Goal: Task Accomplishment & Management: Complete application form

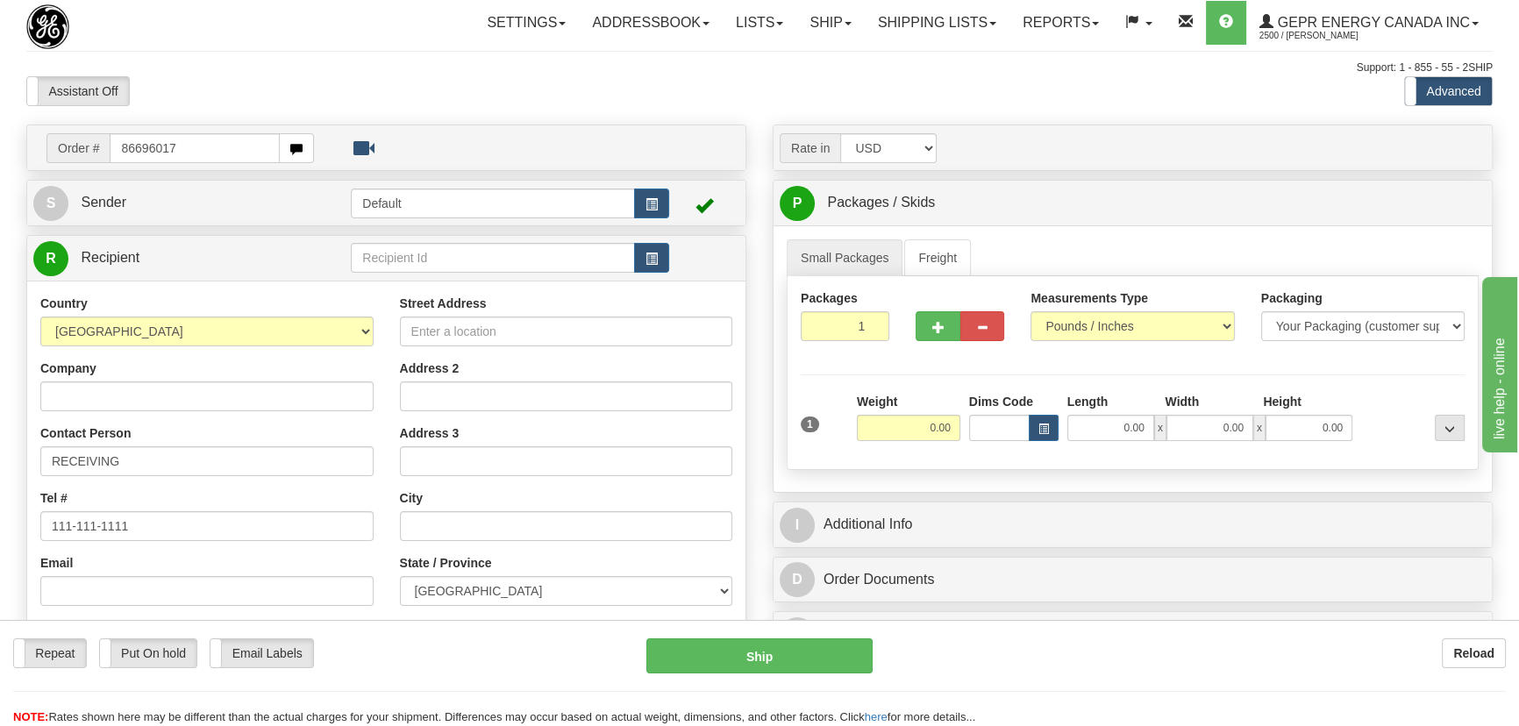
type input "86696017"
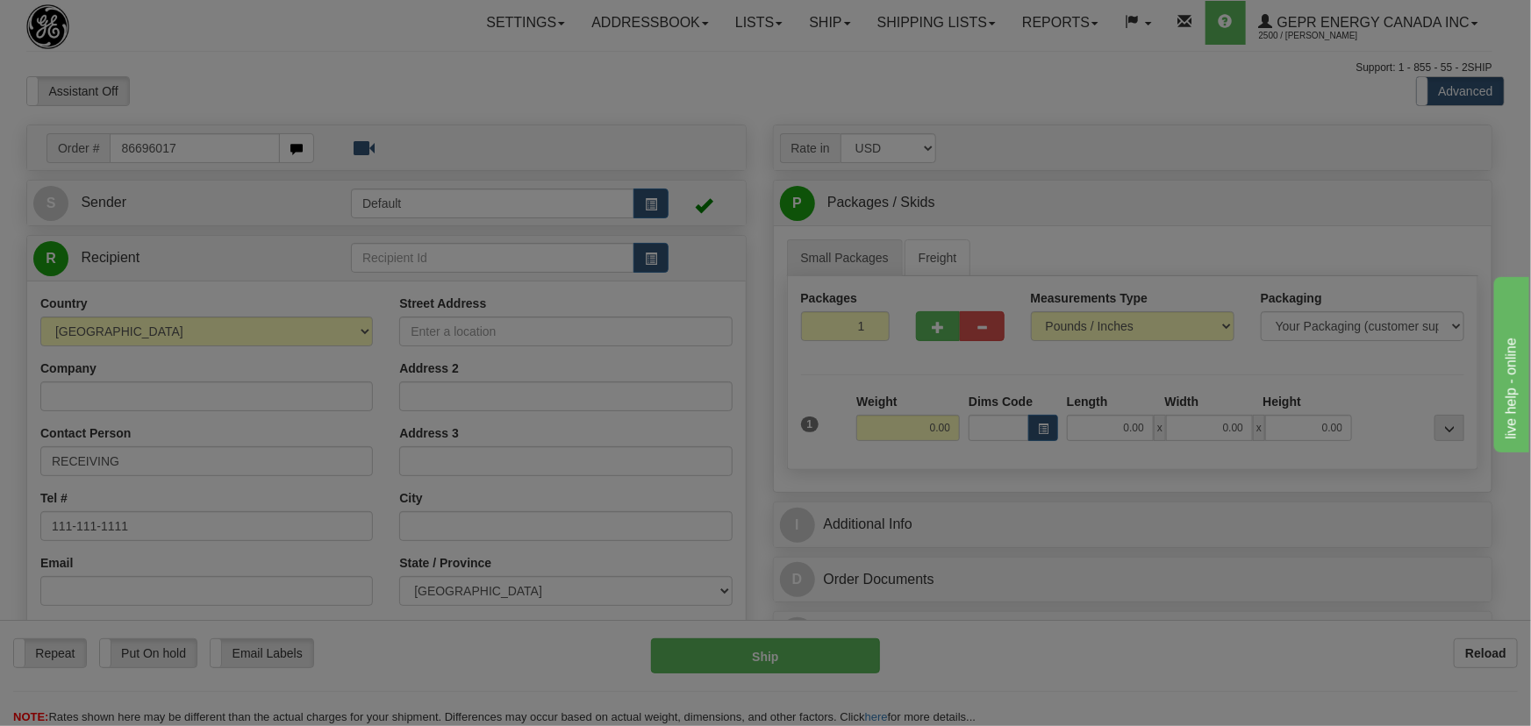
click at [697, 79] on body "Training Course Close Toggle navigation Settings Shipping Preferences New Recip…" at bounding box center [765, 363] width 1531 height 726
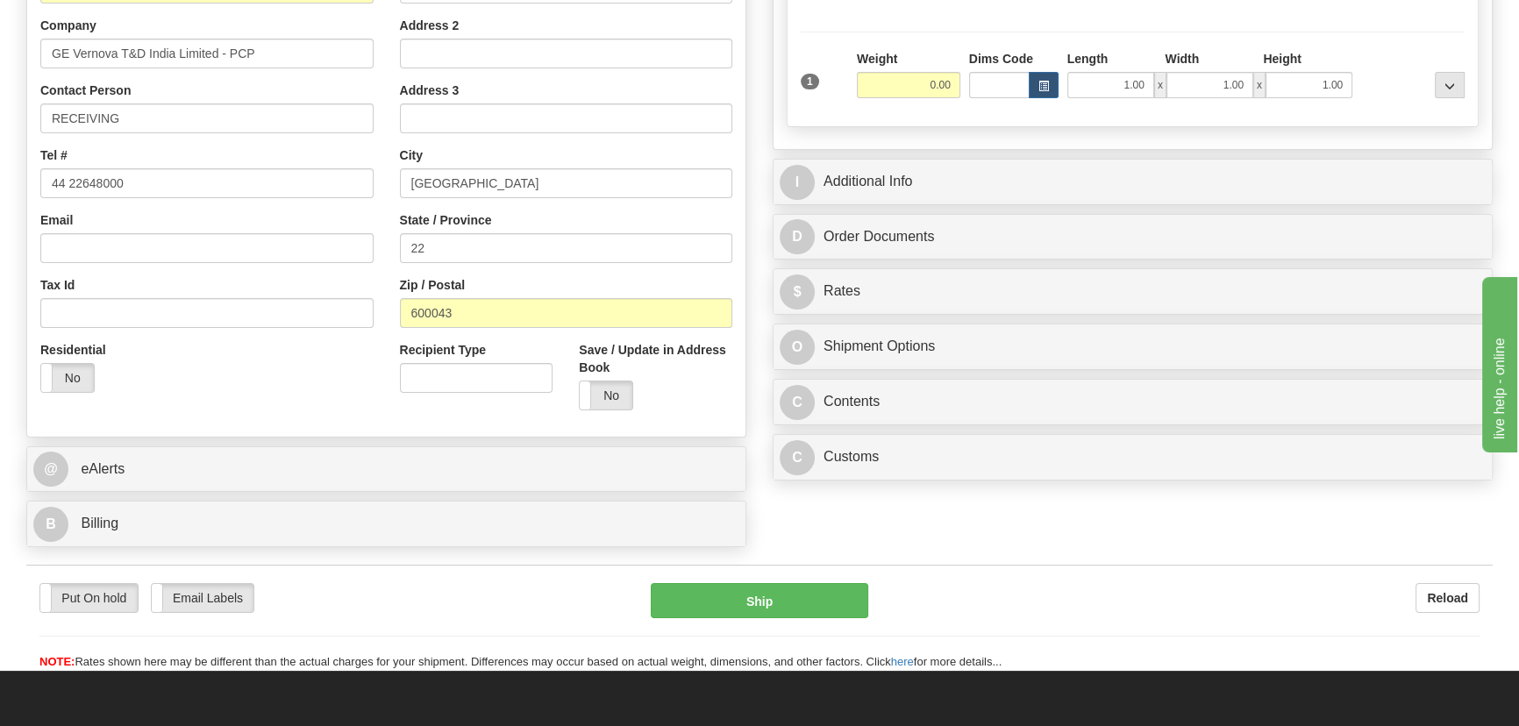
scroll to position [398, 0]
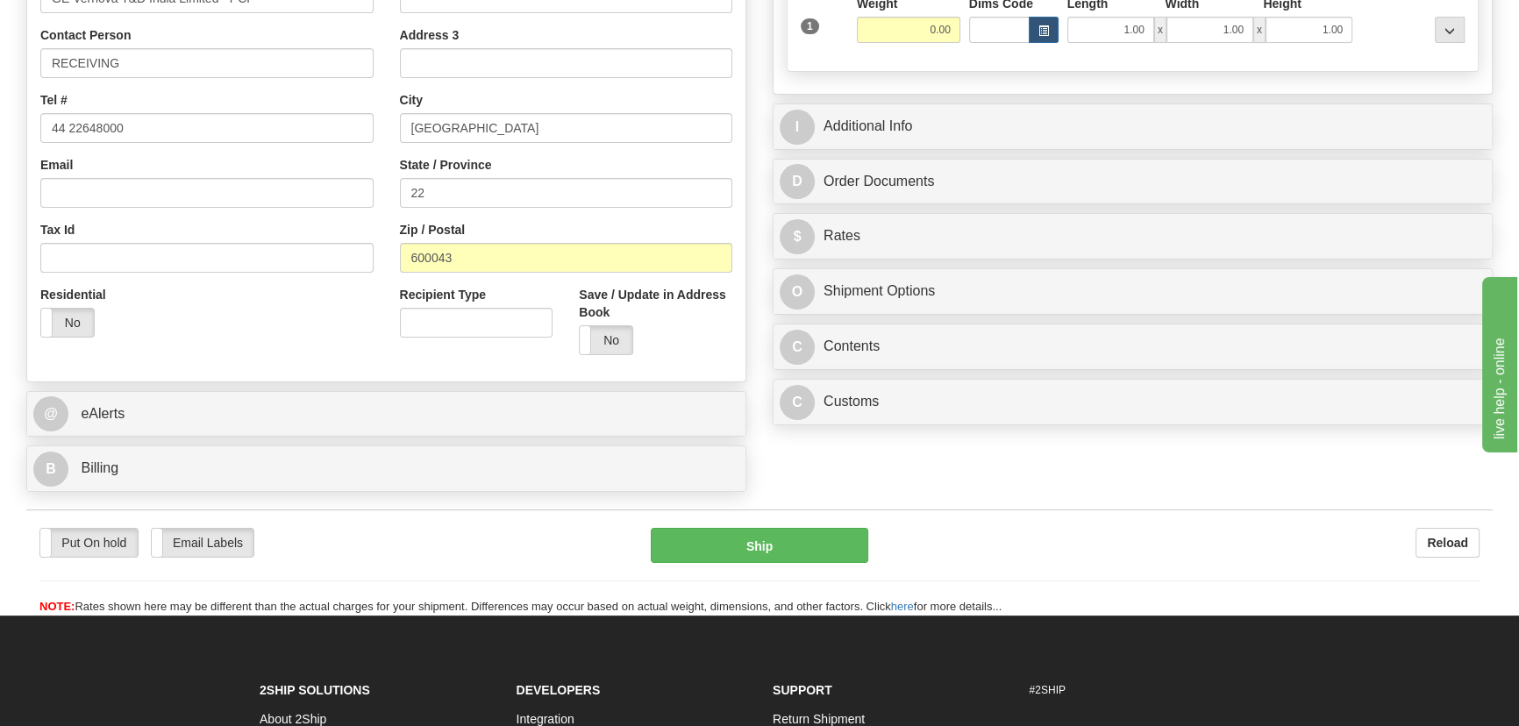
click at [661, 347] on div "Yes No" at bounding box center [656, 340] width 154 height 30
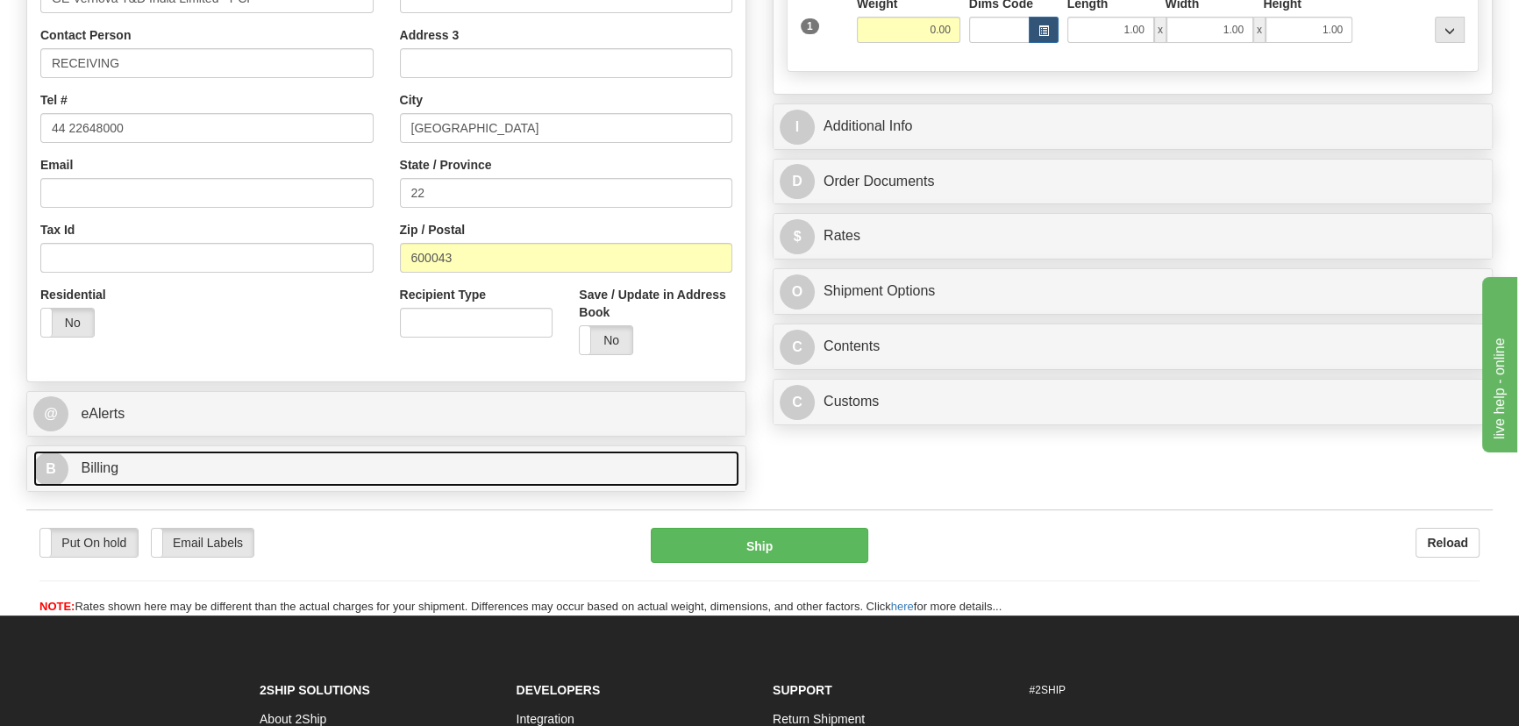
click at [542, 460] on link "B Billing" at bounding box center [386, 469] width 706 height 36
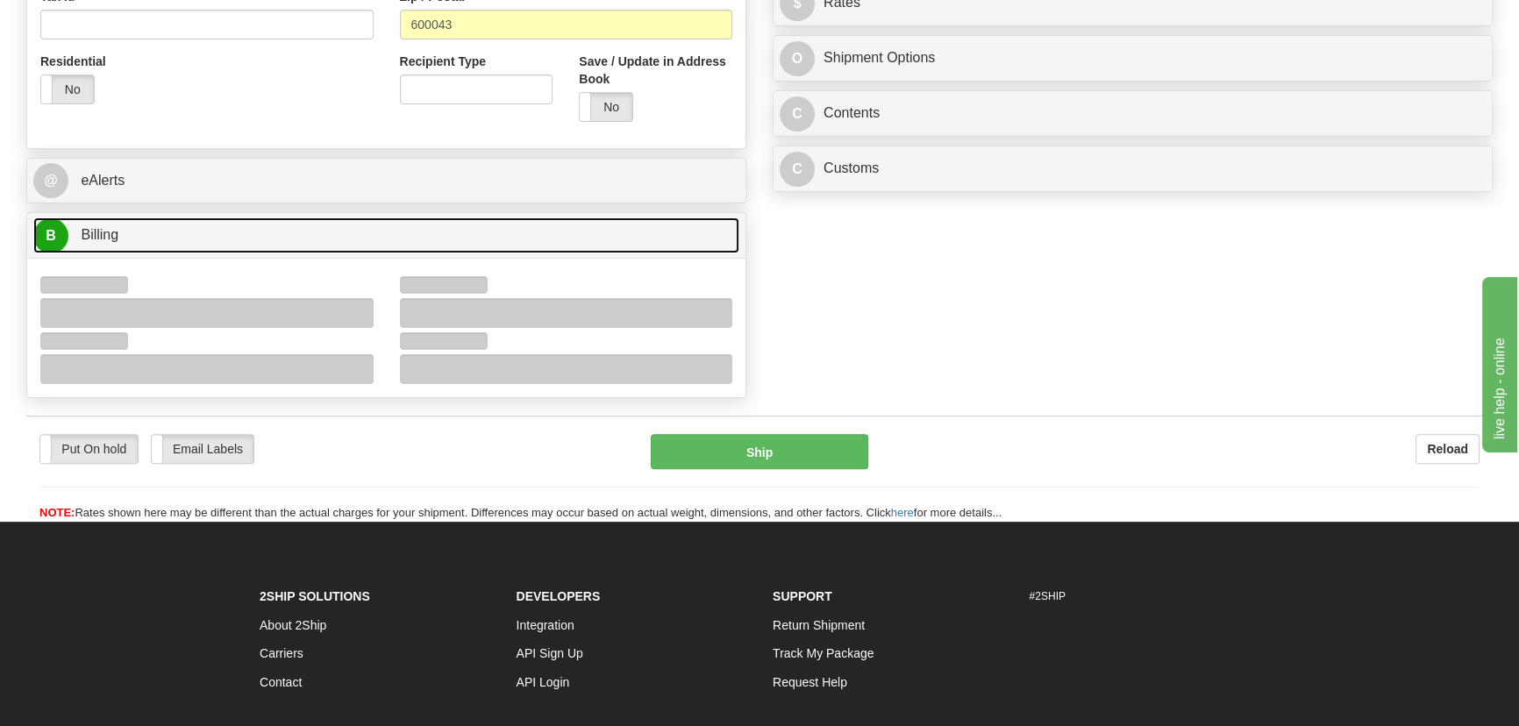
scroll to position [638, 0]
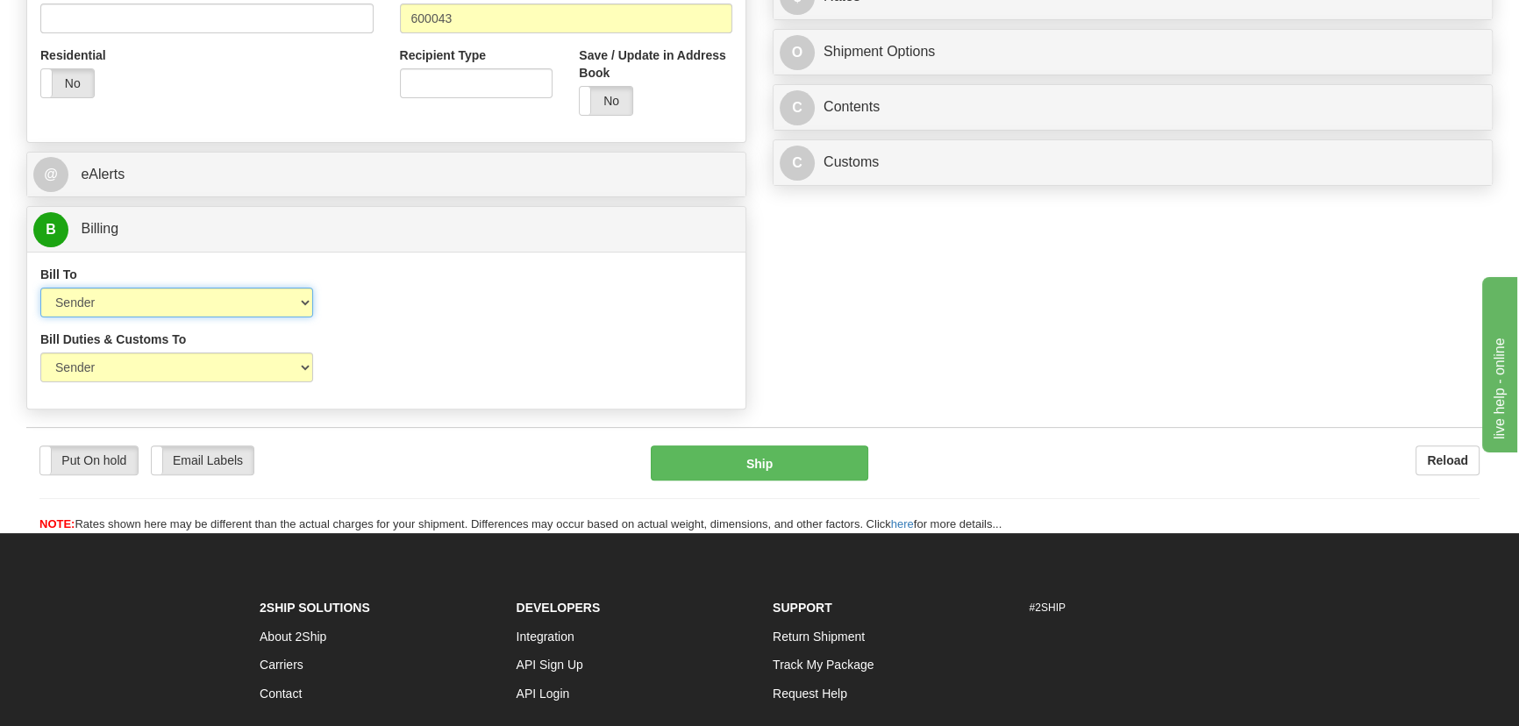
drag, startPoint x: 209, startPoint y: 308, endPoint x: 192, endPoint y: 310, distance: 16.8
click at [208, 308] on select "Sender Recipient Third Party Collect" at bounding box center [176, 303] width 273 height 30
select select "2"
click at [40, 288] on select "Sender Recipient Third Party Collect" at bounding box center [176, 303] width 273 height 30
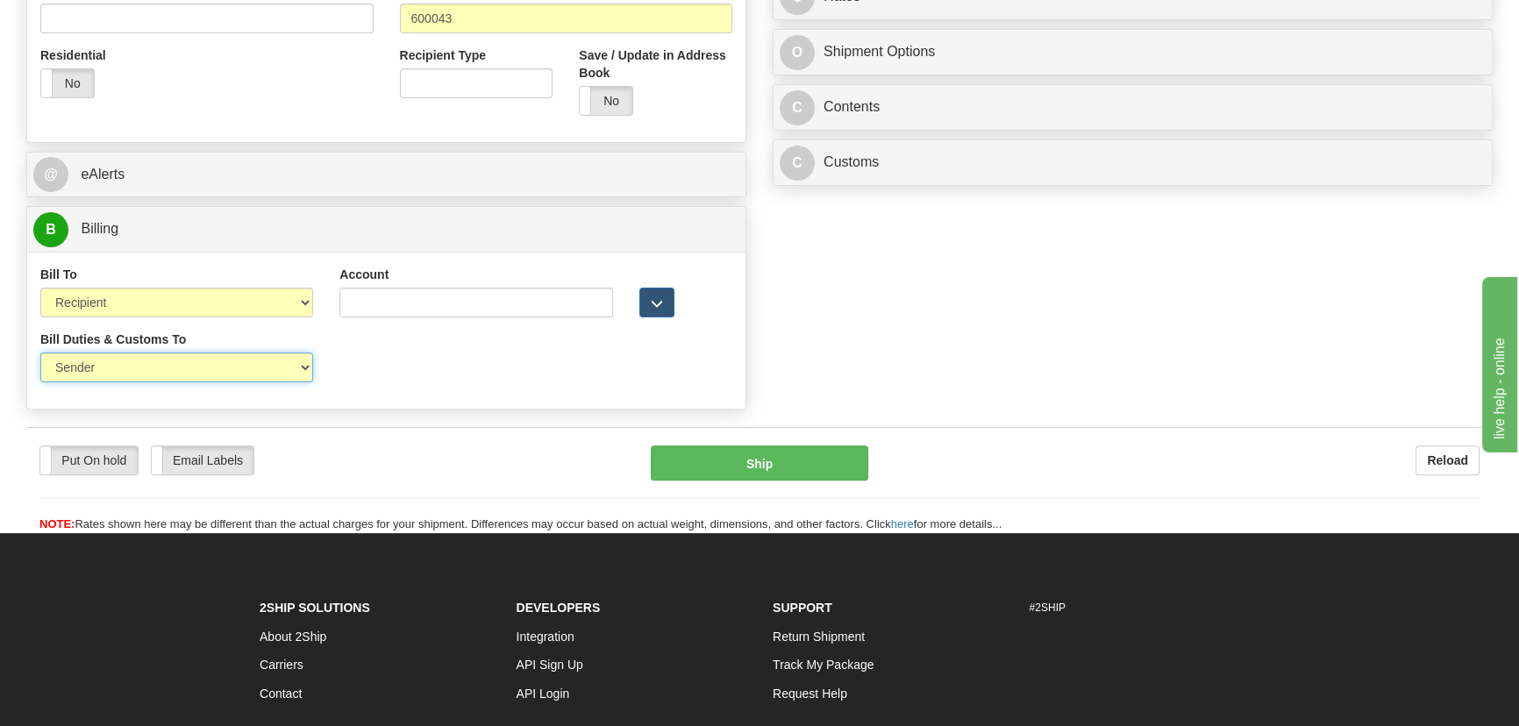
click at [151, 373] on select "Sender Recipient Third Party" at bounding box center [176, 368] width 273 height 30
select select "2"
click at [40, 353] on select "Sender Recipient Third Party" at bounding box center [176, 368] width 273 height 30
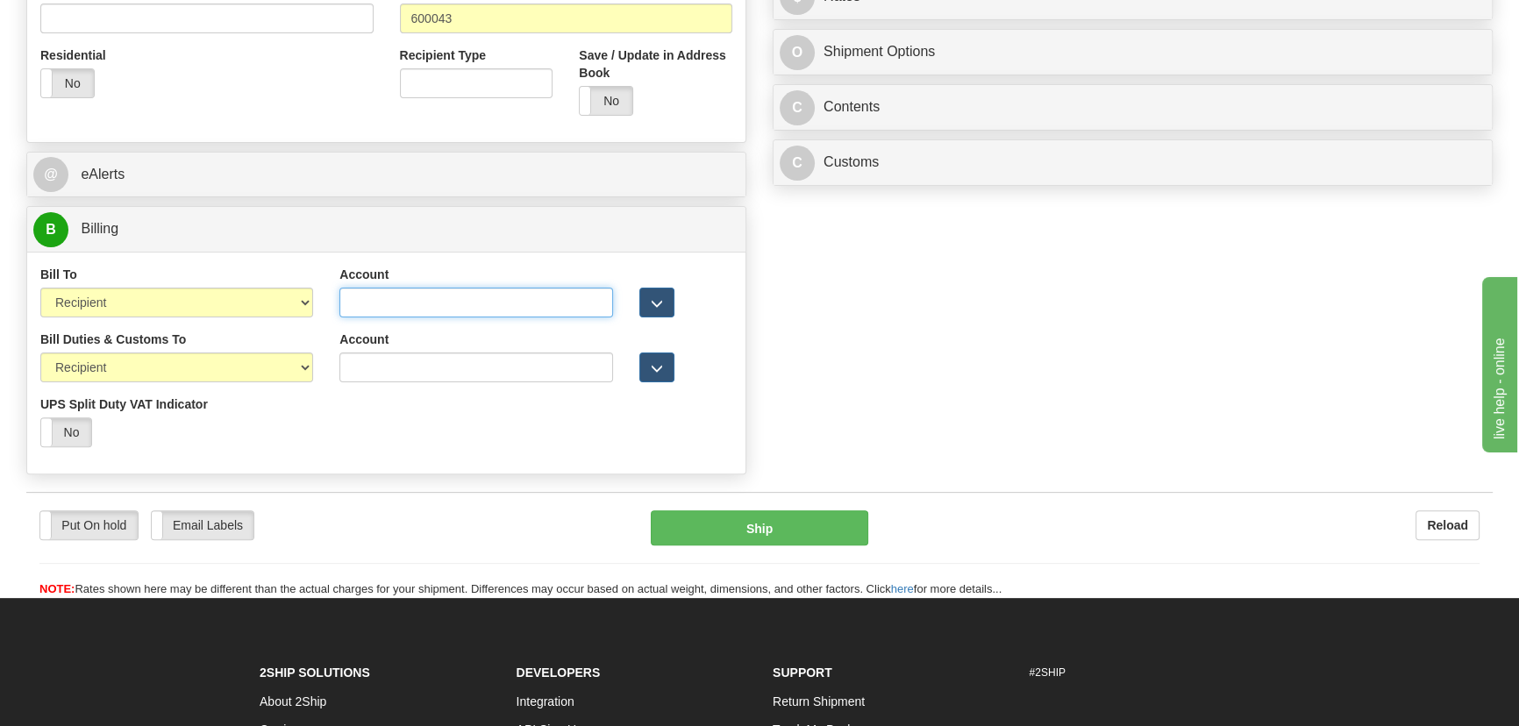
click at [394, 305] on input "Account" at bounding box center [475, 303] width 273 height 30
paste input "968305827"
type input "968305827"
click at [375, 353] on div "Account" at bounding box center [475, 357] width 273 height 52
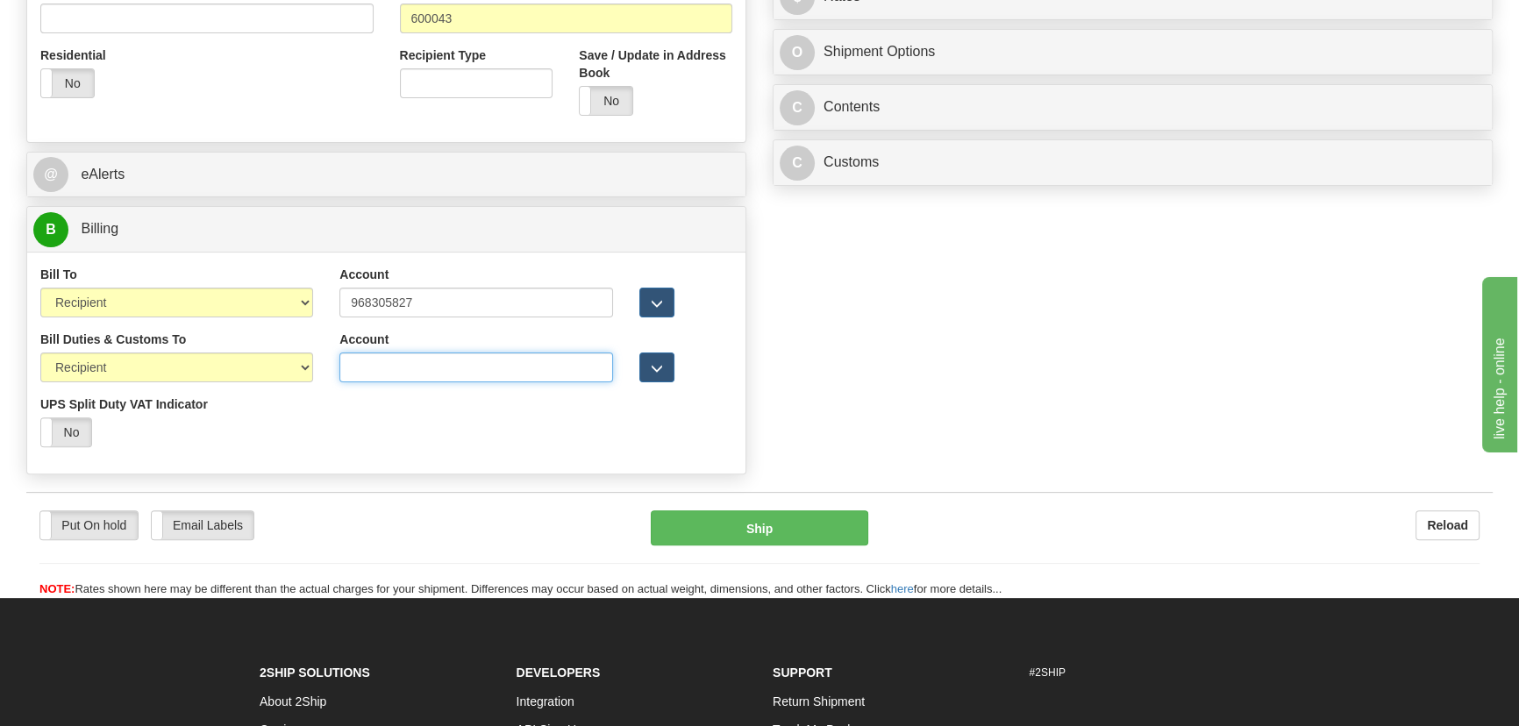
click at [376, 359] on input "Account" at bounding box center [475, 368] width 273 height 30
paste input "968305827"
type input "968305827"
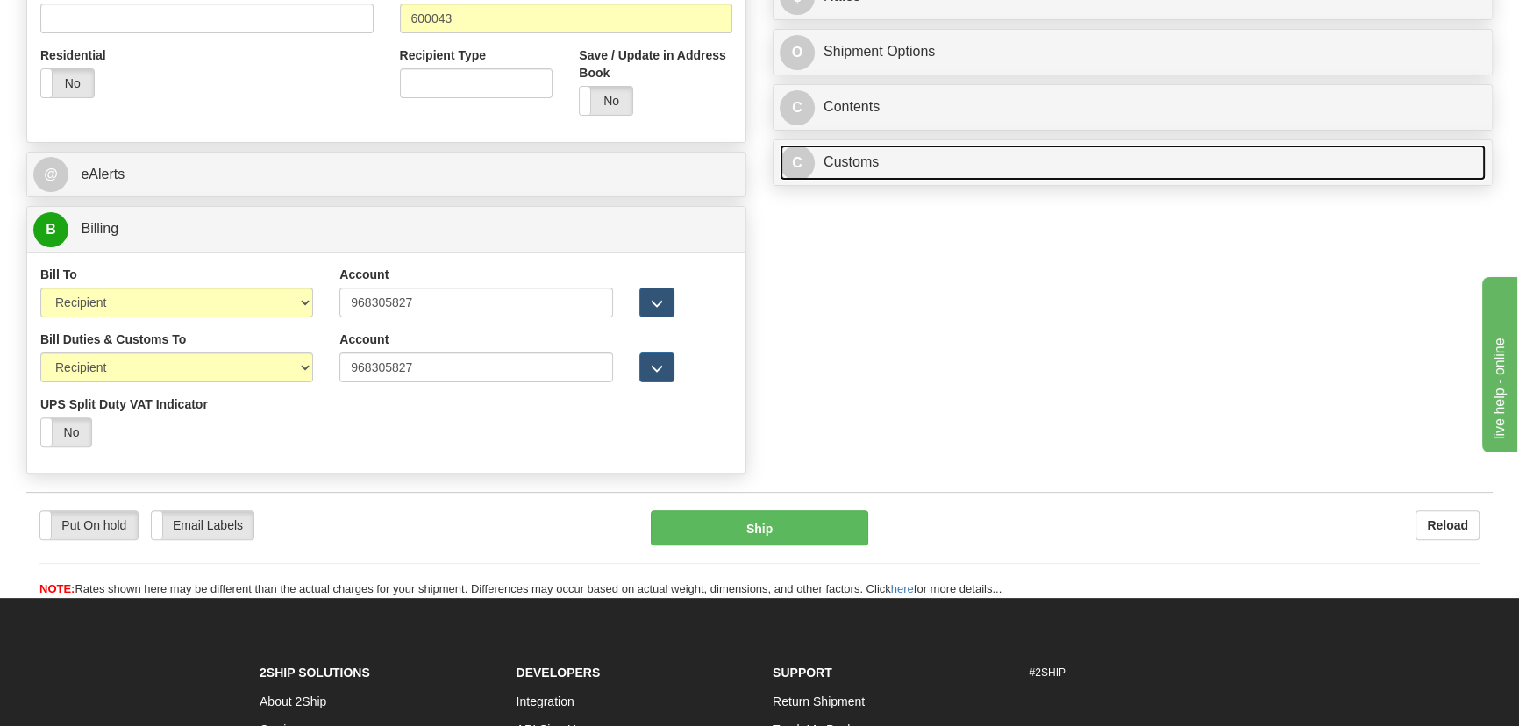
click at [1099, 150] on link "C Customs" at bounding box center [1133, 163] width 706 height 36
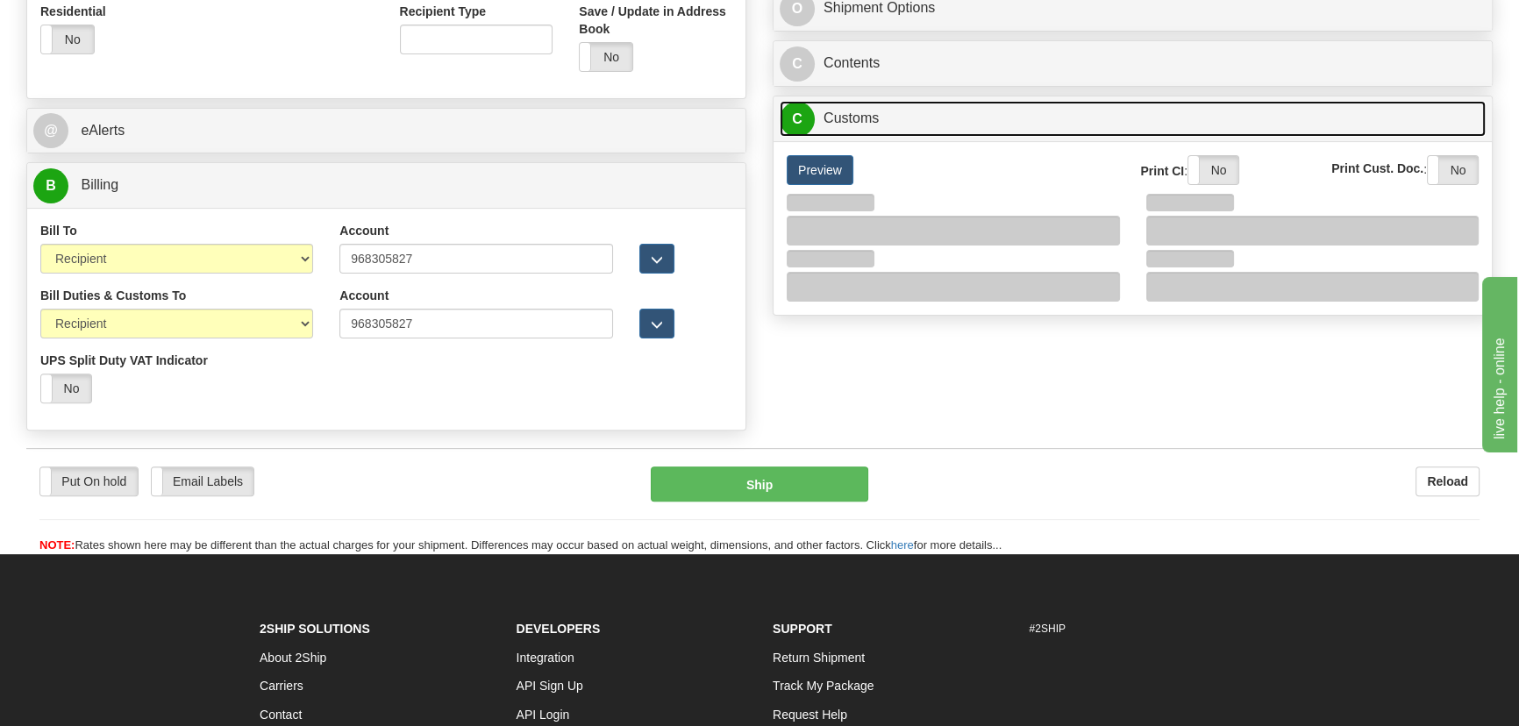
scroll to position [718, 0]
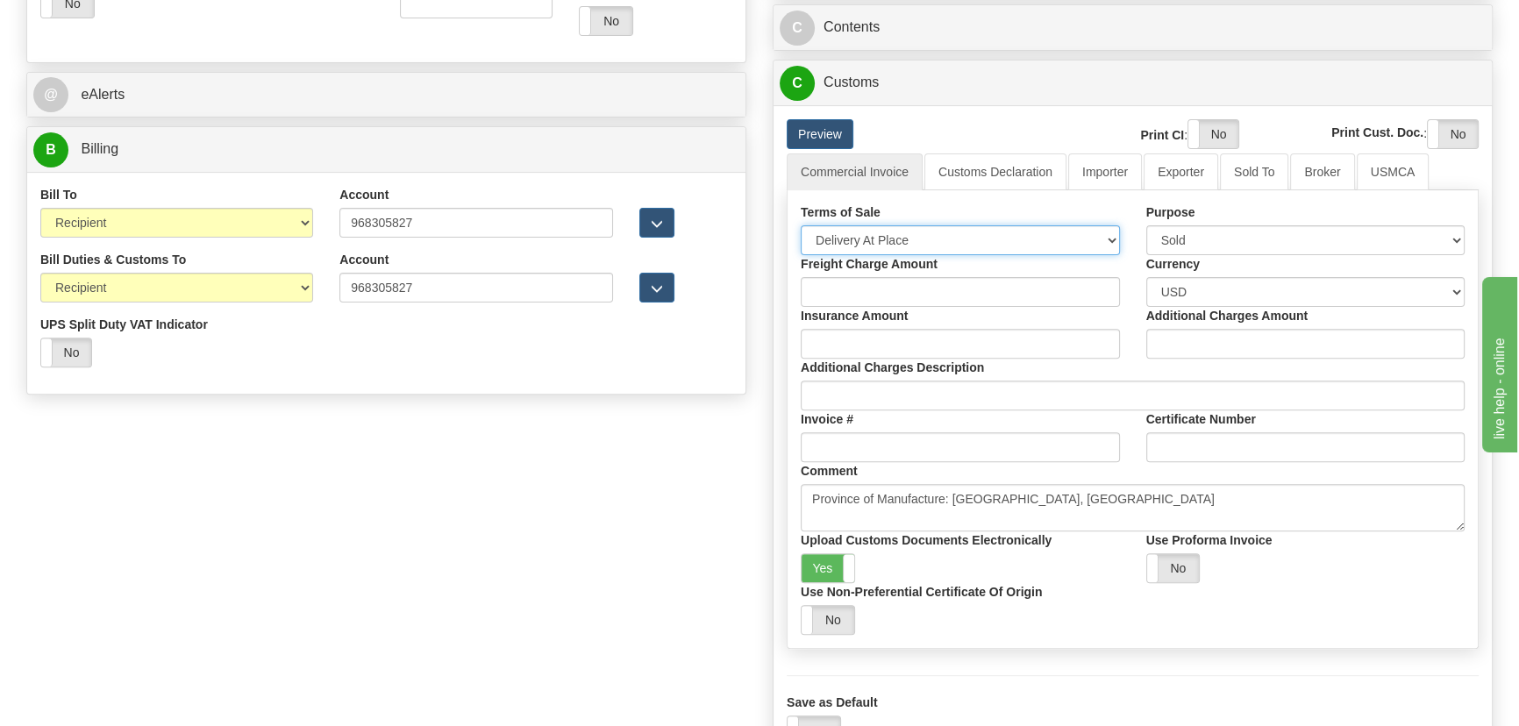
click at [945, 228] on select "Free Carrier Free On Board Ex Works Delivered Duty Unpaid Delivered Duty Paid C…" at bounding box center [960, 240] width 319 height 30
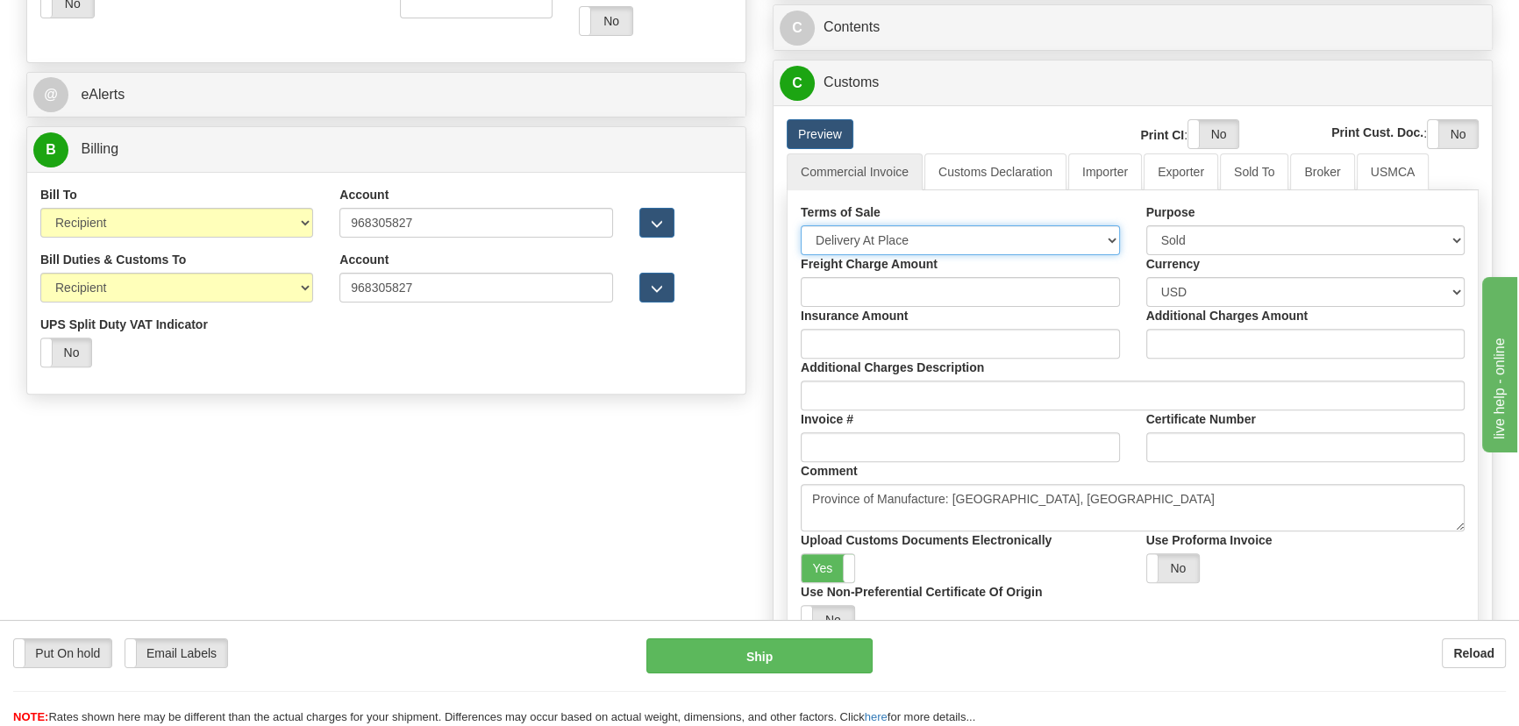
select select "7"
click at [801, 225] on select "Free Carrier Free On Board Ex Works Delivered Duty Unpaid Delivered Duty Paid C…" at bounding box center [960, 240] width 319 height 30
click at [832, 565] on label "Yes" at bounding box center [828, 568] width 53 height 28
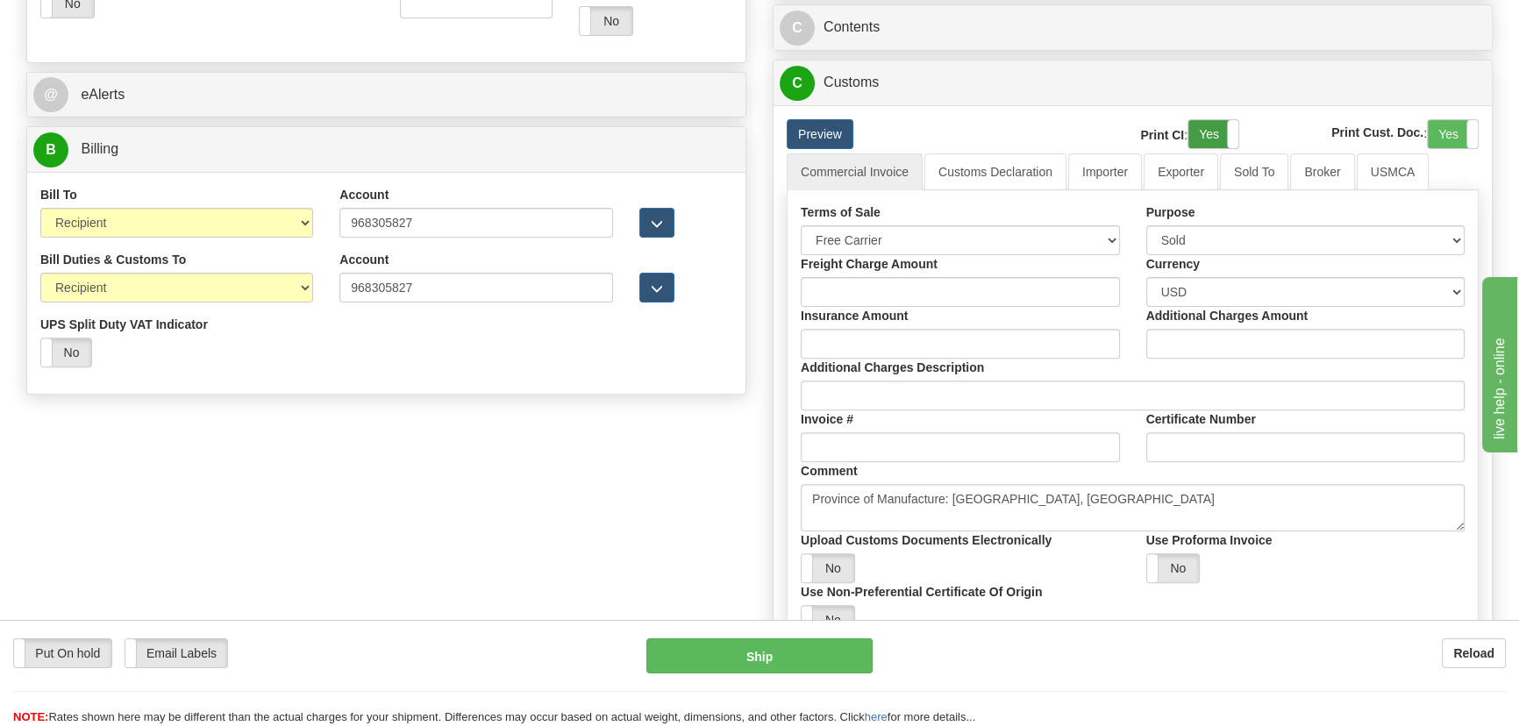
click at [1219, 126] on label "Yes" at bounding box center [1214, 134] width 50 height 28
drag, startPoint x: 1443, startPoint y: 132, endPoint x: 1204, endPoint y: 155, distance: 240.6
click at [1442, 132] on label "Yes" at bounding box center [1453, 134] width 50 height 28
drag, startPoint x: 1114, startPoint y: 167, endPoint x: 893, endPoint y: 211, distance: 225.4
click at [1113, 167] on link "Importer" at bounding box center [1105, 172] width 74 height 37
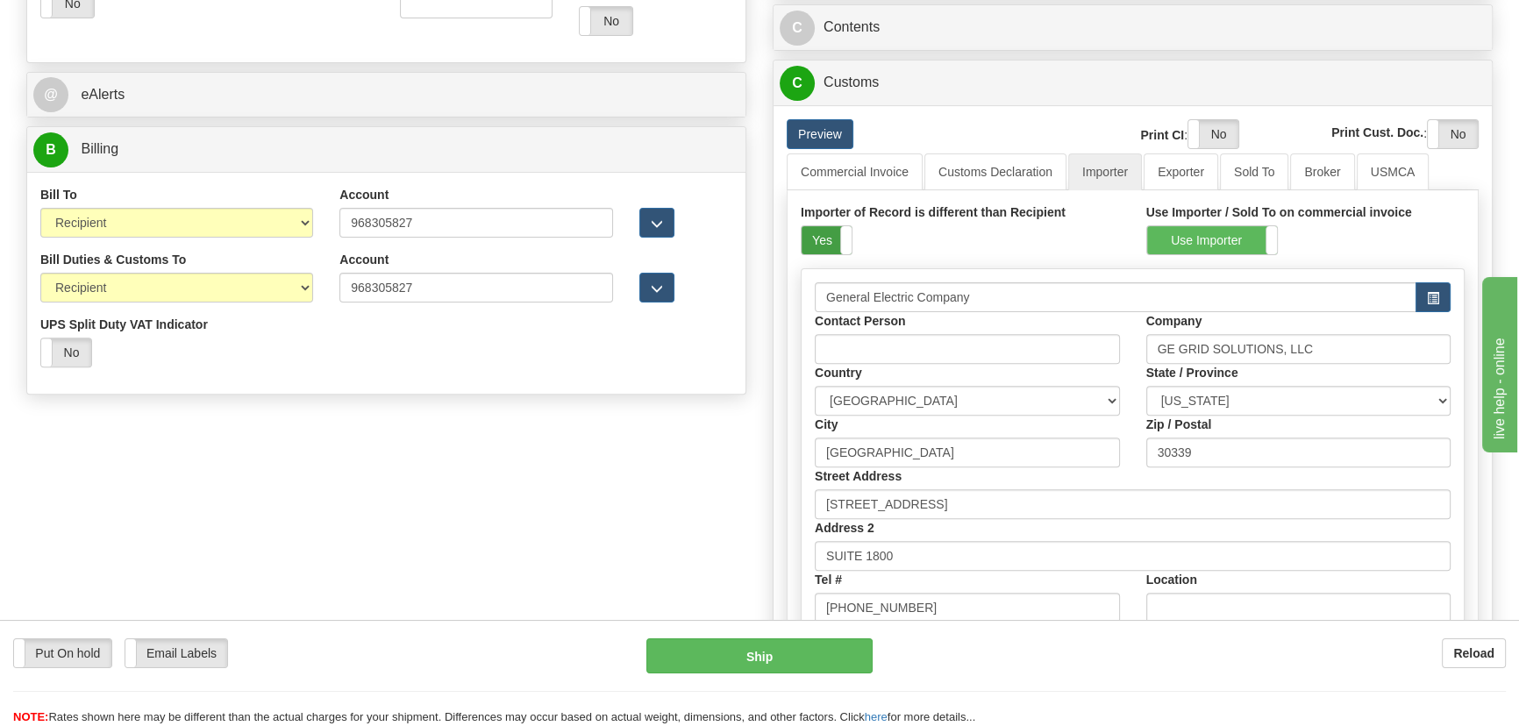
click at [803, 241] on label "Yes" at bounding box center [827, 240] width 50 height 28
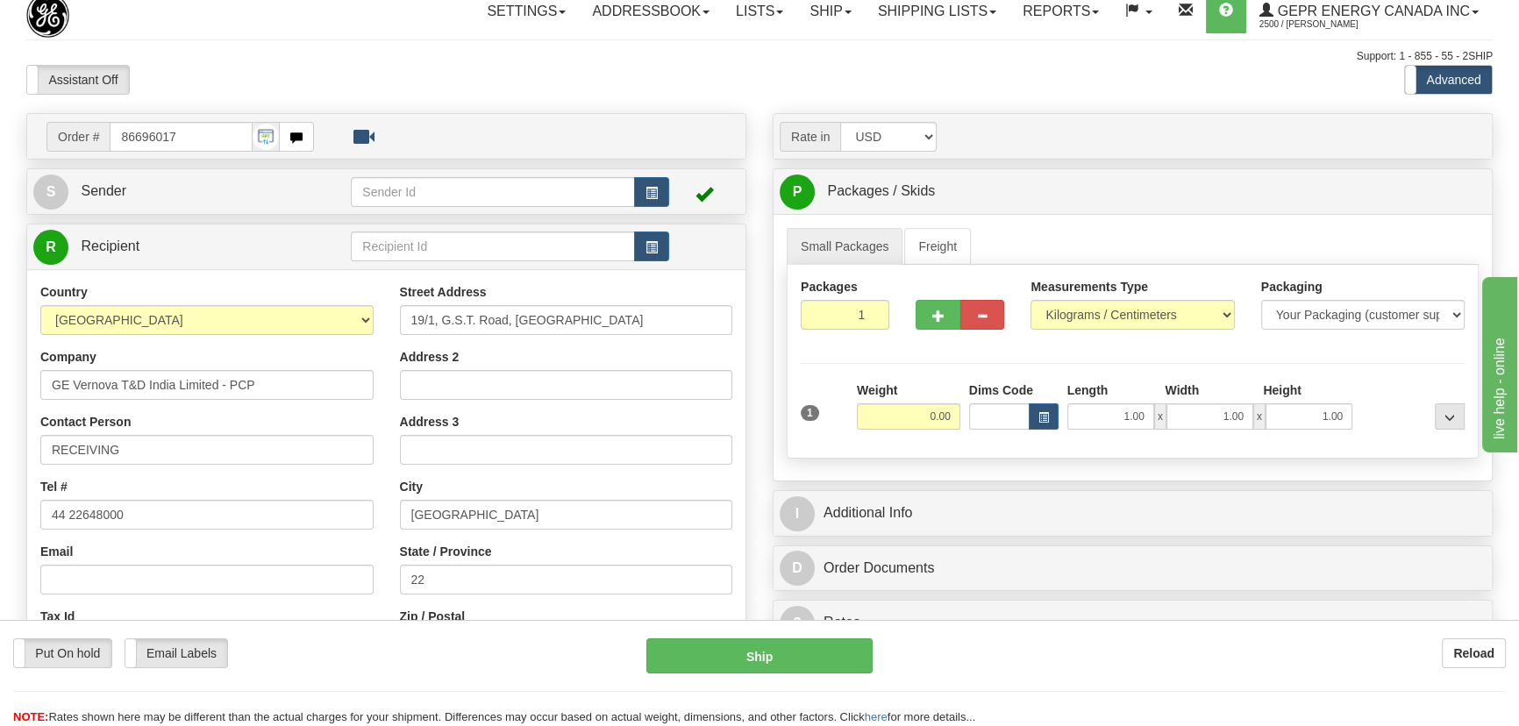
scroll to position [0, 0]
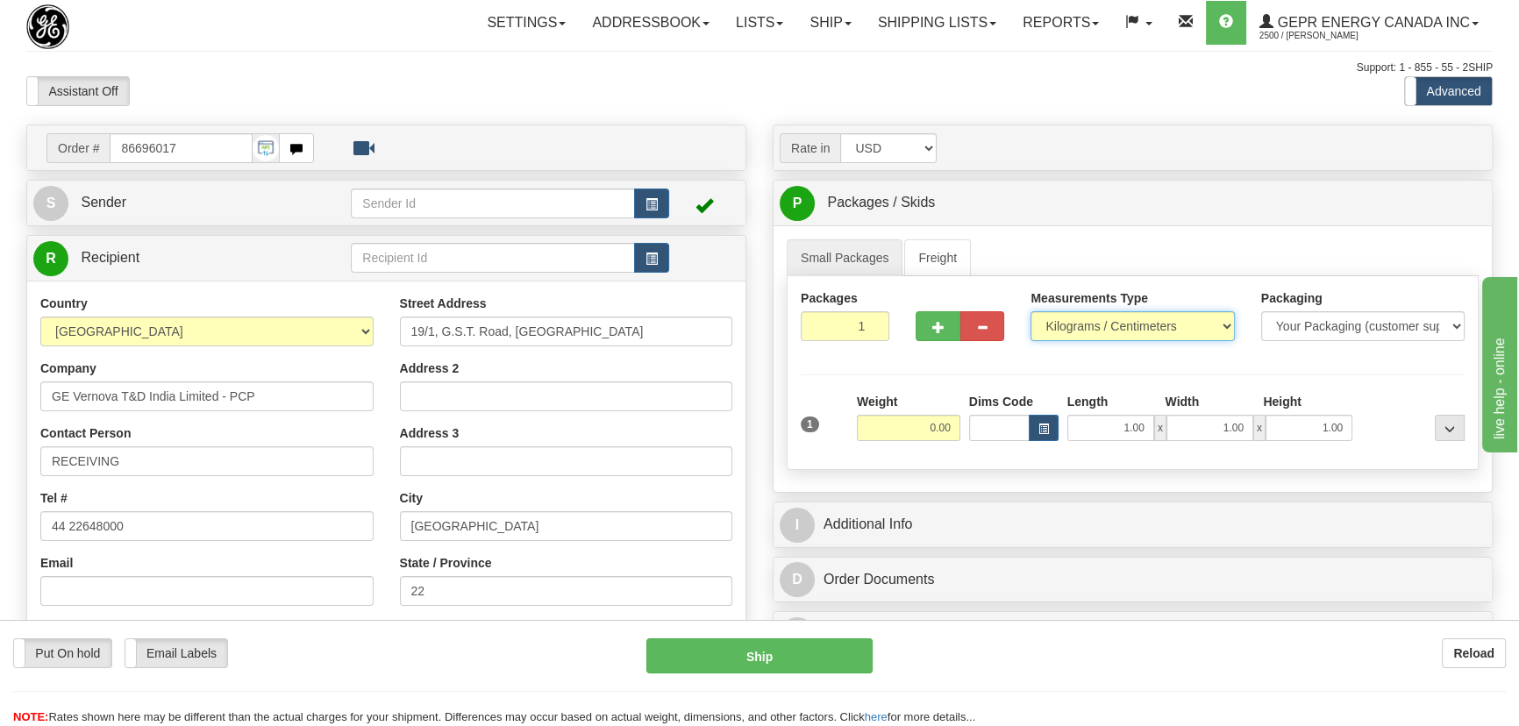
click at [1090, 315] on select "Pounds / Inches Kilograms / Centimeters" at bounding box center [1133, 326] width 204 height 30
select select "0"
click at [1031, 311] on select "Pounds / Inches Kilograms / Centimeters" at bounding box center [1133, 326] width 204 height 30
drag, startPoint x: 852, startPoint y: 323, endPoint x: 924, endPoint y: 354, distance: 78.6
click at [917, 348] on div "Packages 1 1" at bounding box center [1133, 323] width 690 height 68
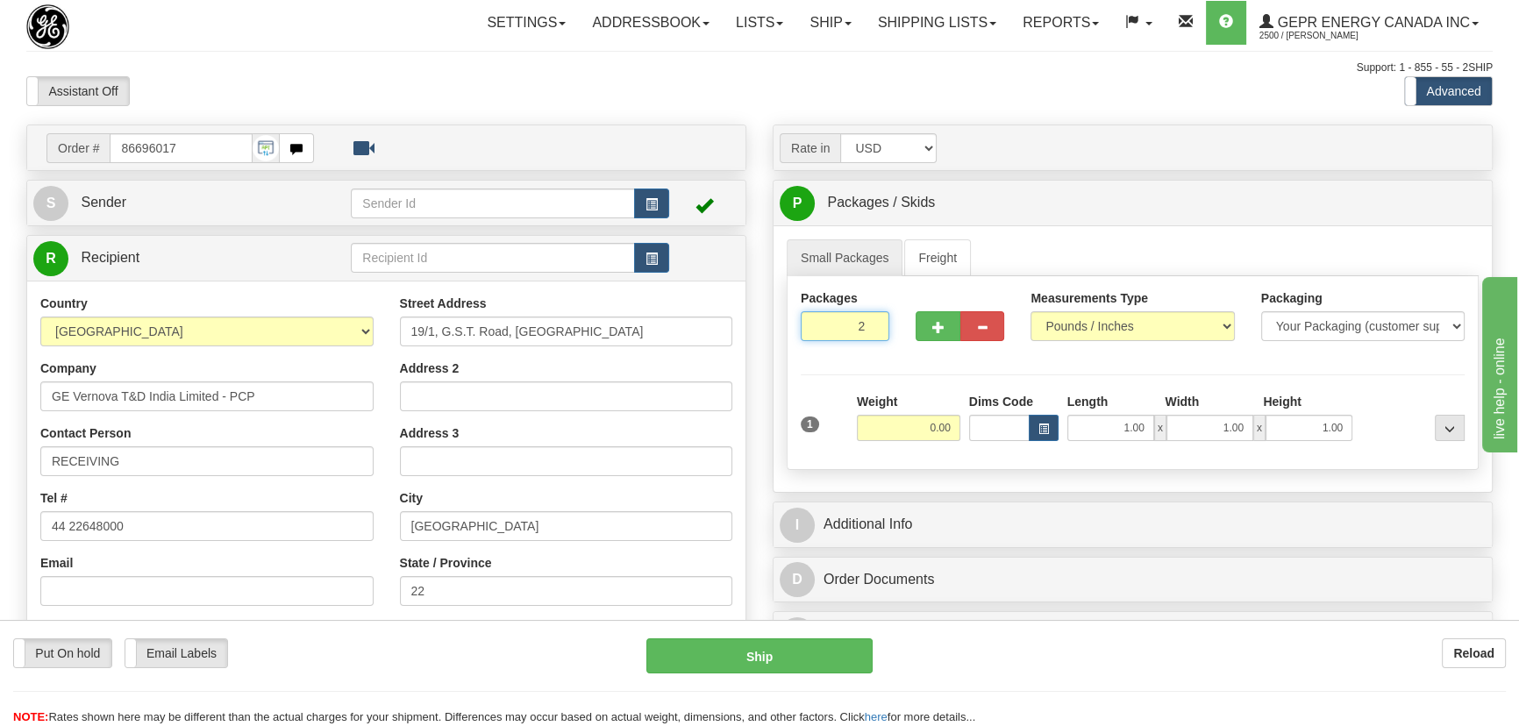
type input "2"
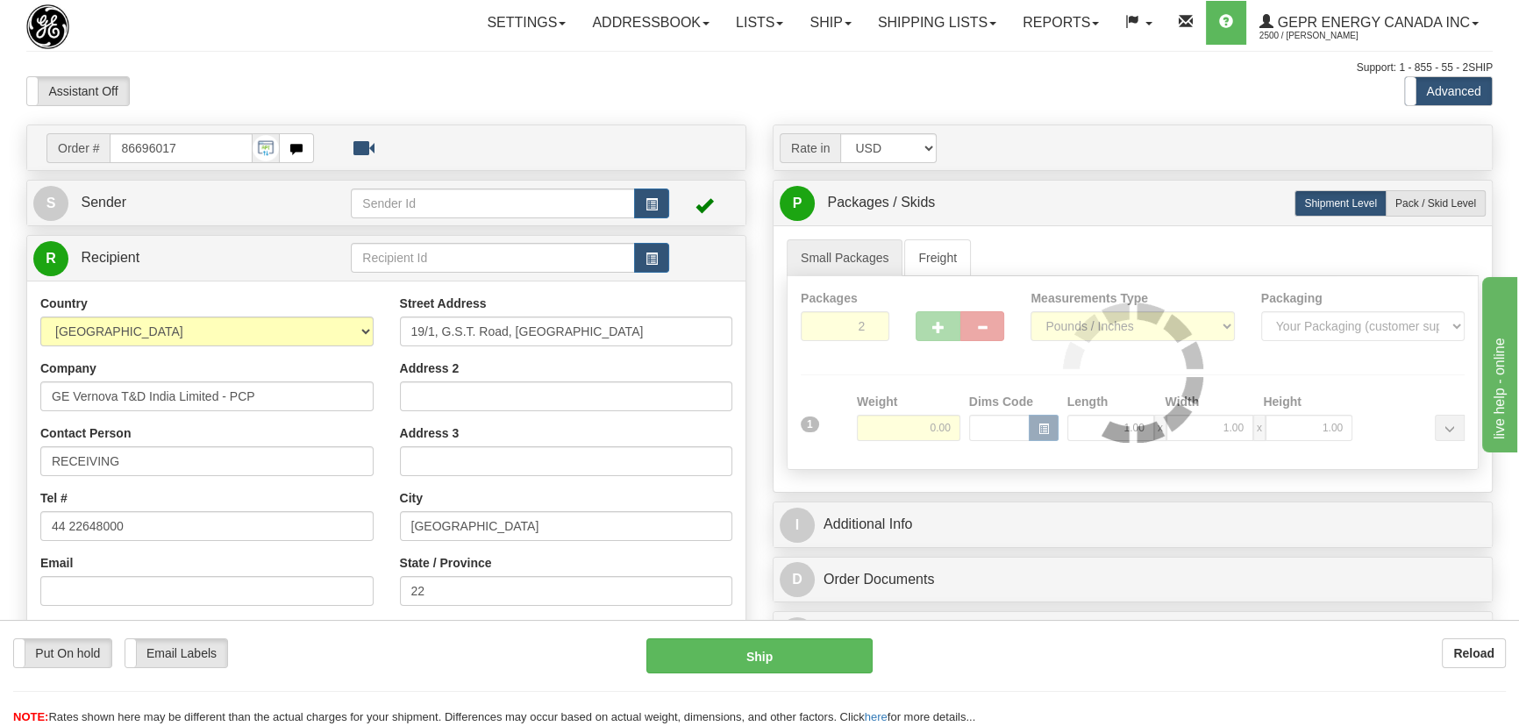
click at [925, 357] on div "Packages 2 1 Measurements Type" at bounding box center [1133, 373] width 692 height 194
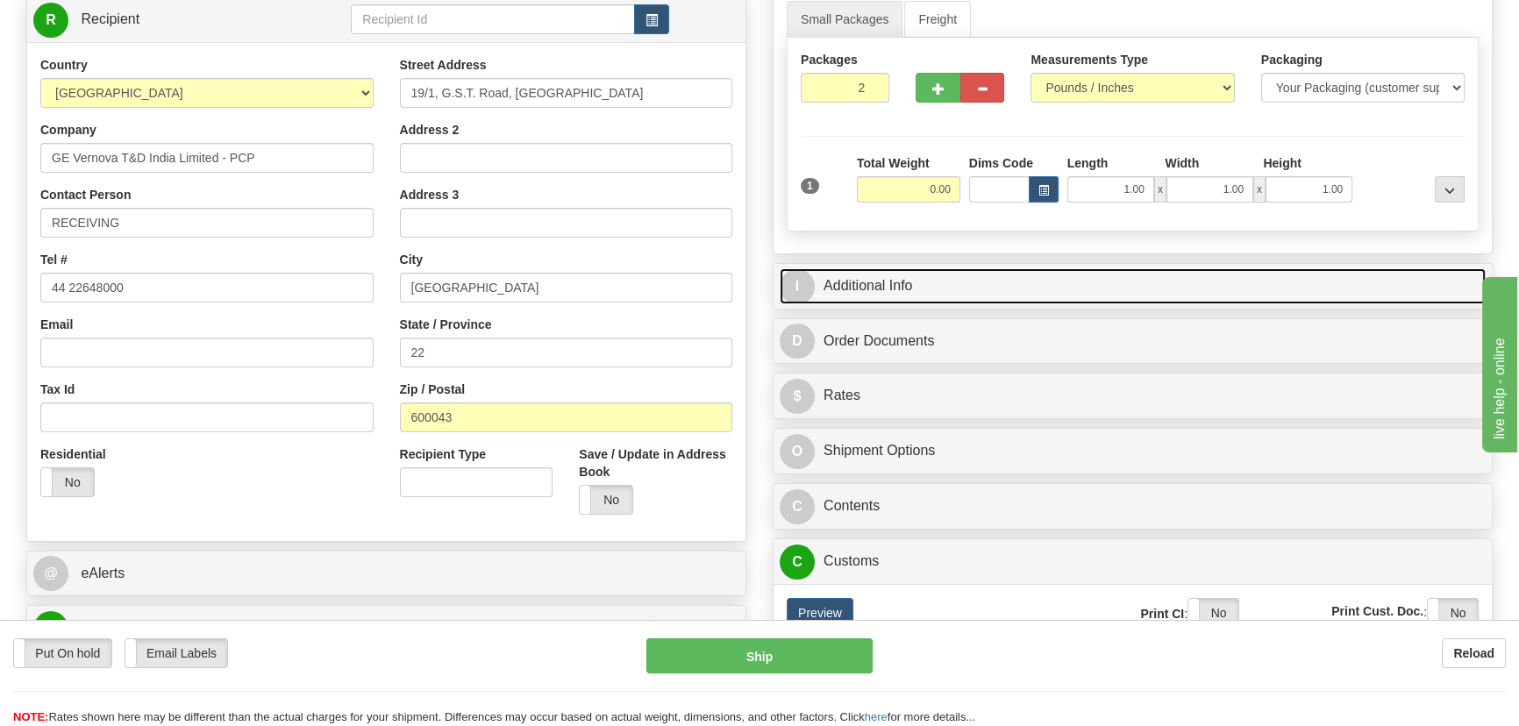
click at [1165, 287] on link "I Additional Info" at bounding box center [1133, 286] width 706 height 36
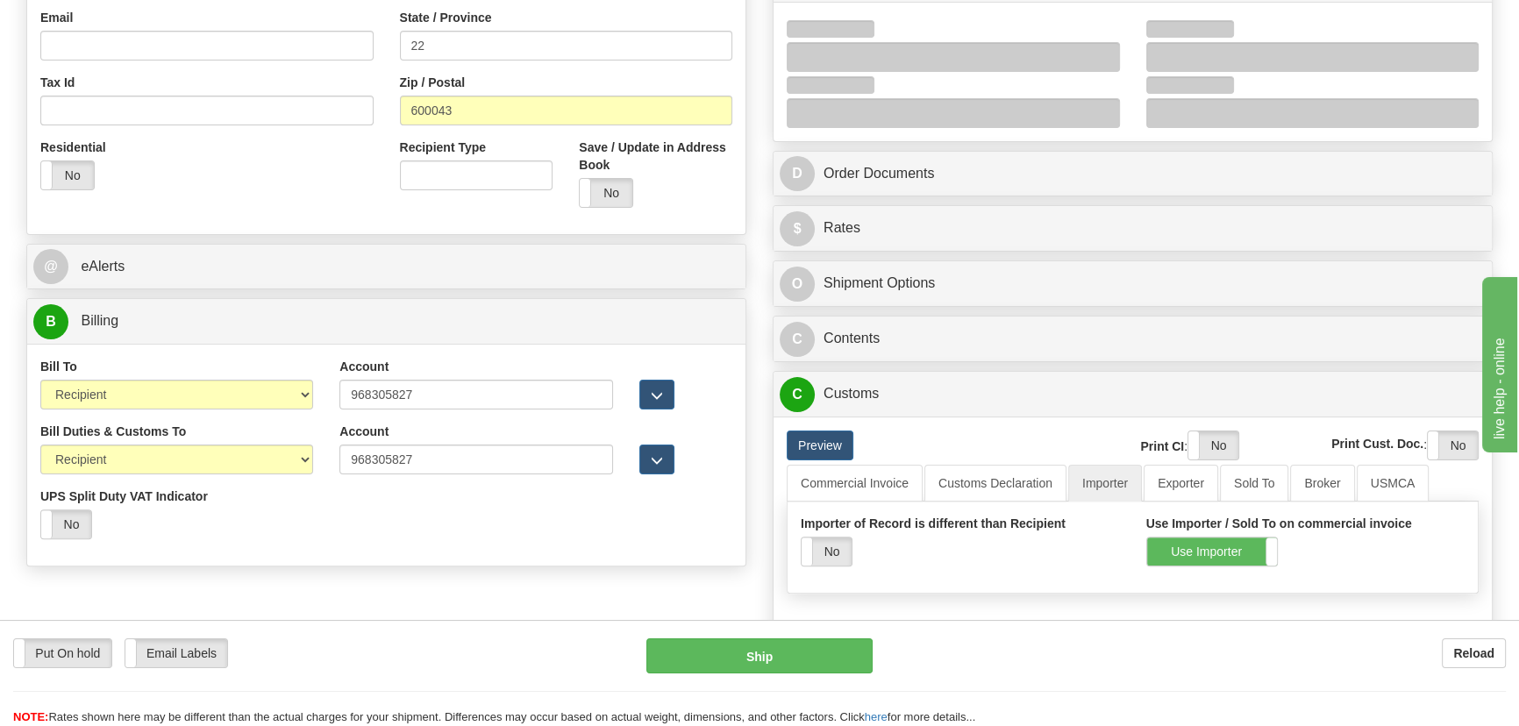
scroll to position [558, 0]
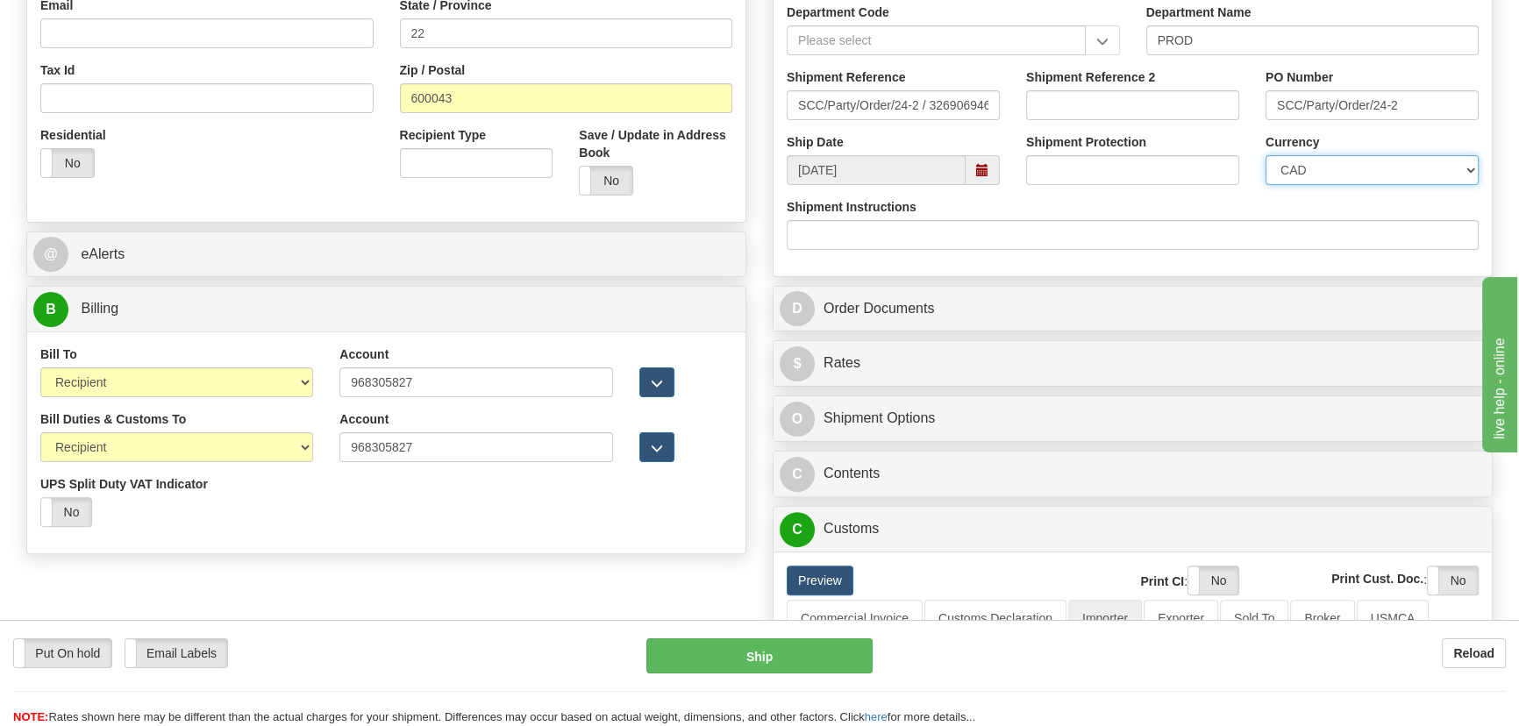
click at [1321, 167] on select "CAD USD EUR ZAR [PERSON_NAME] ARN AUD AUS AWG BBD BFR BGN BHD BMD BND BRC BRL C…" at bounding box center [1372, 170] width 213 height 30
select select "1"
click at [1266, 155] on select "CAD USD EUR ZAR [PERSON_NAME] ARN AUD AUS AWG BBD BFR BGN BHD BMD BND BRC BRL C…" at bounding box center [1372, 170] width 213 height 30
click at [1174, 112] on input "Shipment Reference 2" at bounding box center [1132, 105] width 213 height 30
drag, startPoint x: 1174, startPoint y: 112, endPoint x: 928, endPoint y: 127, distance: 246.1
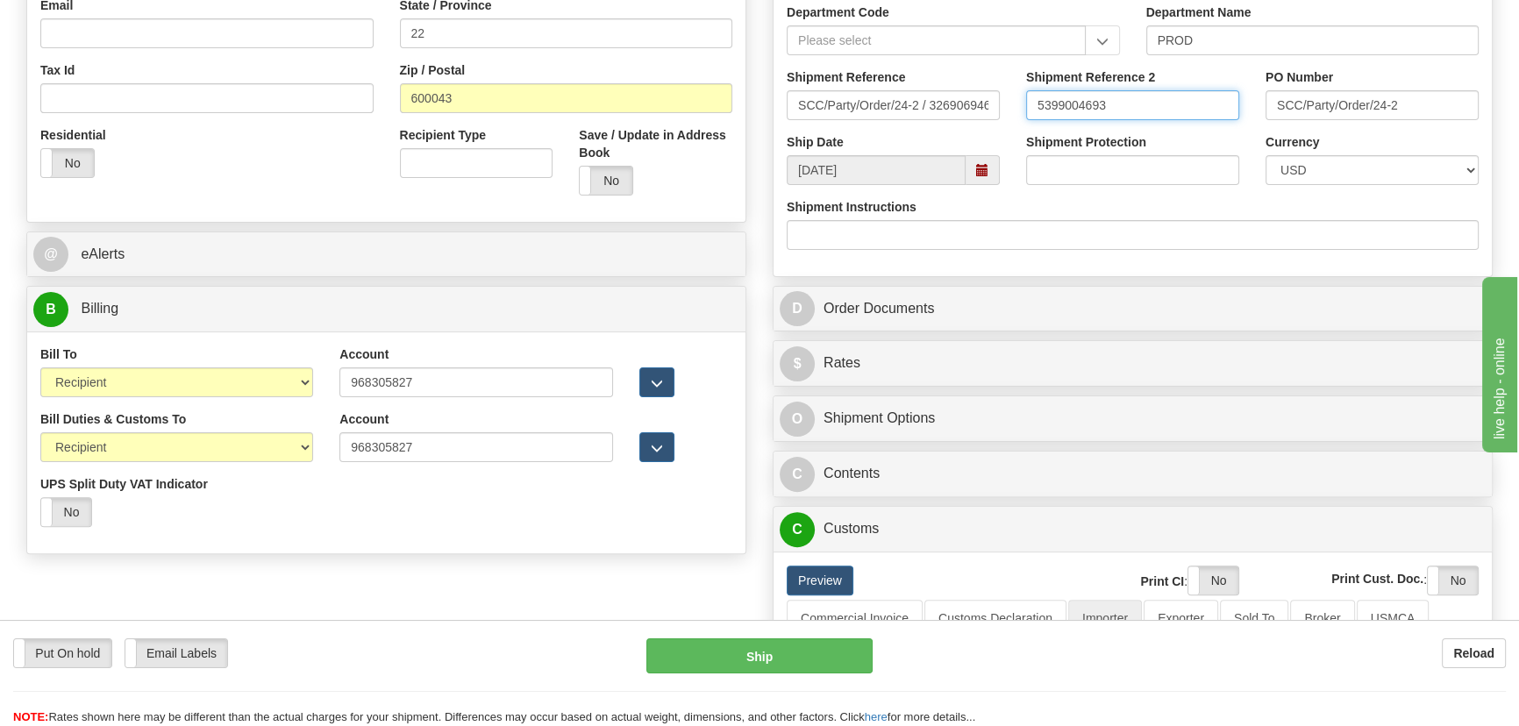
click at [928, 127] on div "Shipment Reference SCC/Party/Order/24-2 / 3269069463 Shipment Reference 2 53990…" at bounding box center [1133, 100] width 718 height 65
type input "5399004693"
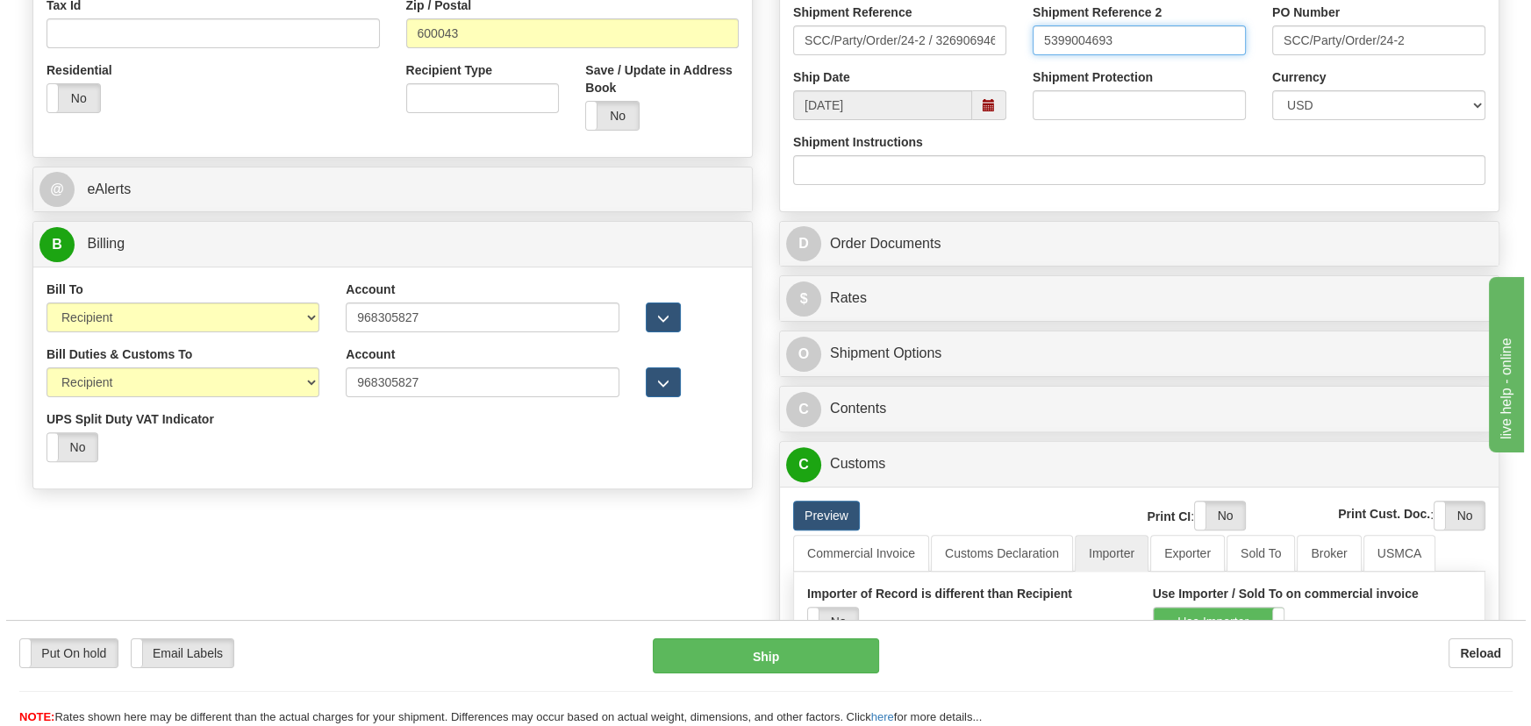
scroll to position [797, 0]
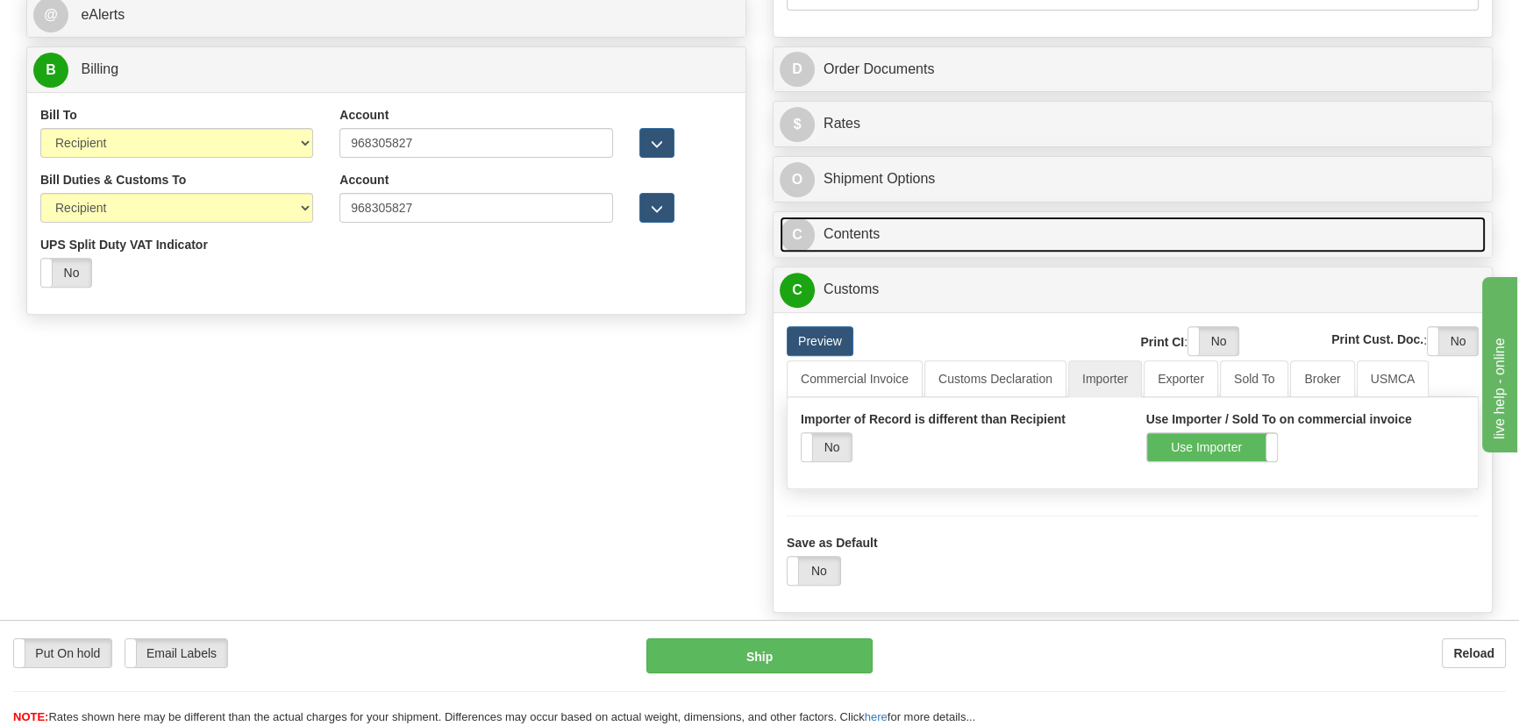
click at [1288, 240] on link "C Contents" at bounding box center [1133, 235] width 706 height 36
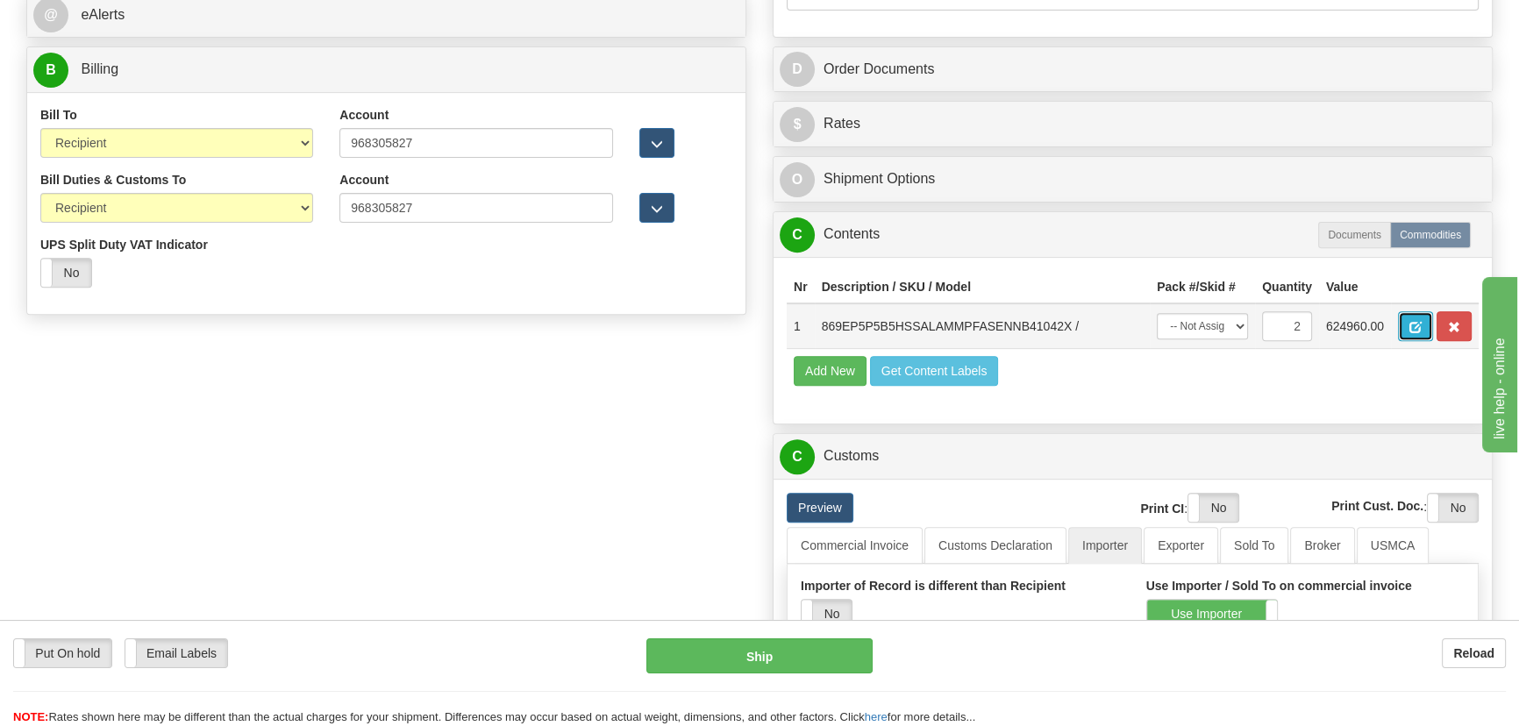
click at [1421, 339] on button "button" at bounding box center [1415, 326] width 35 height 30
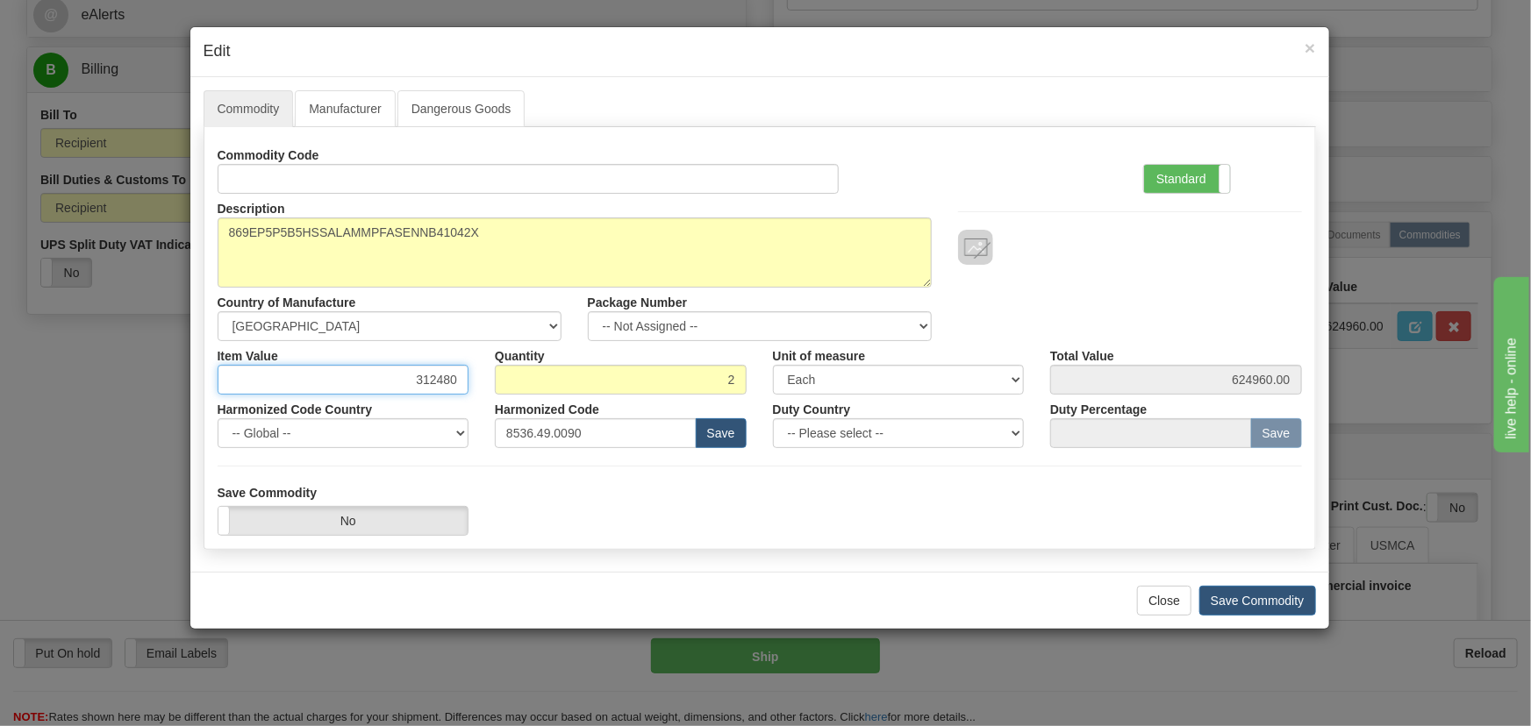
drag, startPoint x: 406, startPoint y: 376, endPoint x: 463, endPoint y: 383, distance: 57.4
click at [460, 385] on input "312480" at bounding box center [344, 380] width 252 height 30
type input "2205.11"
type input "4410.22"
click at [1052, 207] on div at bounding box center [1130, 229] width 370 height 71
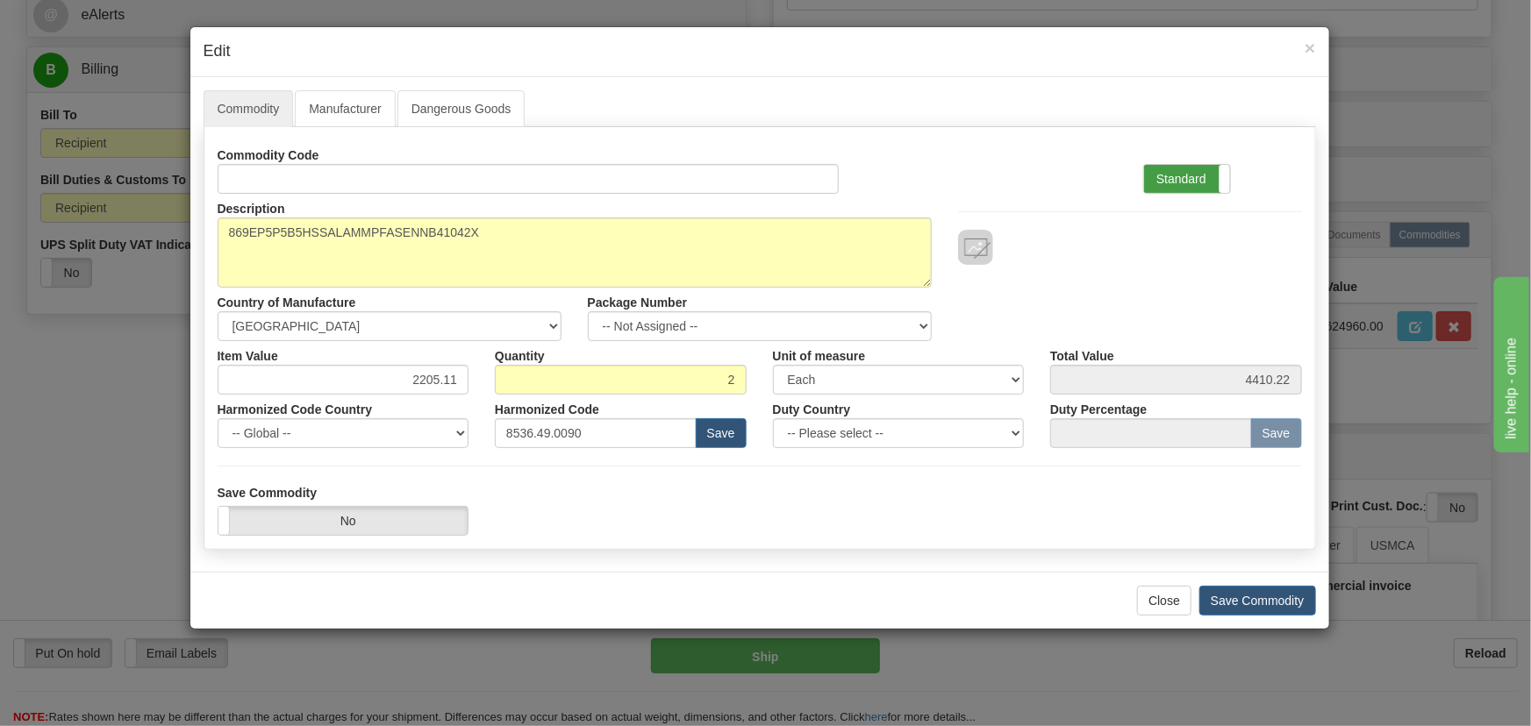
click at [1192, 175] on label "Standard" at bounding box center [1187, 179] width 86 height 28
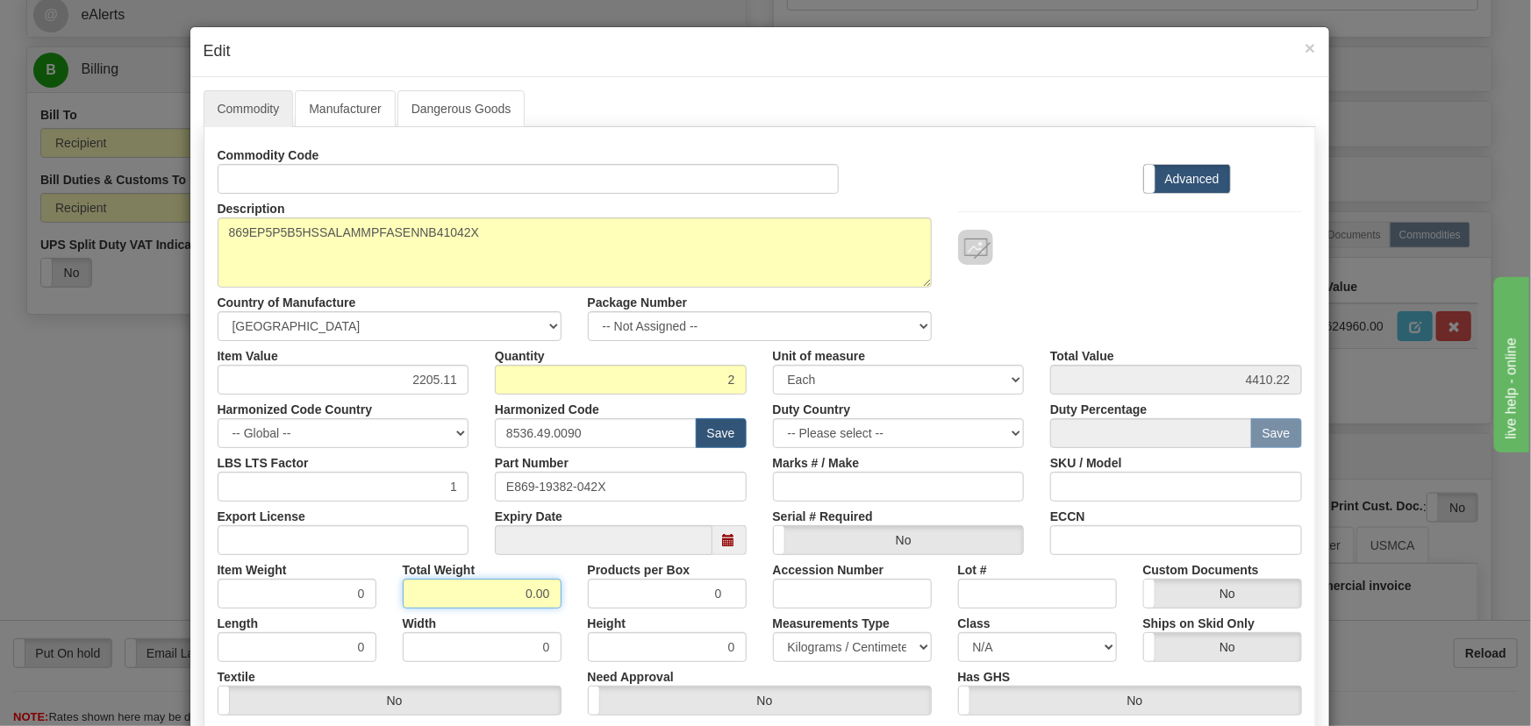
drag, startPoint x: 511, startPoint y: 596, endPoint x: 560, endPoint y: 611, distance: 50.8
click at [554, 610] on div "Commodity Code Standard Advanced Description 869EP5P5B5HSSALAMMPFASENNB41042X C…" at bounding box center [760, 454] width 1084 height 629
type input "2"
type input "1.0000"
click at [562, 611] on div "Width 0" at bounding box center [481, 636] width 185 height 54
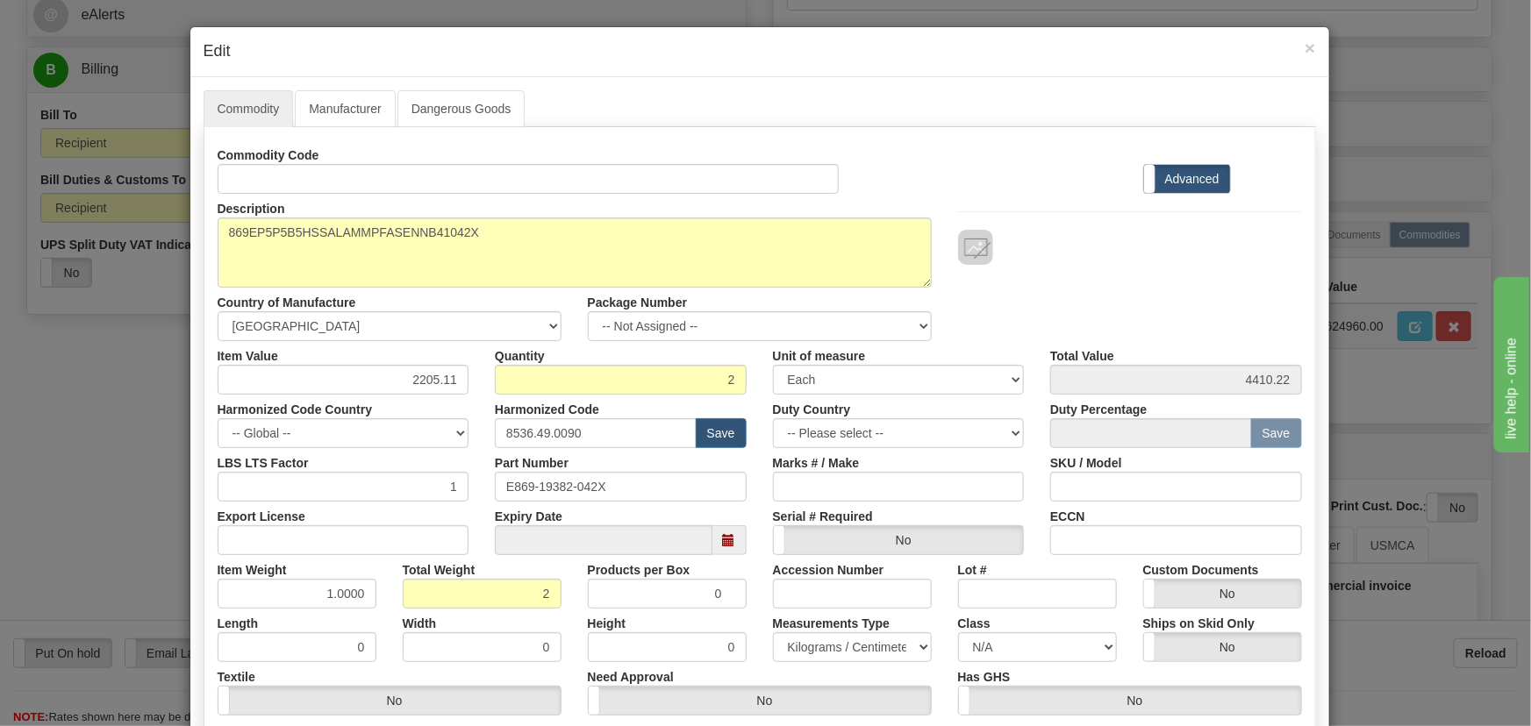
click at [1078, 288] on div "Description 869EP5P5B5HSSALAMMPFASENNB41042X Country of Manufacture -- Unknown …" at bounding box center [759, 267] width 1111 height 147
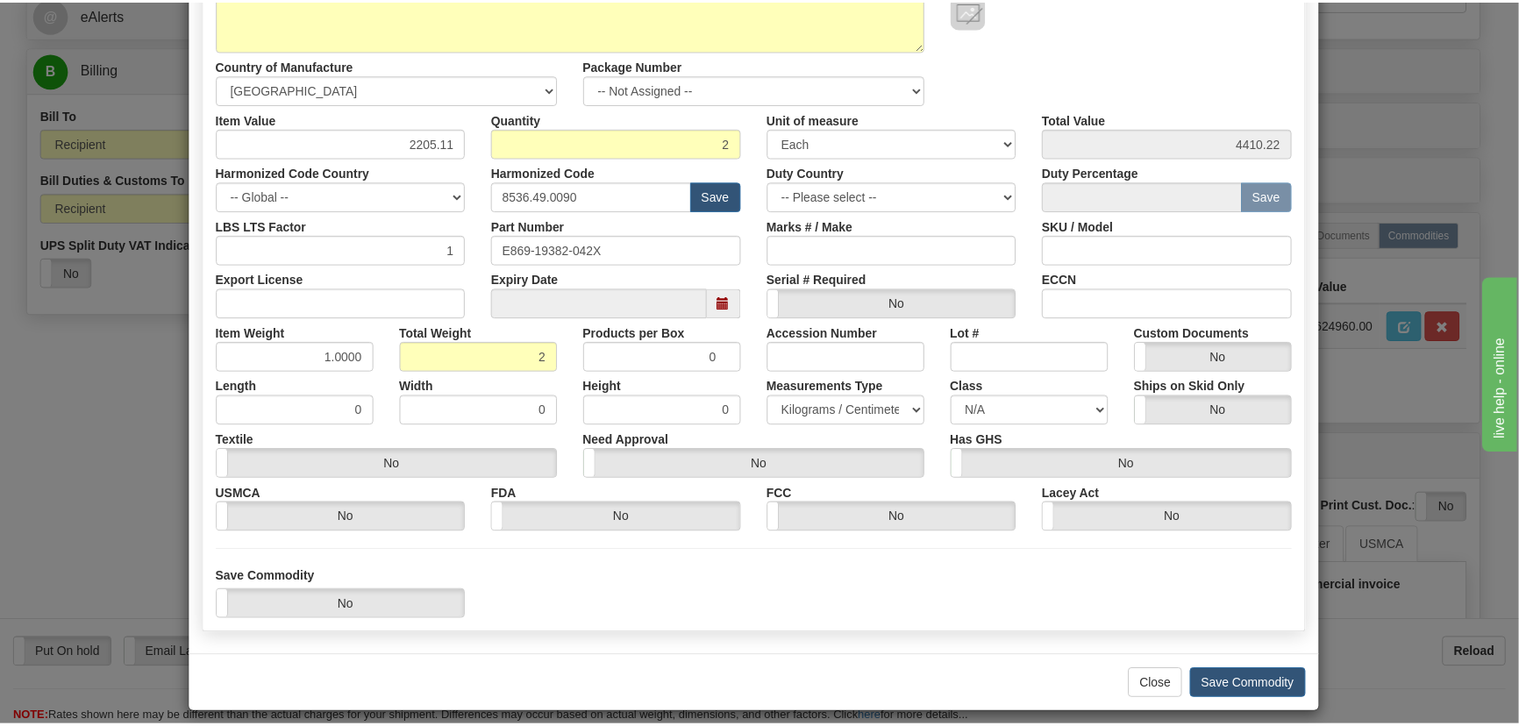
scroll to position [249, 0]
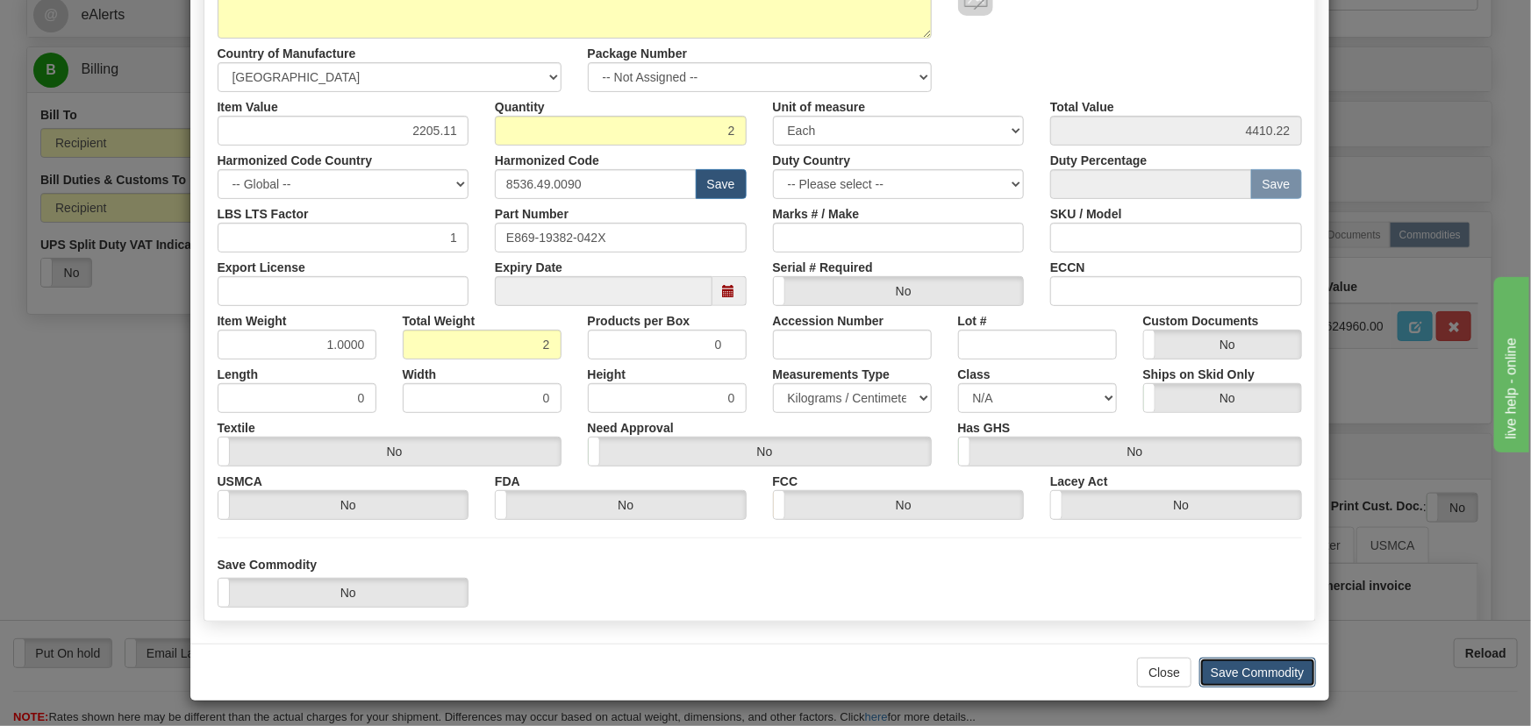
click at [1263, 667] on button "Save Commodity" at bounding box center [1257, 673] width 117 height 30
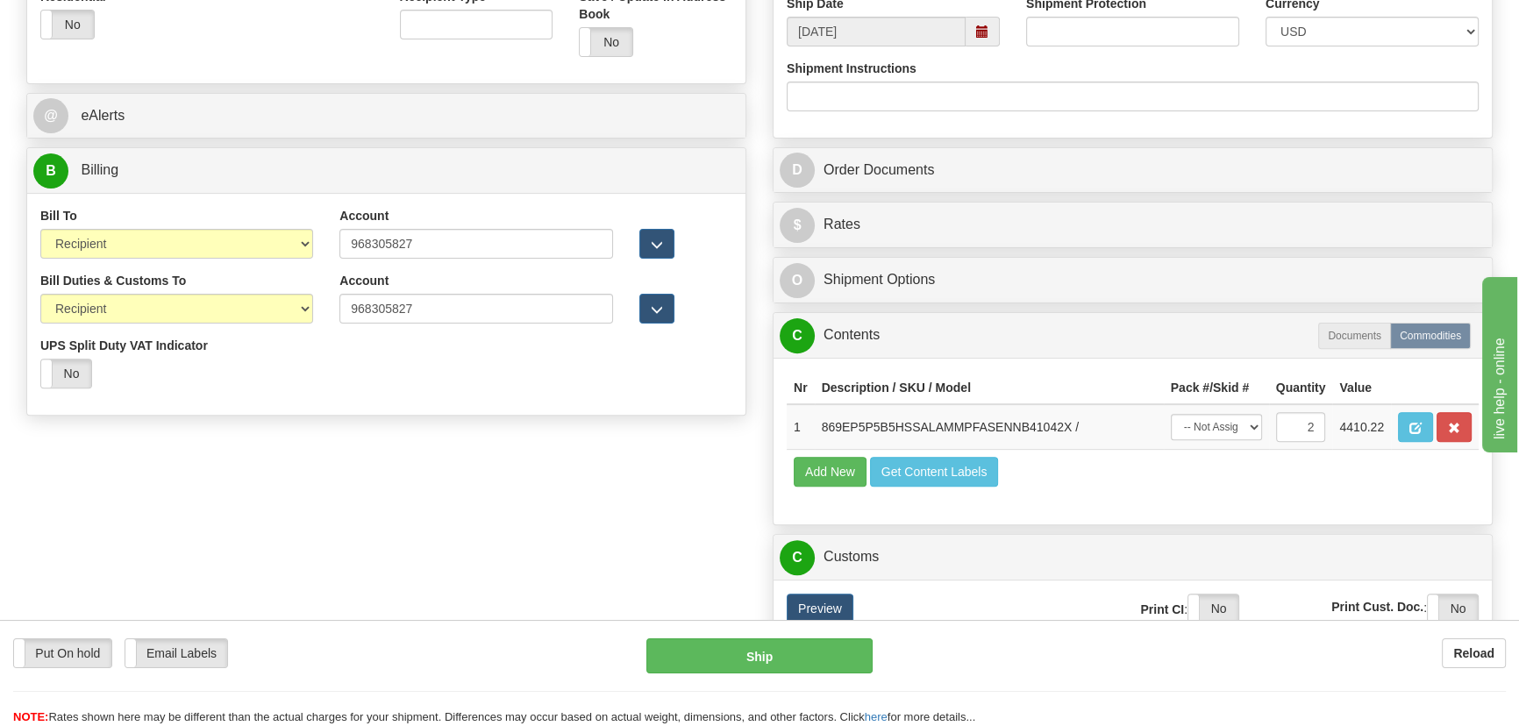
scroll to position [718, 0]
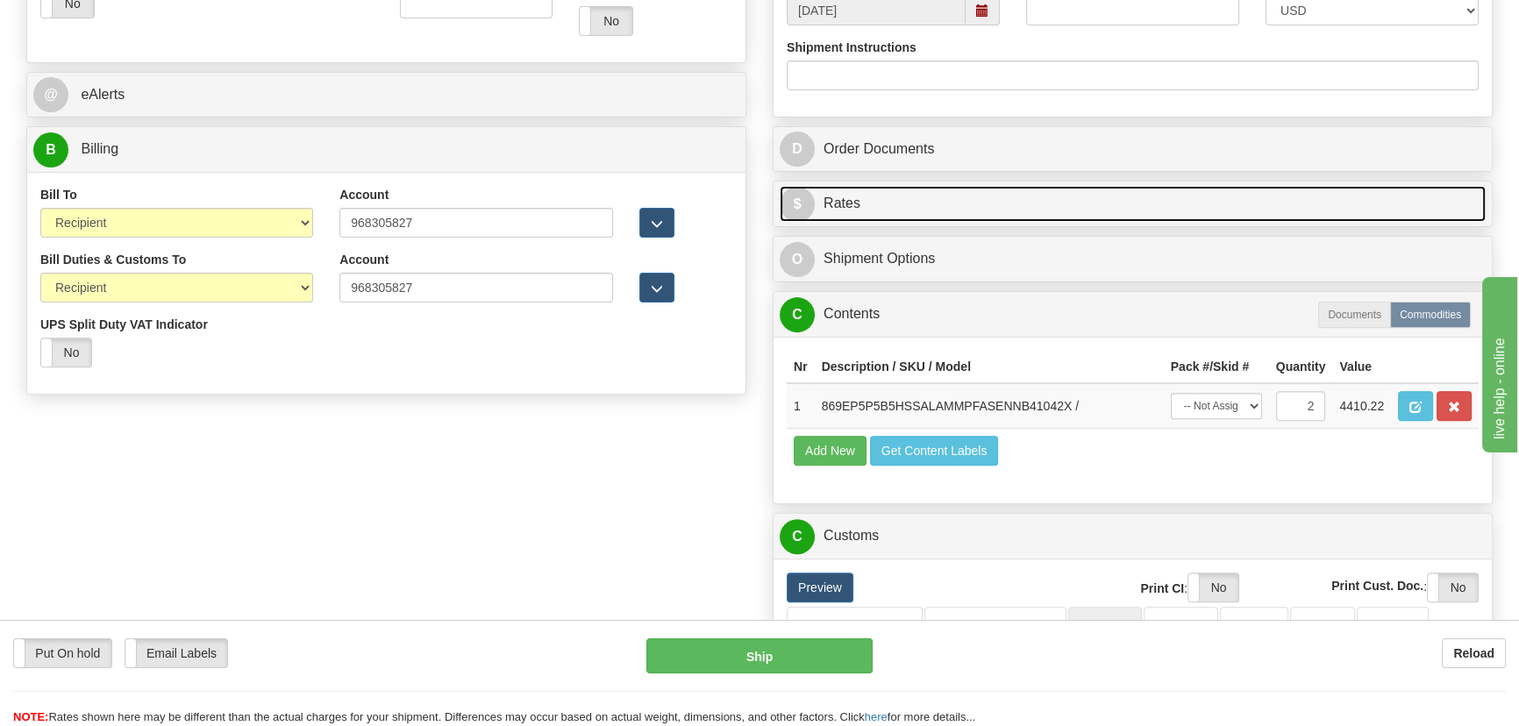
click at [1194, 210] on link "$ Rates" at bounding box center [1133, 204] width 706 height 36
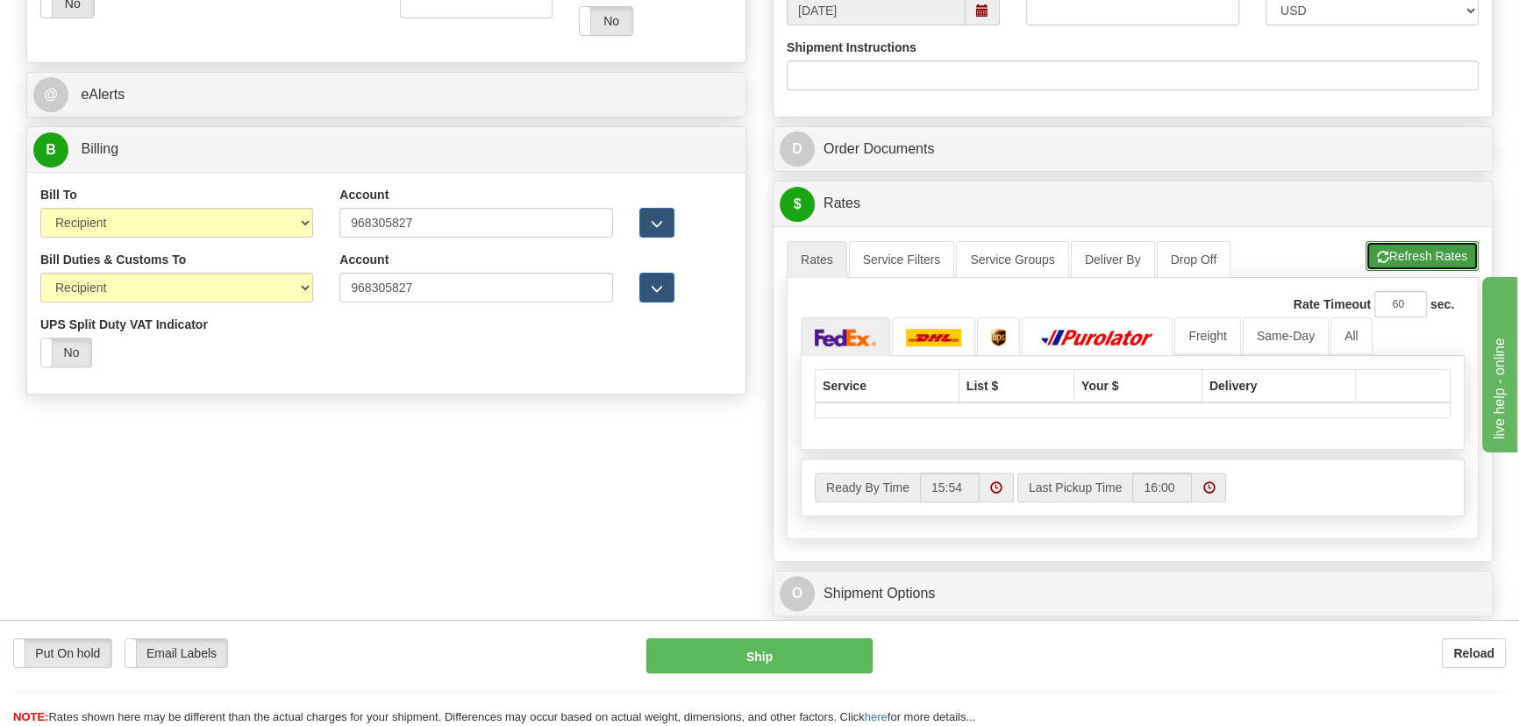
click at [1412, 254] on button "Refresh Rates" at bounding box center [1422, 256] width 113 height 30
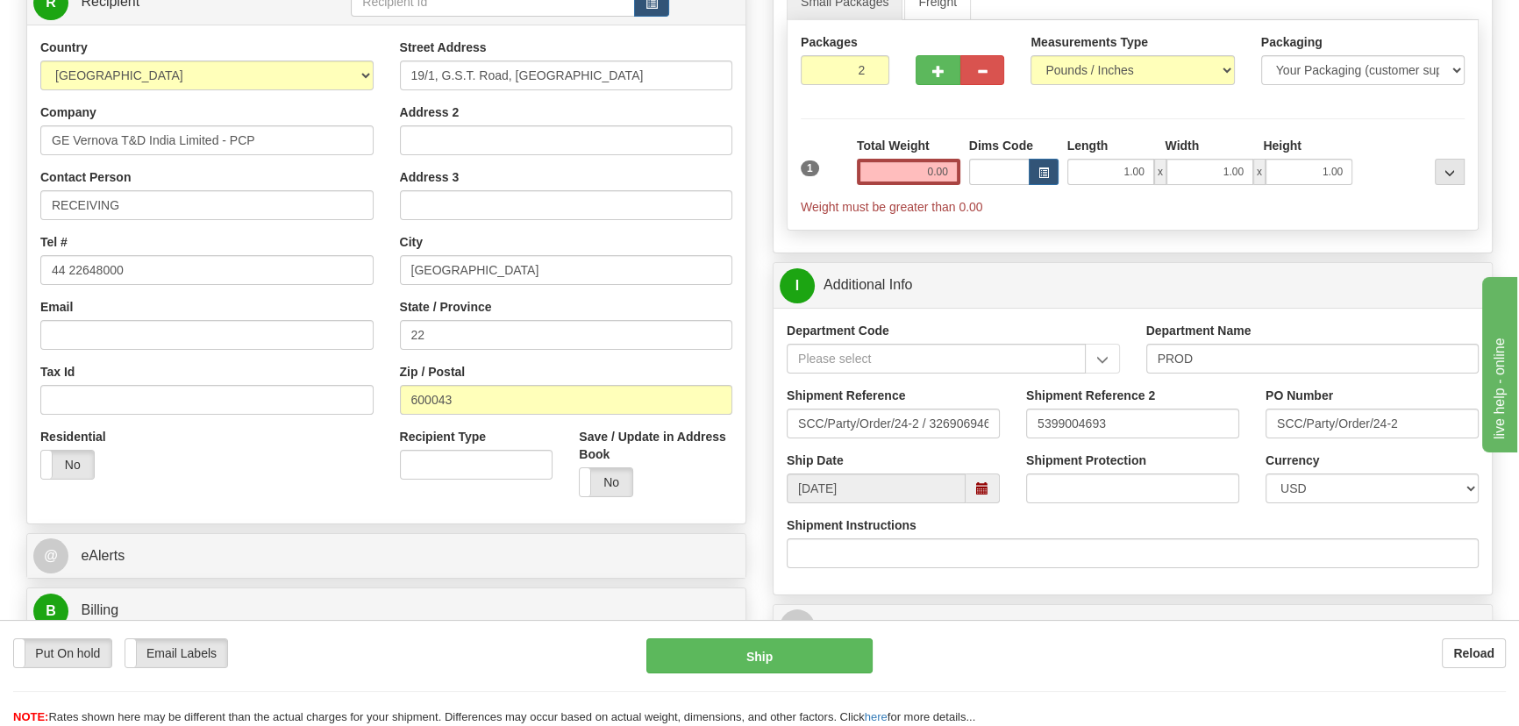
scroll to position [239, 0]
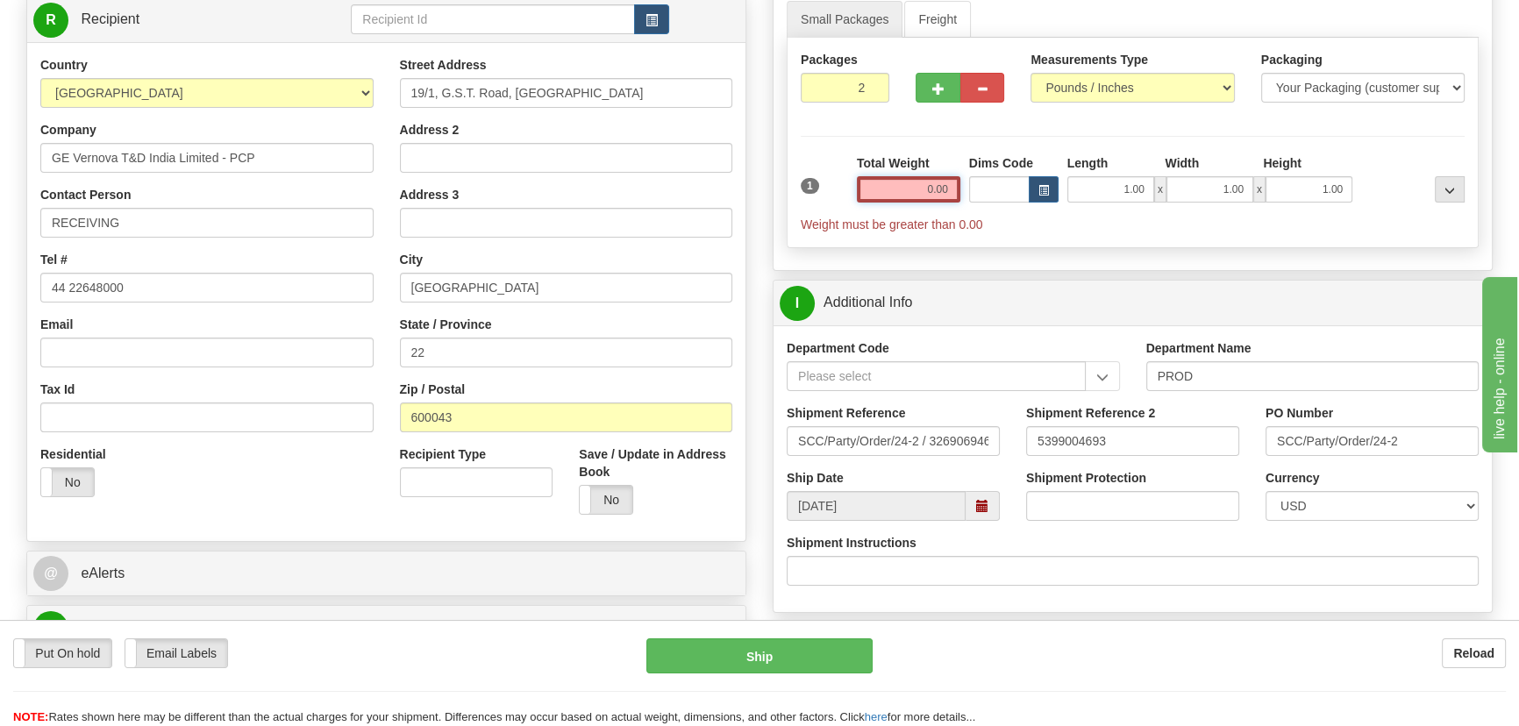
drag, startPoint x: 911, startPoint y: 189, endPoint x: 963, endPoint y: 195, distance: 52.0
click at [965, 197] on div "1 Total Weight 0.00 Dims Code x" at bounding box center [1133, 193] width 673 height 79
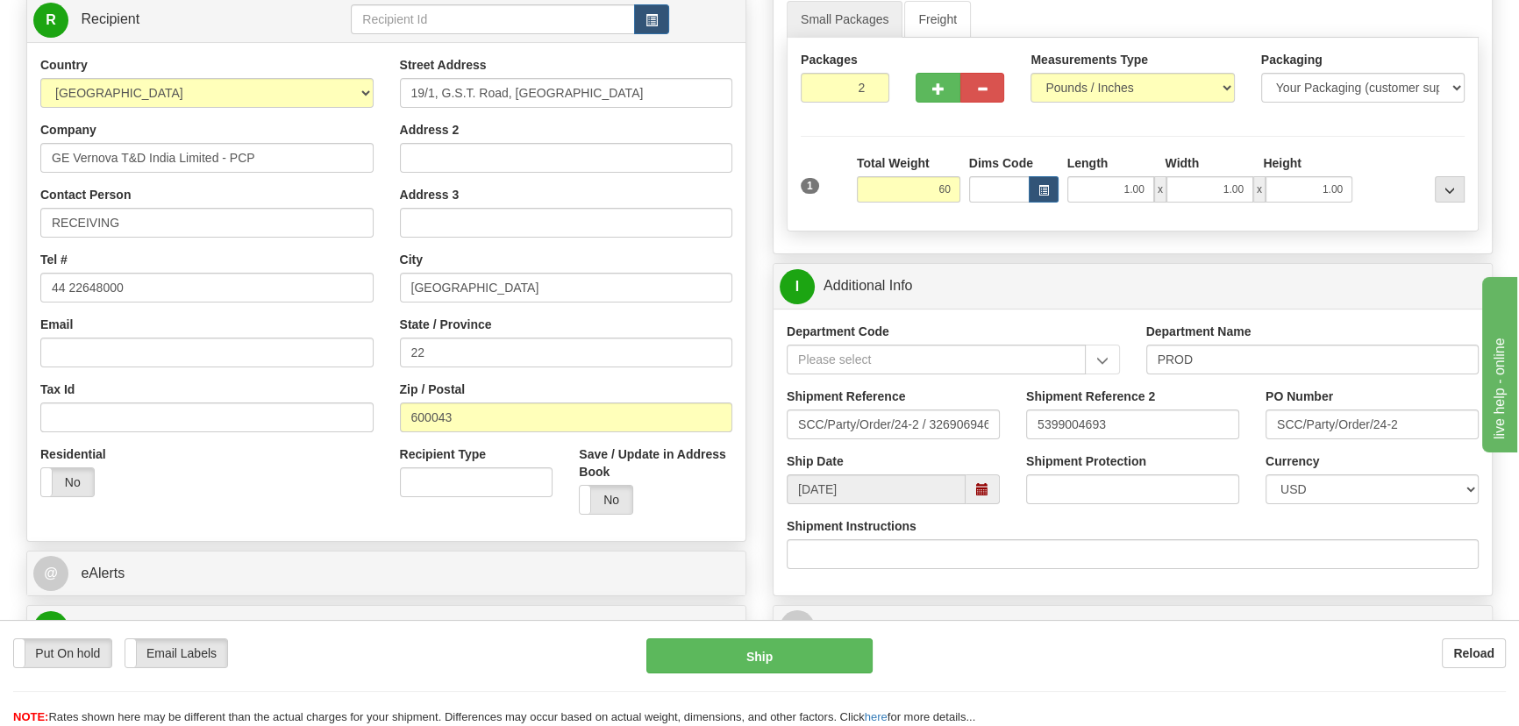
type input "60.00"
click at [1412, 165] on div at bounding box center [1413, 178] width 112 height 48
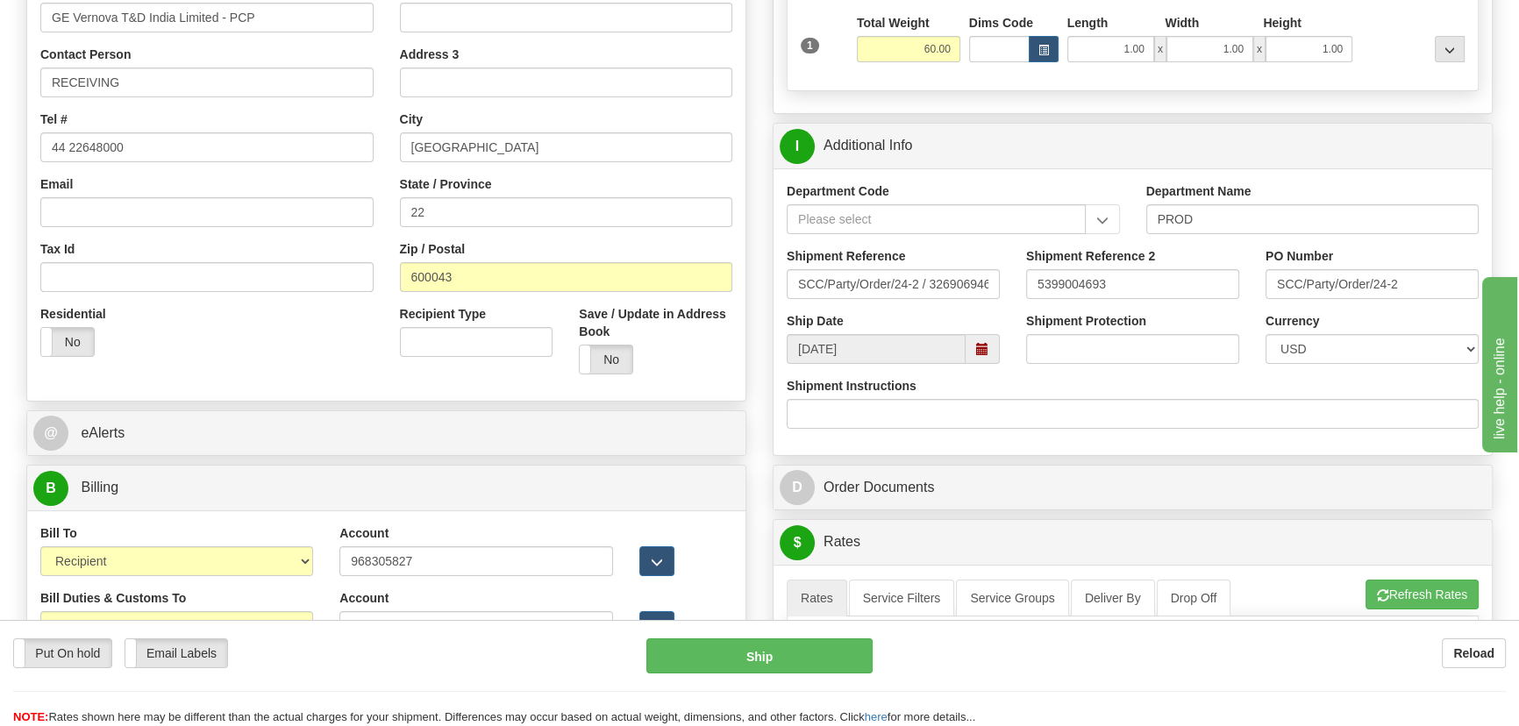
scroll to position [718, 0]
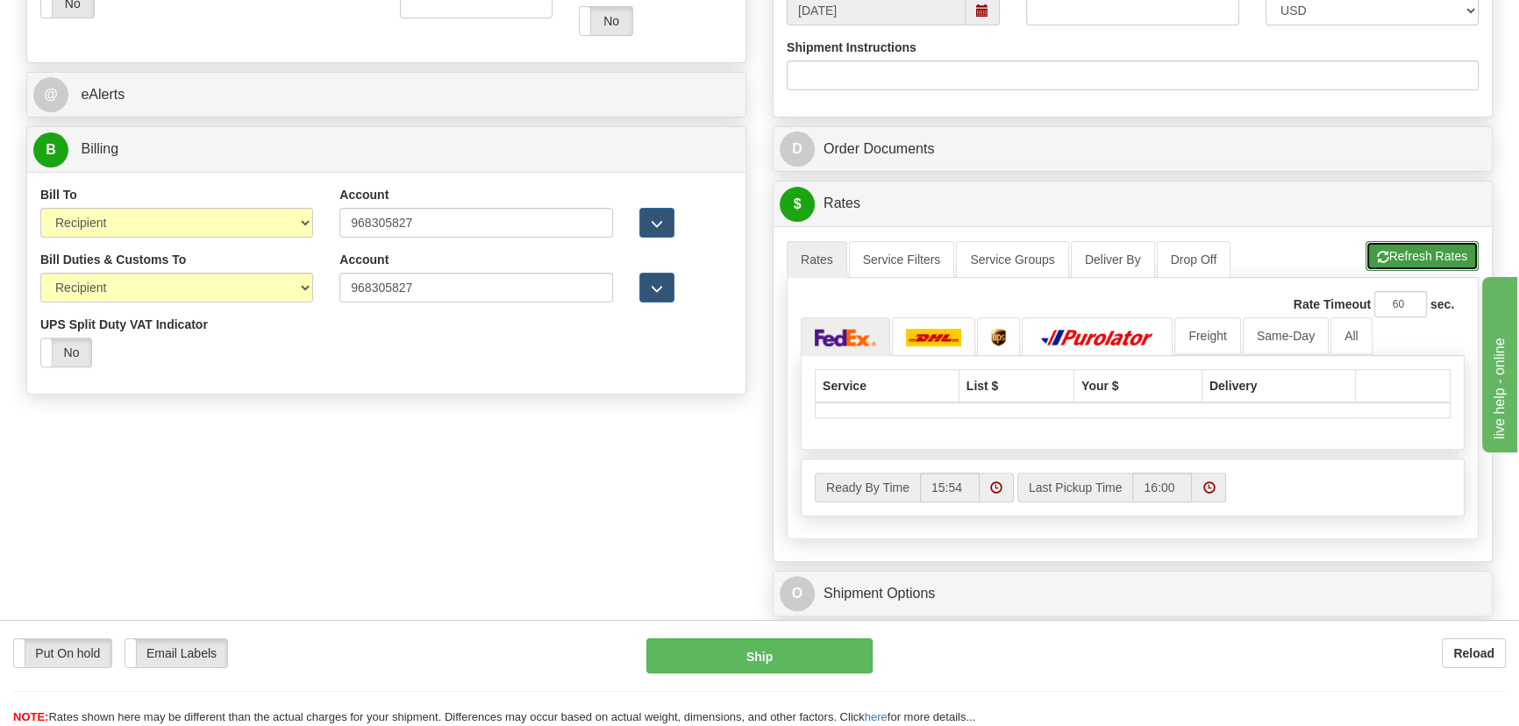
click at [1413, 263] on button "Refresh Rates" at bounding box center [1422, 256] width 113 height 30
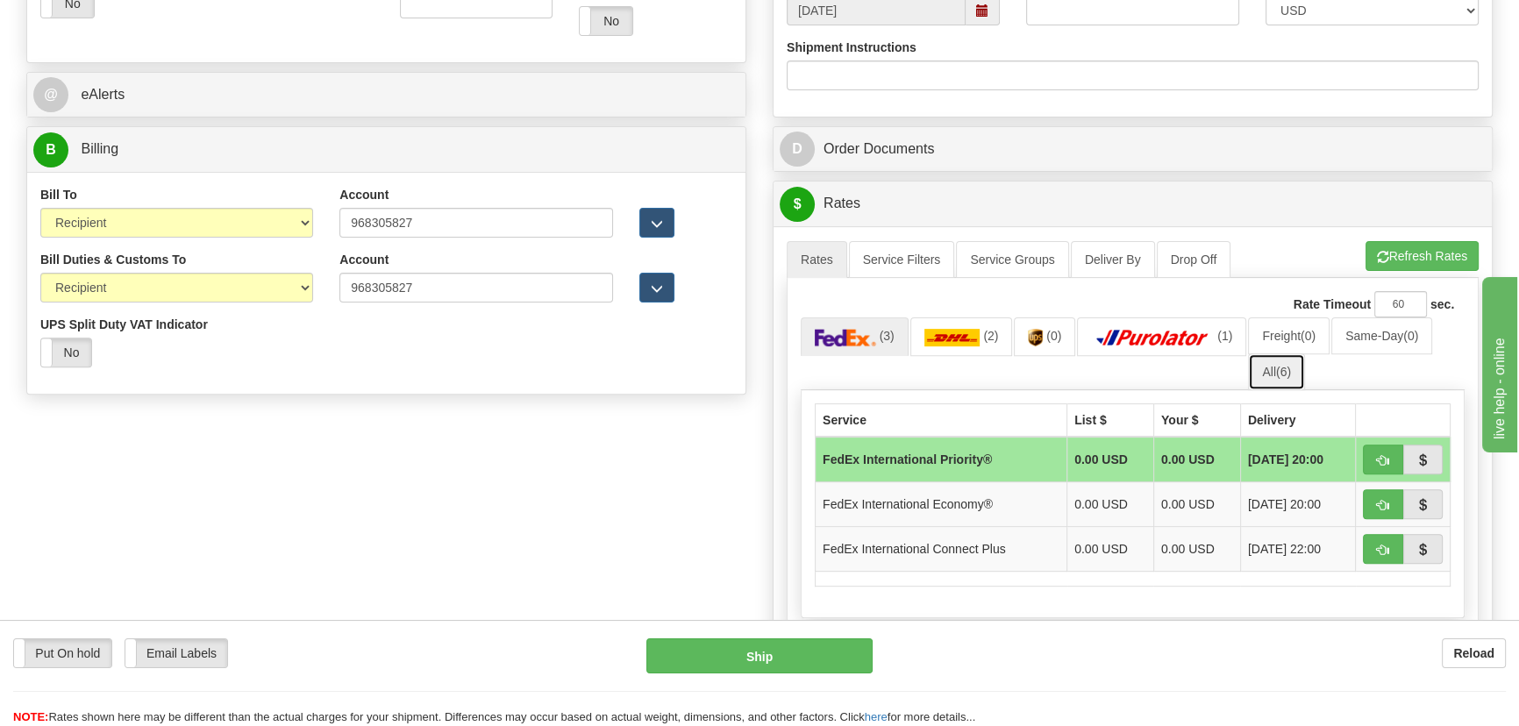
click at [1288, 366] on span "(6)" at bounding box center [1283, 372] width 15 height 14
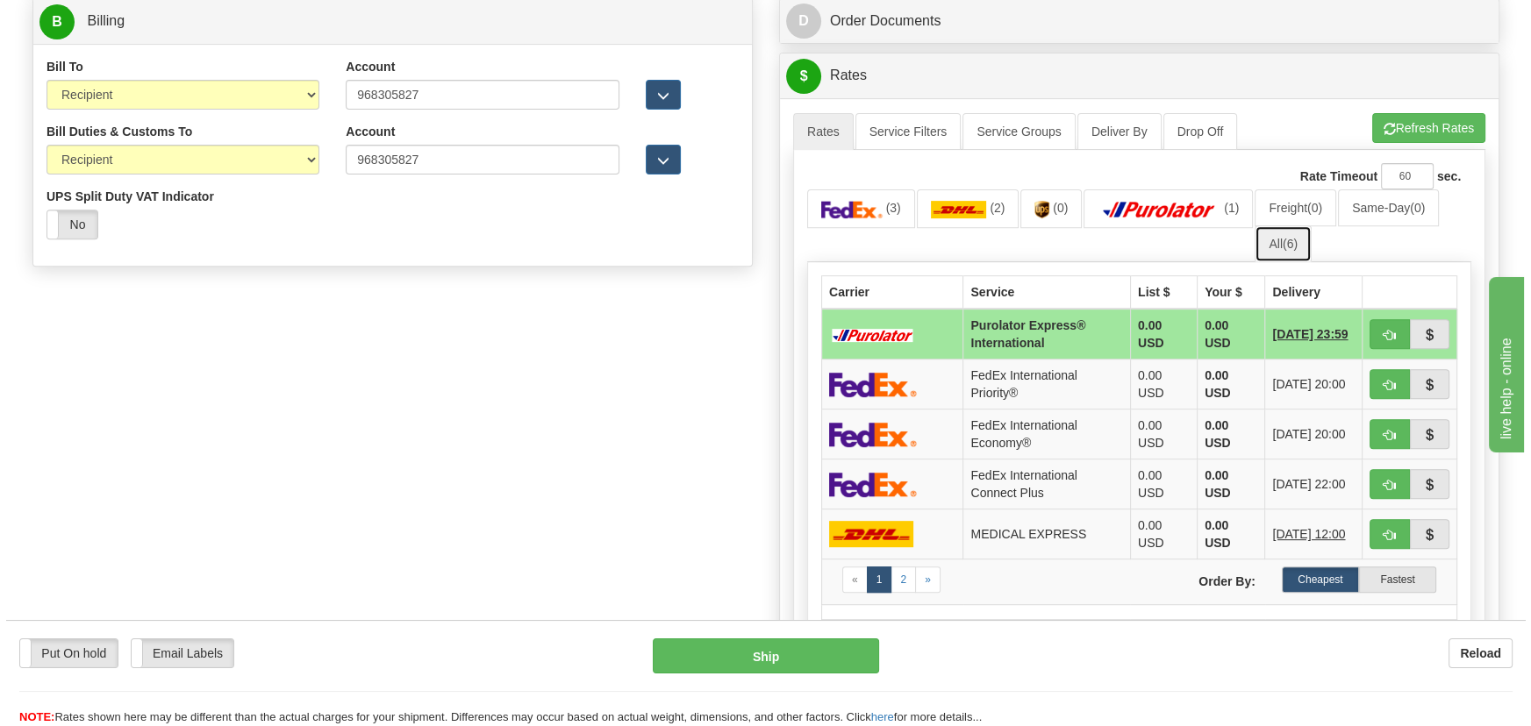
scroll to position [877, 0]
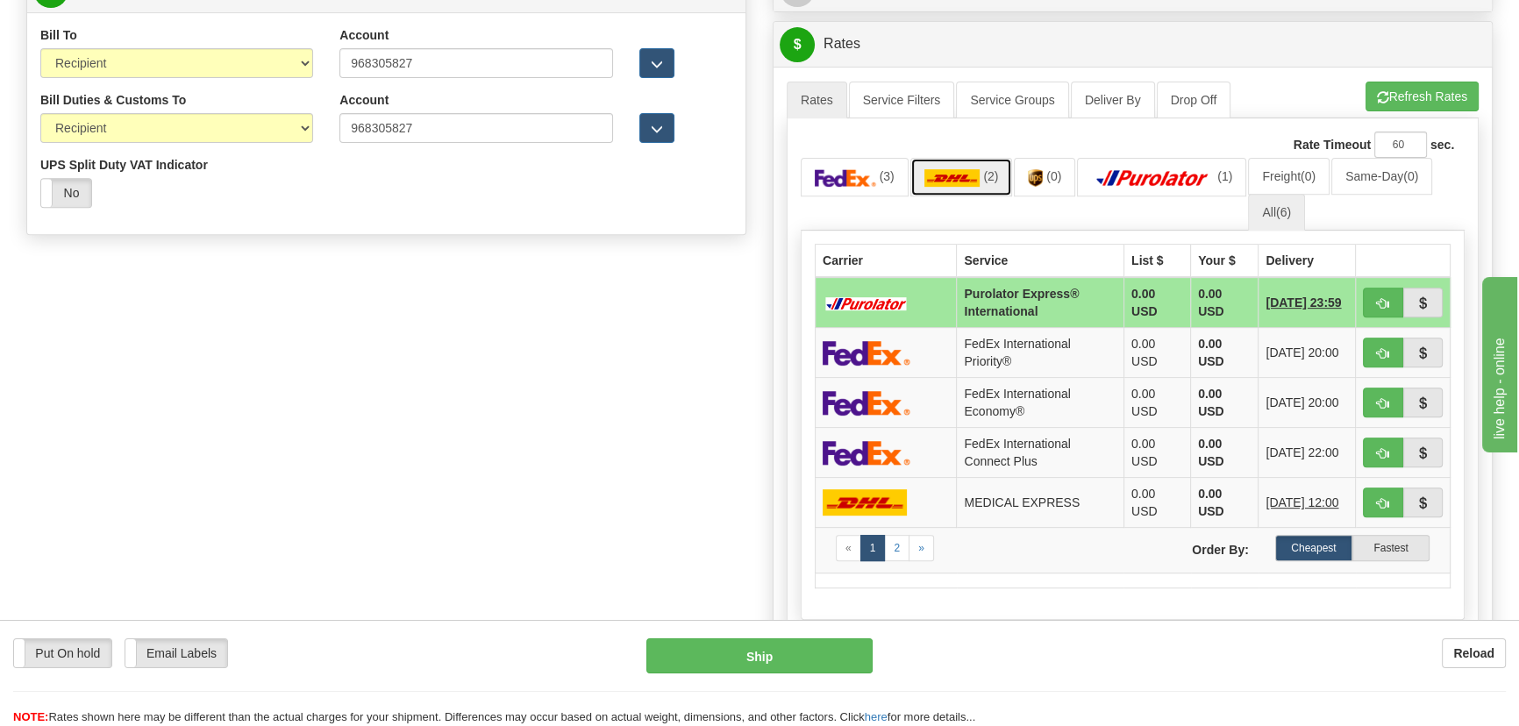
click at [984, 178] on span "(2)" at bounding box center [990, 176] width 15 height 14
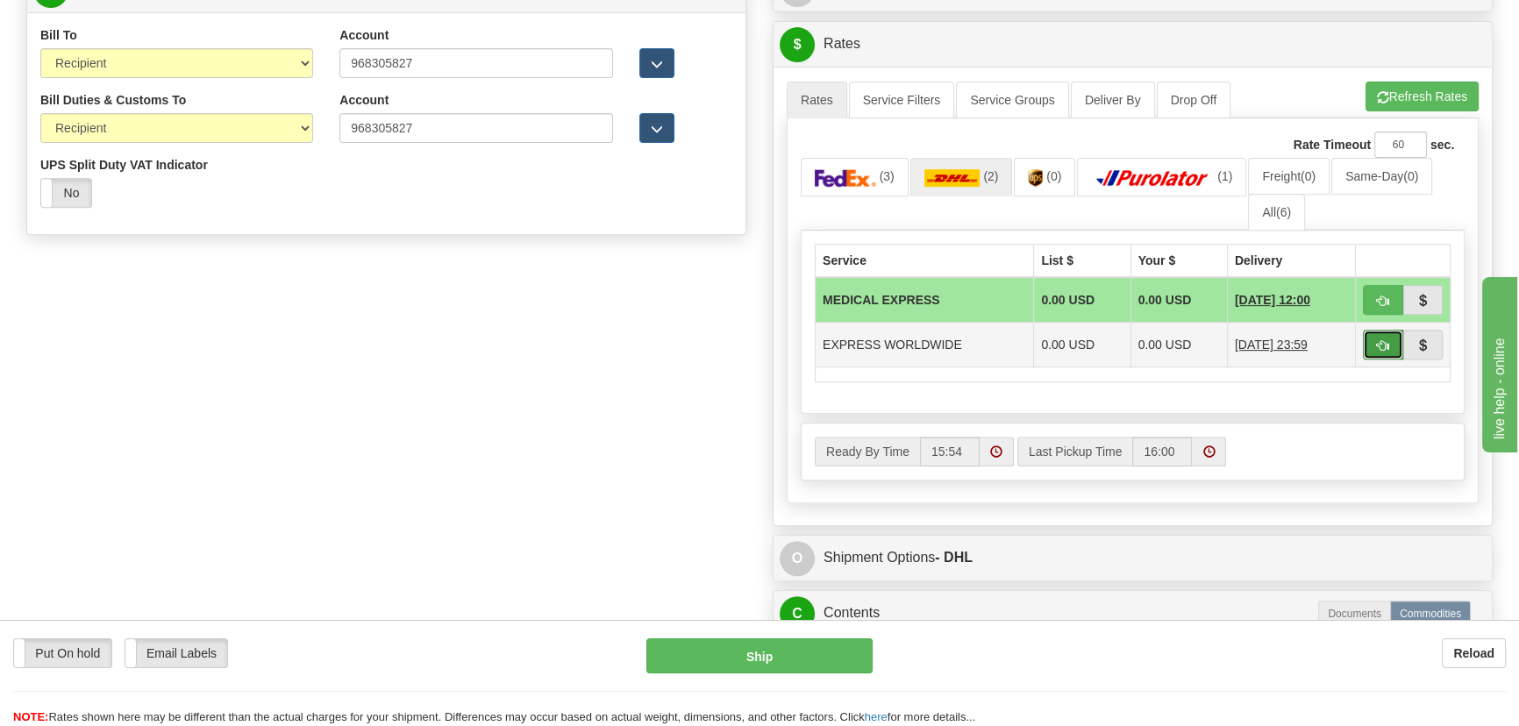
click at [1384, 343] on span "button" at bounding box center [1383, 345] width 12 height 11
type input "P"
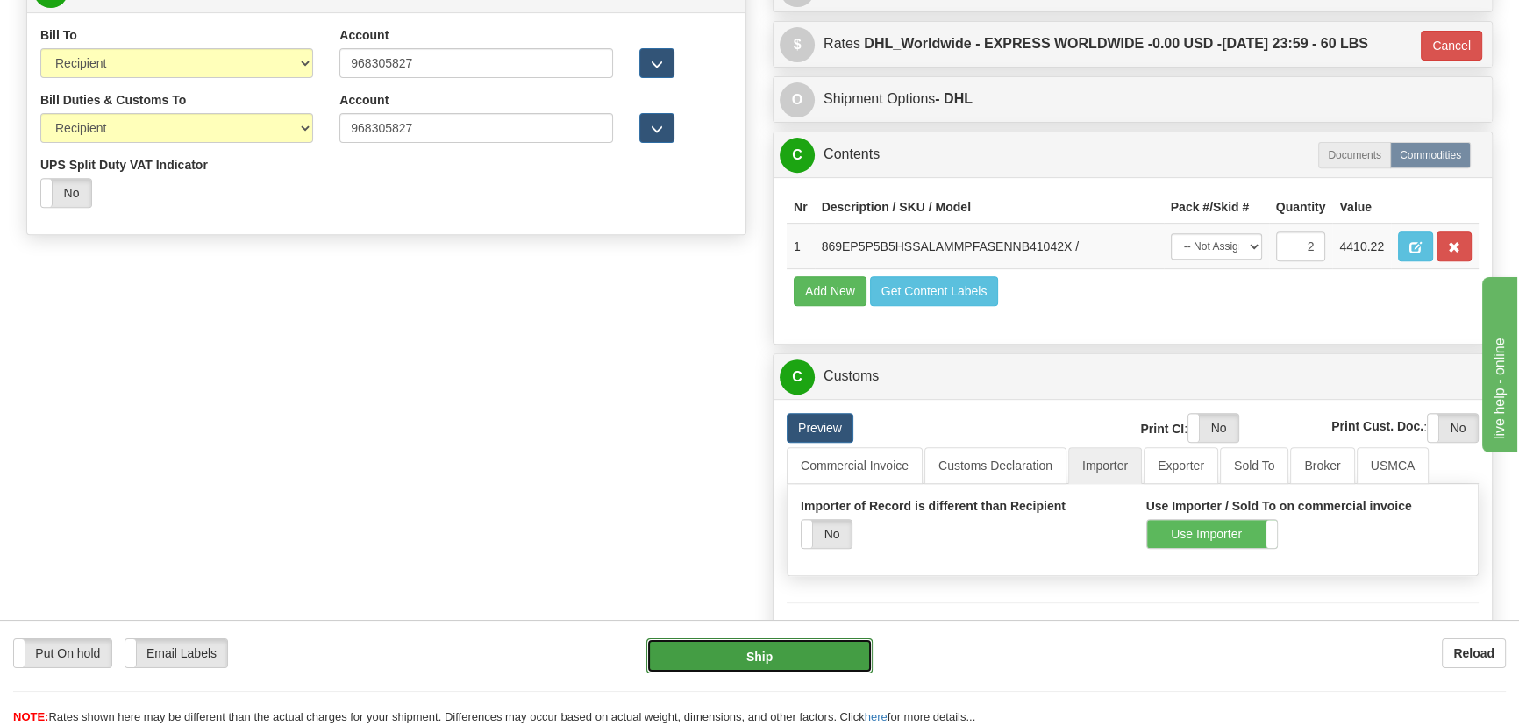
click at [841, 648] on button "Ship" at bounding box center [760, 656] width 227 height 35
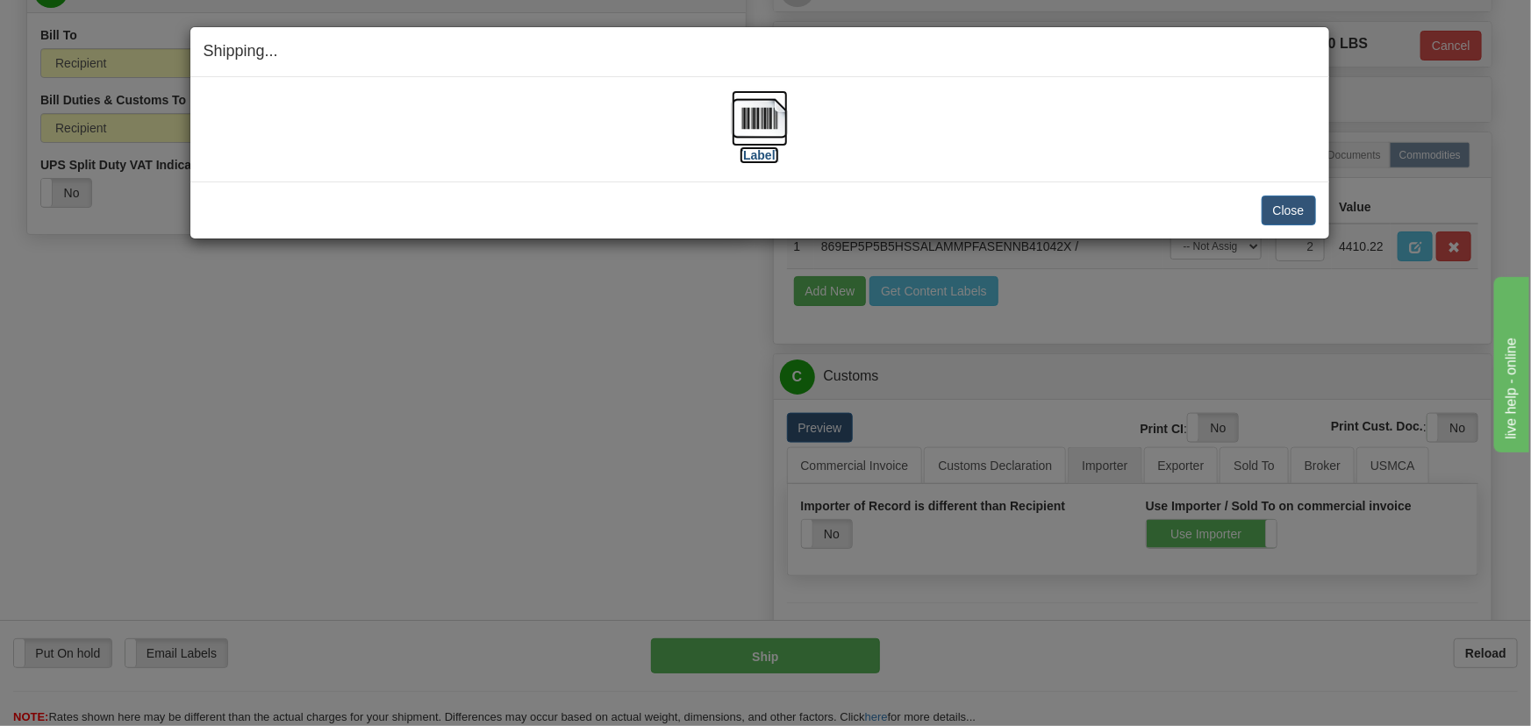
click at [764, 118] on img at bounding box center [760, 118] width 56 height 56
click at [1300, 207] on button "Close" at bounding box center [1288, 211] width 54 height 30
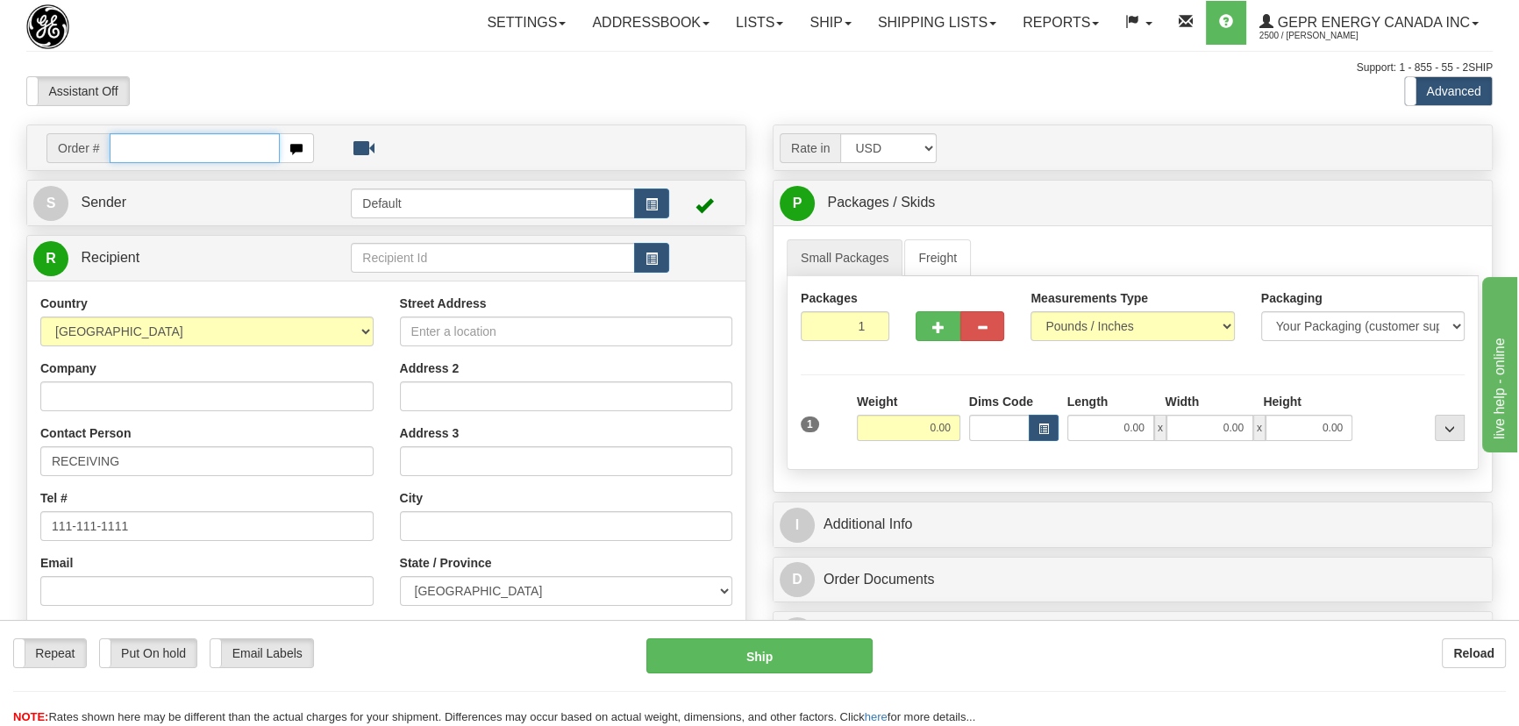
paste input "0086696027"
click at [129, 148] on input "0086696027" at bounding box center [195, 148] width 170 height 30
click at [133, 150] on input "0086696027" at bounding box center [195, 148] width 170 height 30
type input "86696027"
click at [302, 111] on body "Training Course Close Toggle navigation Settings Shipping Preferences New Recip…" at bounding box center [759, 363] width 1519 height 726
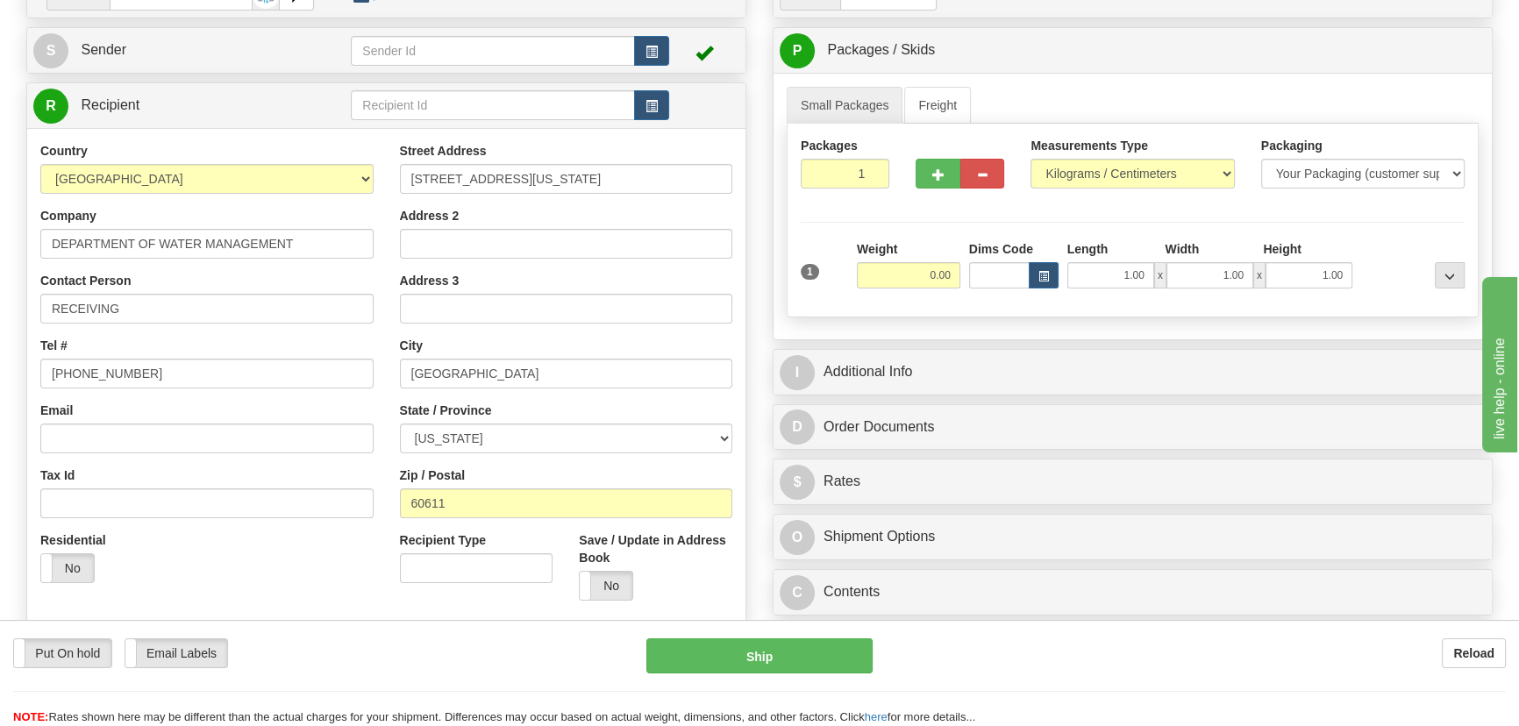
scroll to position [159, 0]
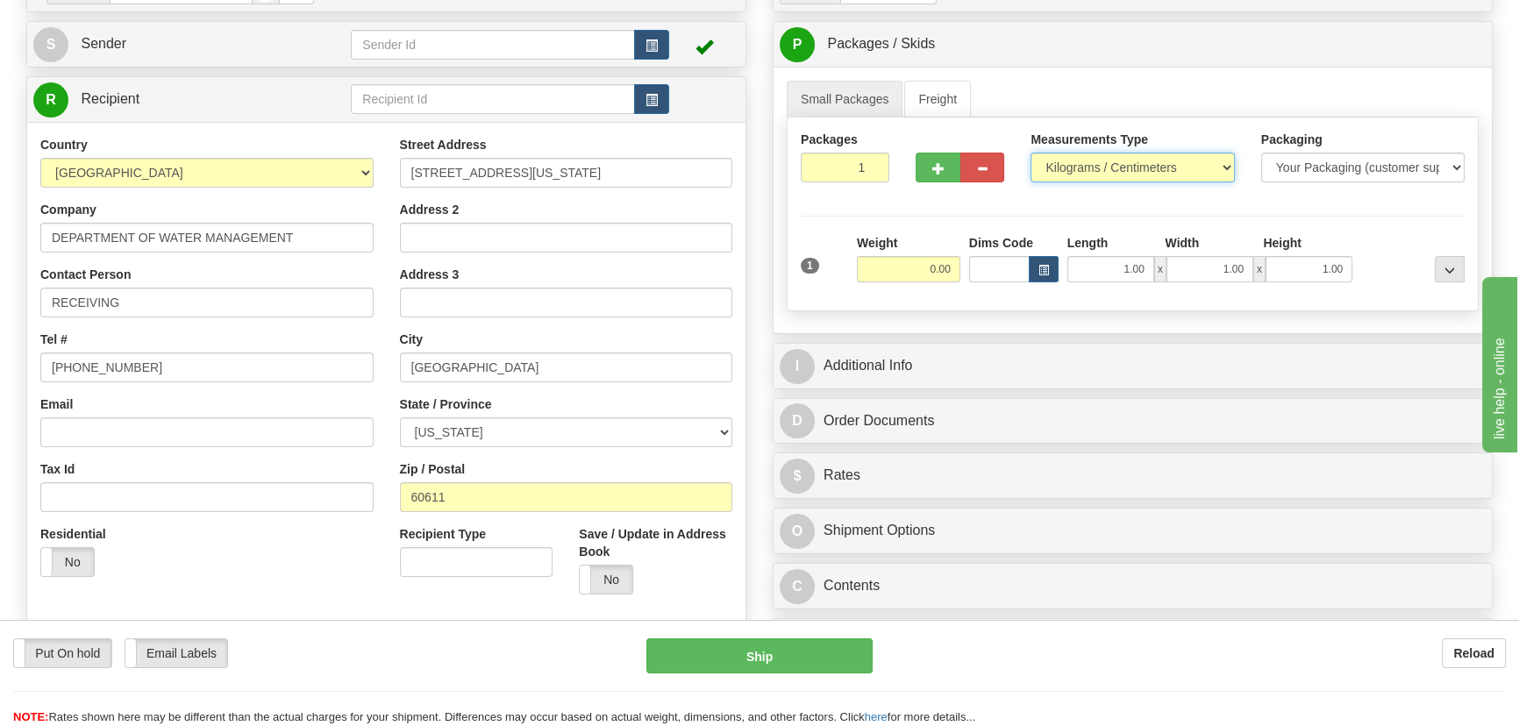
click at [1084, 177] on select "Pounds / Inches Kilograms / Centimeters" at bounding box center [1133, 168] width 204 height 30
select select "0"
click at [1031, 153] on select "Pounds / Inches Kilograms / Centimeters" at bounding box center [1133, 168] width 204 height 30
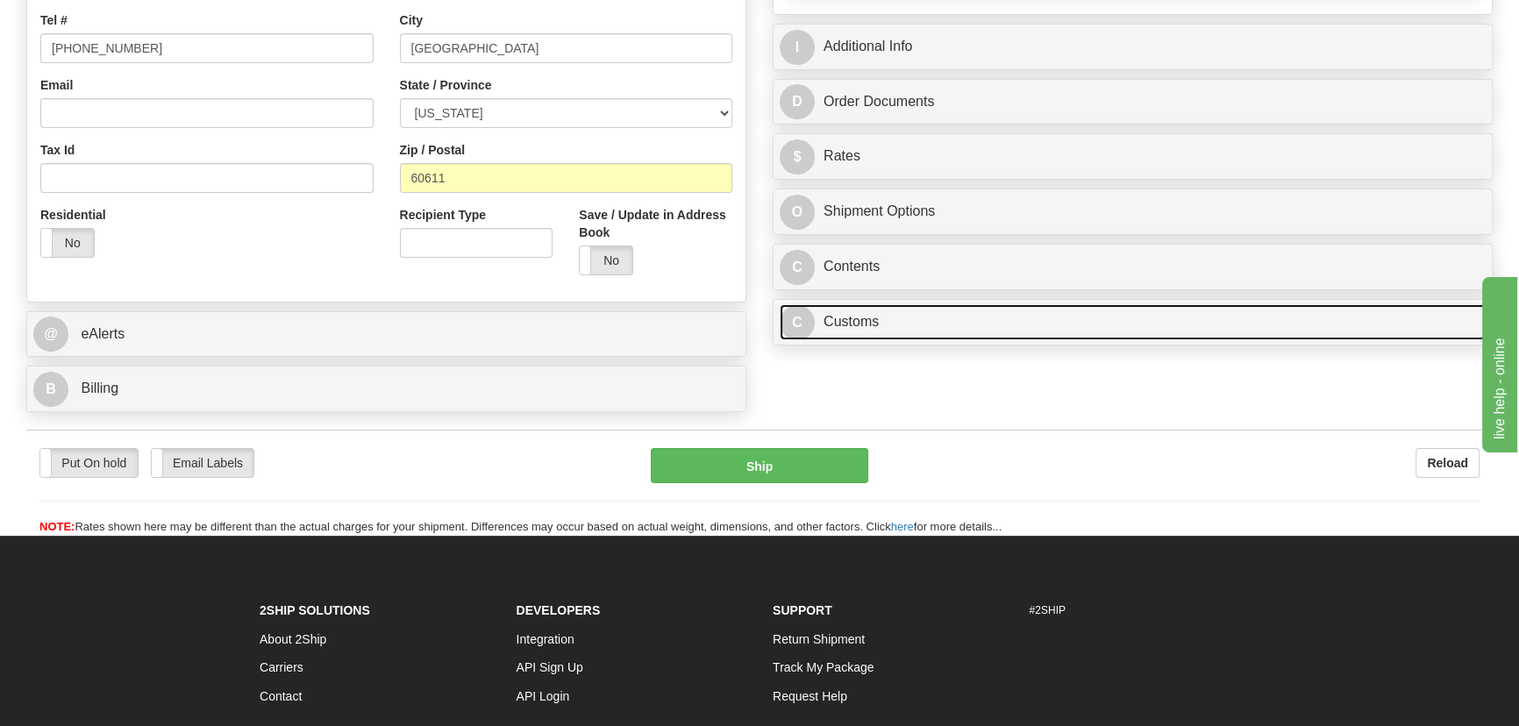
click at [1000, 309] on link "C Customs" at bounding box center [1133, 322] width 706 height 36
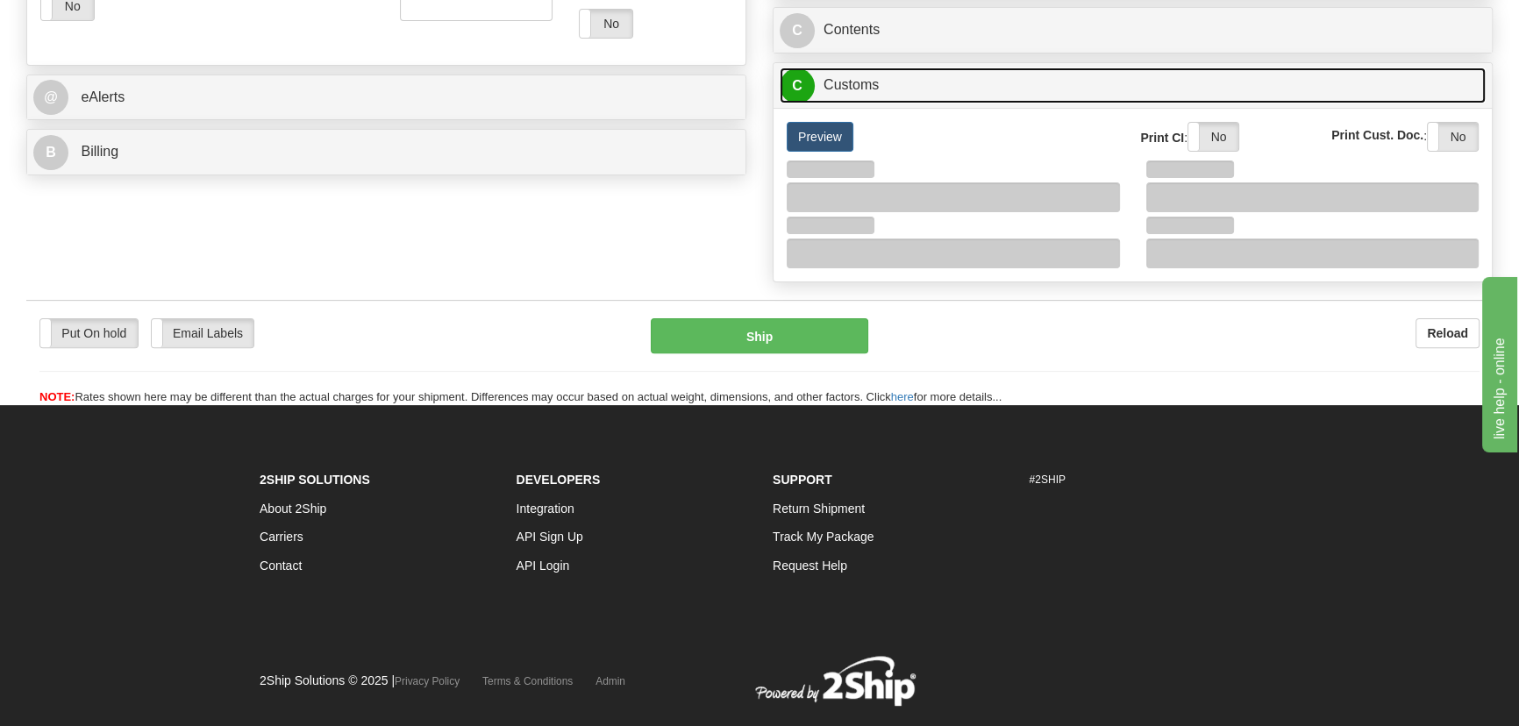
scroll to position [718, 0]
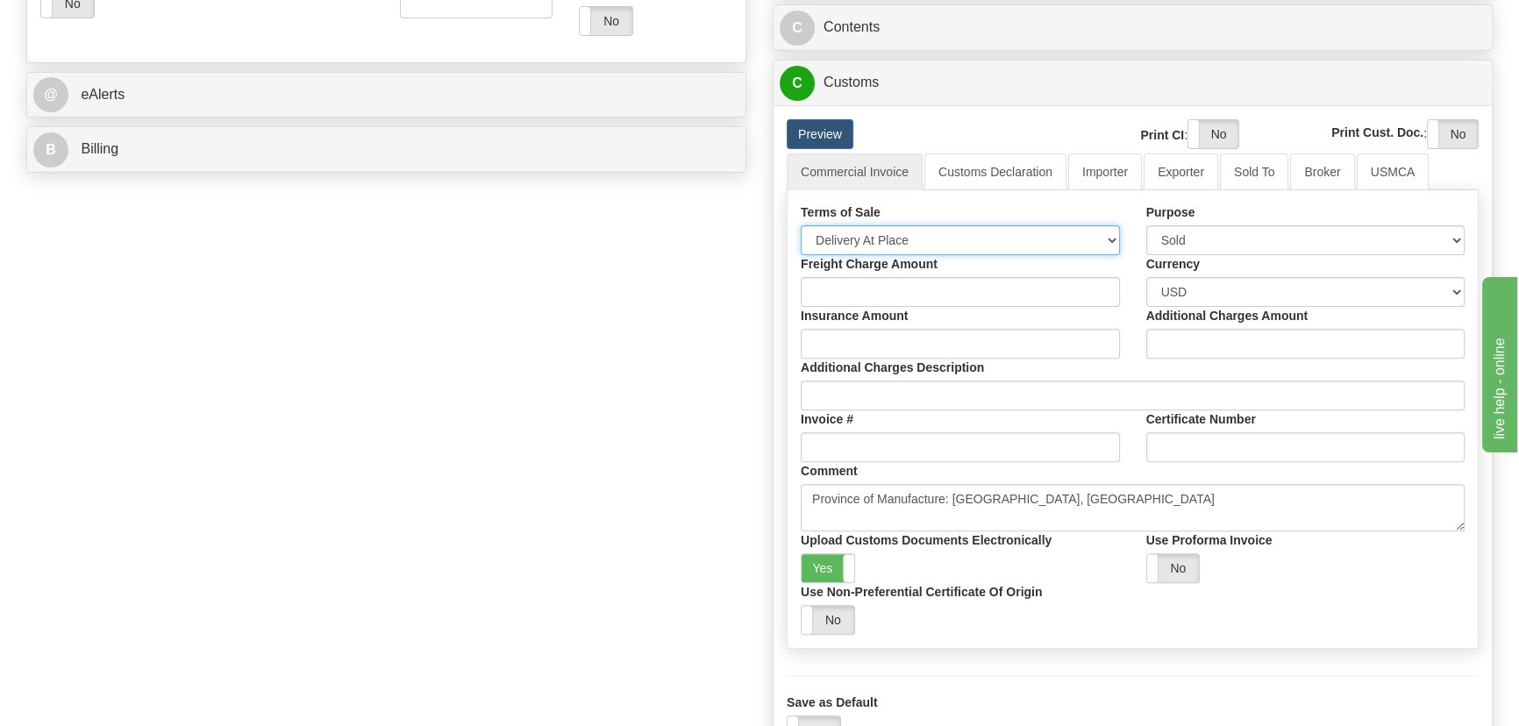
click at [921, 248] on select "Free Carrier Free On Board Ex Works Delivered Duty Unpaid Delivered Duty Paid C…" at bounding box center [960, 240] width 319 height 30
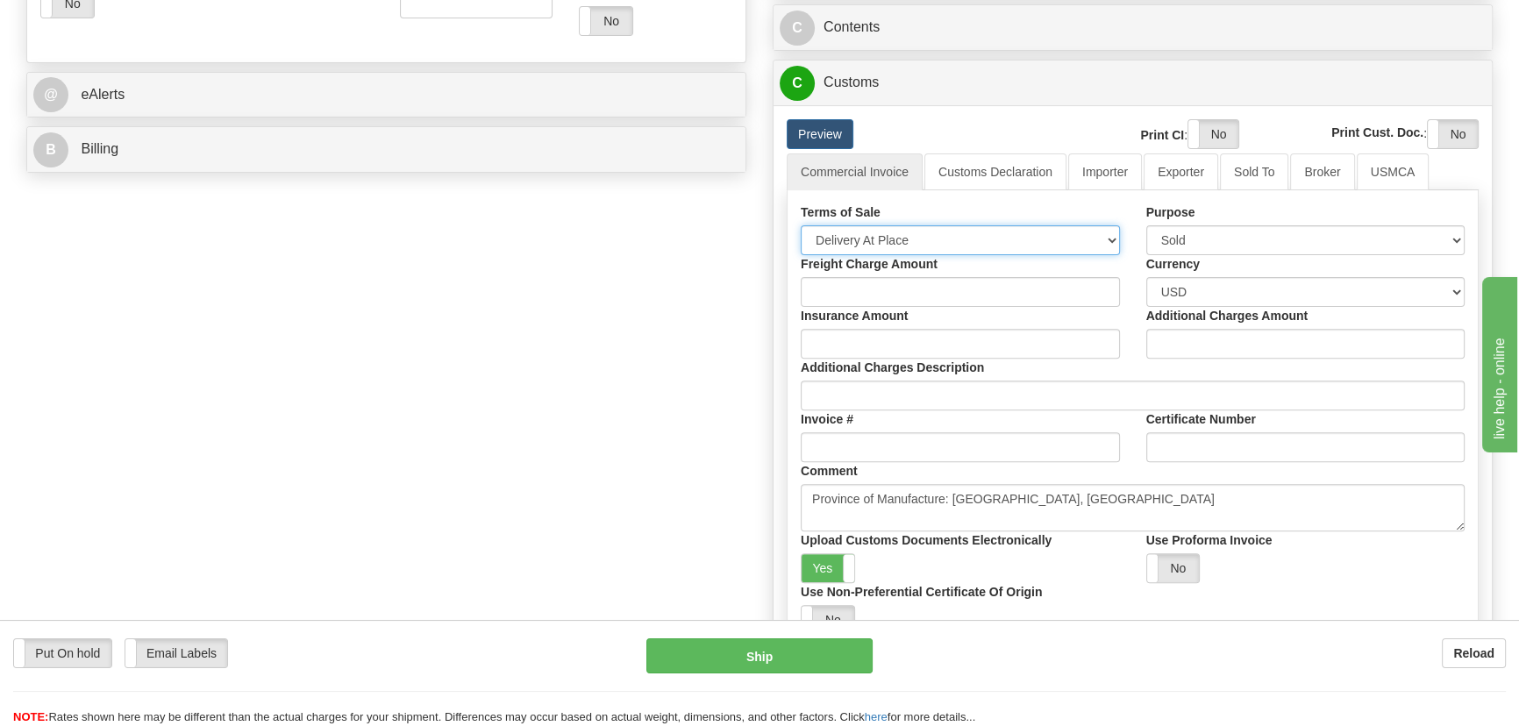
select select "7"
click at [801, 225] on select "Free Carrier Free On Board Ex Works Delivered Duty Unpaid Delivered Duty Paid C…" at bounding box center [960, 240] width 319 height 30
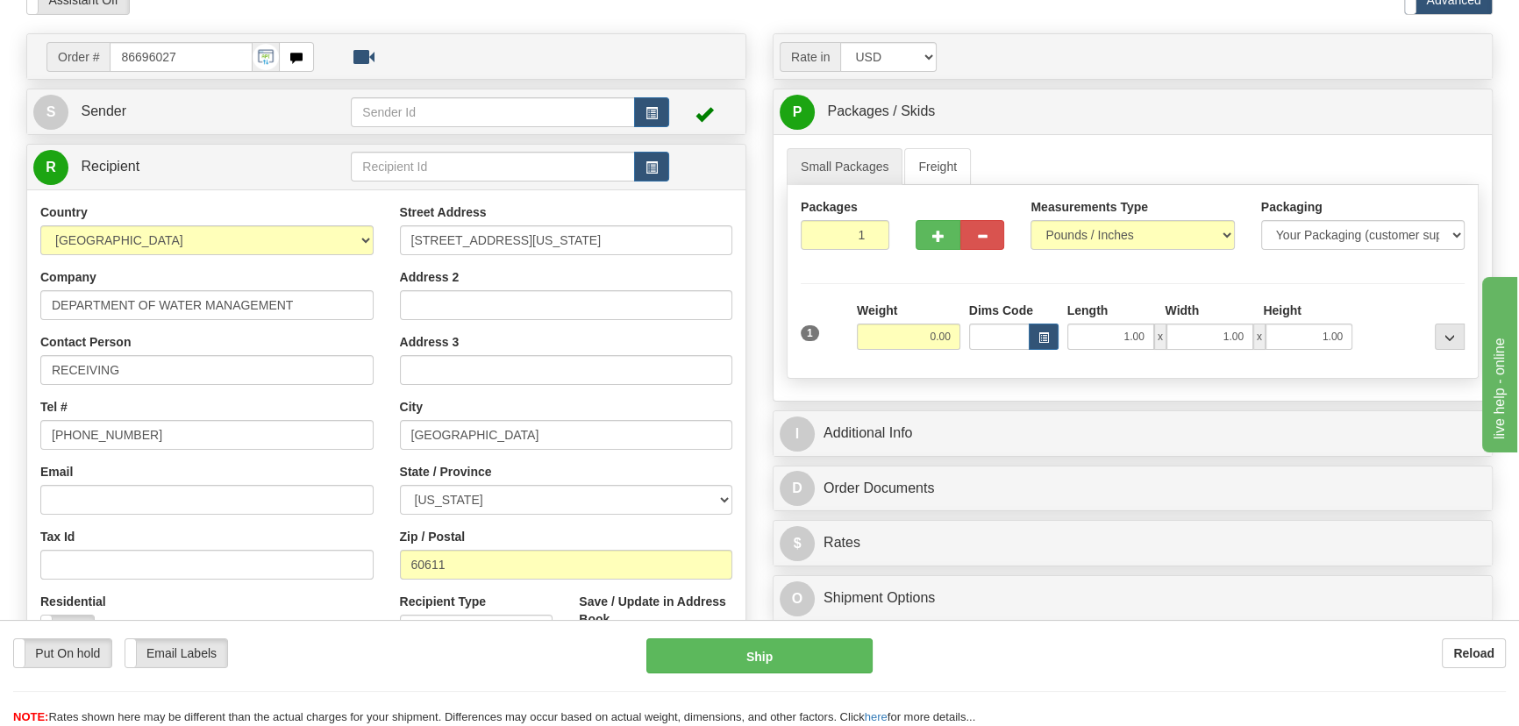
scroll to position [79, 0]
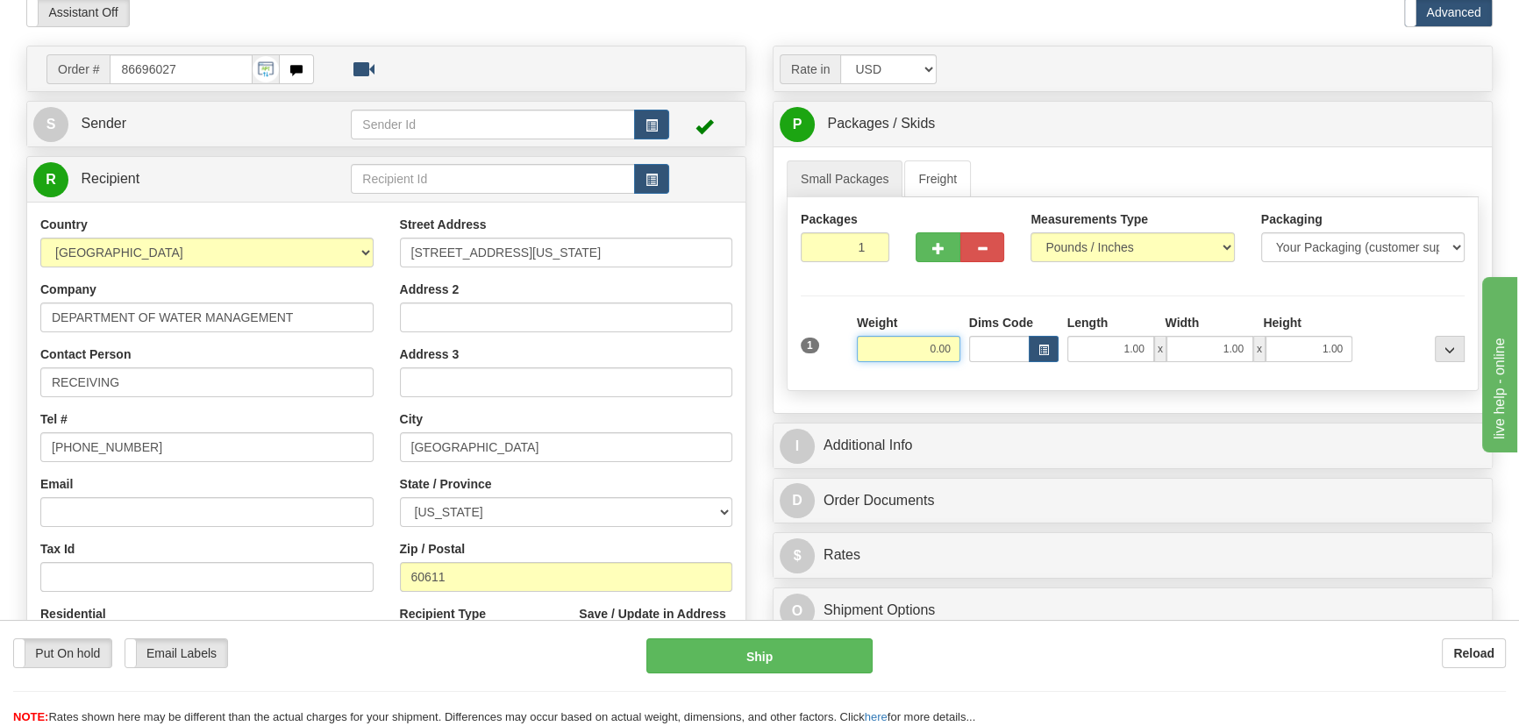
drag, startPoint x: 929, startPoint y: 360, endPoint x: 985, endPoint y: 367, distance: 56.6
click at [985, 367] on div "1 Weight 0.00 Dims Code 1.00" at bounding box center [1133, 345] width 673 height 62
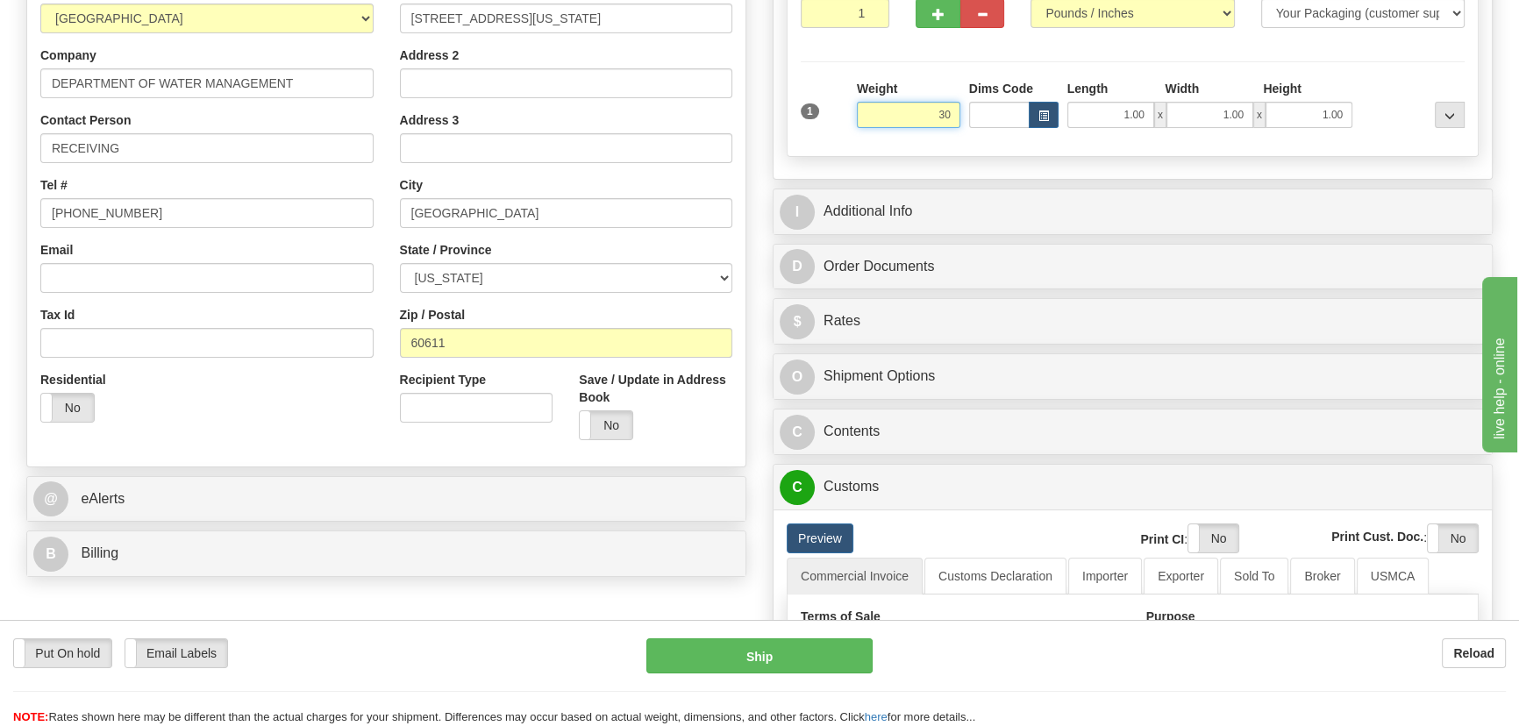
scroll to position [318, 0]
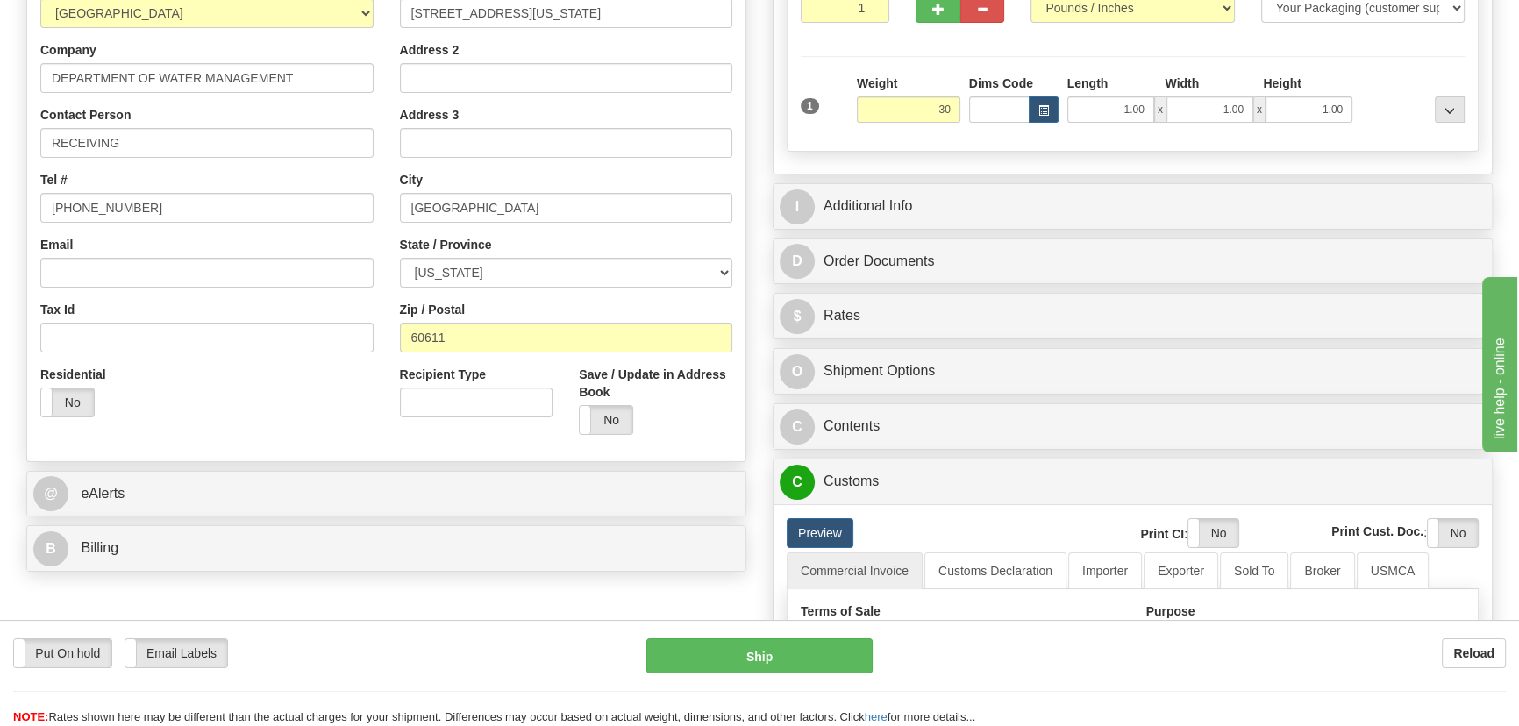
type input "30.00"
click at [1217, 184] on div "I Additional Info" at bounding box center [1133, 206] width 718 height 45
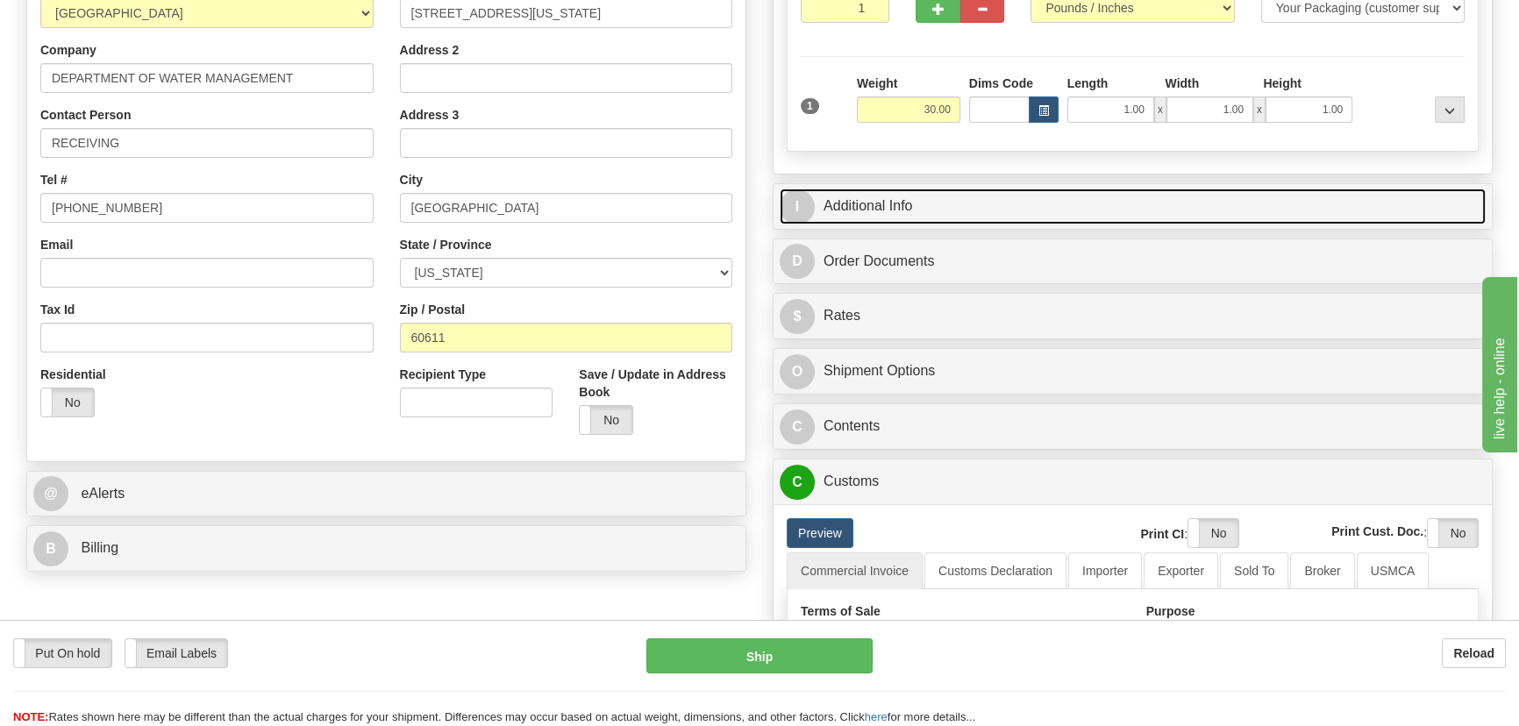
click at [1223, 201] on link "I Additional Info" at bounding box center [1133, 207] width 706 height 36
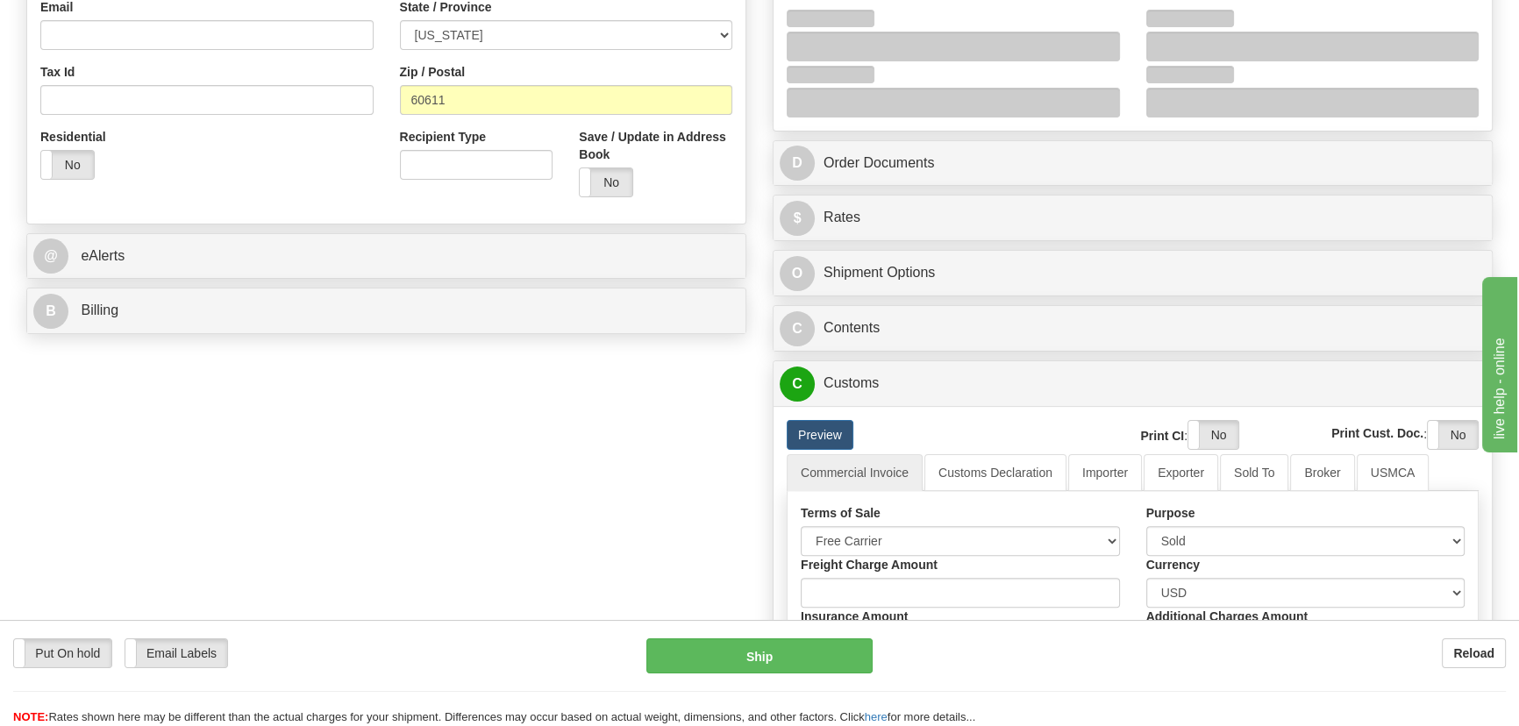
scroll to position [558, 0]
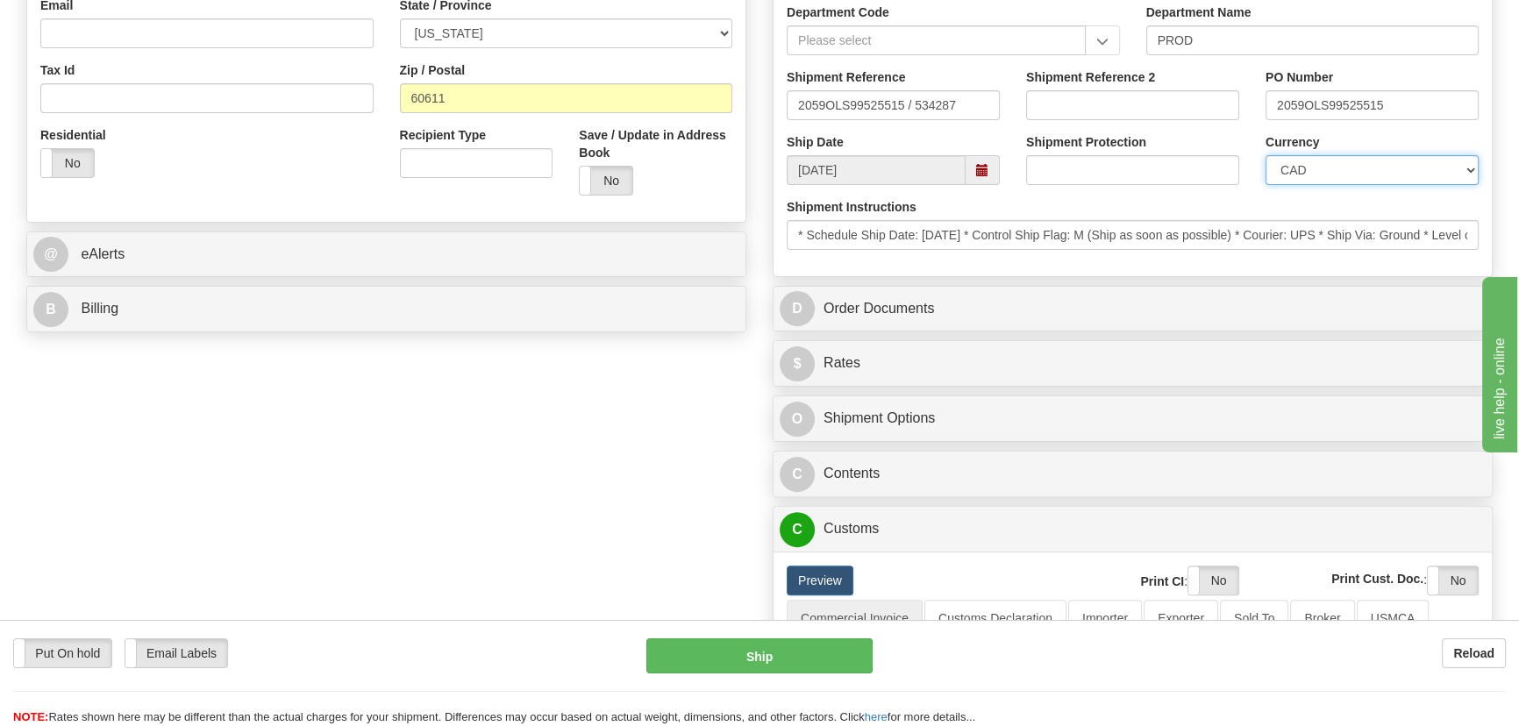
click at [1312, 173] on select "CAD USD EUR ZAR [PERSON_NAME] ARN AUD AUS AWG BBD BFR BGN BHD BMD BND BRC BRL C…" at bounding box center [1372, 170] width 213 height 30
select select "1"
click at [1266, 155] on select "CAD USD EUR ZAR [PERSON_NAME] ARN AUD AUS AWG BBD BFR BGN BHD BMD BND BRC BRL C…" at bounding box center [1372, 170] width 213 height 30
drag, startPoint x: 1182, startPoint y: 106, endPoint x: 1190, endPoint y: 102, distance: 9.8
click at [1182, 106] on input "Shipment Reference 2" at bounding box center [1132, 105] width 213 height 30
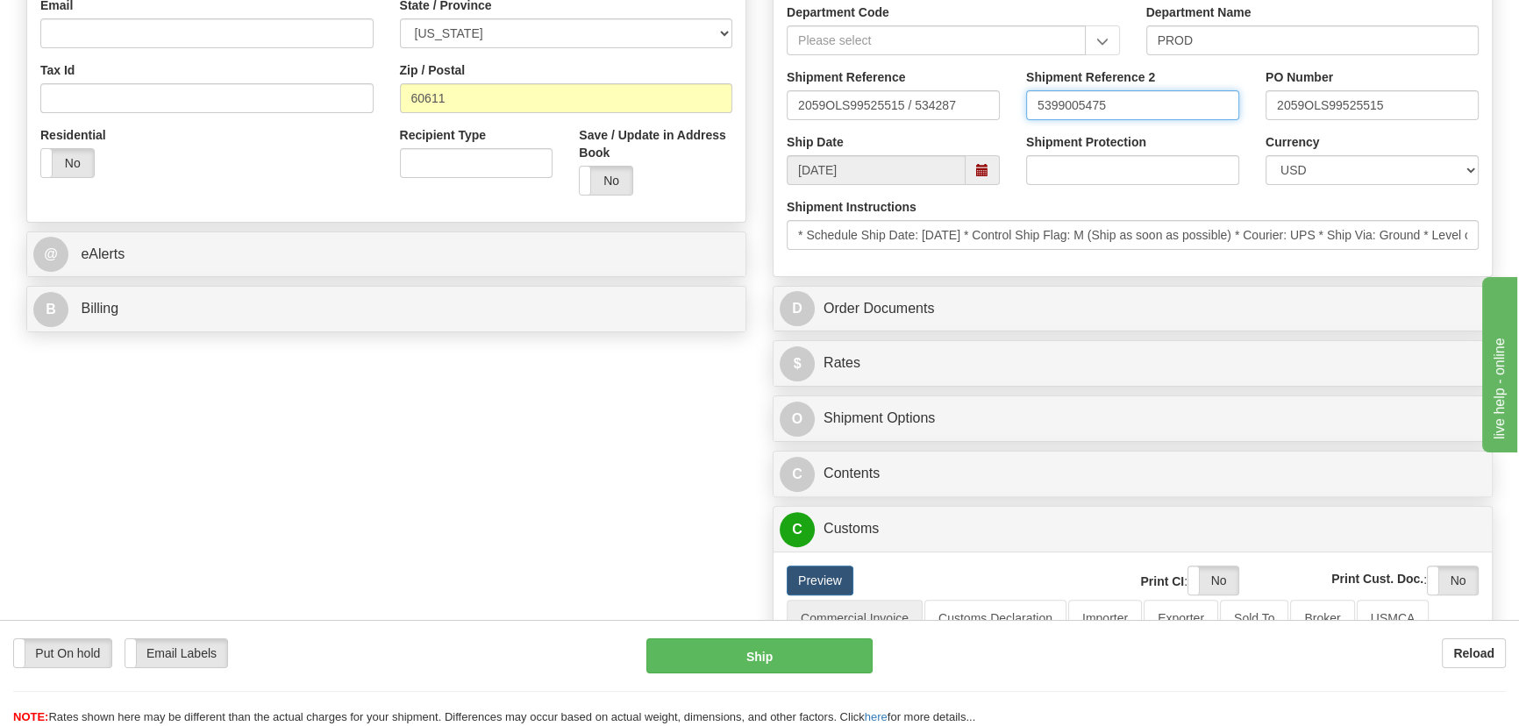
drag, startPoint x: 1190, startPoint y: 101, endPoint x: 912, endPoint y: 98, distance: 278.1
click at [912, 98] on div "Shipment Reference 2059OLS99525515 / 534287 Shipment Reference 2 5399005475 PO …" at bounding box center [1133, 100] width 718 height 65
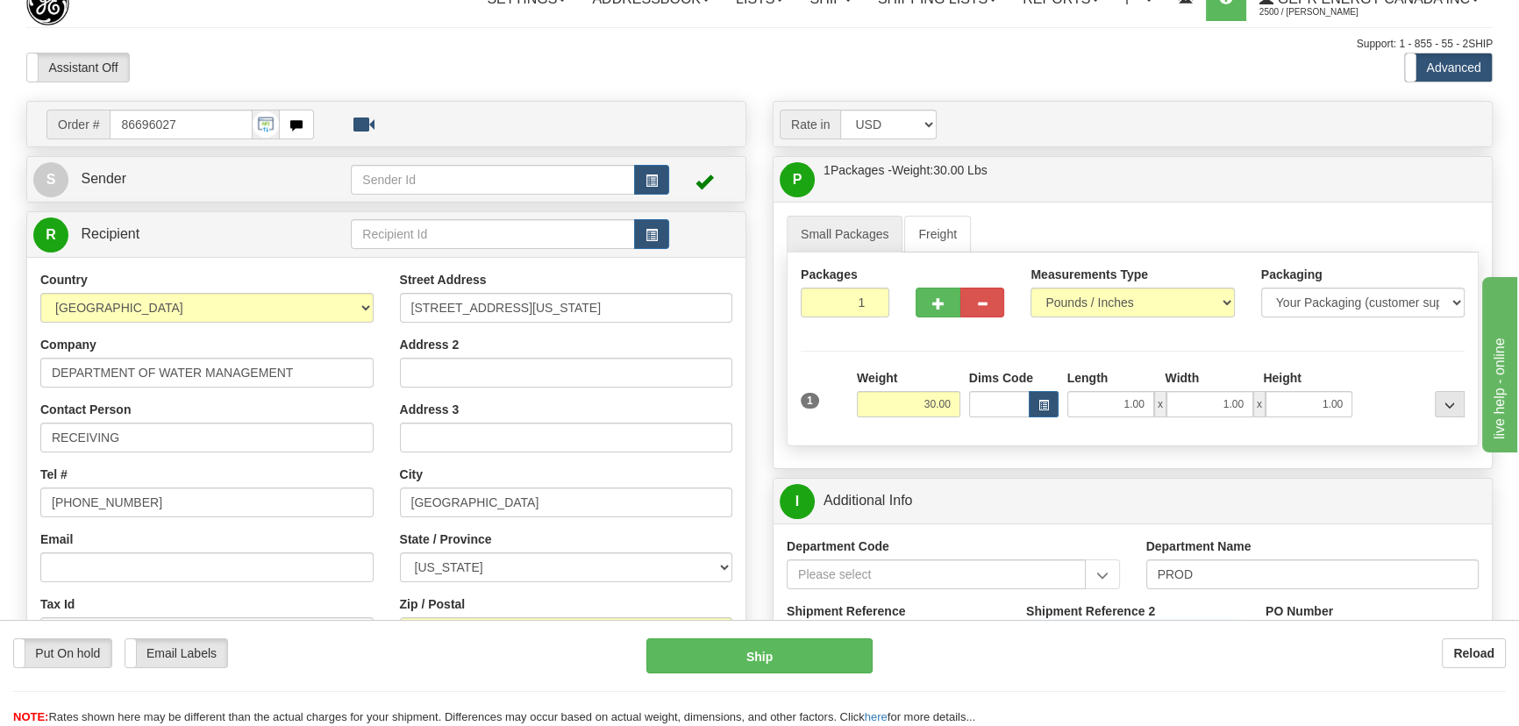
scroll to position [0, 0]
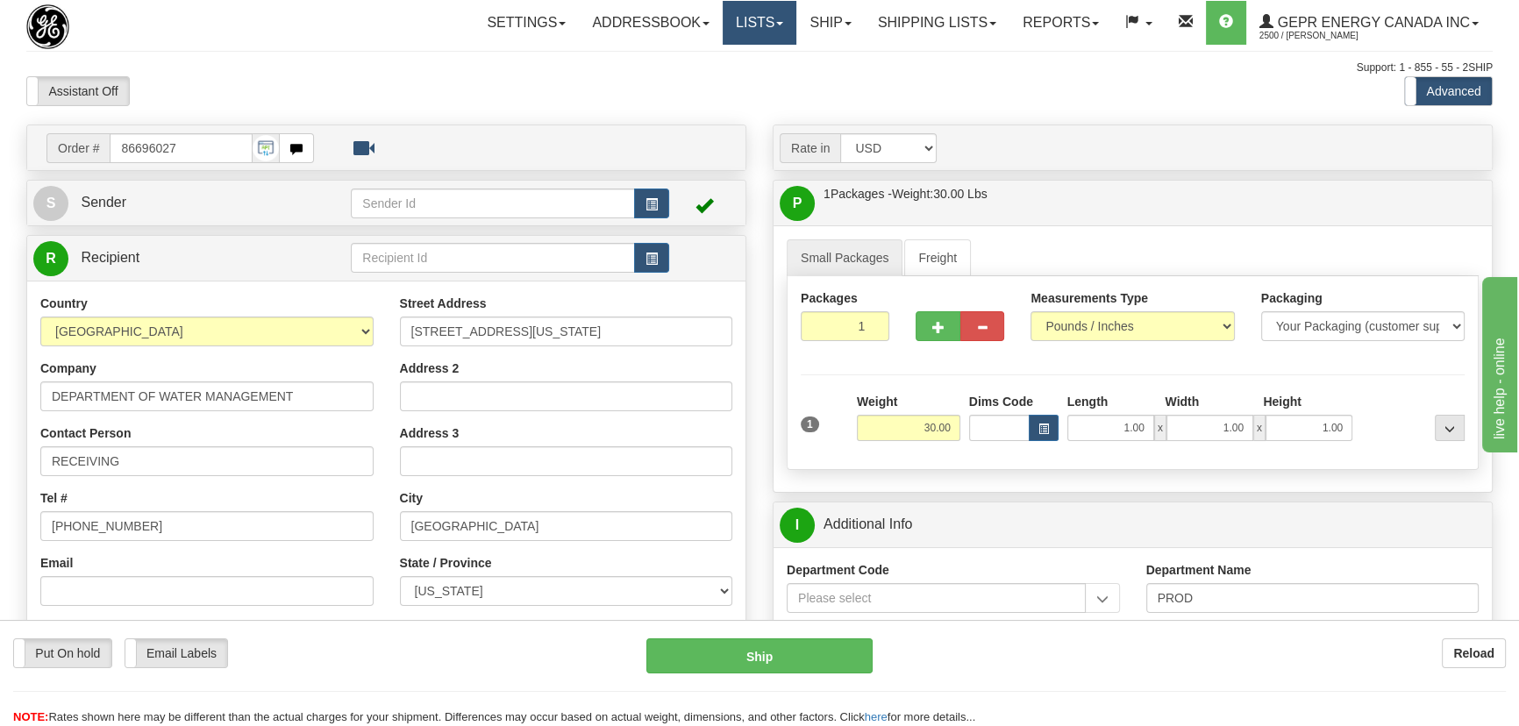
type input "5399005475"
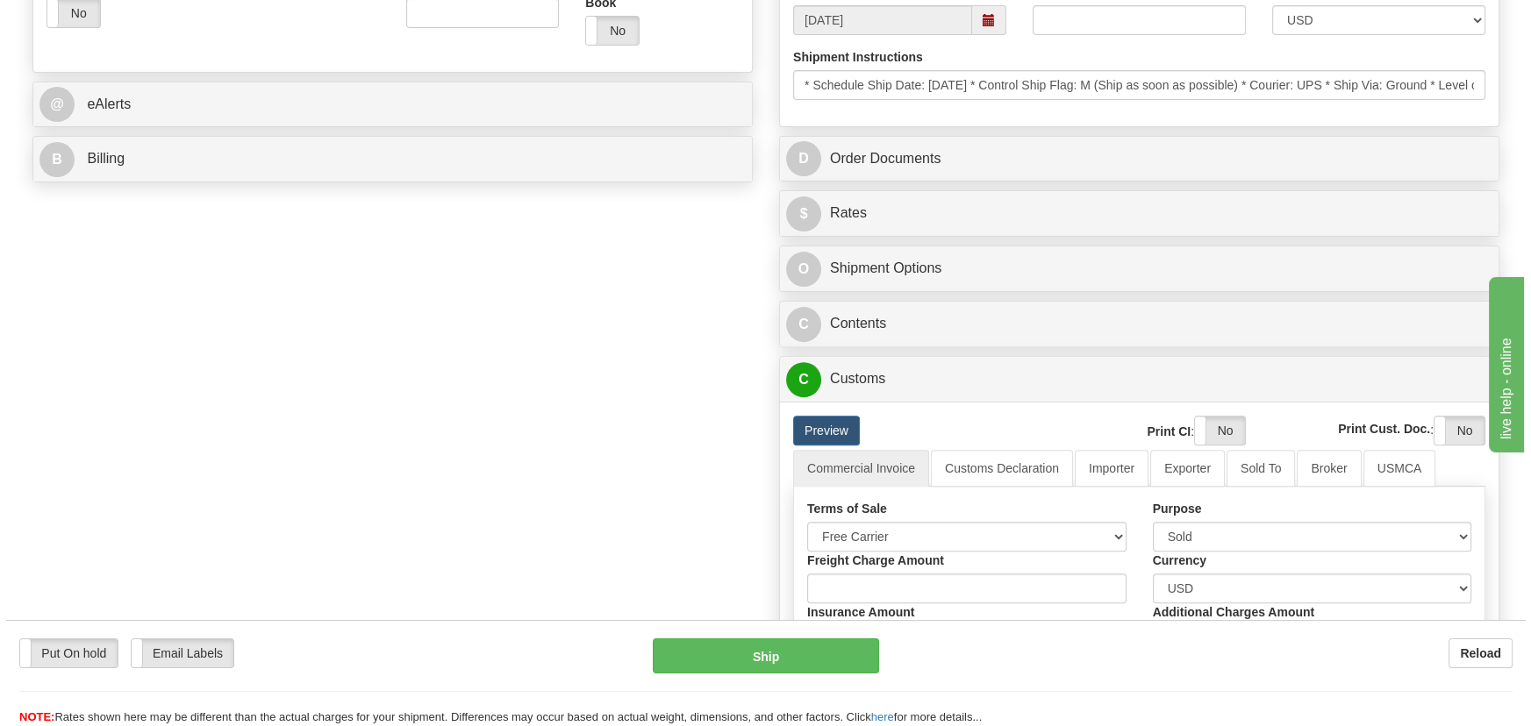
scroll to position [797, 0]
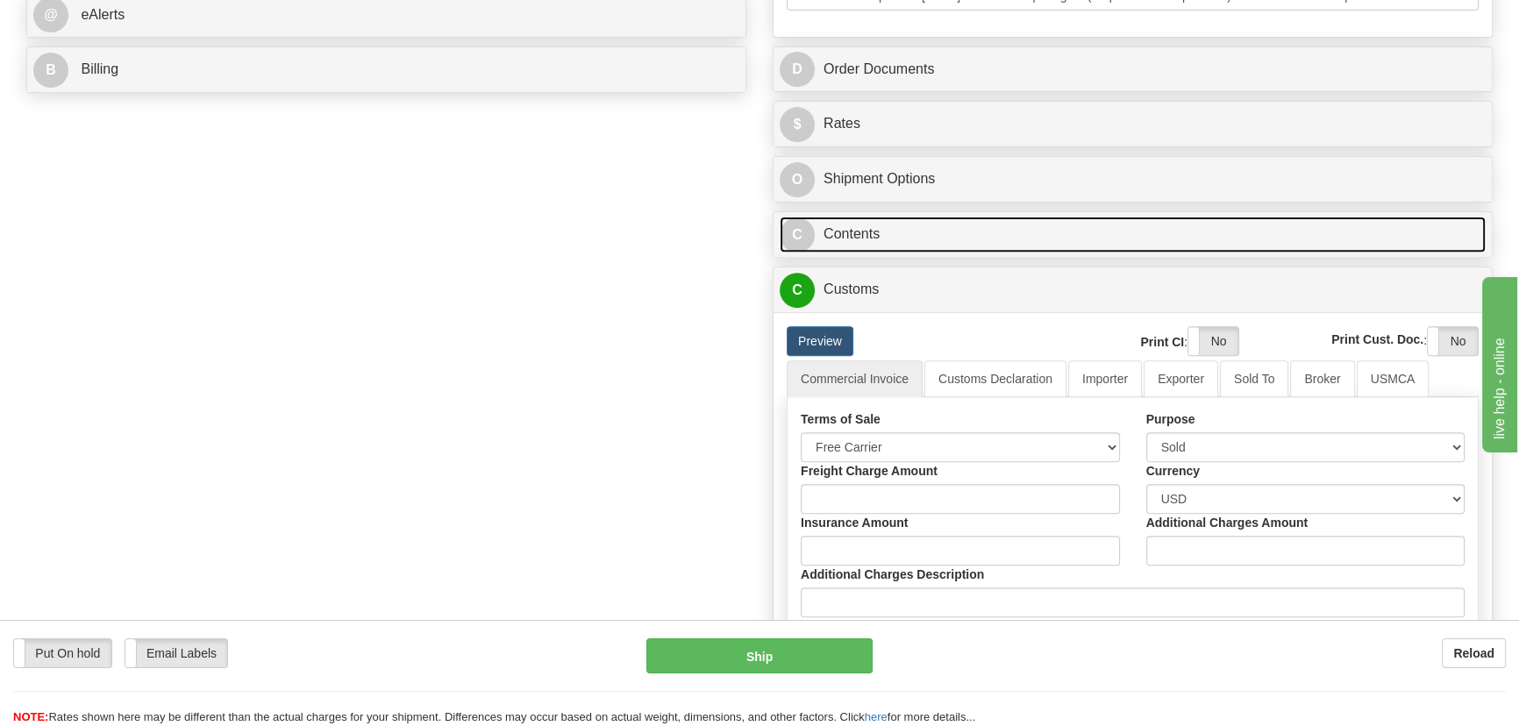
click at [1061, 254] on div "C Contents Documents Commodities" at bounding box center [1133, 234] width 718 height 45
click at [1085, 248] on link "C Contents" at bounding box center [1133, 235] width 706 height 36
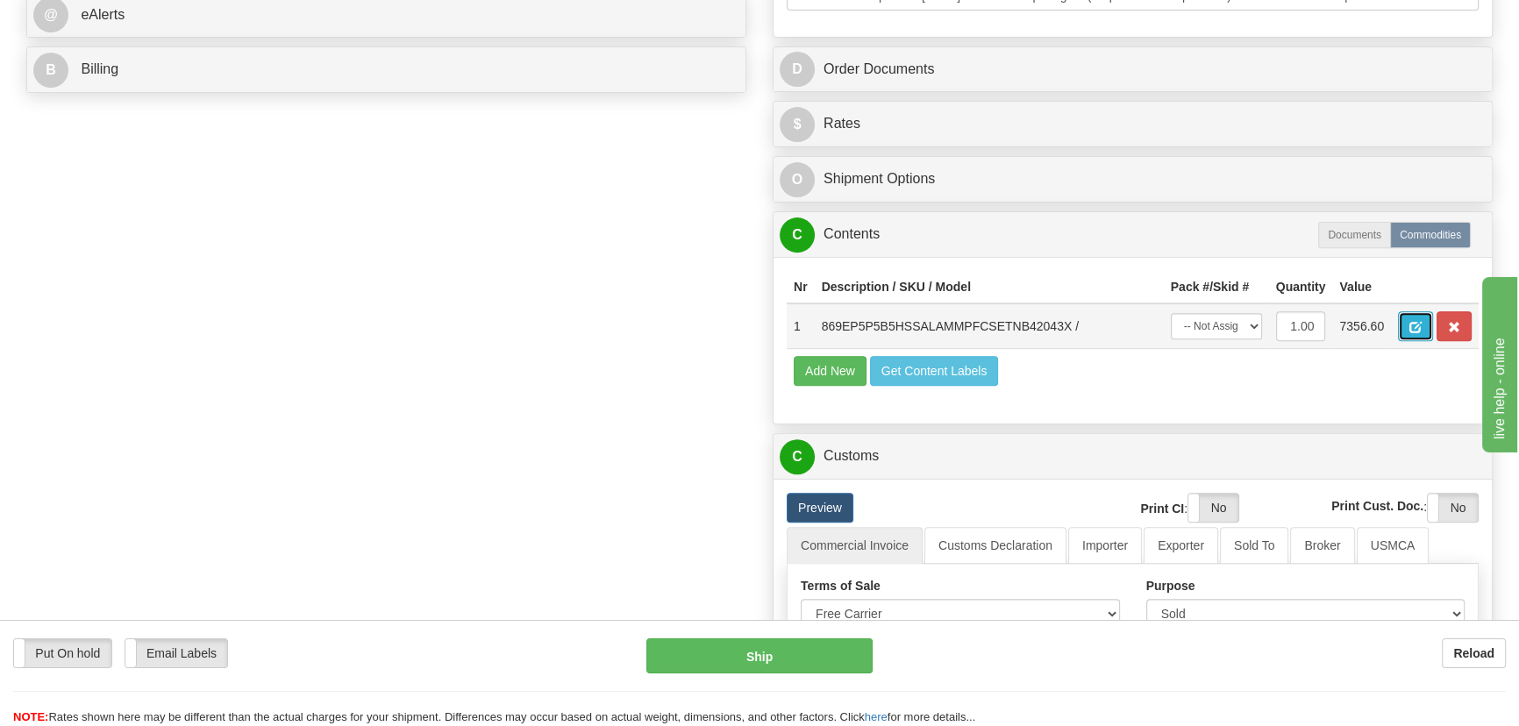
click at [1421, 325] on span "button" at bounding box center [1416, 327] width 12 height 11
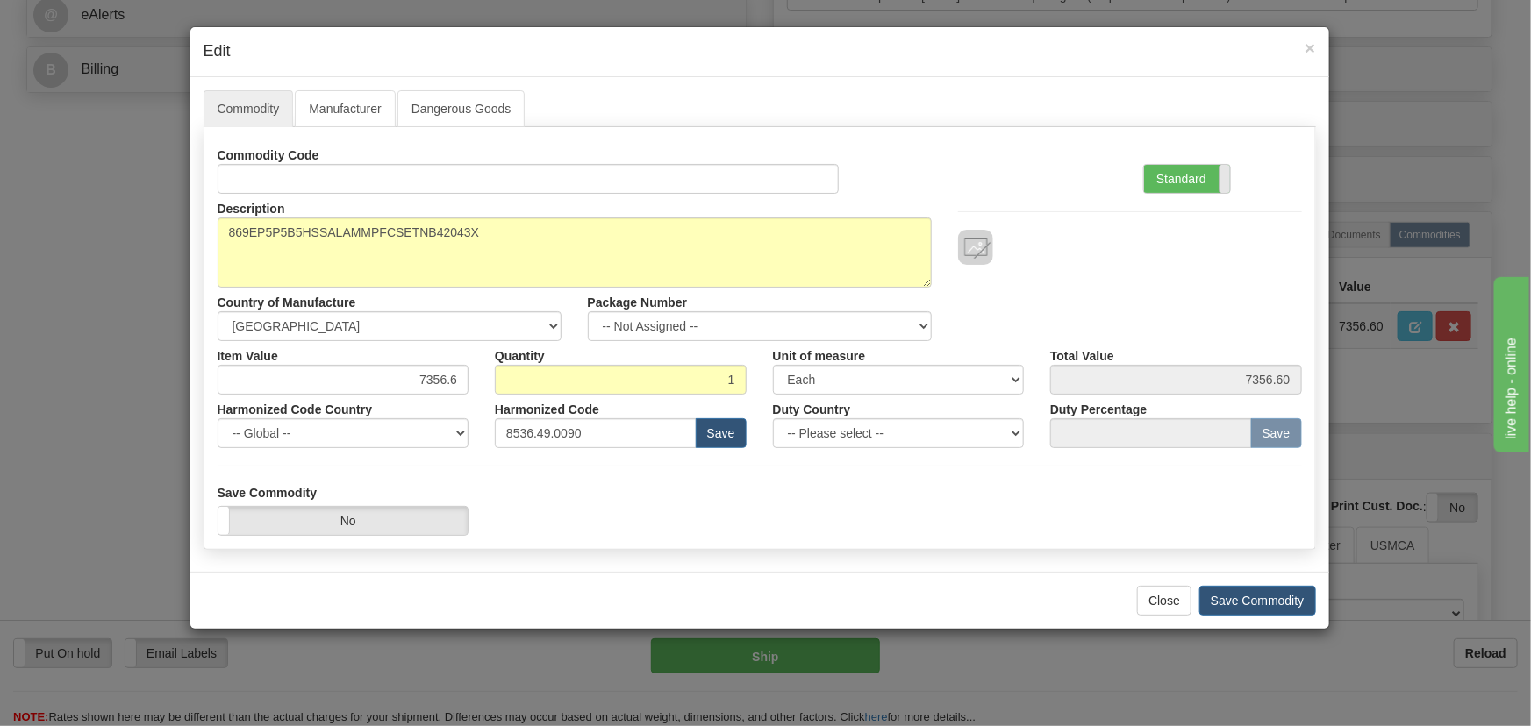
click at [1221, 175] on span at bounding box center [1229, 179] width 23 height 28
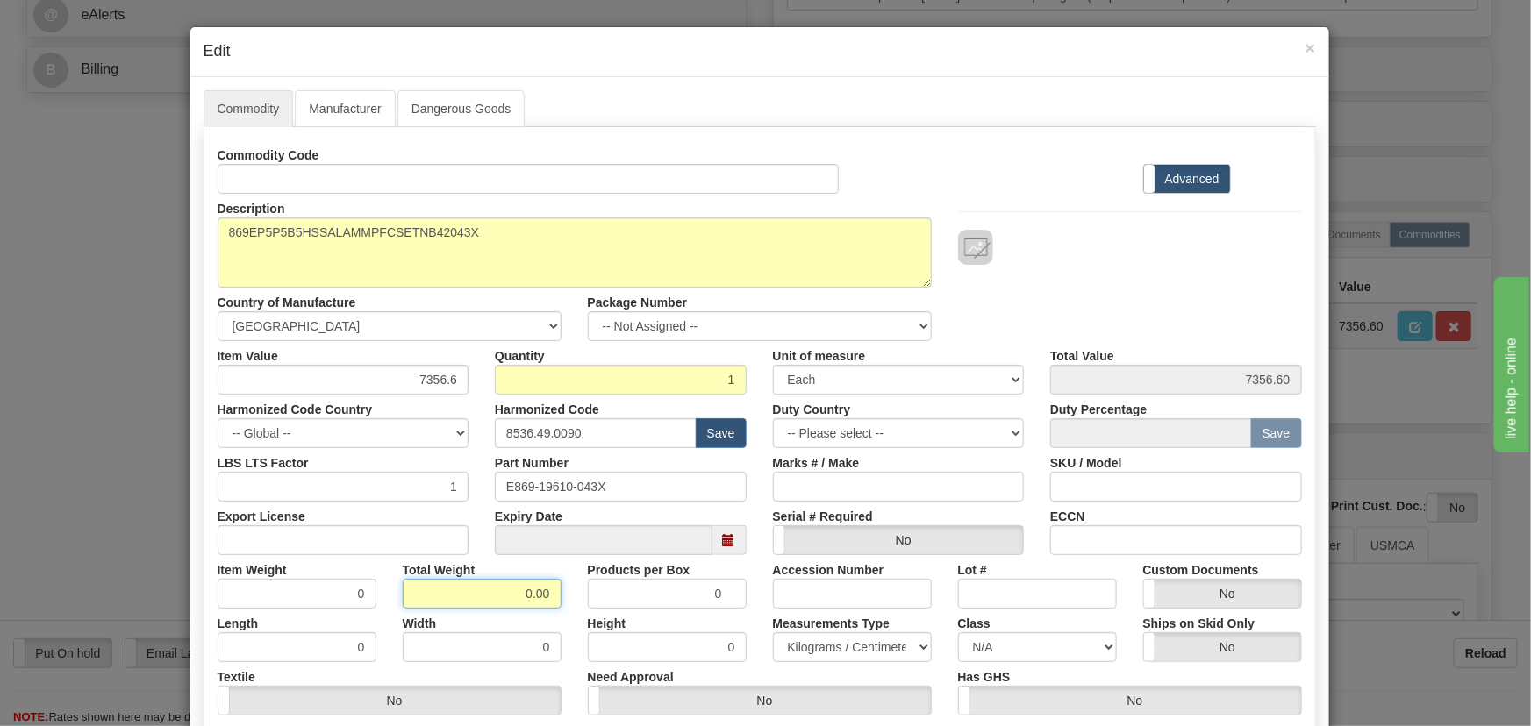
drag, startPoint x: 514, startPoint y: 588, endPoint x: 557, endPoint y: 613, distance: 49.9
click at [558, 613] on div "Commodity Code Standard Advanced Description 869EP5P5B5HSSALAMMPFCSETNB42043X C…" at bounding box center [760, 454] width 1084 height 629
type input "1"
type input "1.0000"
click at [557, 613] on div "Width 0" at bounding box center [481, 636] width 185 height 54
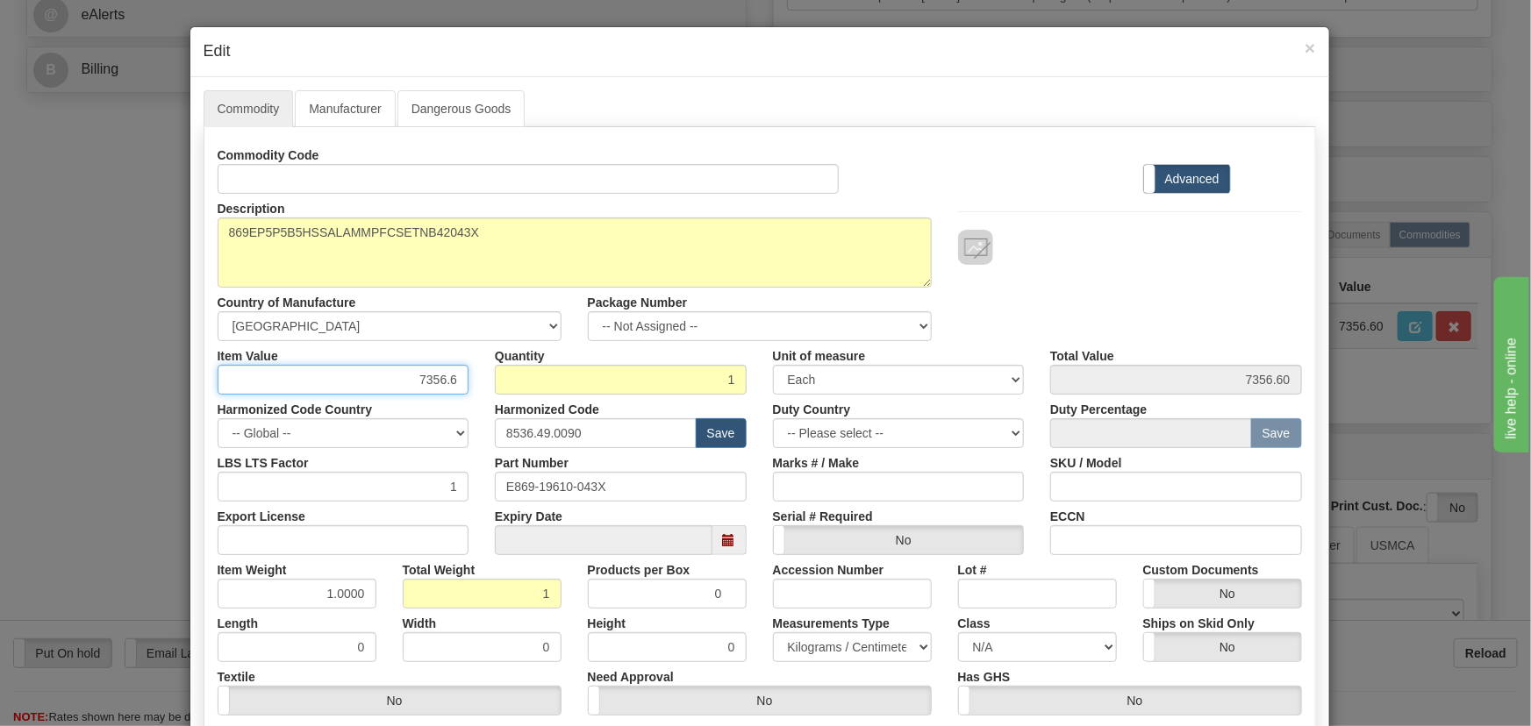
drag, startPoint x: 409, startPoint y: 374, endPoint x: 497, endPoint y: 394, distance: 90.9
click at [497, 394] on div "Commodity Code Standard Advanced Description 869EP5P5B5HSSALAMMPFCSETNB42043X C…" at bounding box center [760, 454] width 1084 height 629
paste input "5.328,90"
type input "5328.90"
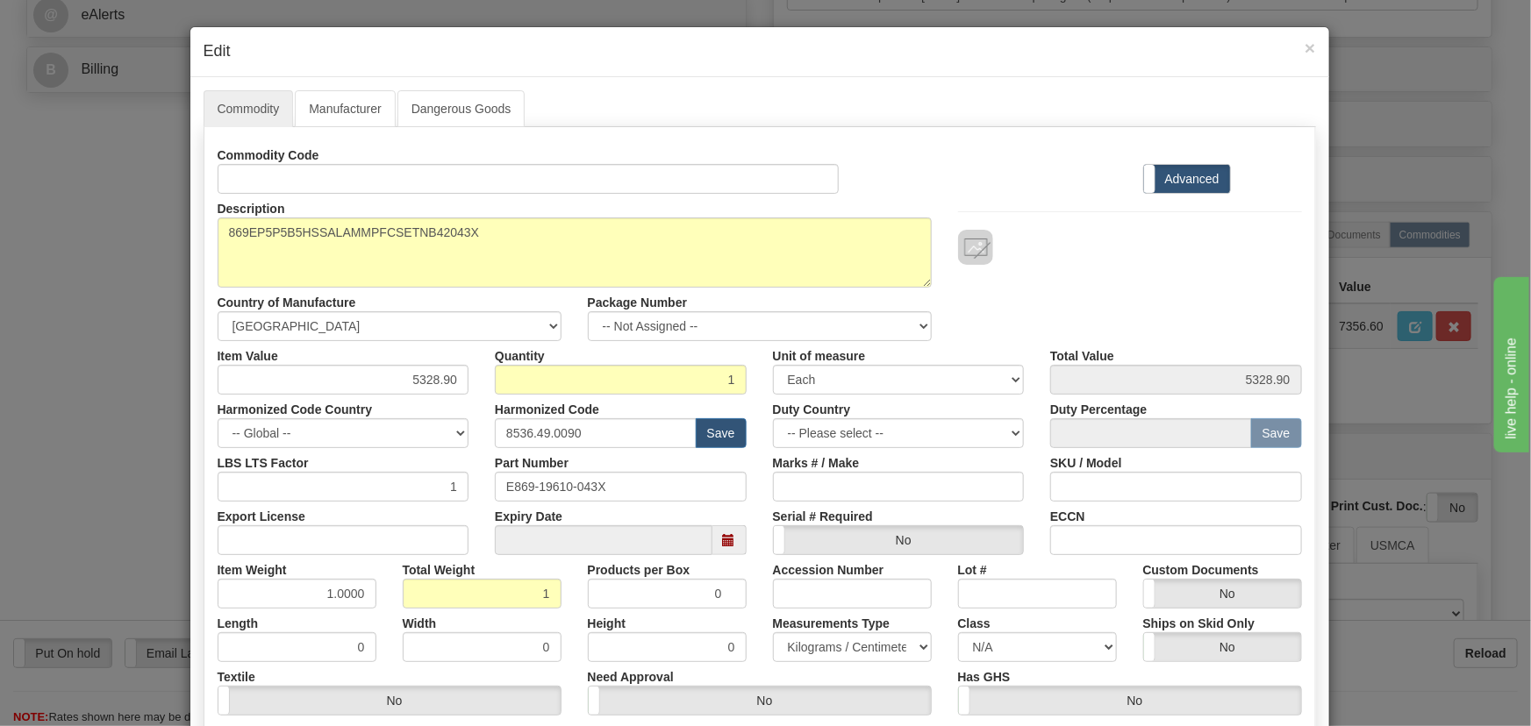
click at [979, 216] on div at bounding box center [1130, 229] width 370 height 71
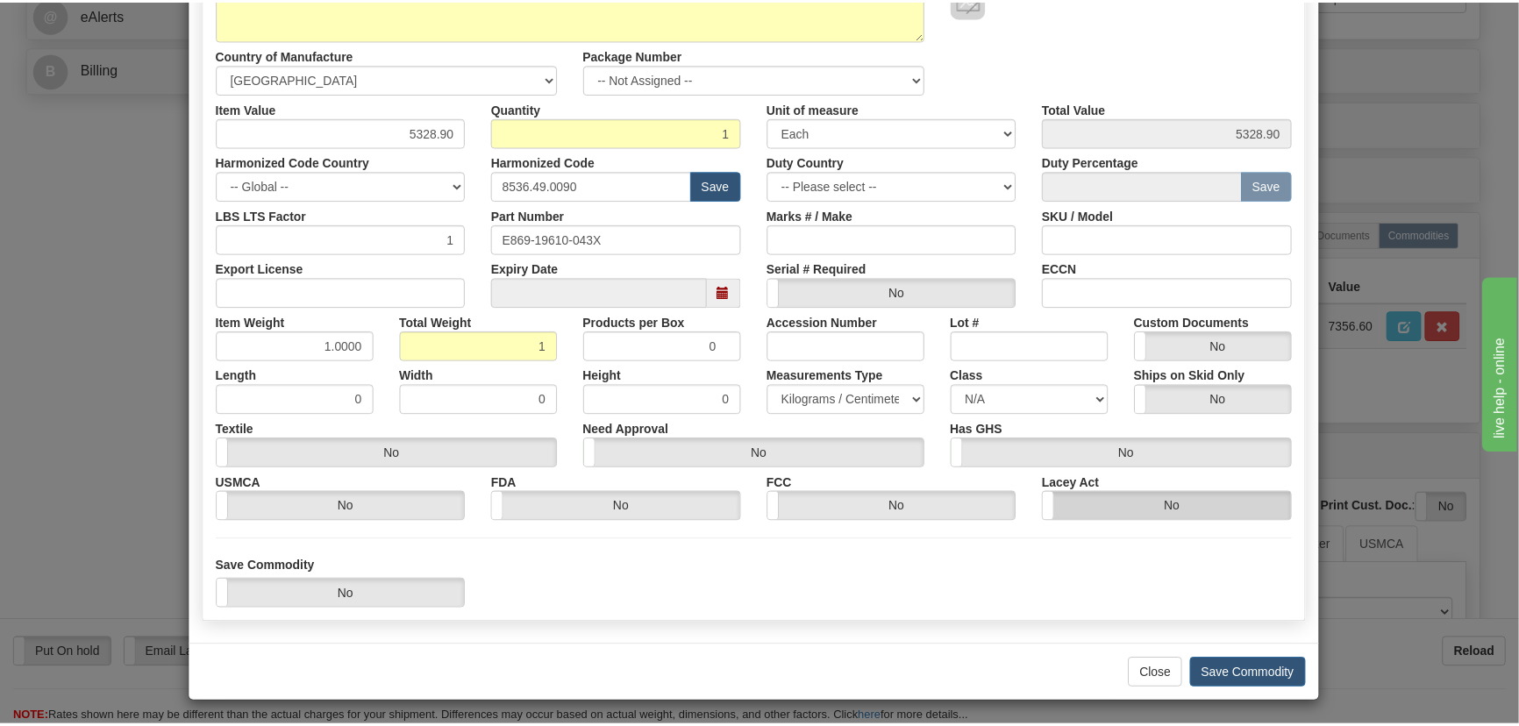
scroll to position [249, 0]
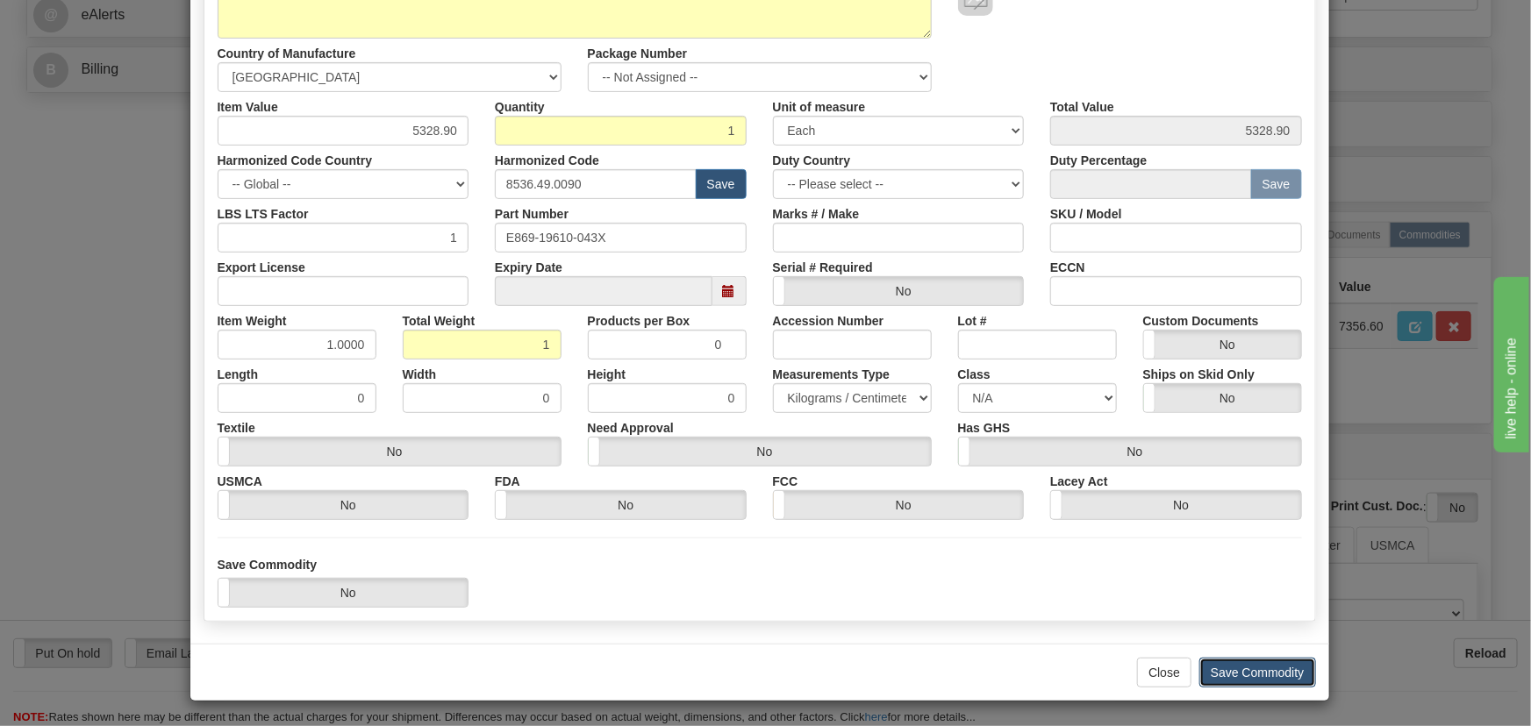
click at [1251, 663] on button "Save Commodity" at bounding box center [1257, 673] width 117 height 30
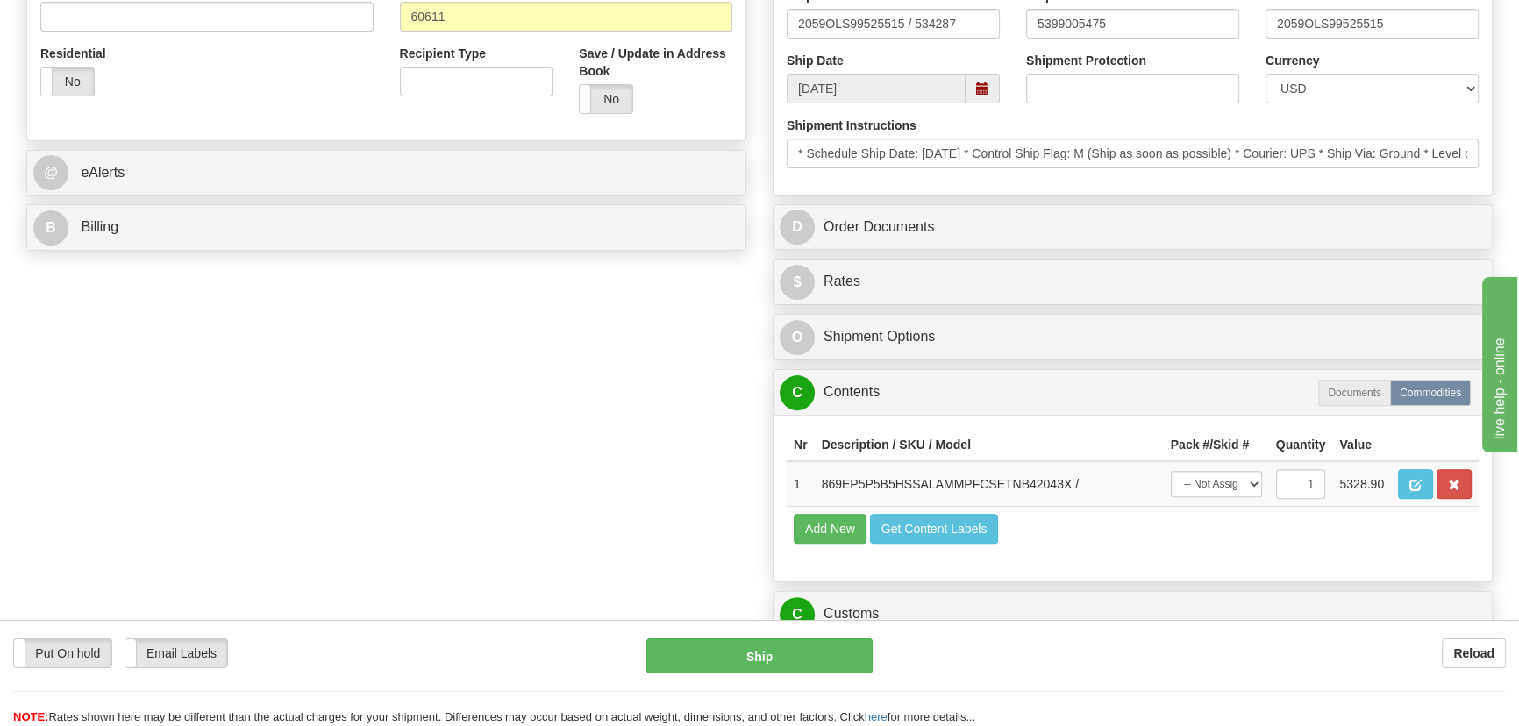
scroll to position [638, 0]
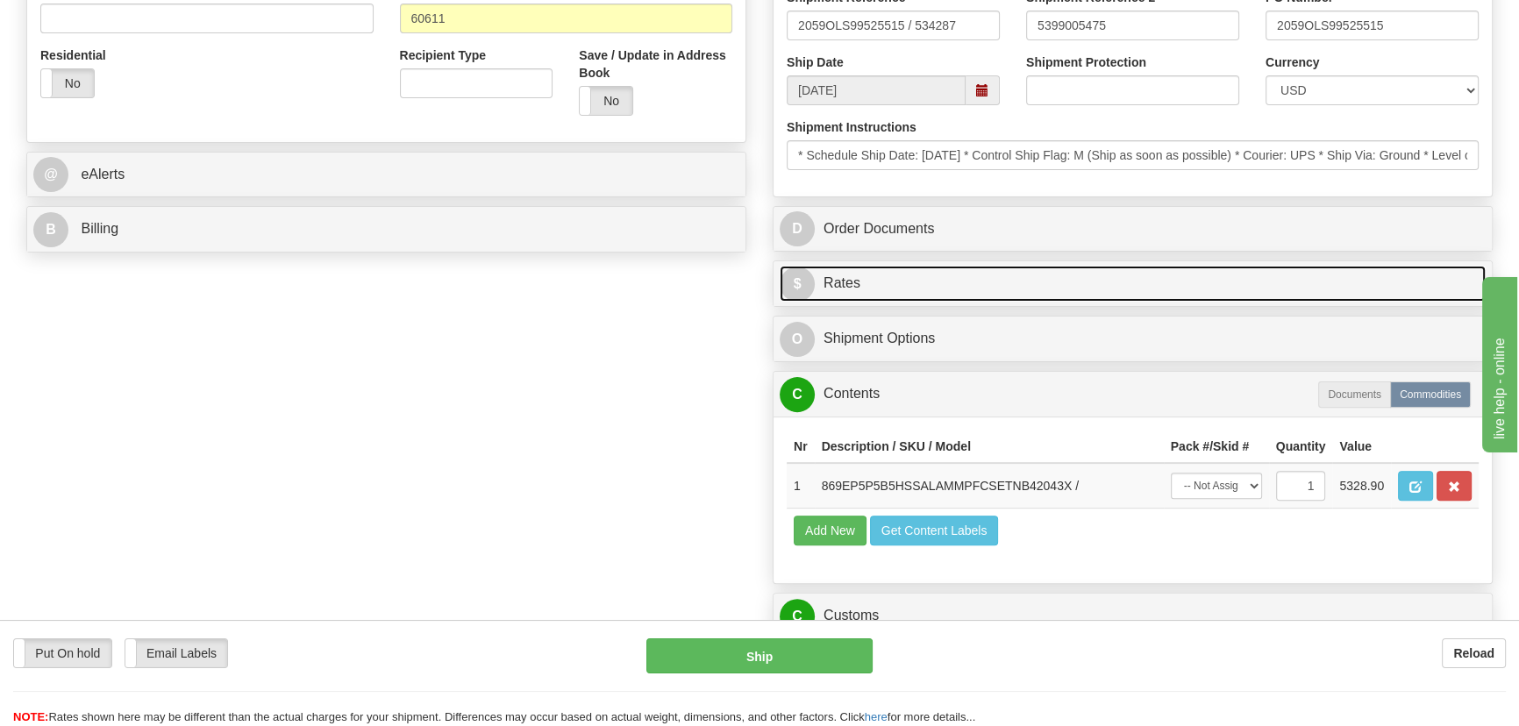
click at [1182, 273] on link "$ Rates" at bounding box center [1133, 284] width 706 height 36
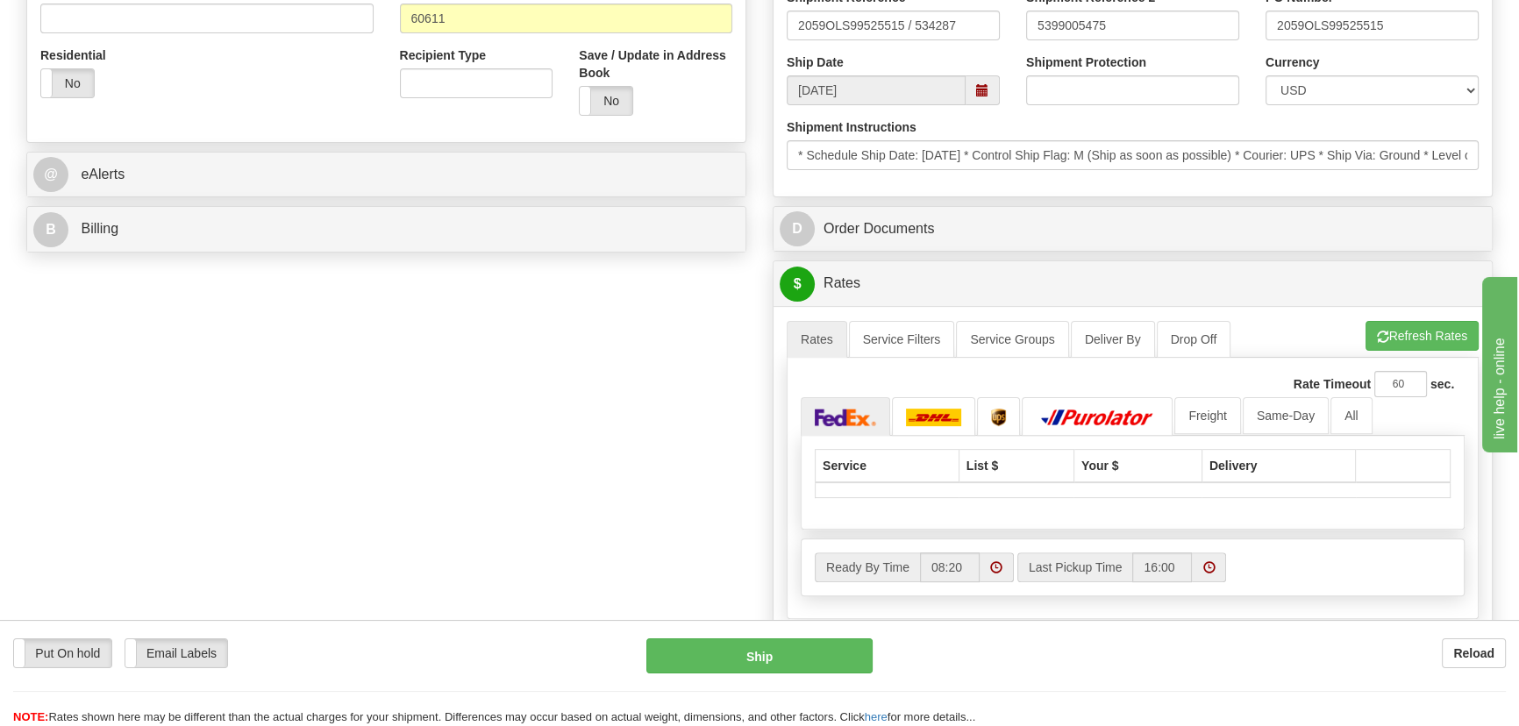
click at [1409, 358] on div "Rate Timeout 60 sec. Freight" at bounding box center [1133, 488] width 692 height 261
click at [1413, 339] on button "Refresh Rates" at bounding box center [1422, 336] width 113 height 30
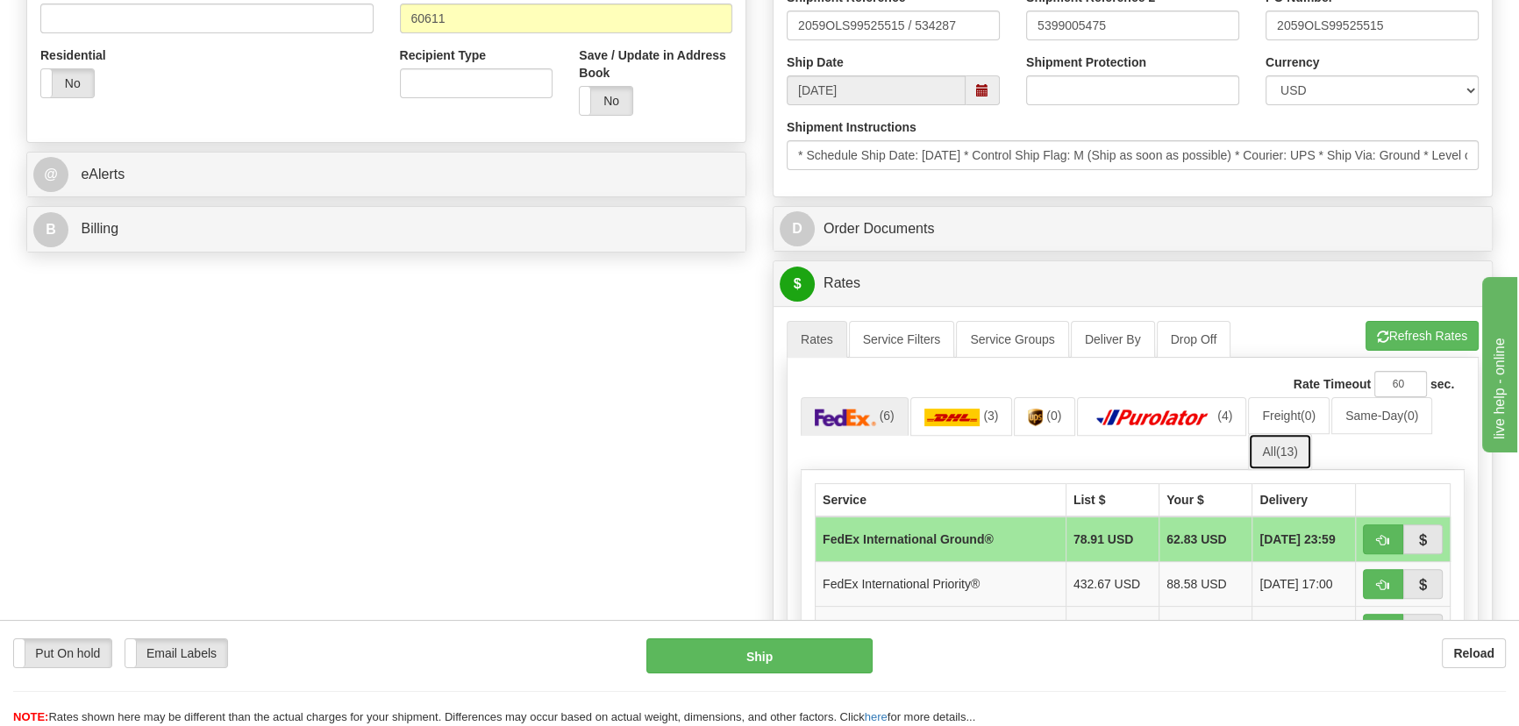
click at [1275, 450] on link "All (13)" at bounding box center [1279, 451] width 63 height 37
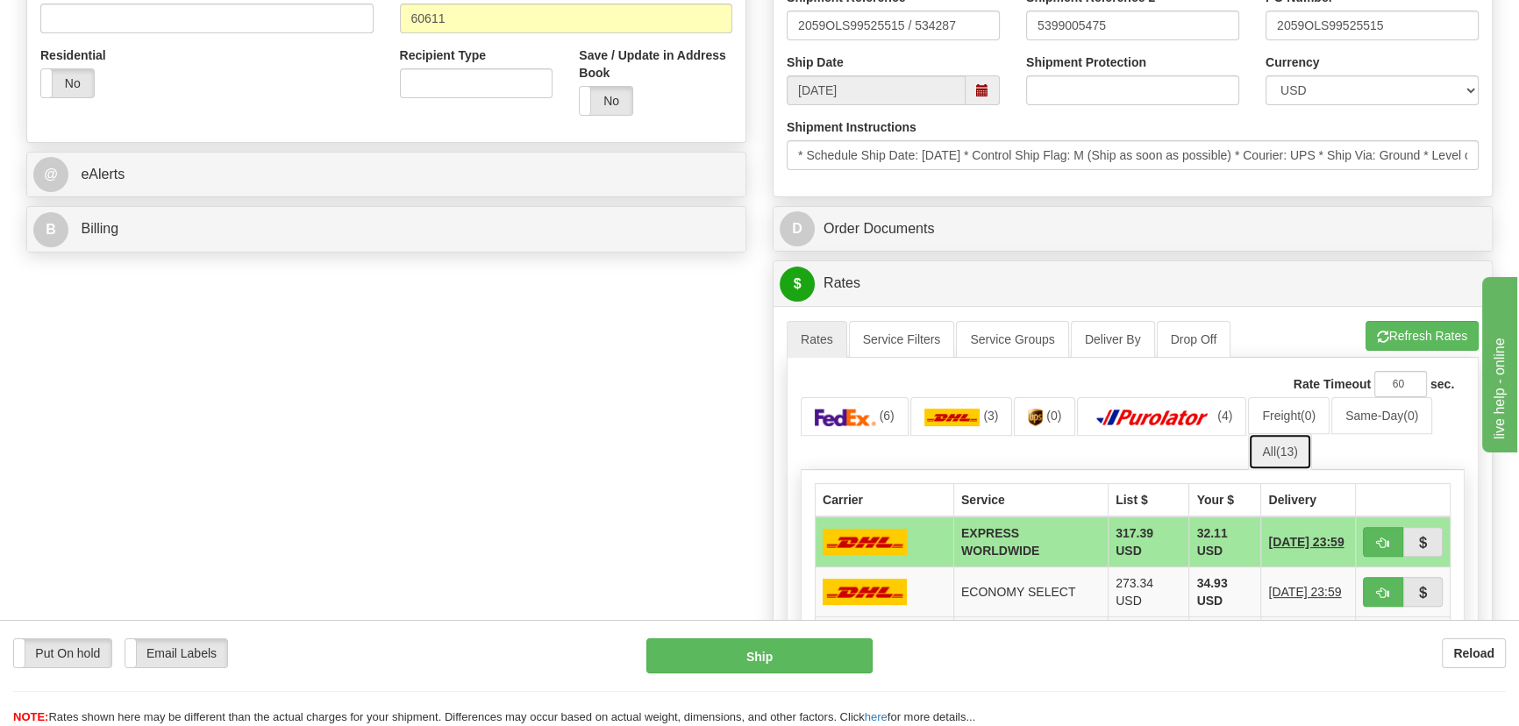
scroll to position [956, 0]
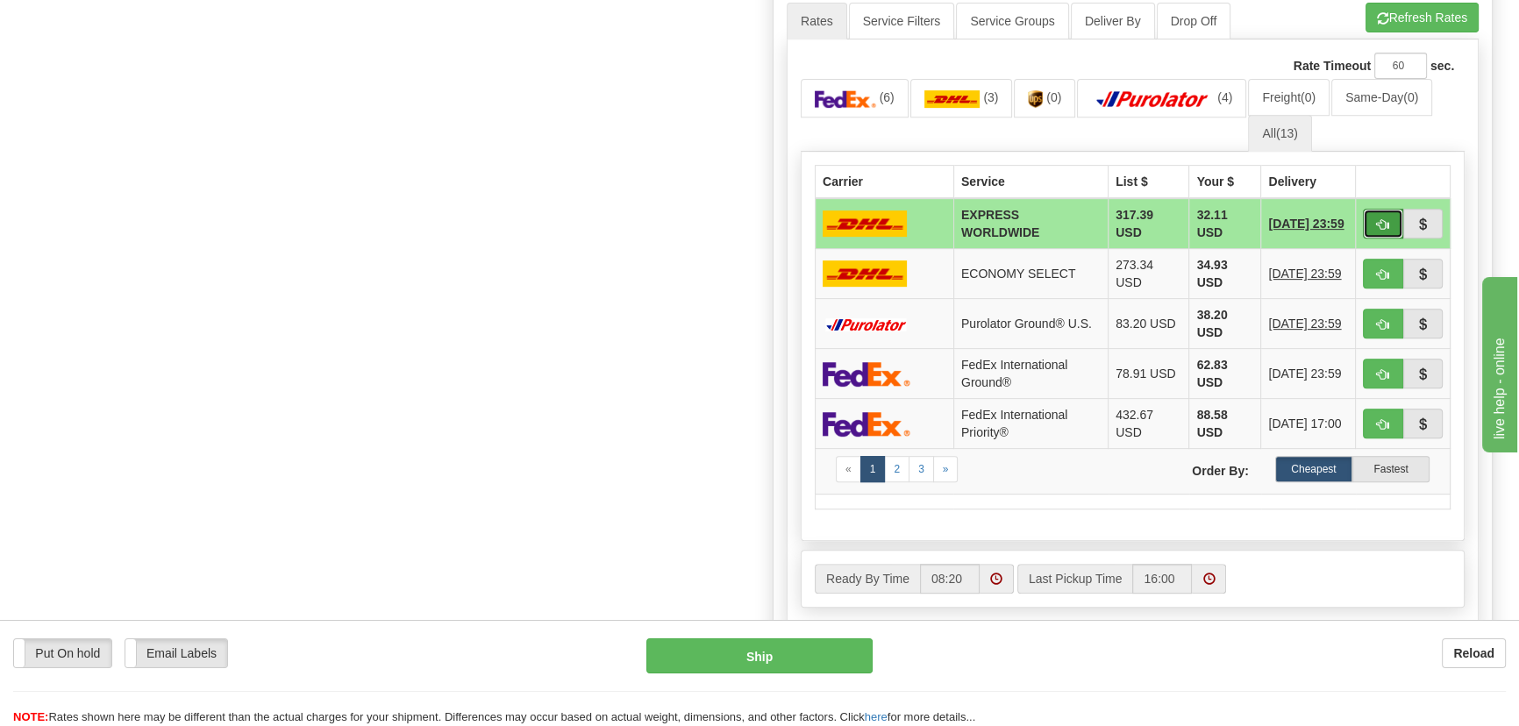
click at [1379, 219] on span "button" at bounding box center [1383, 224] width 12 height 11
type input "P"
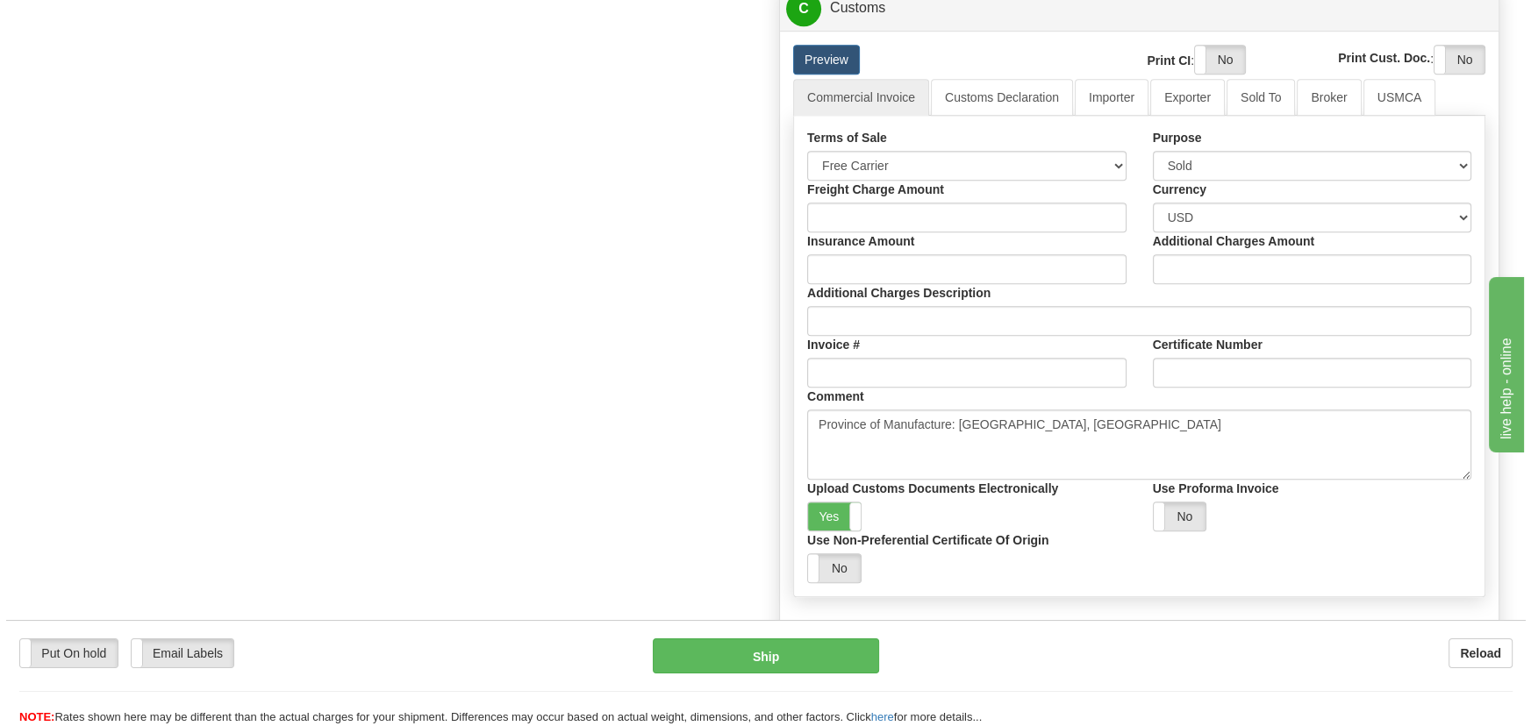
scroll to position [1275, 0]
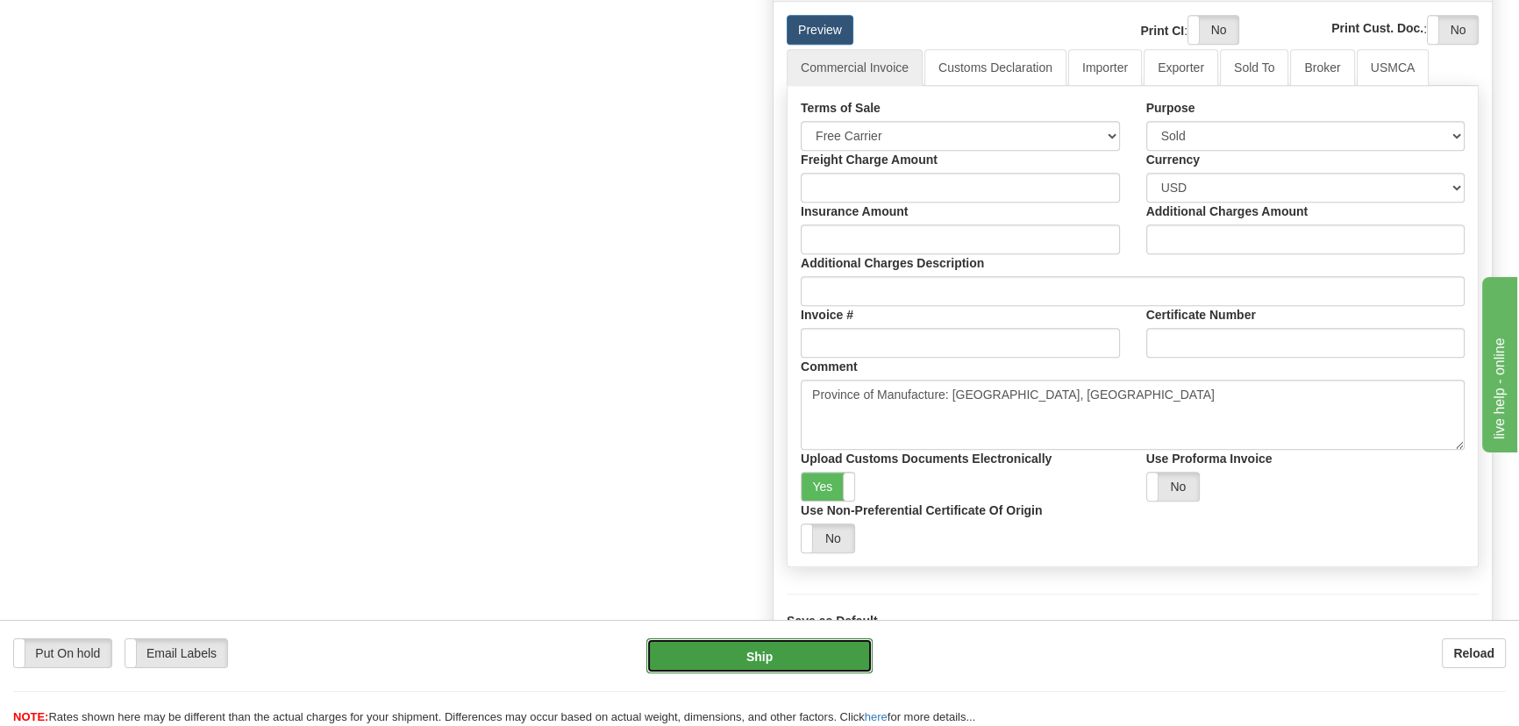
click at [740, 652] on button "Ship" at bounding box center [760, 656] width 227 height 35
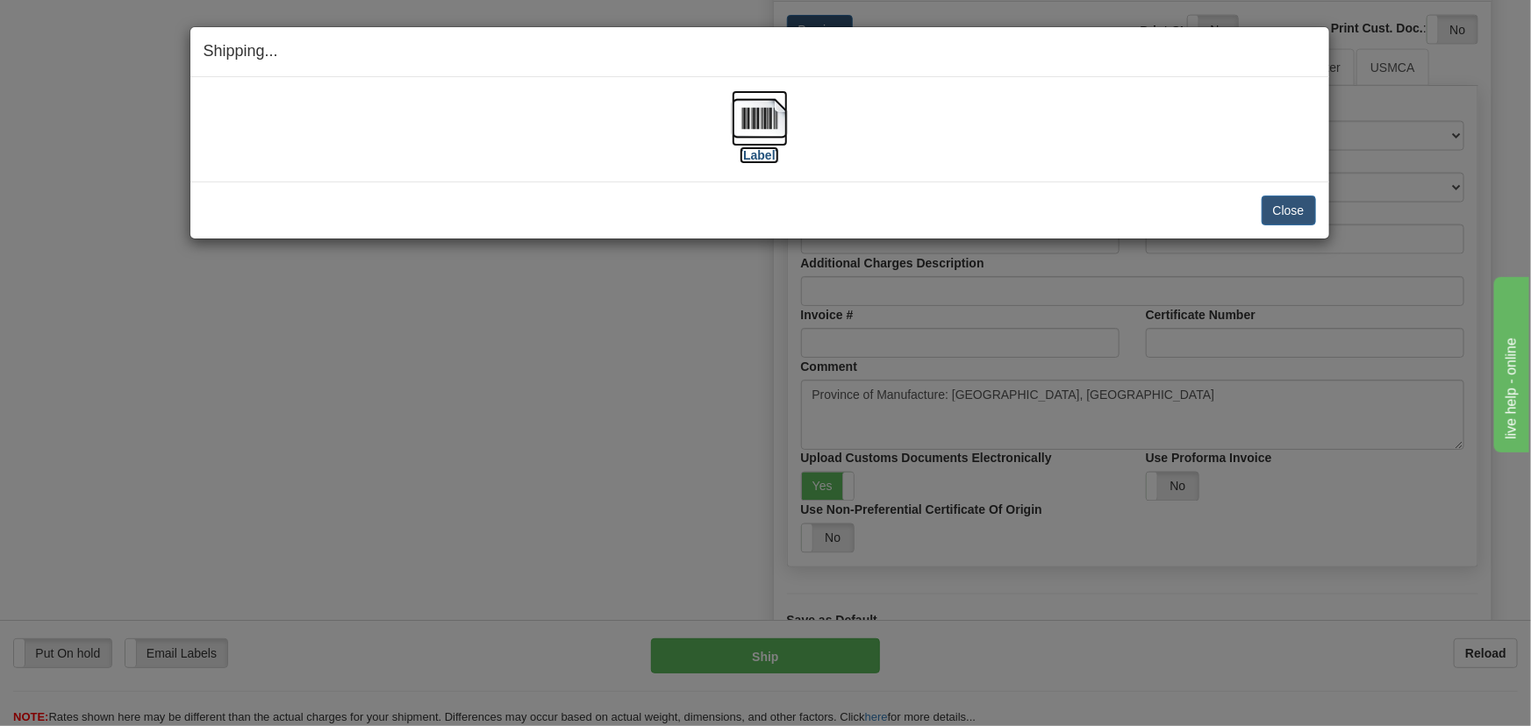
click at [751, 123] on img at bounding box center [760, 118] width 56 height 56
click at [1290, 204] on button "Close" at bounding box center [1288, 211] width 54 height 30
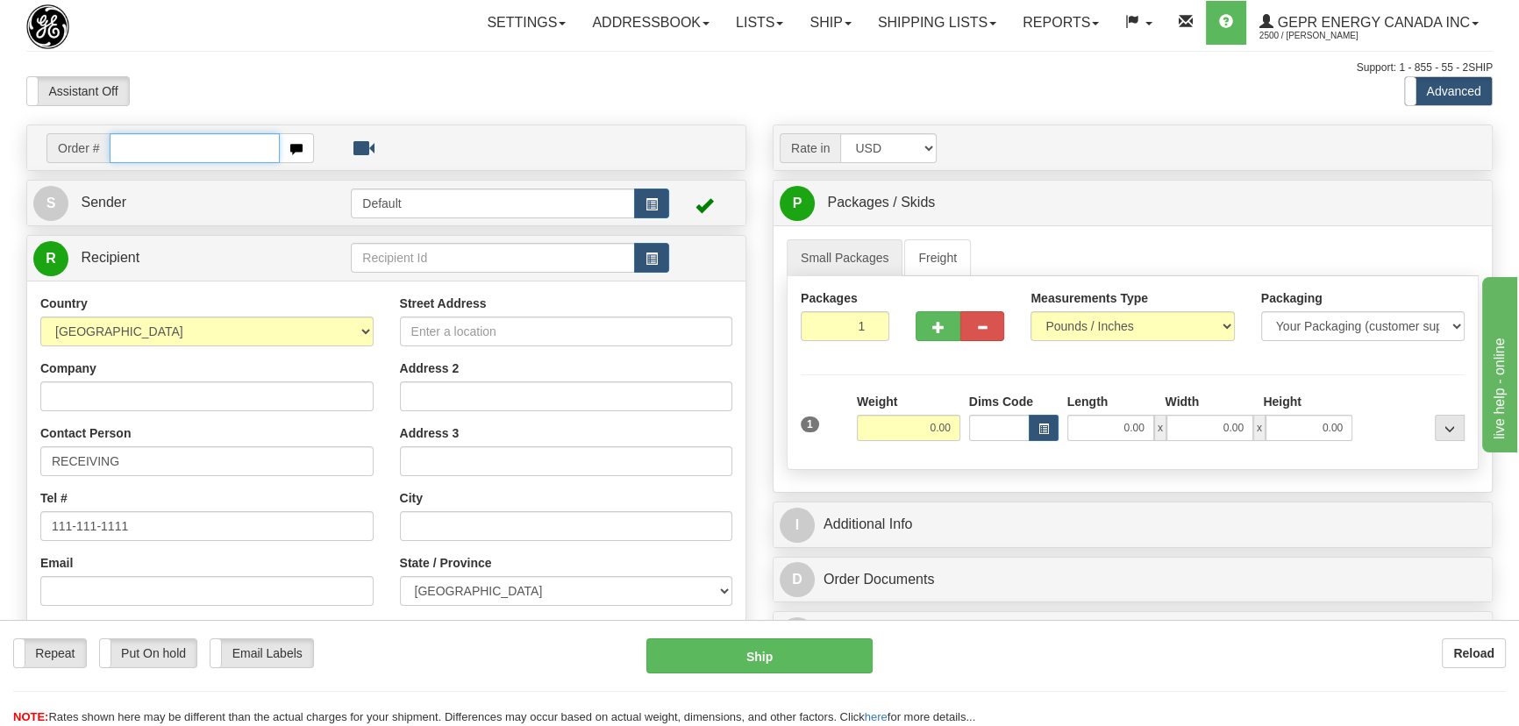
paste input "0086695861"
click at [132, 151] on input "0086695861" at bounding box center [195, 148] width 170 height 30
type input "86695861"
click at [511, 90] on body "Training Course Close Toggle navigation Settings Shipping Preferences New Recip…" at bounding box center [765, 363] width 1531 height 726
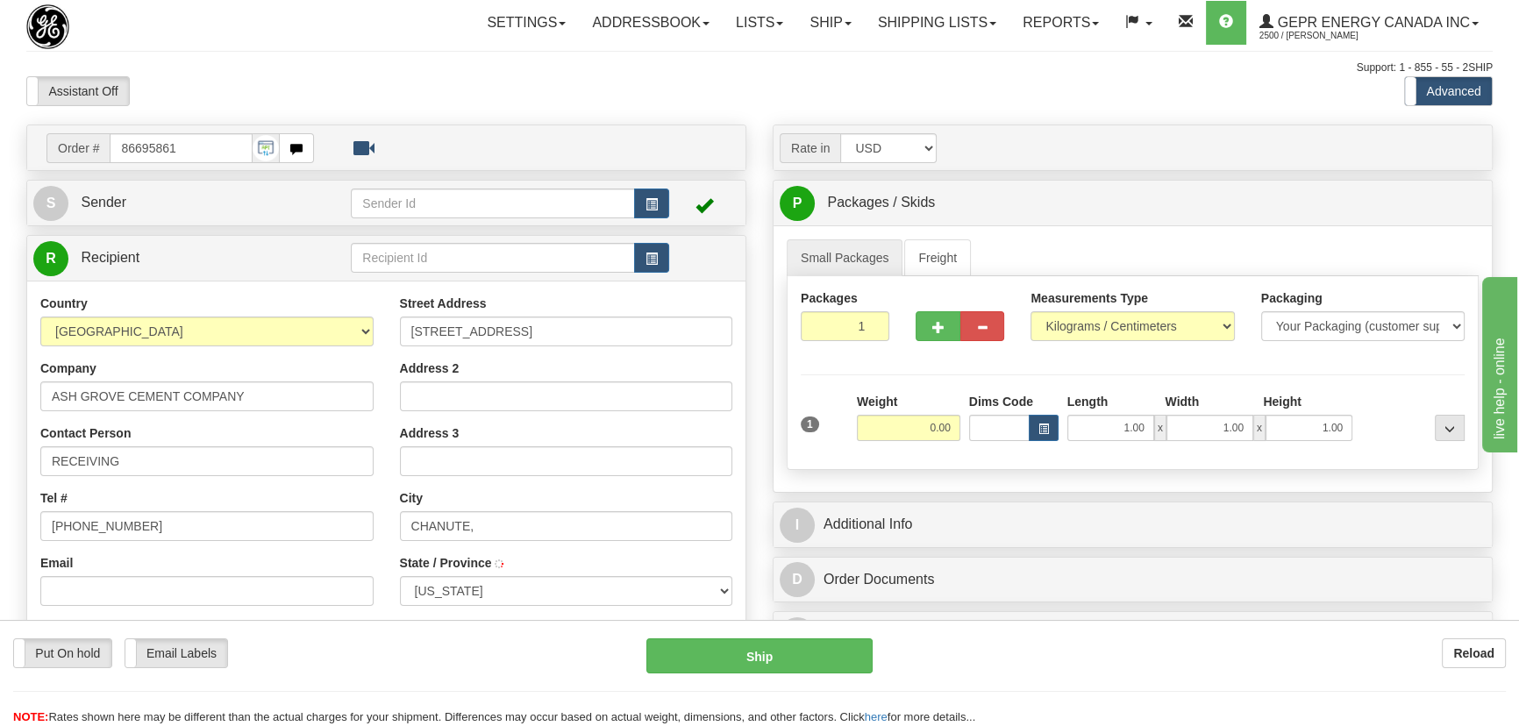
type input "CHANUTE"
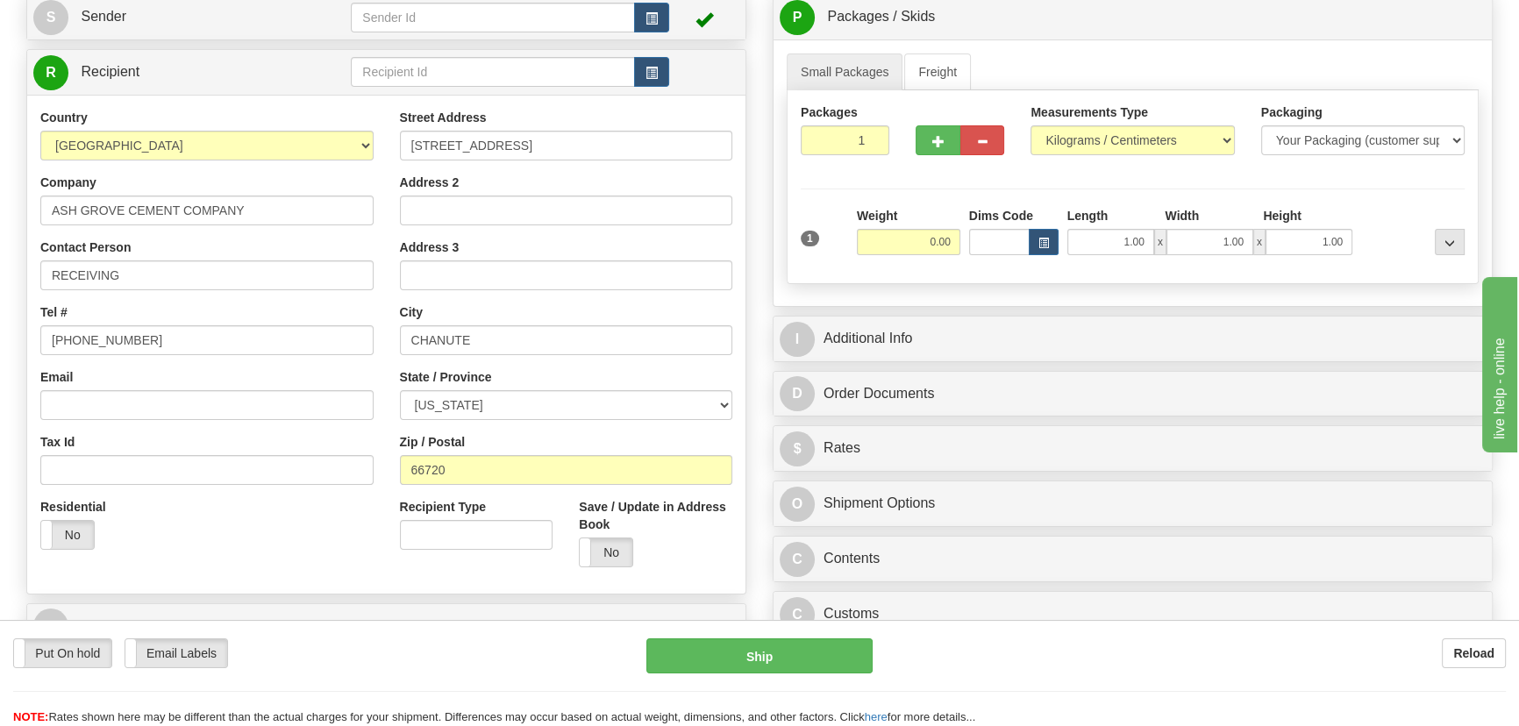
scroll to position [239, 0]
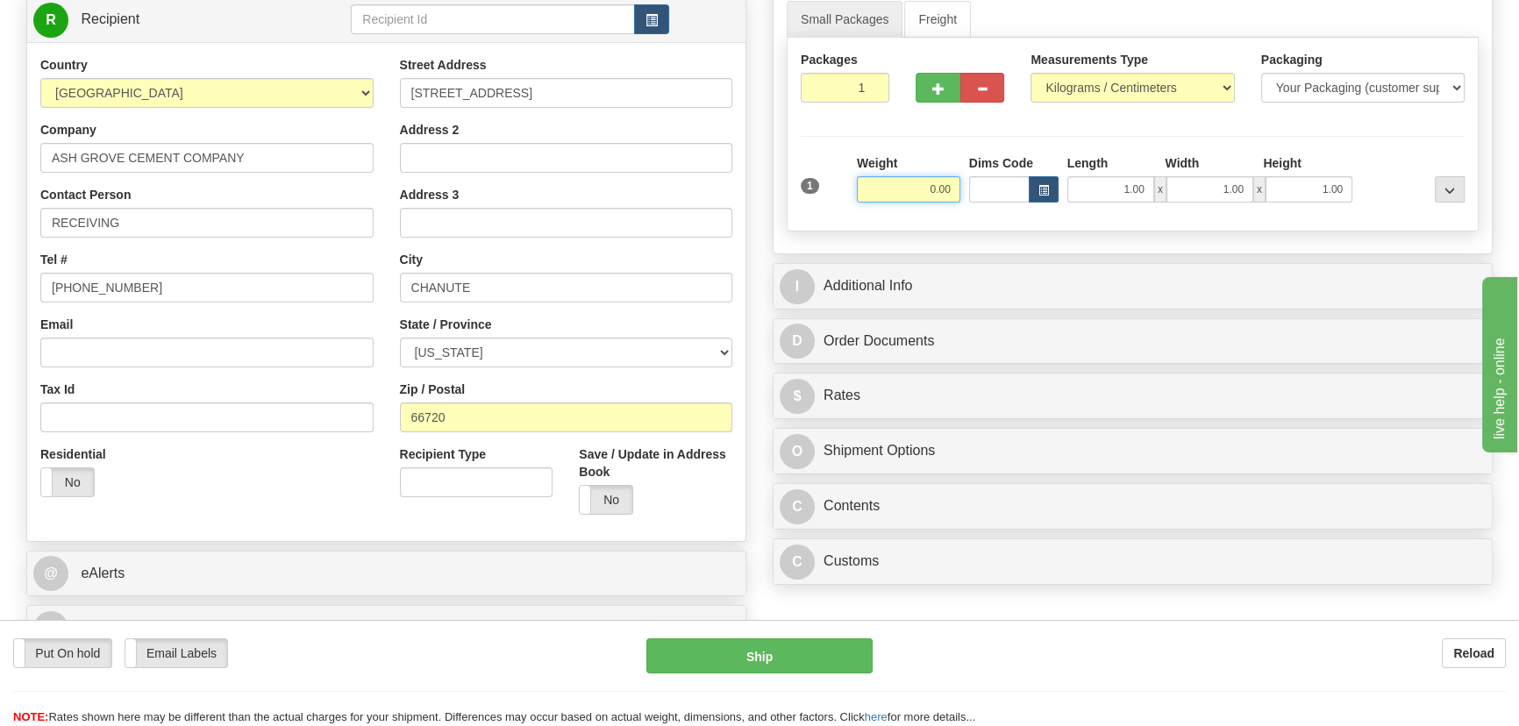
click at [926, 198] on input "0.00" at bounding box center [909, 189] width 104 height 26
type input "13.00"
drag, startPoint x: 1132, startPoint y: 78, endPoint x: 1127, endPoint y: 87, distance: 9.8
click at [1132, 78] on select "Pounds / Inches Kilograms / Centimeters" at bounding box center [1133, 88] width 204 height 30
select select "0"
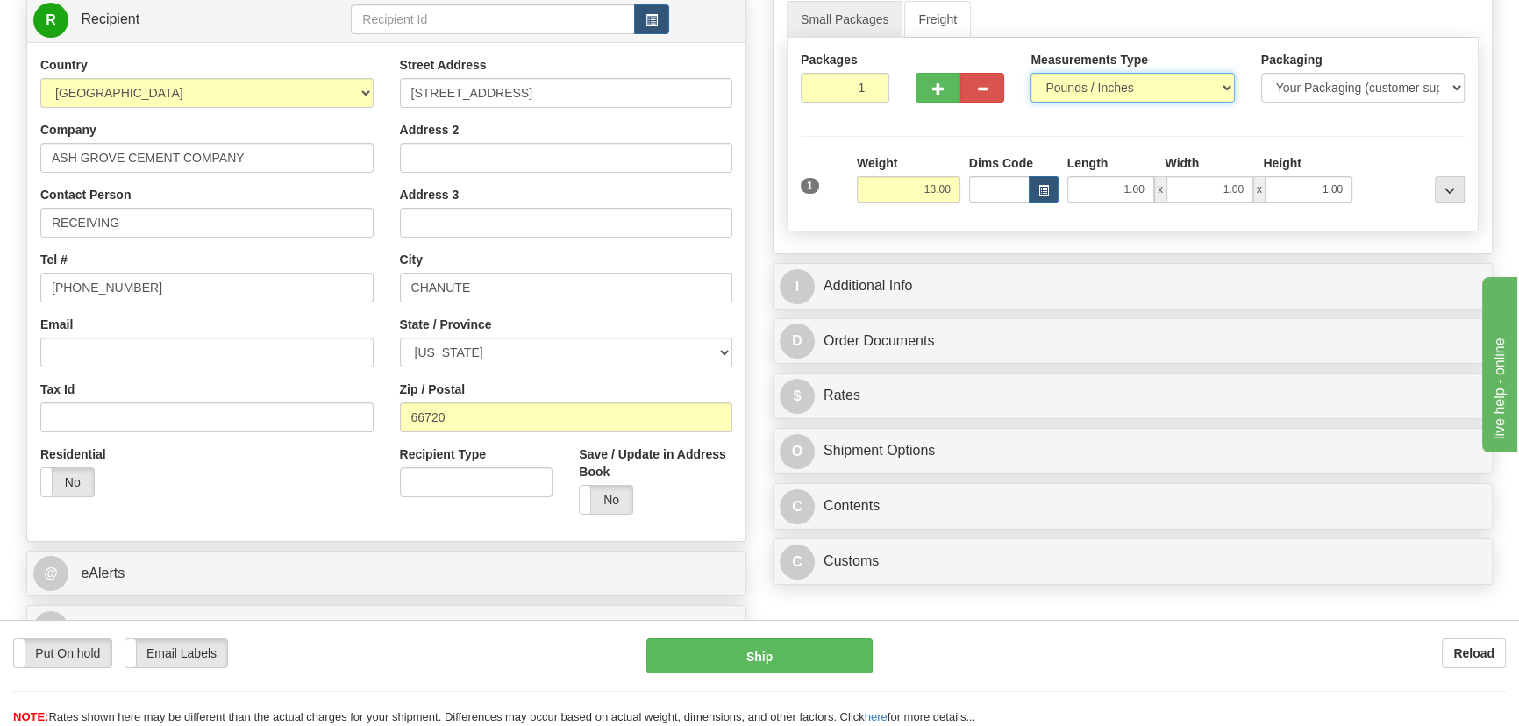
click at [1031, 73] on select "Pounds / Inches Kilograms / Centimeters" at bounding box center [1133, 88] width 204 height 30
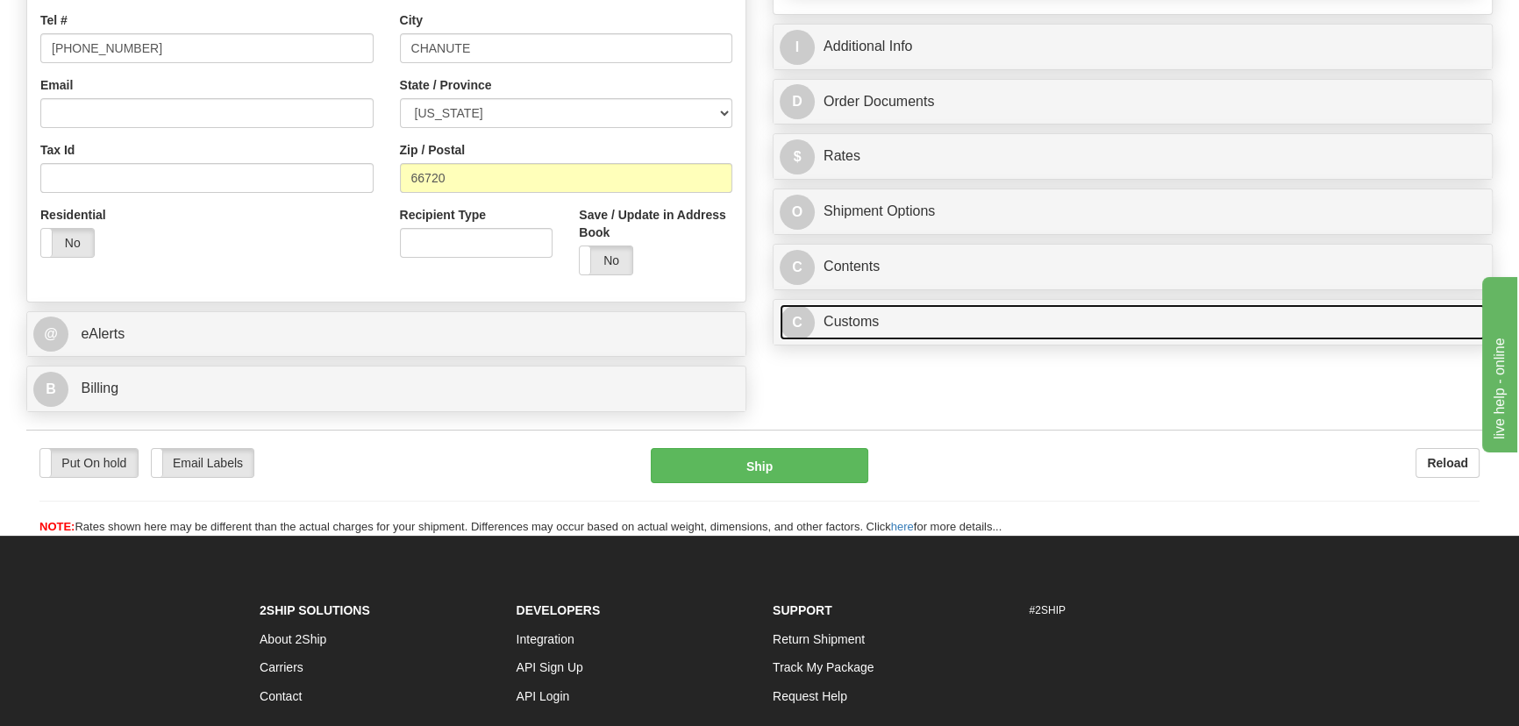
click at [1039, 332] on link "C Customs" at bounding box center [1133, 322] width 706 height 36
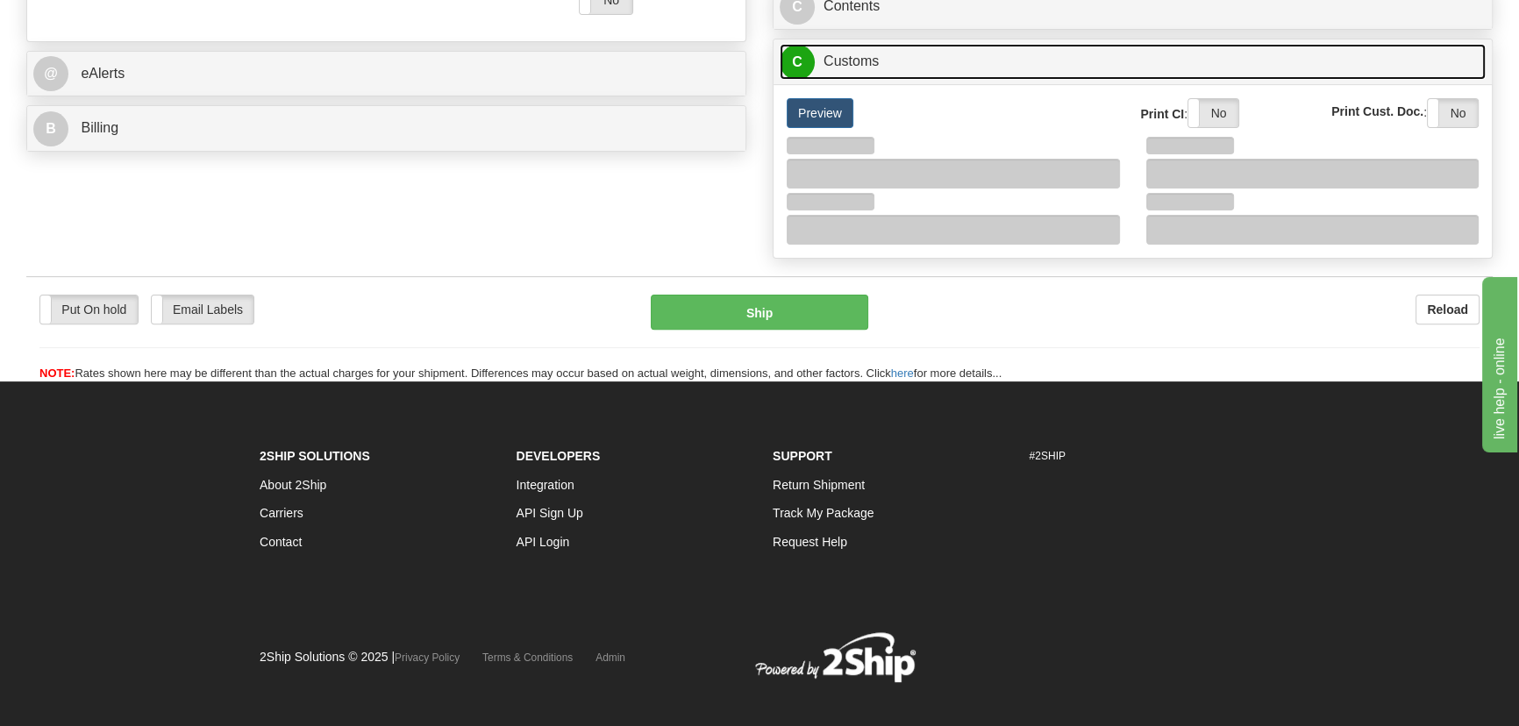
scroll to position [754, 0]
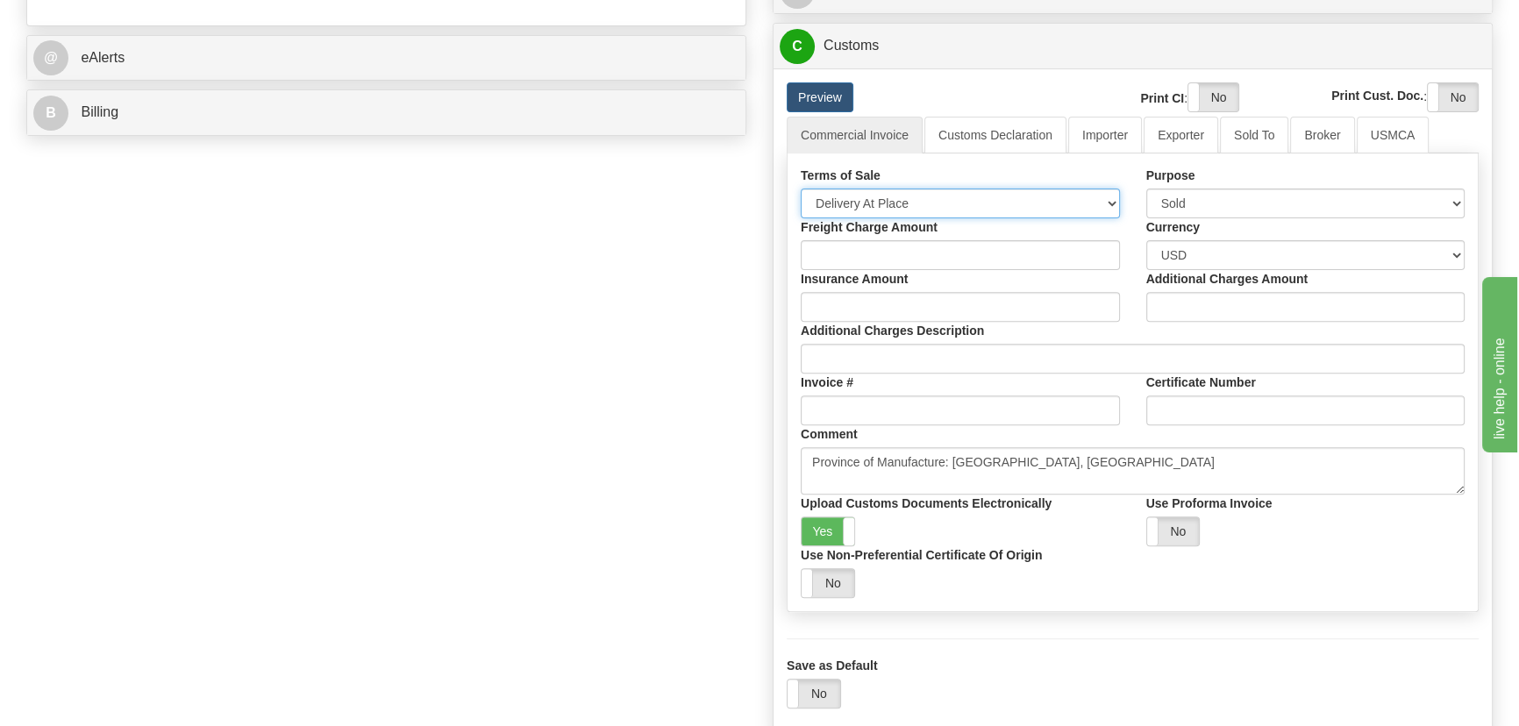
click at [956, 196] on select "Free Carrier Free On Board Ex Works Delivered Duty Unpaid Delivered Duty Paid C…" at bounding box center [960, 204] width 319 height 30
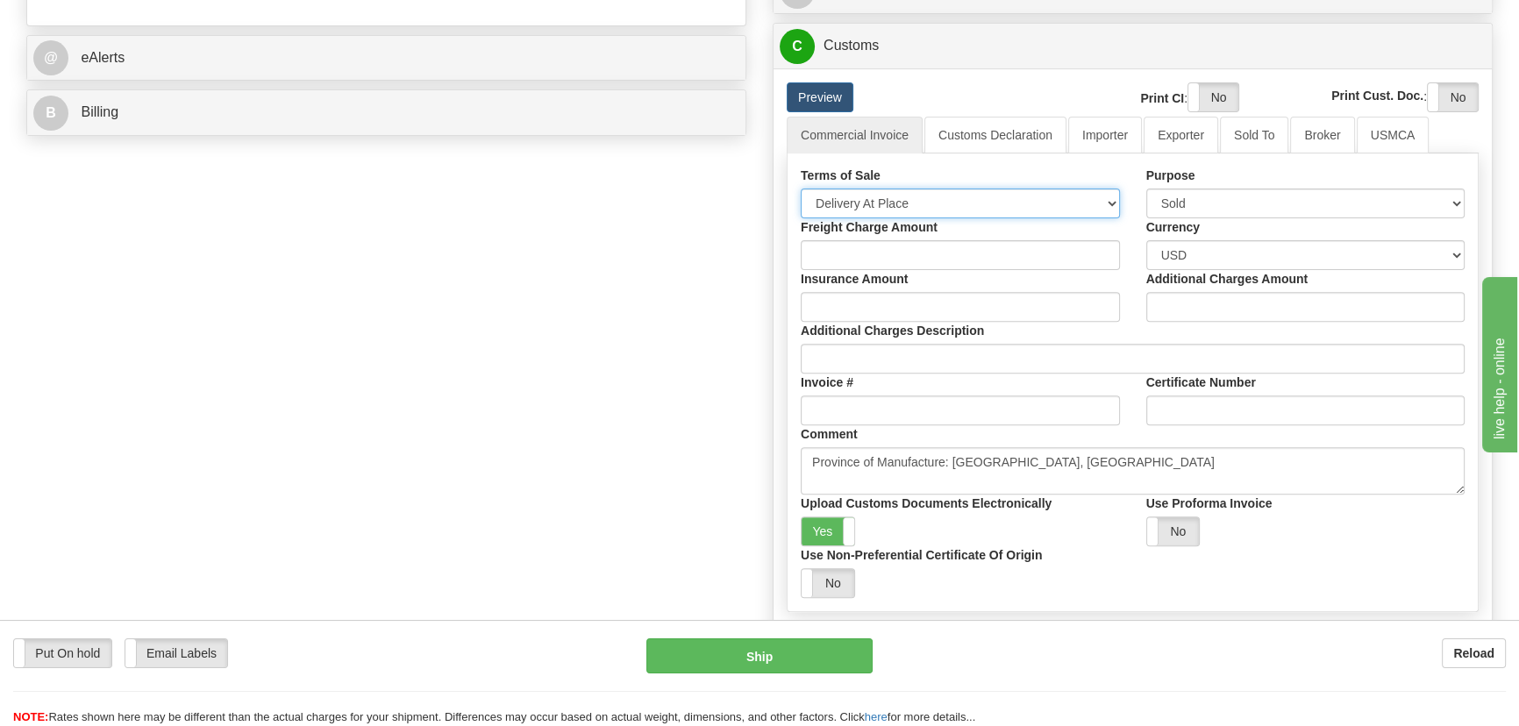
select select "7"
click at [801, 189] on select "Free Carrier Free On Board Ex Works Delivered Duty Unpaid Delivered Duty Paid C…" at bounding box center [960, 204] width 319 height 30
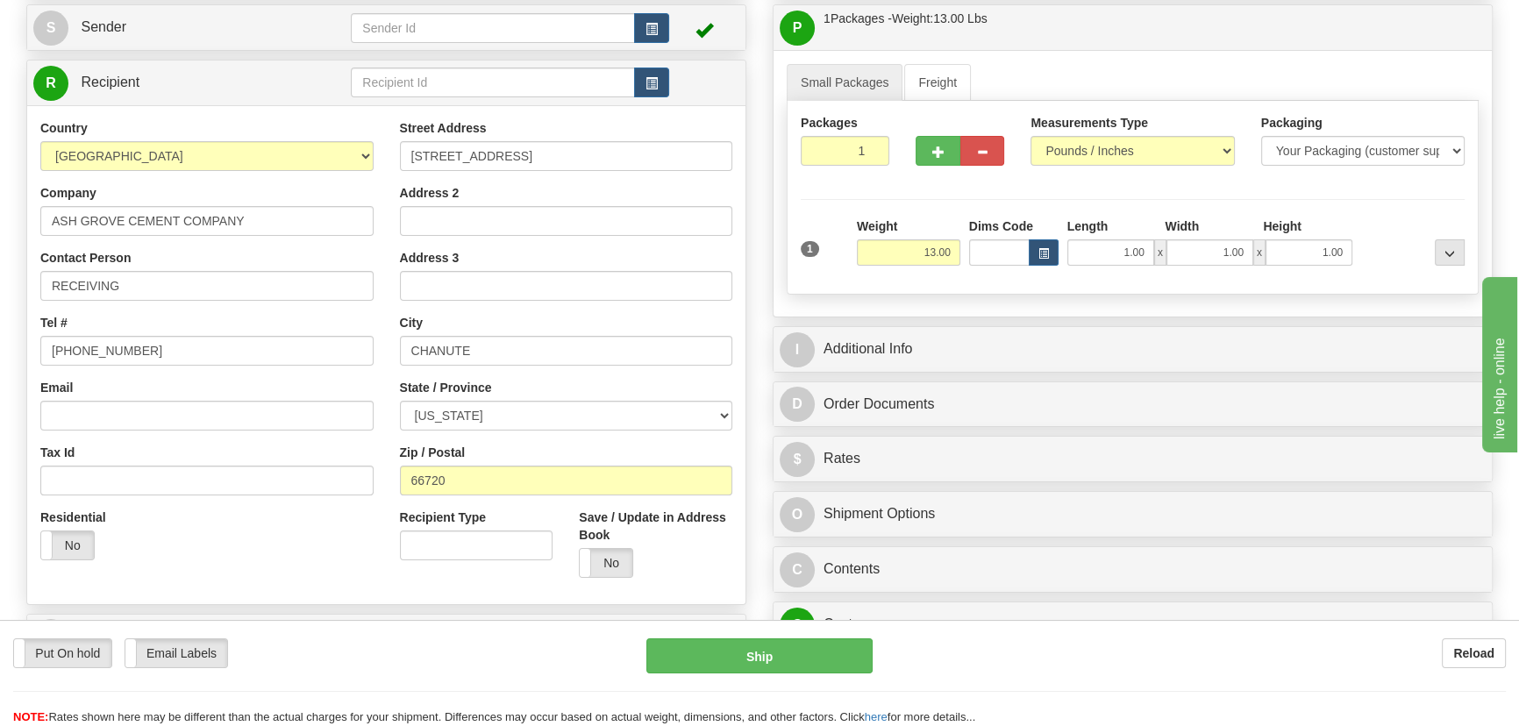
scroll to position [116, 0]
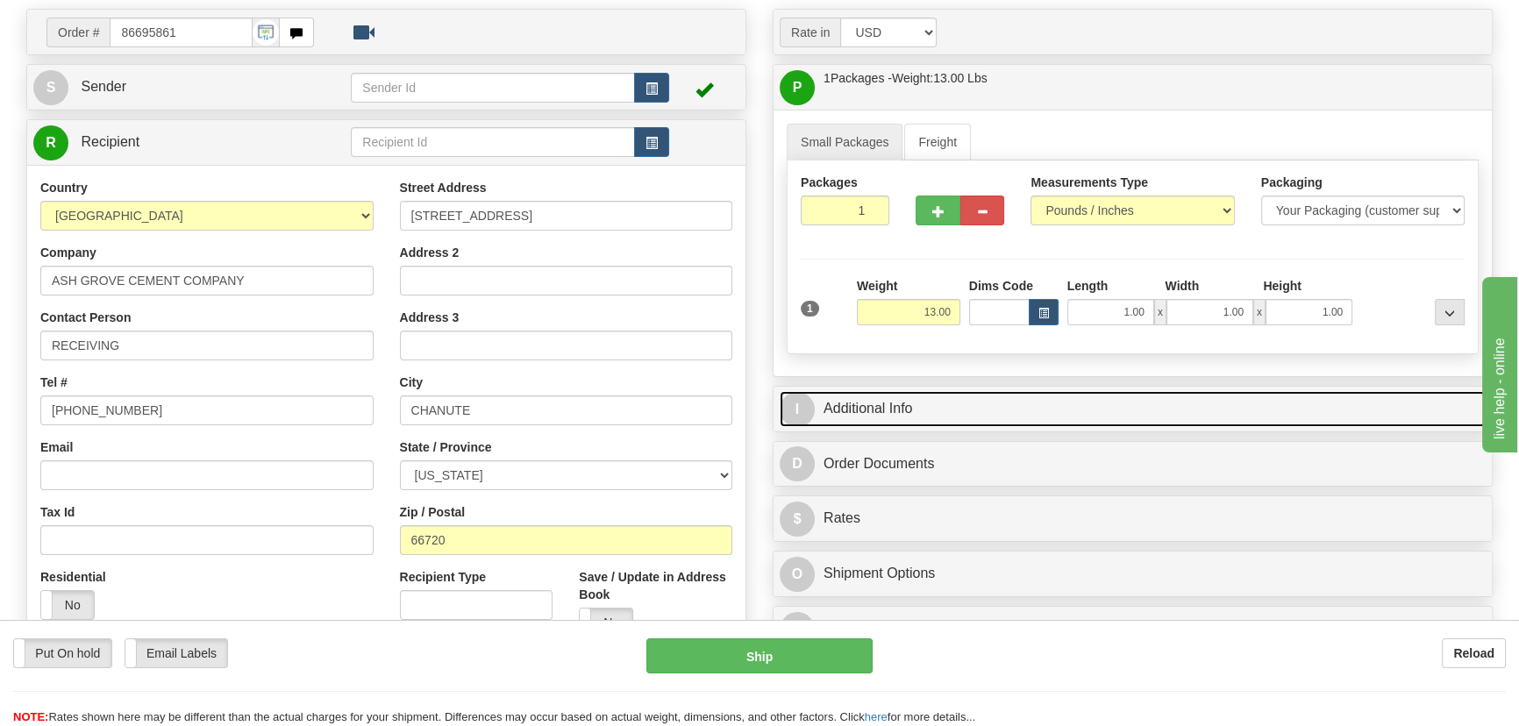
click at [1132, 406] on link "I Additional Info" at bounding box center [1133, 409] width 706 height 36
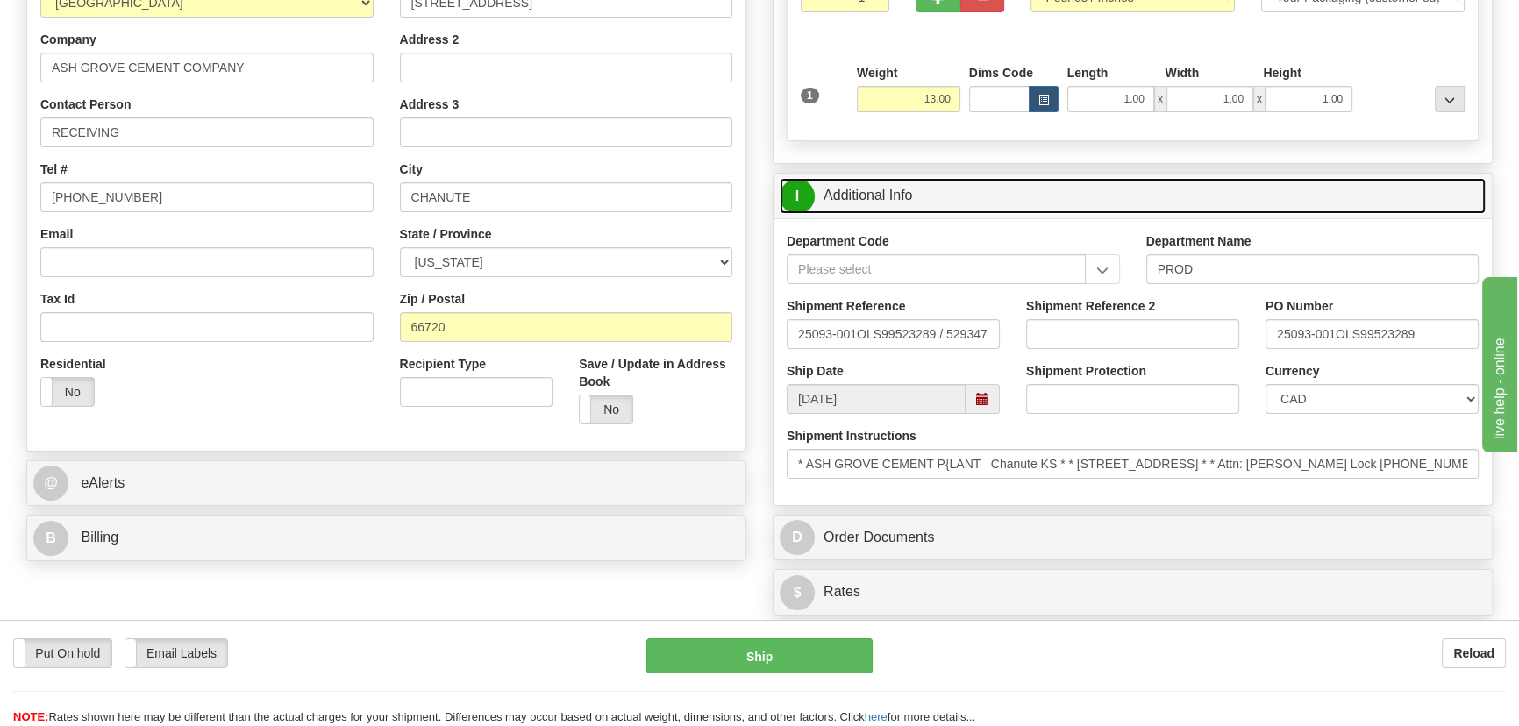
scroll to position [355, 0]
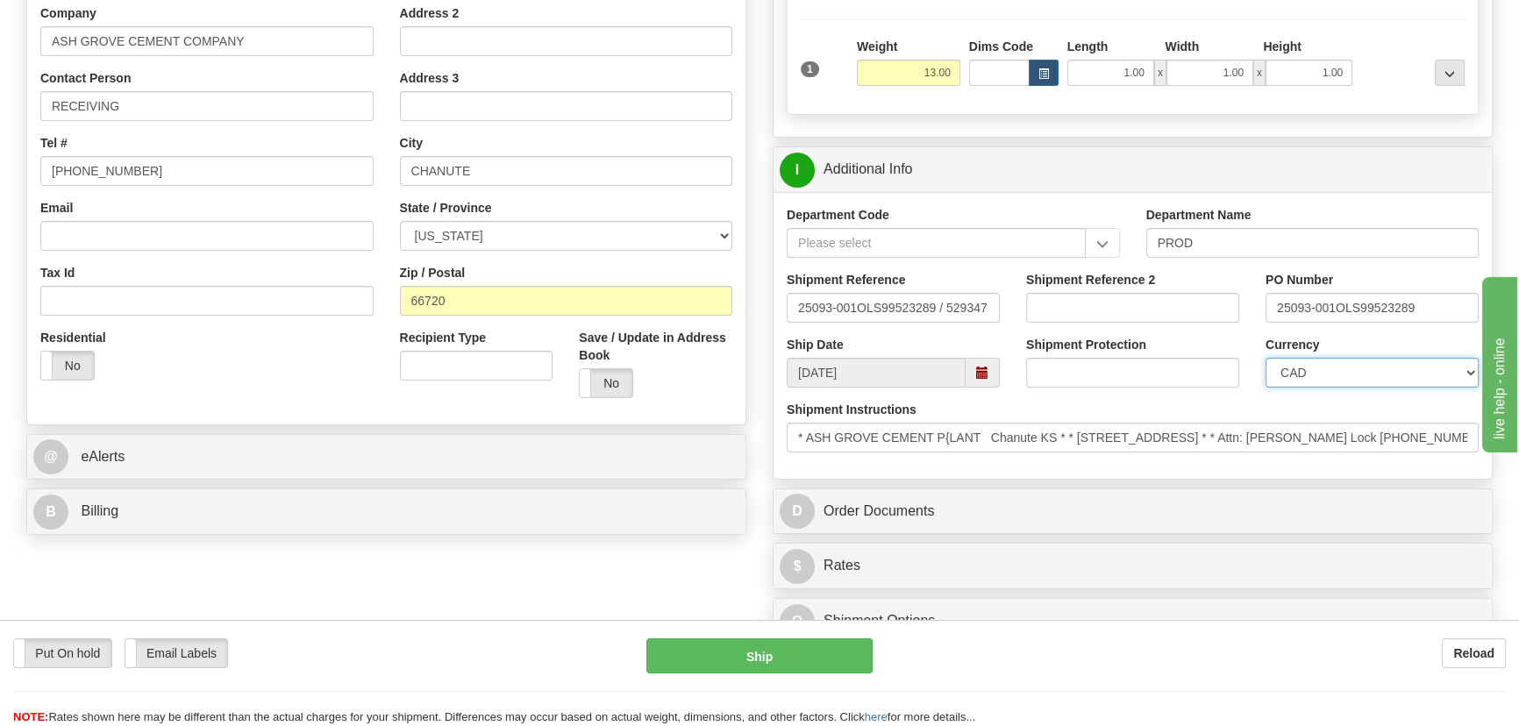
click at [1332, 366] on select "CAD USD EUR ZAR [PERSON_NAME] ARN AUD AUS AWG BBD BFR BGN BHD BMD BND BRC BRL C…" at bounding box center [1372, 373] width 213 height 30
select select "1"
click at [1266, 358] on select "CAD USD EUR ZAR [PERSON_NAME] ARN AUD AUS AWG BBD BFR BGN BHD BMD BND BRC BRL C…" at bounding box center [1372, 373] width 213 height 30
click at [1120, 317] on input "Shipment Reference 2" at bounding box center [1132, 308] width 213 height 30
drag, startPoint x: 1118, startPoint y: 313, endPoint x: 961, endPoint y: 311, distance: 157.9
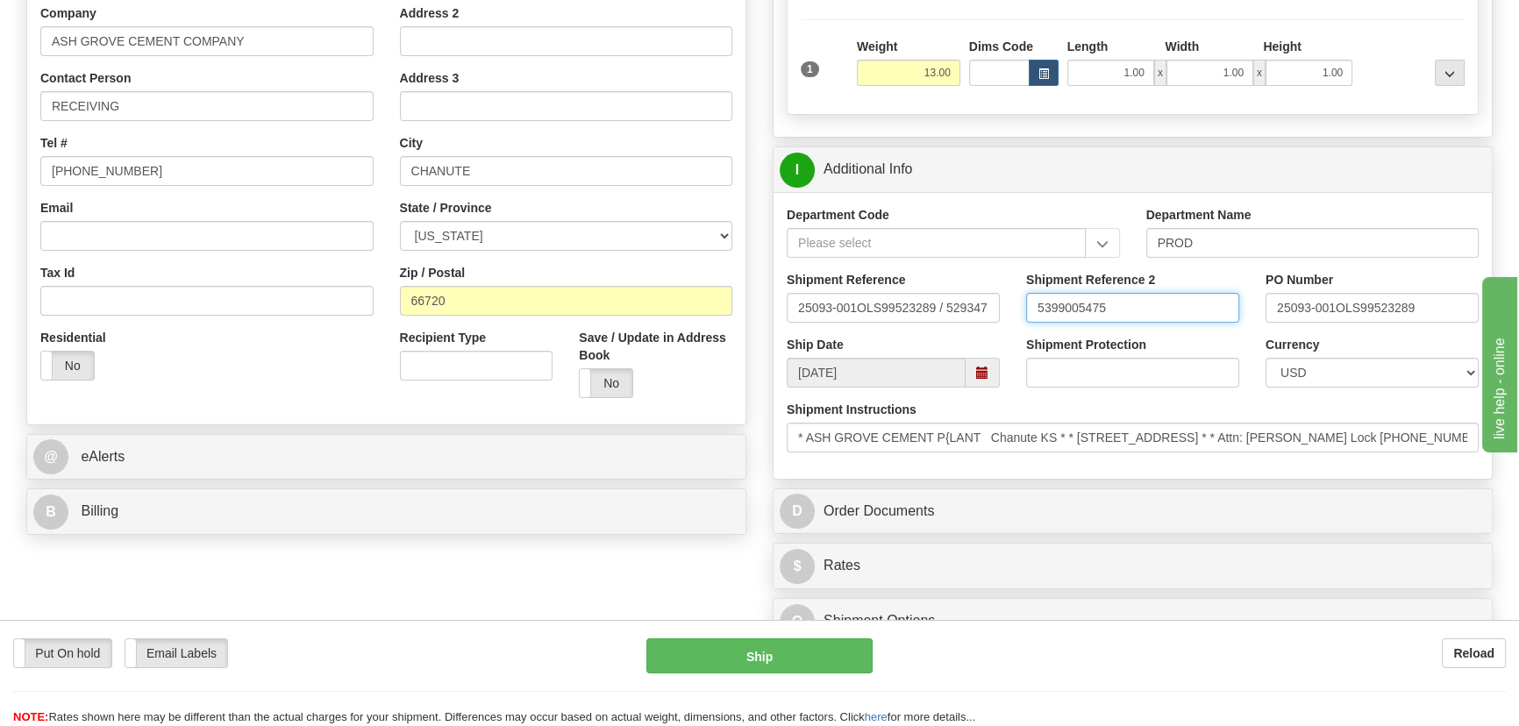
click at [961, 311] on div "Shipment Reference 25093-001OLS99523289 / 529347 Shipment Reference 2 539900547…" at bounding box center [1133, 303] width 718 height 65
drag, startPoint x: 1149, startPoint y: 311, endPoint x: 1007, endPoint y: 294, distance: 143.2
click at [1007, 294] on div "Shipment Reference 25093-001OLS99523289 / 529347 Shipment Reference 2 539900501…" at bounding box center [1133, 303] width 718 height 65
type input "5399005016"
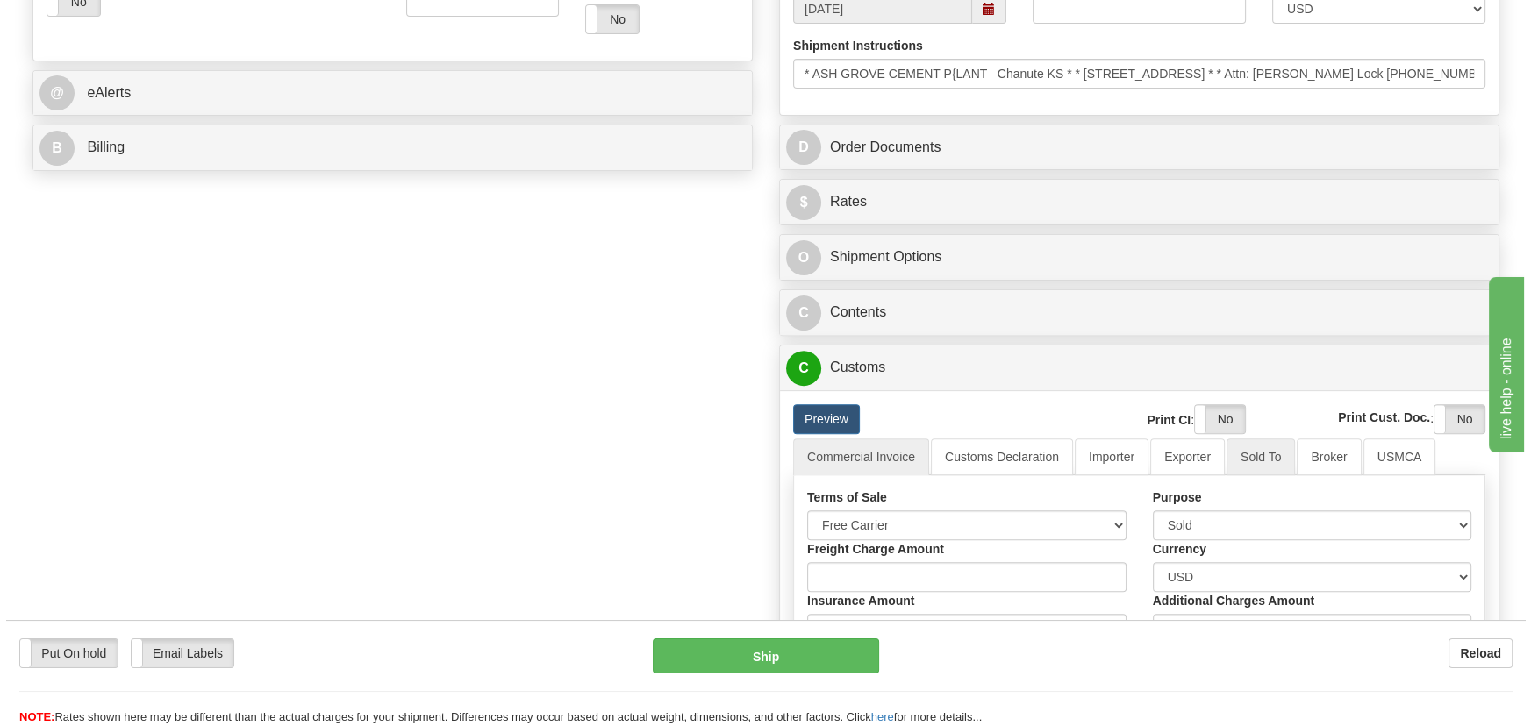
scroll to position [754, 0]
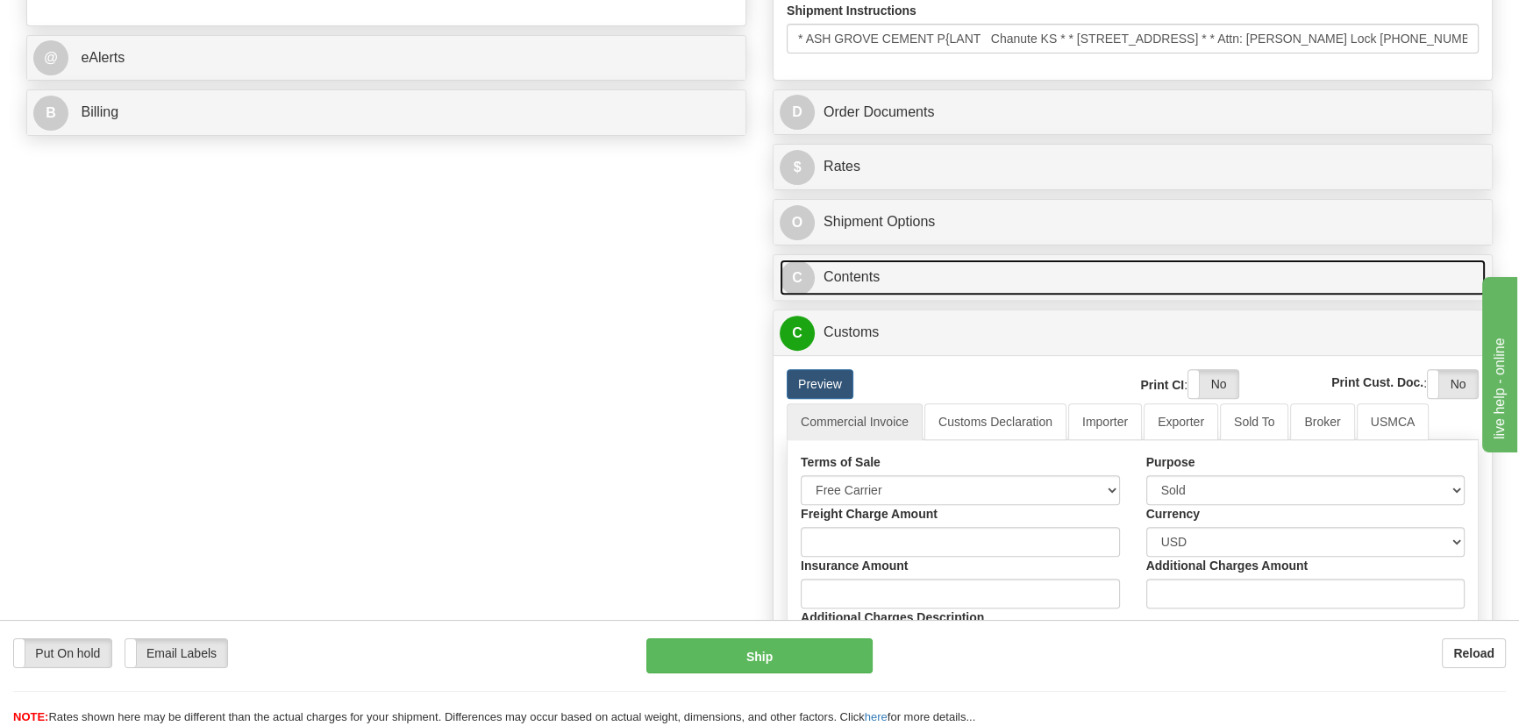
click at [1340, 289] on link "C Contents" at bounding box center [1133, 278] width 706 height 36
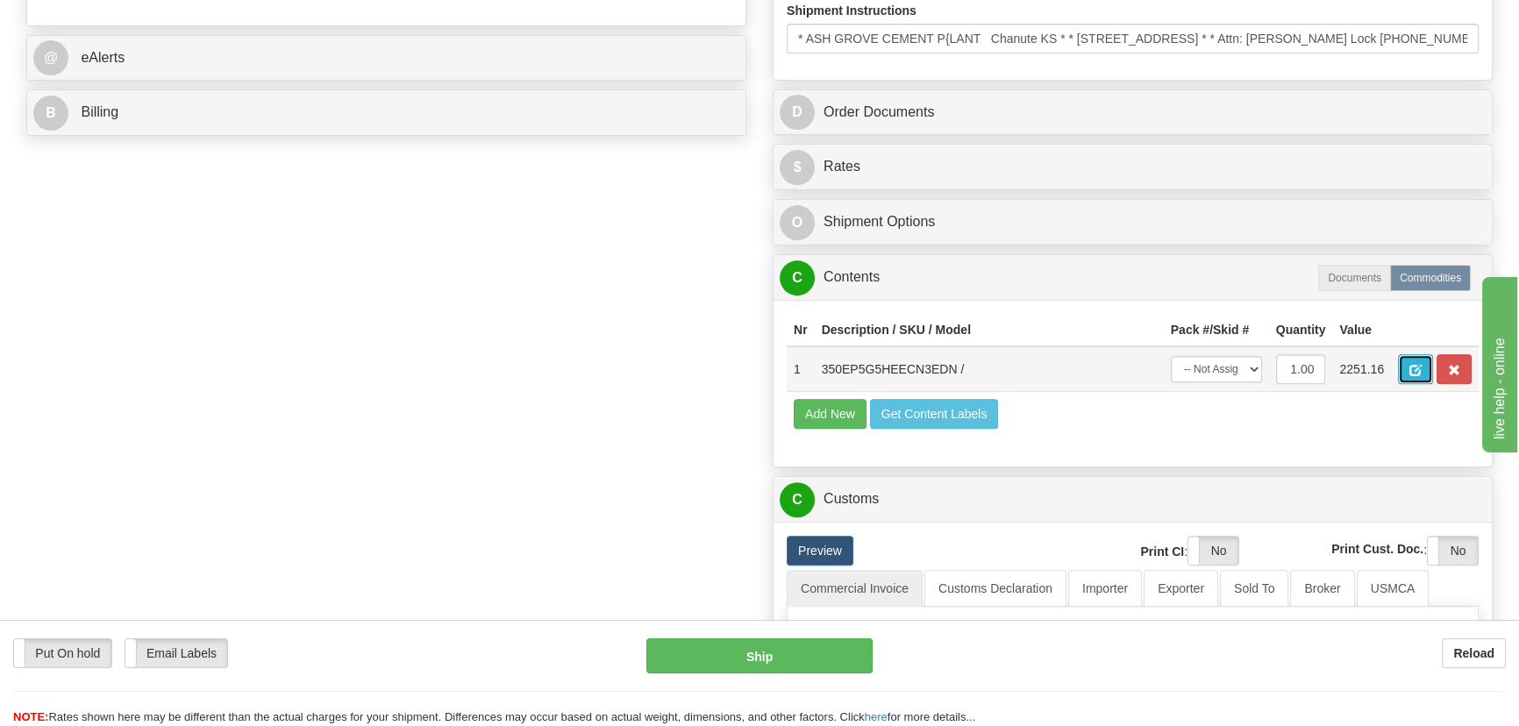
click at [1407, 376] on button "button" at bounding box center [1415, 369] width 35 height 30
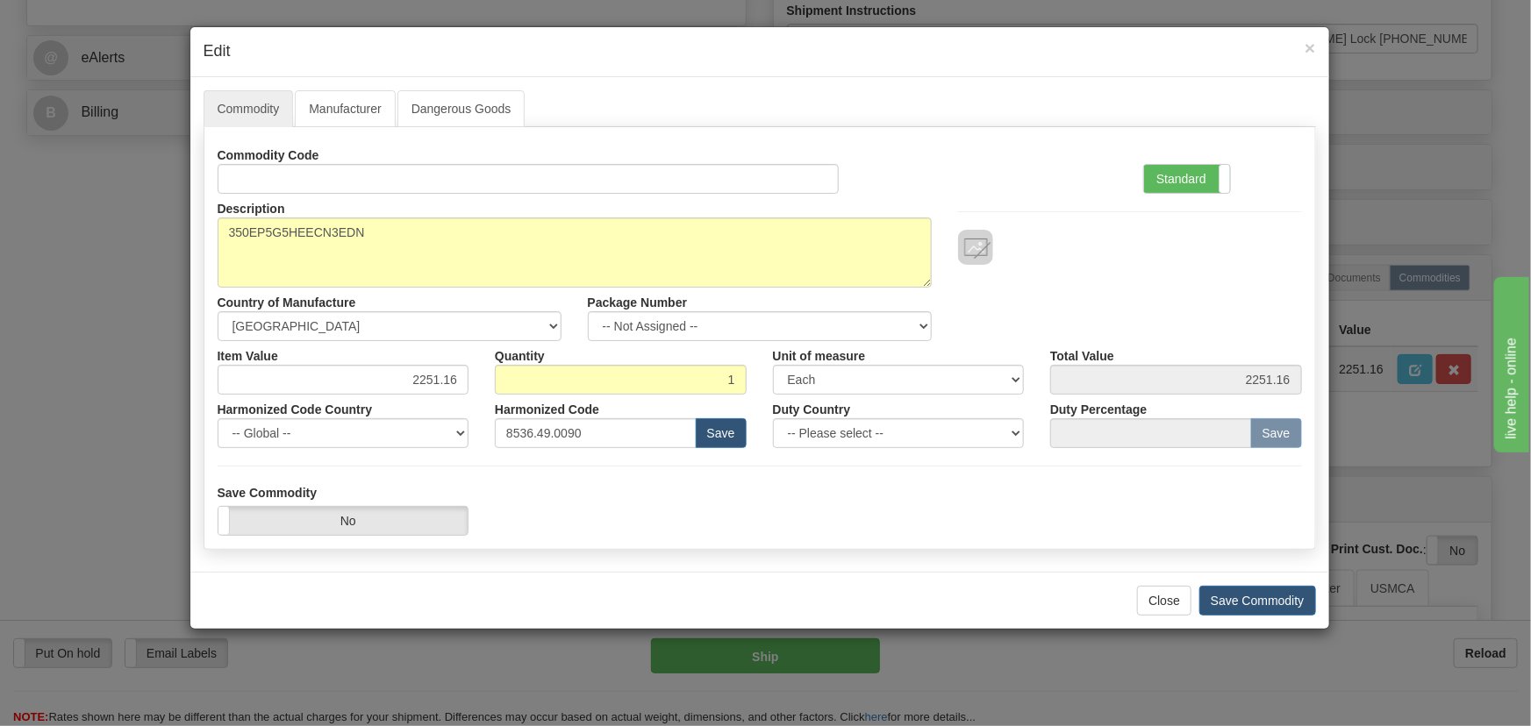
click at [1207, 194] on div at bounding box center [1130, 229] width 370 height 71
click at [1203, 178] on label "Standard" at bounding box center [1187, 179] width 86 height 28
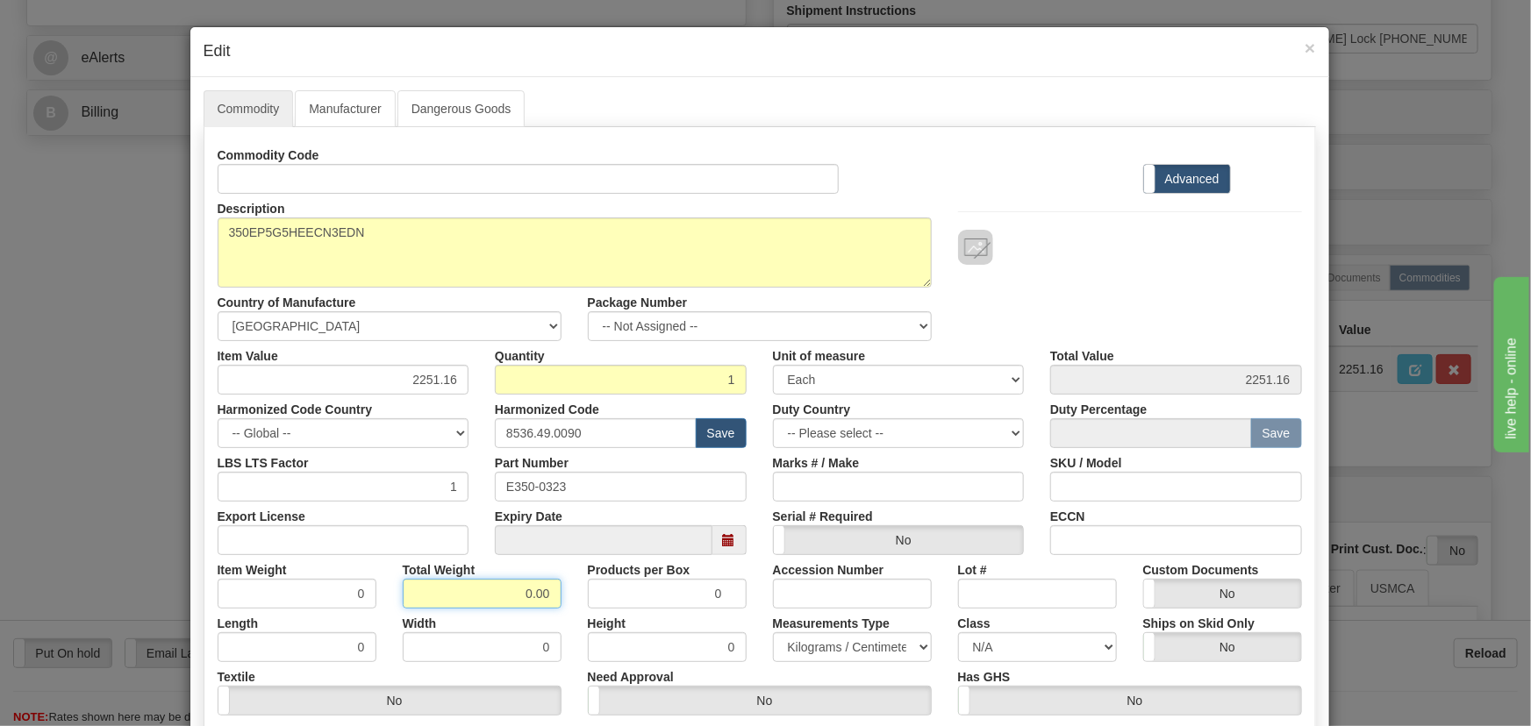
drag, startPoint x: 519, startPoint y: 591, endPoint x: 563, endPoint y: 609, distance: 47.2
click at [562, 609] on div "Commodity Code Standard Advanced Description 350EP5G5HEECN3EDN Country of Manuf…" at bounding box center [760, 454] width 1084 height 629
type input "1"
type input "1.0000"
click at [566, 609] on div "Width 0" at bounding box center [481, 636] width 185 height 54
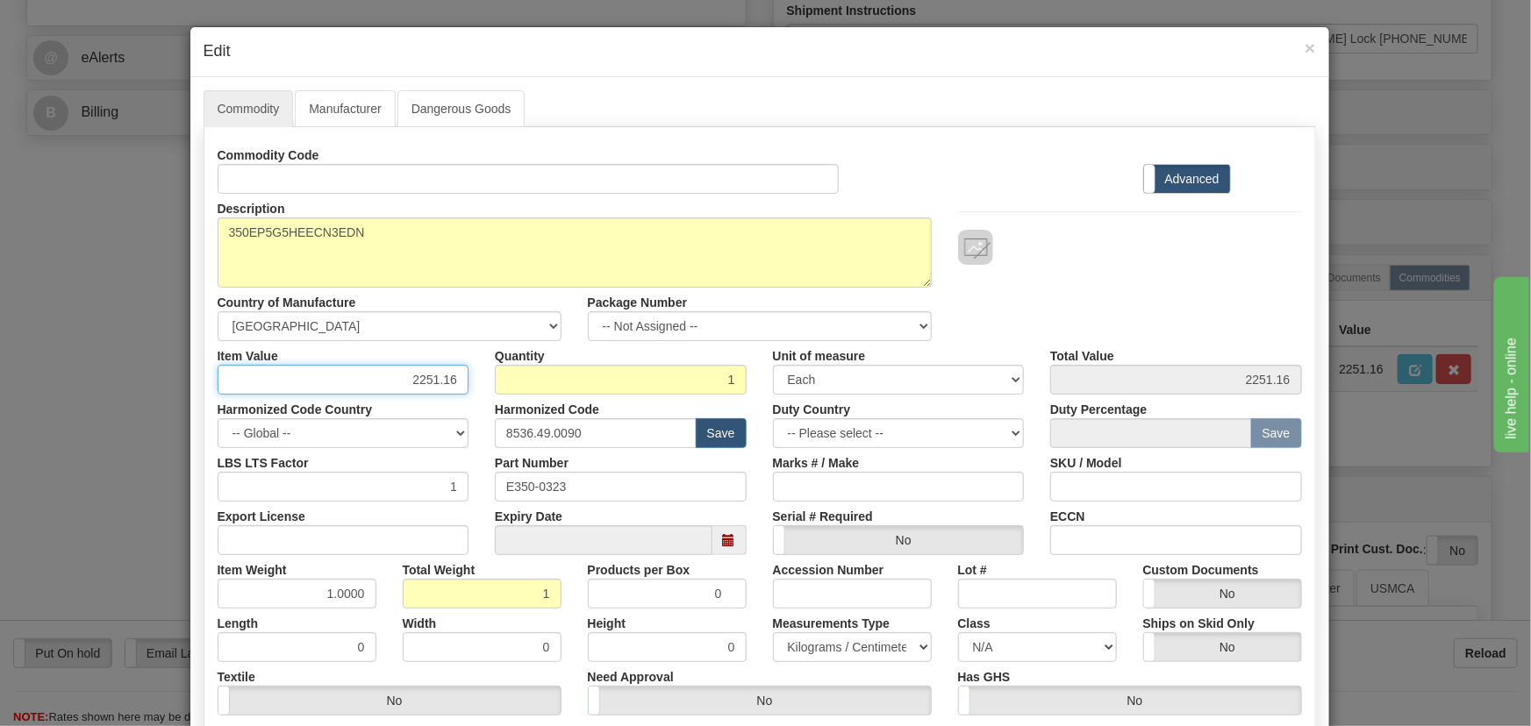
drag, startPoint x: 409, startPoint y: 380, endPoint x: 468, endPoint y: 387, distance: 59.2
click at [468, 387] on div "Item Value 2251.16" at bounding box center [343, 368] width 278 height 54
paste input "1.629,77"
type input "1629.77"
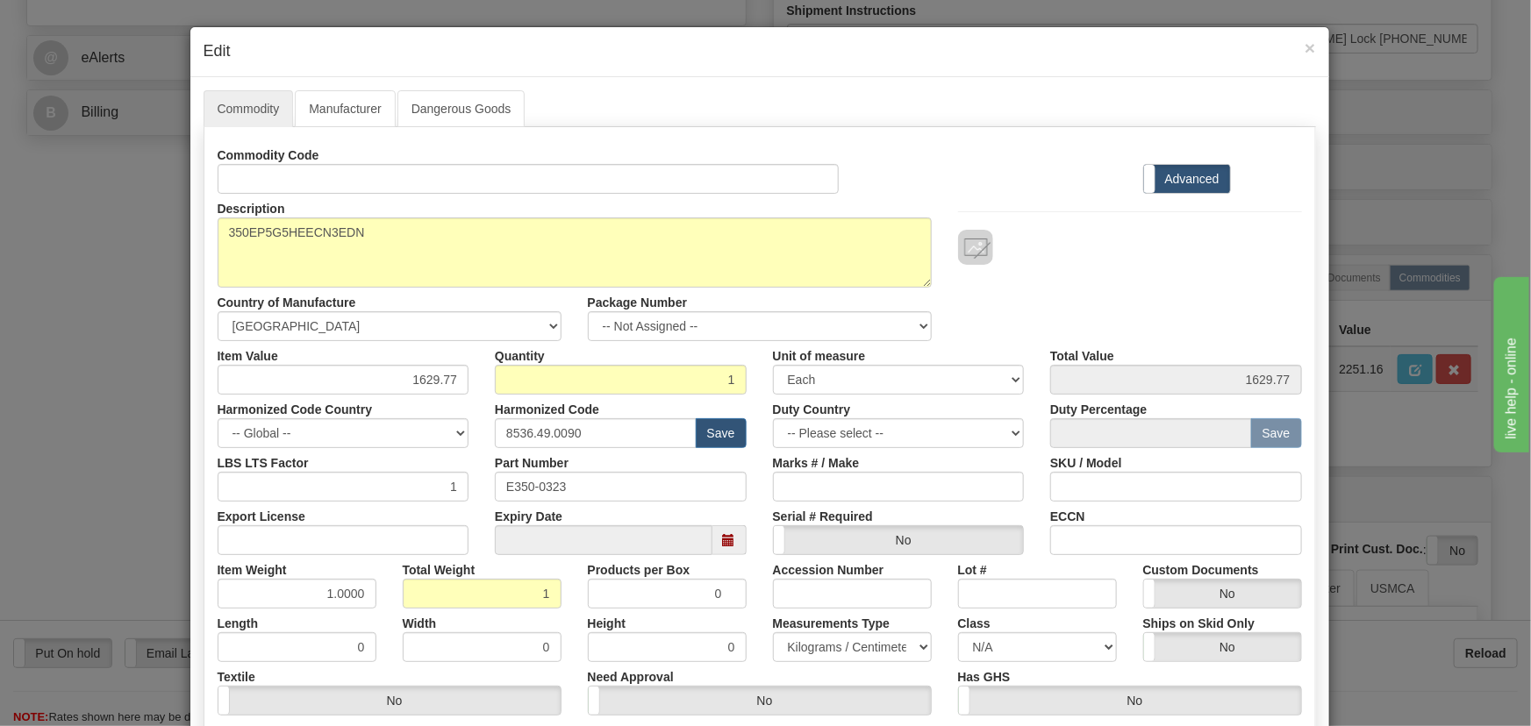
click at [1061, 243] on div at bounding box center [1130, 247] width 344 height 35
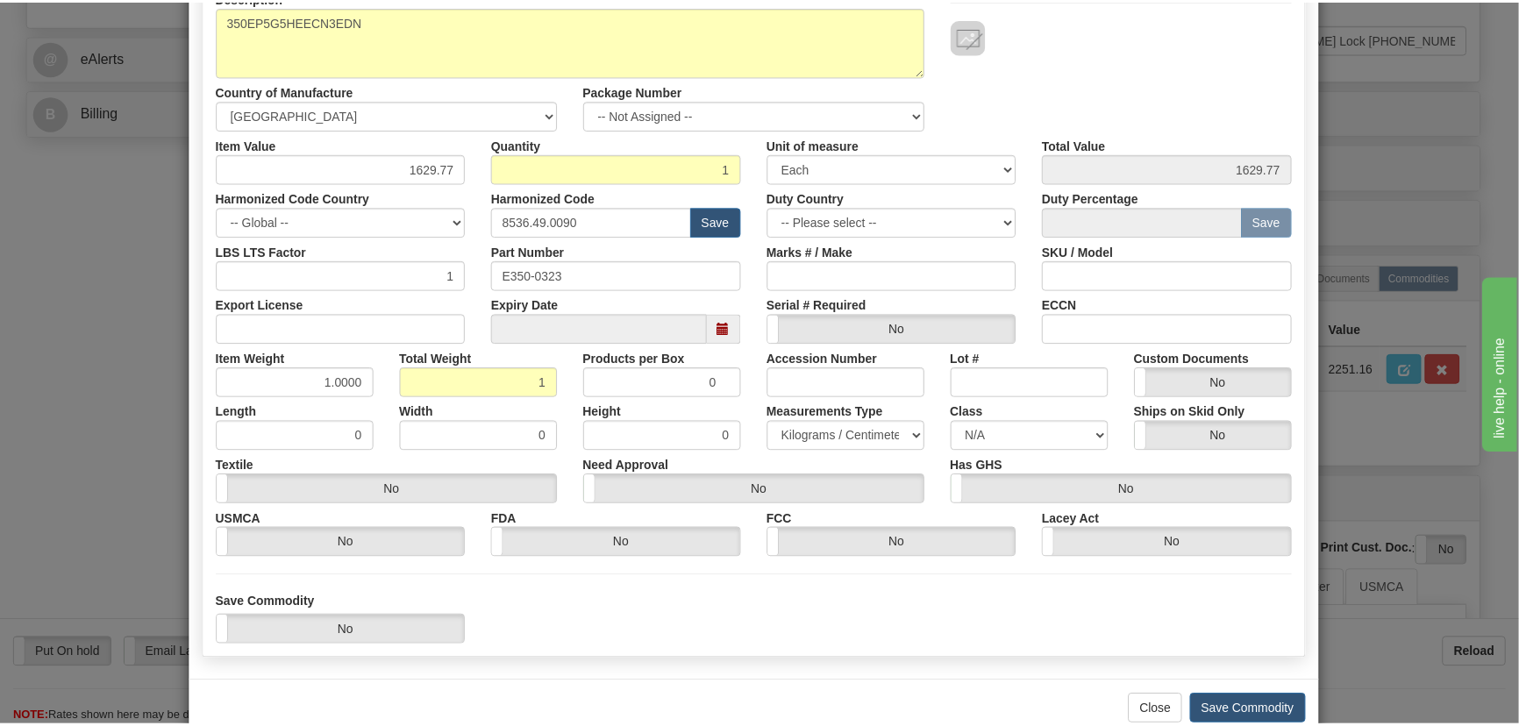
scroll to position [249, 0]
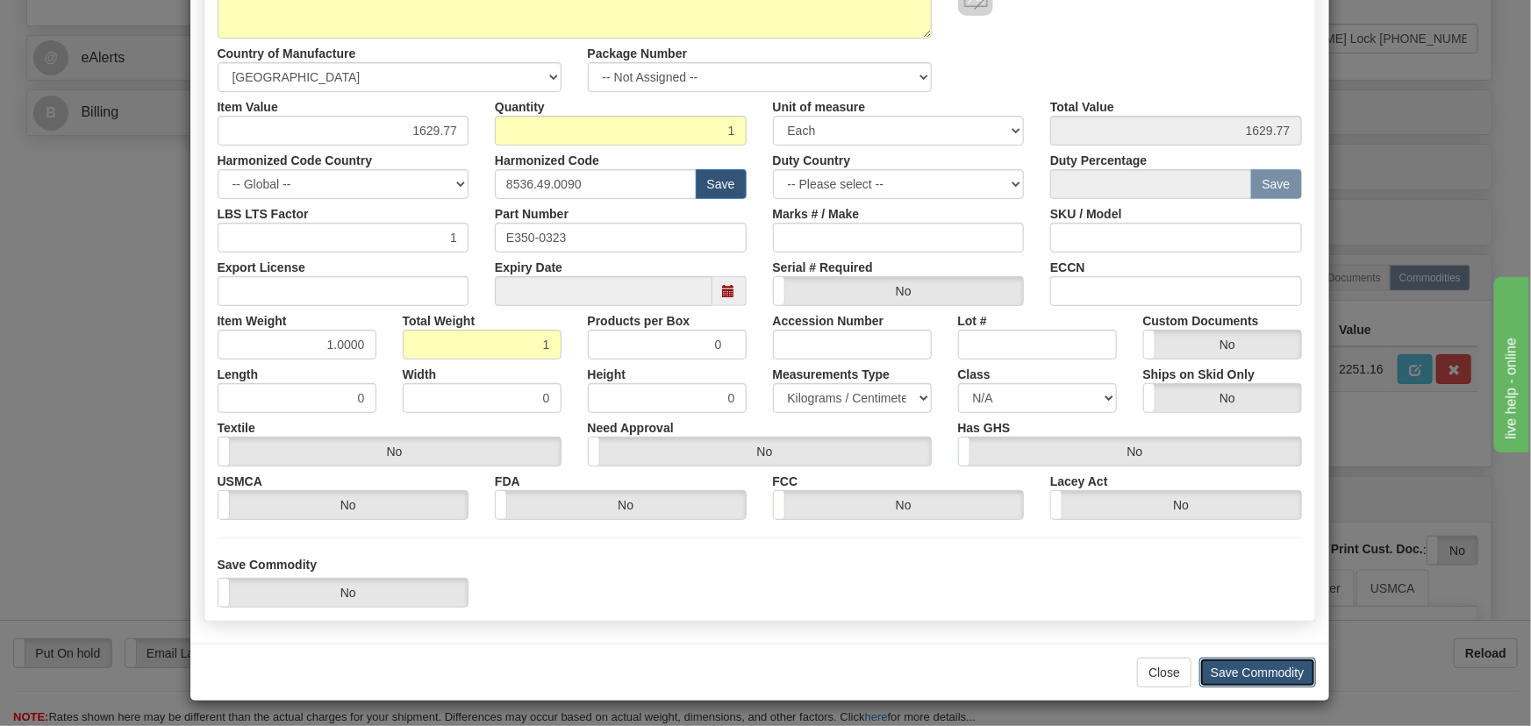
click at [1257, 665] on button "Save Commodity" at bounding box center [1257, 673] width 117 height 30
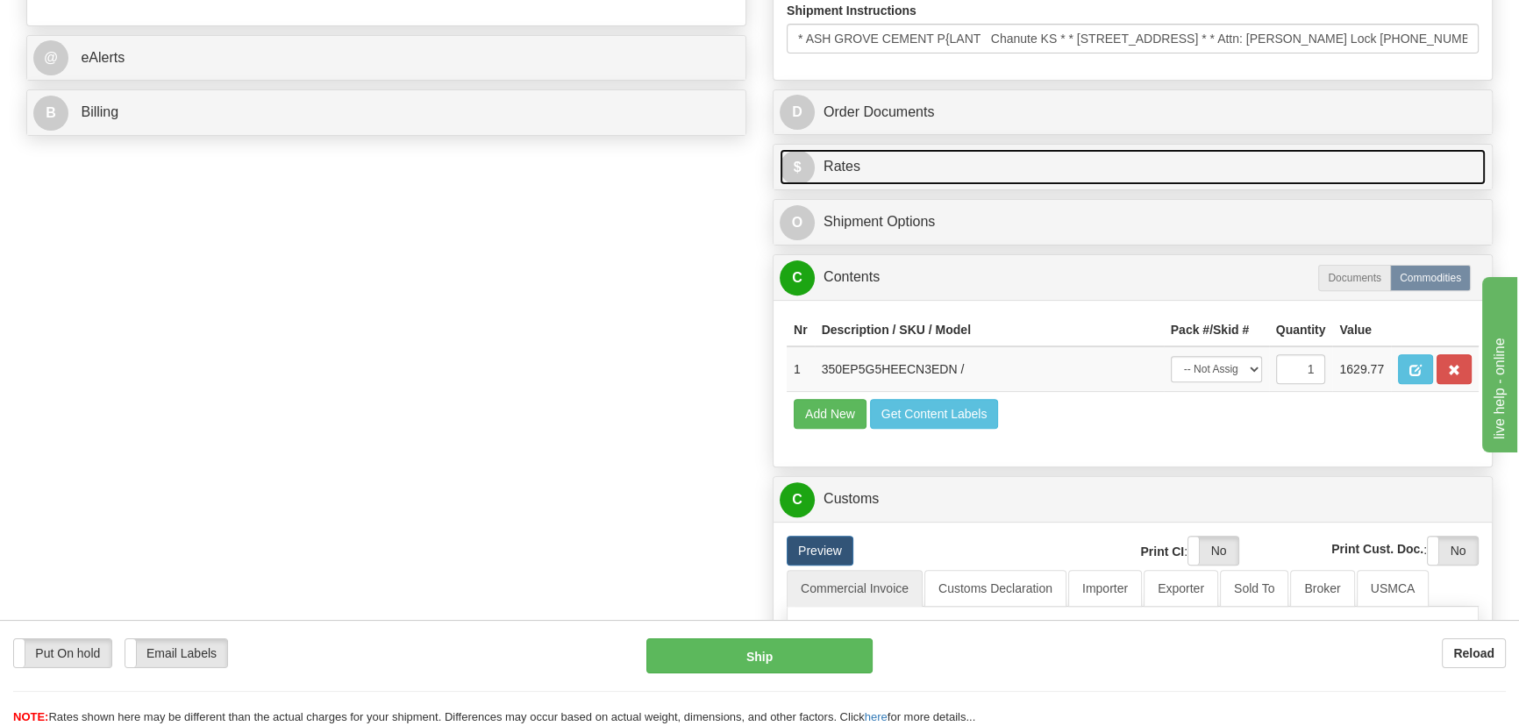
click at [1298, 179] on link "$ Rates" at bounding box center [1133, 167] width 706 height 36
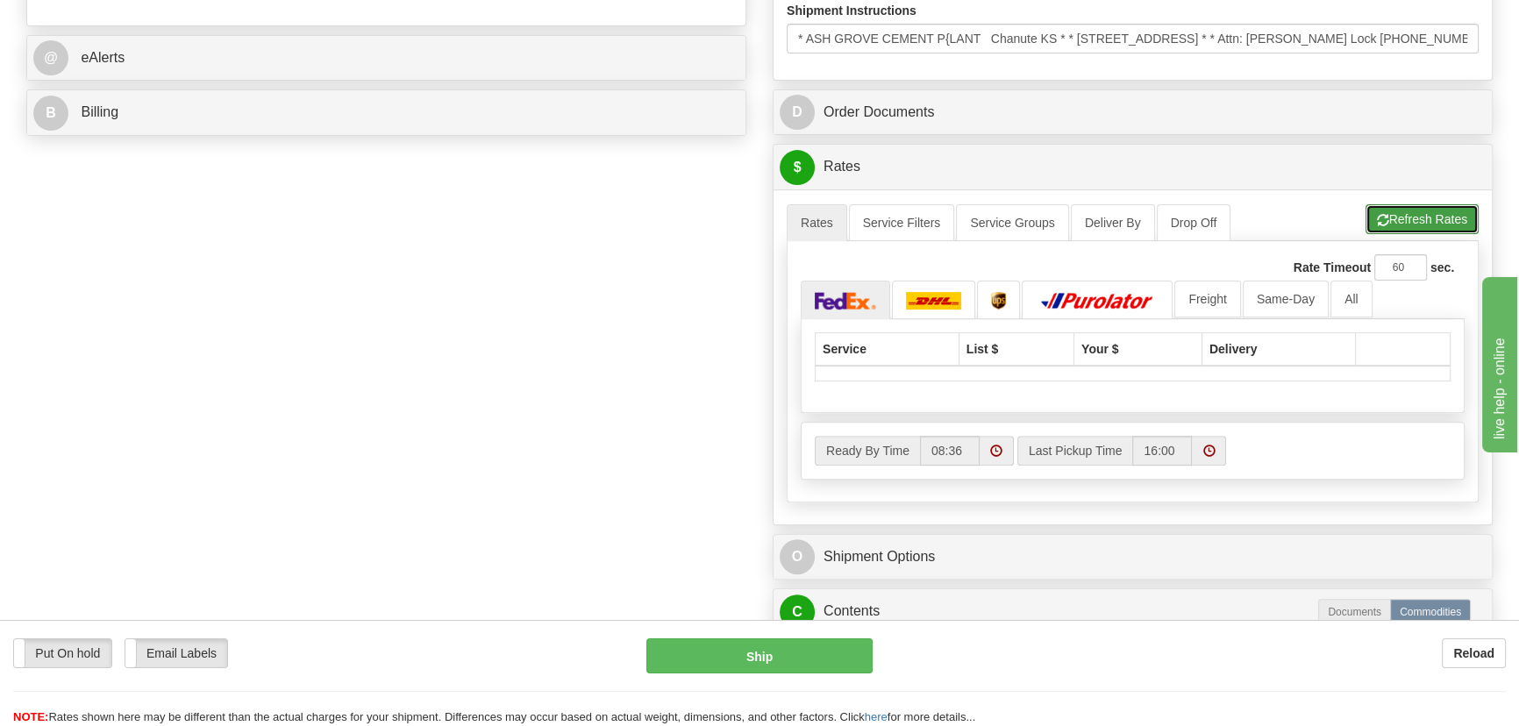
click at [1435, 226] on button "Refresh Rates" at bounding box center [1422, 219] width 113 height 30
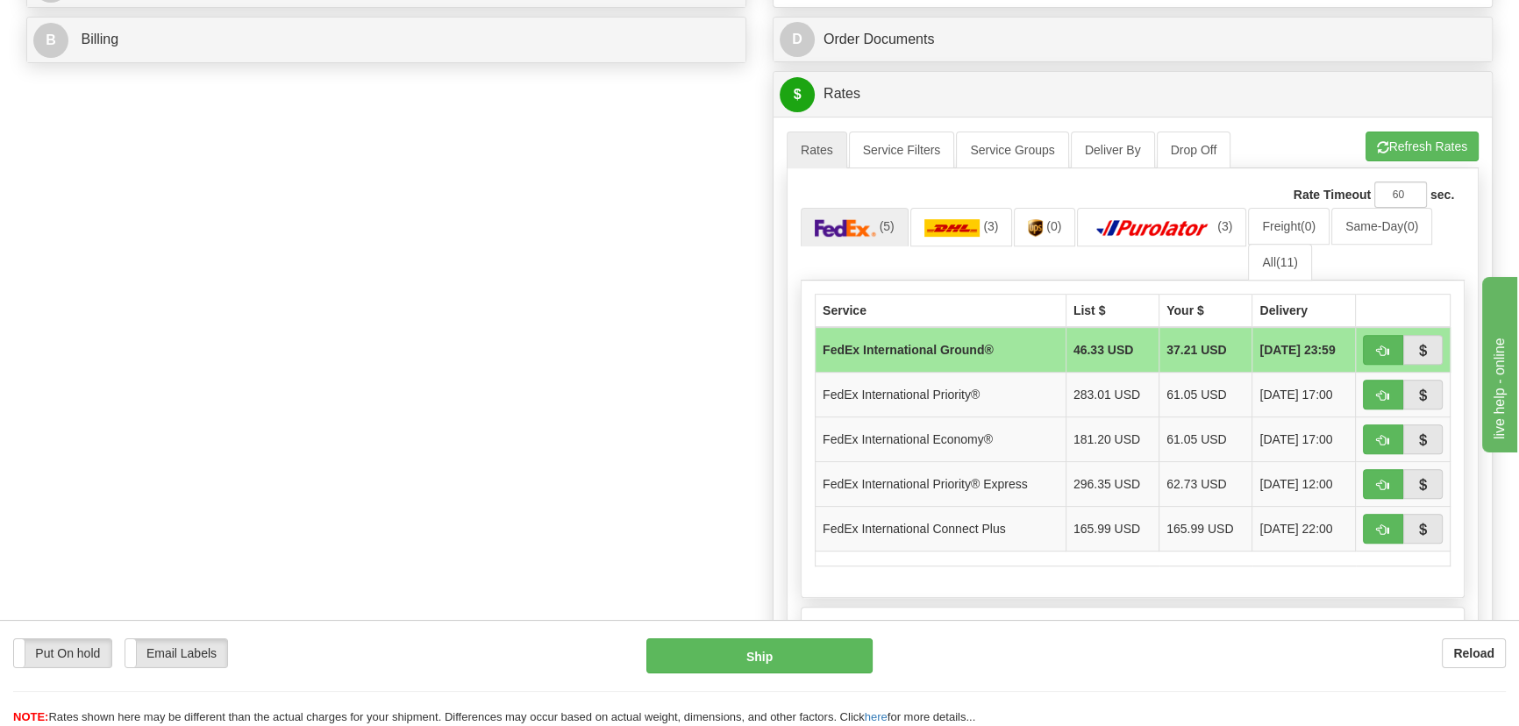
scroll to position [993, 0]
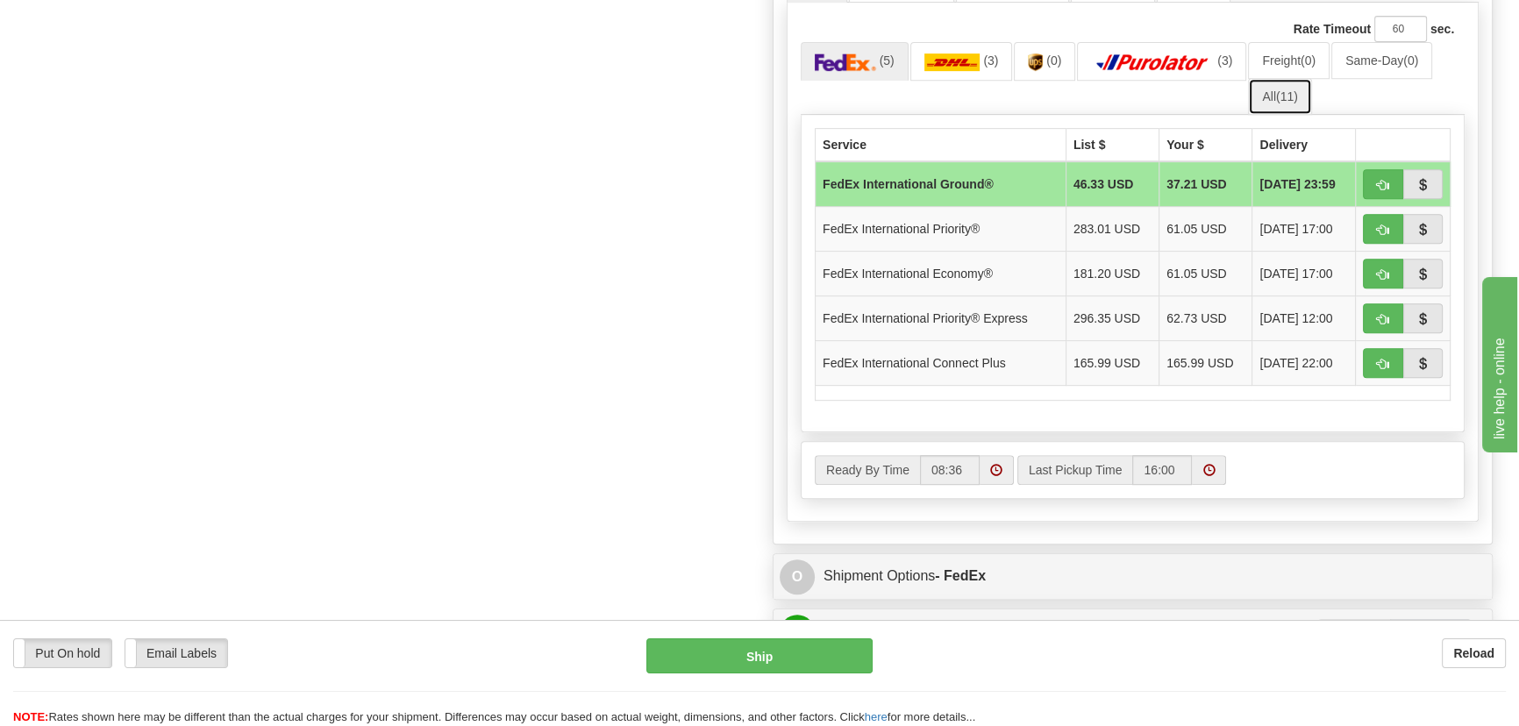
click at [1282, 104] on link "All (11)" at bounding box center [1279, 96] width 63 height 37
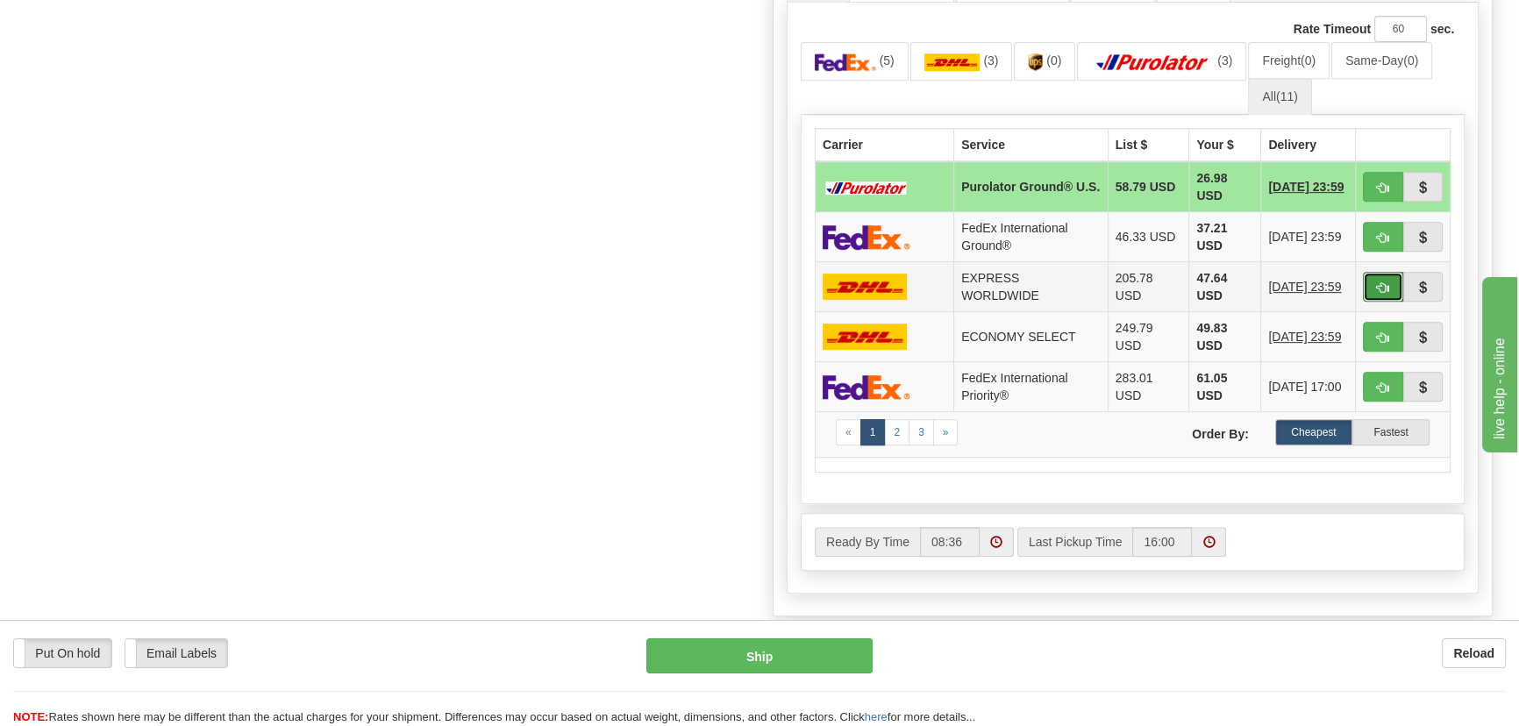
click at [1376, 280] on button "button" at bounding box center [1383, 287] width 40 height 30
type input "P"
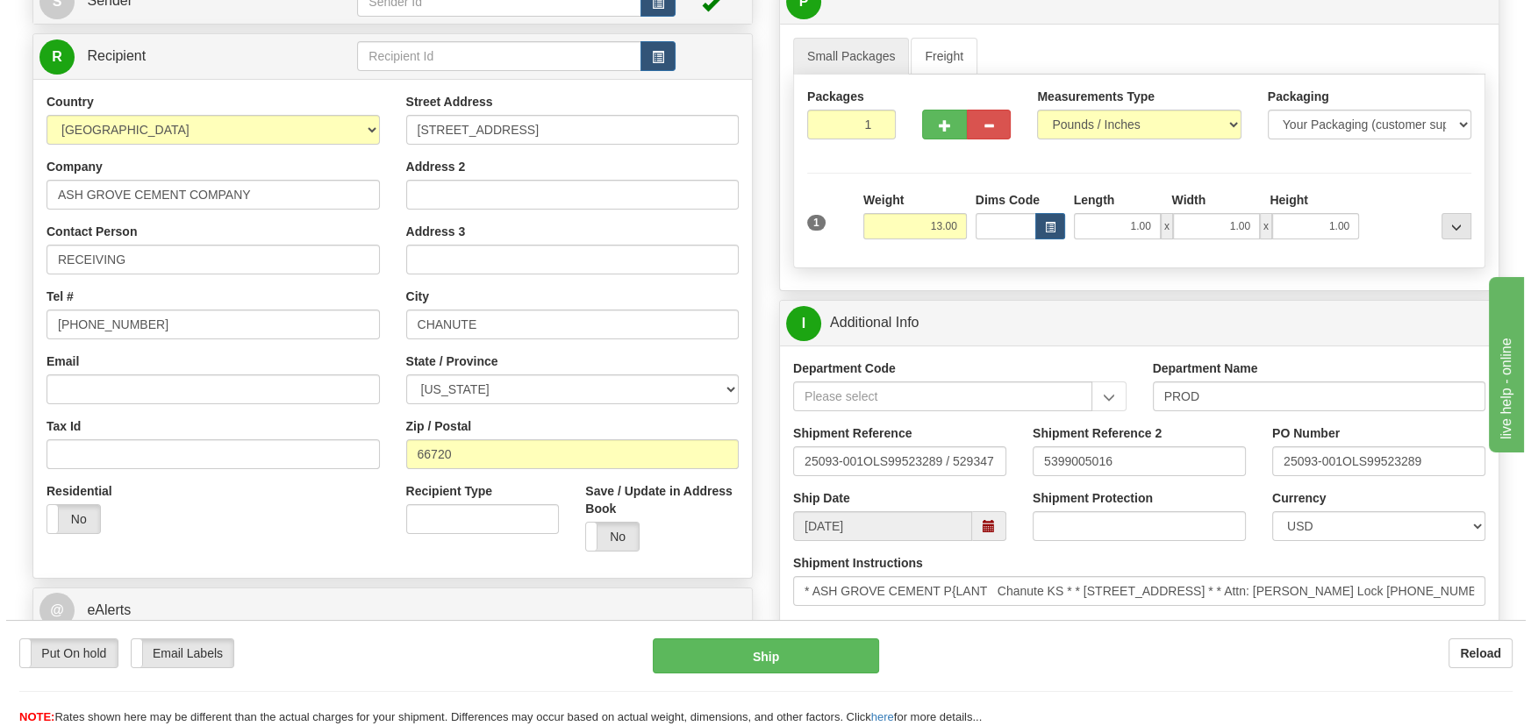
scroll to position [115, 0]
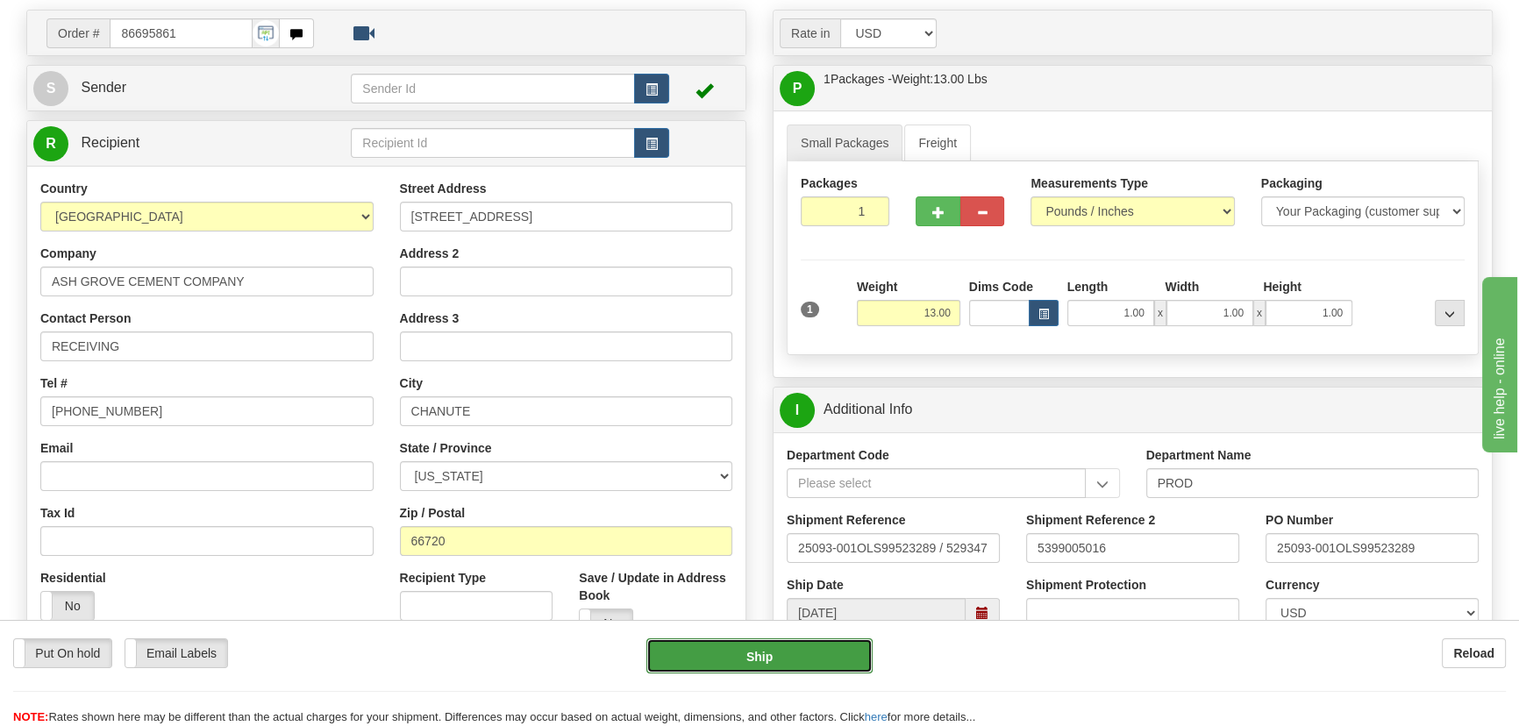
click at [761, 653] on button "Ship" at bounding box center [760, 656] width 227 height 35
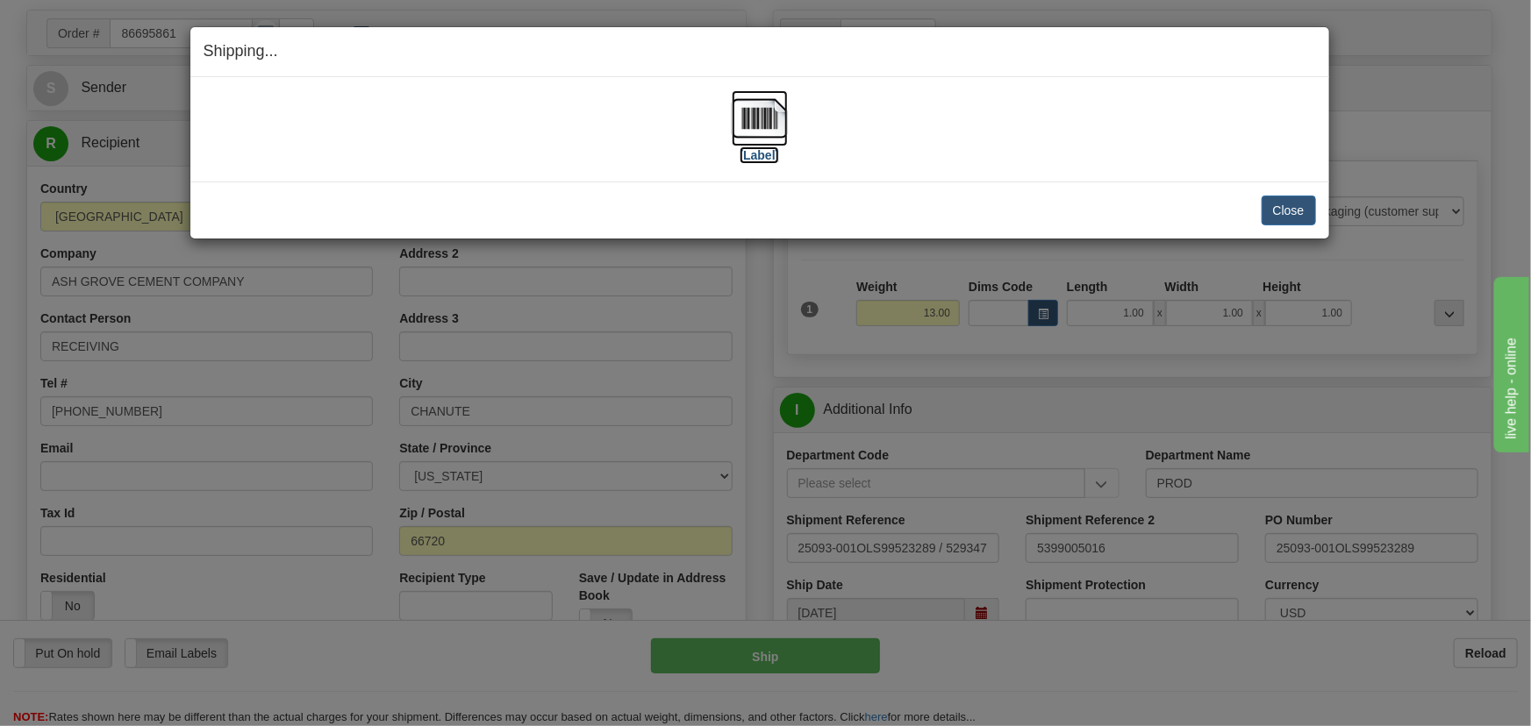
click at [747, 118] on img at bounding box center [760, 118] width 56 height 56
click at [1293, 204] on button "Close" at bounding box center [1288, 211] width 54 height 30
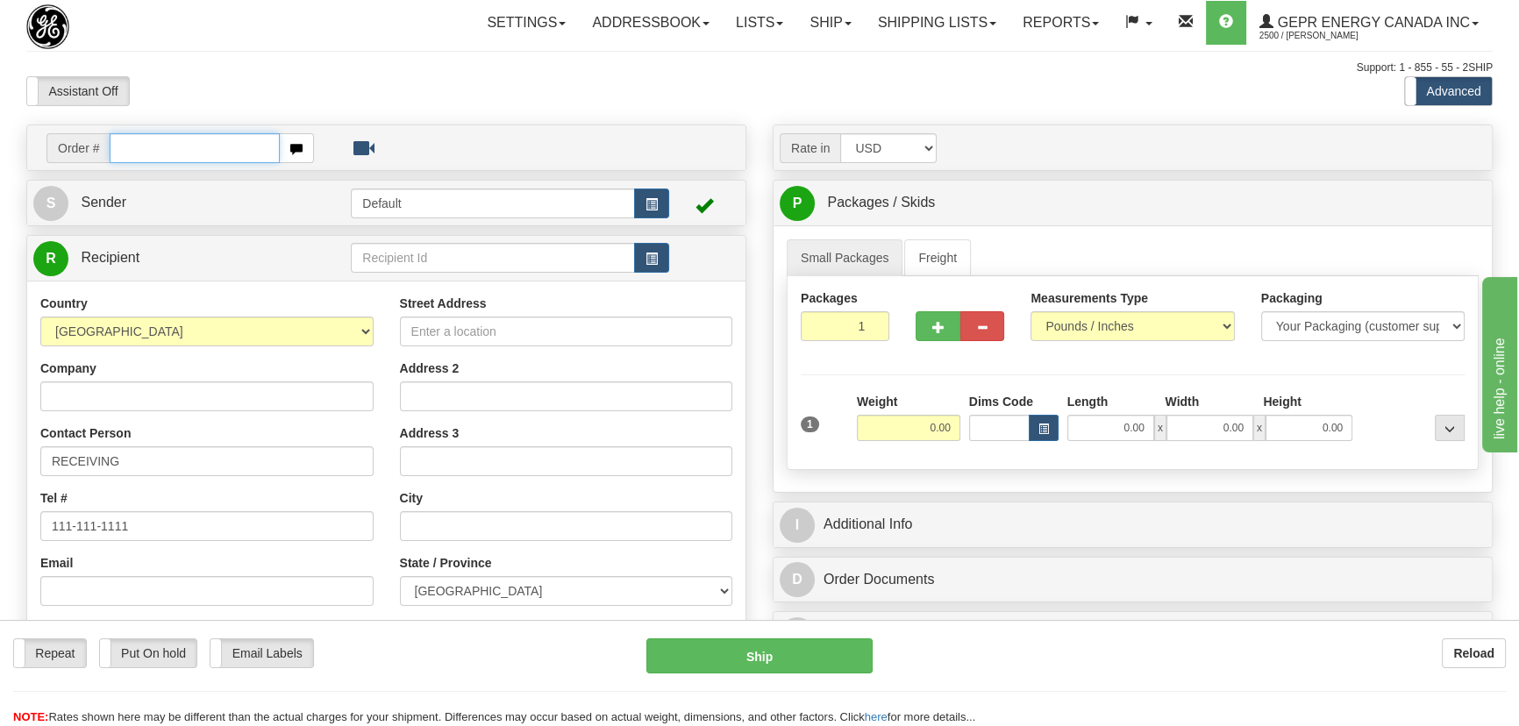
paste input "0086696030"
click at [134, 144] on input "0086696030" at bounding box center [195, 148] width 170 height 30
type input "86696030"
click at [547, 63] on body "Training Course Close Toggle navigation Settings Shipping Preferences New Recip…" at bounding box center [765, 363] width 1531 height 726
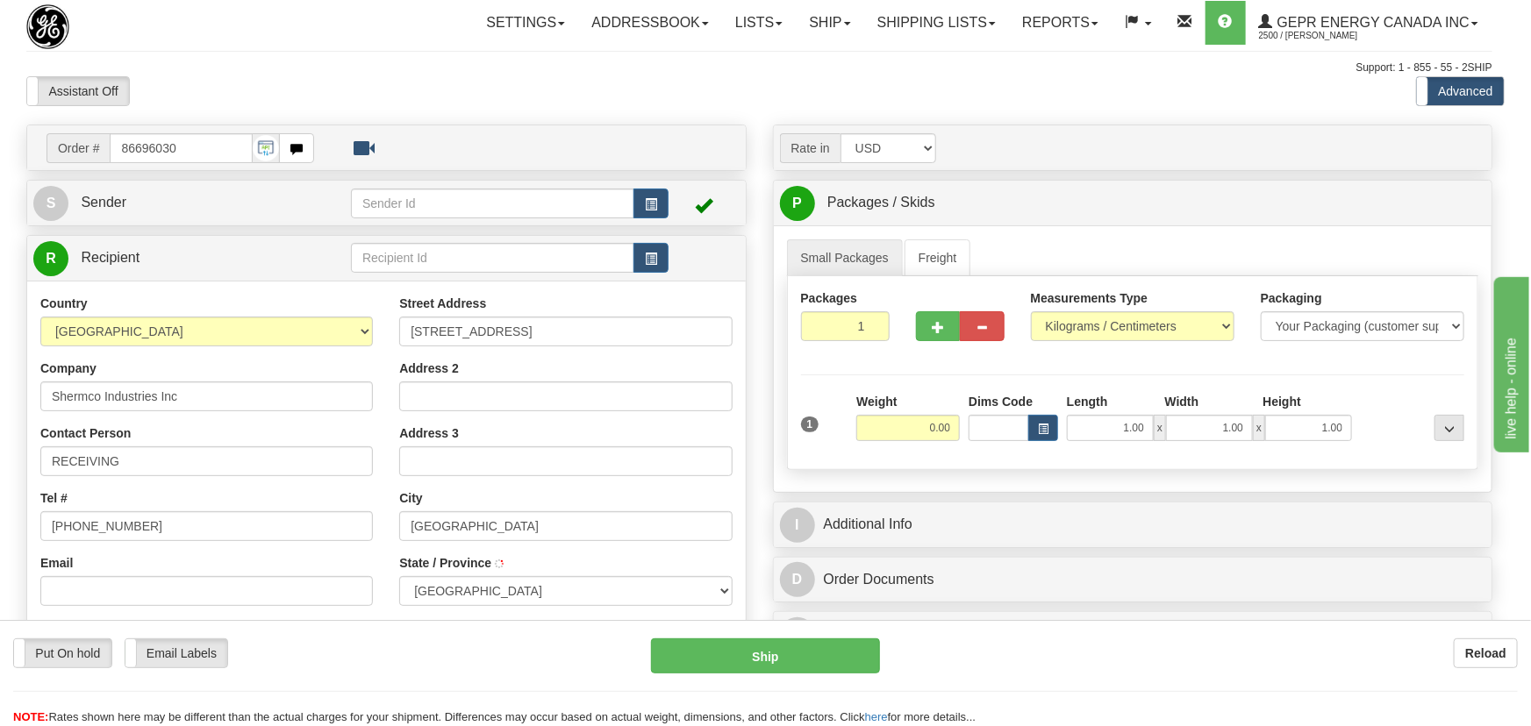
type input "EDMONTON"
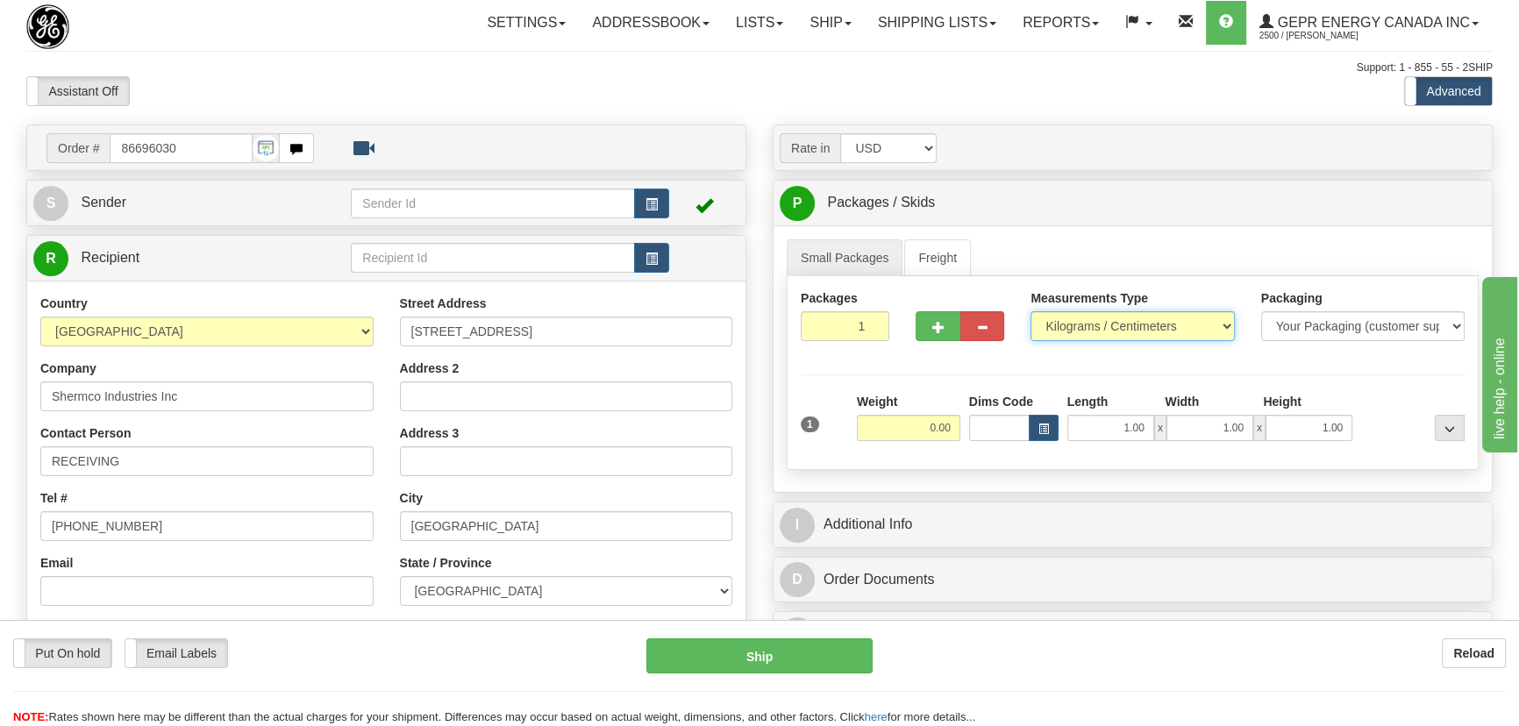
drag, startPoint x: 1047, startPoint y: 325, endPoint x: 1058, endPoint y: 328, distance: 11.9
click at [1048, 325] on select "Pounds / Inches Kilograms / Centimeters" at bounding box center [1133, 326] width 204 height 30
select select "0"
click at [1031, 311] on select "Pounds / Inches Kilograms / Centimeters" at bounding box center [1133, 326] width 204 height 30
drag, startPoint x: 917, startPoint y: 432, endPoint x: 963, endPoint y: 451, distance: 50.0
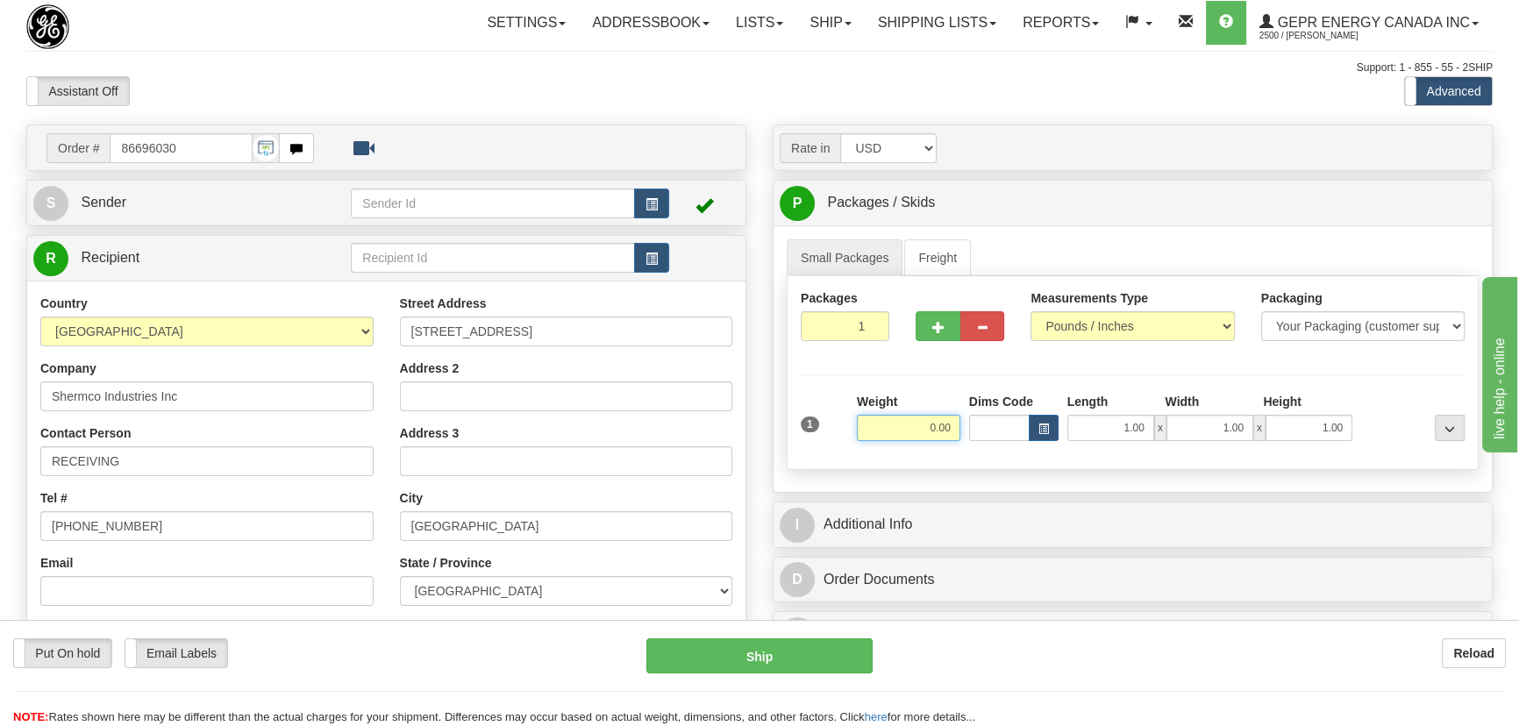
click at [963, 451] on div "Weight 0.00" at bounding box center [909, 423] width 112 height 61
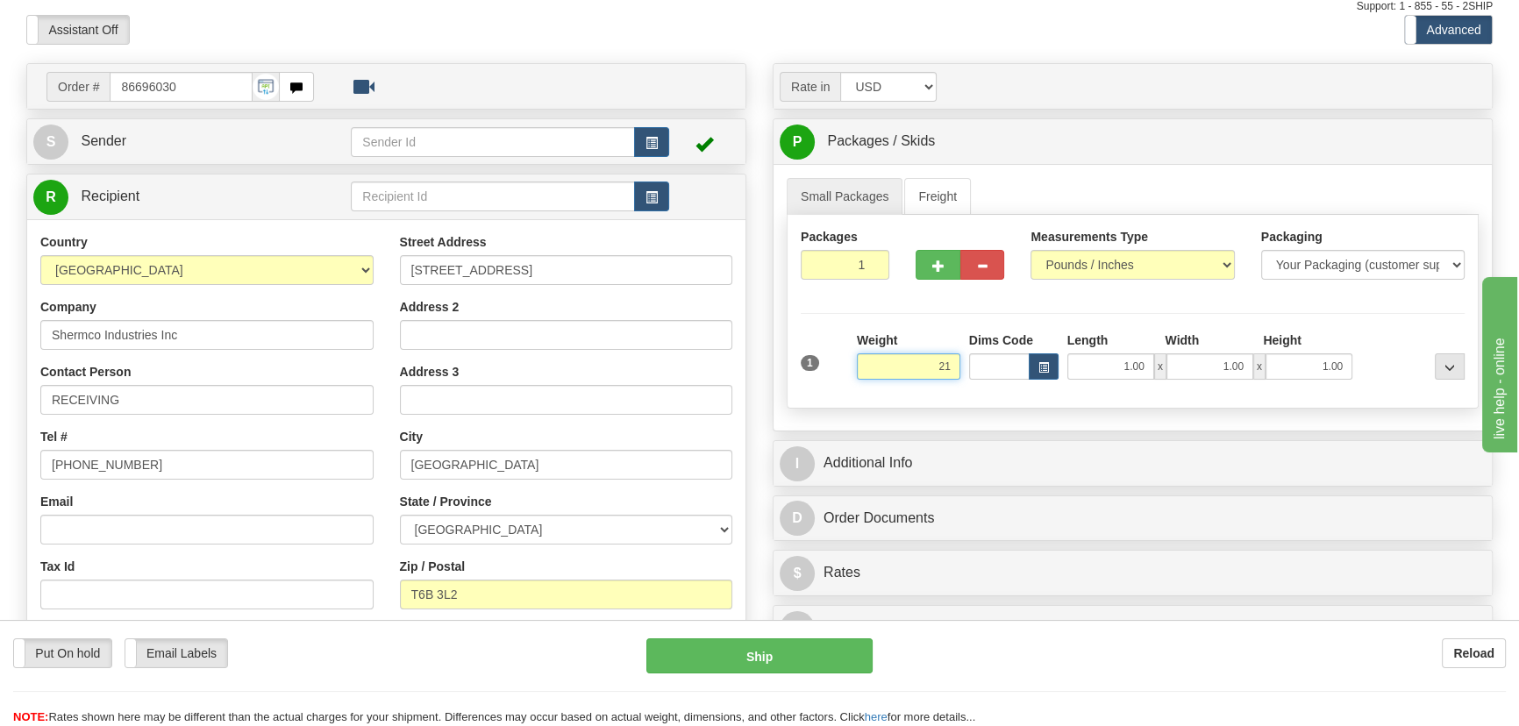
scroll to position [159, 0]
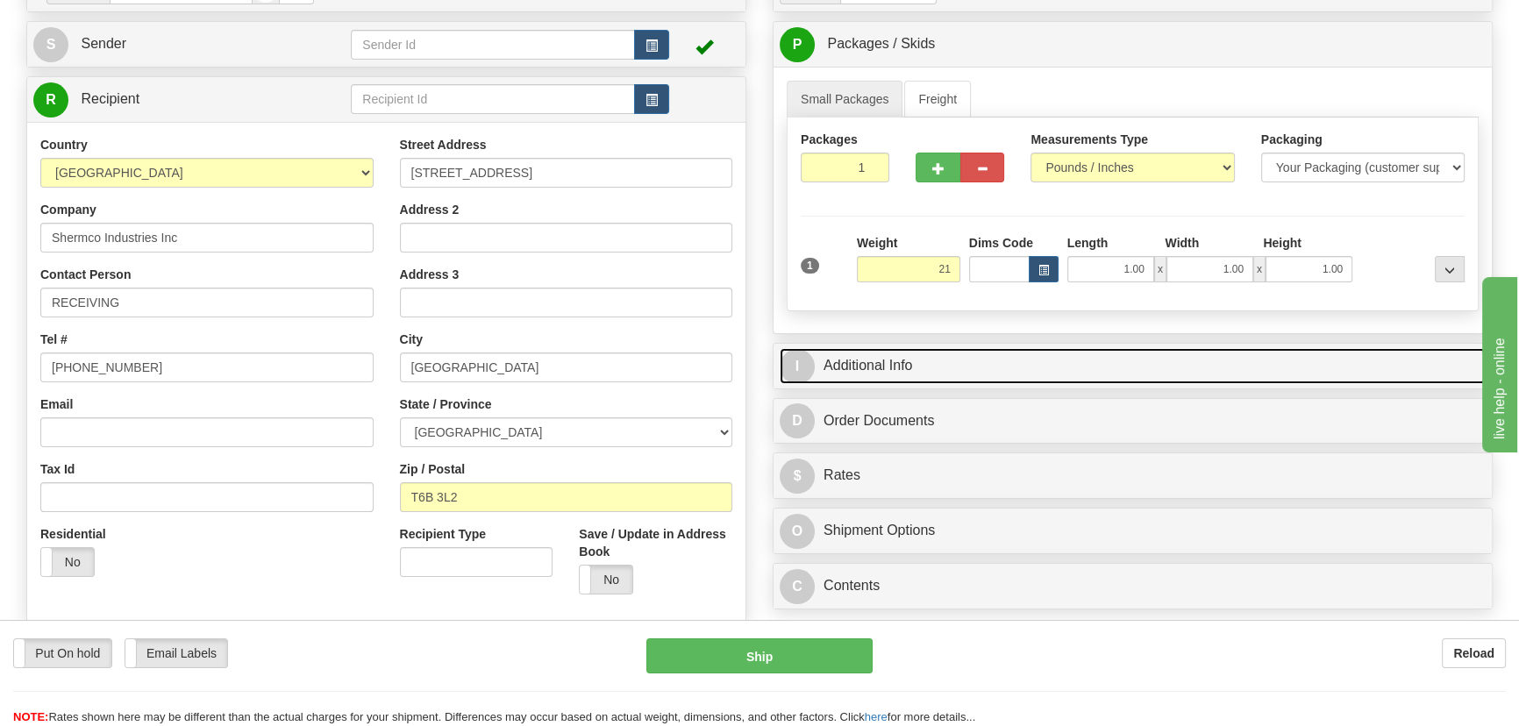
type input "21.00"
click at [1122, 368] on link "I Additional Info" at bounding box center [1133, 366] width 706 height 36
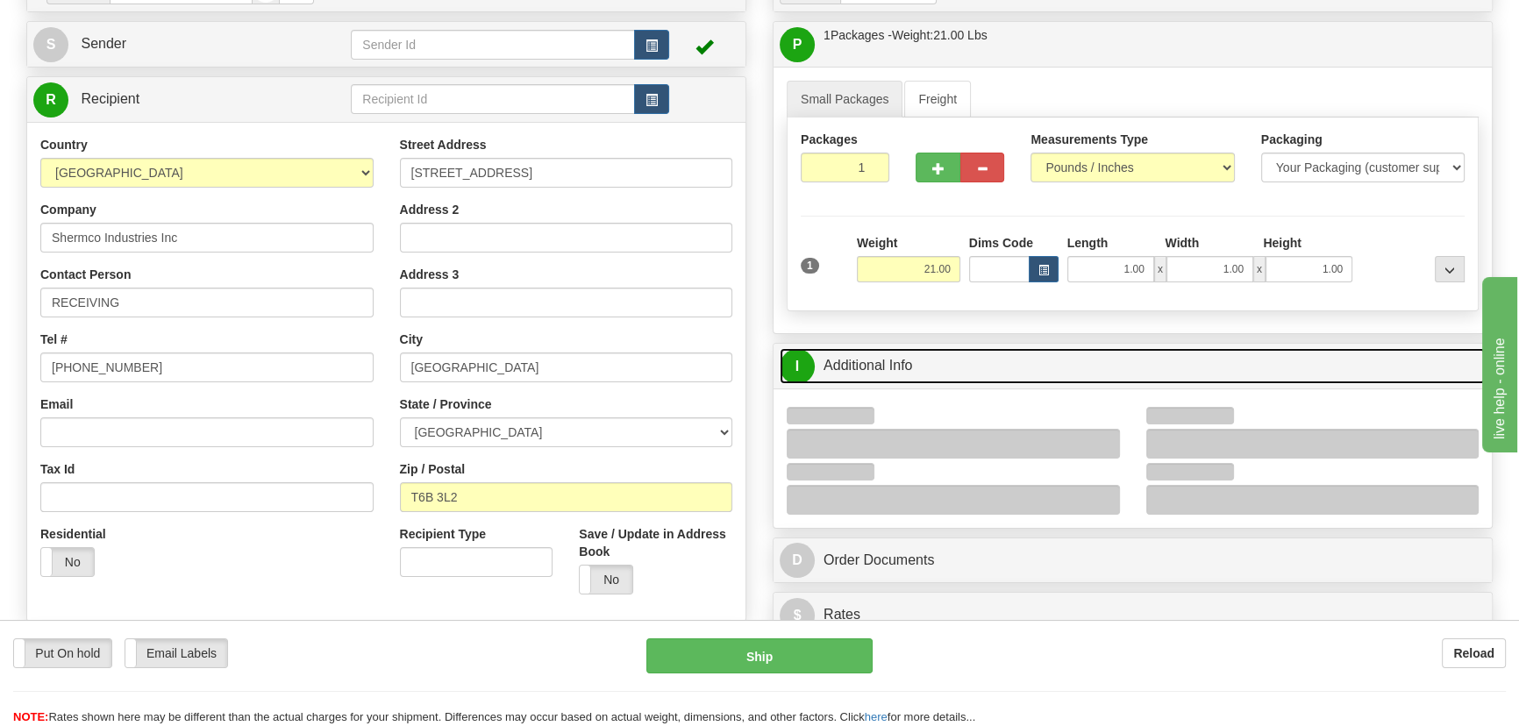
scroll to position [239, 0]
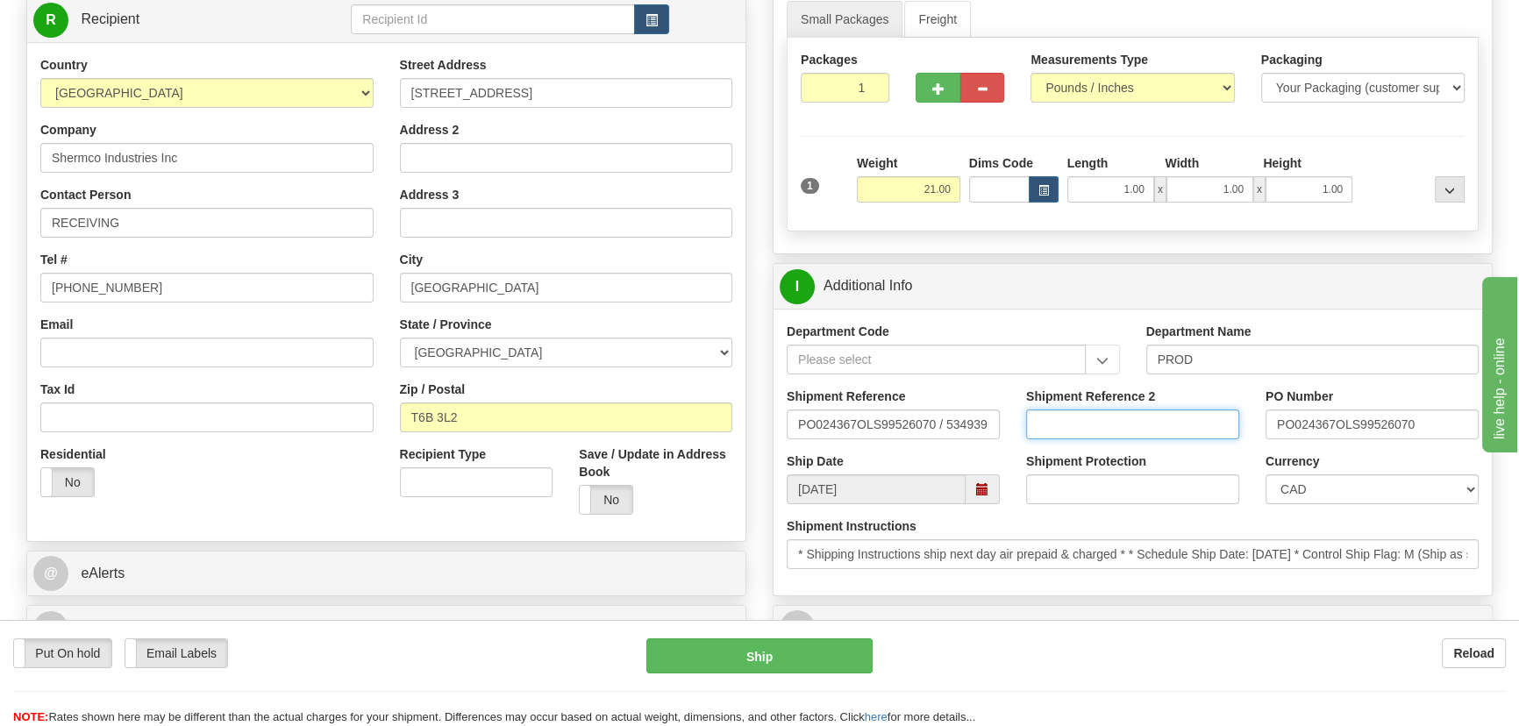
click at [1151, 419] on input "Shipment Reference 2" at bounding box center [1132, 425] width 213 height 30
drag, startPoint x: 1151, startPoint y: 419, endPoint x: 952, endPoint y: 401, distance: 200.0
click at [952, 401] on div "Shipment Reference PO024367OLS99526070 / 534939 Shipment Reference 2 5399005576…" at bounding box center [1133, 420] width 718 height 65
type input "5399005576"
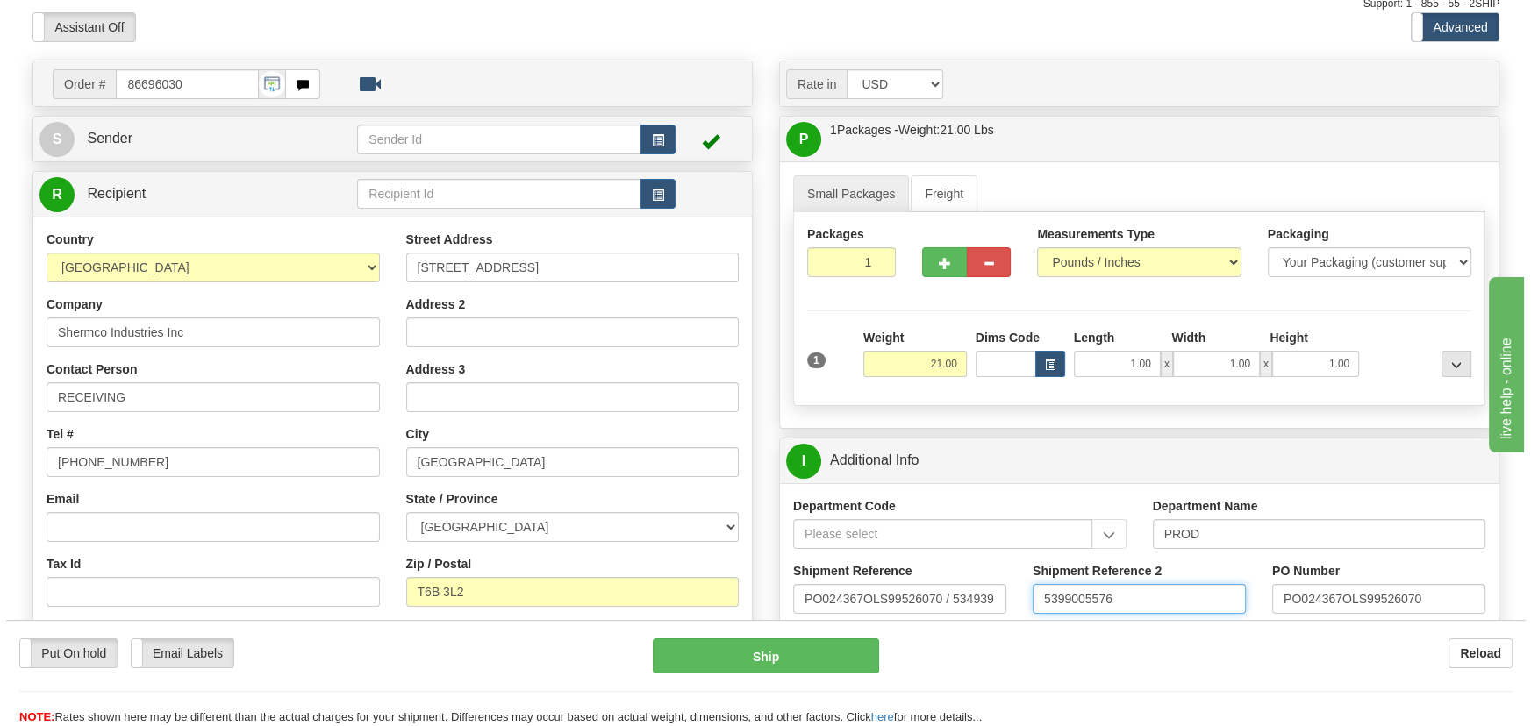
scroll to position [0, 0]
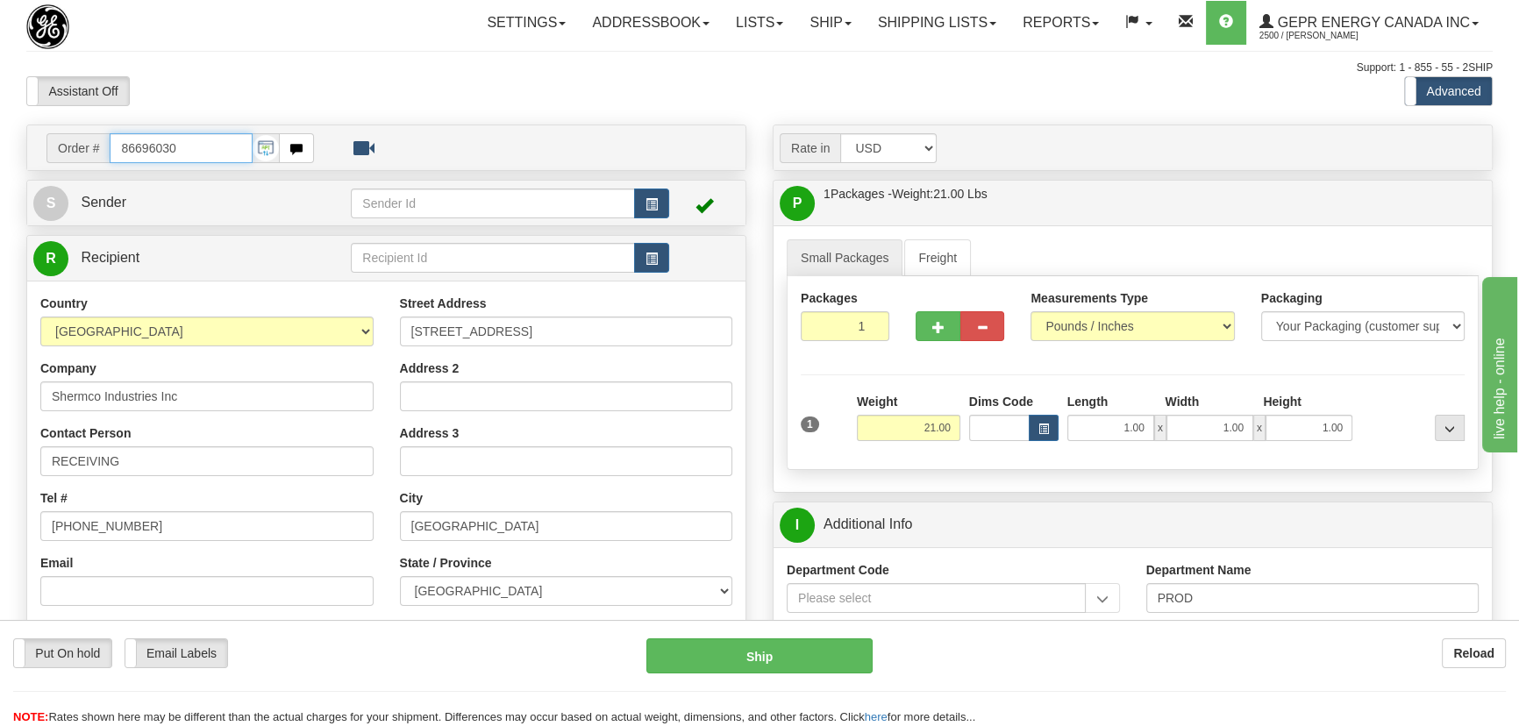
drag, startPoint x: 190, startPoint y: 149, endPoint x: 68, endPoint y: 150, distance: 122.8
click at [64, 150] on div "Order # 86696030" at bounding box center [180, 148] width 268 height 30
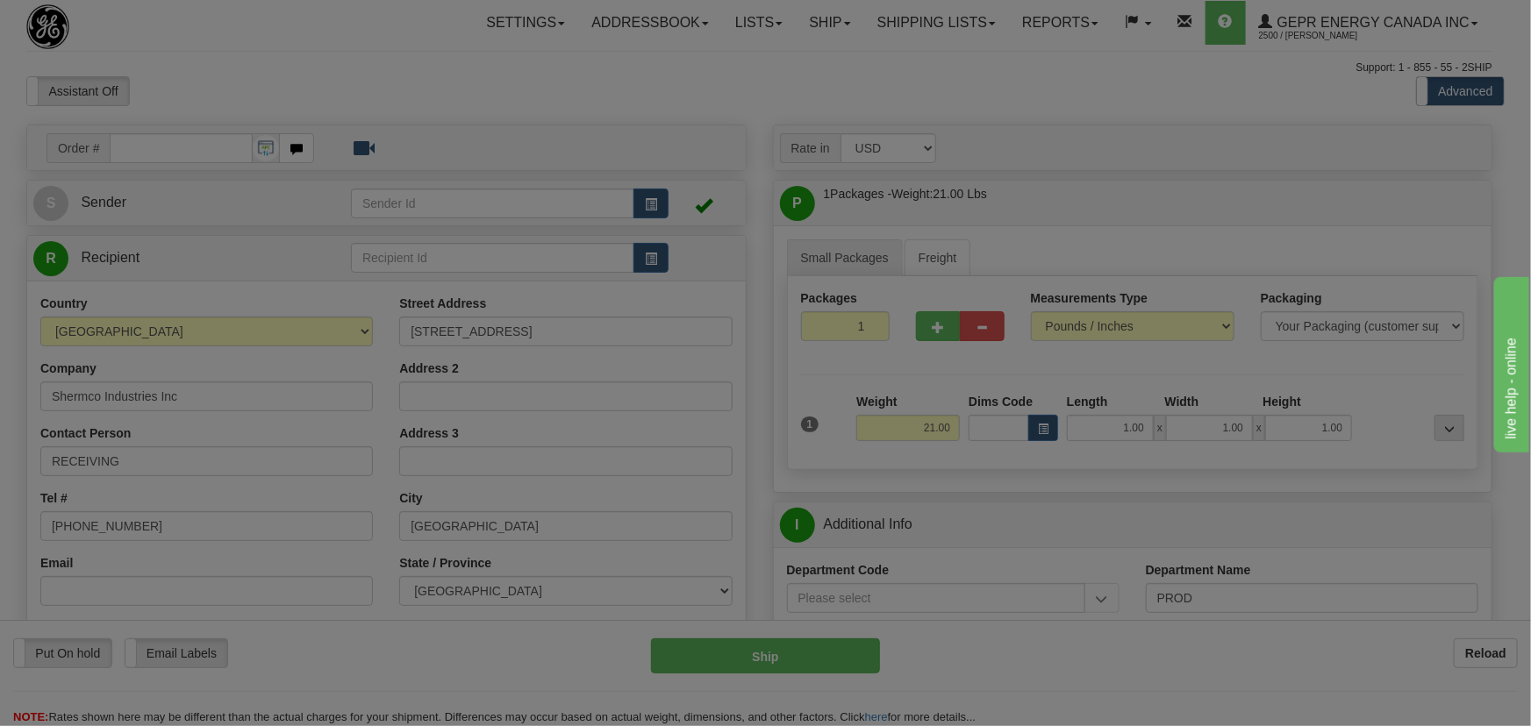
click at [263, 89] on body "Training Course Close Toggle navigation Settings Shipping Preferences New Recip…" at bounding box center [765, 363] width 1531 height 726
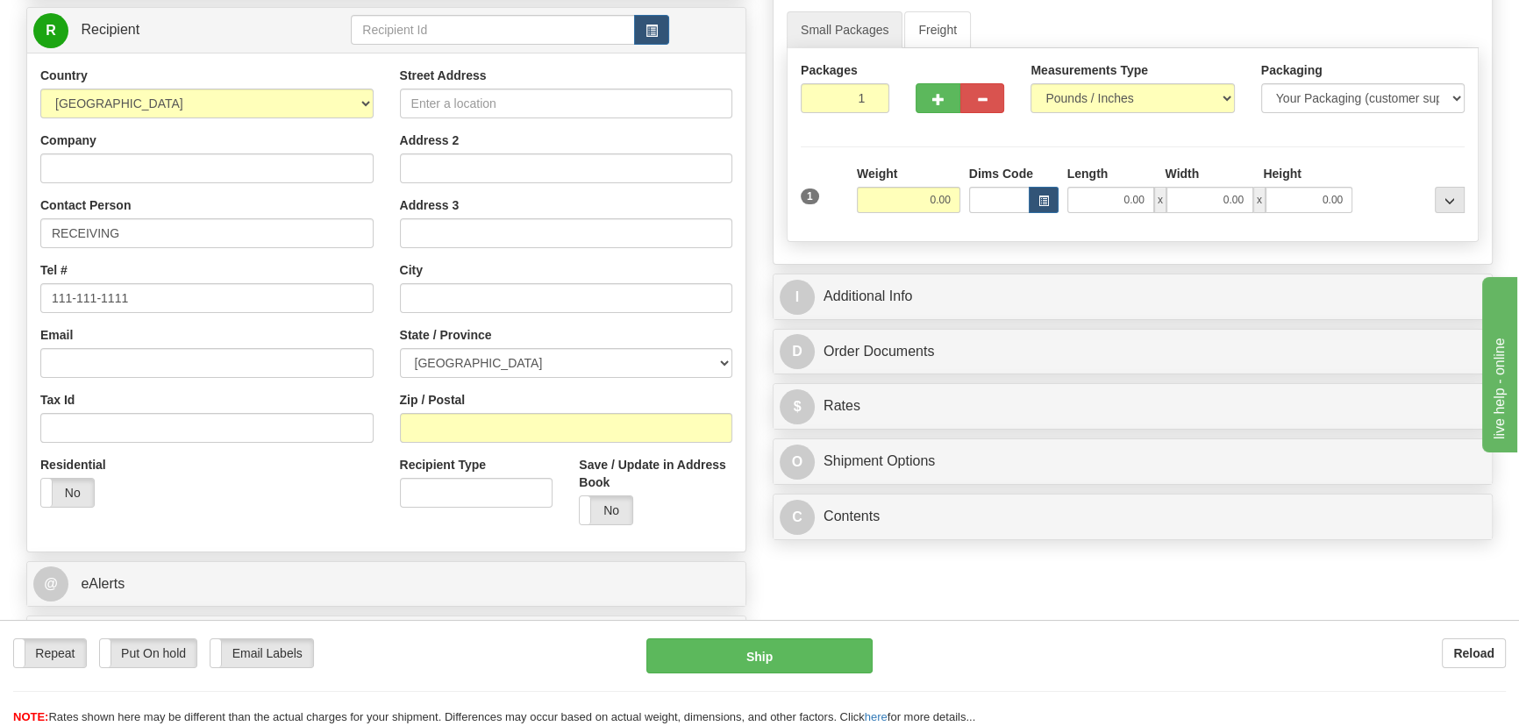
scroll to position [239, 0]
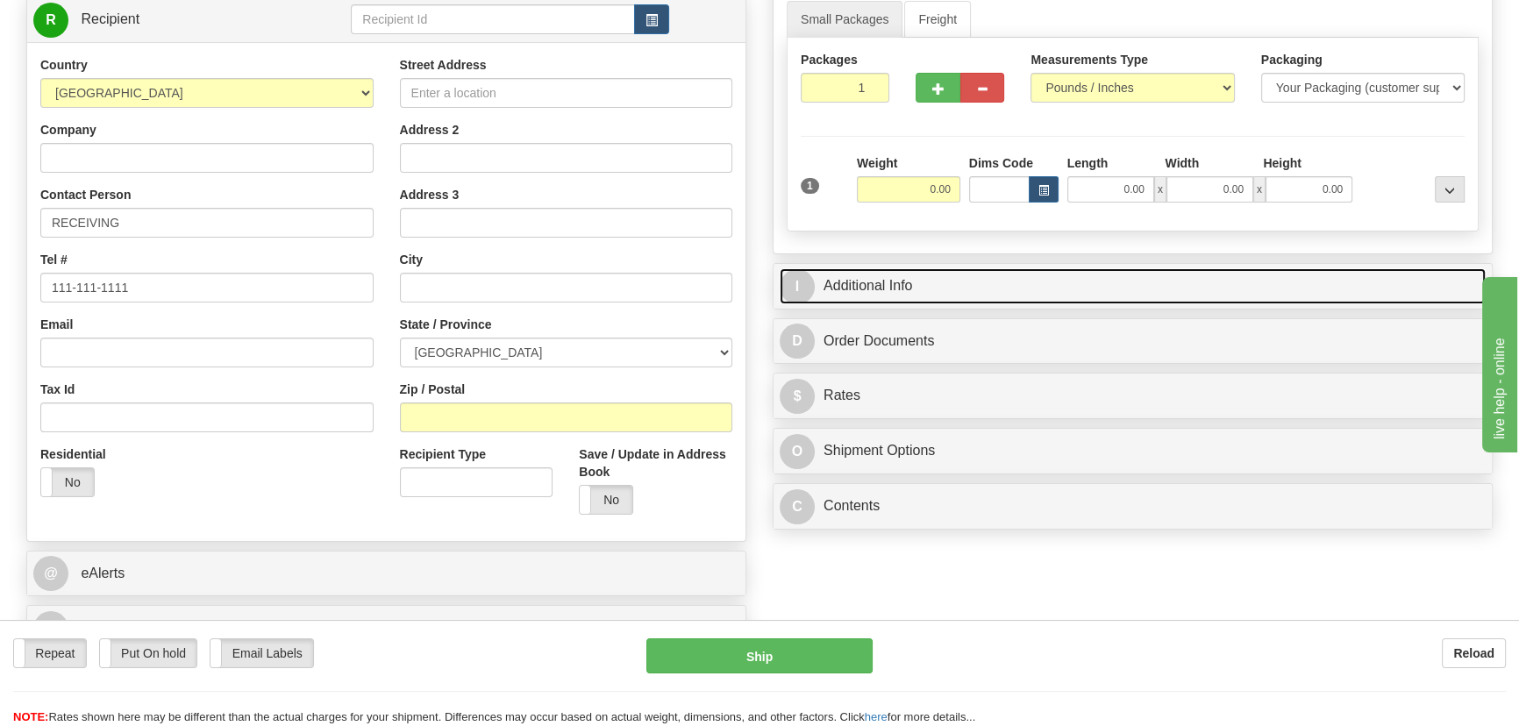
click at [1153, 275] on link "I Additional Info" at bounding box center [1133, 286] width 706 height 36
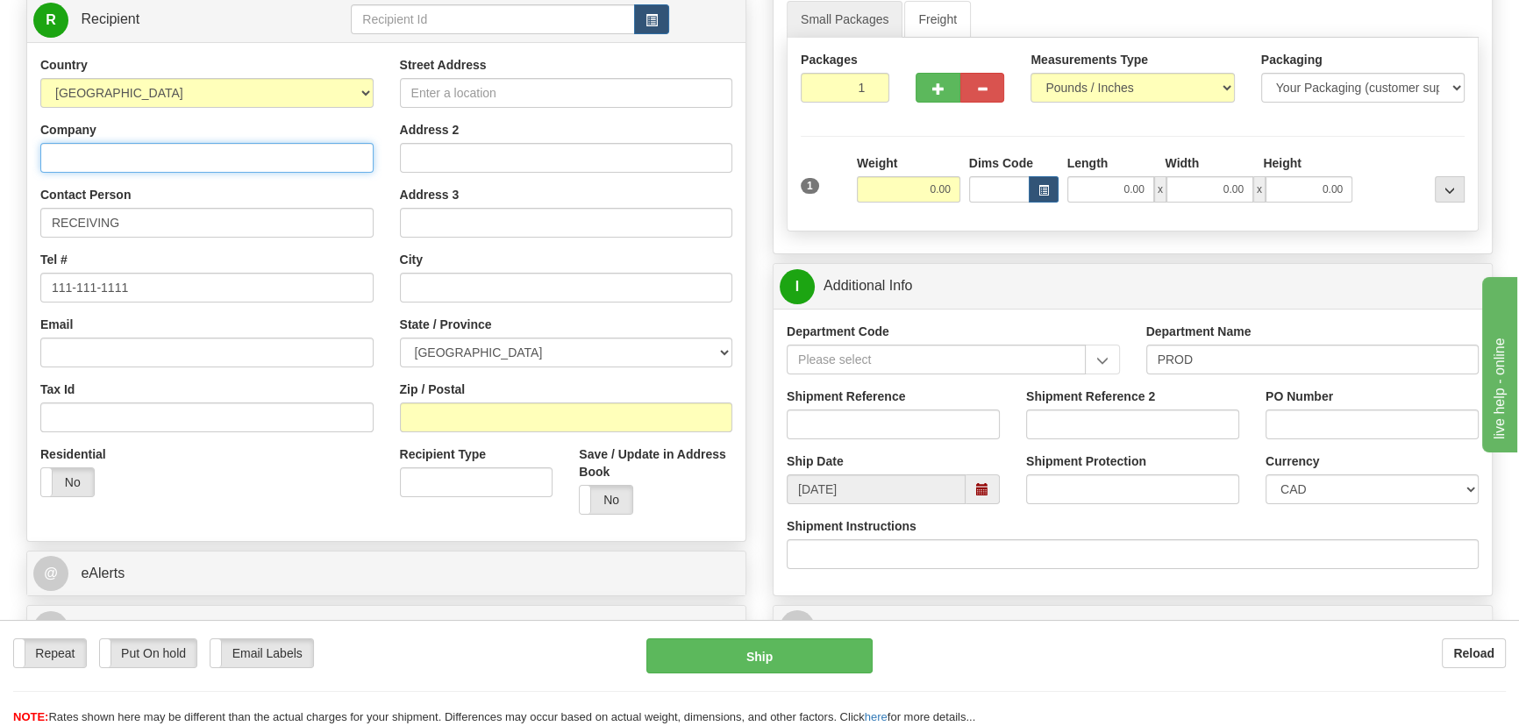
click at [334, 155] on input "Company" at bounding box center [206, 158] width 333 height 30
paste input "Shermco Industries Inc"
type input "Shermco Industries Inc"
click at [582, 87] on input "Street Address" at bounding box center [566, 93] width 333 height 30
paste input "[STREET_ADDRESS]"
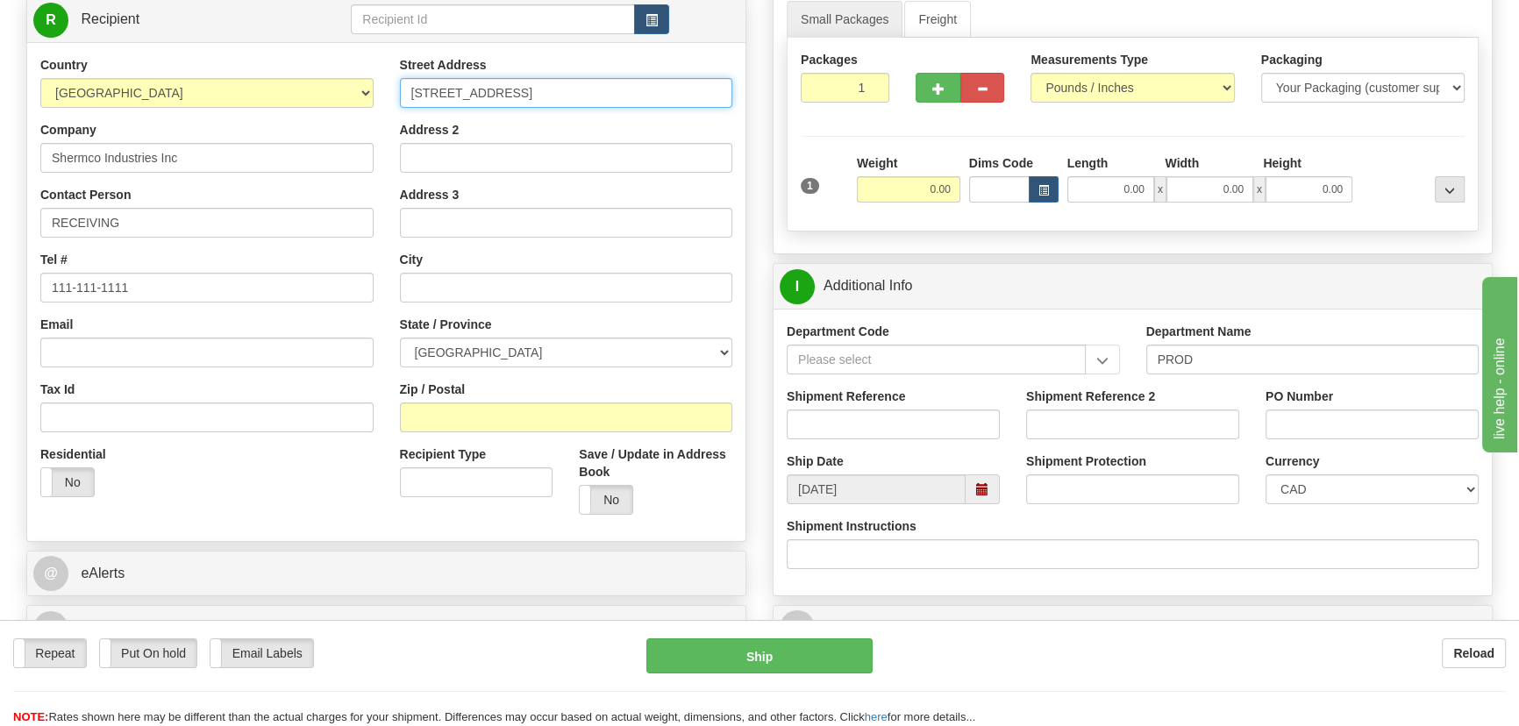
type input "[STREET_ADDRESS]"
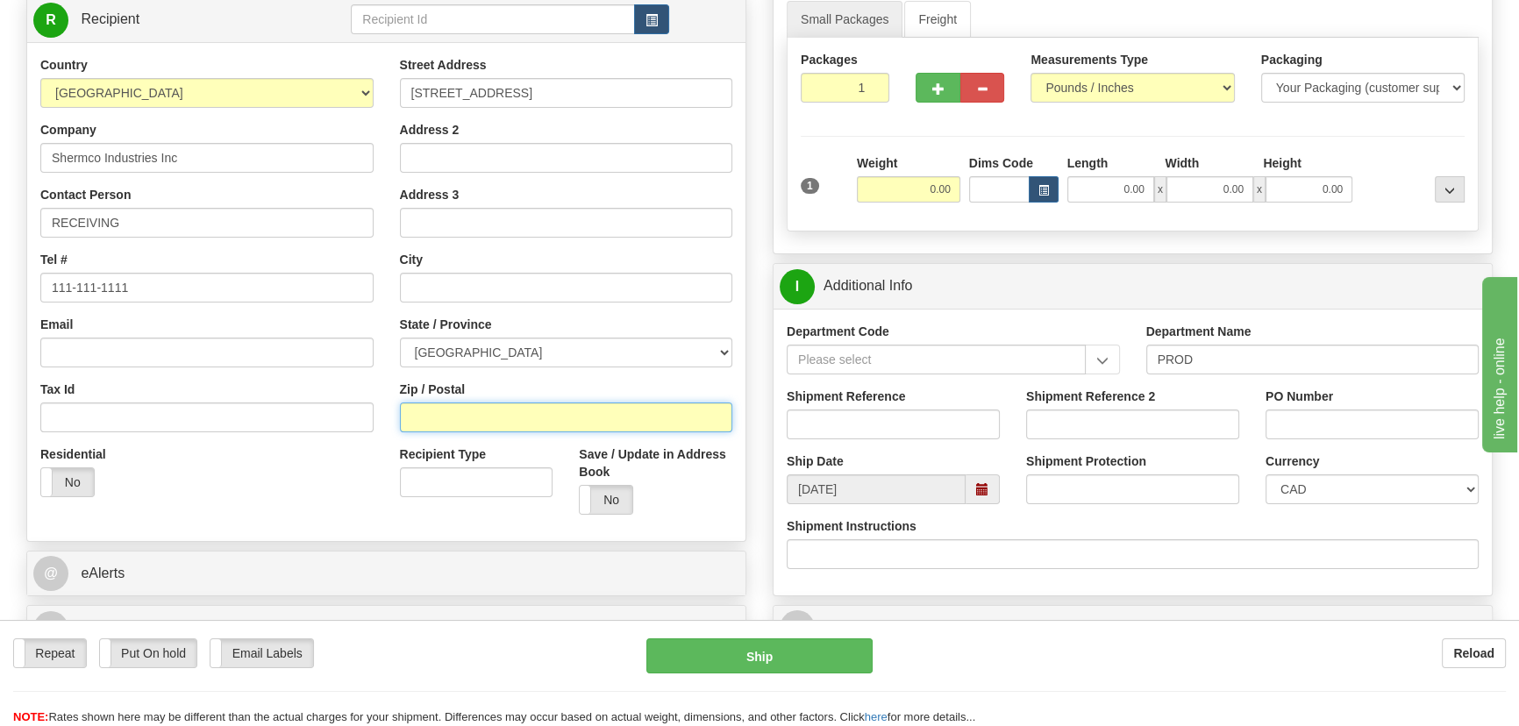
click at [509, 411] on input "Zip / Postal" at bounding box center [566, 418] width 333 height 30
paste input "T6B 3L2"
type input "T6B 3L2"
click at [272, 500] on div "Residential Yes No" at bounding box center [207, 478] width 360 height 65
type input "[GEOGRAPHIC_DATA]"
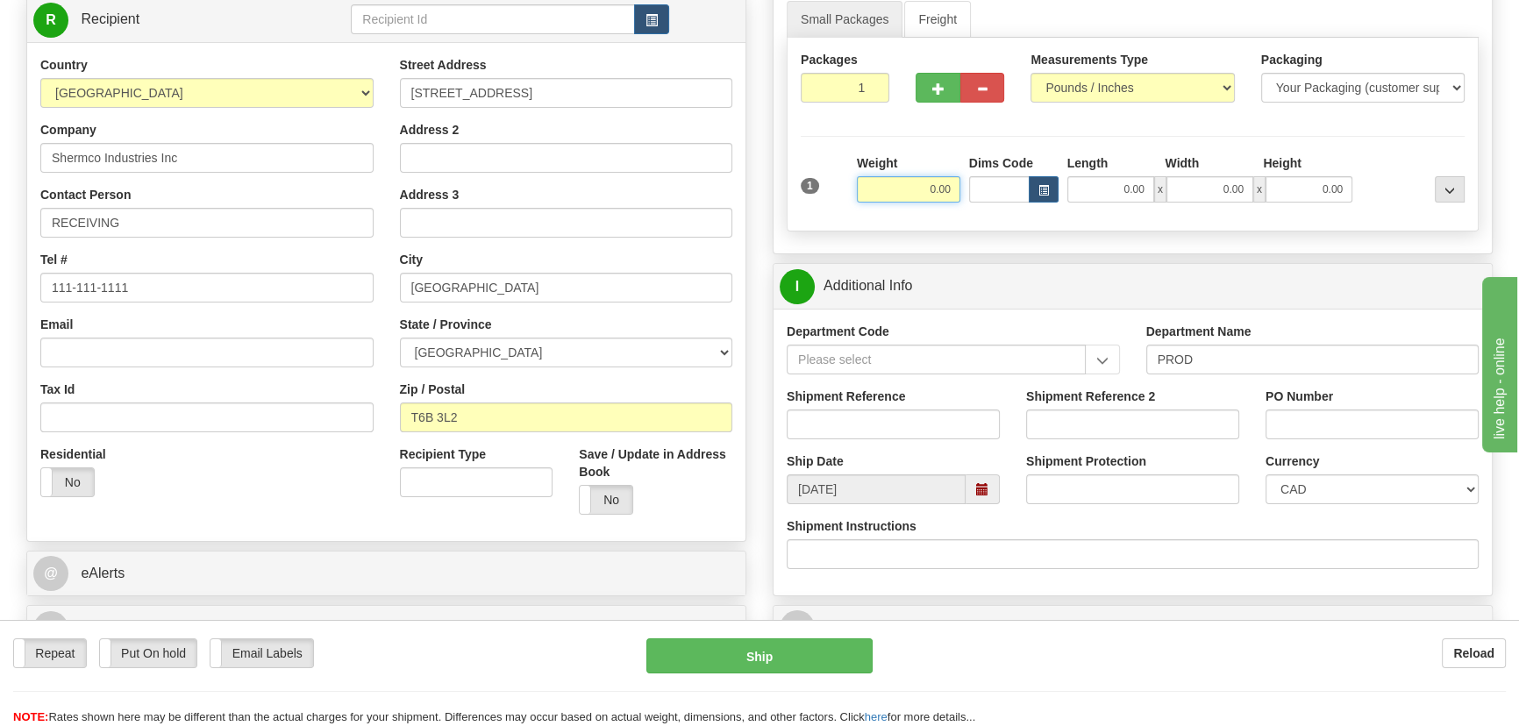
drag, startPoint x: 922, startPoint y: 194, endPoint x: 962, endPoint y: 204, distance: 41.5
click at [965, 205] on div "1 Weight 0.00 Dims Code 0.00" at bounding box center [1133, 185] width 673 height 62
type input "21.00"
click at [1128, 96] on select "Pounds / Inches Kilograms / Centimeters" at bounding box center [1133, 88] width 204 height 30
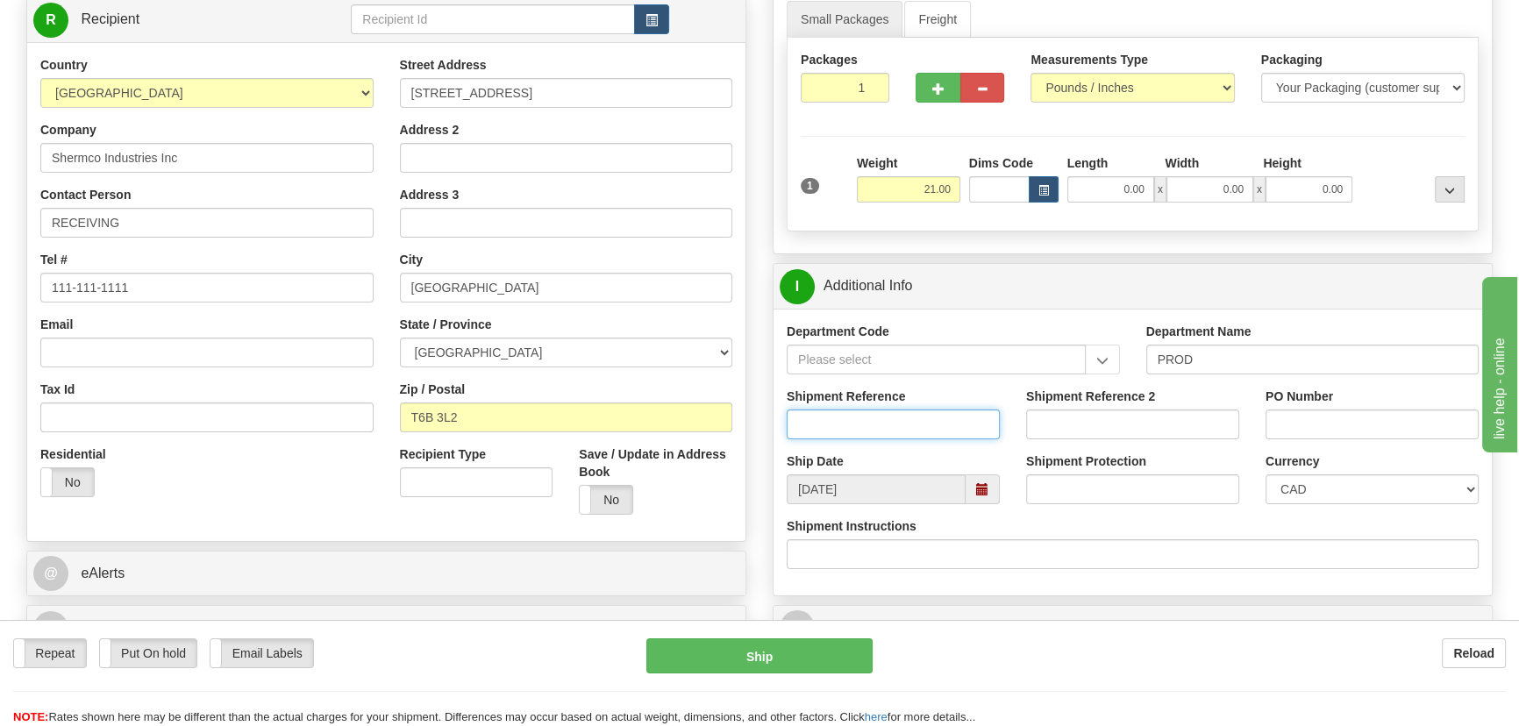
click at [968, 436] on input "Shipment Reference" at bounding box center [893, 425] width 213 height 30
type input "5399005576"
drag, startPoint x: 1322, startPoint y: 428, endPoint x: 1386, endPoint y: 292, distance: 150.3
click at [1322, 428] on input "PO Number" at bounding box center [1372, 425] width 213 height 30
paste input "PO024367OLS99526070"
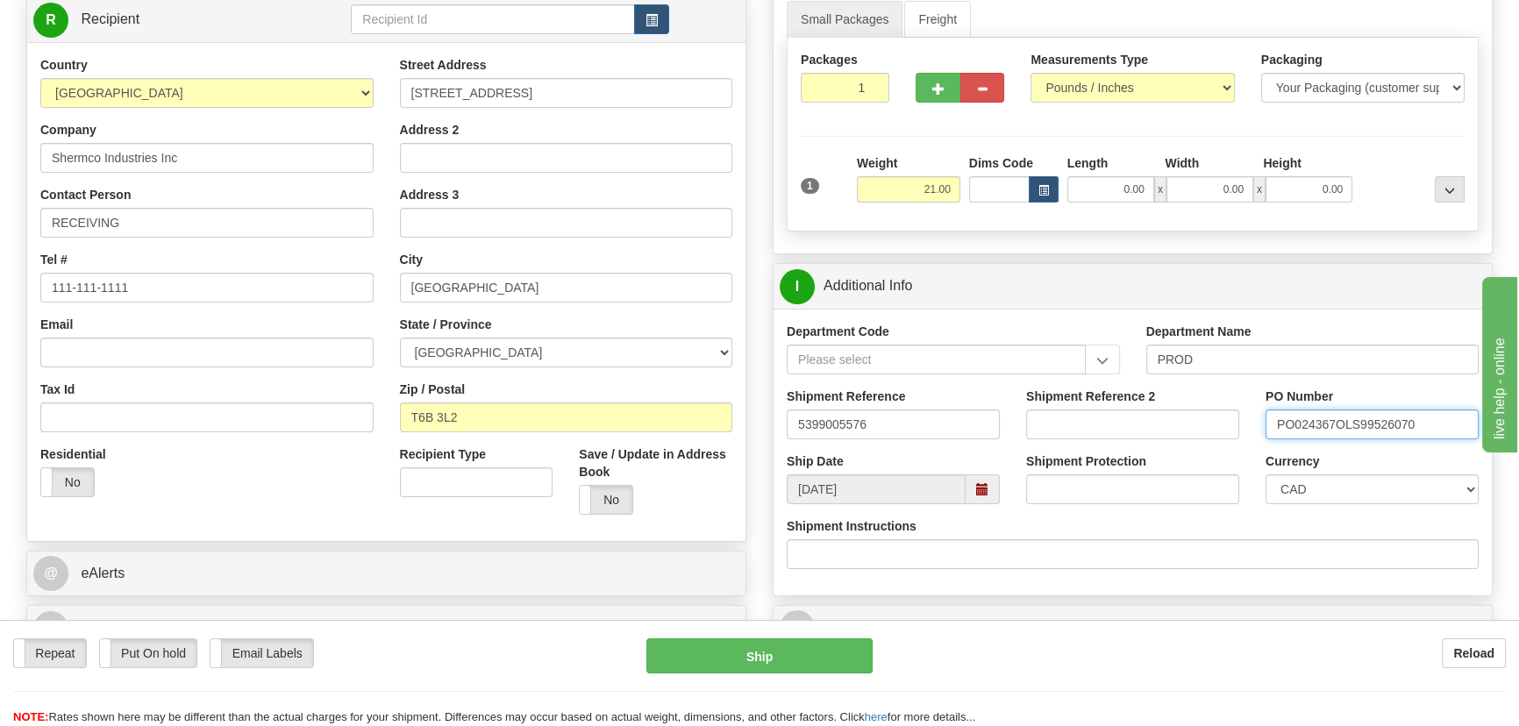
type input "PO024367OLS99526070"
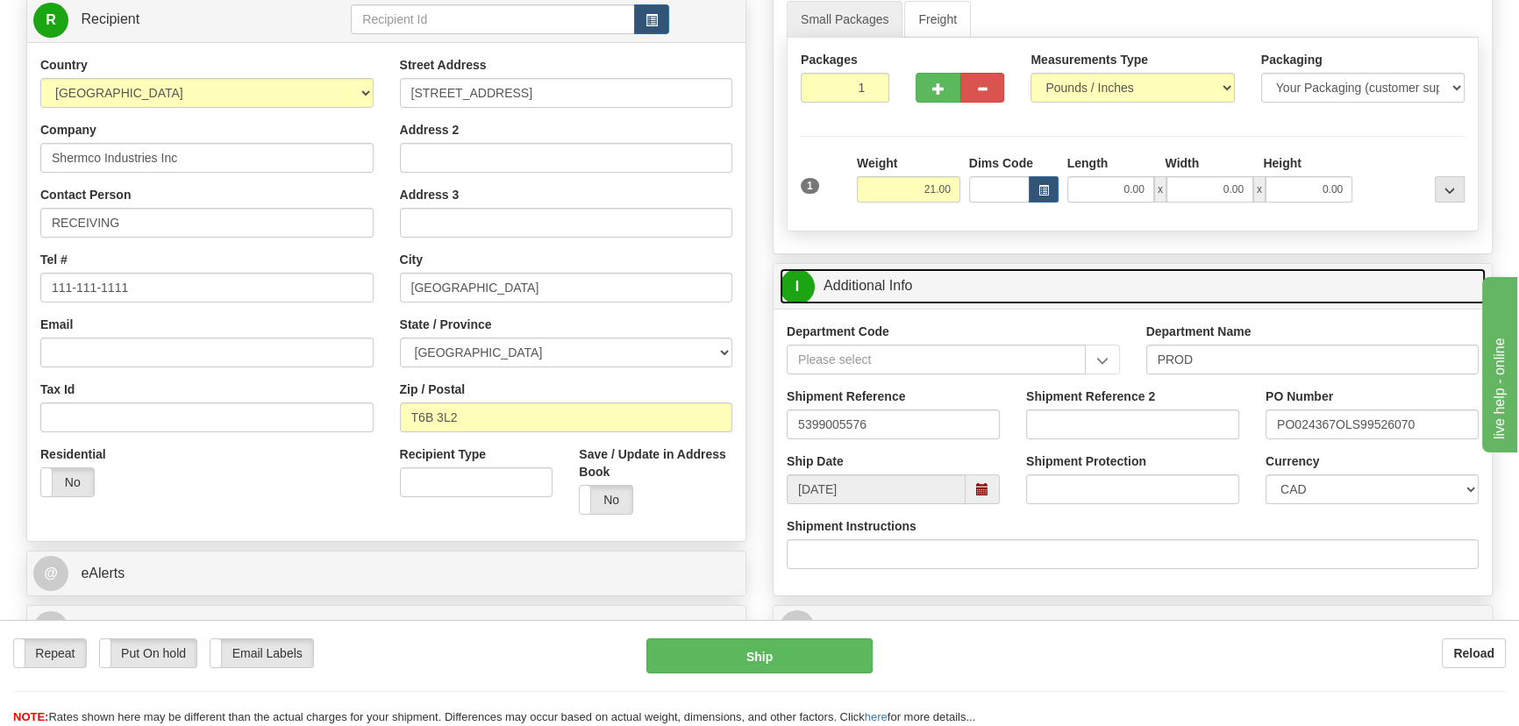
click at [1389, 283] on link "I Additional Info" at bounding box center [1133, 286] width 706 height 36
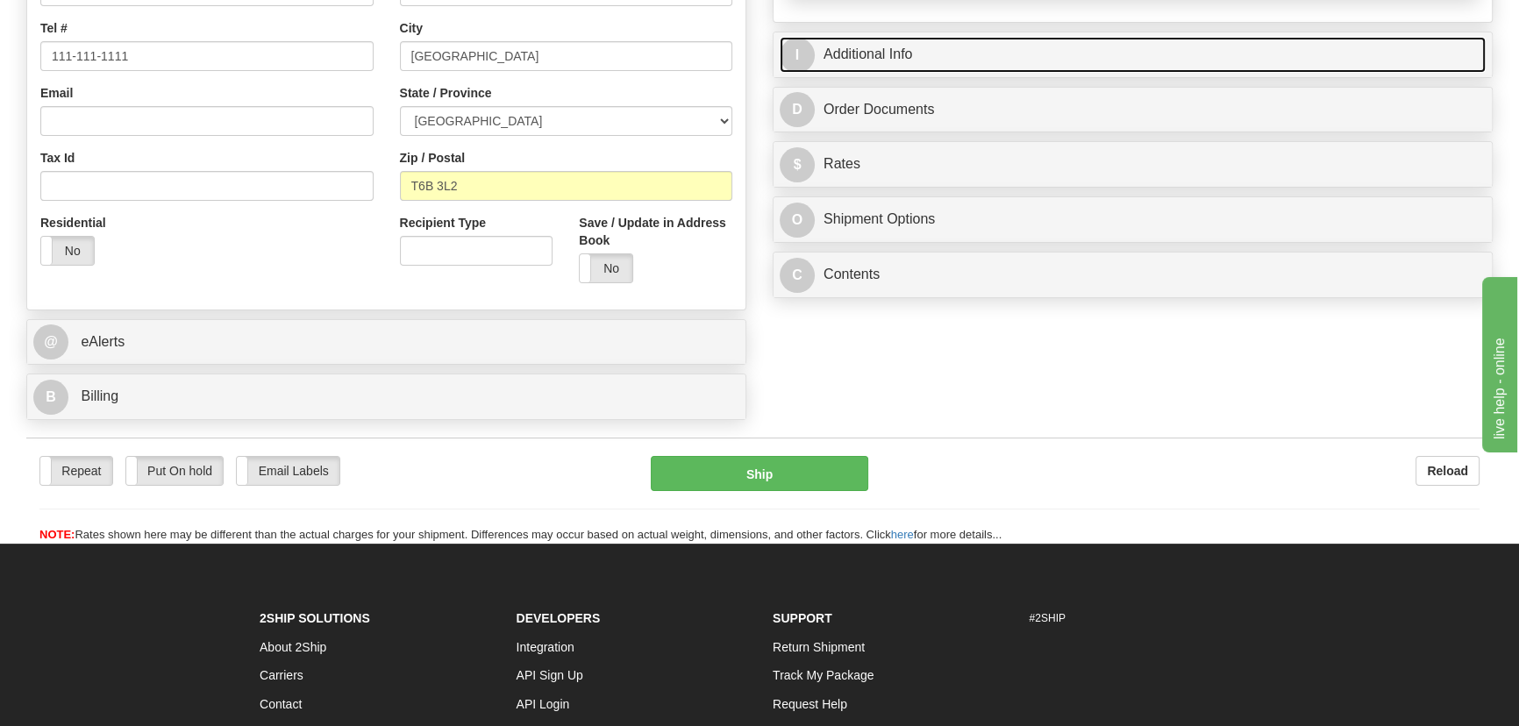
scroll to position [478, 0]
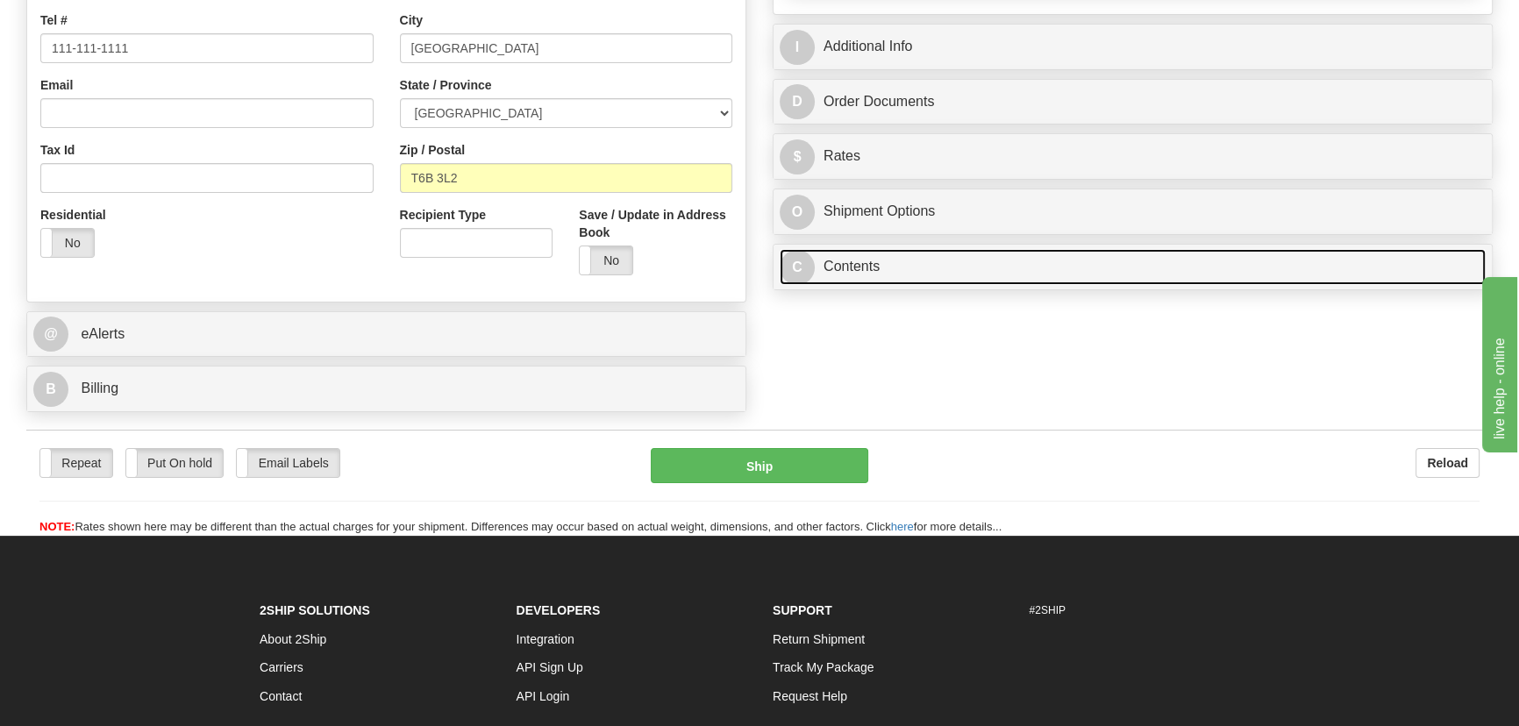
click at [953, 285] on link "C Contents" at bounding box center [1133, 267] width 706 height 36
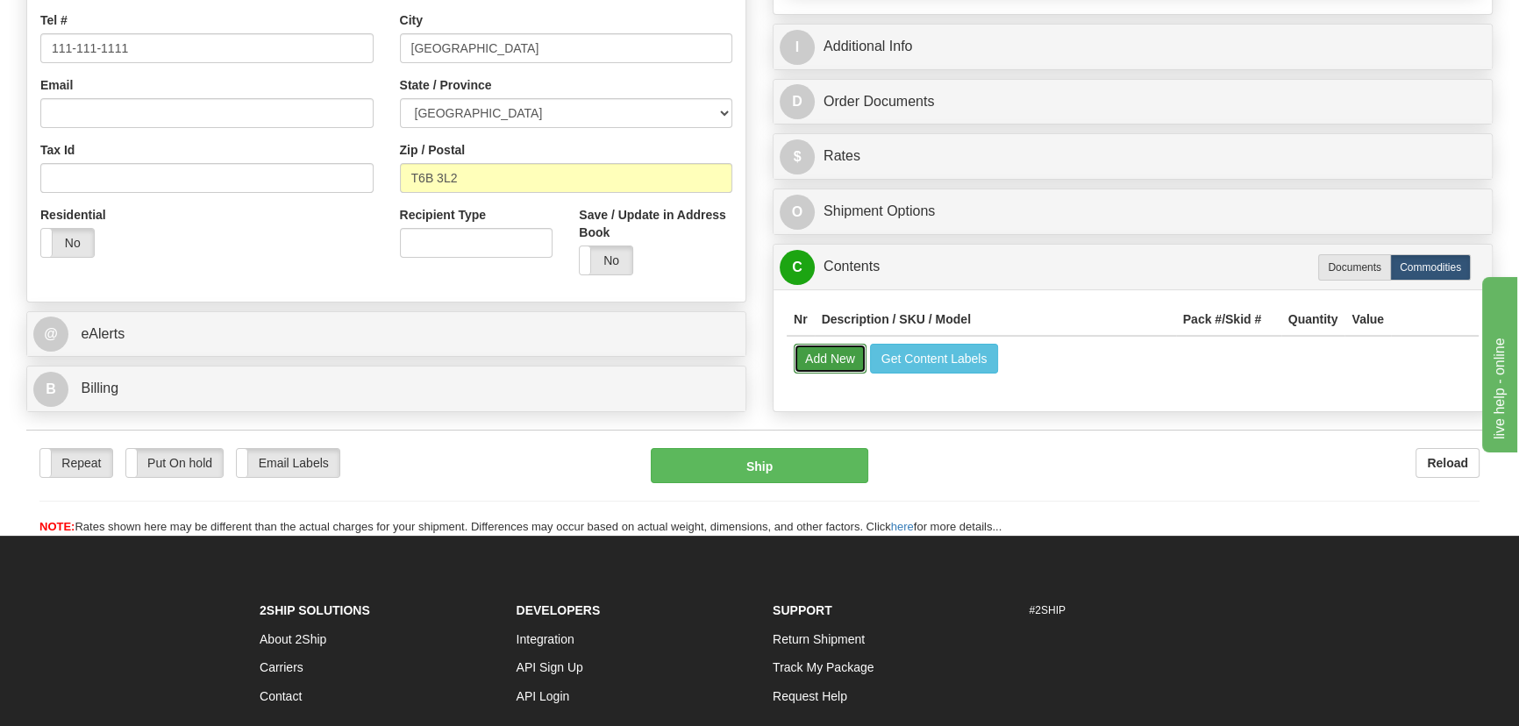
click at [836, 368] on button "Add New" at bounding box center [830, 359] width 73 height 30
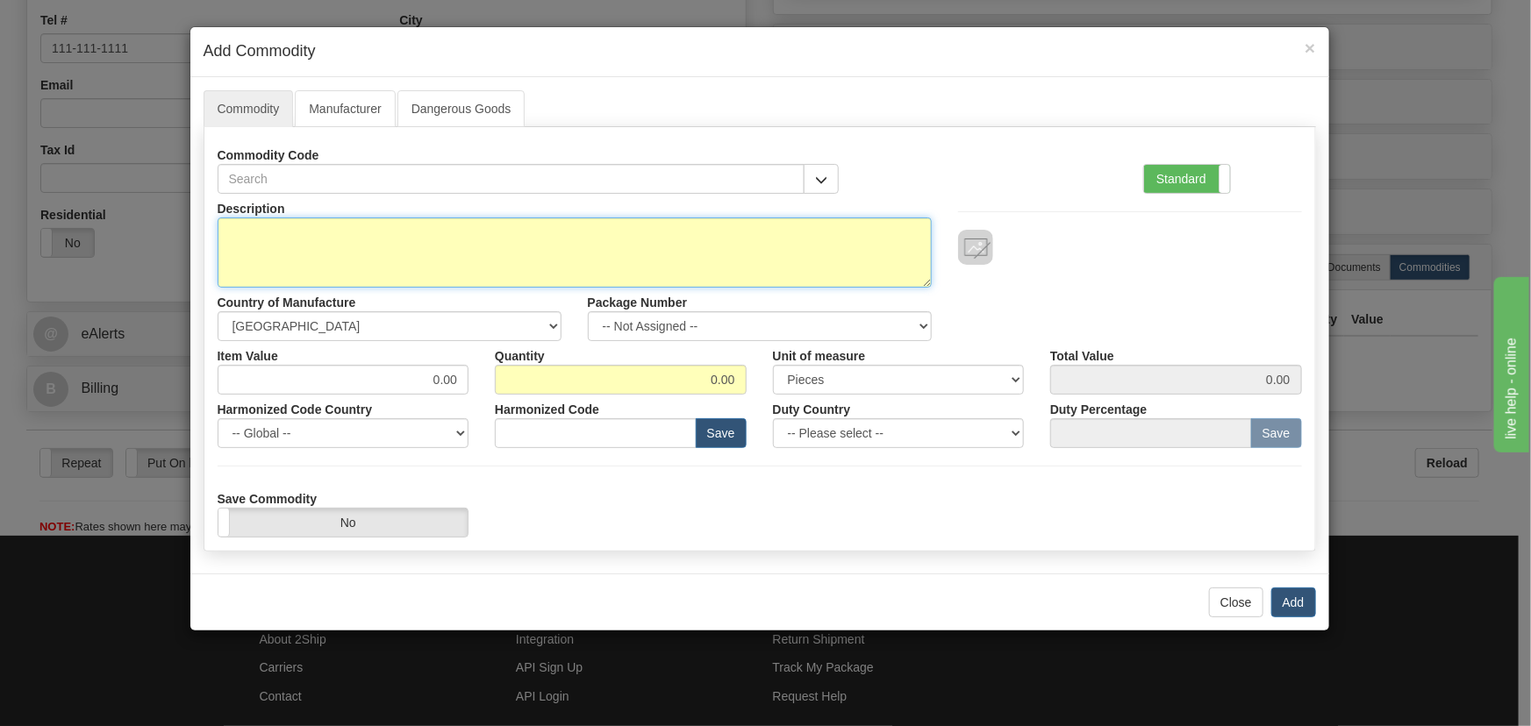
click at [556, 243] on textarea "Description" at bounding box center [575, 253] width 714 height 70
paste textarea "889EP5P5G5HSSMMBAAPTC1ECNB4"
type textarea "889EP5P5G5HSSMMBAAPTC1ECNB4"
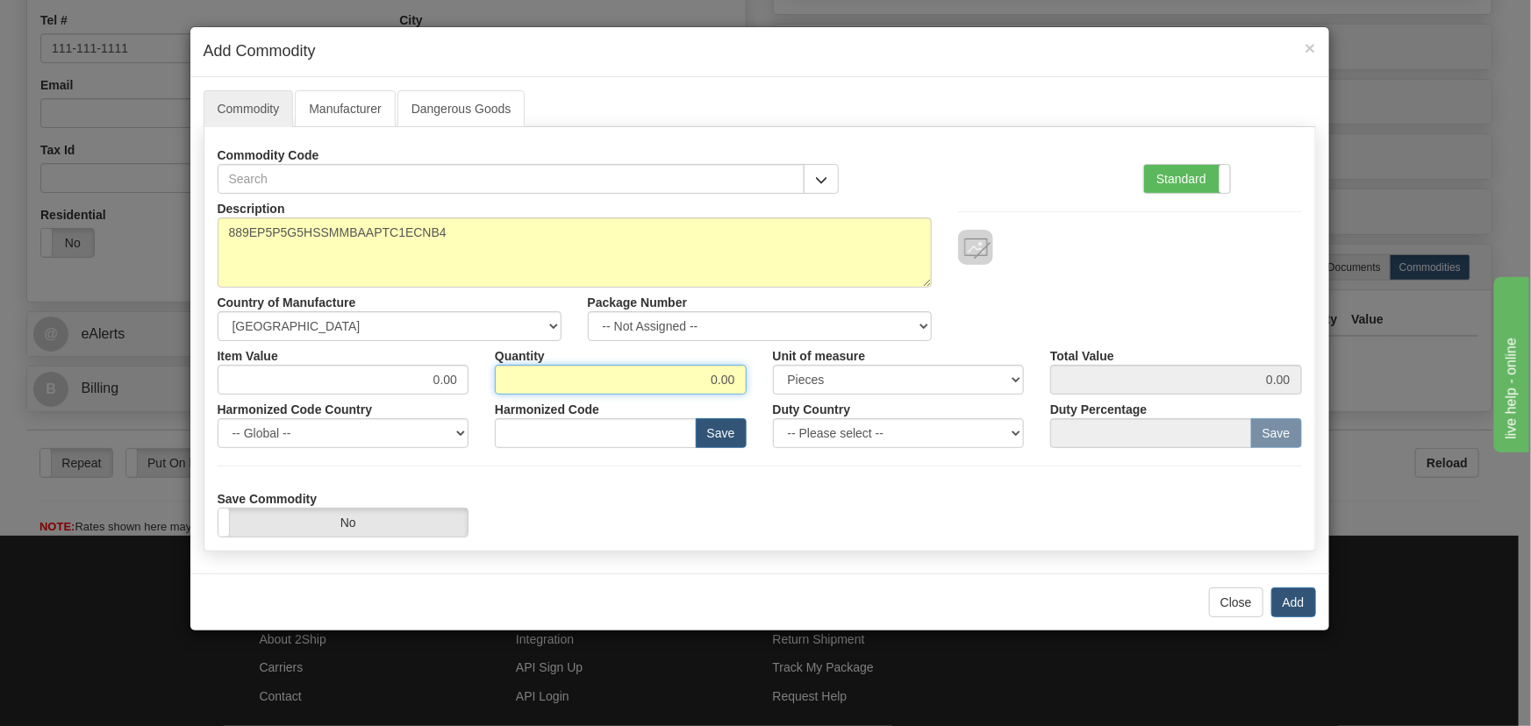
drag, startPoint x: 749, startPoint y: 392, endPoint x: 776, endPoint y: 396, distance: 27.4
click at [775, 398] on div "Description 889EP5P5G5HSSMMBAAPTC1ECNB4 Country of Manufacture -- Unknown -- [G…" at bounding box center [760, 366] width 1084 height 344
type input "1"
click at [1190, 276] on div "Description 889EP5P5G5HSSMMBAAPTC1ECNB4 Country of Manufacture -- Unknown -- [G…" at bounding box center [759, 267] width 1111 height 147
click at [1288, 605] on button "Add" at bounding box center [1293, 603] width 45 height 30
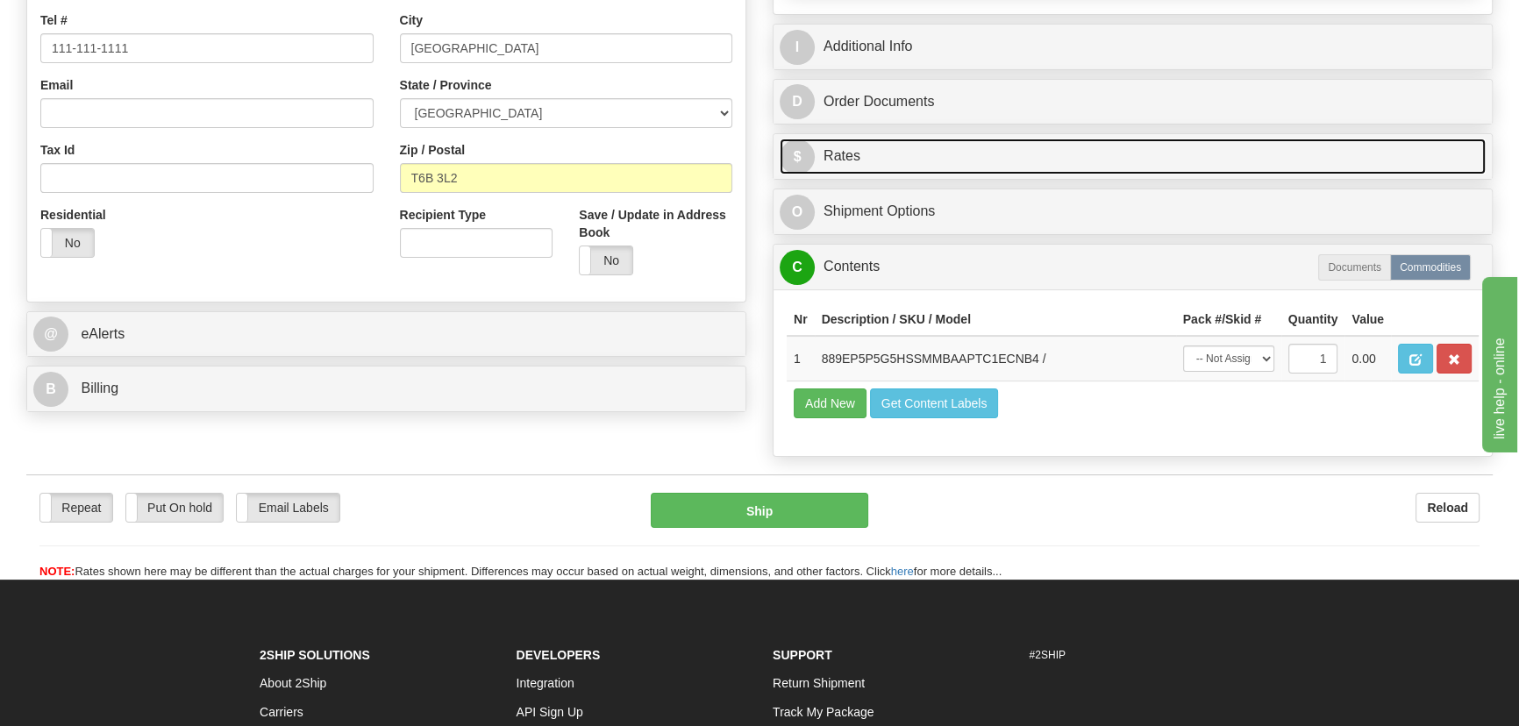
click at [1149, 152] on link "$ Rates" at bounding box center [1133, 157] width 706 height 36
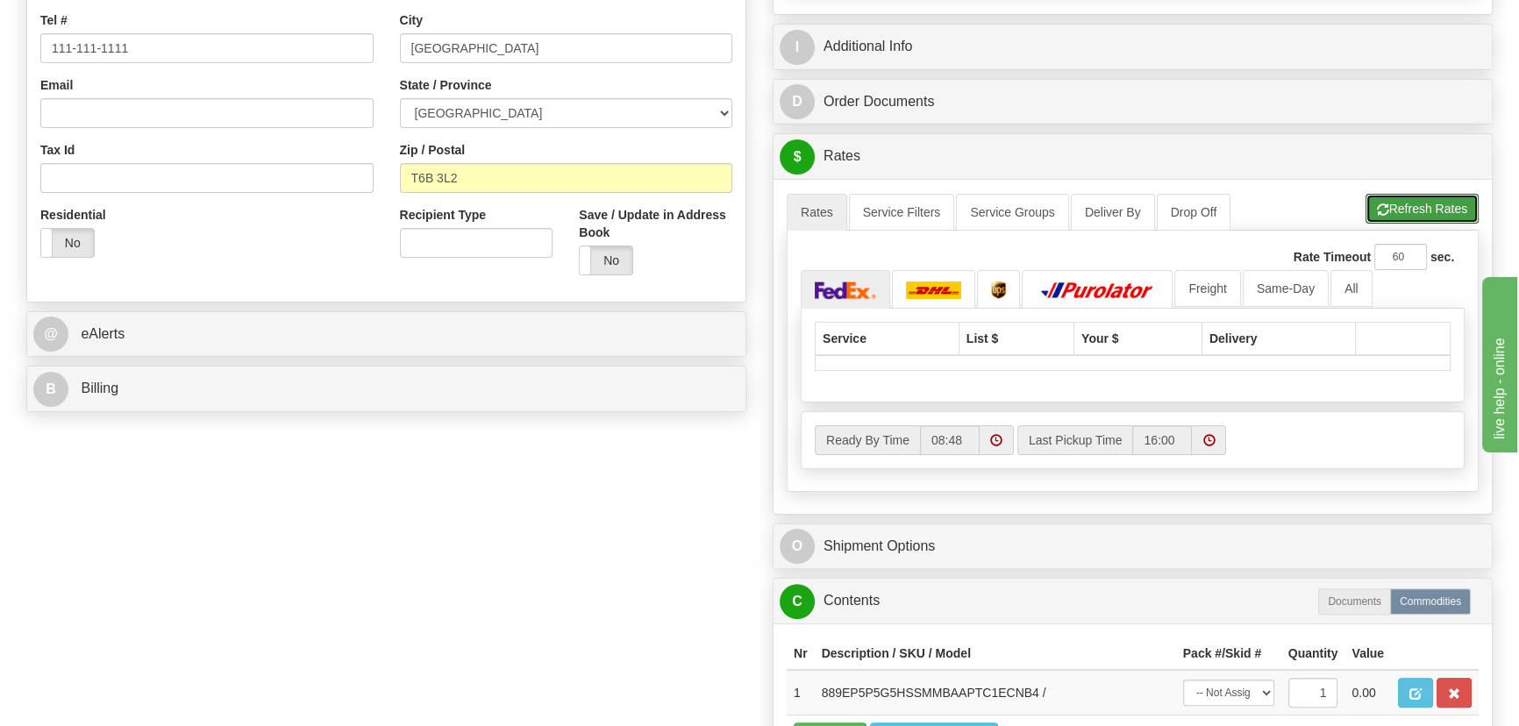
click at [1429, 205] on button "Refresh Rates" at bounding box center [1422, 209] width 113 height 30
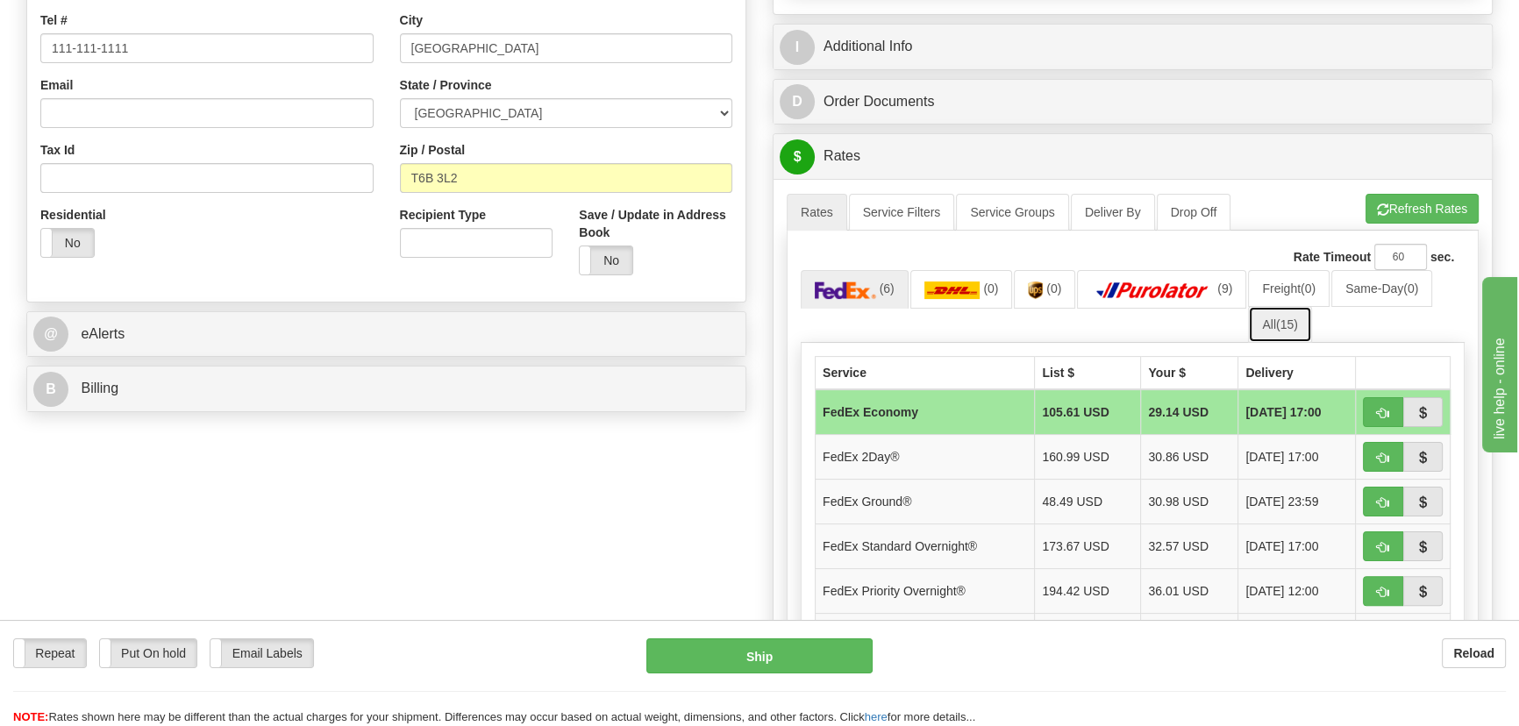
click at [1292, 324] on span "(15)" at bounding box center [1287, 325] width 22 height 14
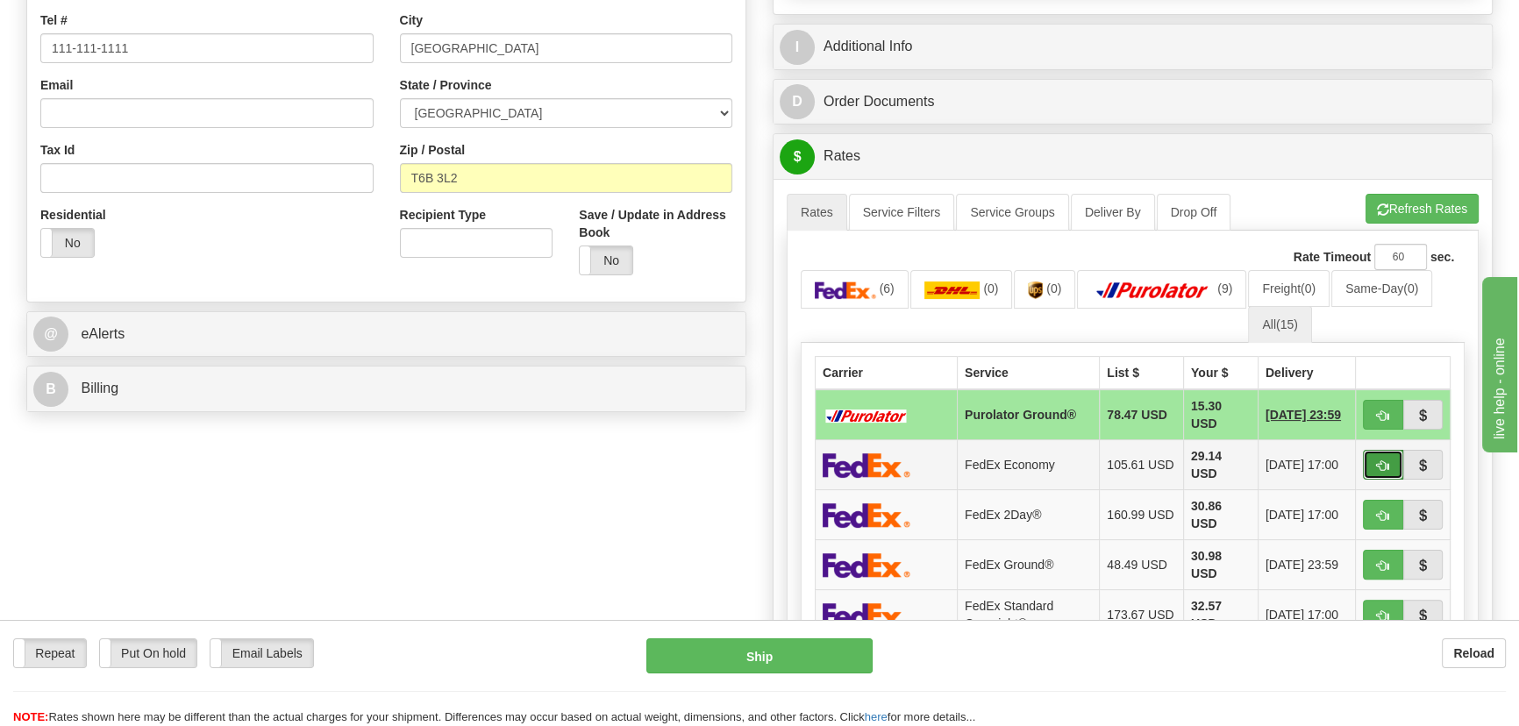
click at [1377, 461] on span "button" at bounding box center [1383, 466] width 12 height 11
type input "20"
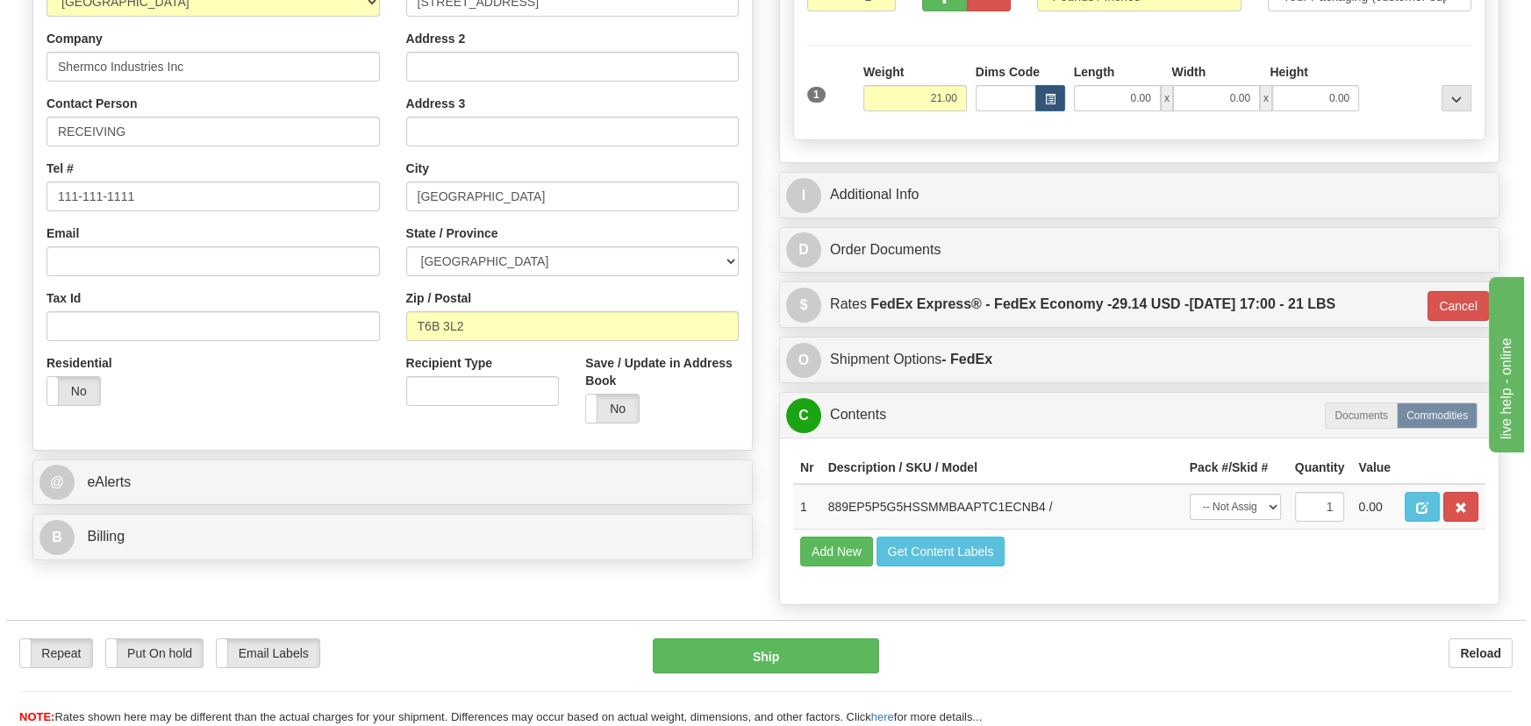
scroll to position [79, 0]
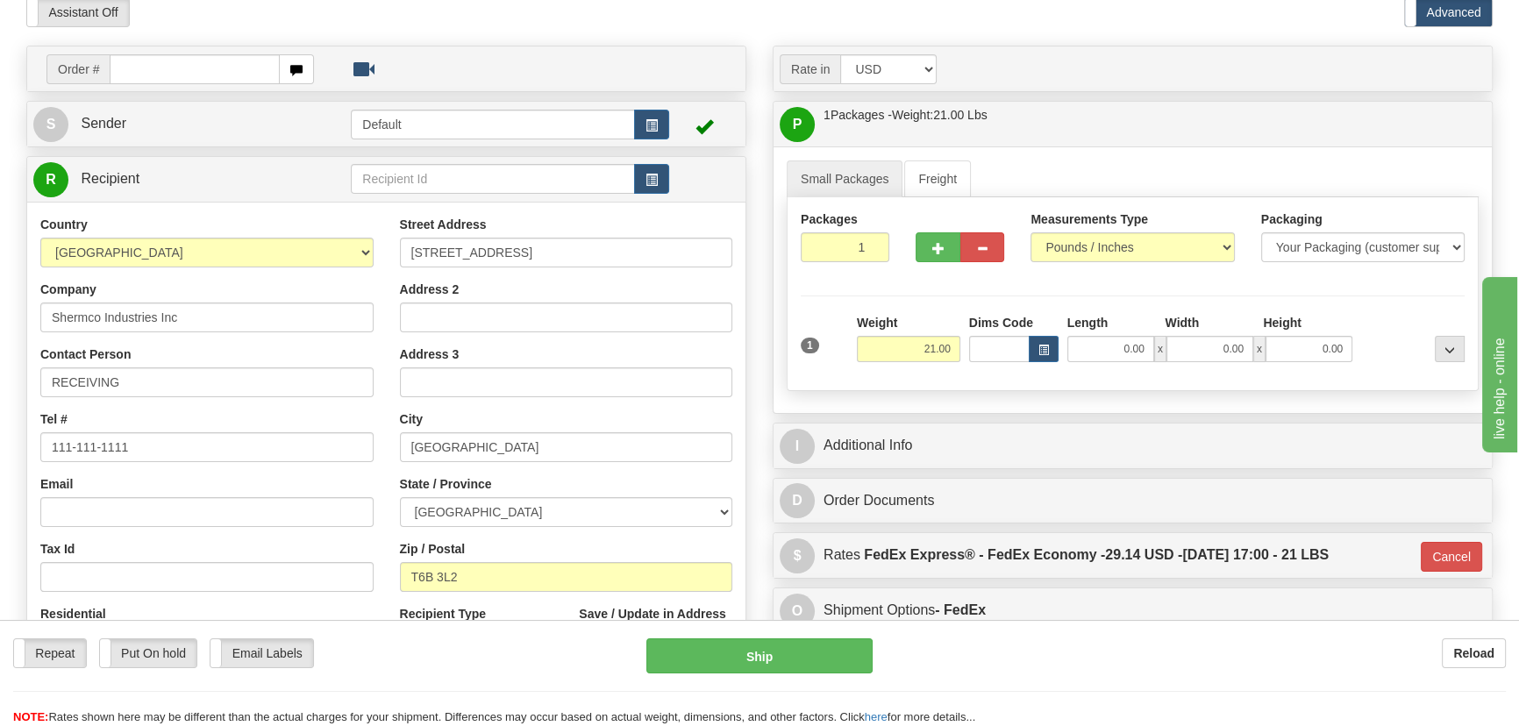
click at [784, 634] on div "Repeat Repeat Put On hold Put On hold Print Order Slip Print Order Slip Email L…" at bounding box center [759, 673] width 1519 height 106
click at [771, 658] on button "Ship" at bounding box center [760, 656] width 227 height 35
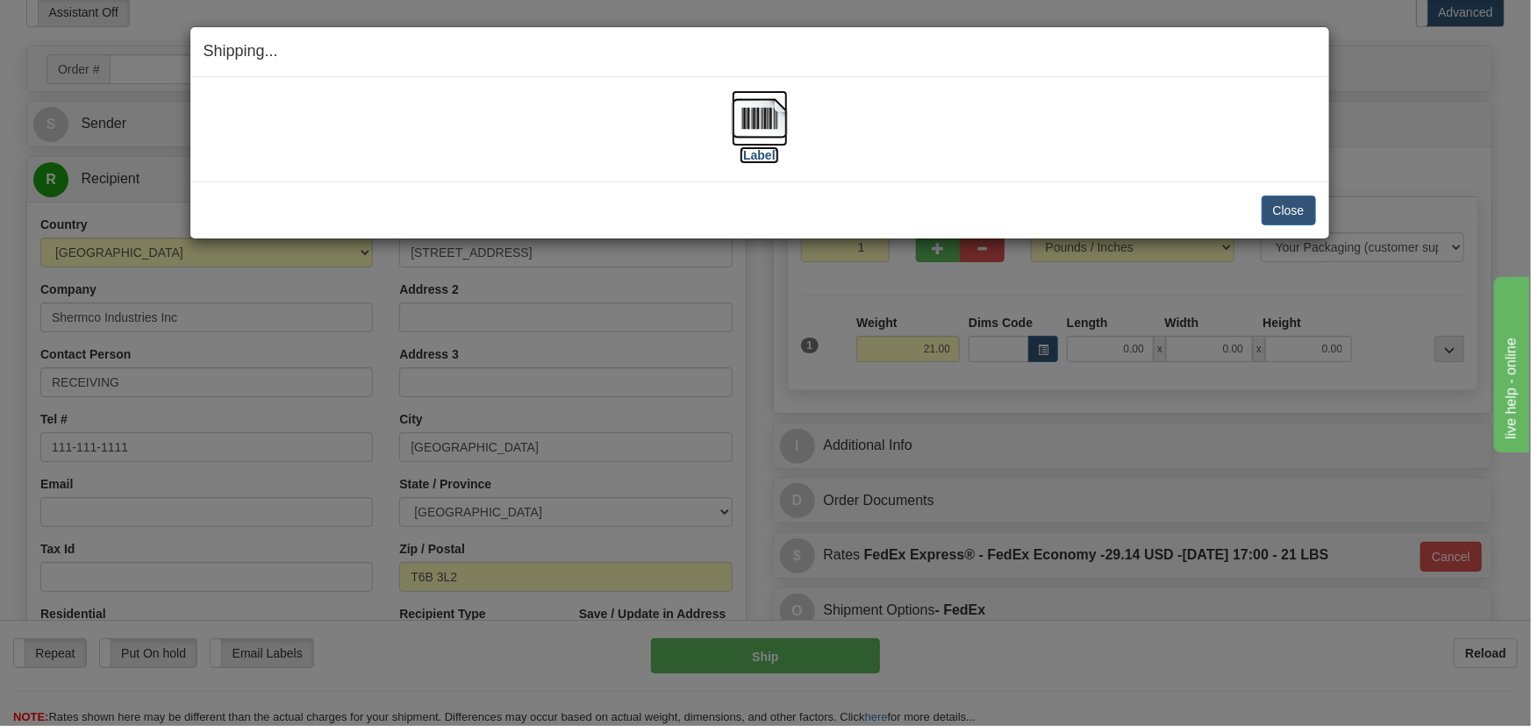
click at [769, 114] on img at bounding box center [760, 118] width 56 height 56
click at [1295, 207] on button "Close" at bounding box center [1288, 211] width 54 height 30
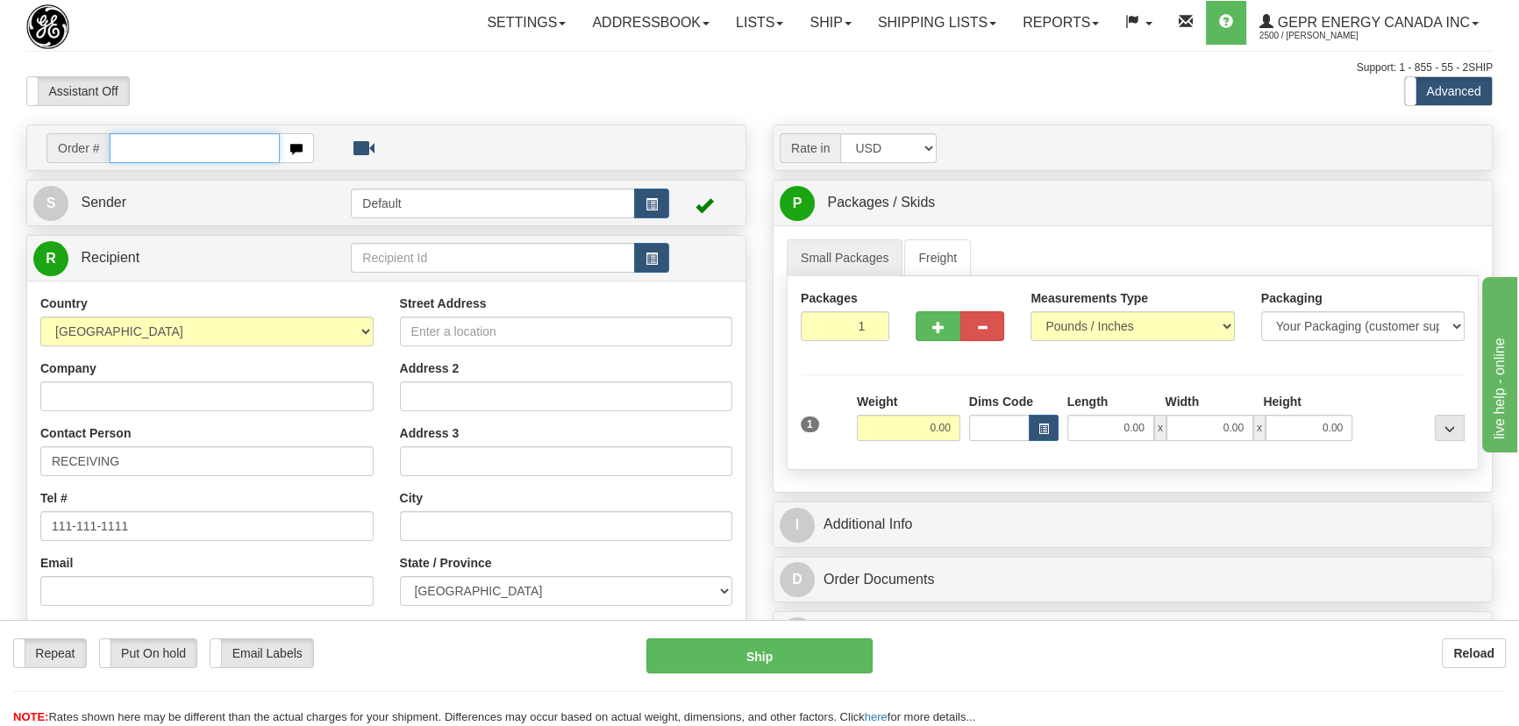
paste input "0086696026"
click at [133, 153] on input "0086696026" at bounding box center [195, 148] width 170 height 30
type input "86696026"
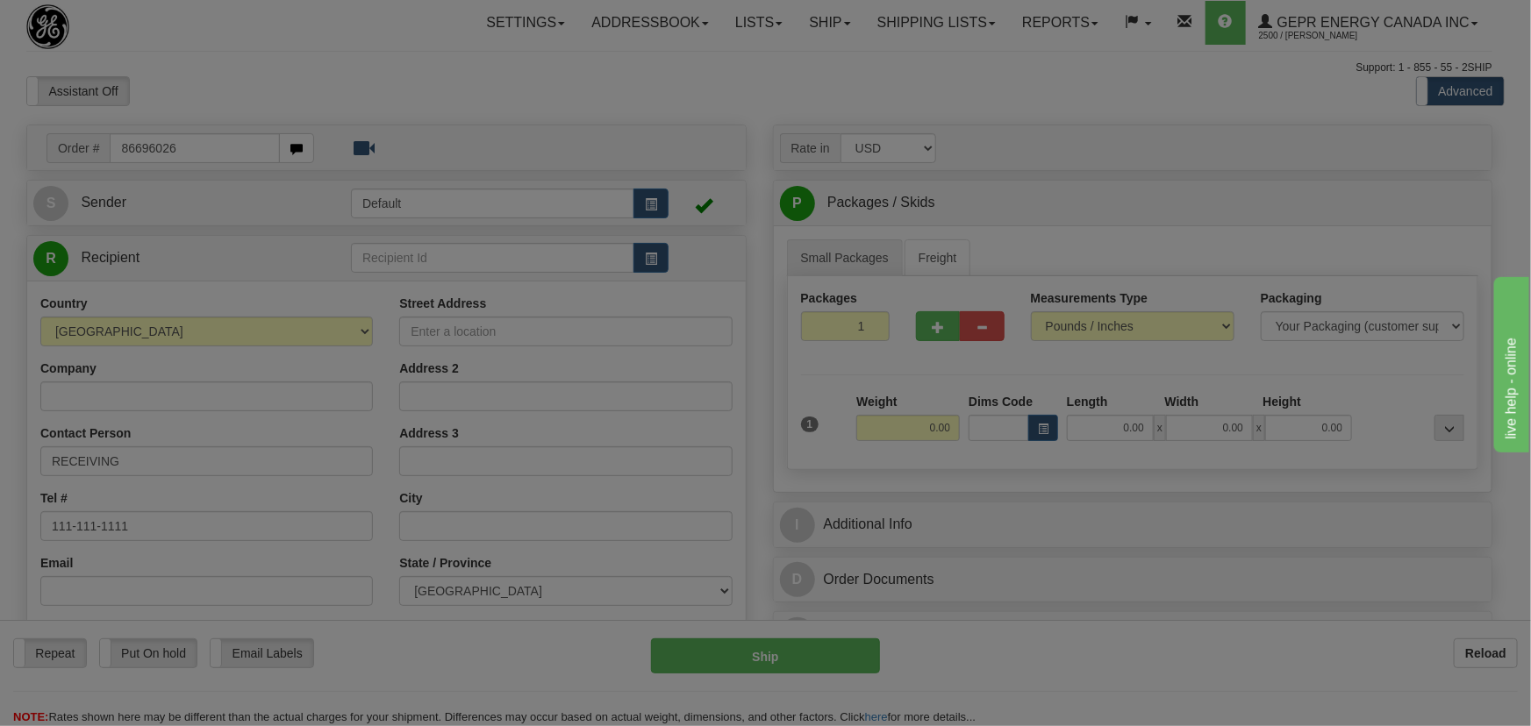
click at [456, 112] on body "Training Course Close Toggle navigation Settings Shipping Preferences New Recip…" at bounding box center [765, 363] width 1531 height 726
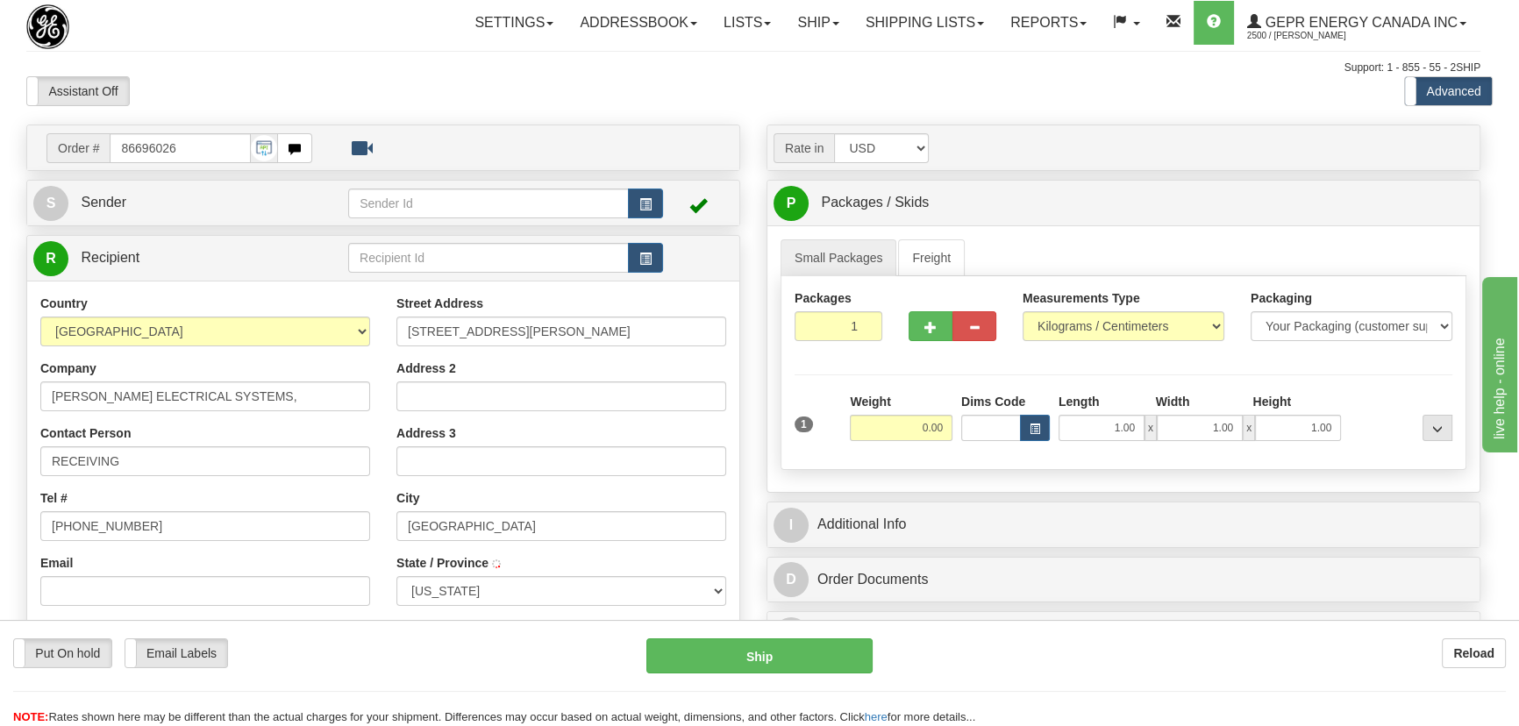
type input "HOUSTON"
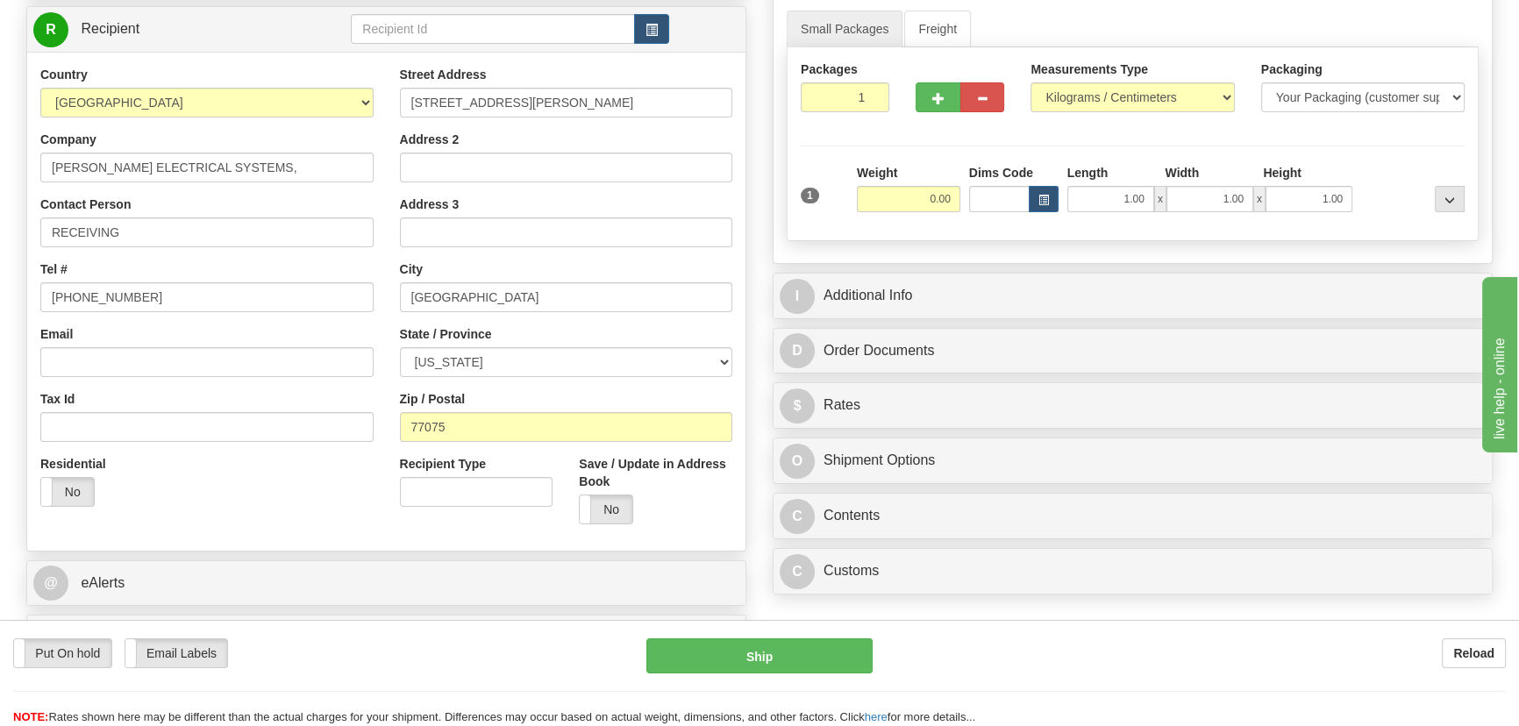
scroll to position [239, 0]
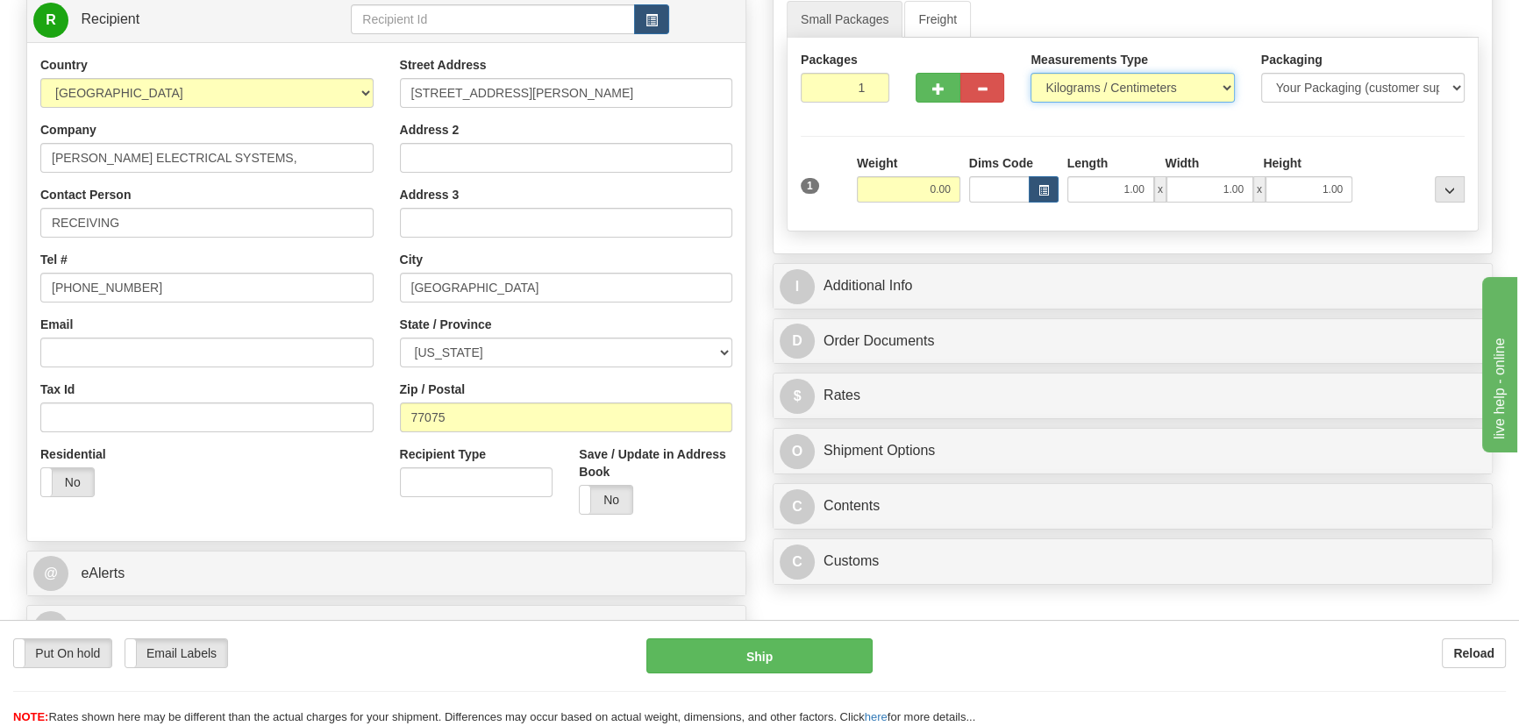
click at [1176, 94] on select "Pounds / Inches Kilograms / Centimeters" at bounding box center [1133, 88] width 204 height 30
select select "0"
click at [1031, 73] on select "Pounds / Inches Kilograms / Centimeters" at bounding box center [1133, 88] width 204 height 30
click at [1146, 84] on select "Pounds / Inches Kilograms / Centimeters" at bounding box center [1133, 88] width 204 height 30
click at [1031, 73] on select "Pounds / Inches Kilograms / Centimeters" at bounding box center [1133, 88] width 204 height 30
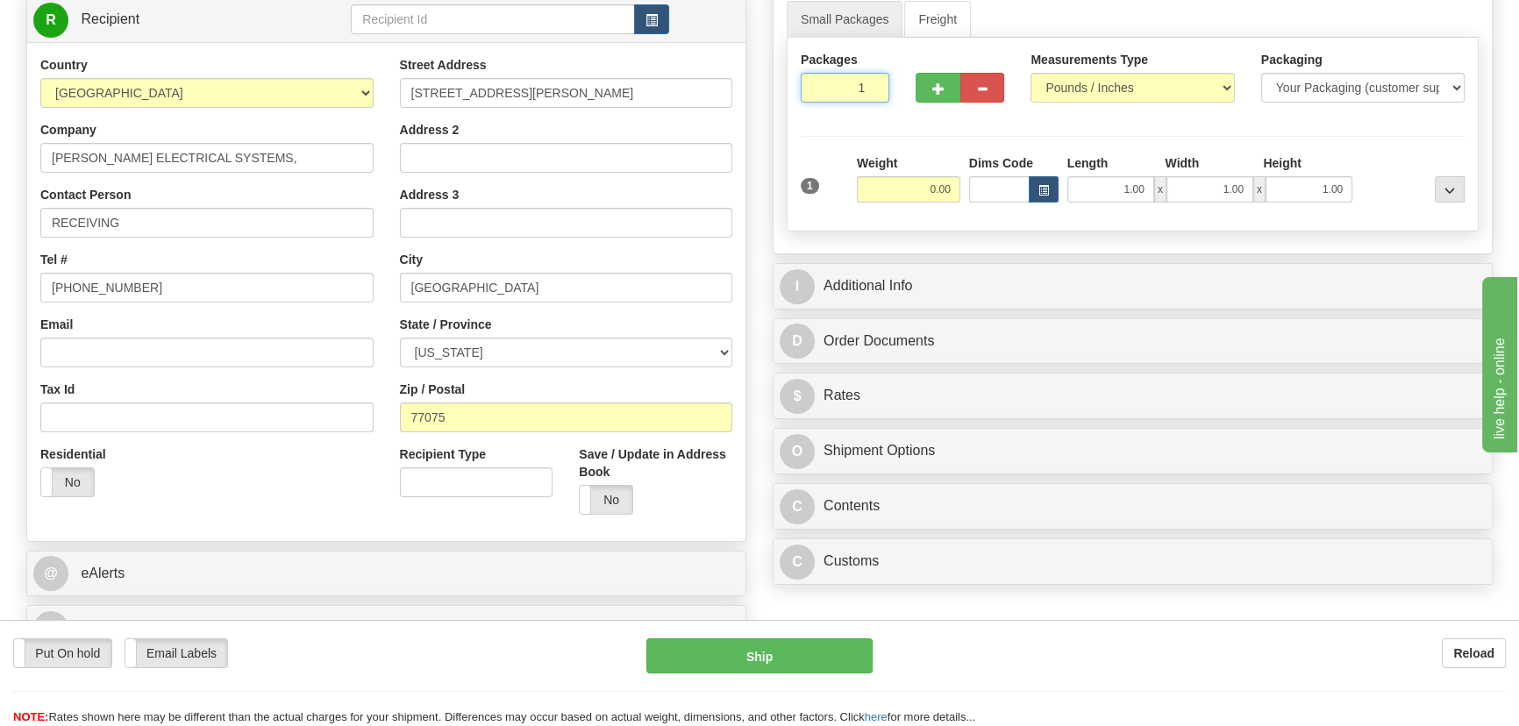
drag, startPoint x: 869, startPoint y: 96, endPoint x: 893, endPoint y: 104, distance: 25.0
click at [893, 104] on div "Packages 1 1" at bounding box center [845, 83] width 115 height 65
type input "2"
click at [913, 165] on div "Packages 2 1 Measurements Type" at bounding box center [1133, 135] width 692 height 194
click at [907, 189] on input "0.00" at bounding box center [909, 189] width 104 height 26
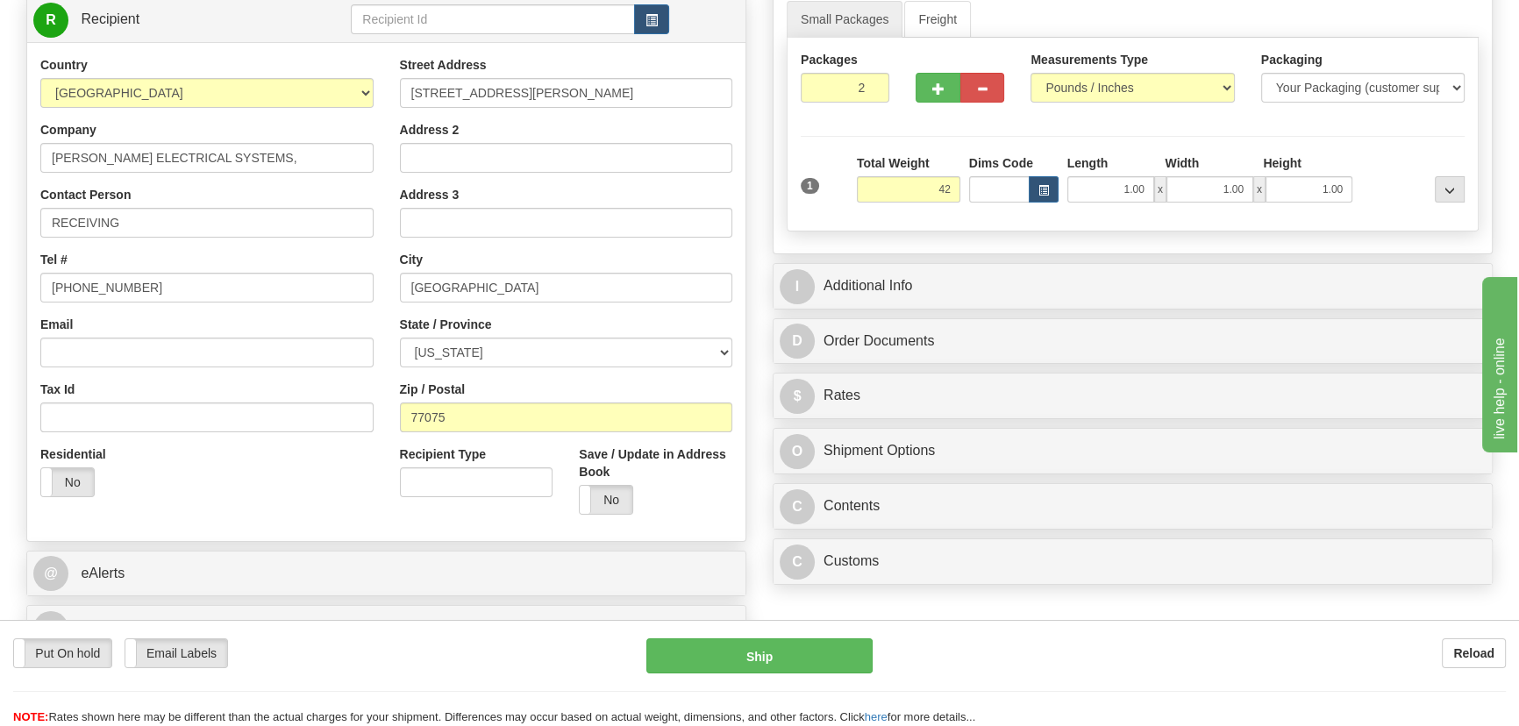
type input "42.00"
click at [1062, 264] on div "I Additional Info" at bounding box center [1133, 286] width 718 height 45
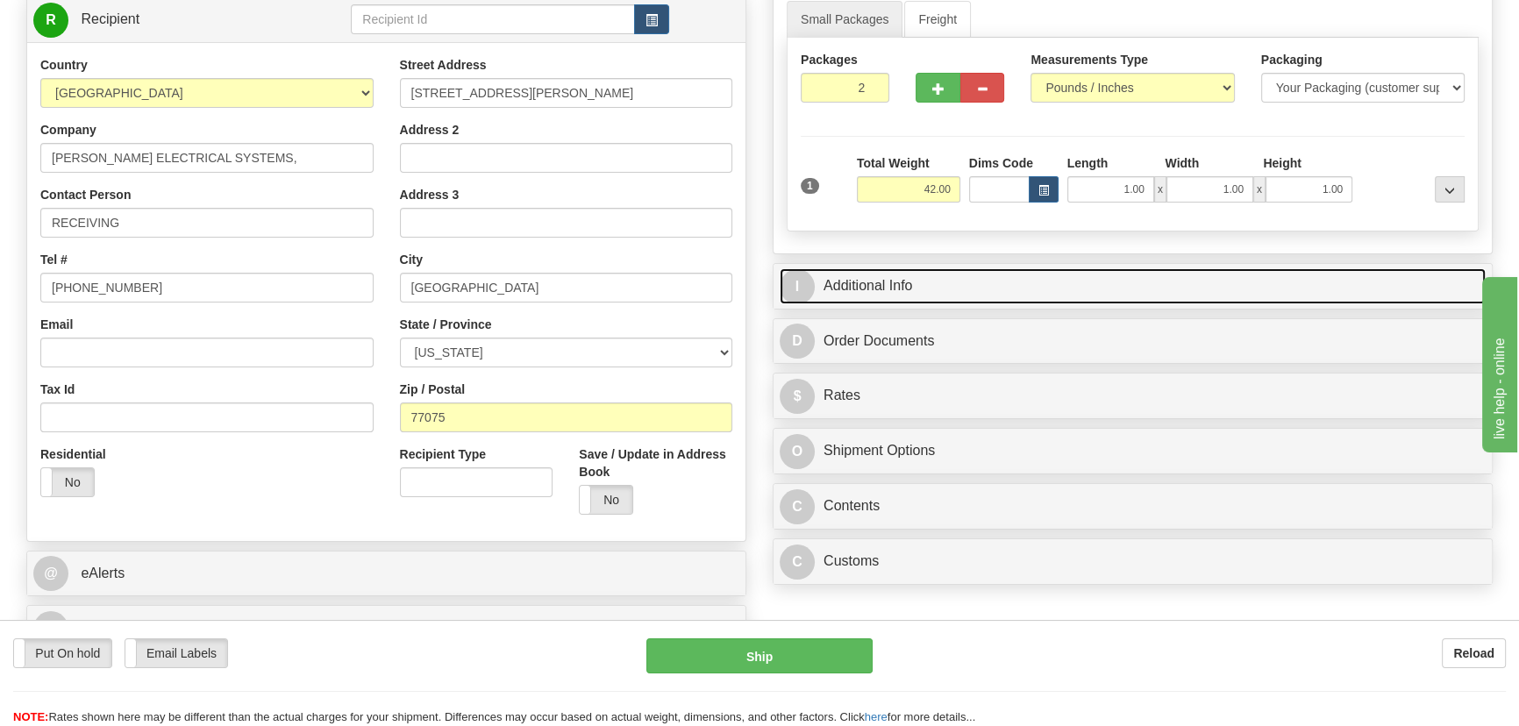
click at [1063, 282] on link "I Additional Info" at bounding box center [1133, 286] width 706 height 36
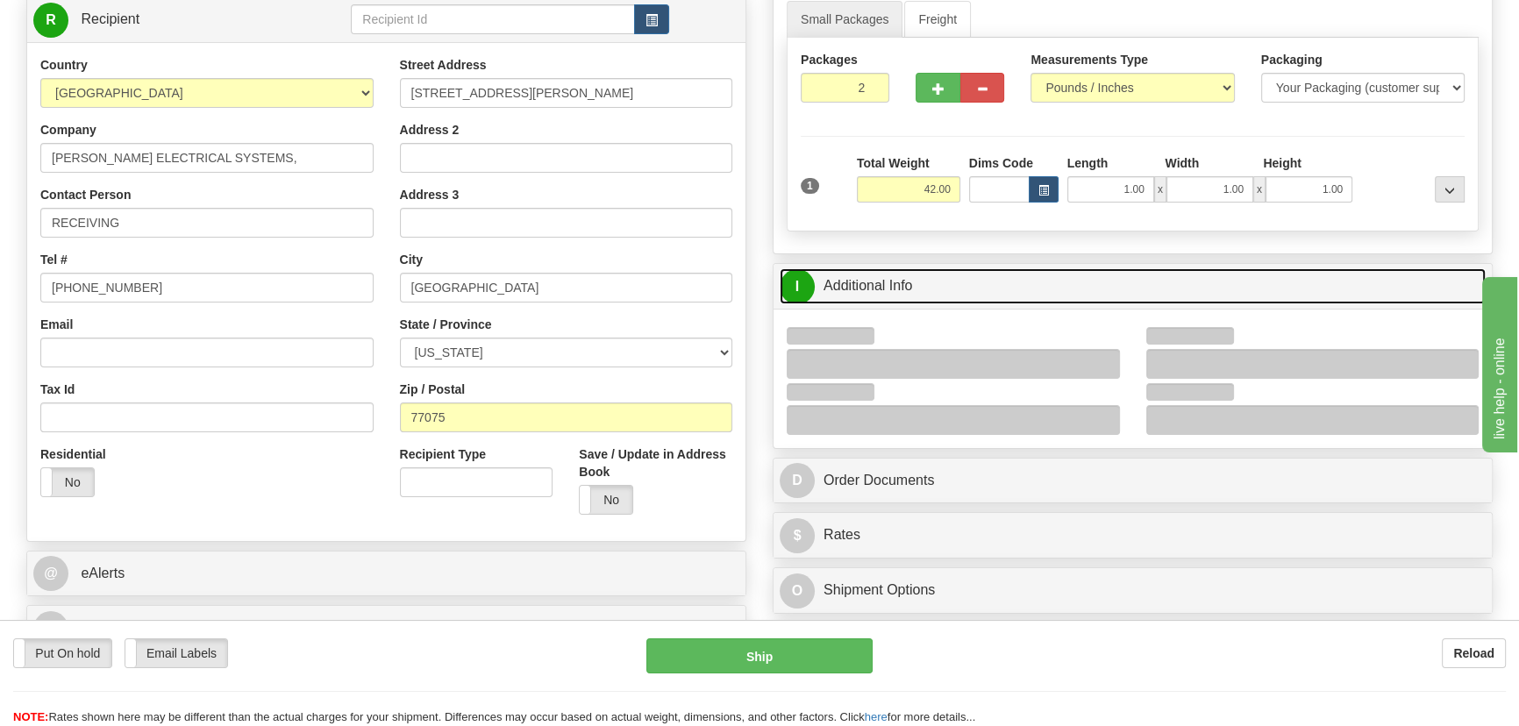
scroll to position [478, 0]
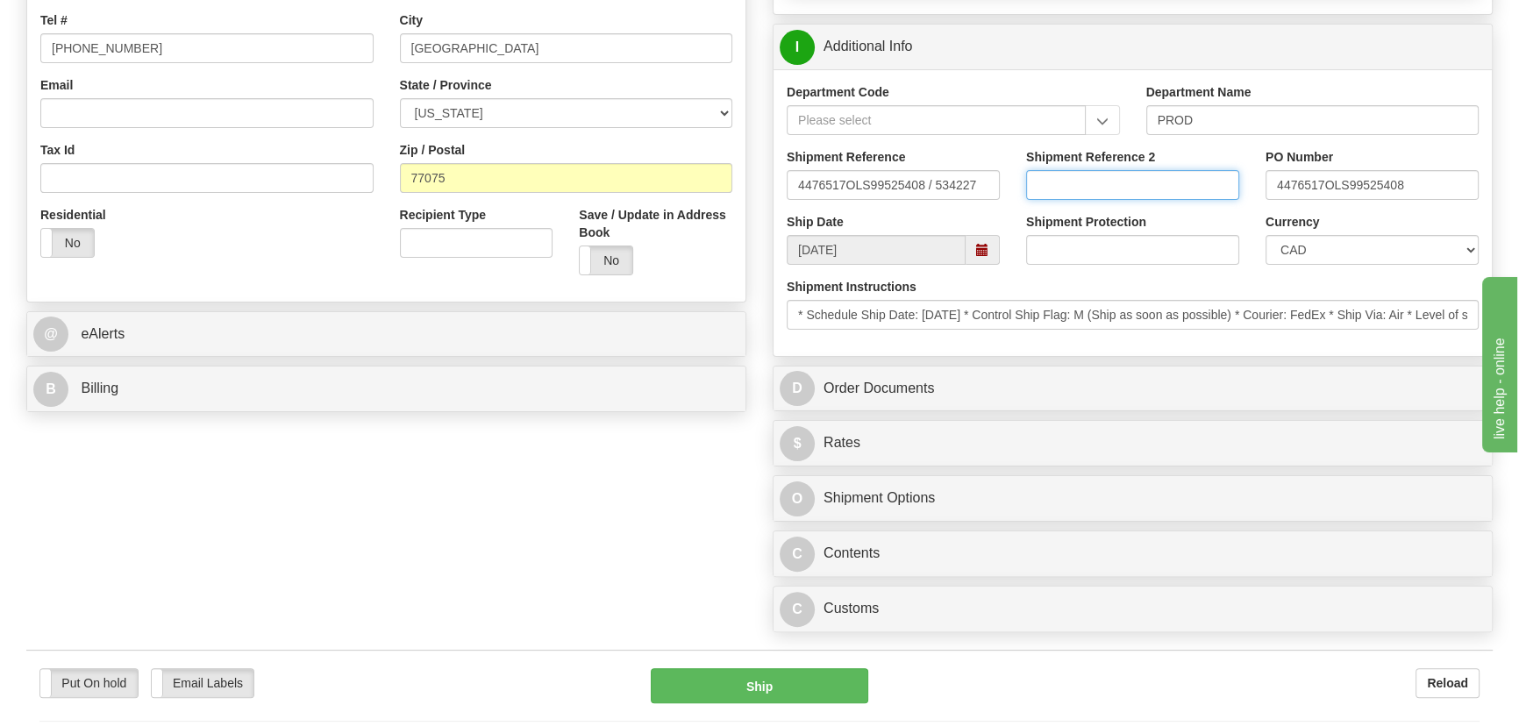
click at [1148, 189] on input "Shipment Reference 2" at bounding box center [1132, 185] width 213 height 30
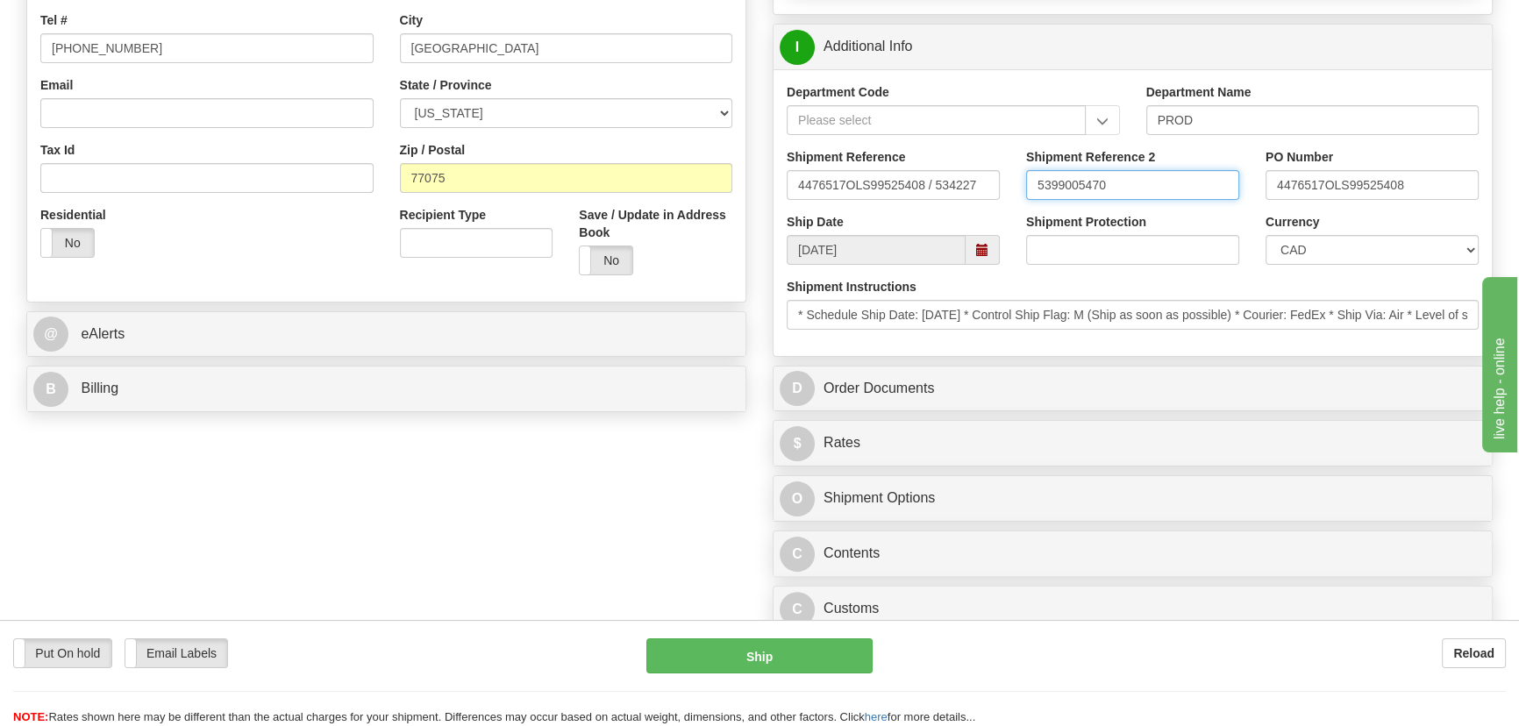
type input "5399005470"
click at [1311, 255] on select "CAD USD EUR ZAR RON ANG ARN AUD AUS AWG BBD BFR BGN BHD BMD BND BRC BRL CHP CKZ…" at bounding box center [1372, 250] width 213 height 30
select select "1"
click at [1266, 235] on select "CAD USD EUR ZAR RON ANG ARN AUD AUS AWG BBD BFR BGN BHD BMD BND BRC BRL CHP CKZ…" at bounding box center [1372, 250] width 213 height 30
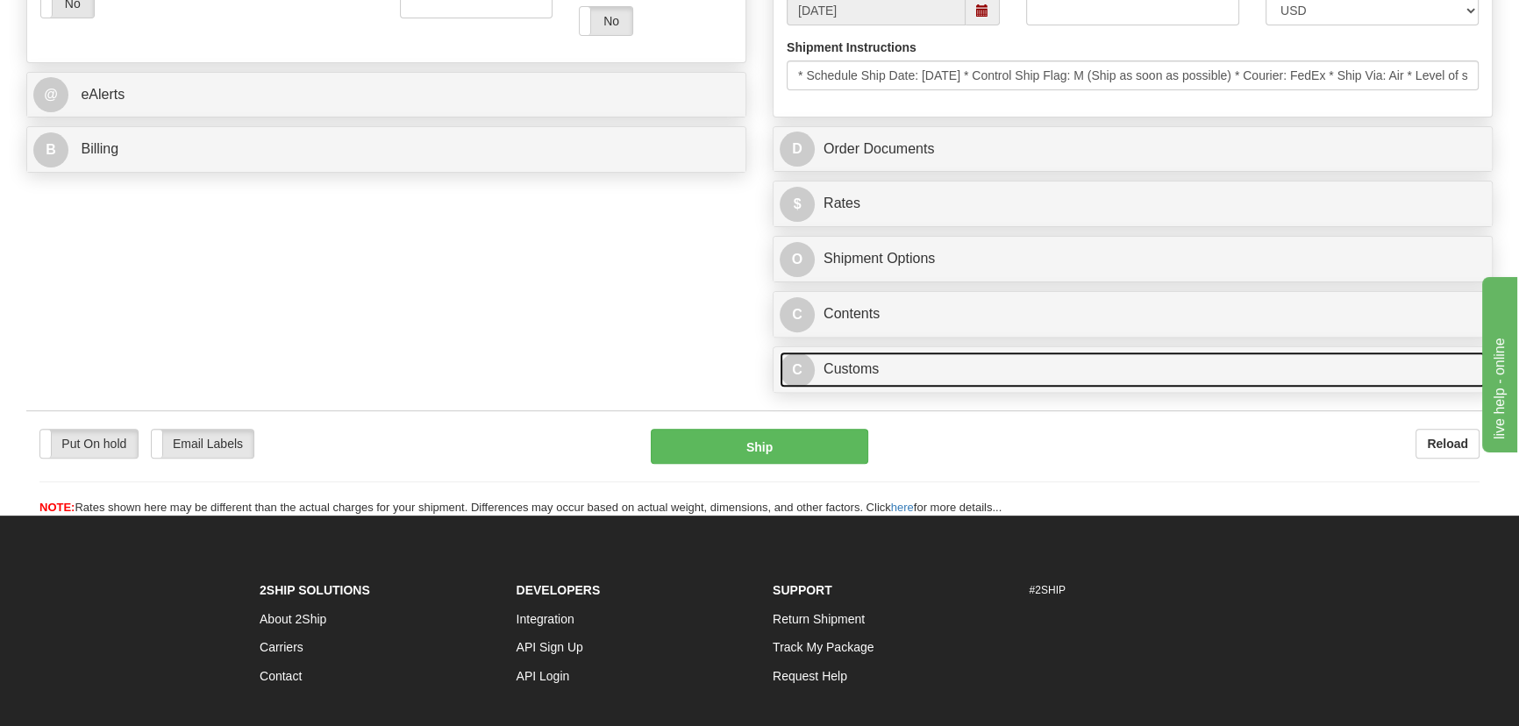
click at [975, 378] on link "C Customs" at bounding box center [1133, 370] width 706 height 36
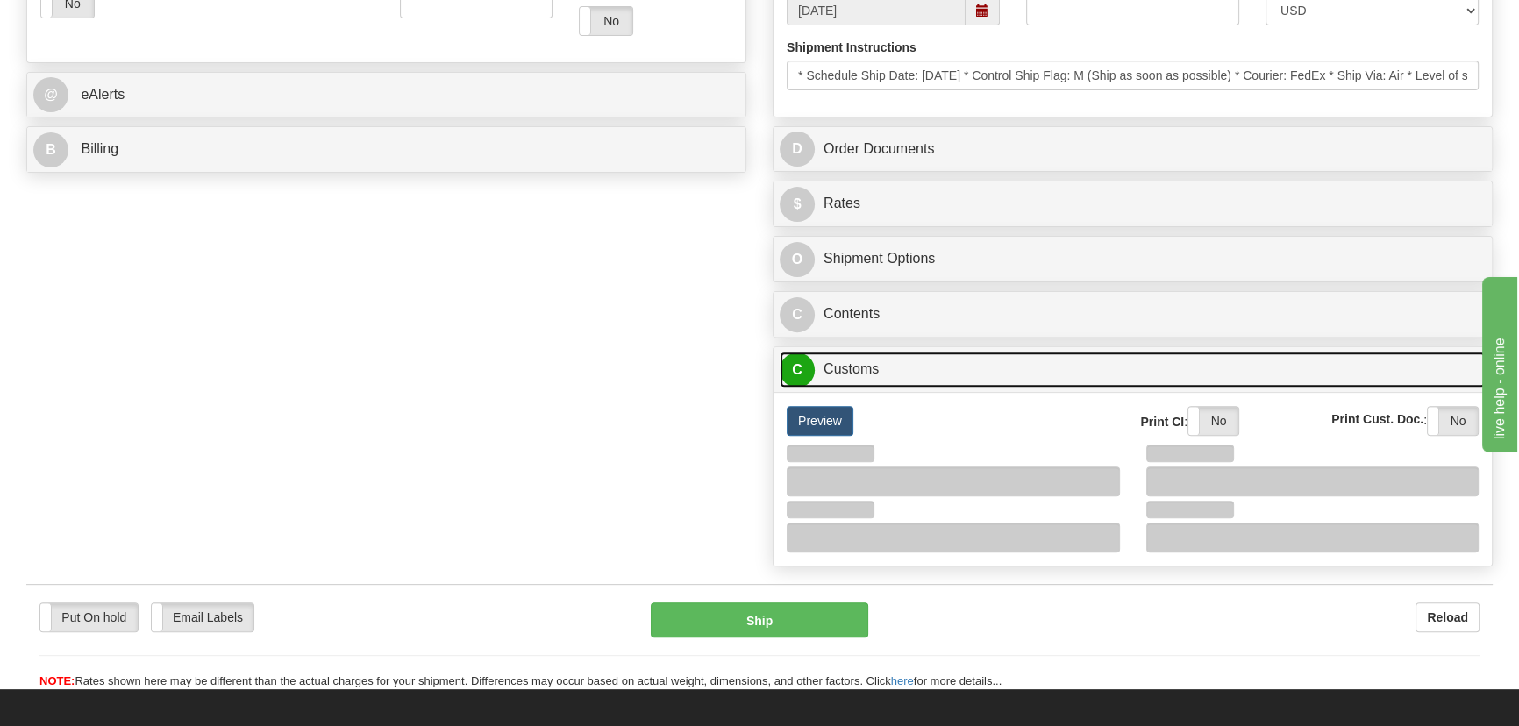
scroll to position [797, 0]
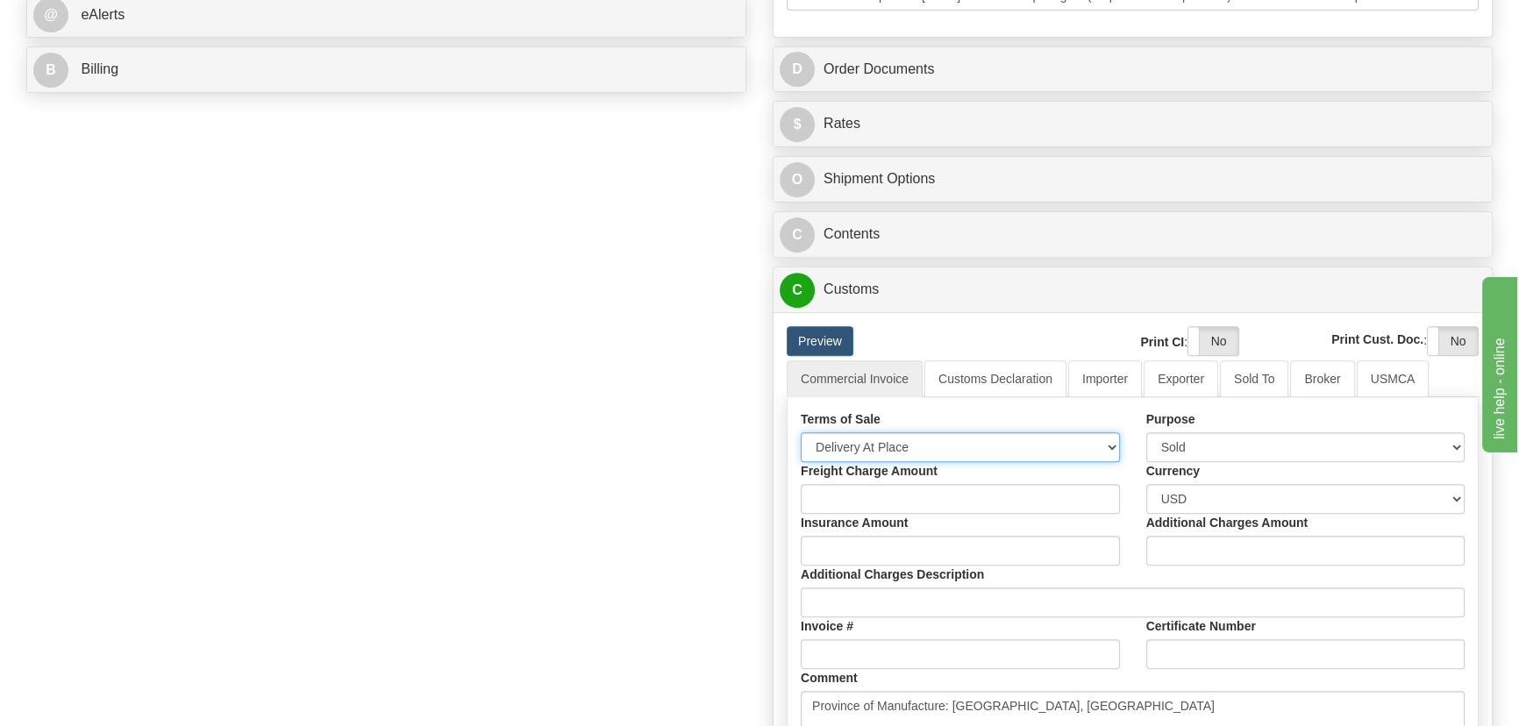
click at [915, 448] on select "Free Carrier Free On Board Ex Works Delivered Duty Unpaid Delivered Duty Paid C…" at bounding box center [960, 447] width 319 height 30
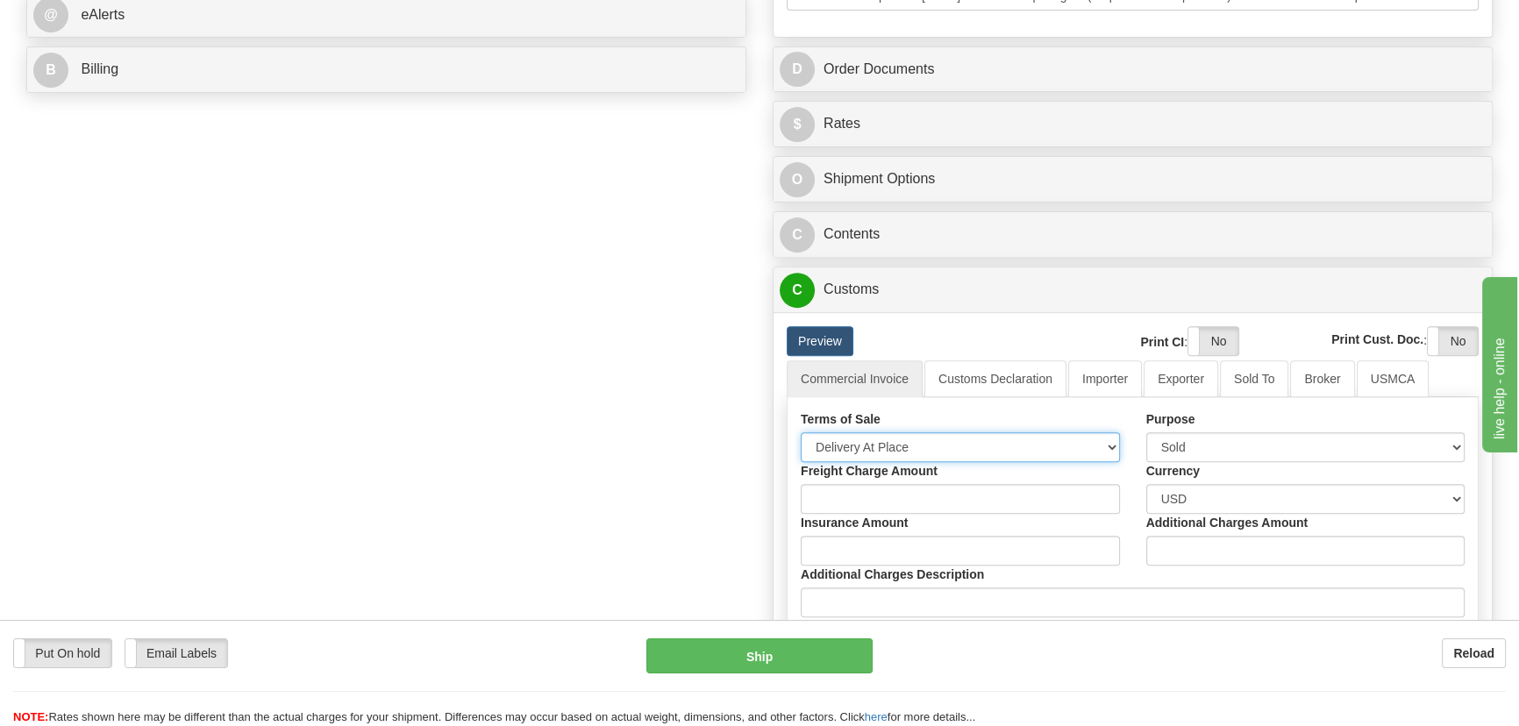
select select "7"
click at [801, 432] on select "Free Carrier Free On Board Ex Works Delivered Duty Unpaid Delivered Duty Paid C…" at bounding box center [960, 447] width 319 height 30
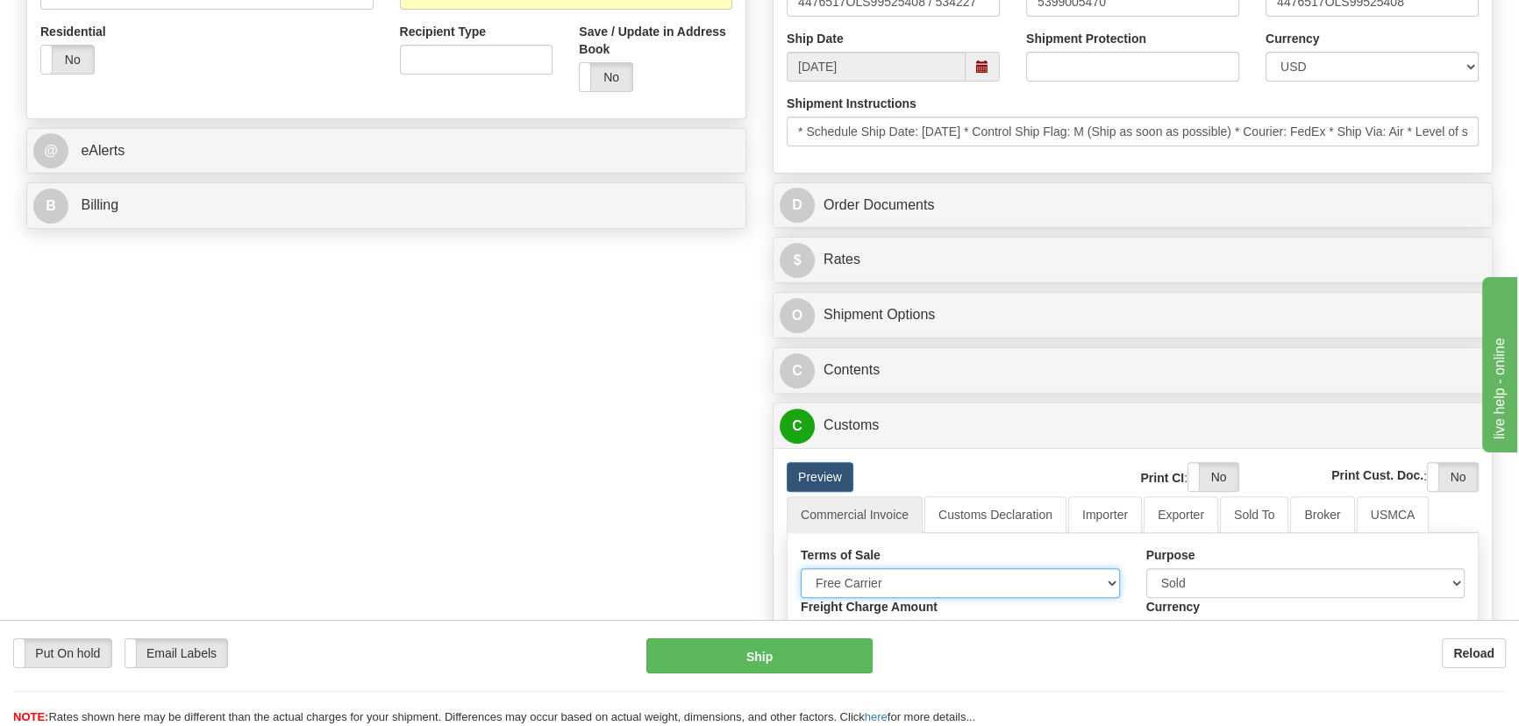
scroll to position [318, 0]
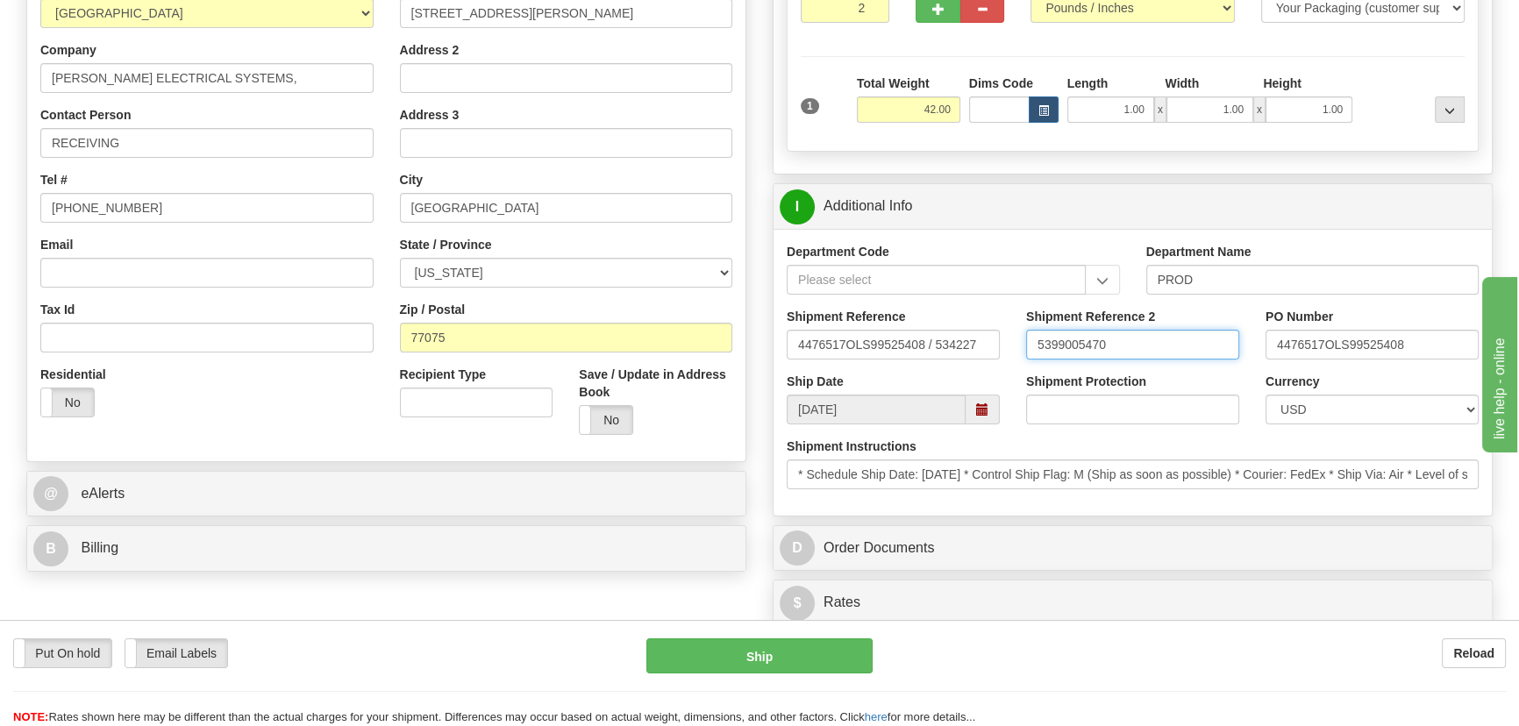
drag, startPoint x: 1141, startPoint y: 351, endPoint x: 961, endPoint y: 354, distance: 180.7
click at [962, 354] on div "Shipment Reference 4476517OLS99525408 / 534227 Shipment Reference 2 5399005470 …" at bounding box center [1133, 340] width 718 height 65
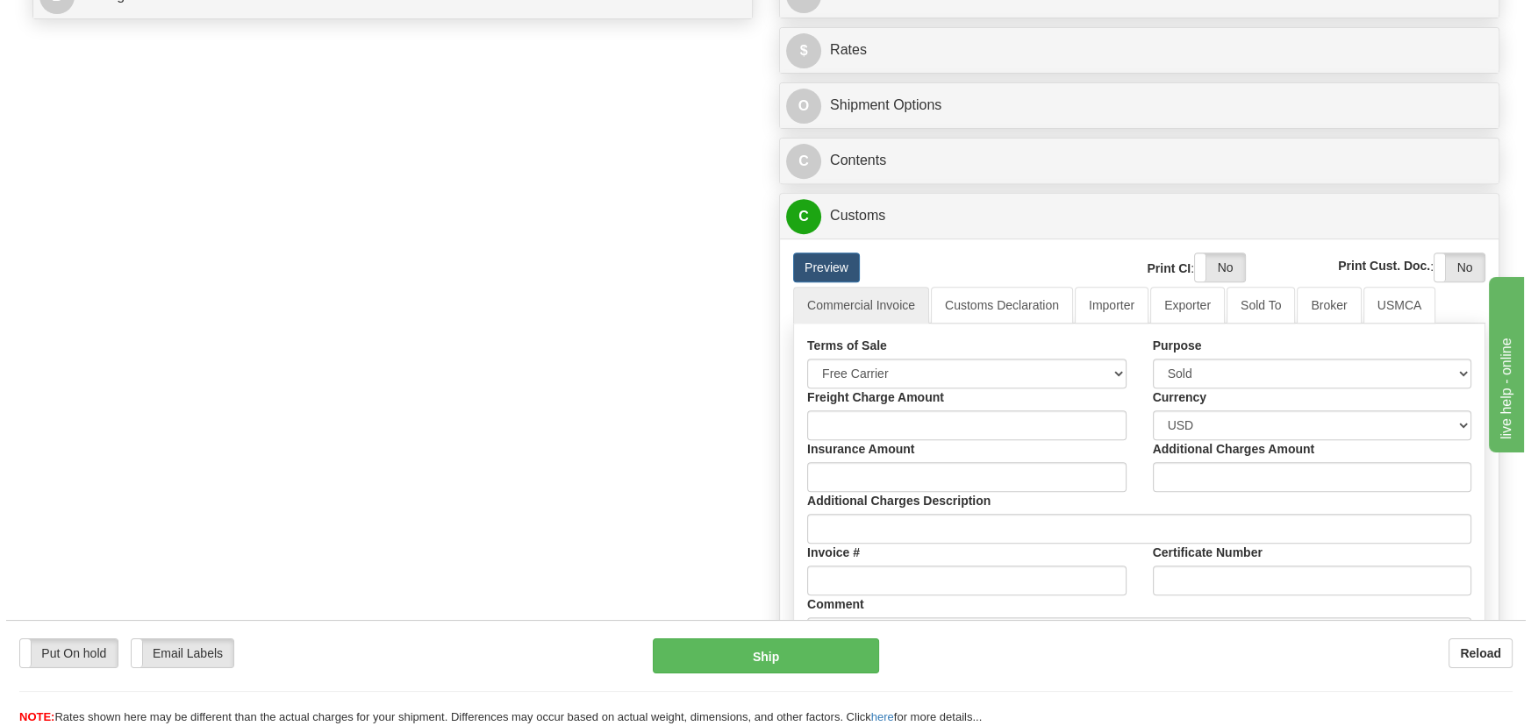
scroll to position [877, 0]
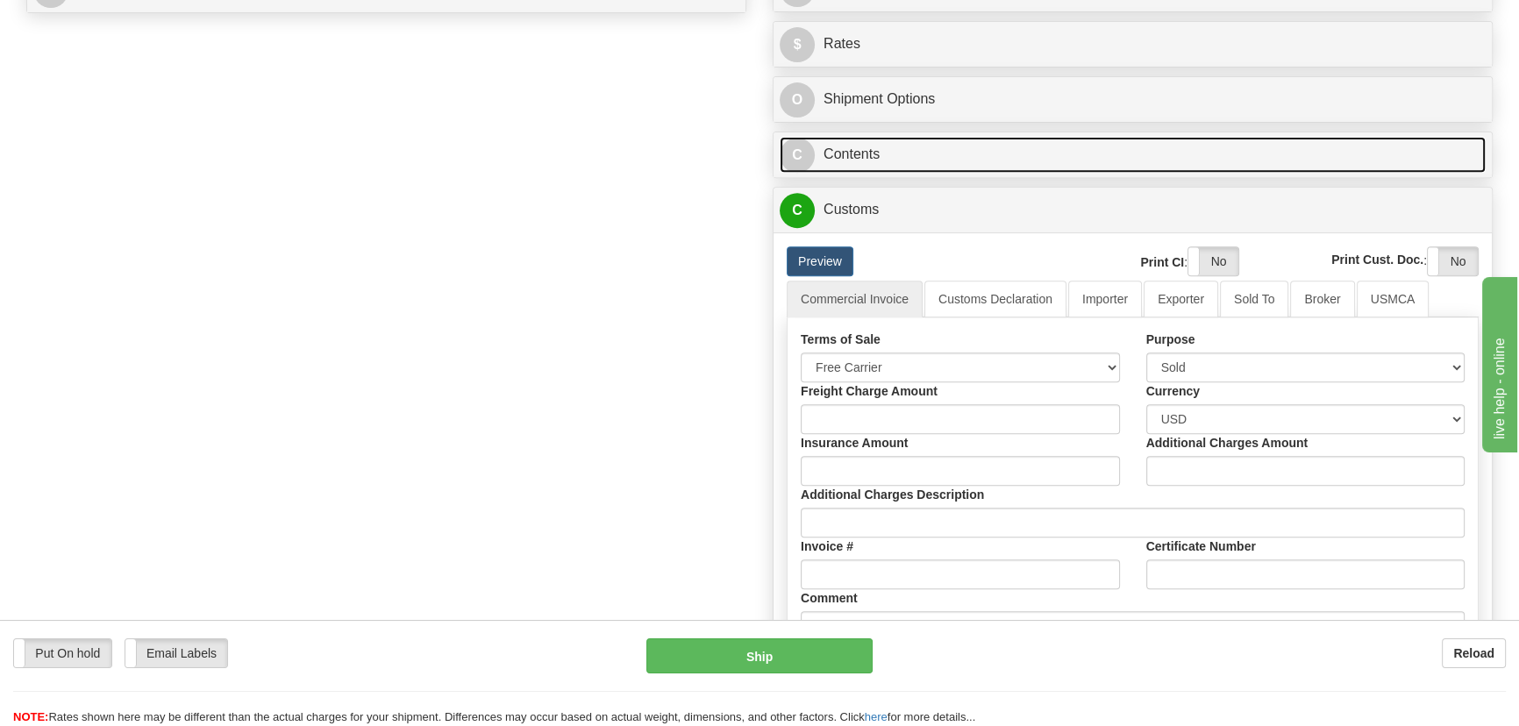
click at [1331, 139] on link "C Contents" at bounding box center [1133, 155] width 706 height 36
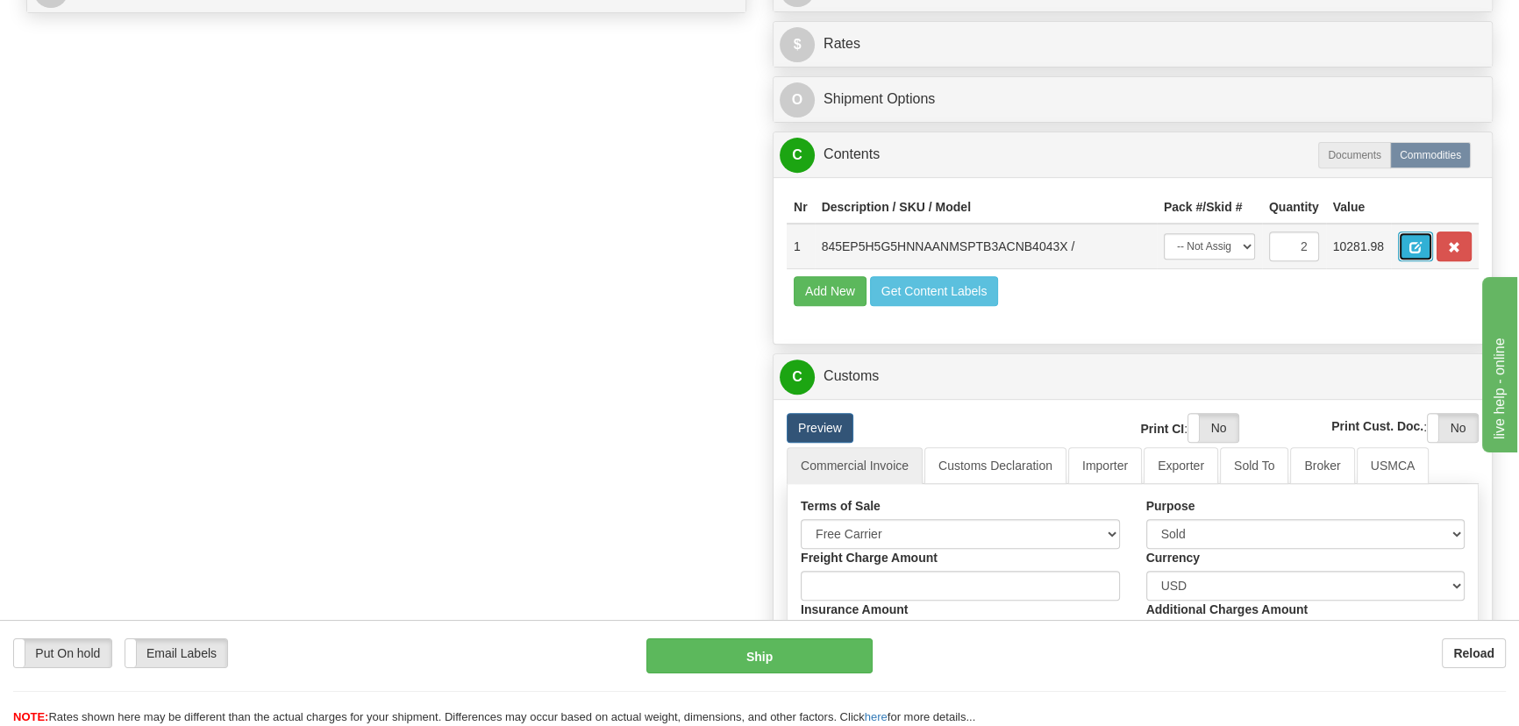
click at [1411, 245] on span "button" at bounding box center [1416, 247] width 12 height 11
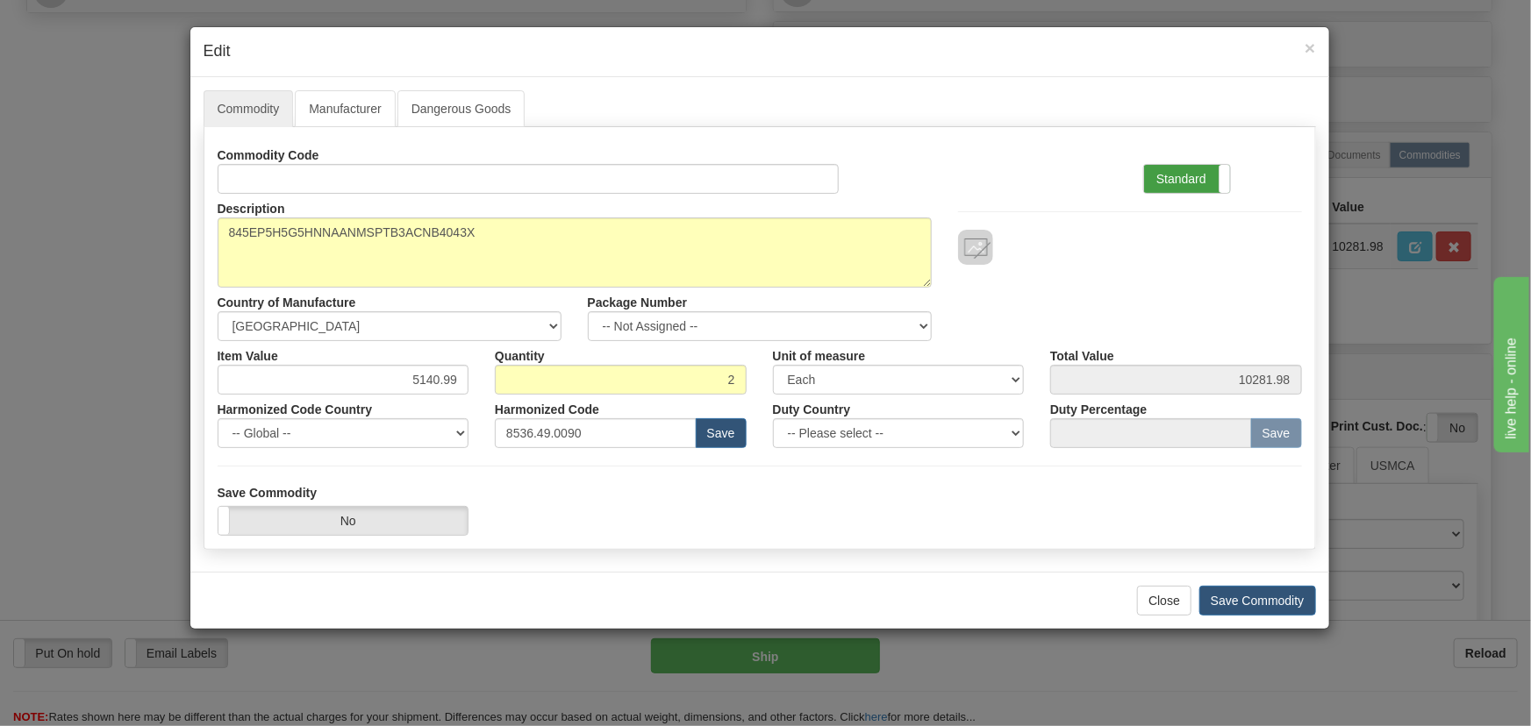
click at [1197, 178] on label "Standard" at bounding box center [1187, 179] width 86 height 28
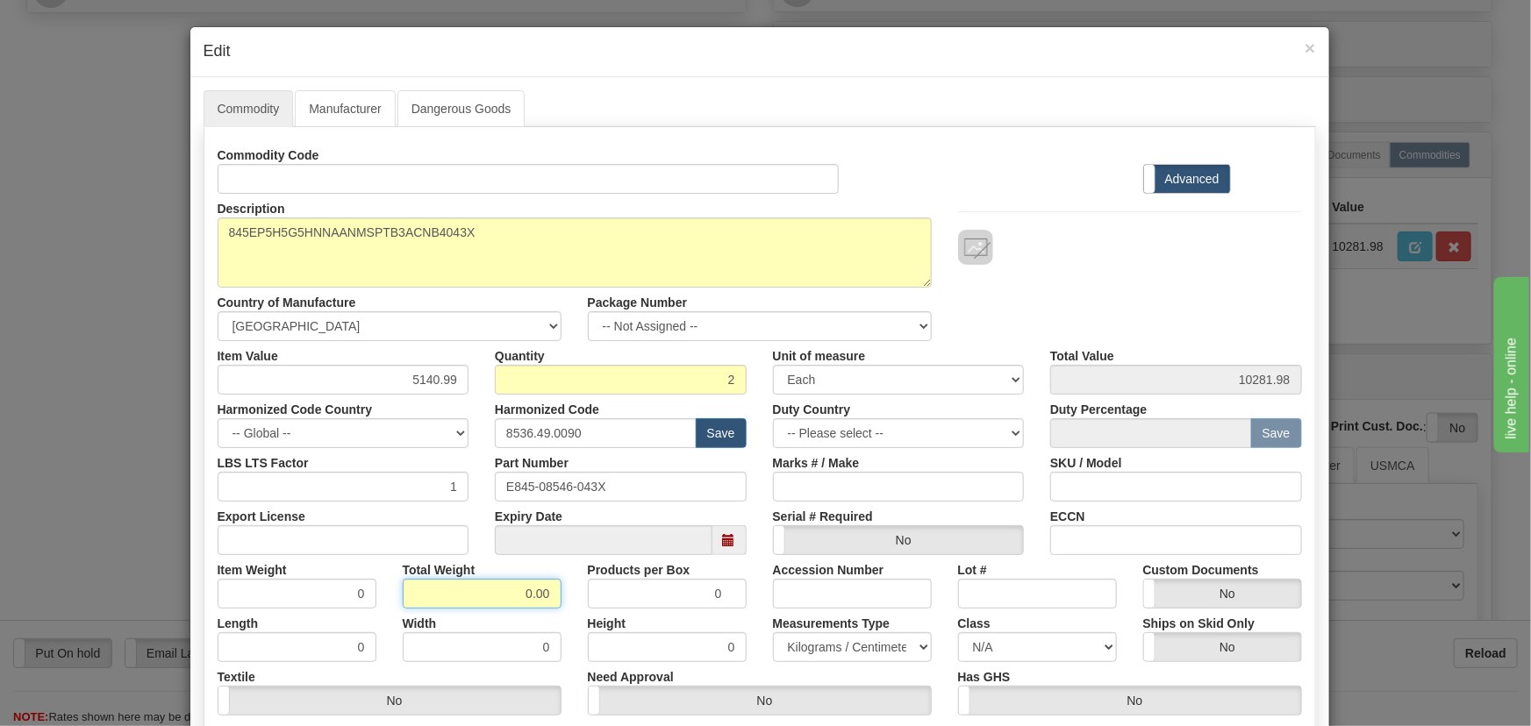
drag, startPoint x: 514, startPoint y: 585, endPoint x: 550, endPoint y: 597, distance: 38.0
click at [546, 597] on input "0.00" at bounding box center [482, 594] width 159 height 30
type input "2"
type input "1.0000"
click at [575, 611] on div "Height 0" at bounding box center [667, 636] width 185 height 54
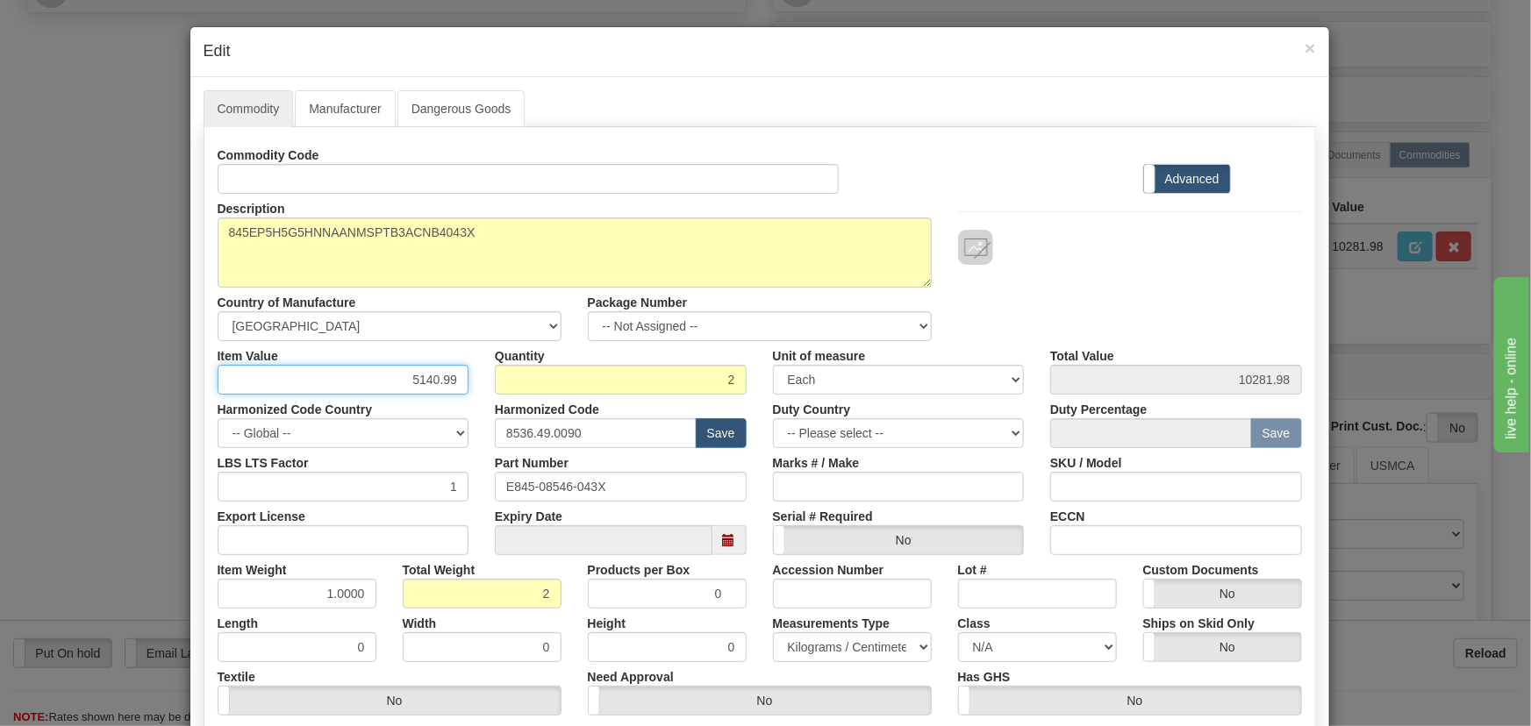
drag, startPoint x: 405, startPoint y: 380, endPoint x: 463, endPoint y: 390, distance: 58.8
click at [458, 394] on div "Commodity Code Standard Advanced Description 845EP5H5G5HNNAANMSPTB3ACNB4043X Co…" at bounding box center [760, 454] width 1084 height 629
paste input "4.778,04"
type input "4778.04"
type input "9556.08"
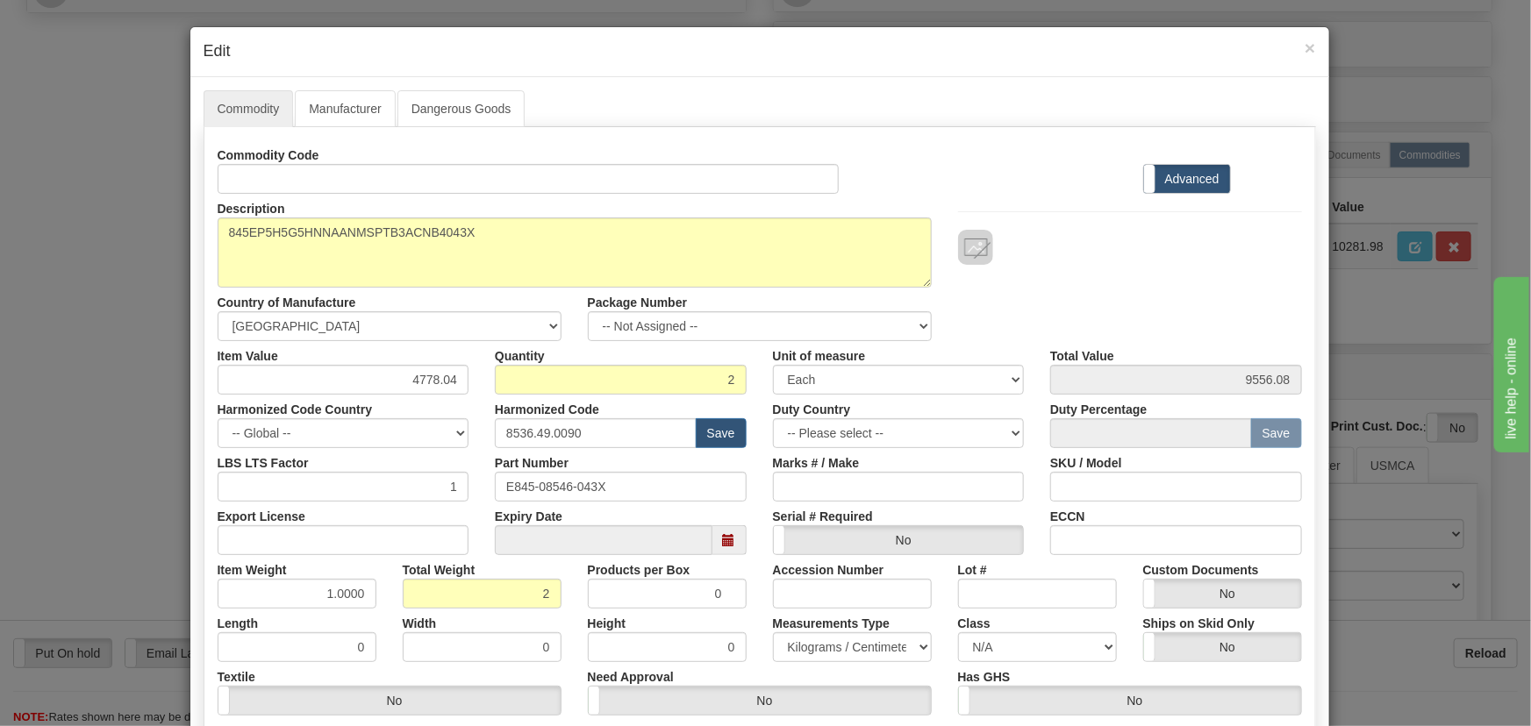
click at [1030, 179] on div "Commodity Code Standard Advanced" at bounding box center [759, 167] width 1111 height 54
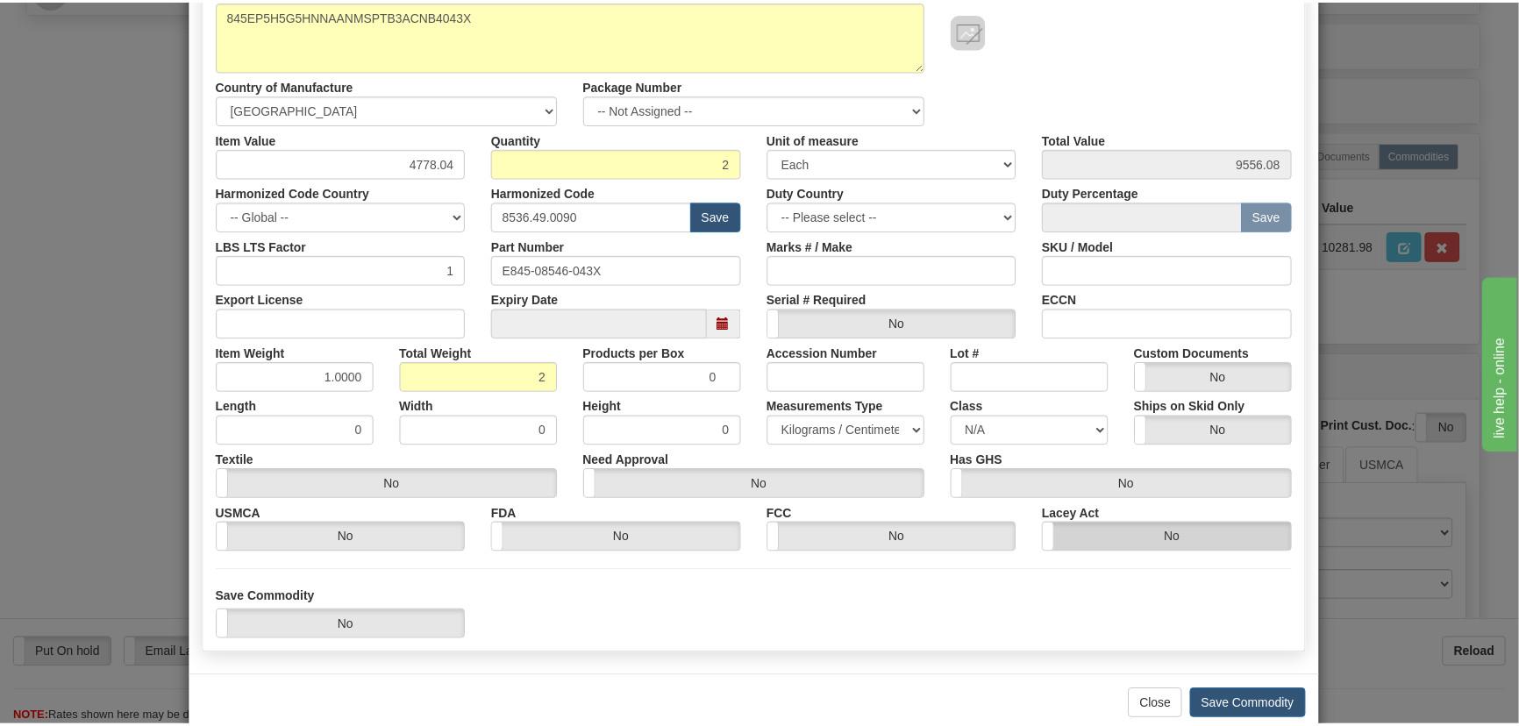
scroll to position [249, 0]
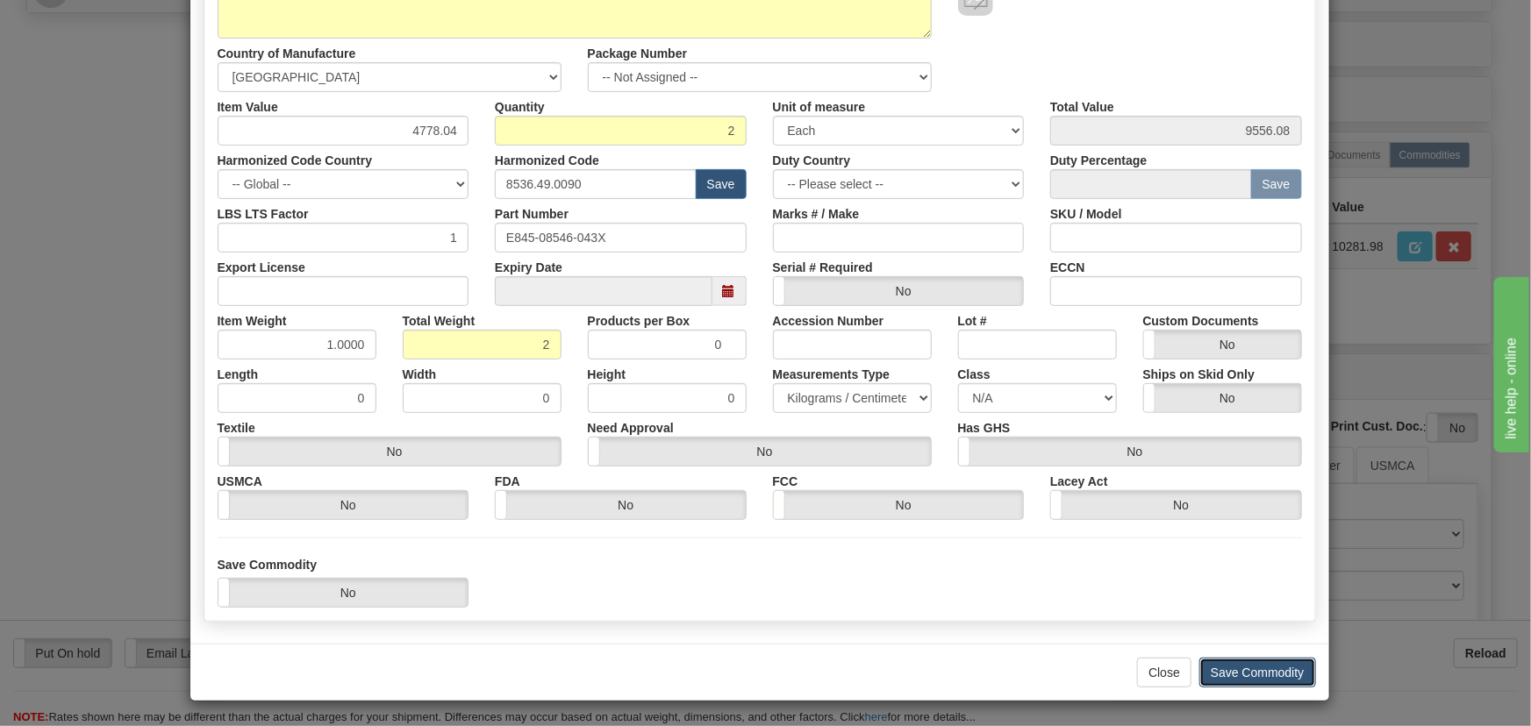
click at [1253, 670] on button "Save Commodity" at bounding box center [1257, 673] width 117 height 30
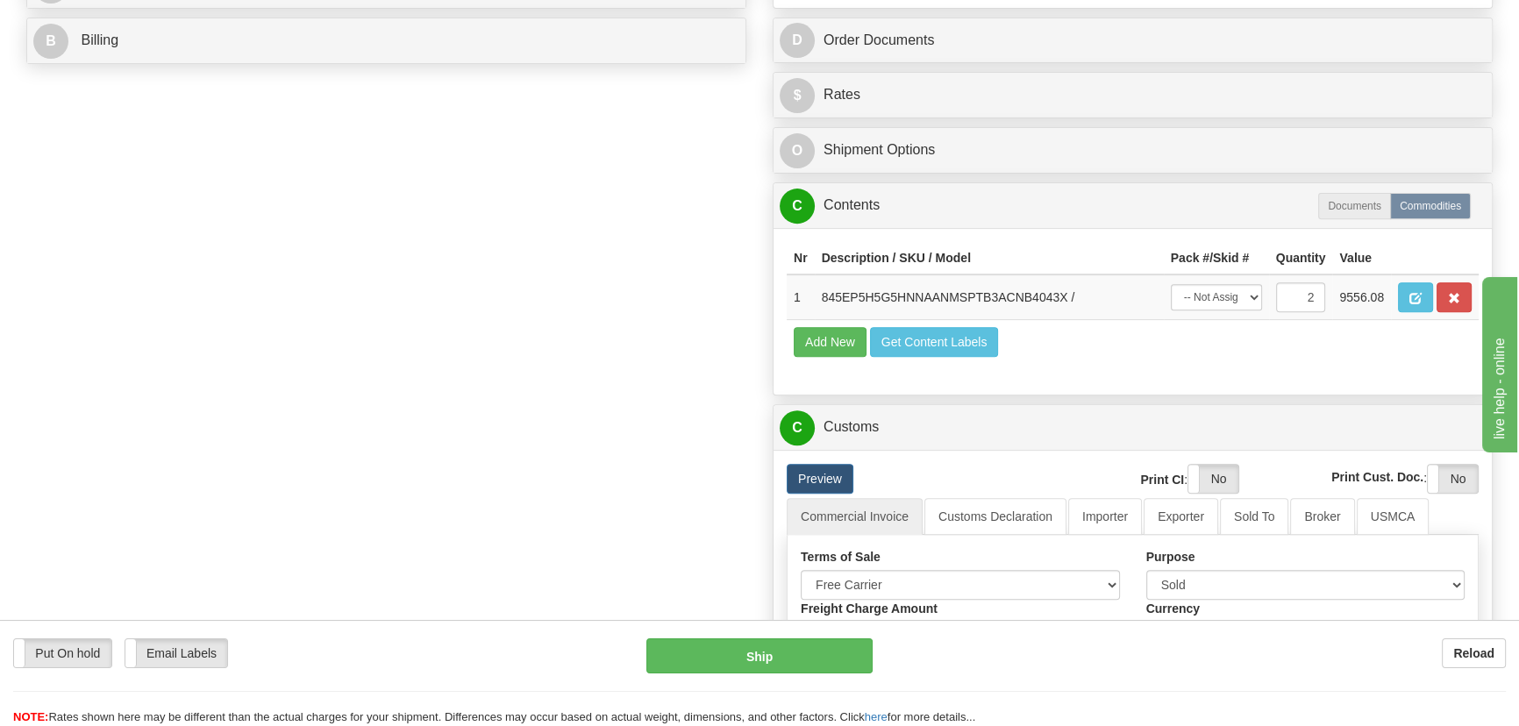
scroll to position [718, 0]
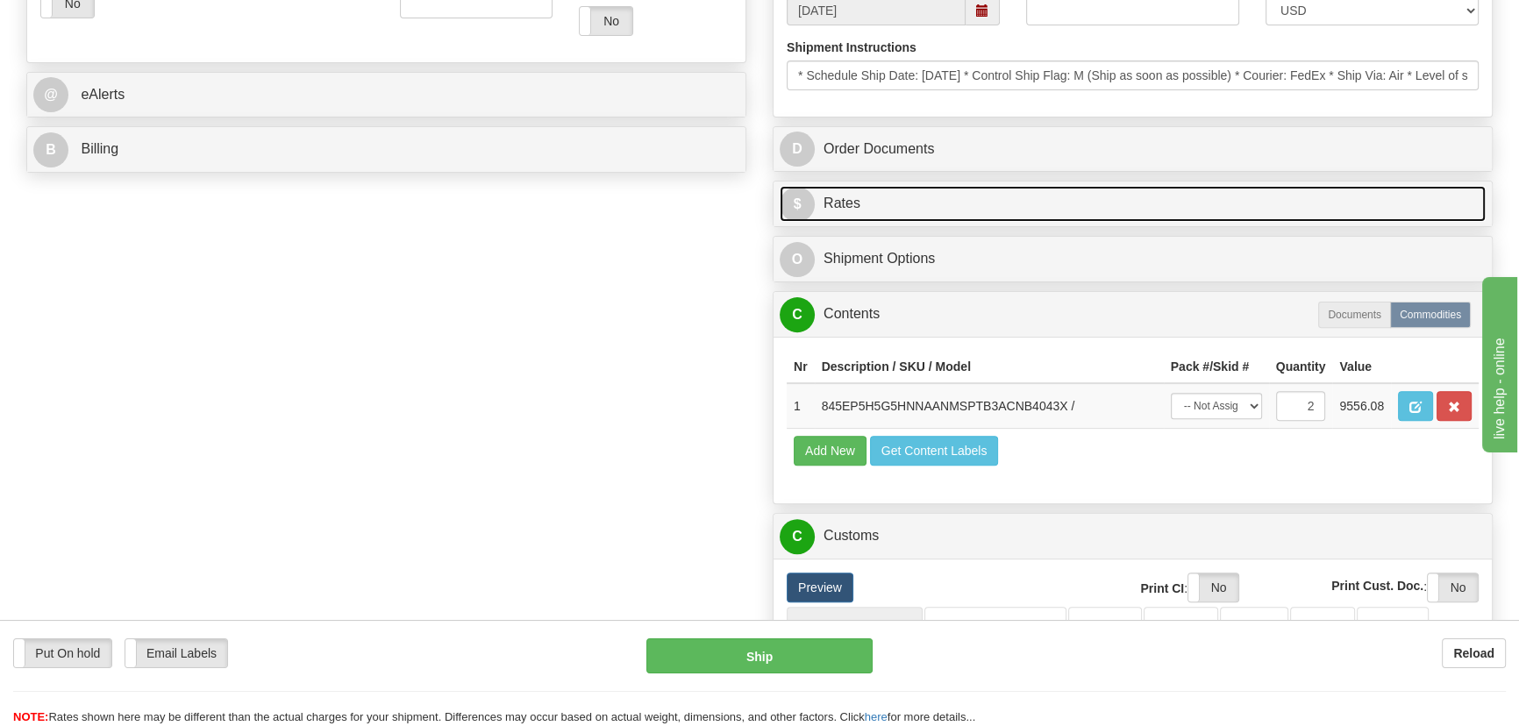
click at [1199, 201] on link "$ Rates" at bounding box center [1133, 204] width 706 height 36
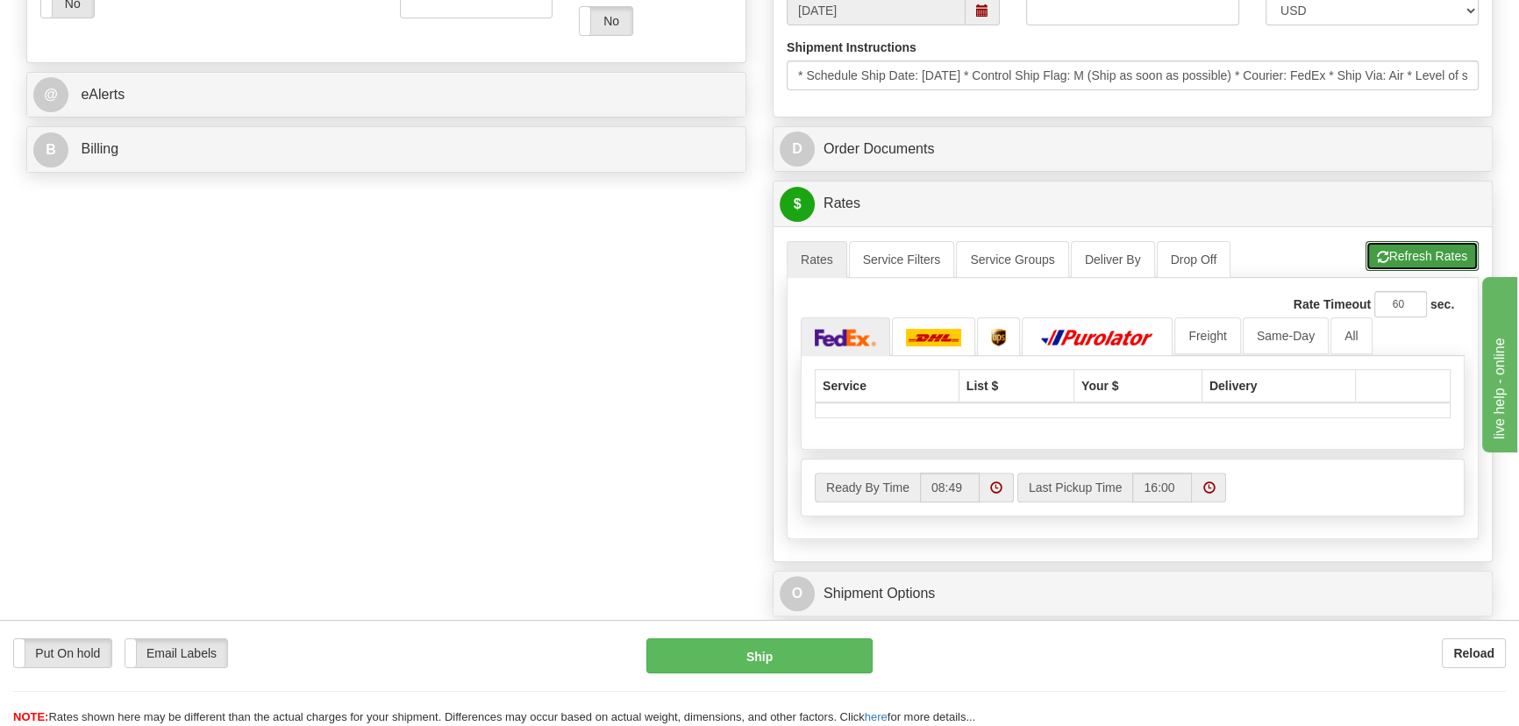
click at [1430, 262] on button "Refresh Rates" at bounding box center [1422, 256] width 113 height 30
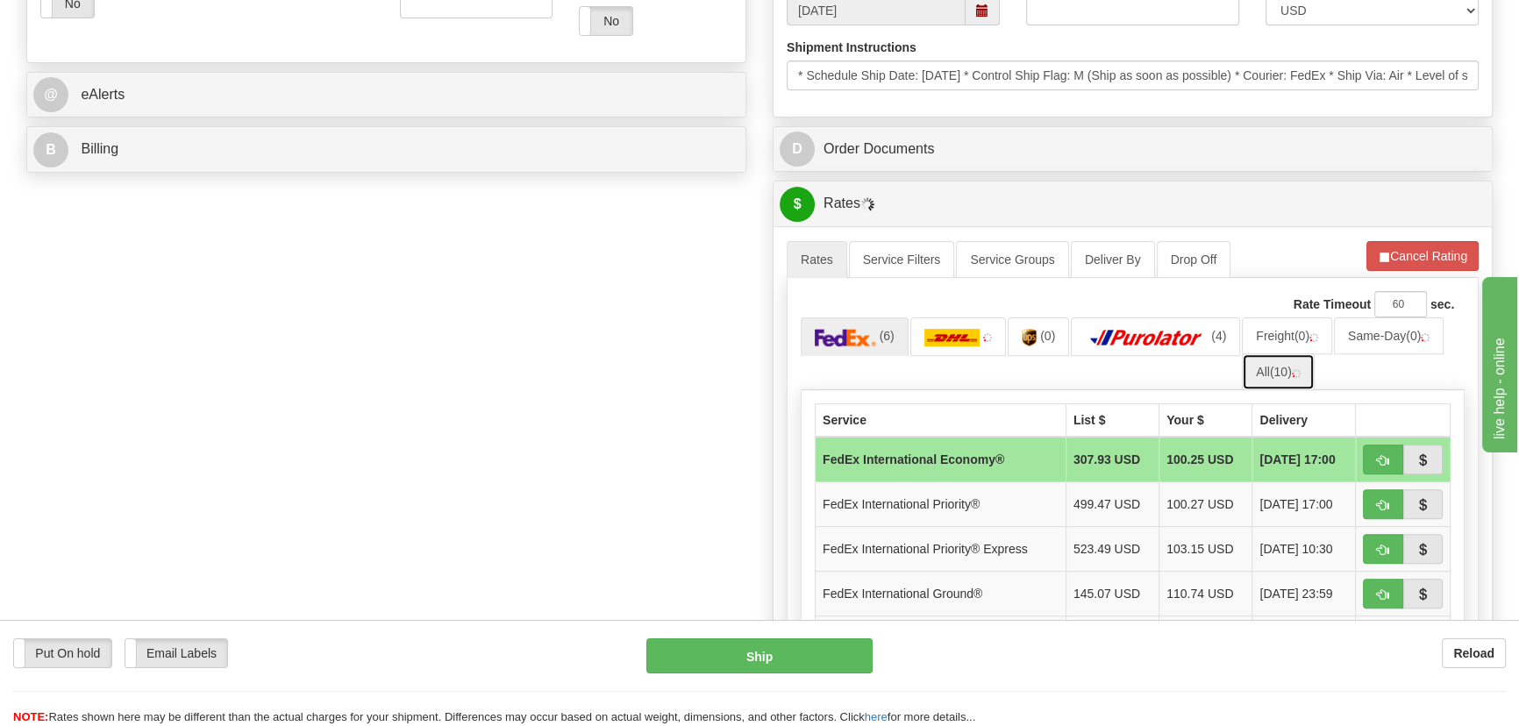
click at [1283, 377] on link "All (10)" at bounding box center [1278, 372] width 72 height 37
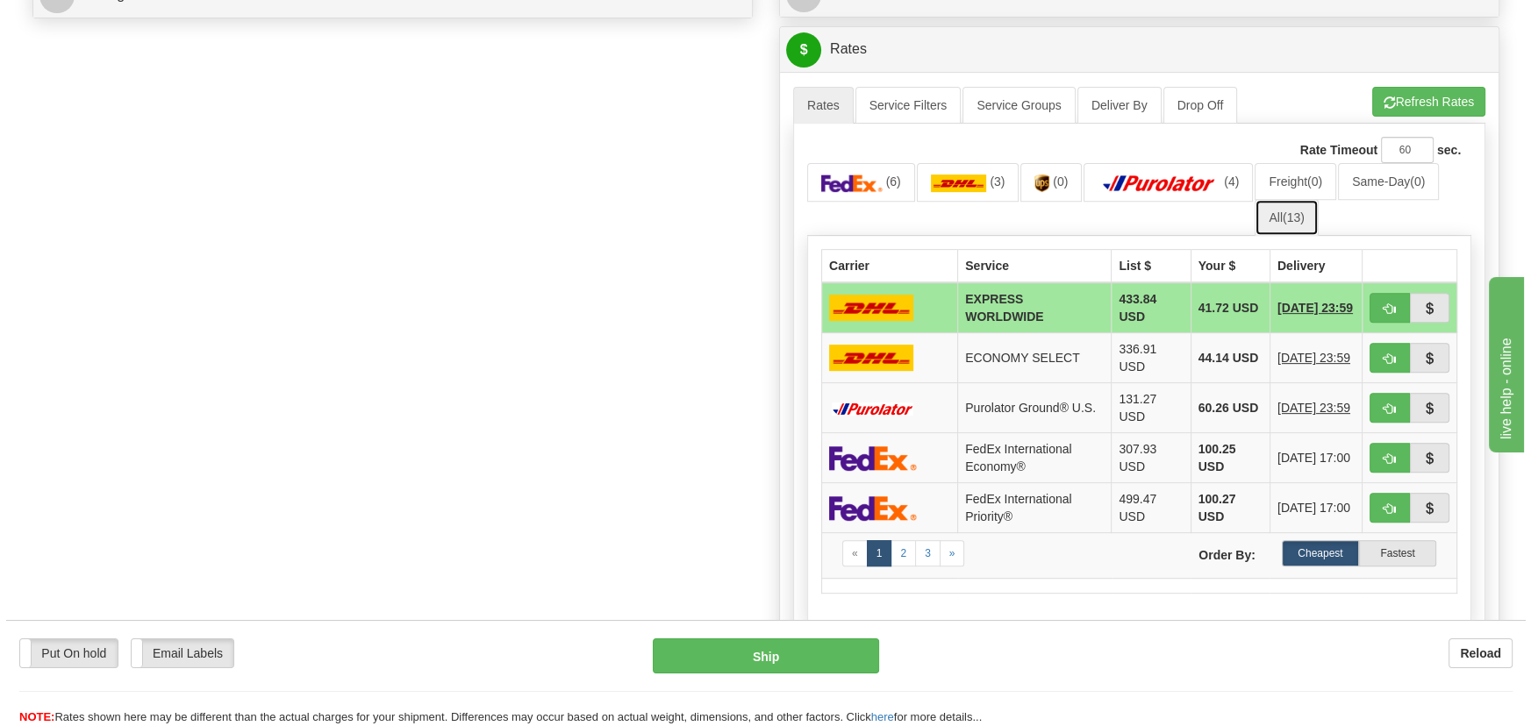
scroll to position [877, 0]
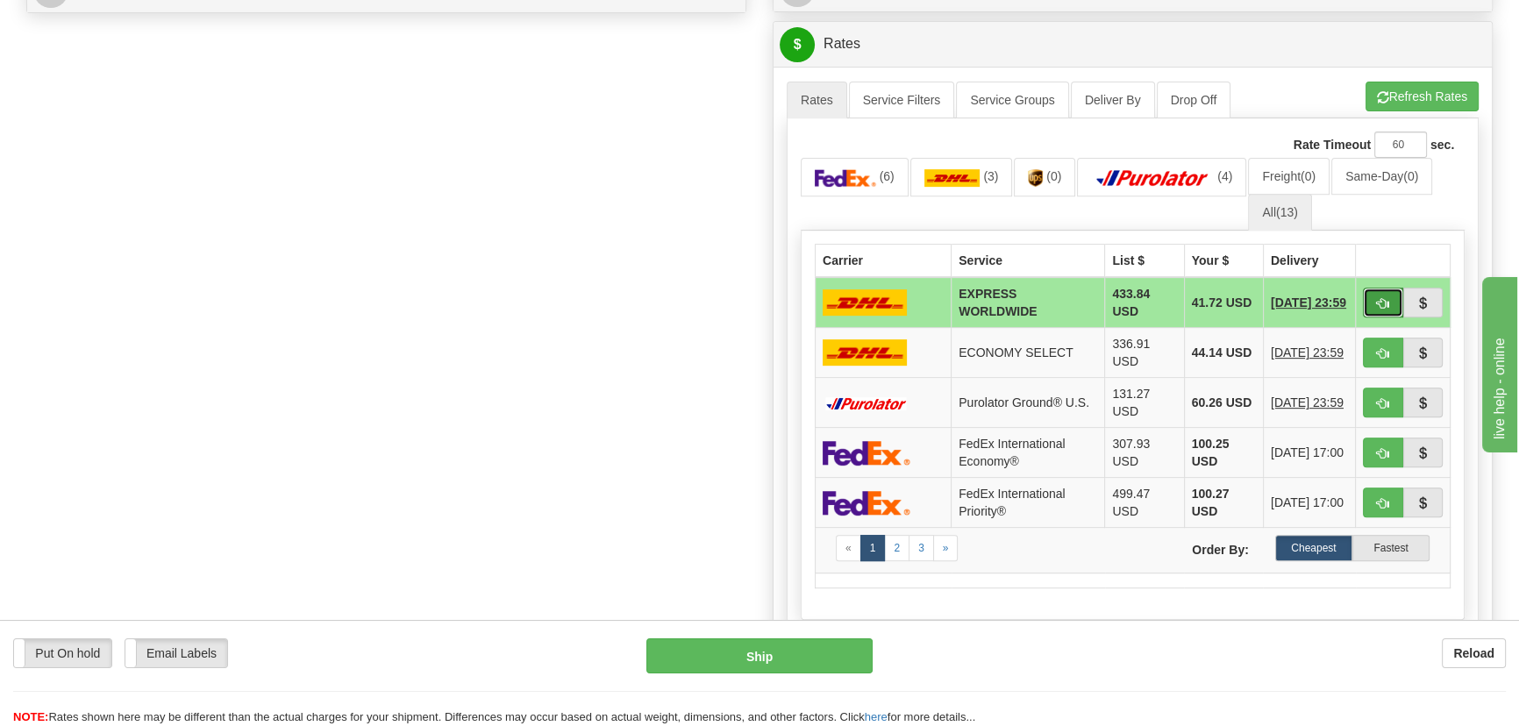
click at [1377, 304] on span "button" at bounding box center [1383, 303] width 12 height 11
type input "P"
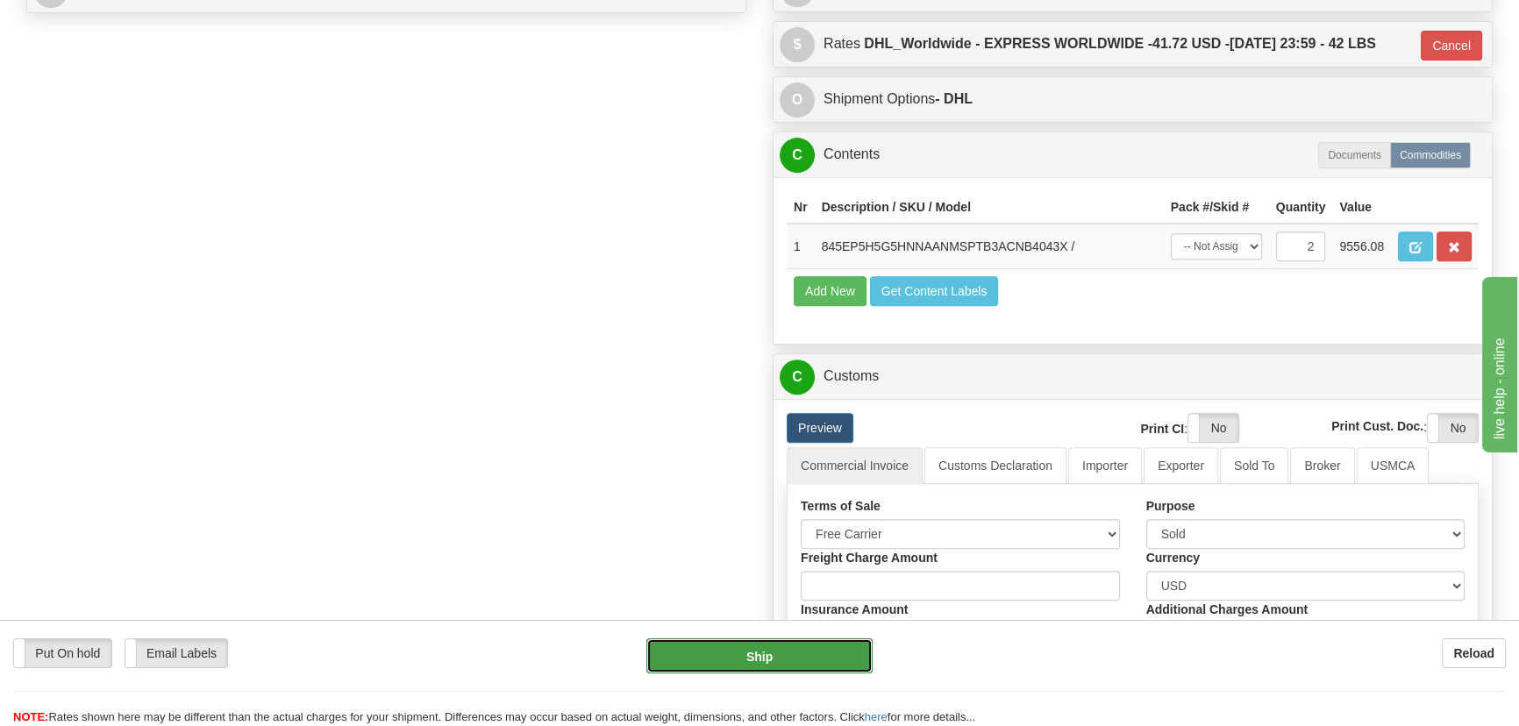
click at [789, 649] on button "Ship" at bounding box center [760, 656] width 227 height 35
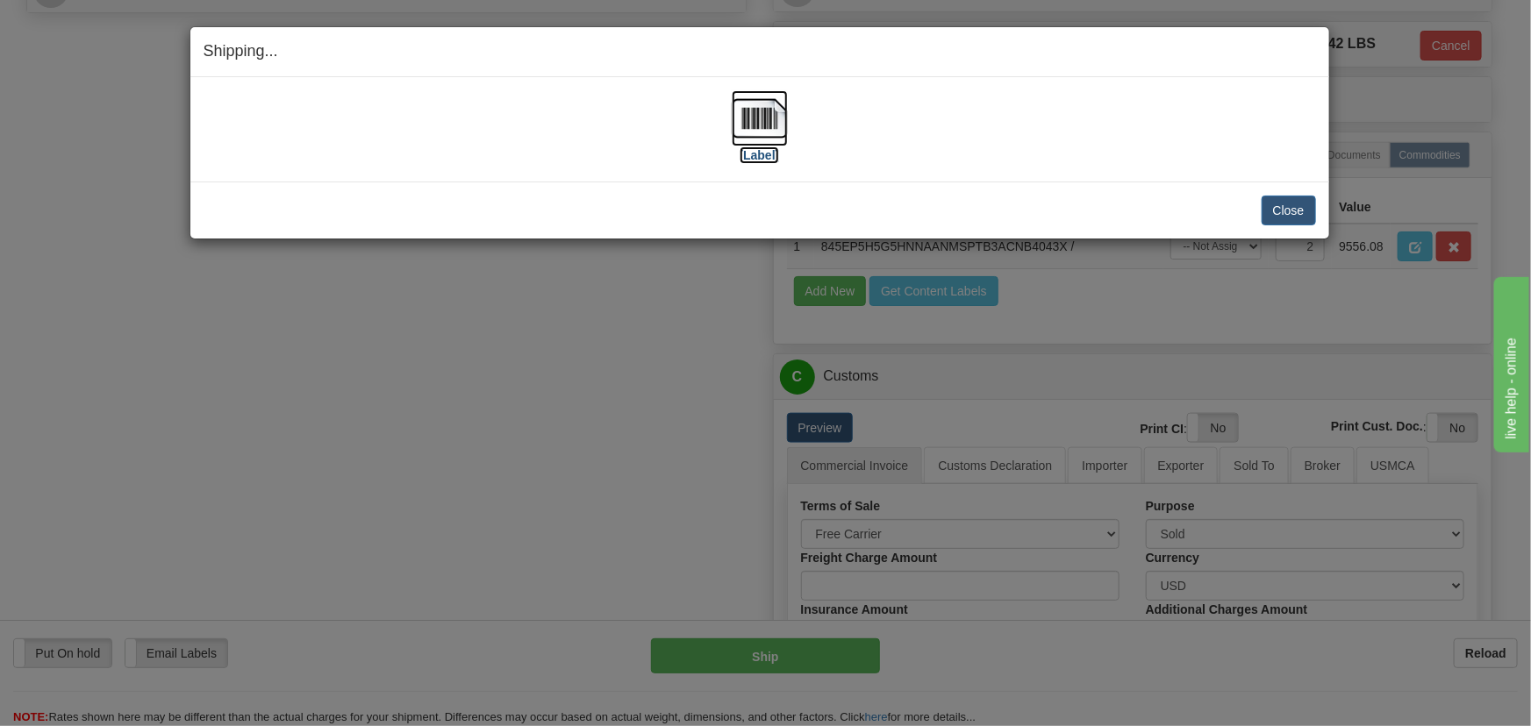
click at [769, 137] on img at bounding box center [760, 118] width 56 height 56
click at [1274, 211] on button "Close" at bounding box center [1288, 211] width 54 height 30
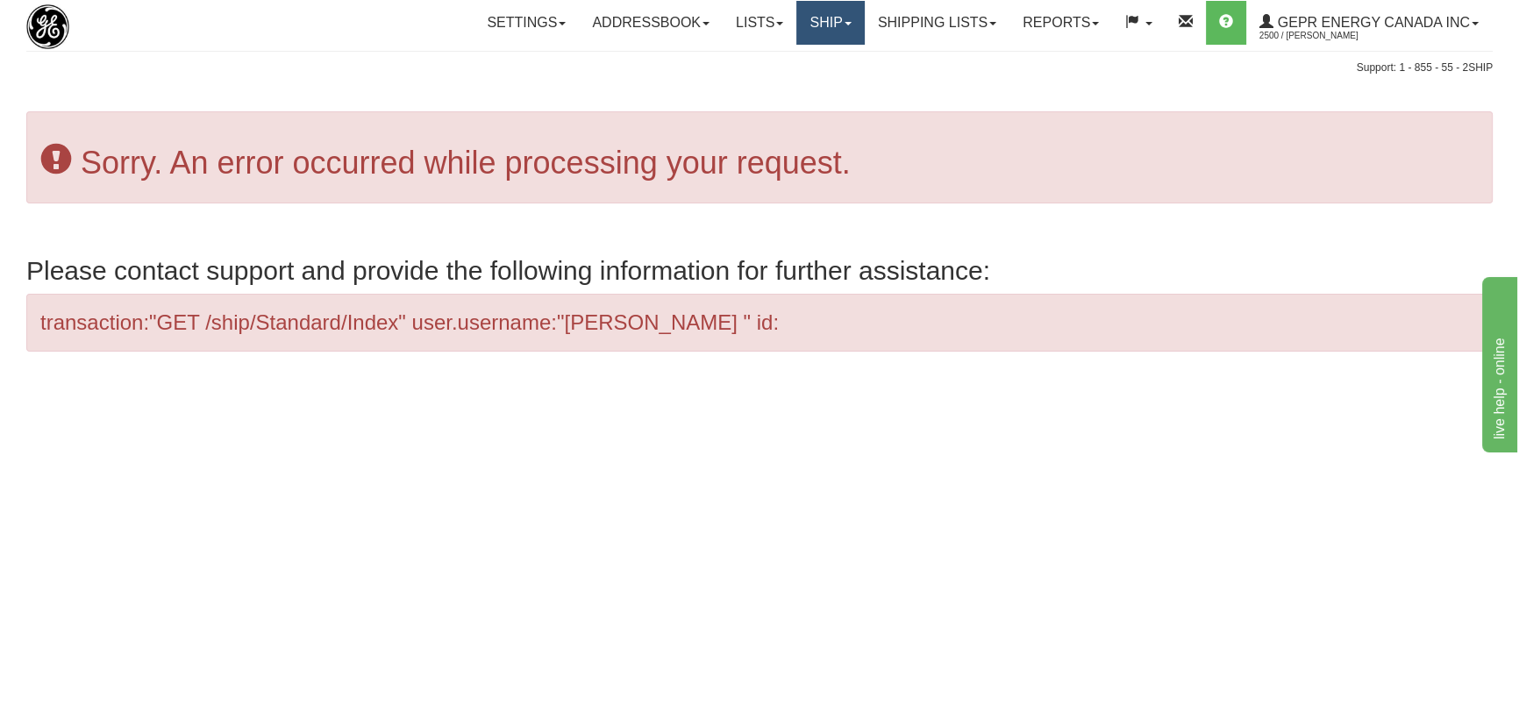
click at [797, 24] on link "Ship" at bounding box center [831, 23] width 68 height 44
drag, startPoint x: 783, startPoint y: 55, endPoint x: 753, endPoint y: 61, distance: 31.3
click at [782, 55] on link "Ship Screen" at bounding box center [784, 61] width 159 height 23
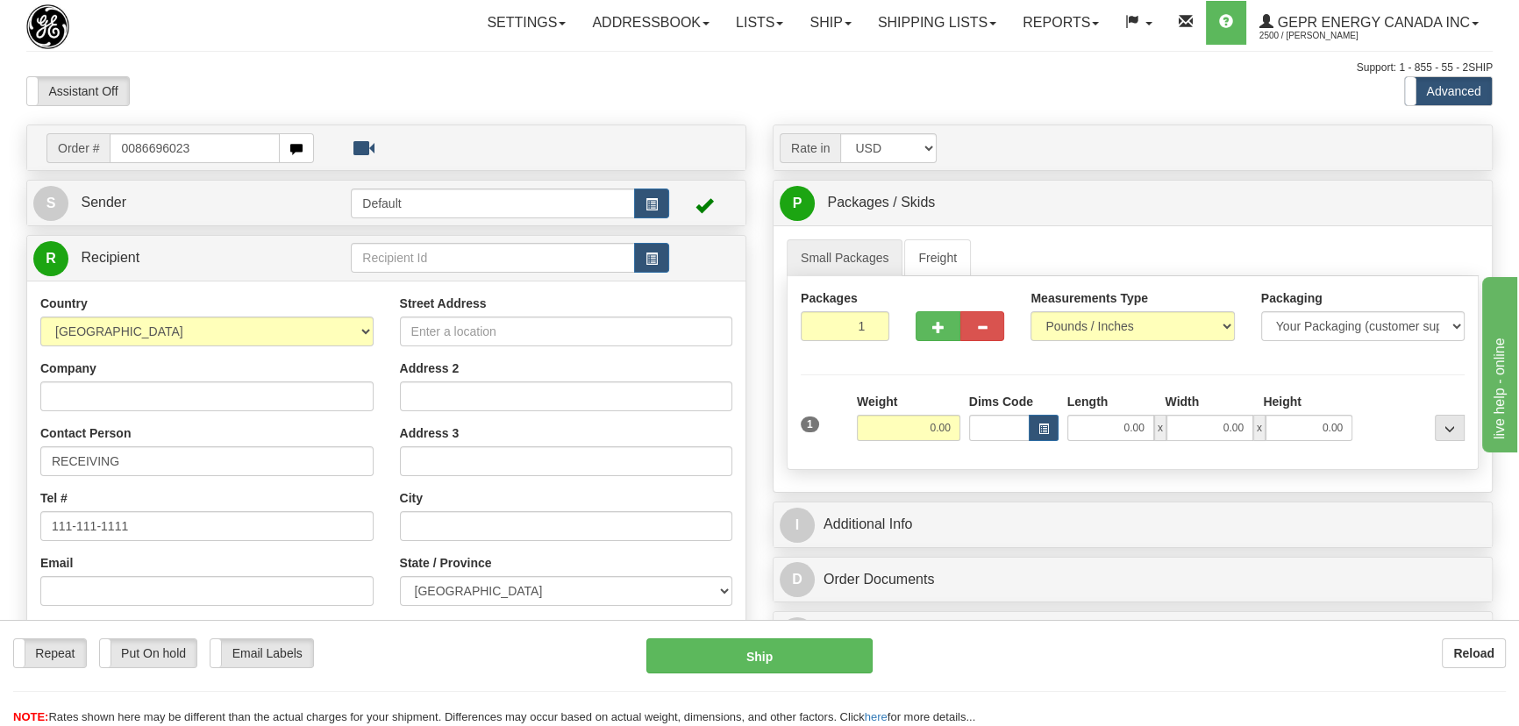
click at [132, 150] on input "0086696023" at bounding box center [195, 148] width 170 height 30
type input "86696023"
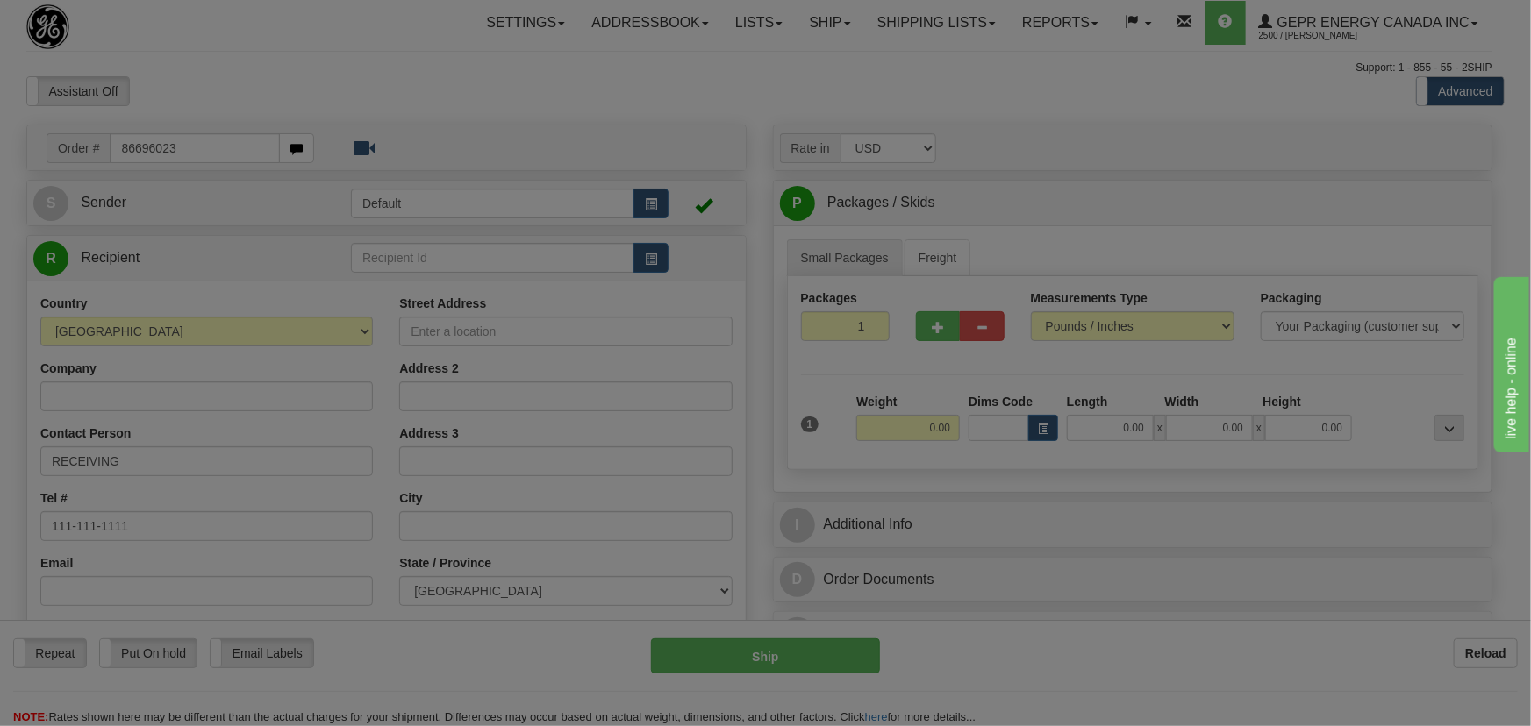
click at [395, 71] on body "Training Course Close Toggle navigation Settings Shipping Preferences New Recip…" at bounding box center [765, 363] width 1531 height 726
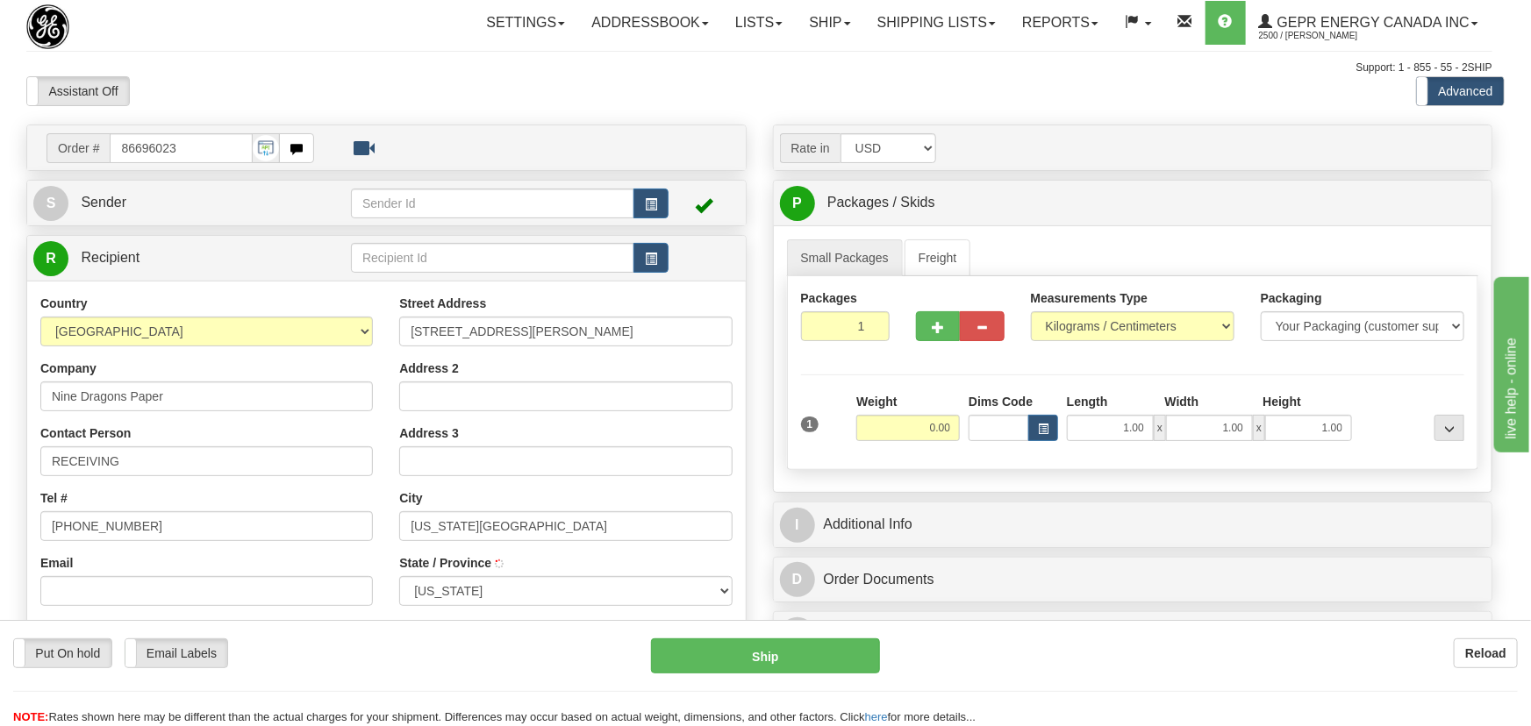
type input "[US_STATE][GEOGRAPHIC_DATA]"
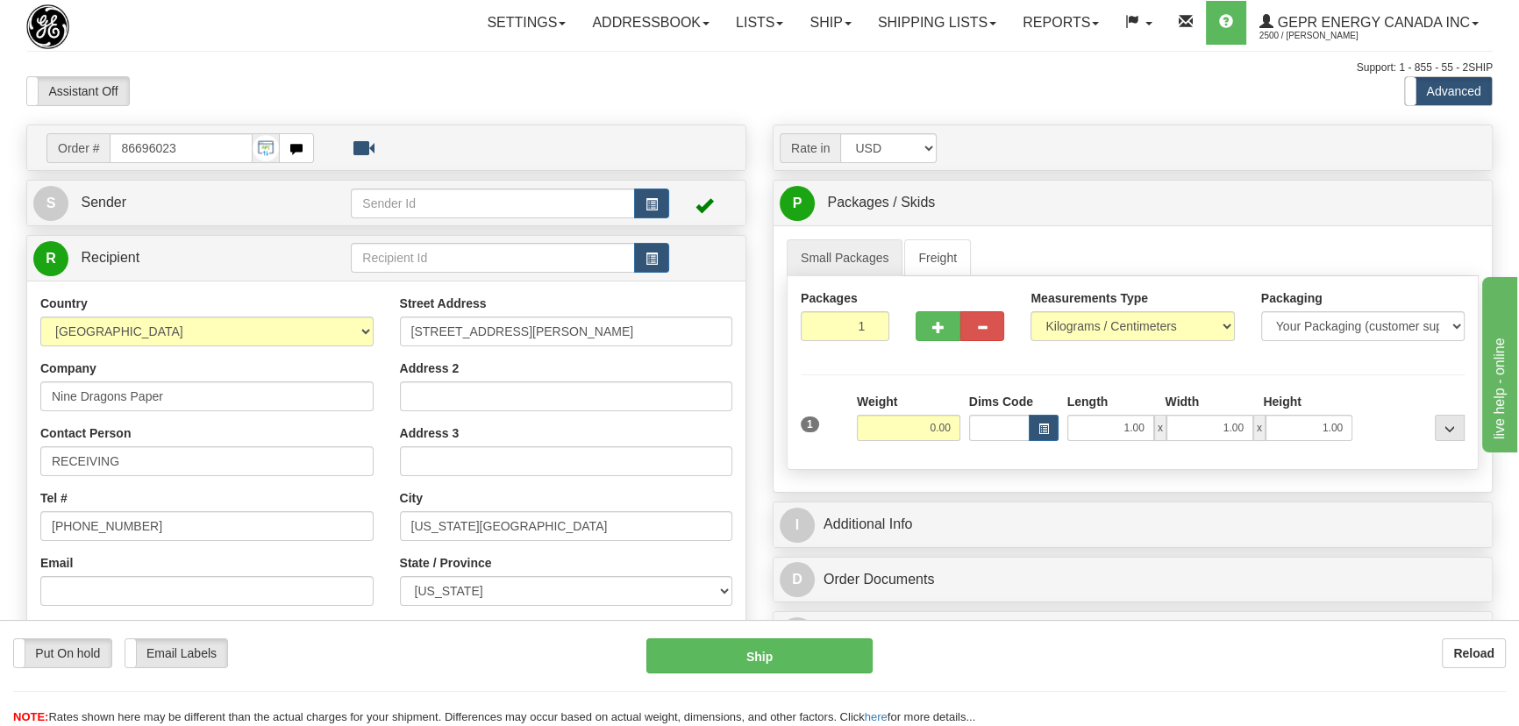
drag, startPoint x: 911, startPoint y: 441, endPoint x: 946, endPoint y: 446, distance: 35.4
click at [946, 446] on div "Weight 0.00" at bounding box center [909, 423] width 112 height 61
drag, startPoint x: 921, startPoint y: 428, endPoint x: 959, endPoint y: 432, distance: 37.9
click at [959, 432] on input "0.00" at bounding box center [909, 428] width 104 height 26
type input "21.00"
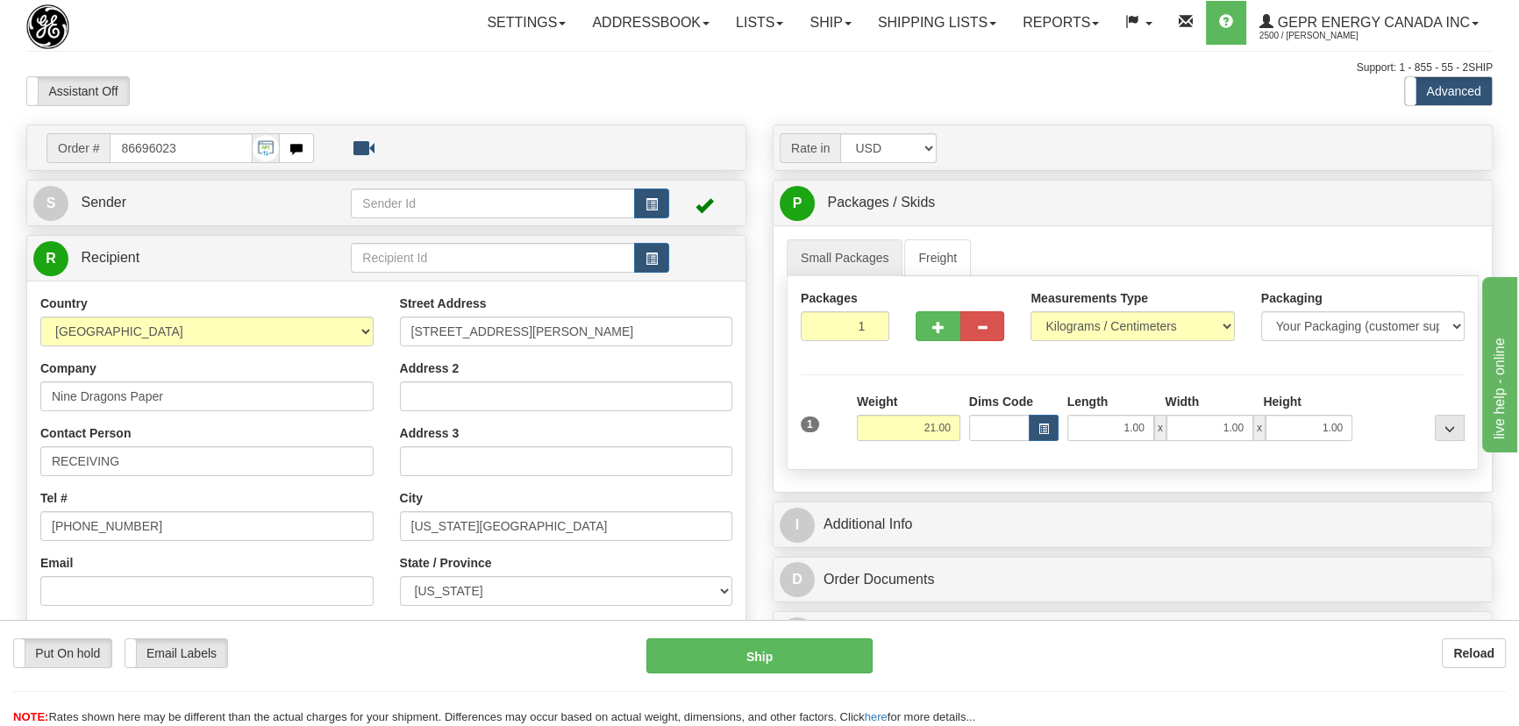
click at [1135, 341] on div "Measurements Type Pounds / Inches Kilograms / Centimeters" at bounding box center [1133, 321] width 230 height 65
click at [1126, 327] on select "Pounds / Inches Kilograms / Centimeters" at bounding box center [1133, 326] width 204 height 30
select select "0"
click at [1031, 311] on select "Pounds / Inches Kilograms / Centimeters" at bounding box center [1133, 326] width 204 height 30
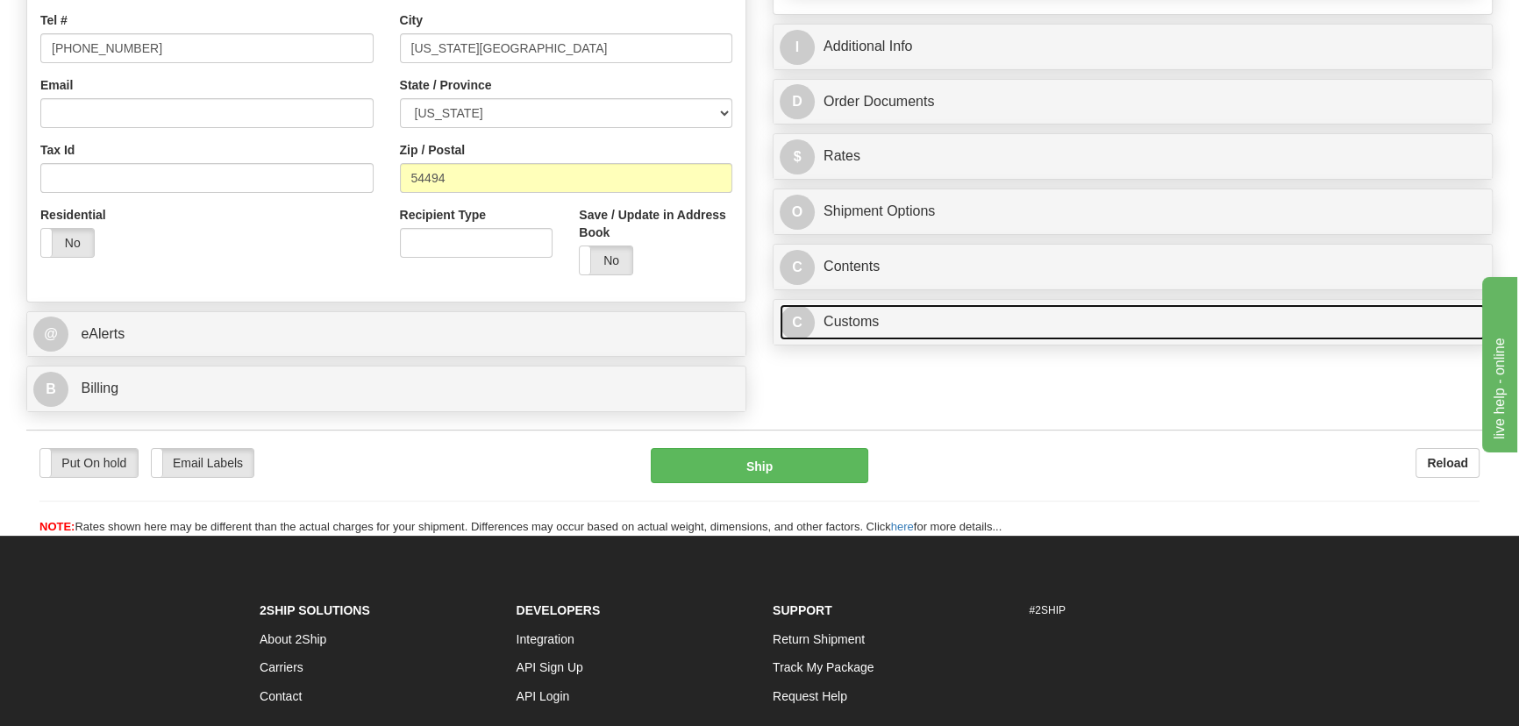
click at [1056, 325] on link "C Customs" at bounding box center [1133, 322] width 706 height 36
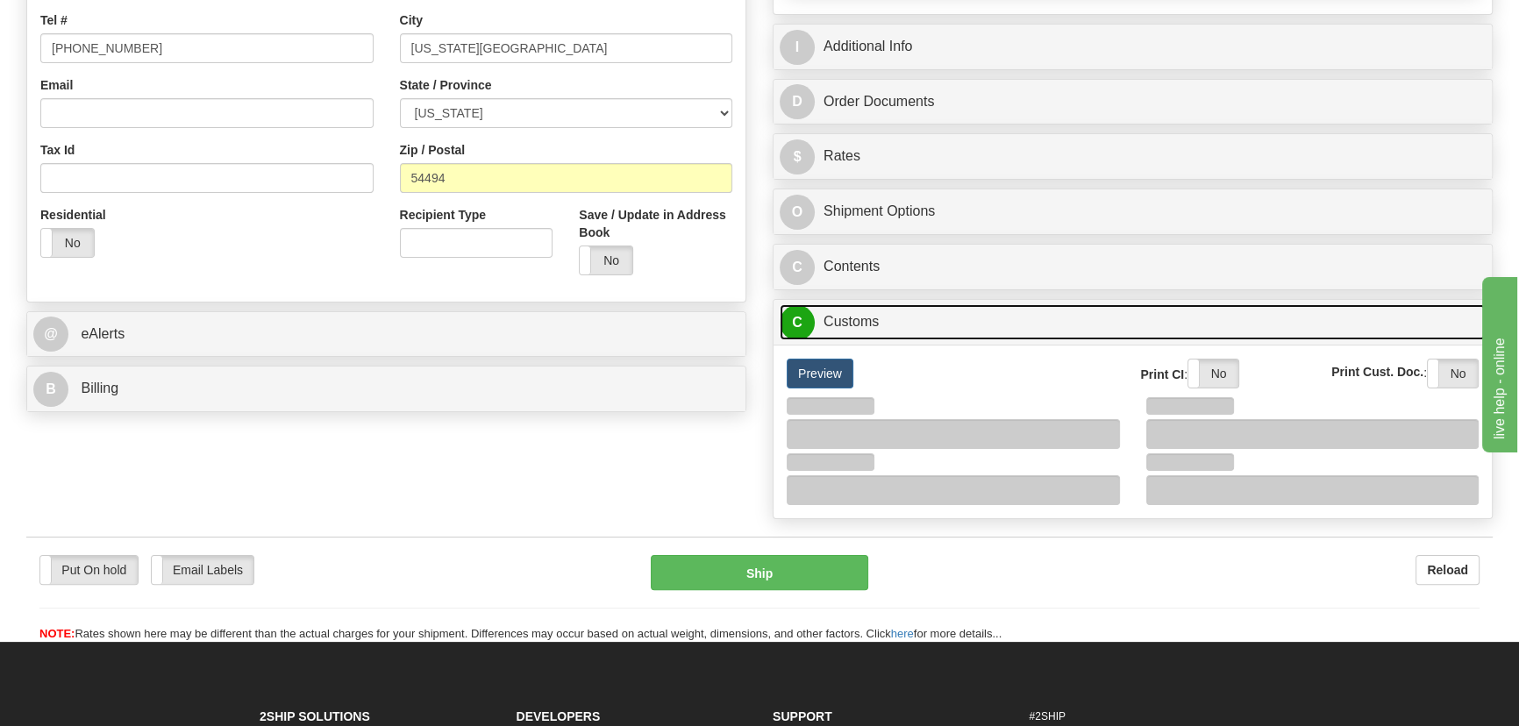
scroll to position [638, 0]
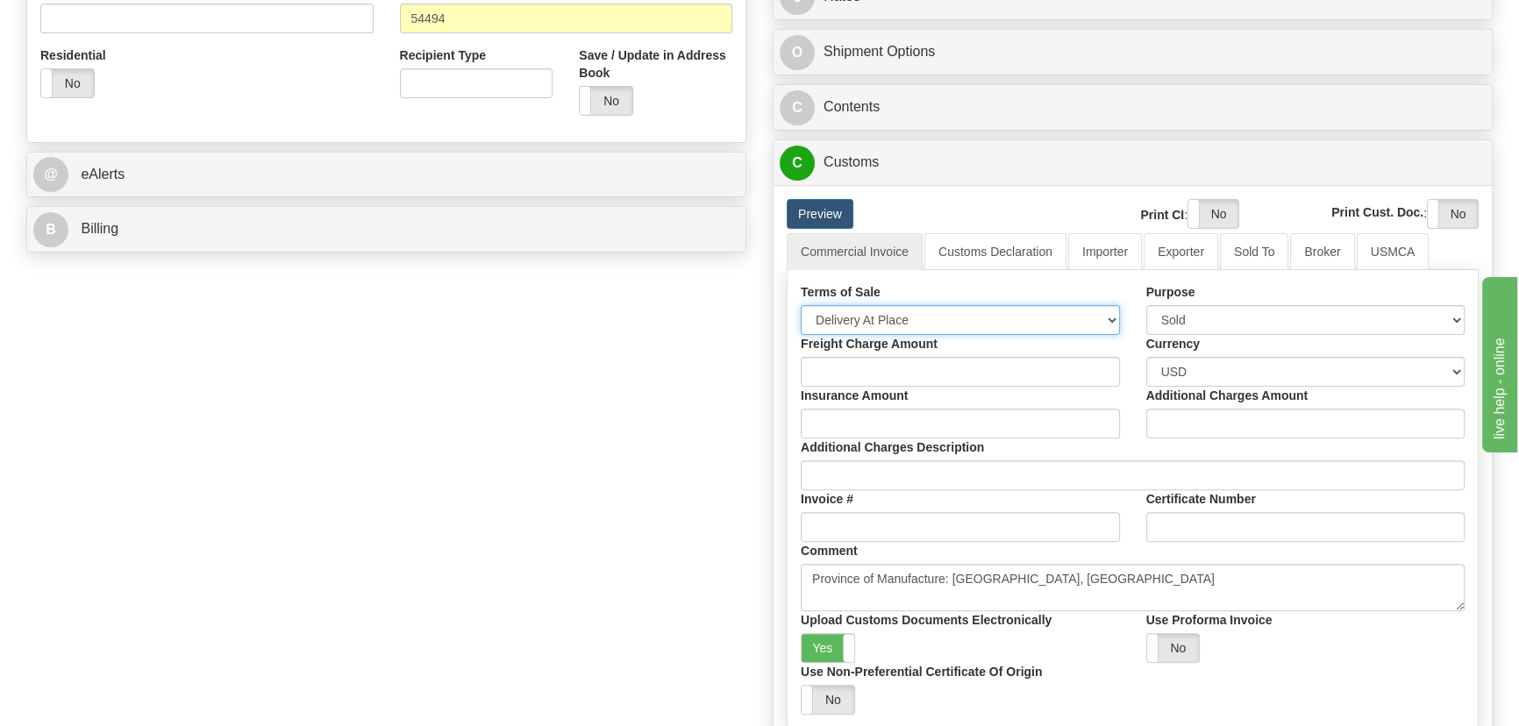
drag, startPoint x: 924, startPoint y: 313, endPoint x: 914, endPoint y: 320, distance: 11.9
click at [923, 313] on select "Free Carrier Free On Board Ex Works Delivered Duty Unpaid Delivered Duty Paid C…" at bounding box center [960, 320] width 319 height 30
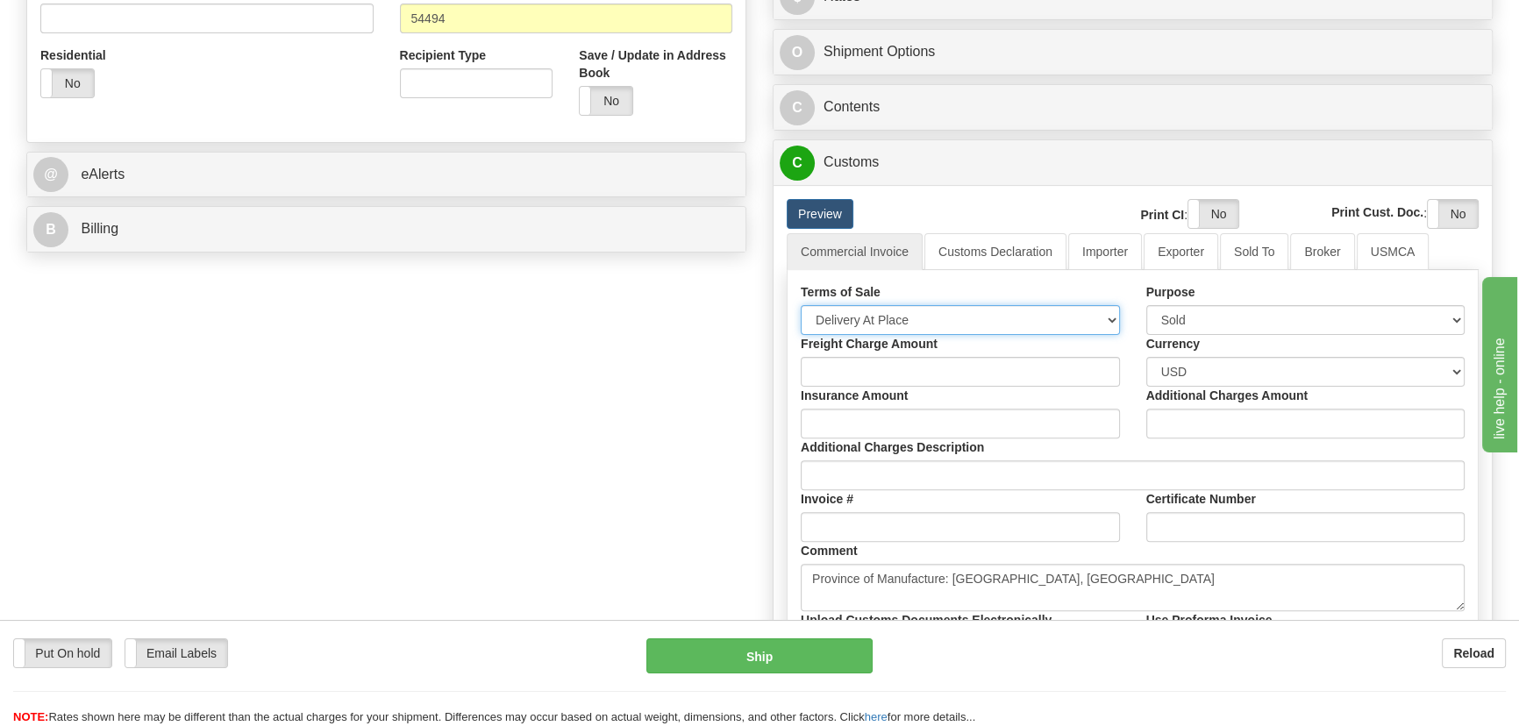
select select "7"
click at [801, 305] on select "Free Carrier Free On Board Ex Works Delivered Duty Unpaid Delivered Duty Paid C…" at bounding box center [960, 320] width 319 height 30
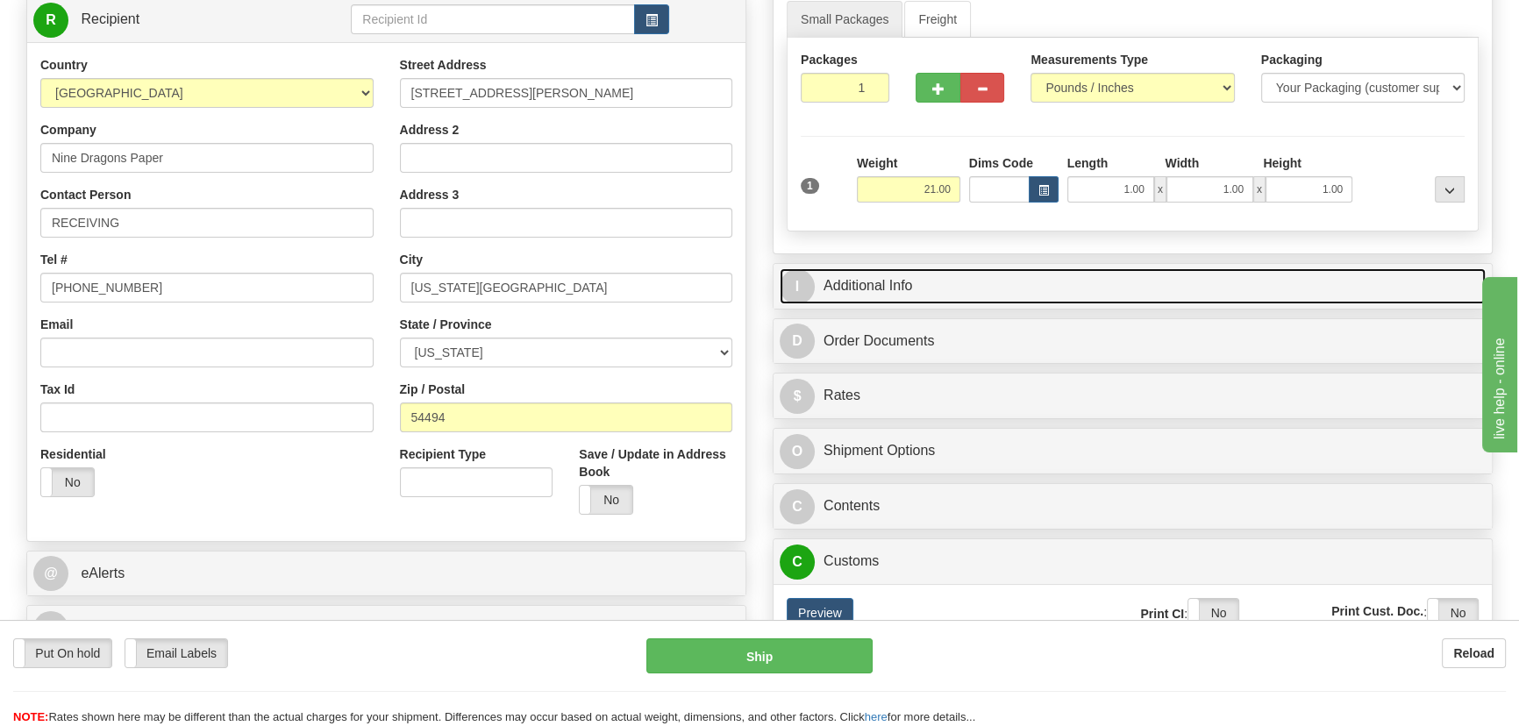
click at [1200, 273] on link "I Additional Info" at bounding box center [1133, 286] width 706 height 36
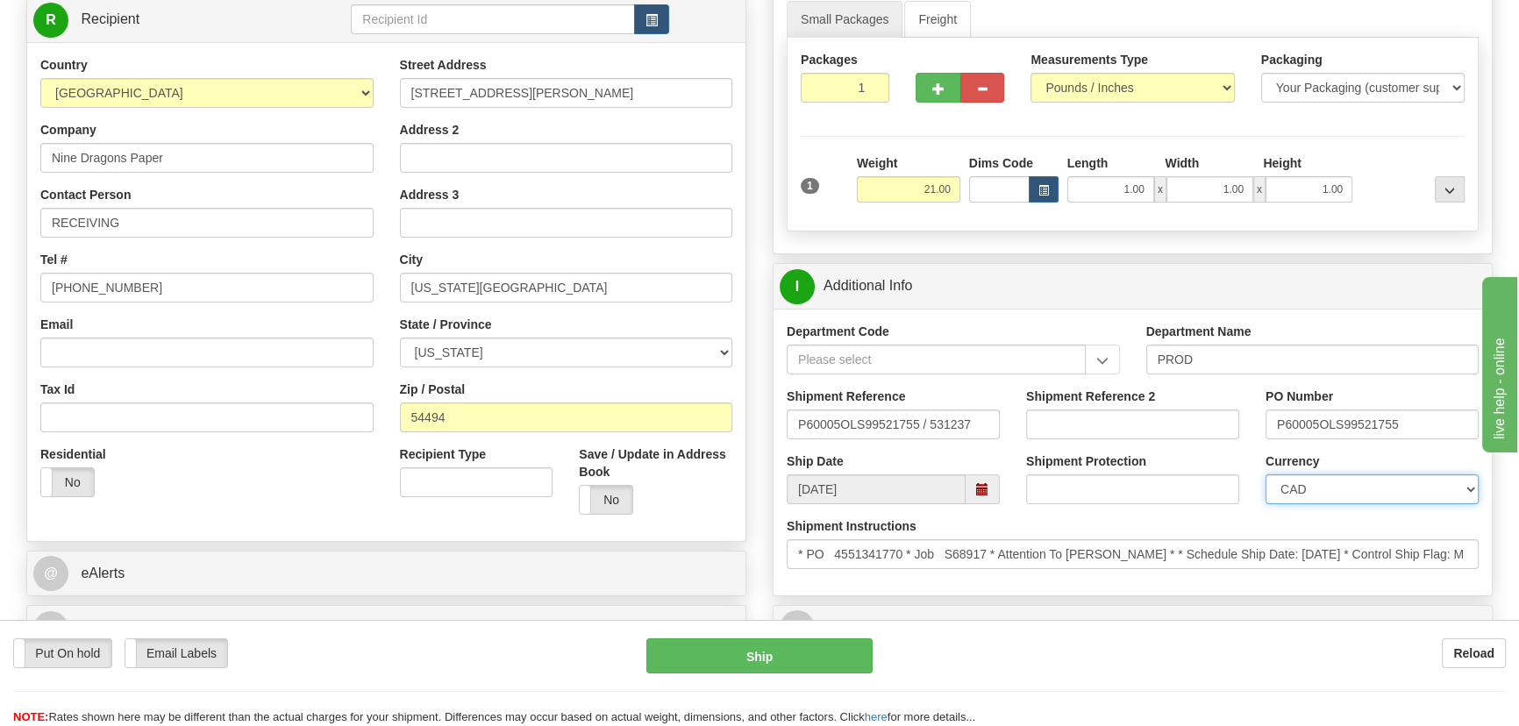
click at [1340, 493] on select "CAD USD EUR ZAR [PERSON_NAME] ARN AUD AUS AWG BBD BFR BGN BHD BMD BND BRC BRL C…" at bounding box center [1372, 490] width 213 height 30
click at [1266, 475] on select "CAD USD EUR ZAR [PERSON_NAME] ARN AUD AUS AWG BBD BFR BGN BHD BMD BND BRC BRL C…" at bounding box center [1372, 490] width 213 height 30
click at [1368, 485] on select "CAD USD EUR ZAR [PERSON_NAME] ARN AUD AUS AWG BBD BFR BGN BHD BMD BND BRC BRL C…" at bounding box center [1372, 490] width 213 height 30
select select "1"
click at [1266, 475] on select "CAD USD EUR ZAR [PERSON_NAME] ARN AUD AUS AWG BBD BFR BGN BHD BMD BND BRC BRL C…" at bounding box center [1372, 490] width 213 height 30
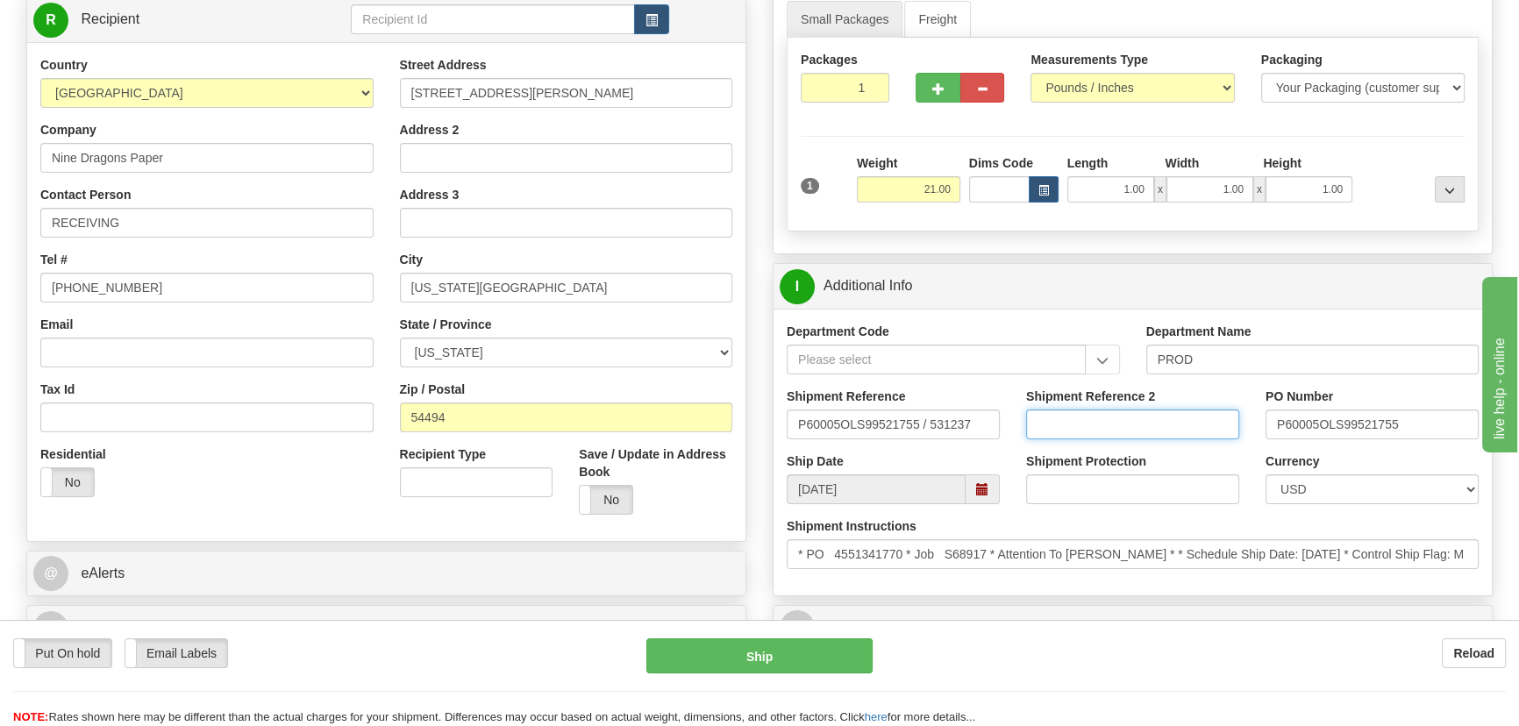
click at [1126, 424] on input "Shipment Reference 2" at bounding box center [1132, 425] width 213 height 30
drag, startPoint x: 1124, startPoint y: 417, endPoint x: 960, endPoint y: 416, distance: 164.0
click at [960, 416] on div "Shipment Reference P60005OLS99521755 / 531237 Shipment Reference 2 5399005310 P…" at bounding box center [1133, 420] width 718 height 65
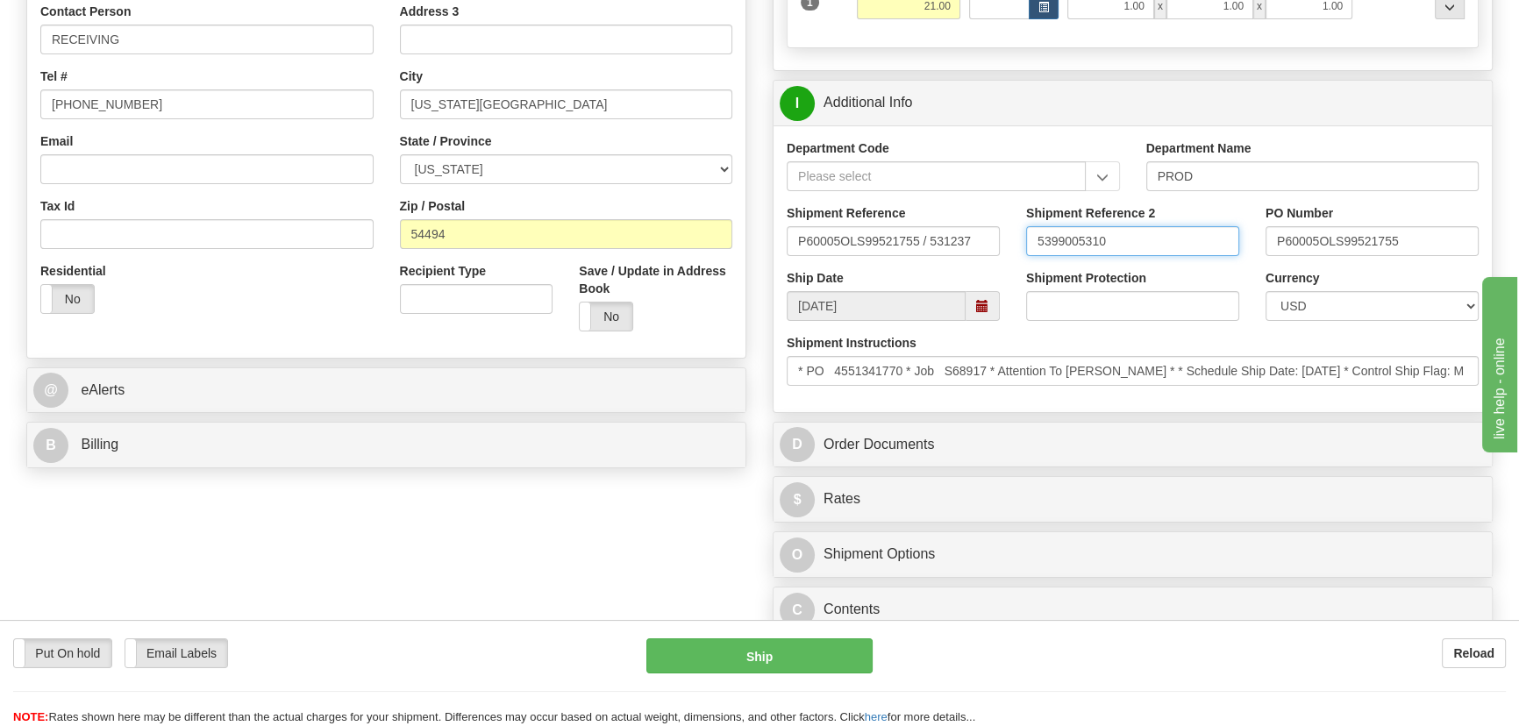
scroll to position [558, 0]
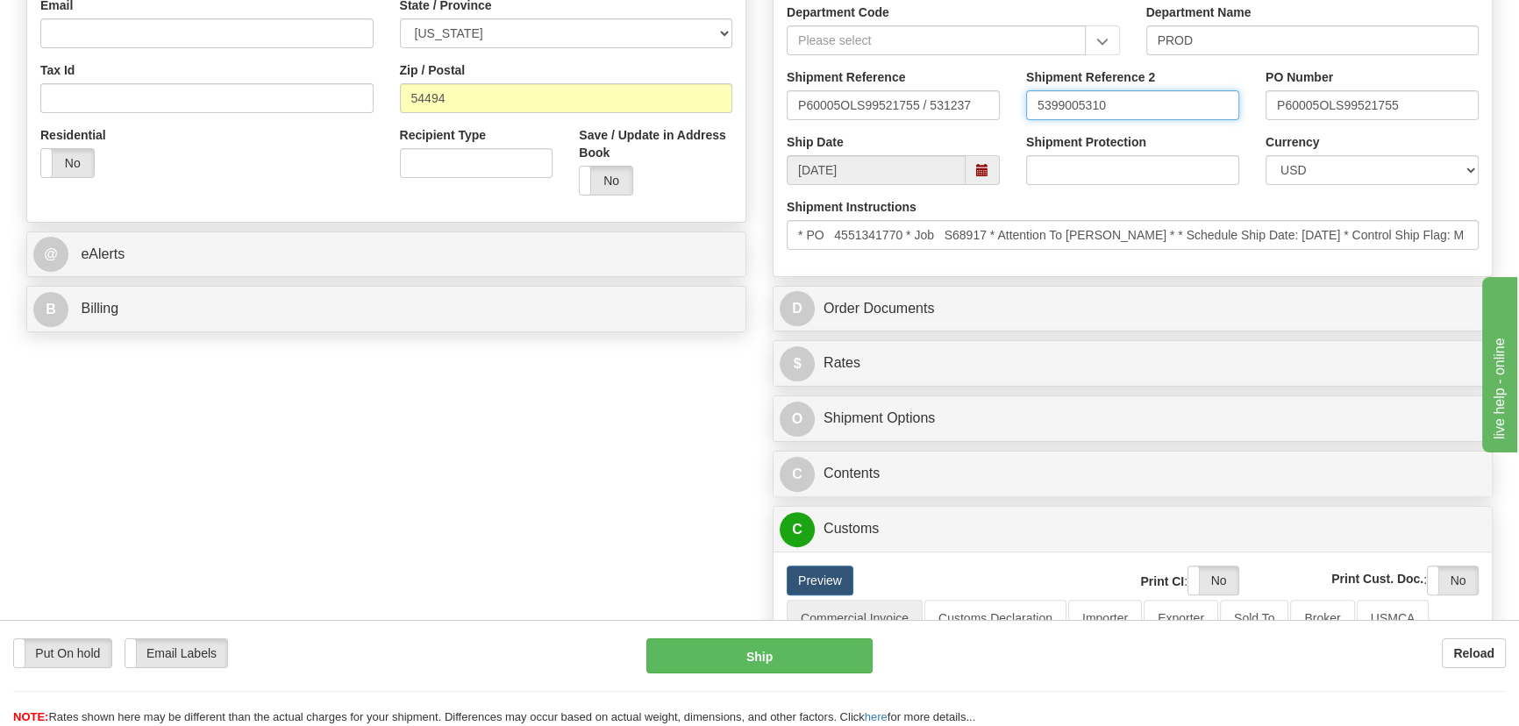
type input "5399005310"
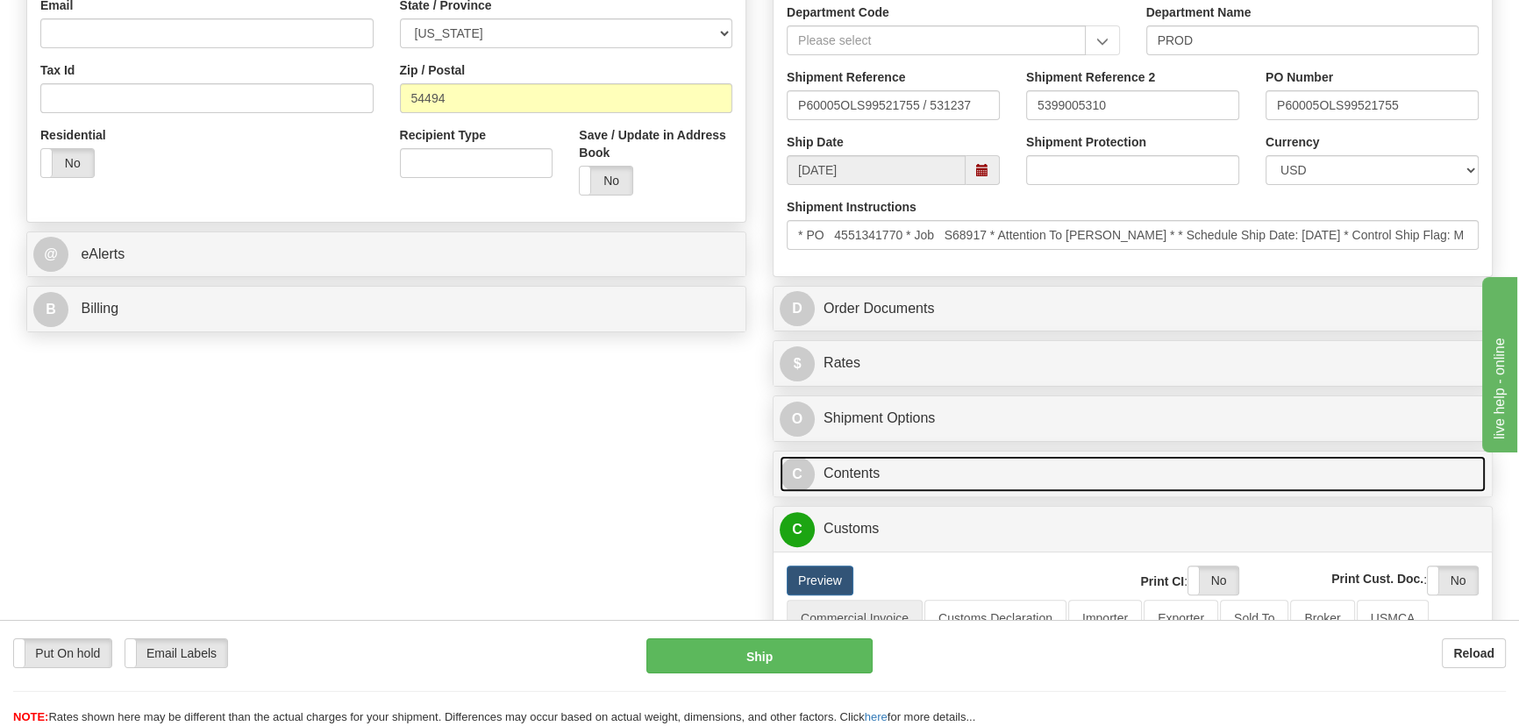
click at [1121, 471] on link "C Contents" at bounding box center [1133, 474] width 706 height 36
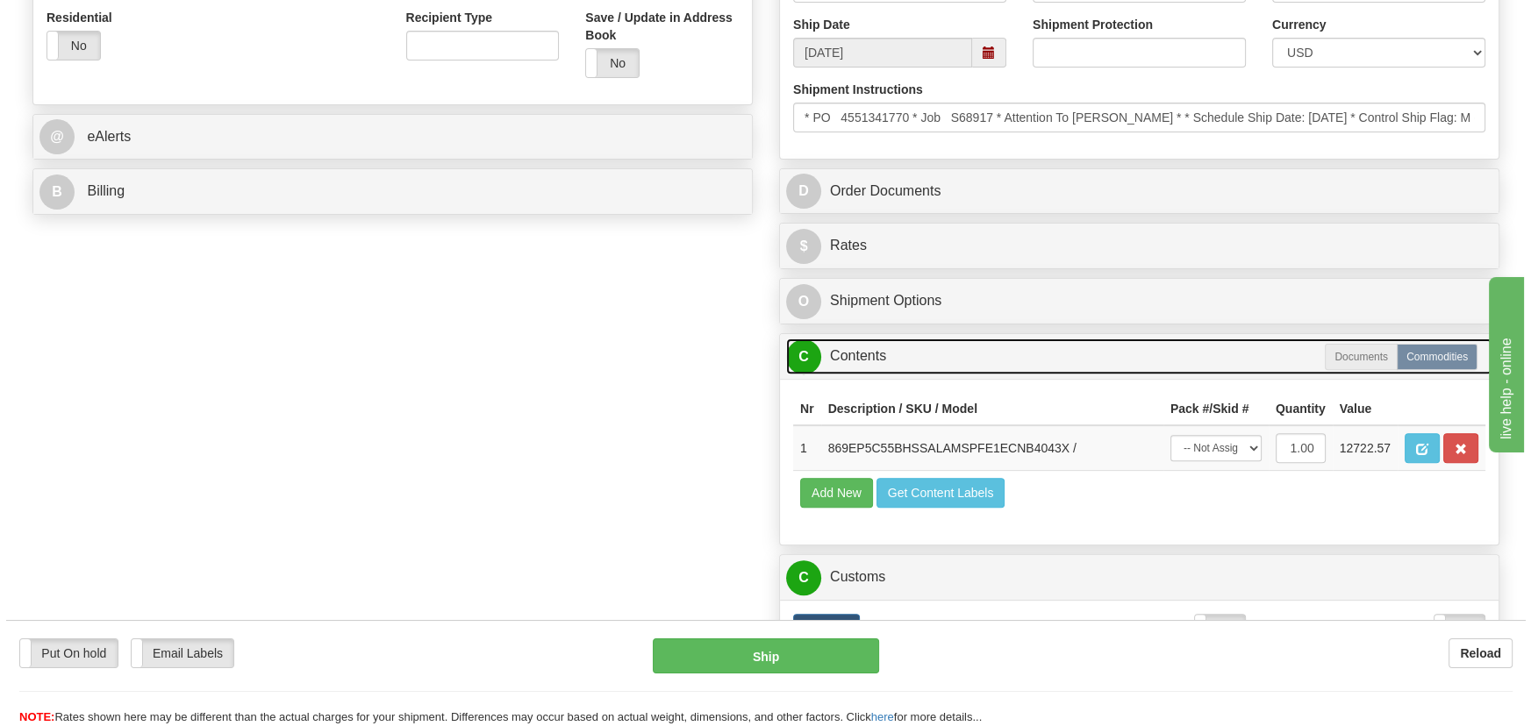
scroll to position [797, 0]
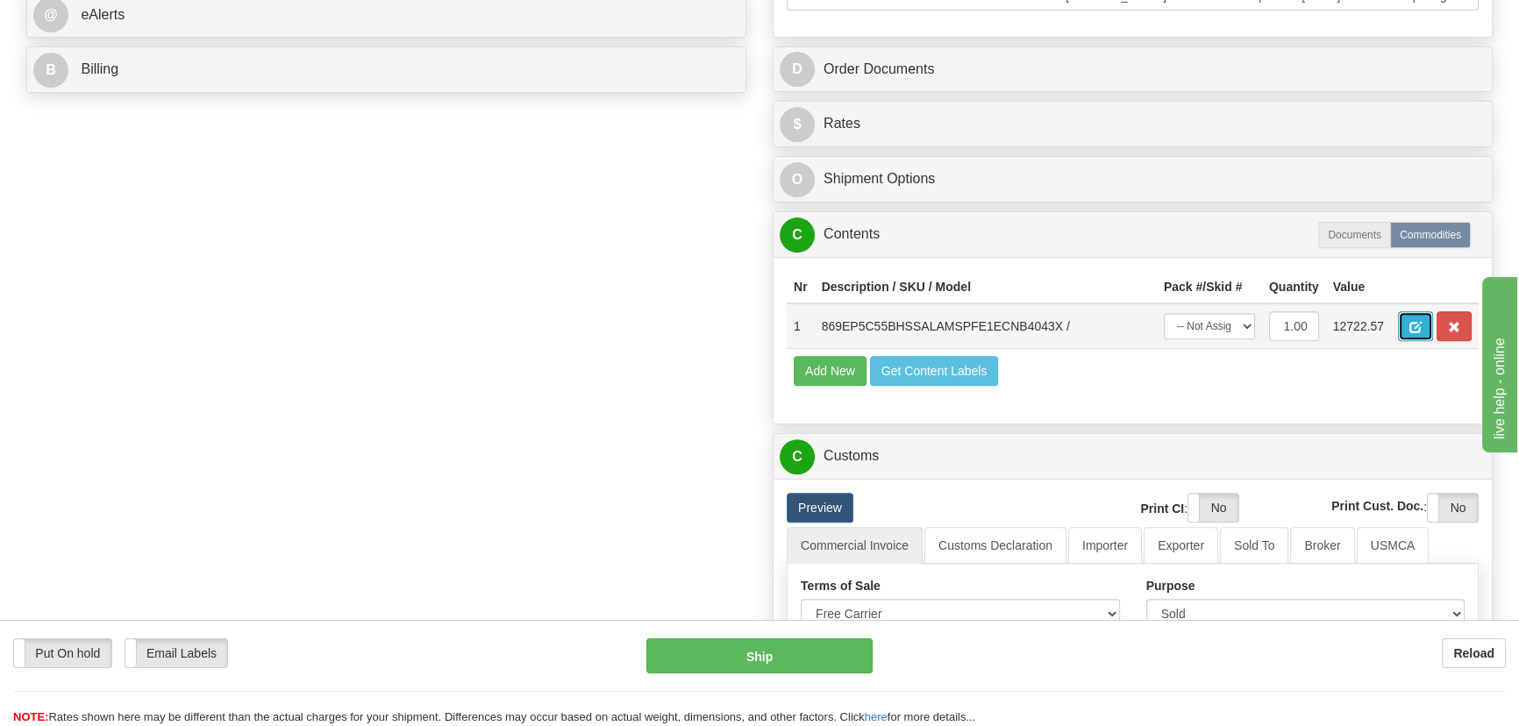
click at [1403, 330] on button "button" at bounding box center [1415, 326] width 35 height 30
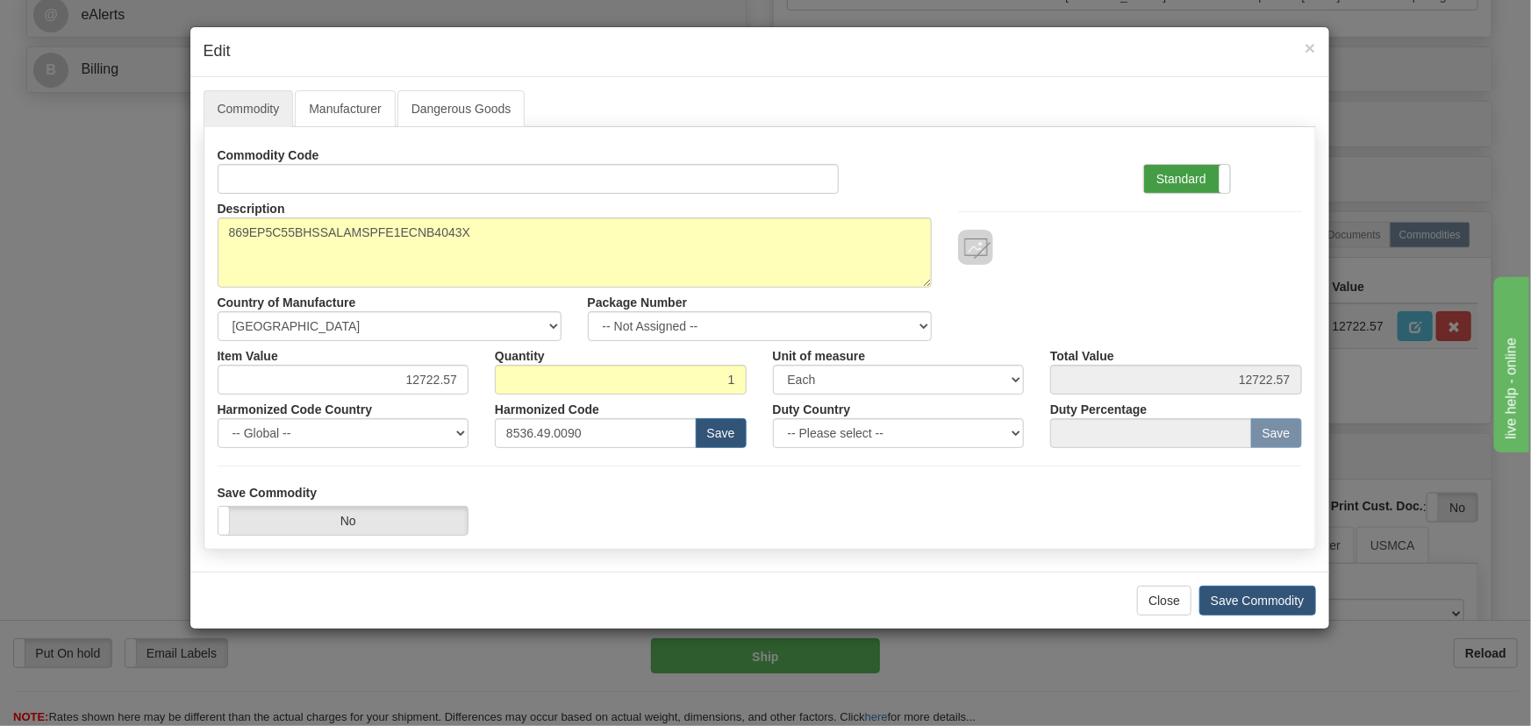
click at [1202, 168] on label "Standard" at bounding box center [1187, 179] width 86 height 28
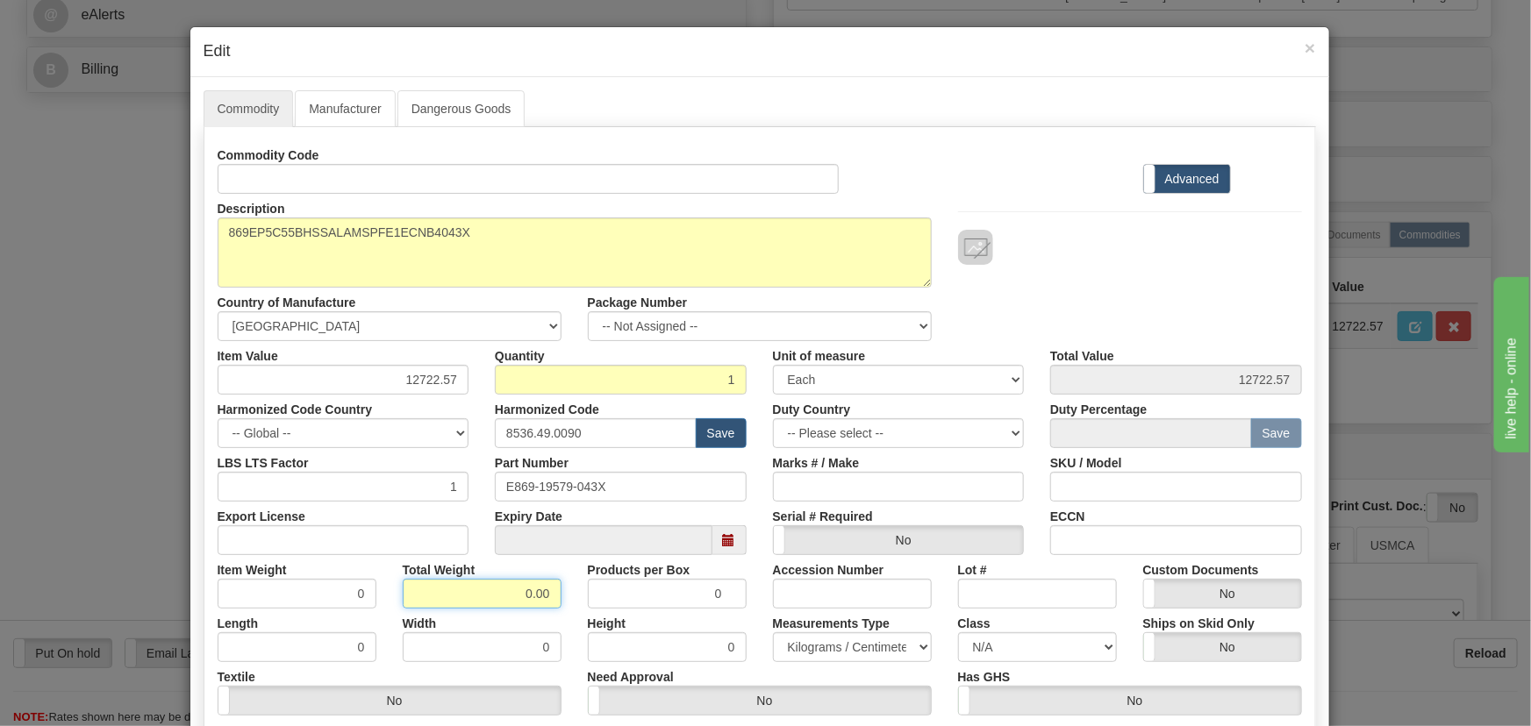
drag, startPoint x: 497, startPoint y: 596, endPoint x: 563, endPoint y: 618, distance: 70.2
click at [563, 618] on div "Commodity Code Standard Advanced Description 869EP5C55BHSSALAMSPFE1ECNB4043X Co…" at bounding box center [760, 454] width 1084 height 629
type input "1"
type input "1.0000"
click at [566, 618] on div "Width 0" at bounding box center [481, 636] width 185 height 54
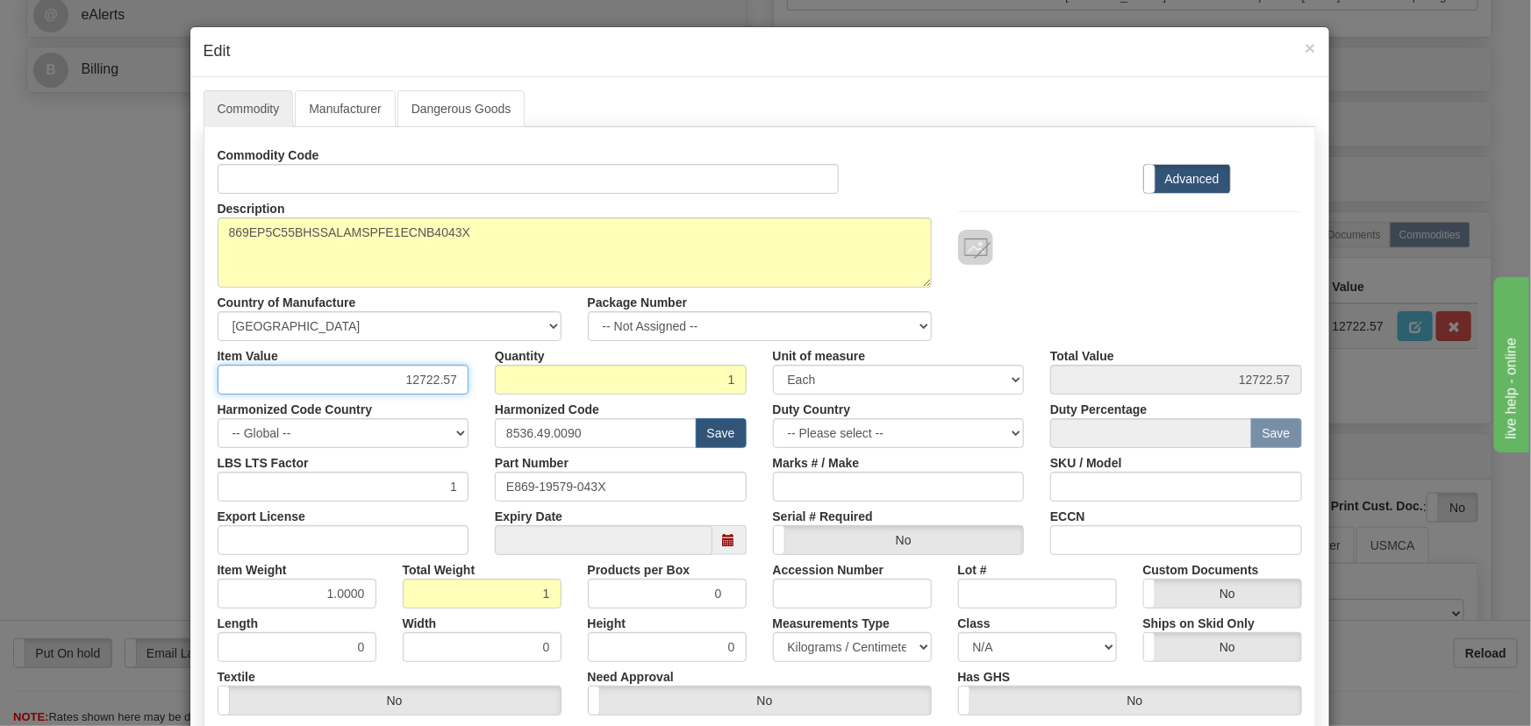
drag, startPoint x: 465, startPoint y: 393, endPoint x: 474, endPoint y: 394, distance: 8.8
click at [474, 394] on div "Commodity Code Standard Advanced Description 869EP5C55BHSSALAMSPFE1ECNB4043X Co…" at bounding box center [760, 454] width 1084 height 629
paste input "4.516,59"
type input "4516.59"
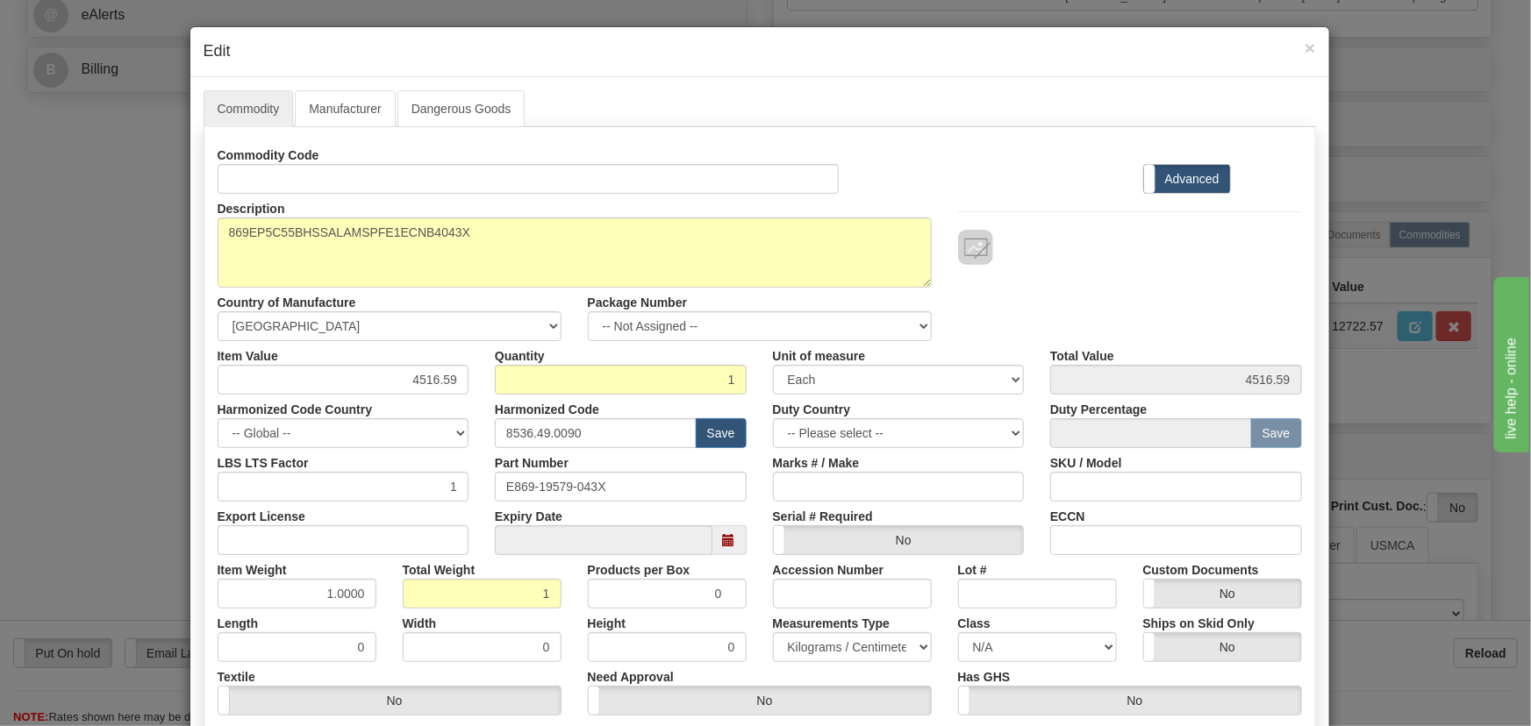
click at [1067, 292] on div "Description 869EP5C55BHSSALAMSPFE1ECNB4043X Country of Manufacture -- Unknown -…" at bounding box center [759, 267] width 1111 height 147
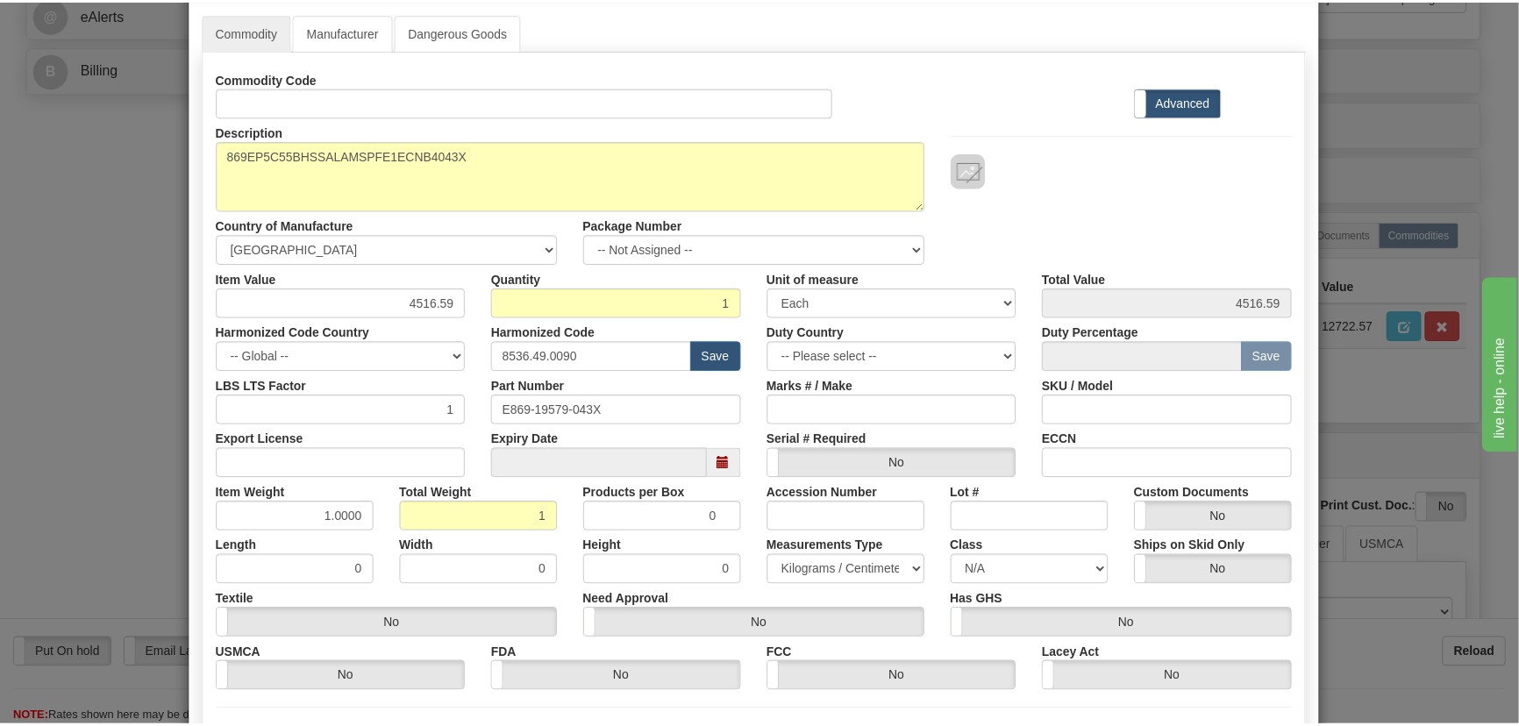
scroll to position [249, 0]
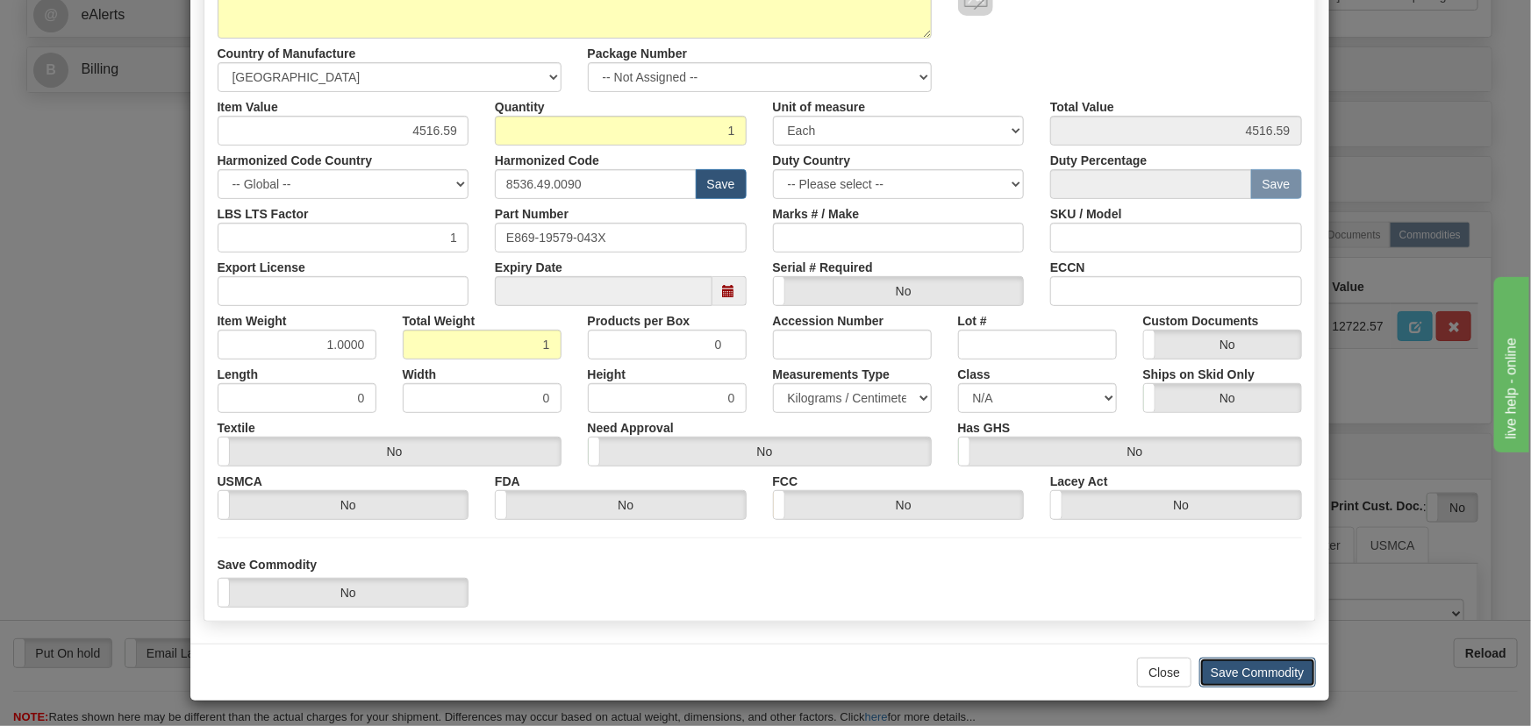
click at [1268, 671] on button "Save Commodity" at bounding box center [1257, 673] width 117 height 30
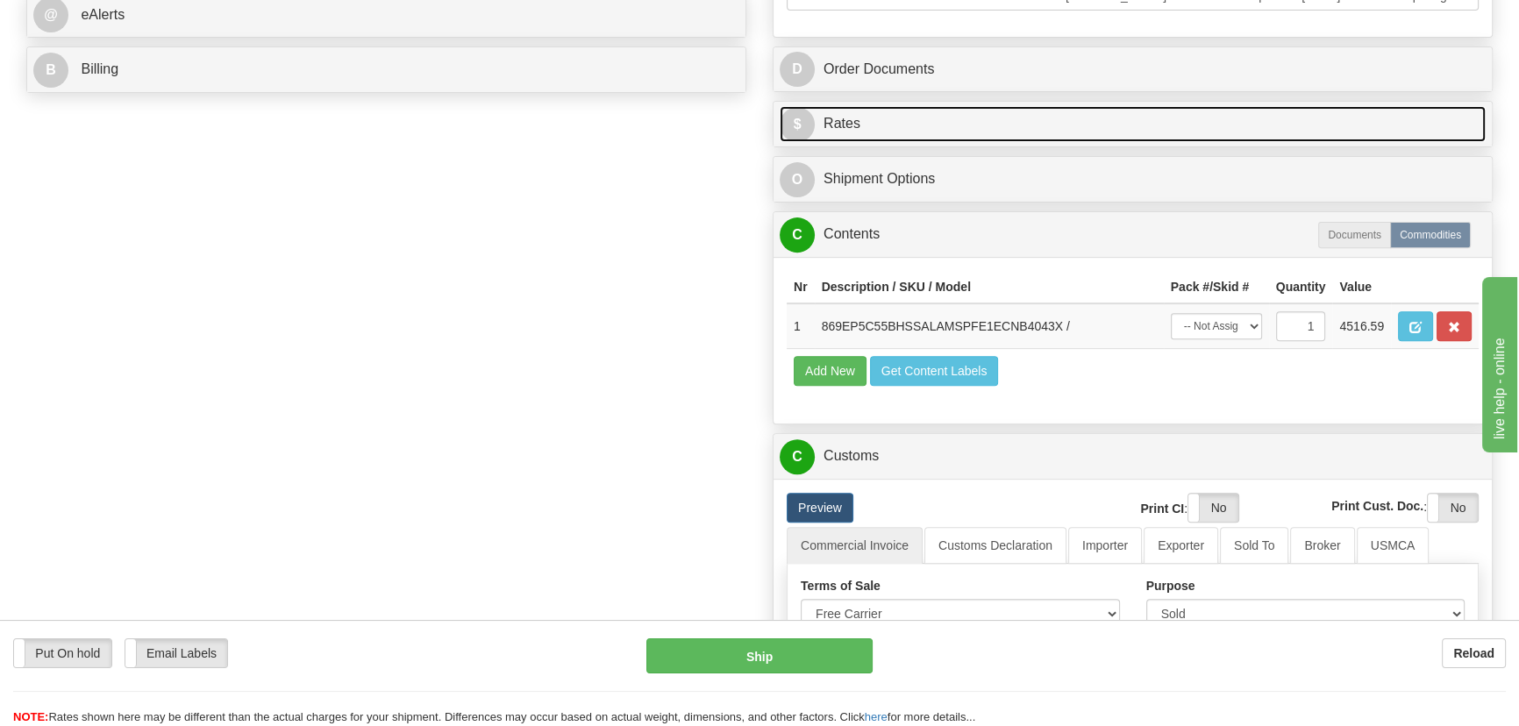
click at [1285, 118] on link "$ Rates" at bounding box center [1133, 124] width 706 height 36
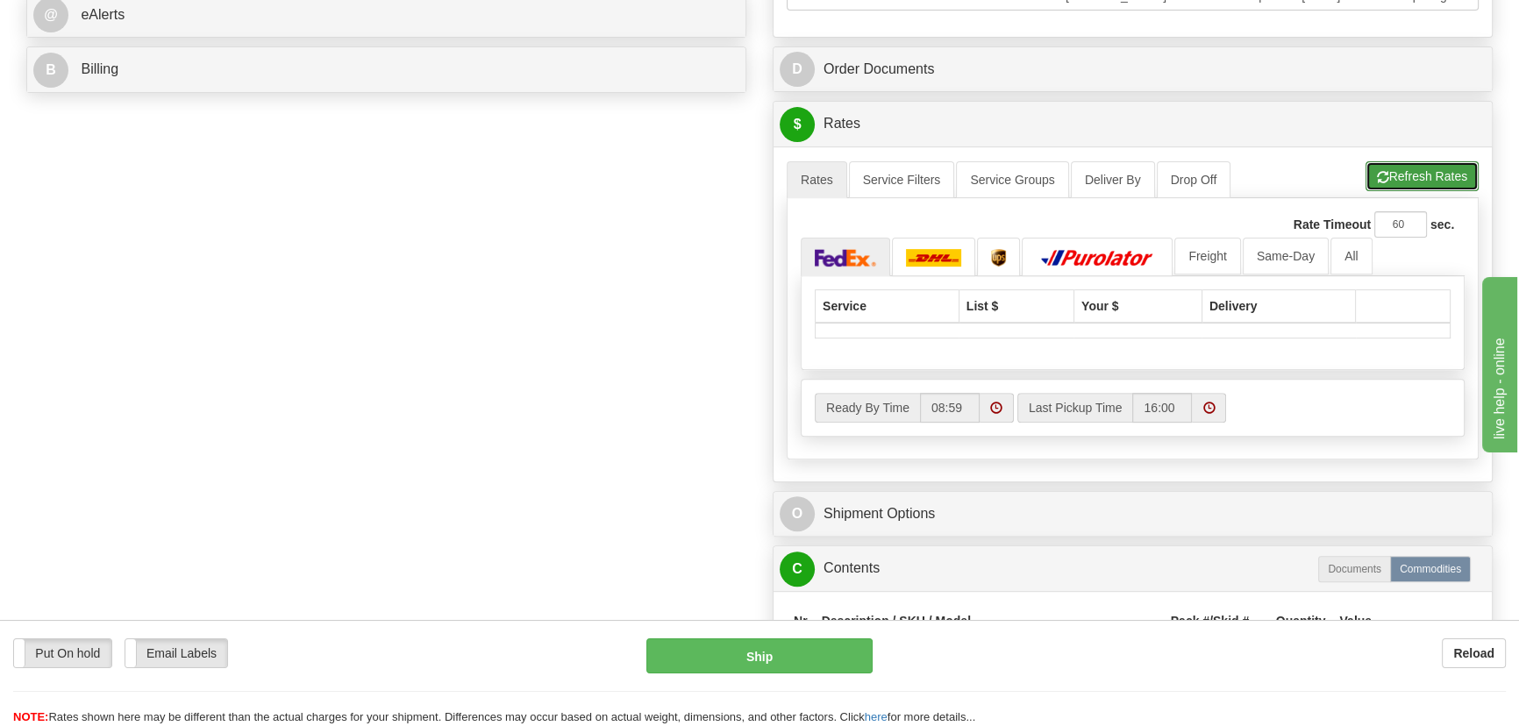
click at [1409, 172] on button "Refresh Rates" at bounding box center [1422, 176] width 113 height 30
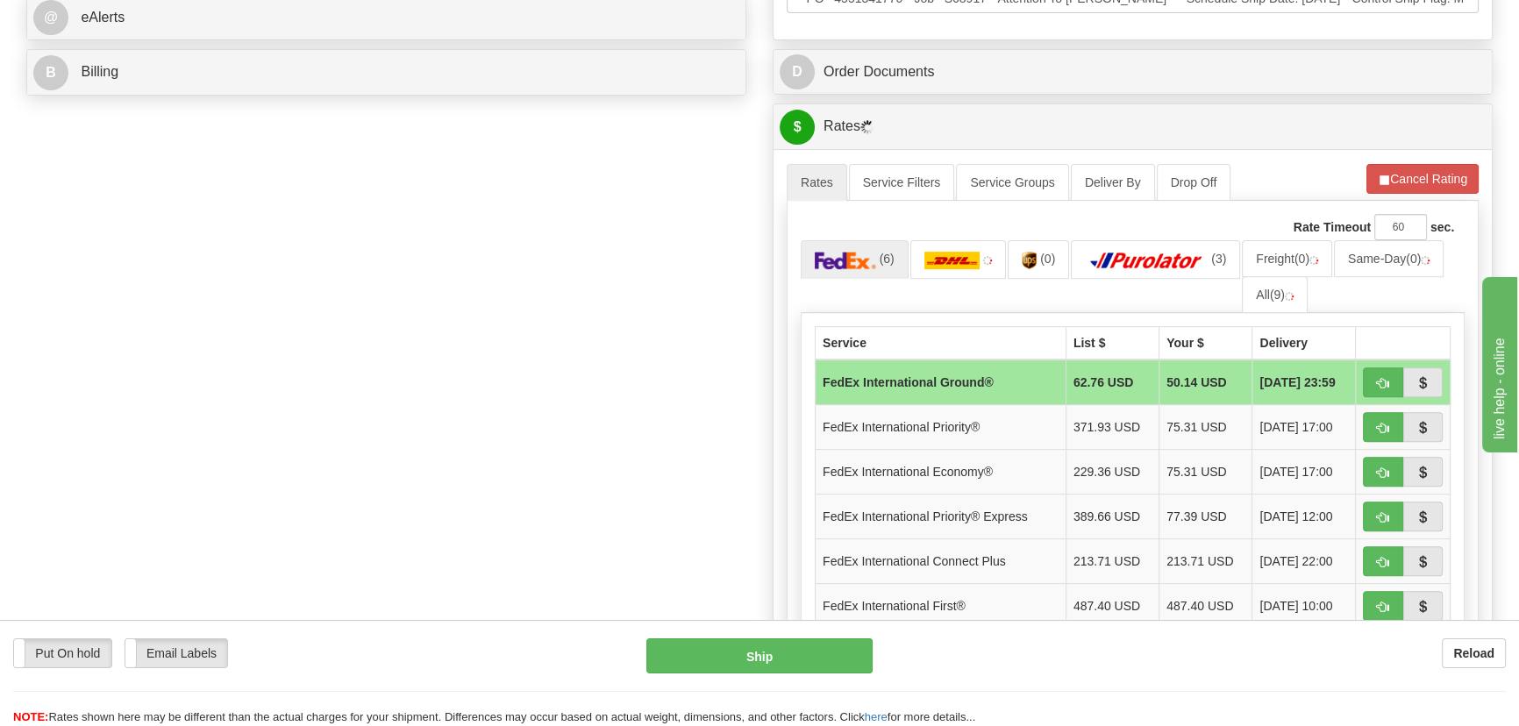
scroll to position [797, 0]
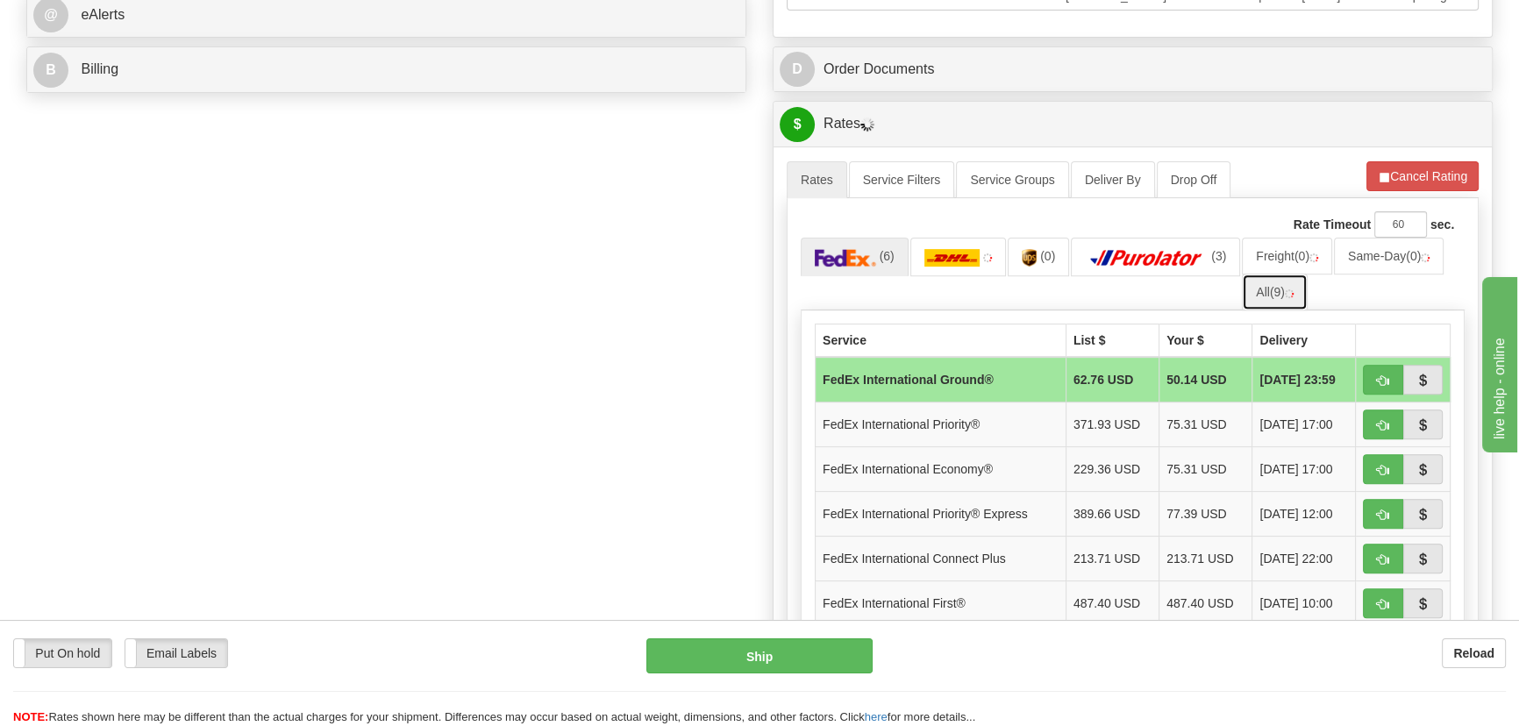
click at [1282, 289] on span "(9)" at bounding box center [1277, 292] width 15 height 14
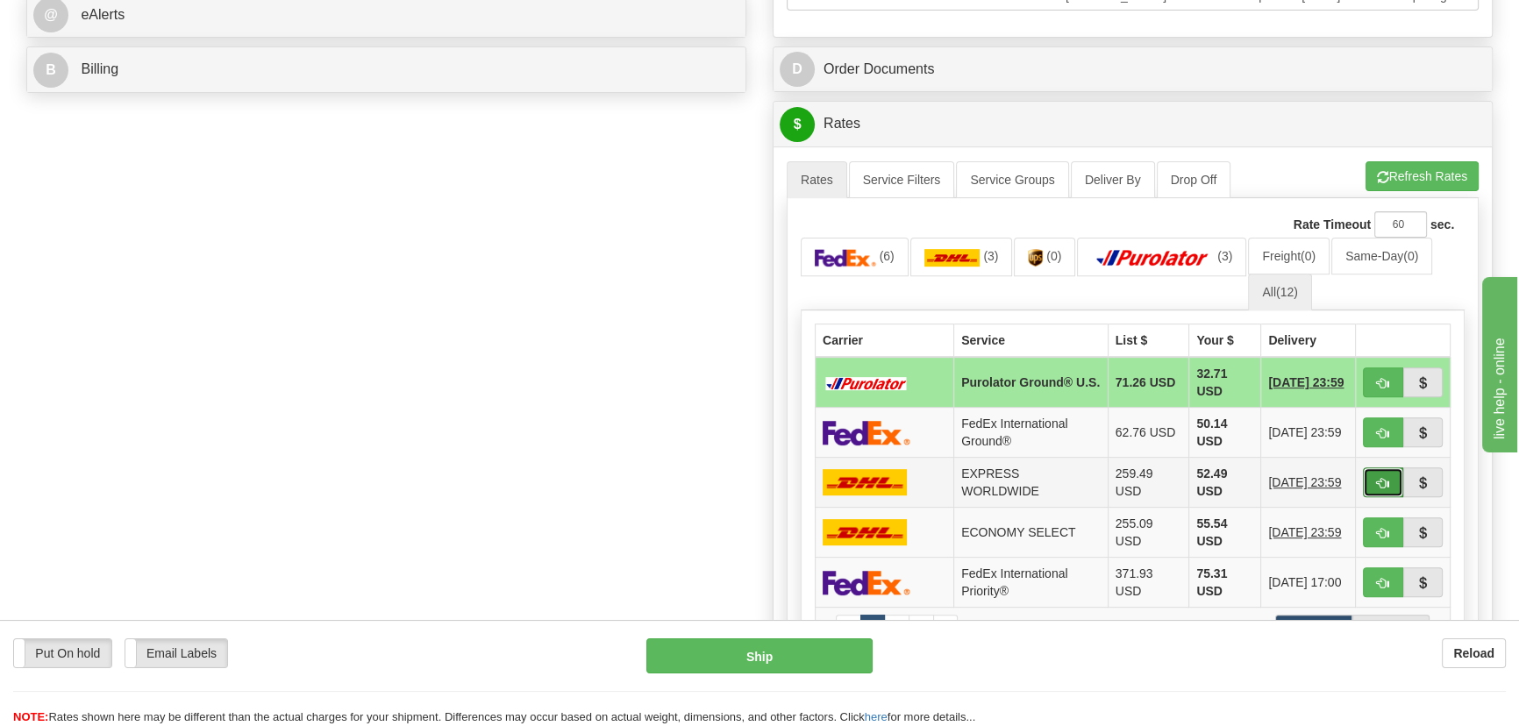
click at [1379, 480] on span "button" at bounding box center [1383, 483] width 12 height 11
type input "P"
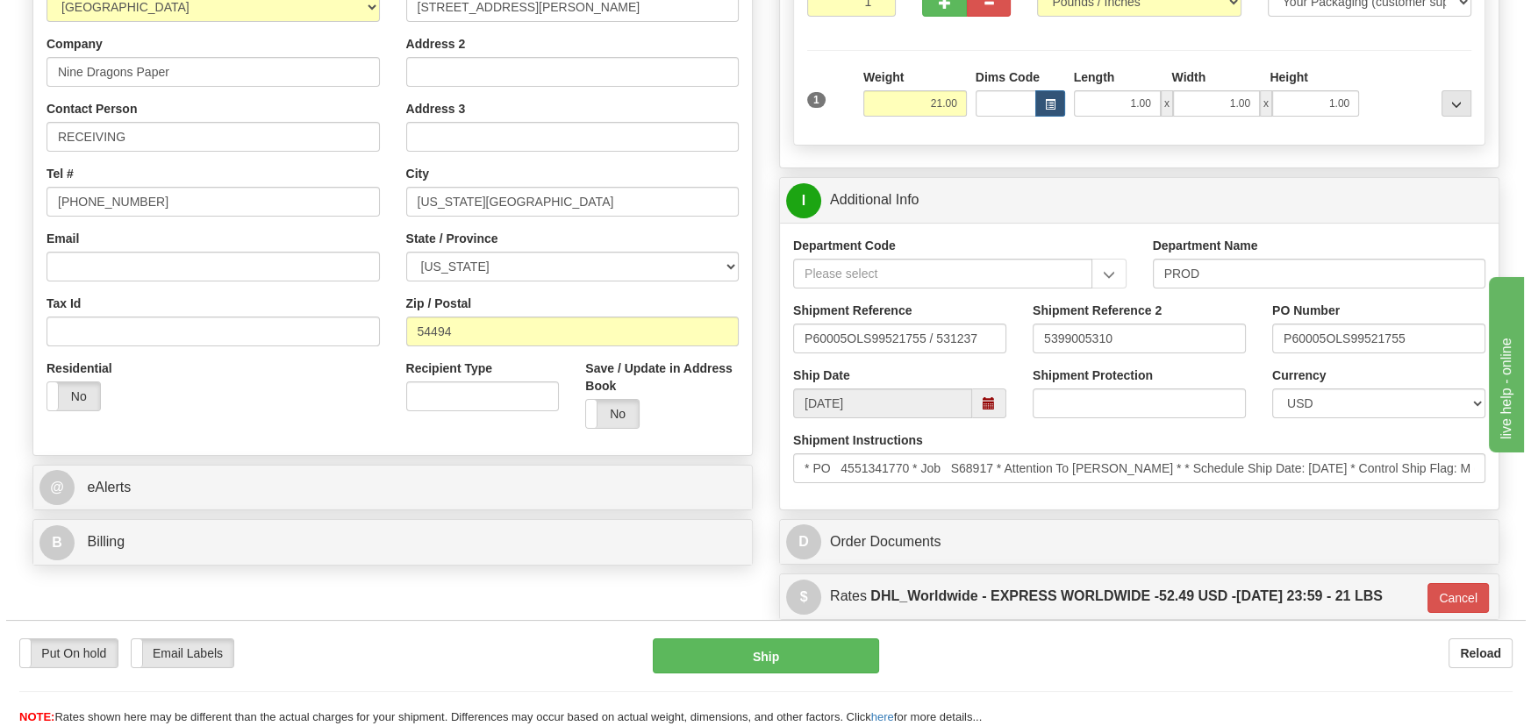
scroll to position [318, 0]
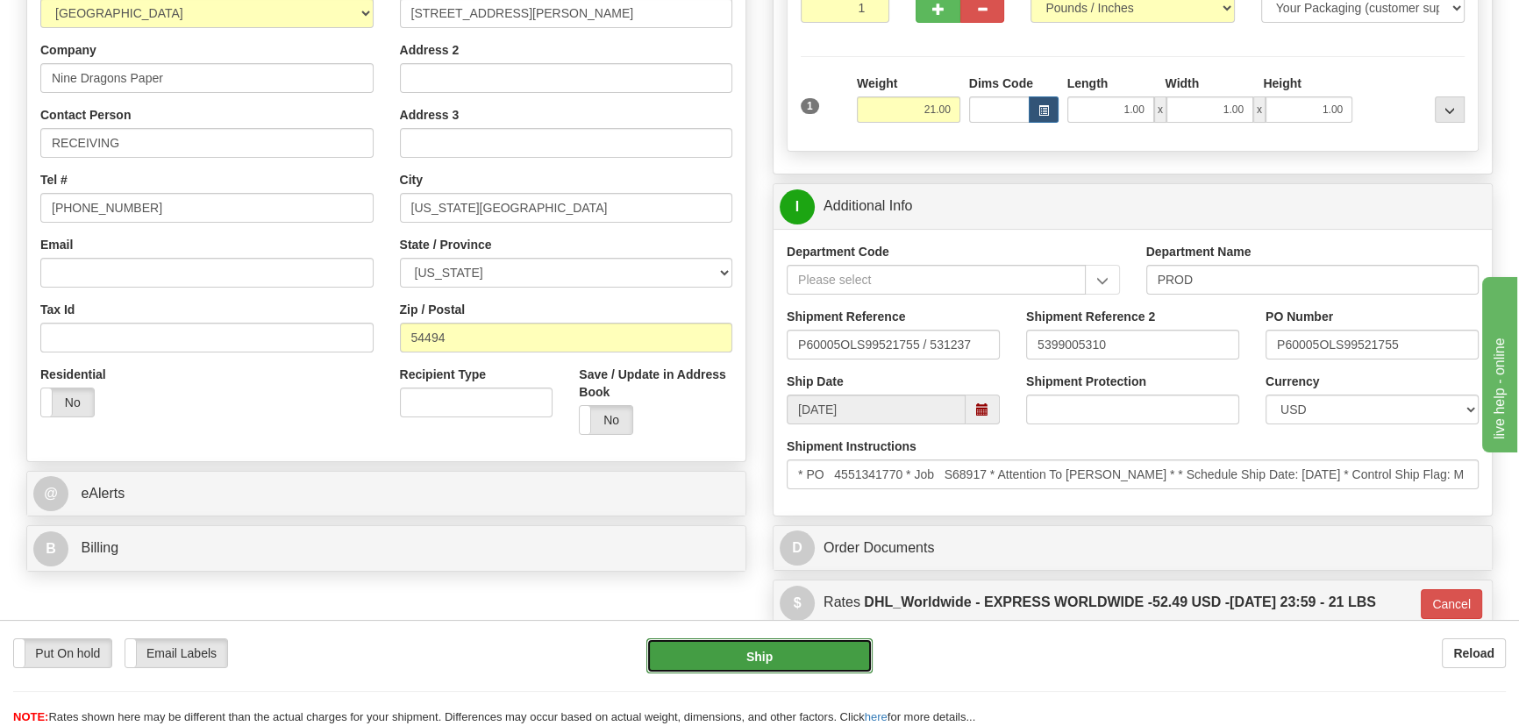
click at [821, 661] on button "Ship" at bounding box center [760, 656] width 227 height 35
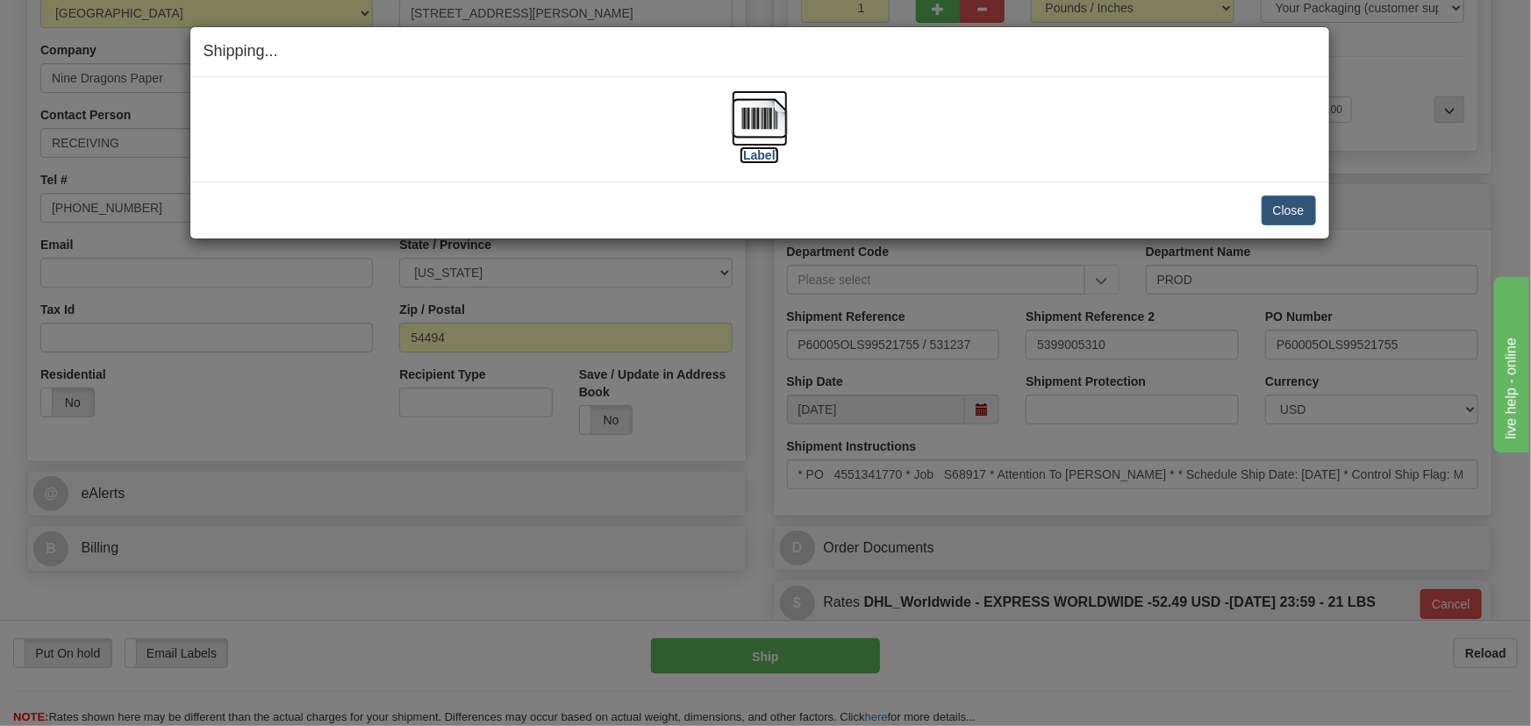
click at [762, 132] on img at bounding box center [760, 118] width 56 height 56
click at [1271, 201] on button "Close" at bounding box center [1288, 211] width 54 height 30
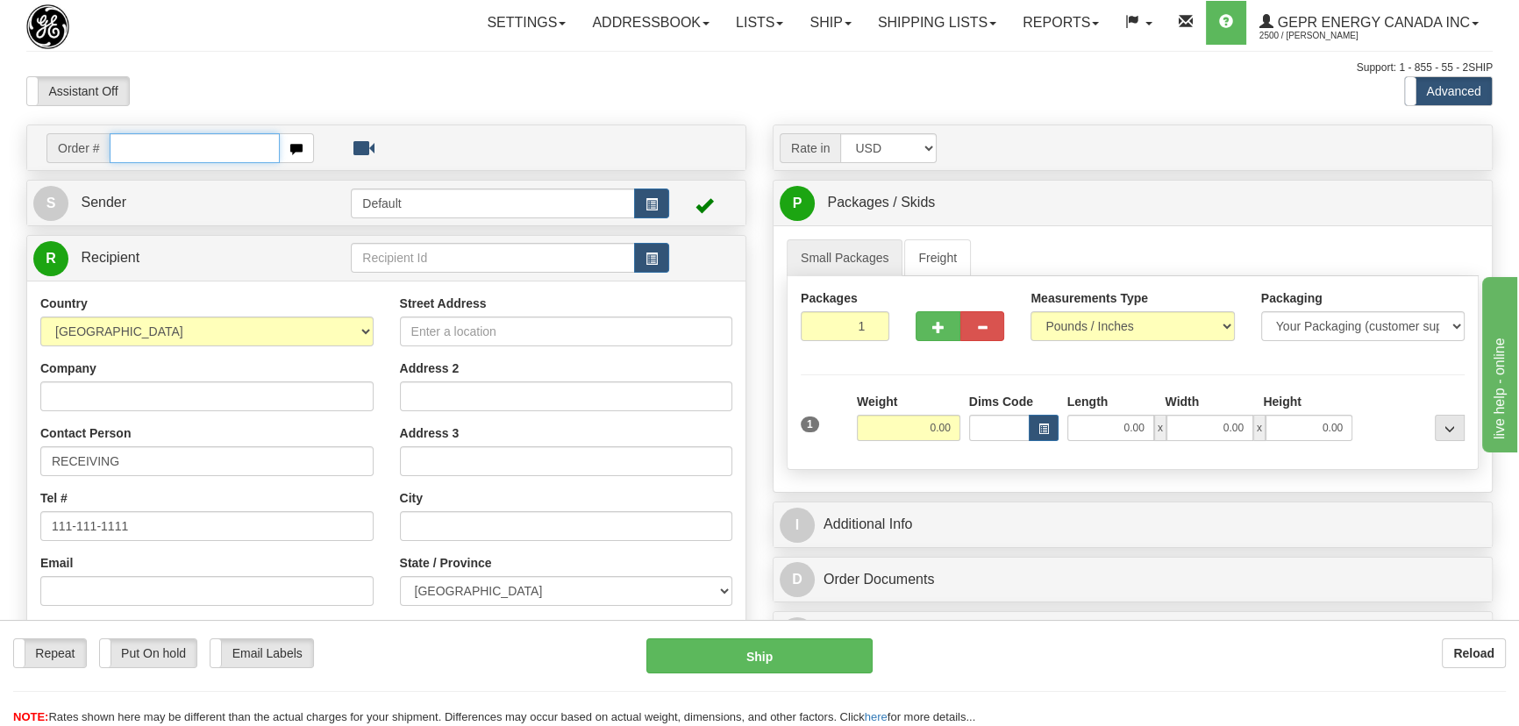
paste input "0086696028"
click at [130, 151] on input "0086696028" at bounding box center [195, 148] width 170 height 30
click at [132, 150] on input "0086696028" at bounding box center [195, 148] width 170 height 30
type input "86696028"
drag, startPoint x: 225, startPoint y: 154, endPoint x: 0, endPoint y: 152, distance: 225.5
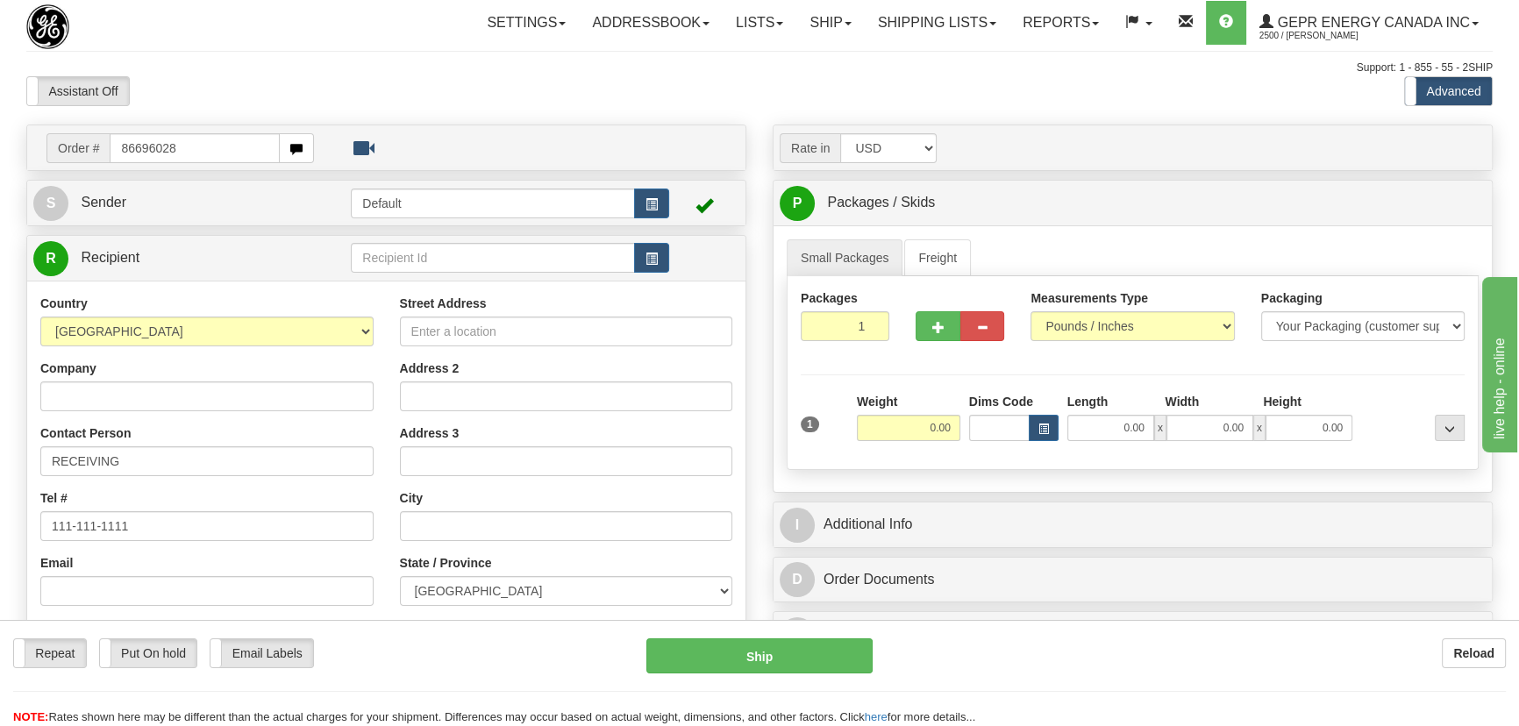
click at [0, 151] on div "Toggle navigation Settings Shipping Preferences Fields Preferences New" at bounding box center [759, 494] width 1519 height 989
type input "0086696028"
click at [252, 107] on body "Training Course Close Toggle navigation Settings Shipping Preferences New Recip…" at bounding box center [765, 363] width 1531 height 726
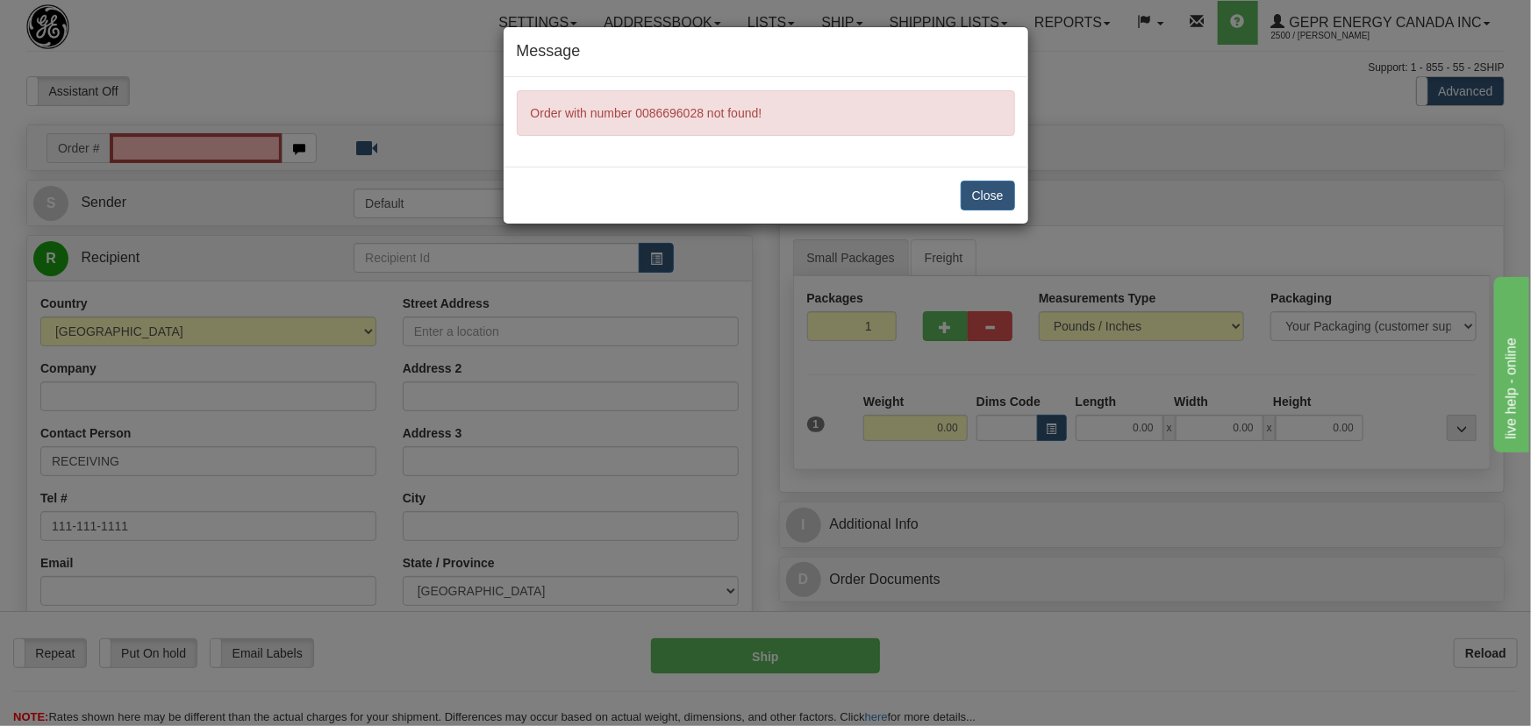
click at [238, 158] on div "Message Order with number 0086696028 not found! Close" at bounding box center [765, 363] width 1531 height 726
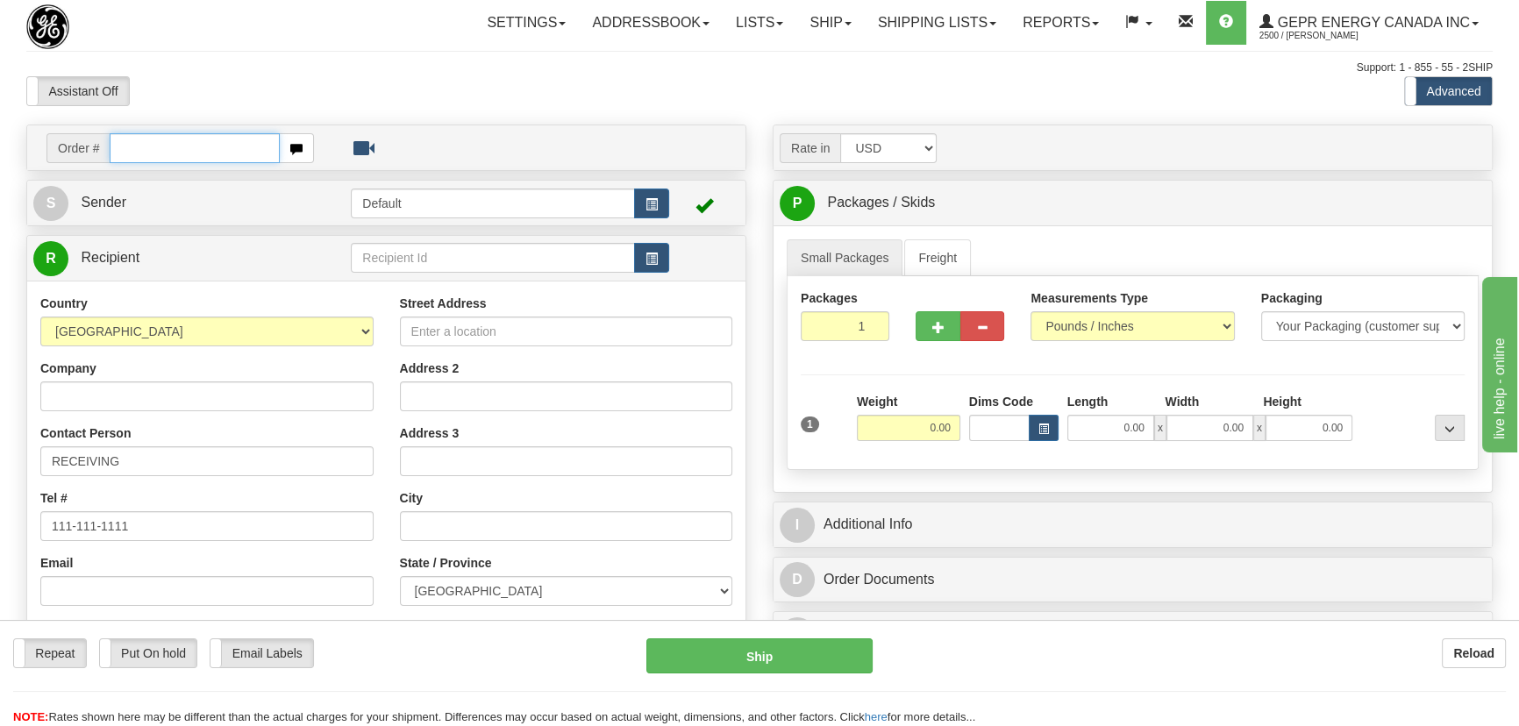
click at [223, 149] on input "text" at bounding box center [195, 148] width 170 height 30
paste input "0086696028"
type input "86696028"
click at [261, 84] on body "Training Course Close Toggle navigation Settings Shipping Preferences New Recip…" at bounding box center [759, 363] width 1519 height 726
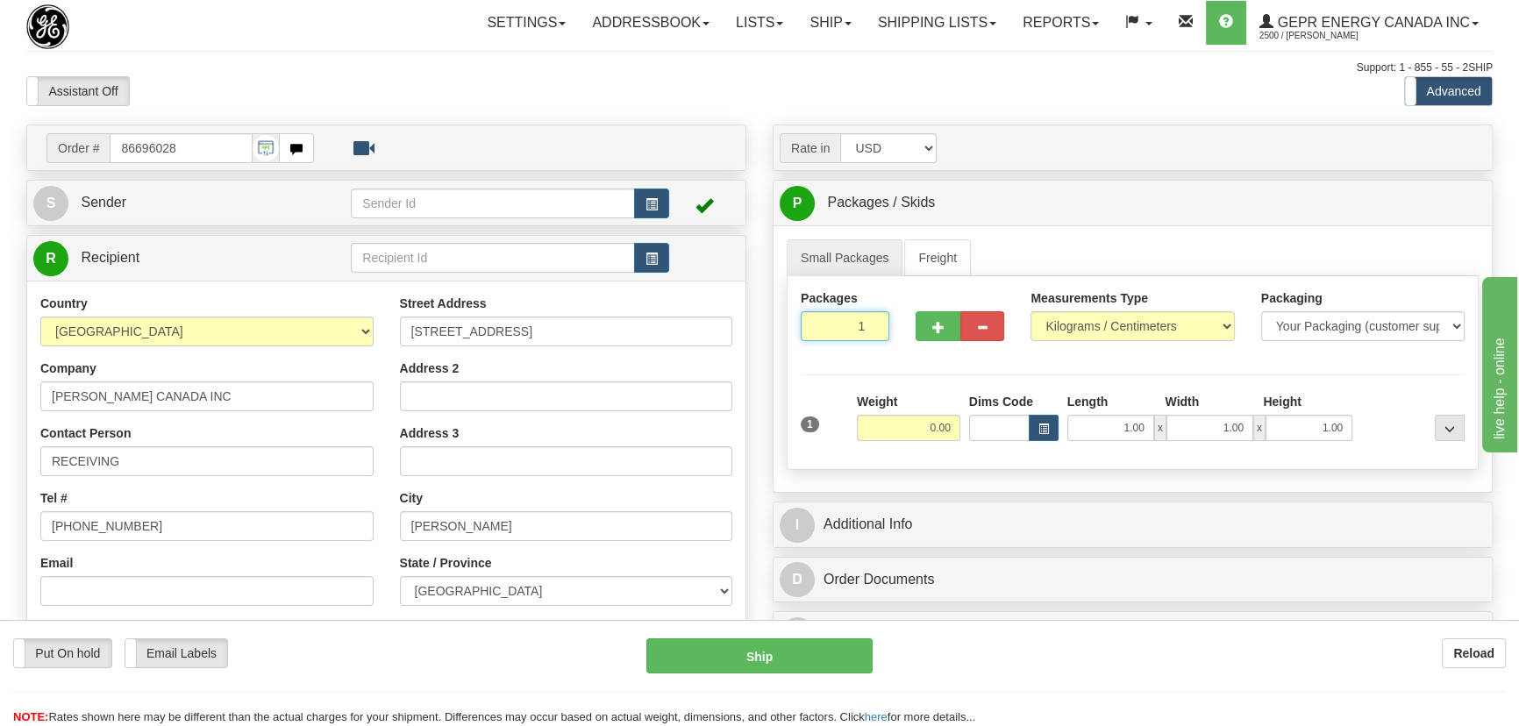
drag, startPoint x: 845, startPoint y: 335, endPoint x: 909, endPoint y: 388, distance: 82.9
click at [902, 371] on div "Packages 1 1 Measurements Type" at bounding box center [1133, 373] width 692 height 194
type input "2"
click at [909, 389] on div "Packages 2 1 Measurements Type" at bounding box center [1133, 373] width 692 height 194
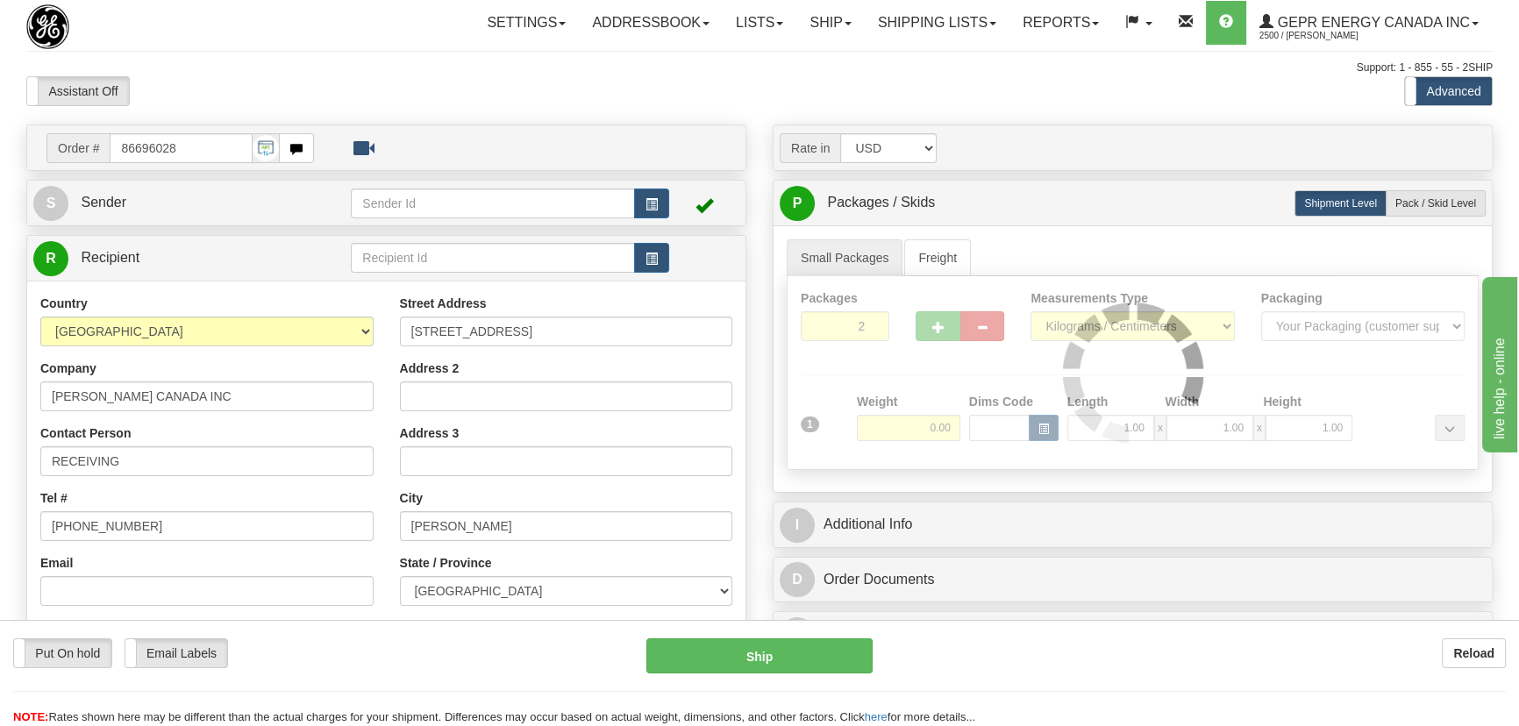
click at [907, 428] on div "Packages 2 1 Measurements Type" at bounding box center [1133, 373] width 692 height 194
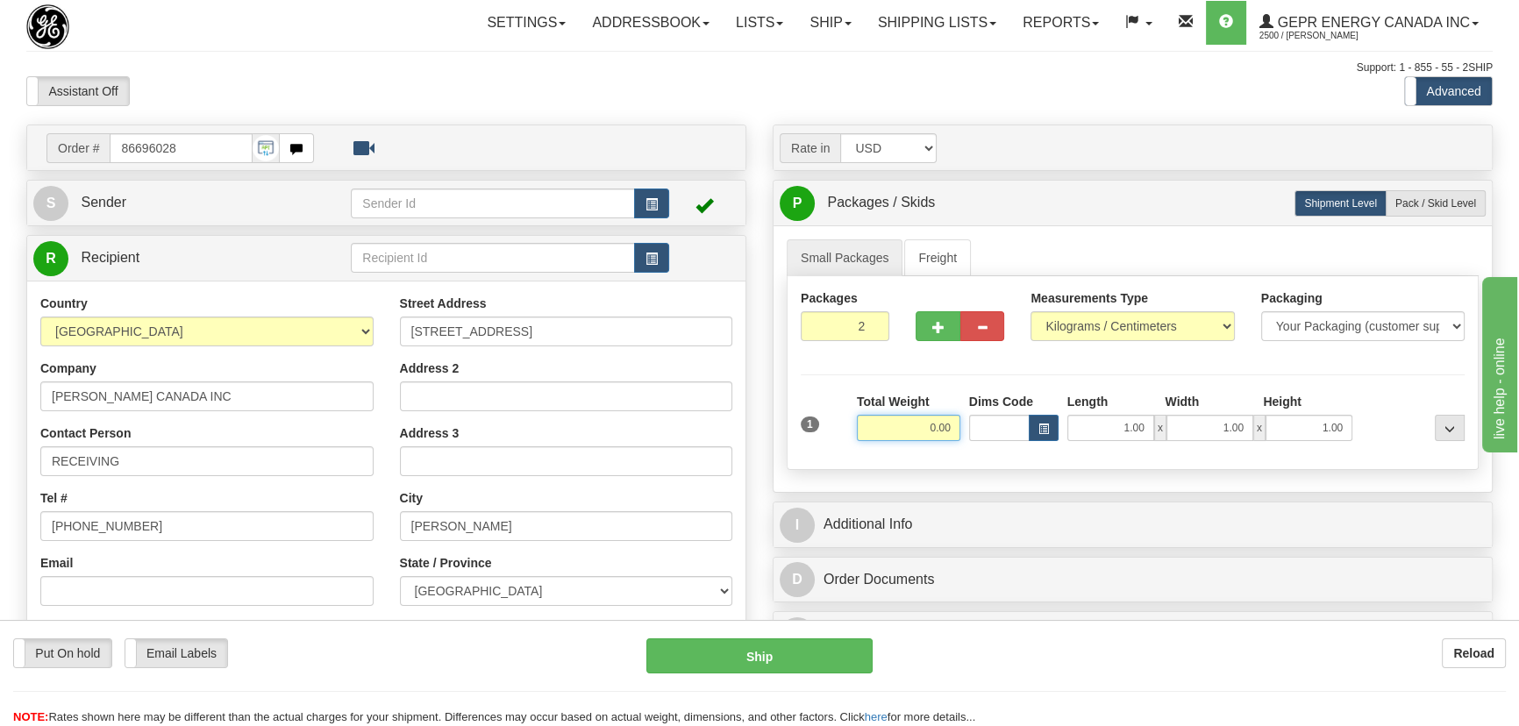
click at [908, 428] on input "0.00" at bounding box center [909, 428] width 104 height 26
type input "42.00"
click at [1159, 318] on select "Pounds / Inches Kilograms / Centimeters" at bounding box center [1133, 326] width 204 height 30
select select "0"
click at [1031, 311] on select "Pounds / Inches Kilograms / Centimeters" at bounding box center [1133, 326] width 204 height 30
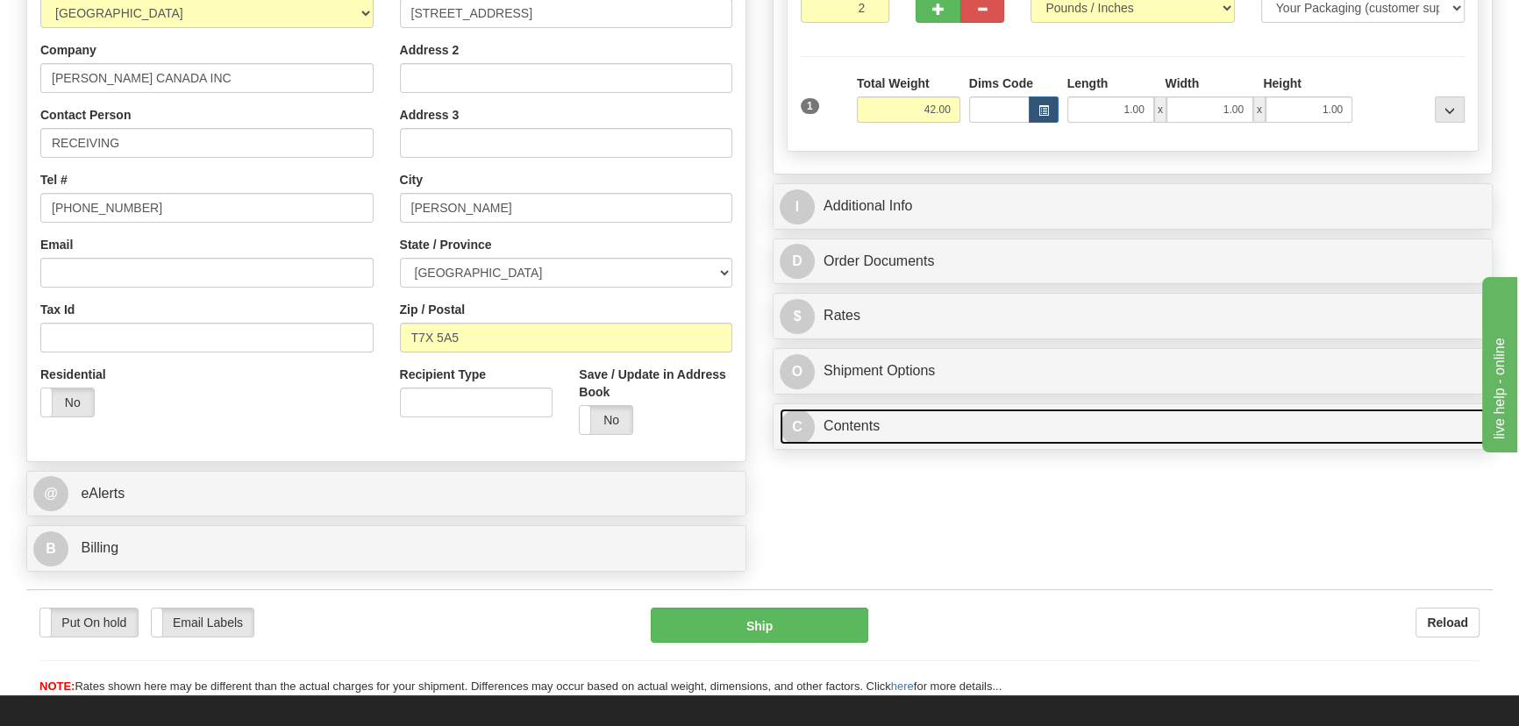
click at [994, 432] on link "C Contents" at bounding box center [1133, 427] width 706 height 36
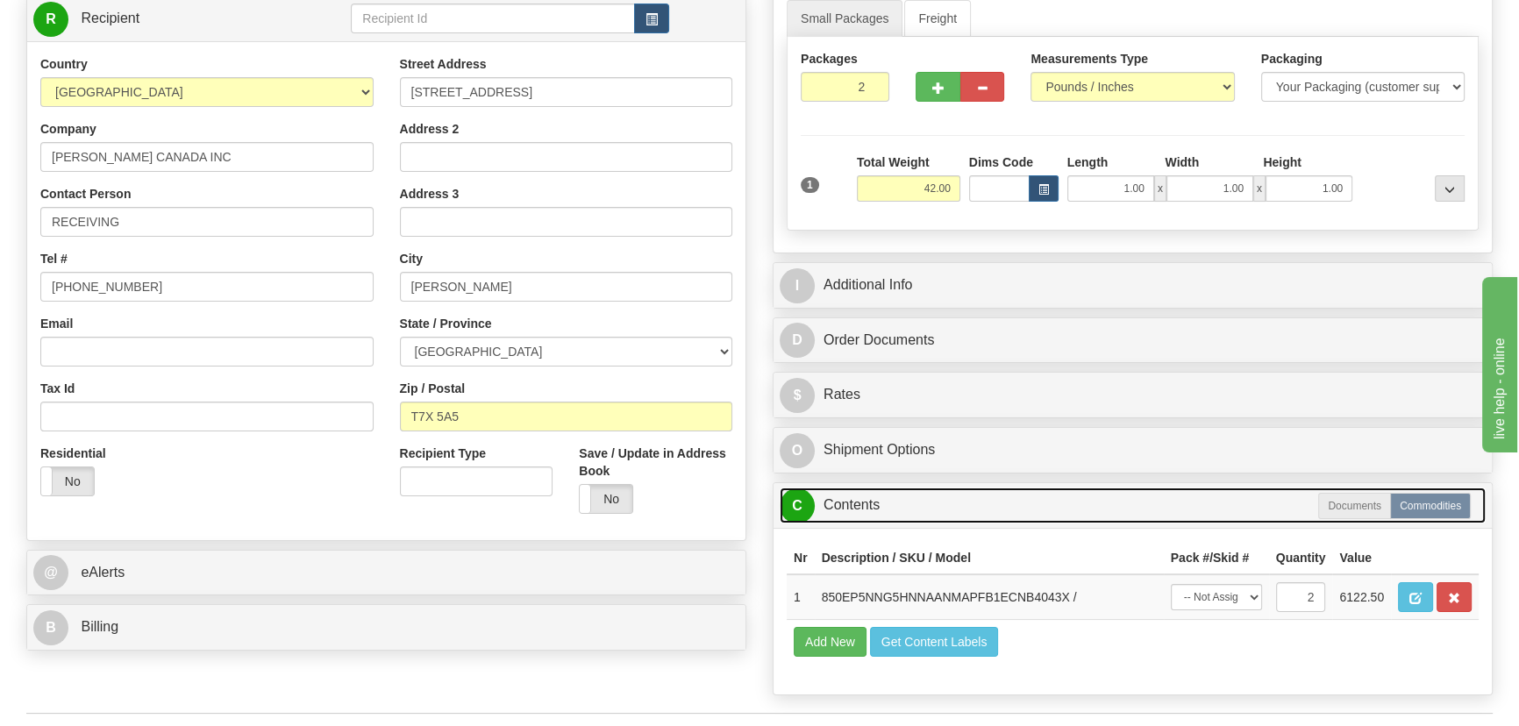
scroll to position [239, 0]
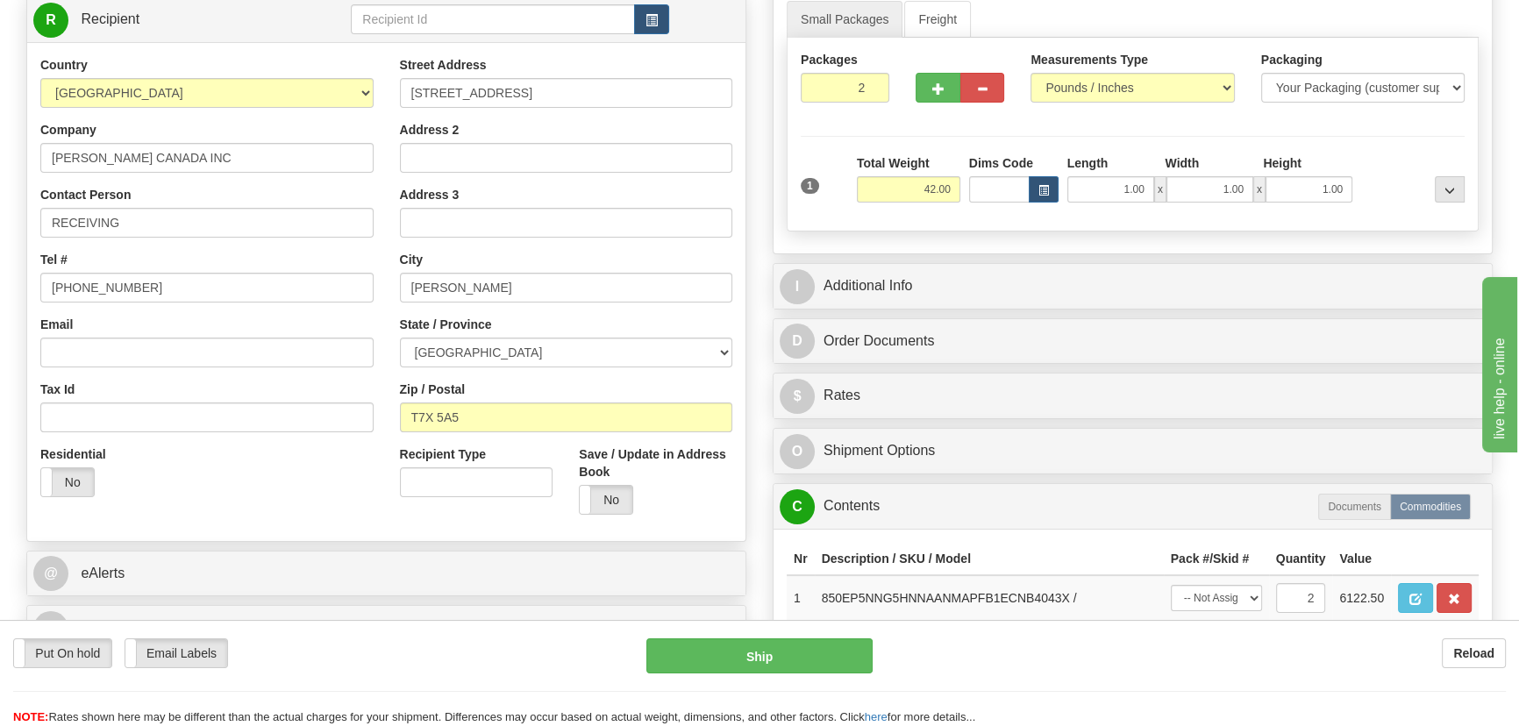
click at [1149, 304] on div "I Additional Info" at bounding box center [1133, 286] width 718 height 45
click at [1112, 259] on div "Rate in Account Currency ARN AWG AUD AUS BHD BBD BFR BMD BRC BRL GBP UKL BND BG…" at bounding box center [1133, 295] width 747 height 819
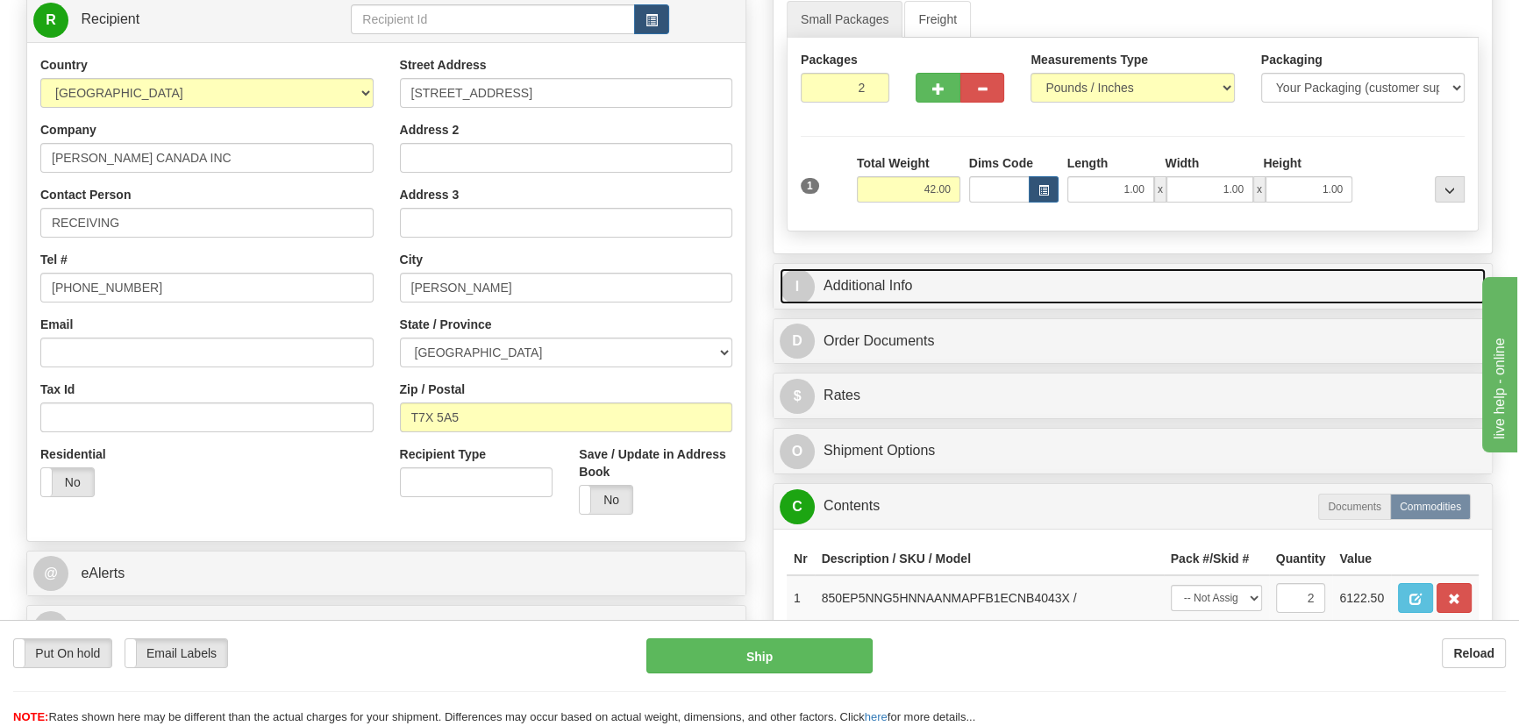
click at [1118, 281] on link "I Additional Info" at bounding box center [1133, 286] width 706 height 36
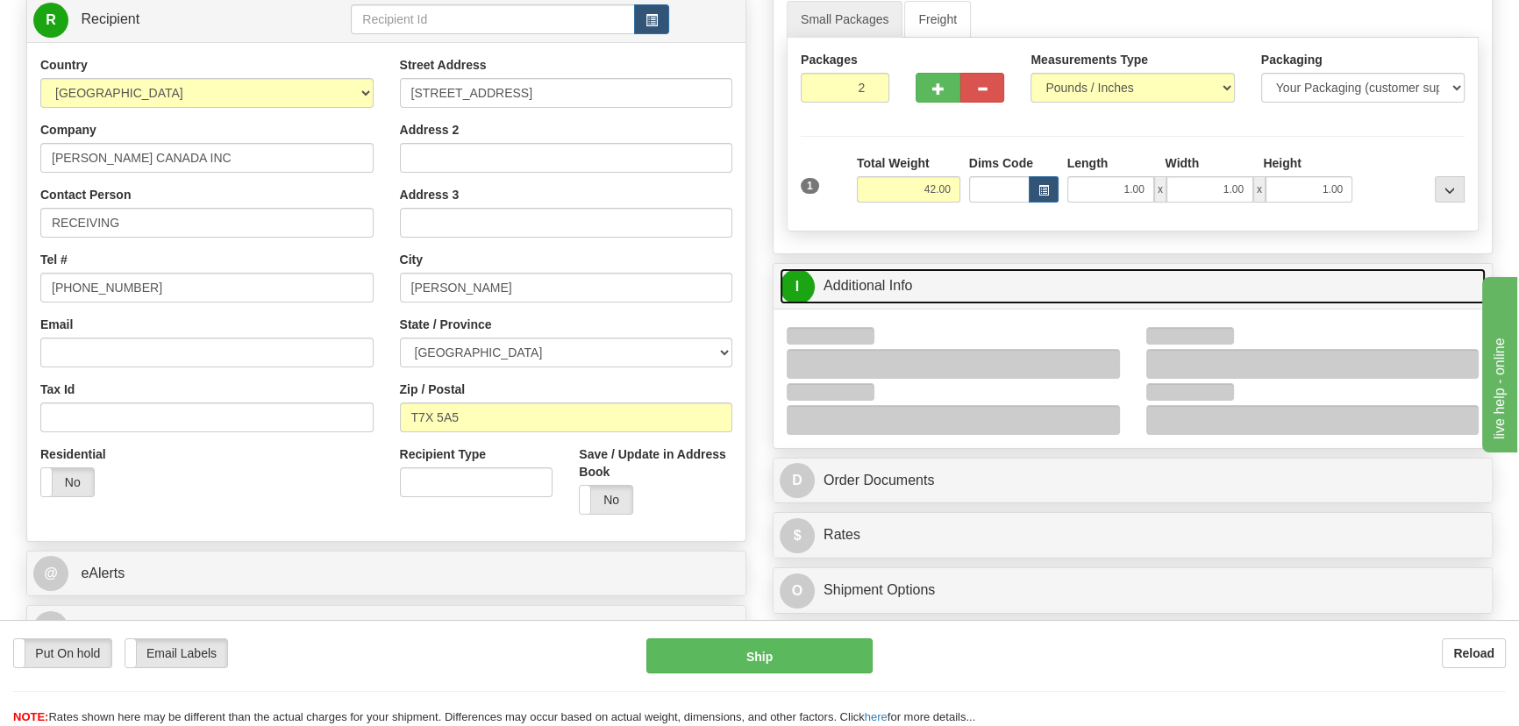
scroll to position [558, 0]
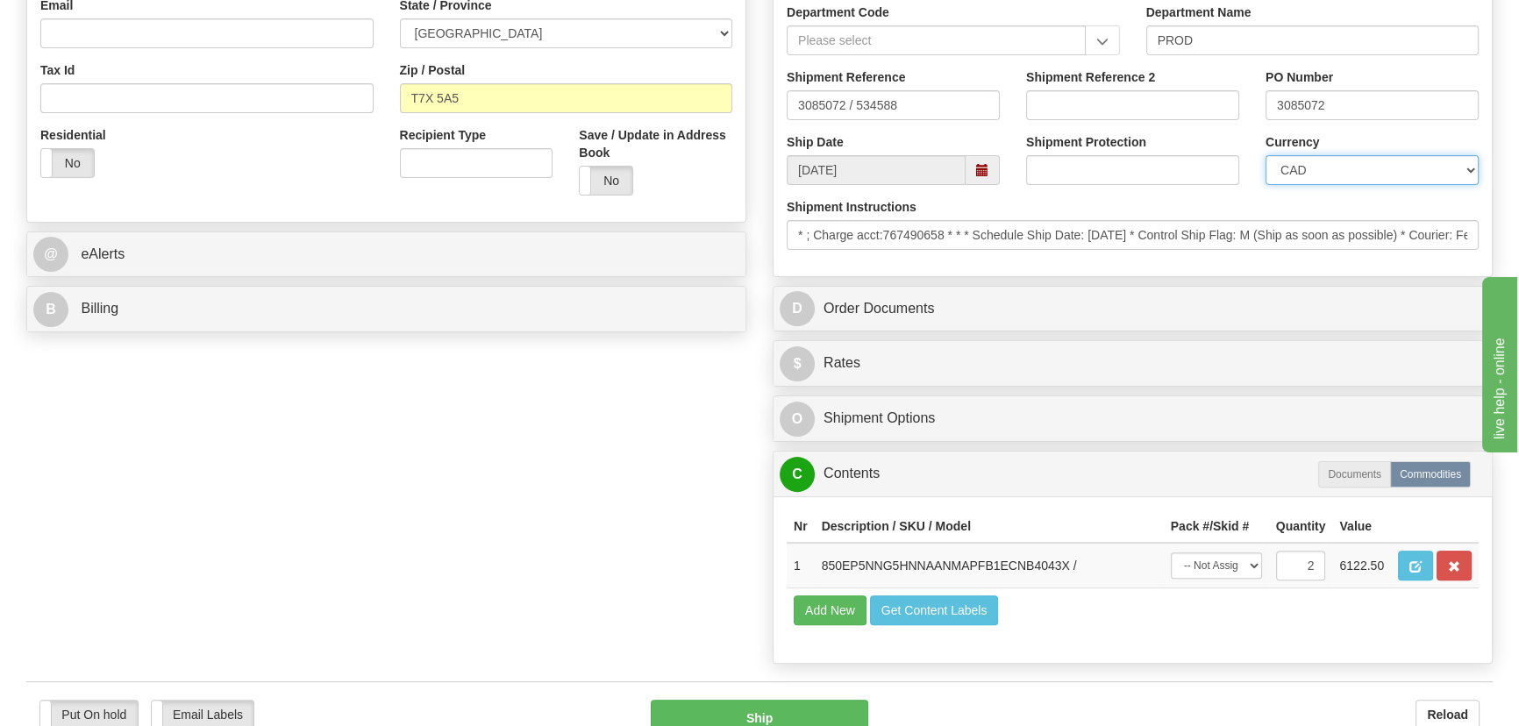
click at [1336, 175] on select "CAD USD EUR ZAR [PERSON_NAME] ARN AUD AUS AWG BBD BFR BGN BHD BMD BND BRC BRL C…" at bounding box center [1372, 170] width 213 height 30
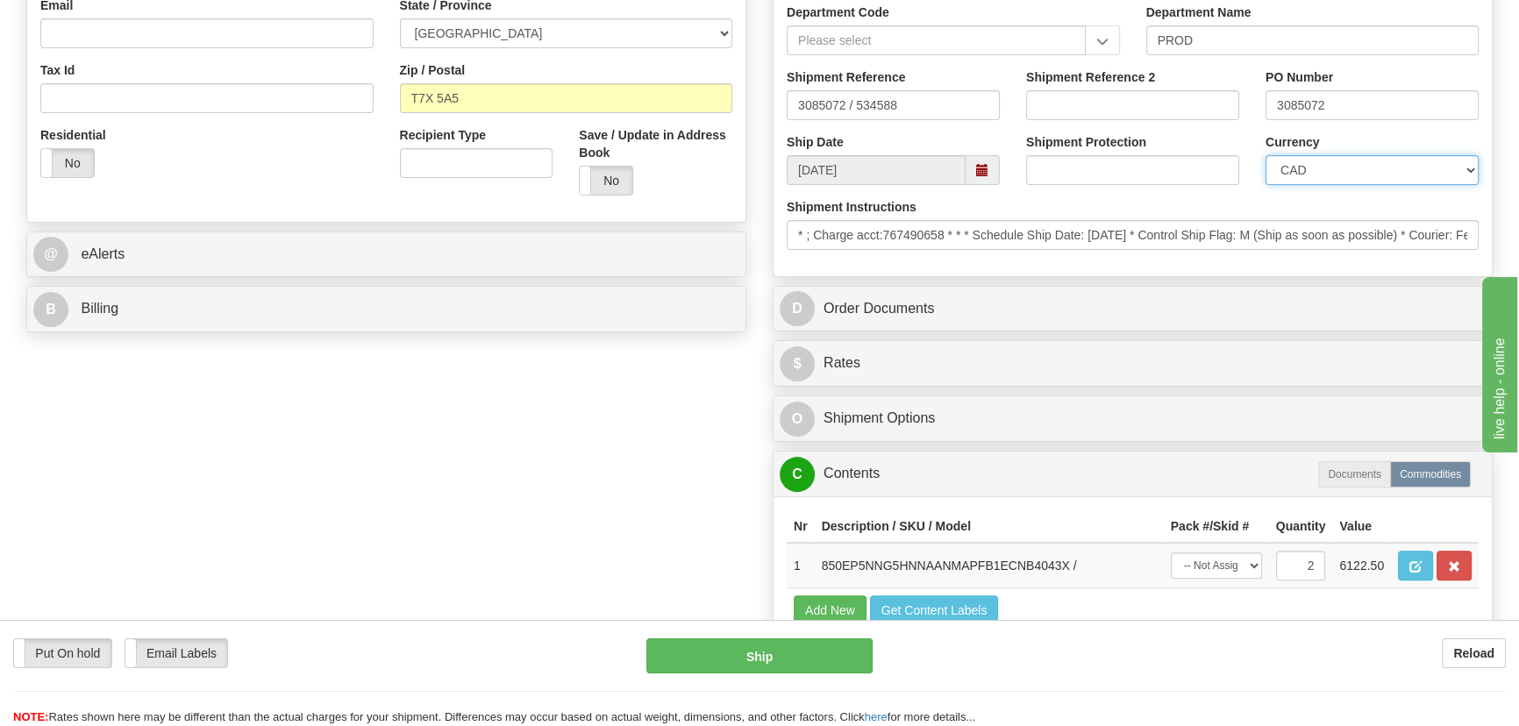
click at [1336, 175] on select "CAD USD EUR ZAR [PERSON_NAME] ARN AUD AUS AWG BBD BFR BGN BHD BMD BND BRC BRL C…" at bounding box center [1372, 170] width 213 height 30
click at [1058, 116] on input "Shipment Reference 2" at bounding box center [1132, 105] width 213 height 30
drag, startPoint x: 974, startPoint y: 111, endPoint x: 940, endPoint y: 112, distance: 33.3
click at [939, 111] on div "Shipment Reference 3085072 / 534588 Shipment Reference 2 5399005511 PO Number 3…" at bounding box center [1133, 100] width 718 height 65
type input "5399005511"
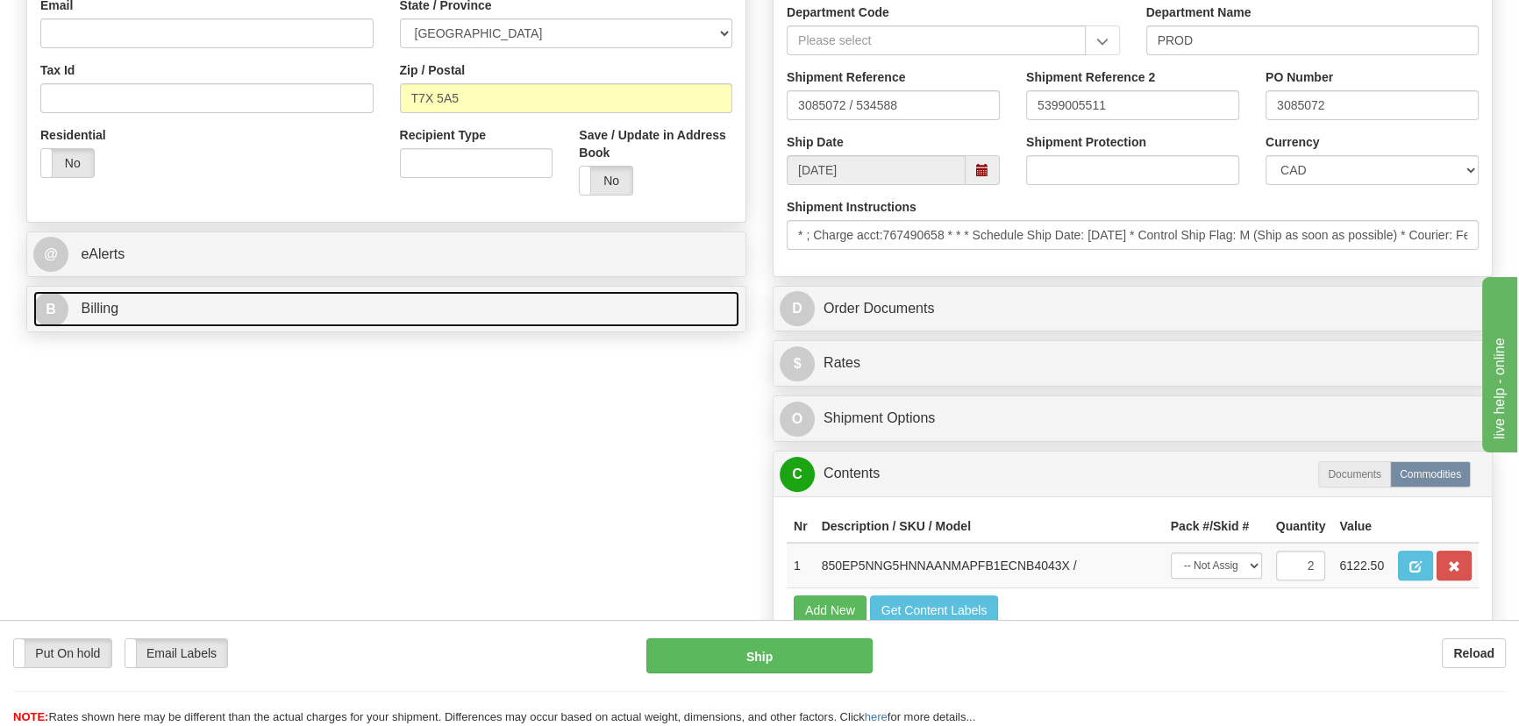
click at [474, 307] on link "B Billing" at bounding box center [386, 309] width 706 height 36
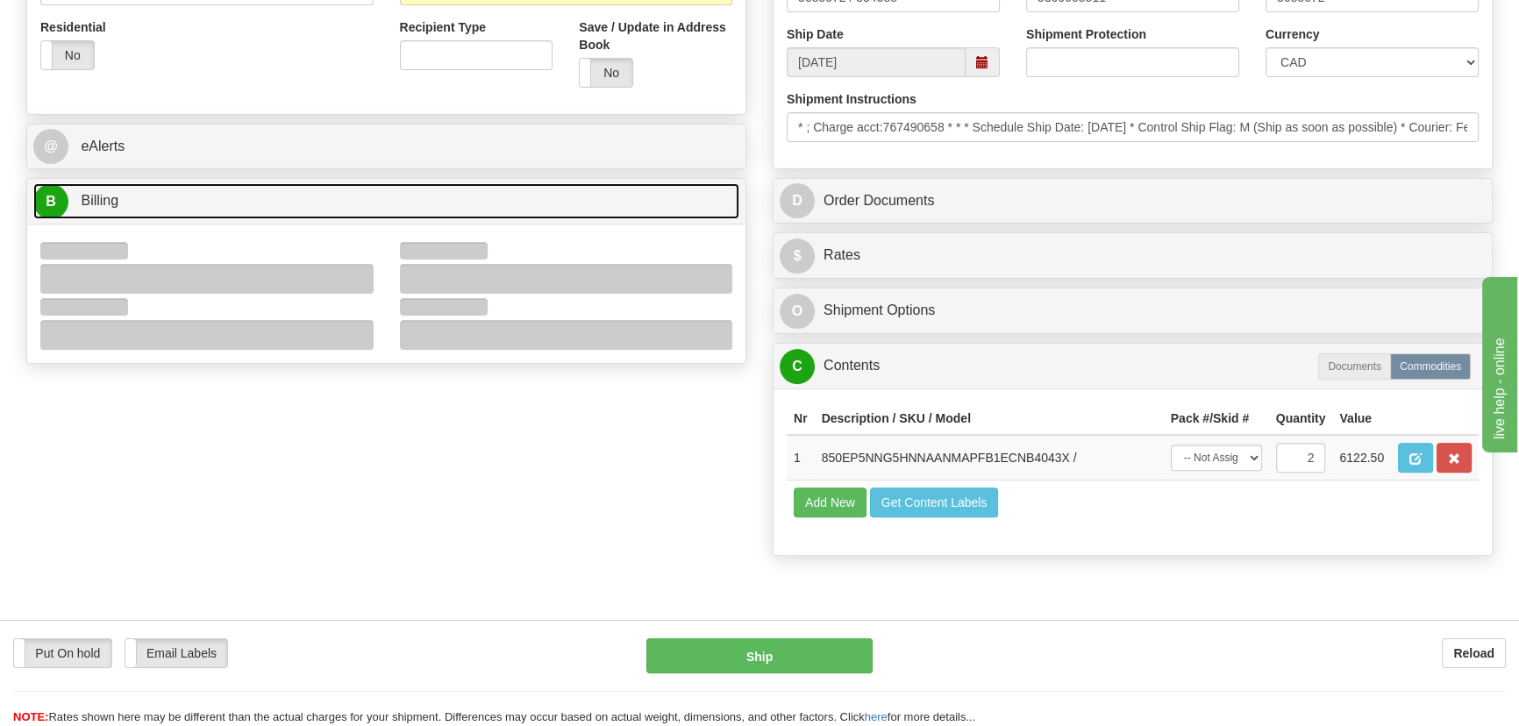
scroll to position [797, 0]
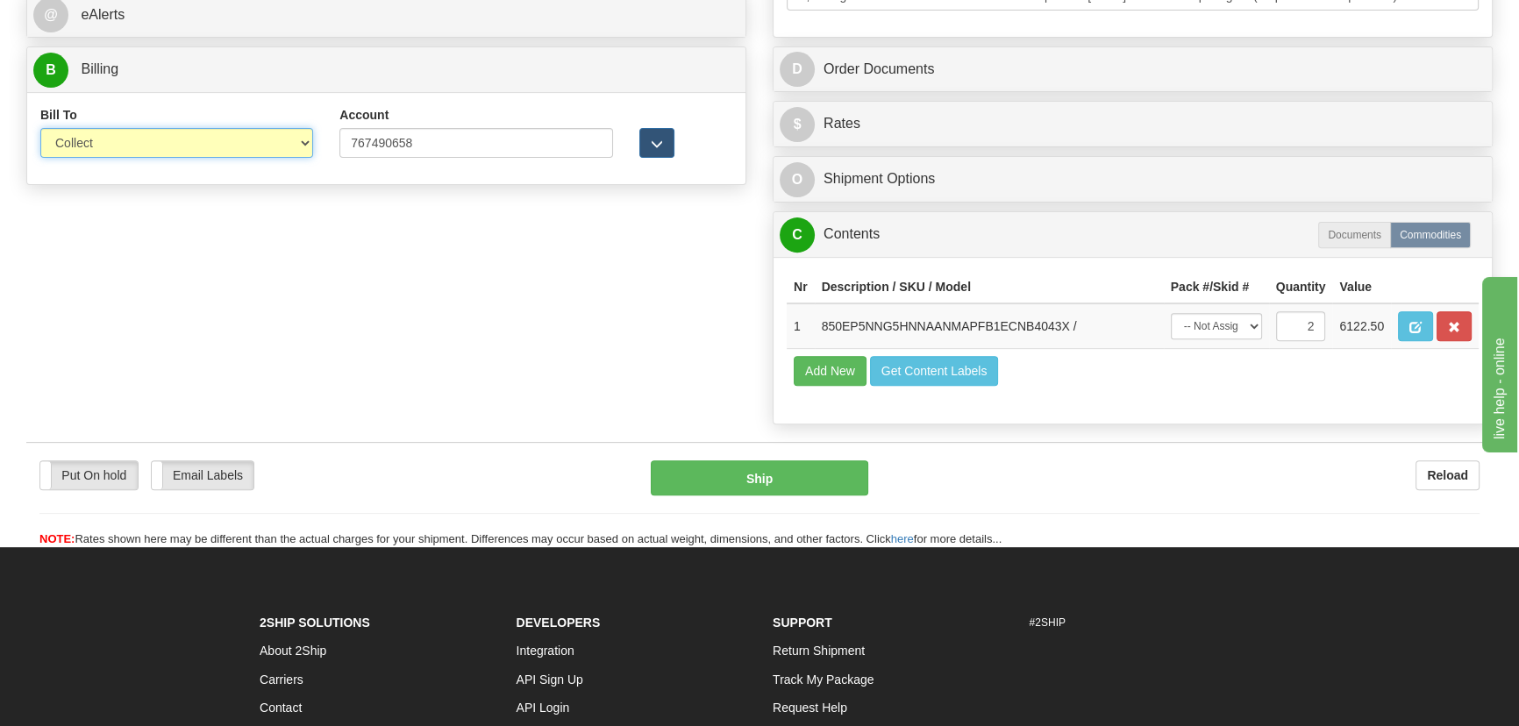
click at [254, 140] on select "Sender Recipient Third Party Collect" at bounding box center [176, 143] width 273 height 30
select select "2"
click at [40, 129] on select "Sender Recipient Third Party Collect" at bounding box center [176, 143] width 273 height 30
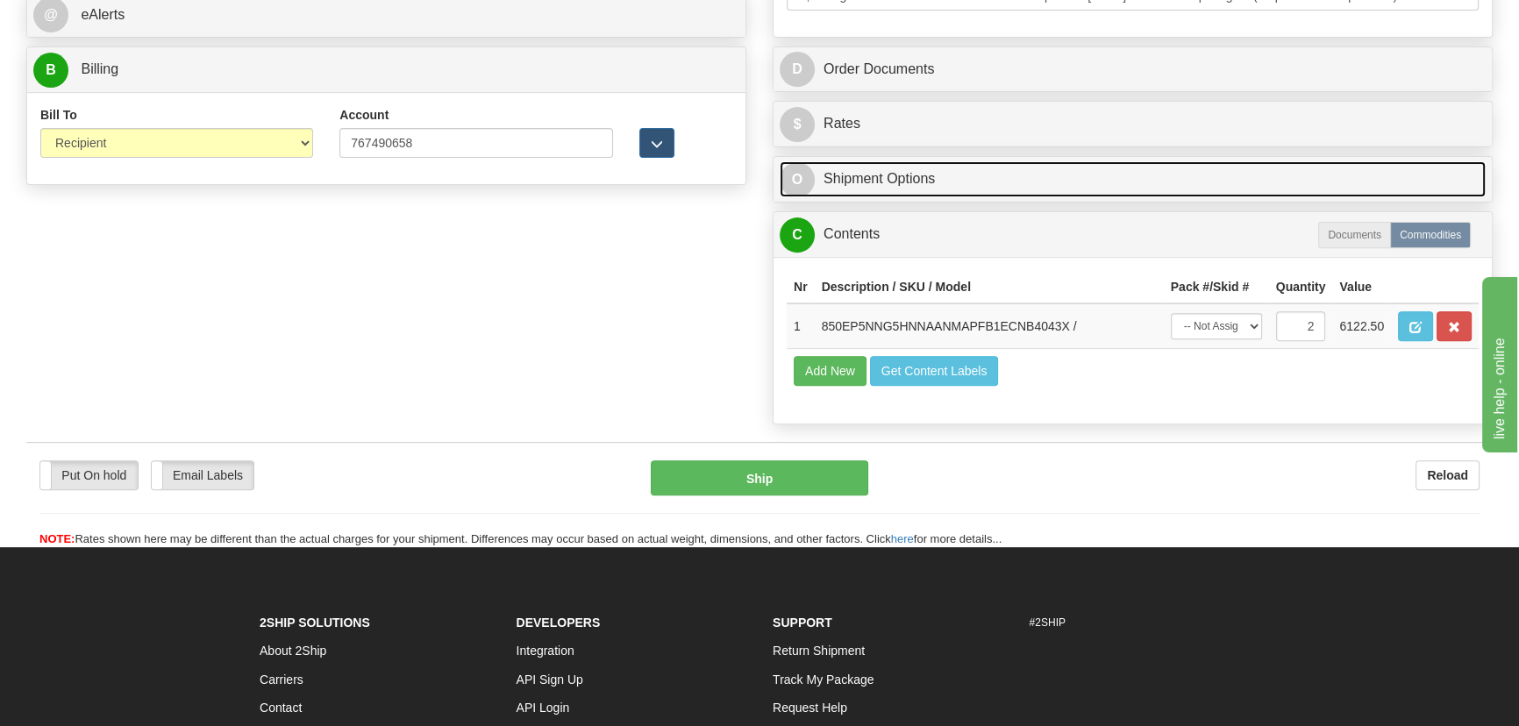
click at [1194, 182] on link "O Shipment Options" at bounding box center [1133, 179] width 706 height 36
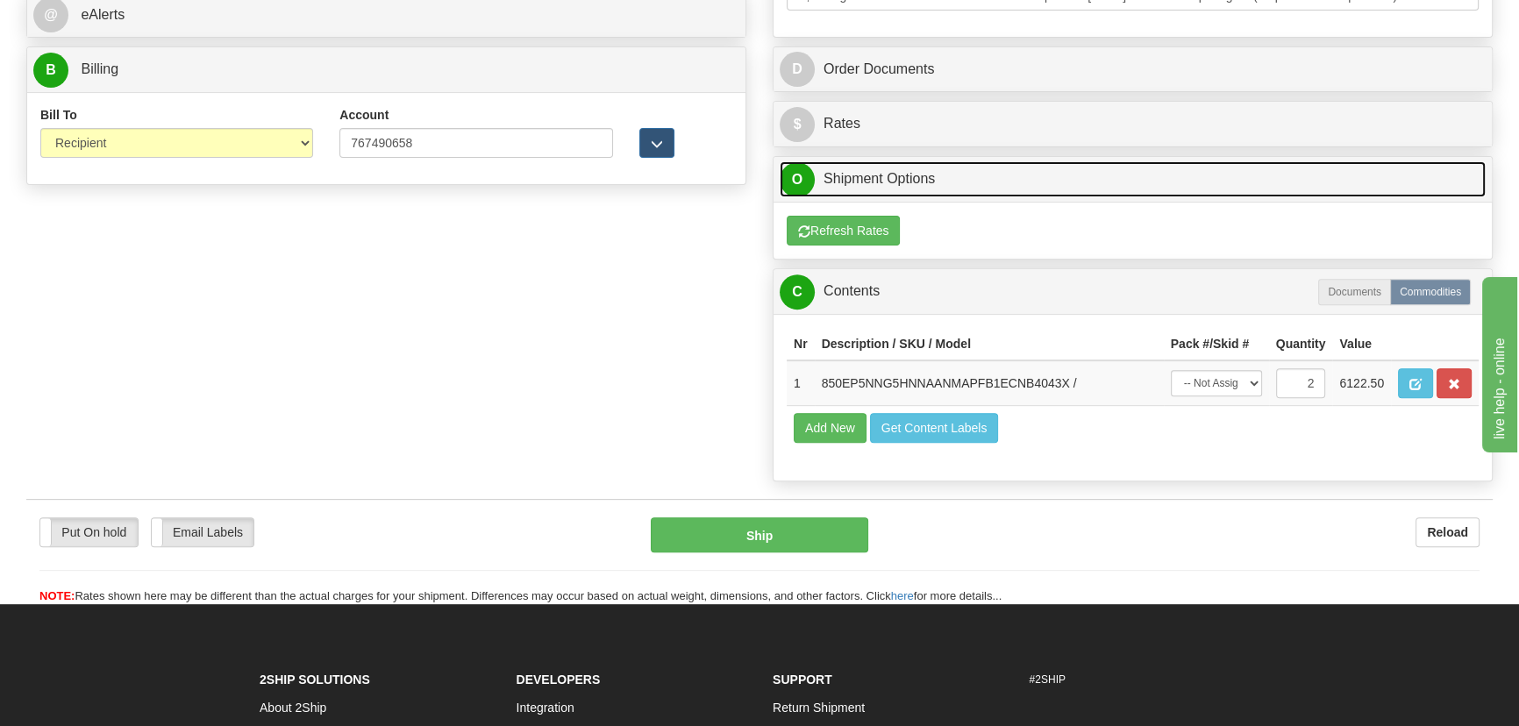
click at [1194, 182] on link "O Shipment Options" at bounding box center [1133, 179] width 706 height 36
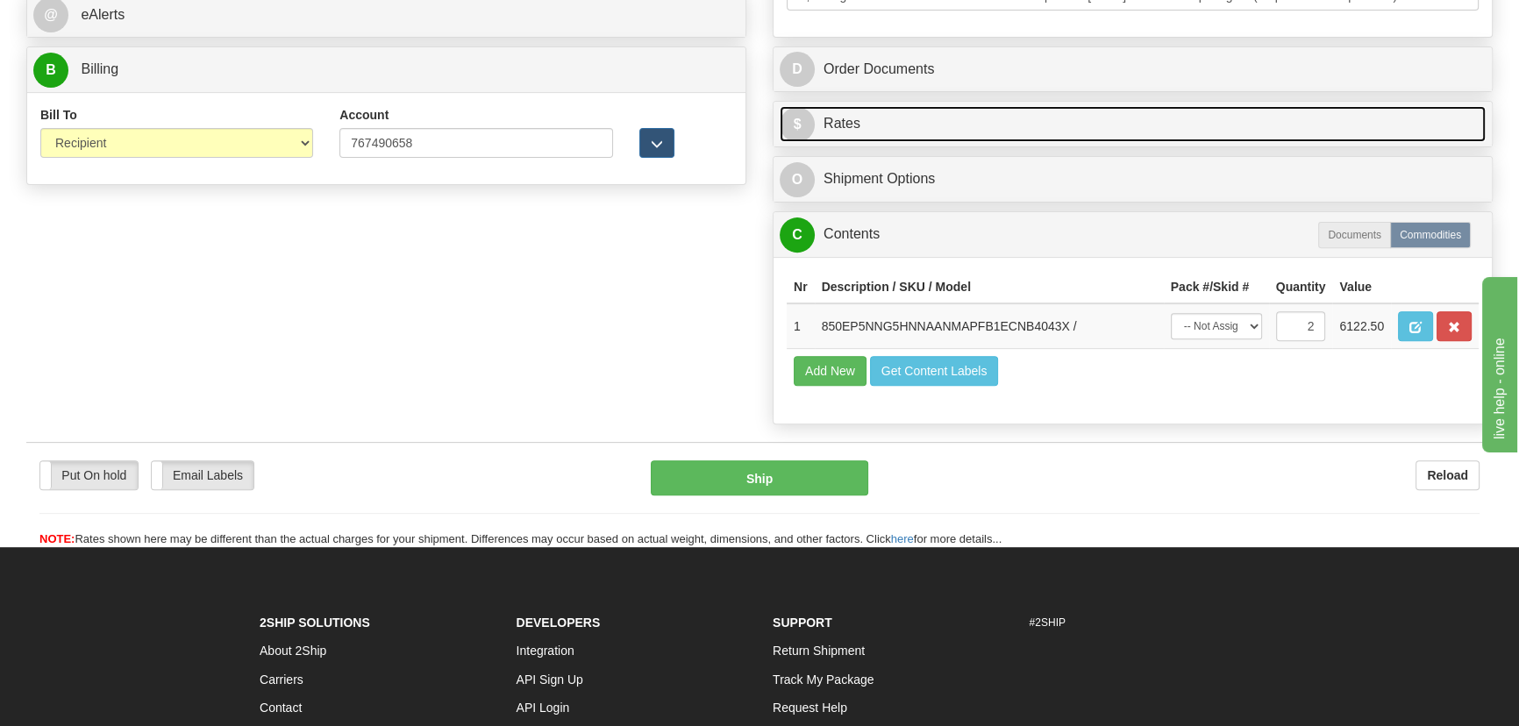
click at [1243, 129] on link "$ Rates" at bounding box center [1133, 124] width 706 height 36
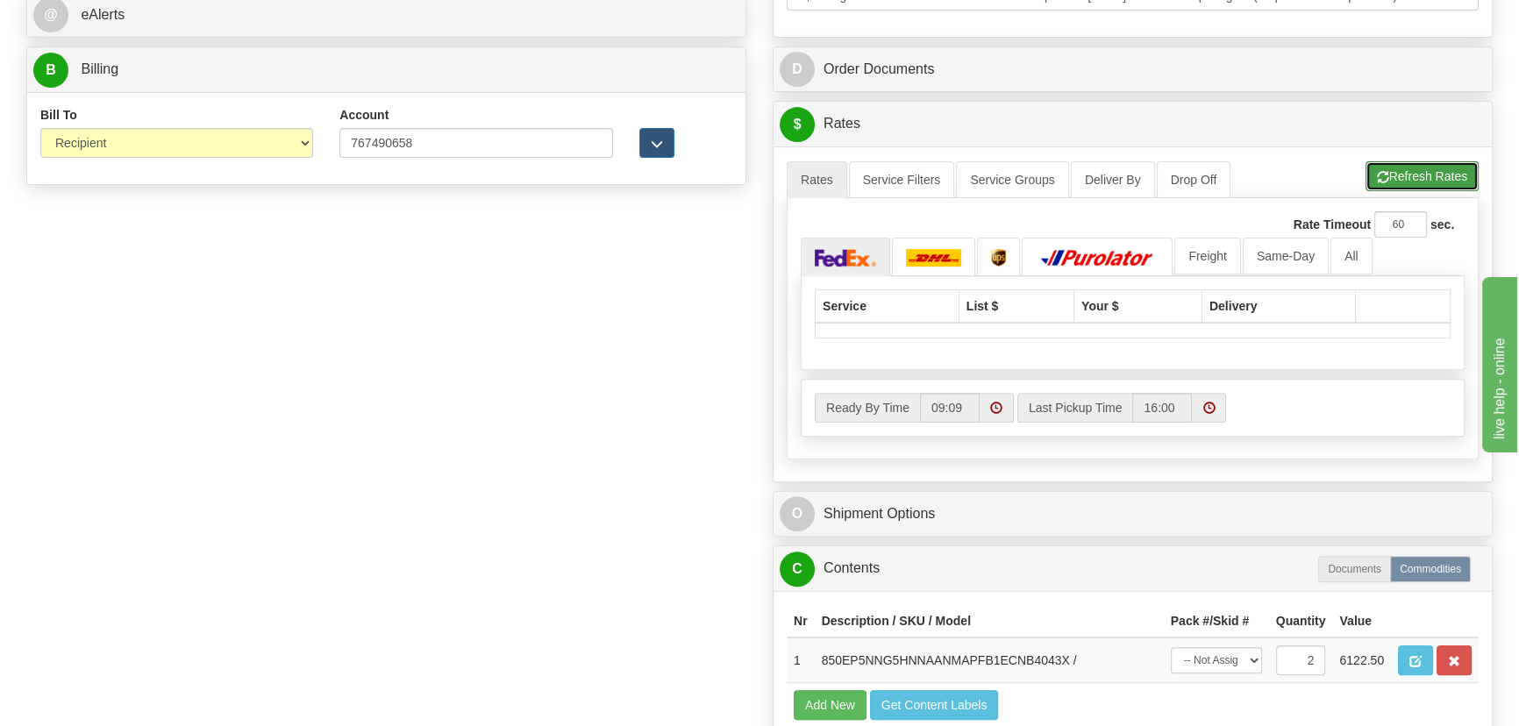
click at [1390, 161] on button "Refresh Rates" at bounding box center [1422, 176] width 113 height 30
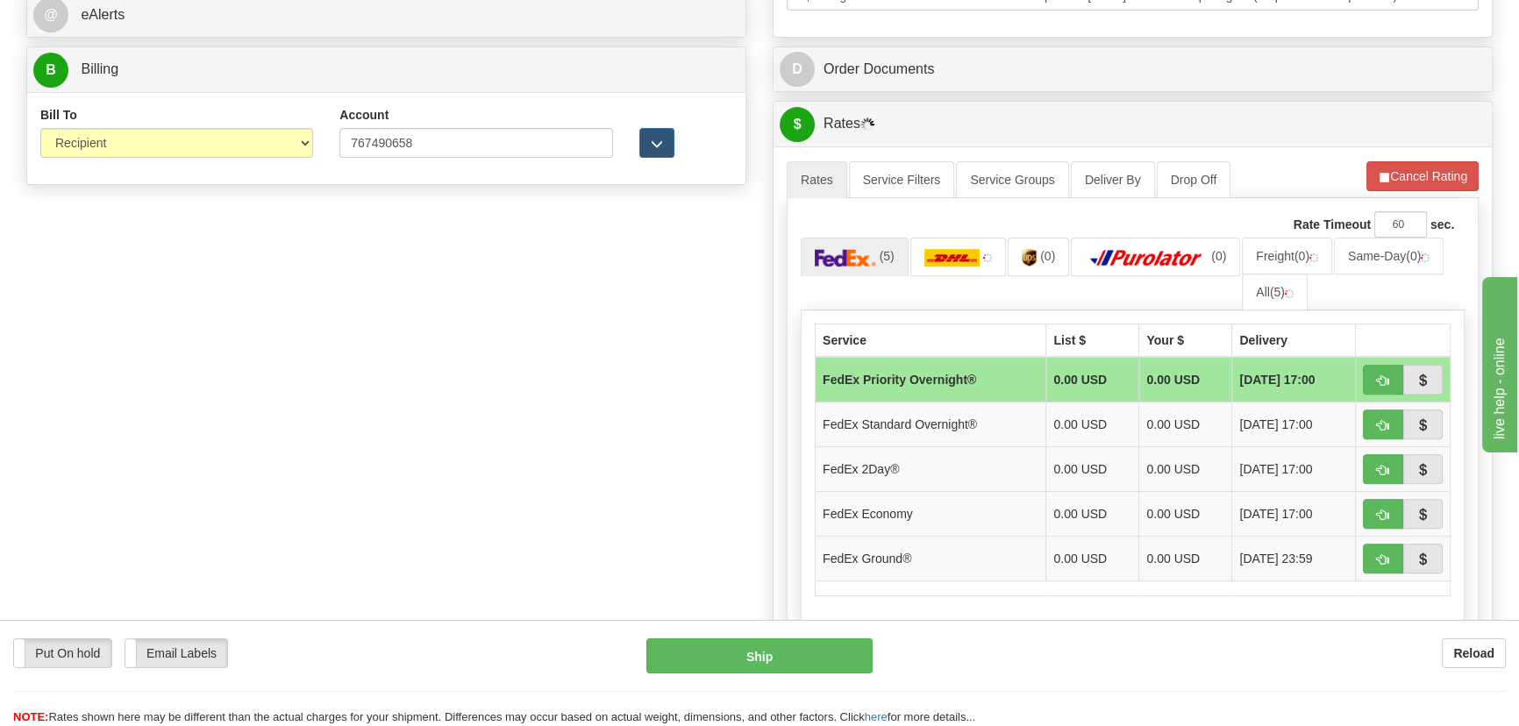
scroll to position [877, 0]
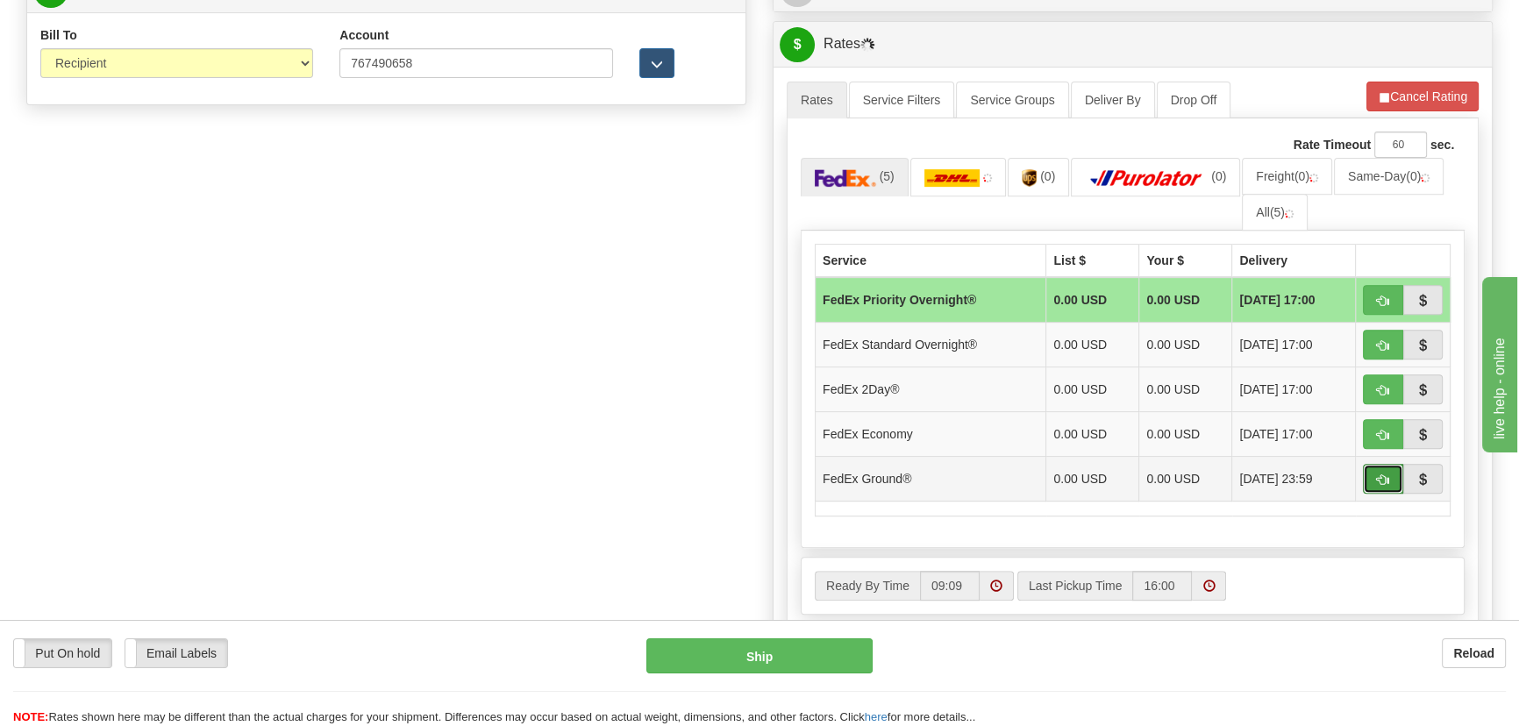
click at [1381, 475] on span "button" at bounding box center [1383, 480] width 12 height 11
type input "92"
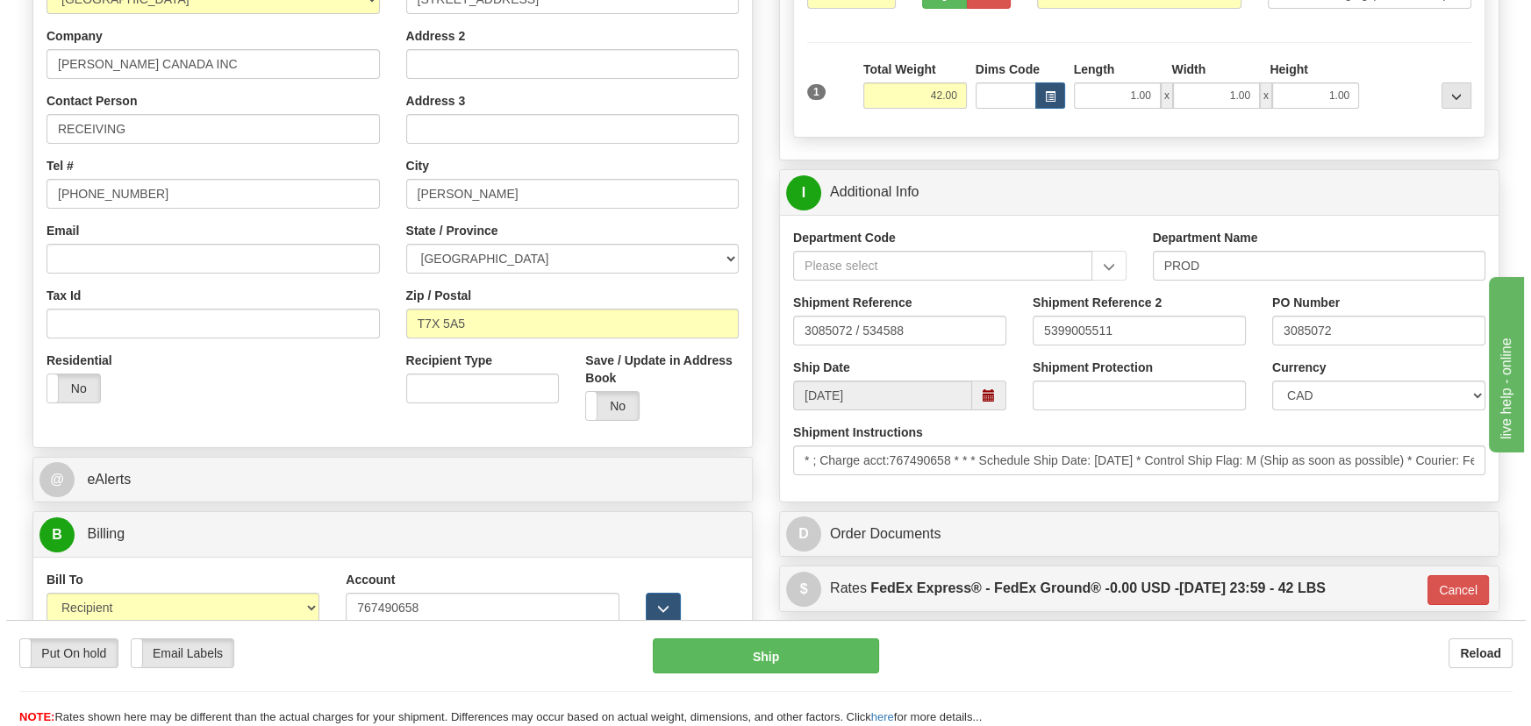
scroll to position [318, 0]
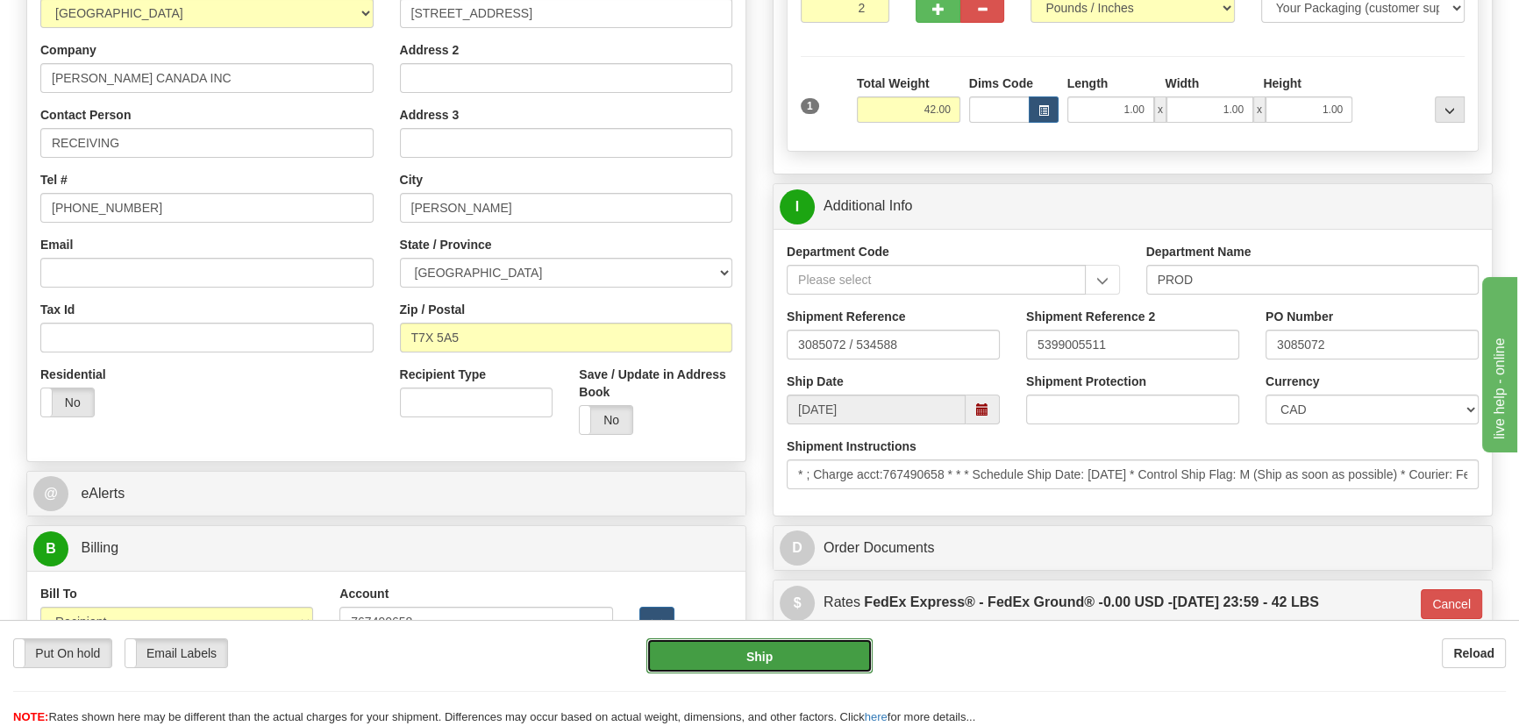
click at [832, 652] on button "Ship" at bounding box center [760, 656] width 227 height 35
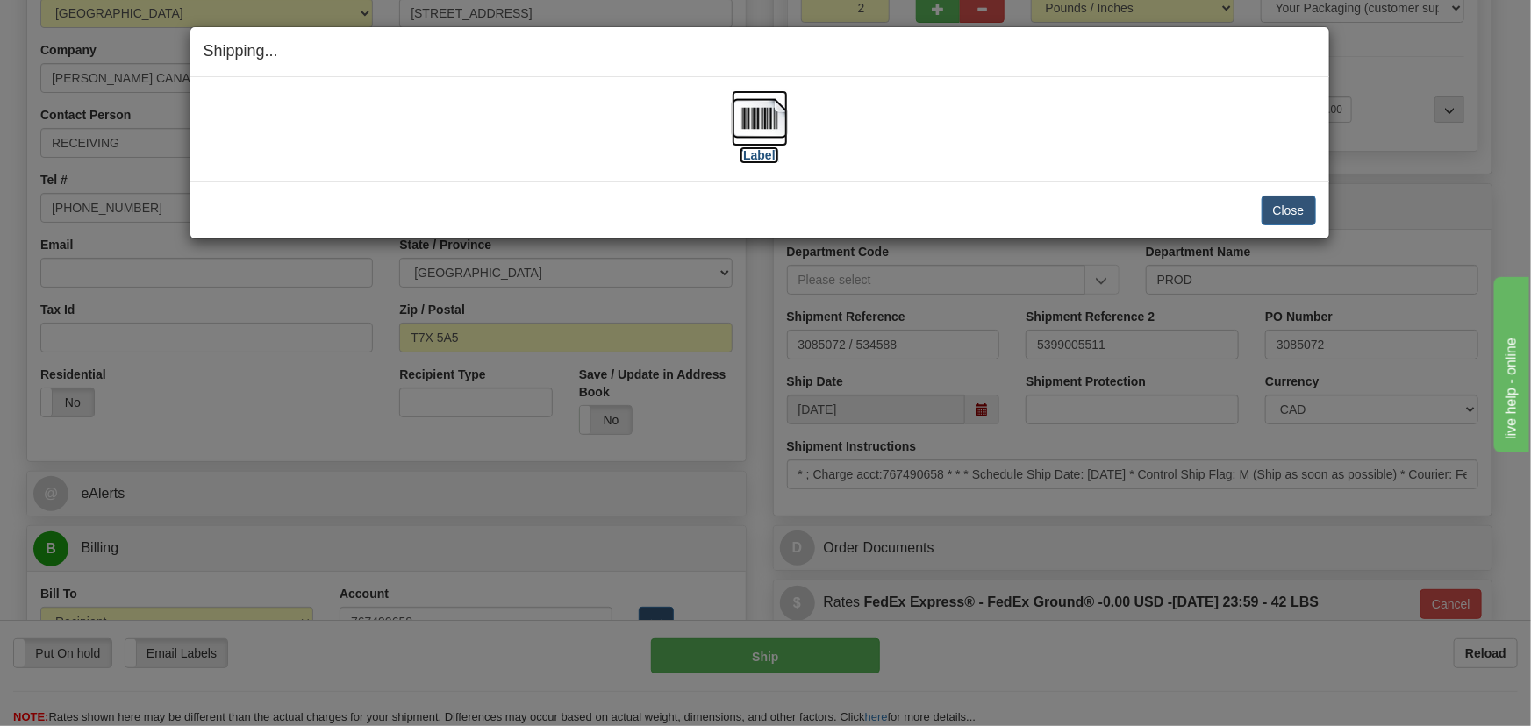
click at [746, 124] on img at bounding box center [760, 118] width 56 height 56
click at [1288, 204] on button "Close" at bounding box center [1288, 211] width 54 height 30
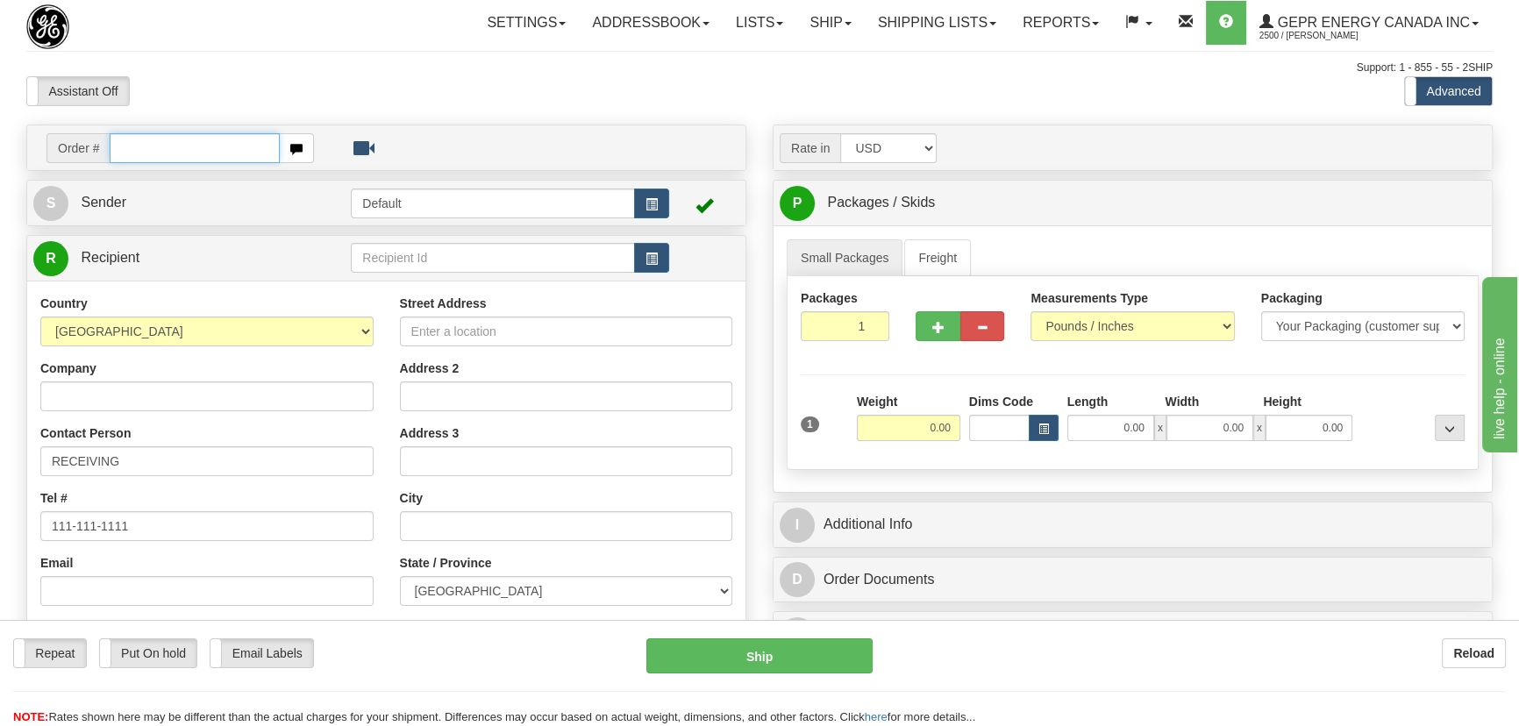
paste input "0086696025"
click at [129, 149] on input "0086696025" at bounding box center [195, 148] width 170 height 30
type input "86696025"
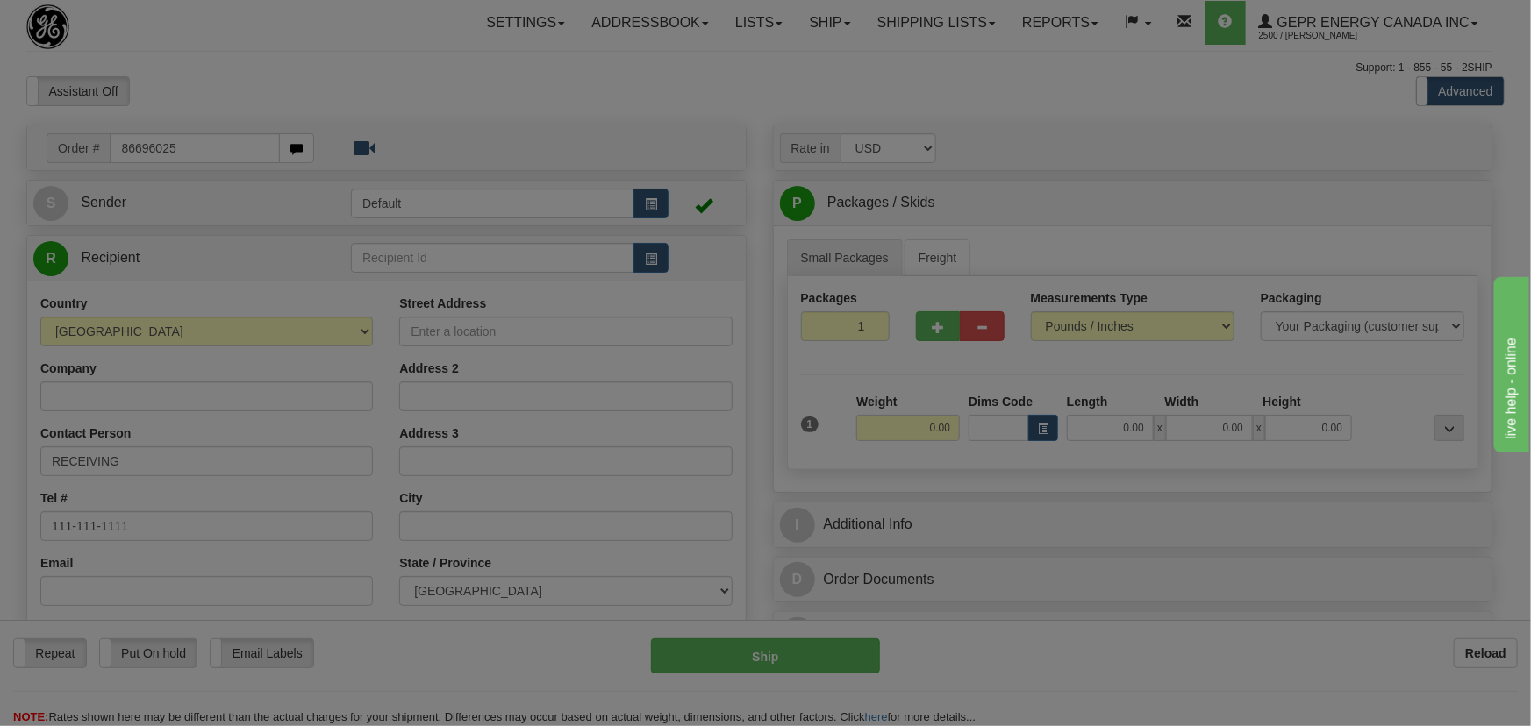
click at [382, 101] on body "Training Course Close Toggle navigation Settings Shipping Preferences New Recip…" at bounding box center [765, 363] width 1531 height 726
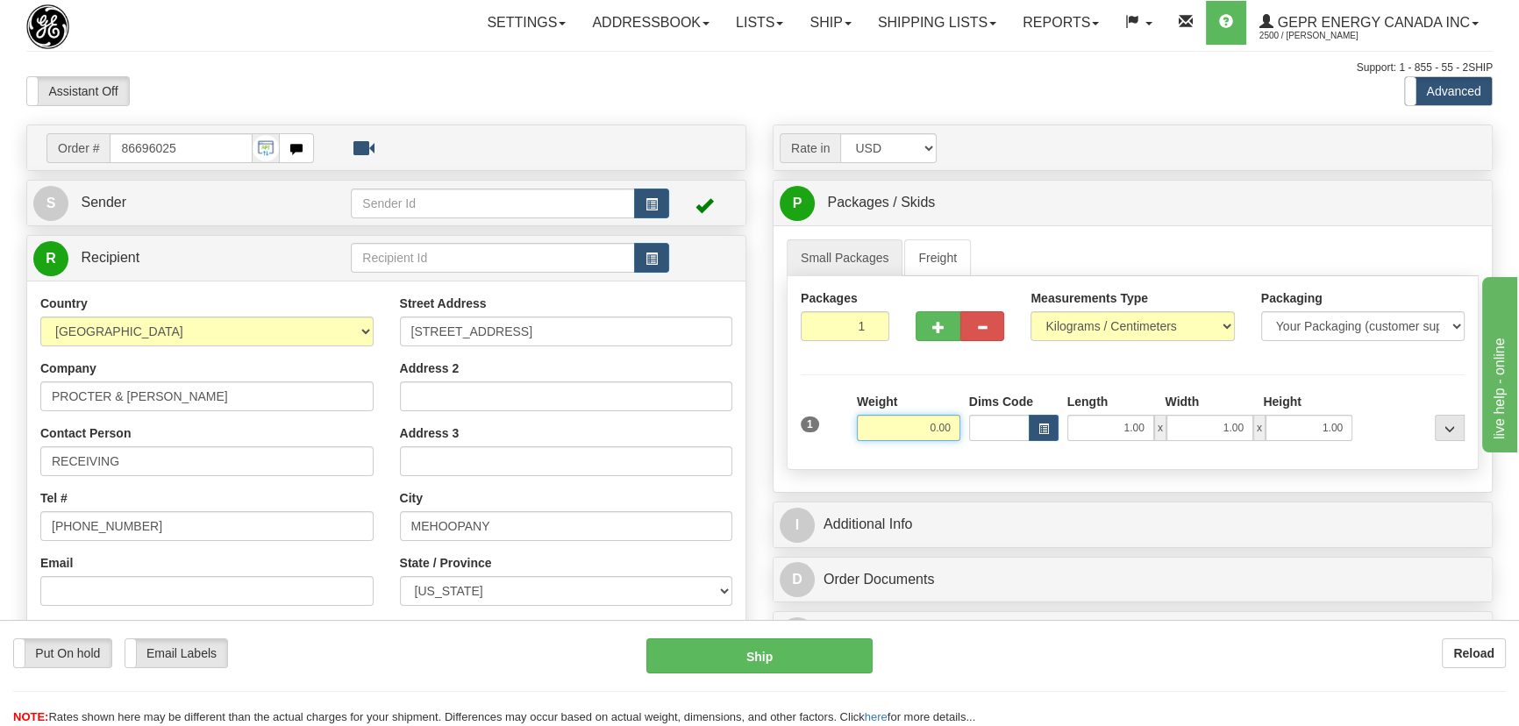
click at [912, 424] on input "0.00" at bounding box center [909, 428] width 104 height 26
type input "21.00"
click at [1106, 325] on select "Pounds / Inches Kilograms / Centimeters" at bounding box center [1133, 326] width 204 height 30
select select "0"
click at [1031, 311] on select "Pounds / Inches Kilograms / Centimeters" at bounding box center [1133, 326] width 204 height 30
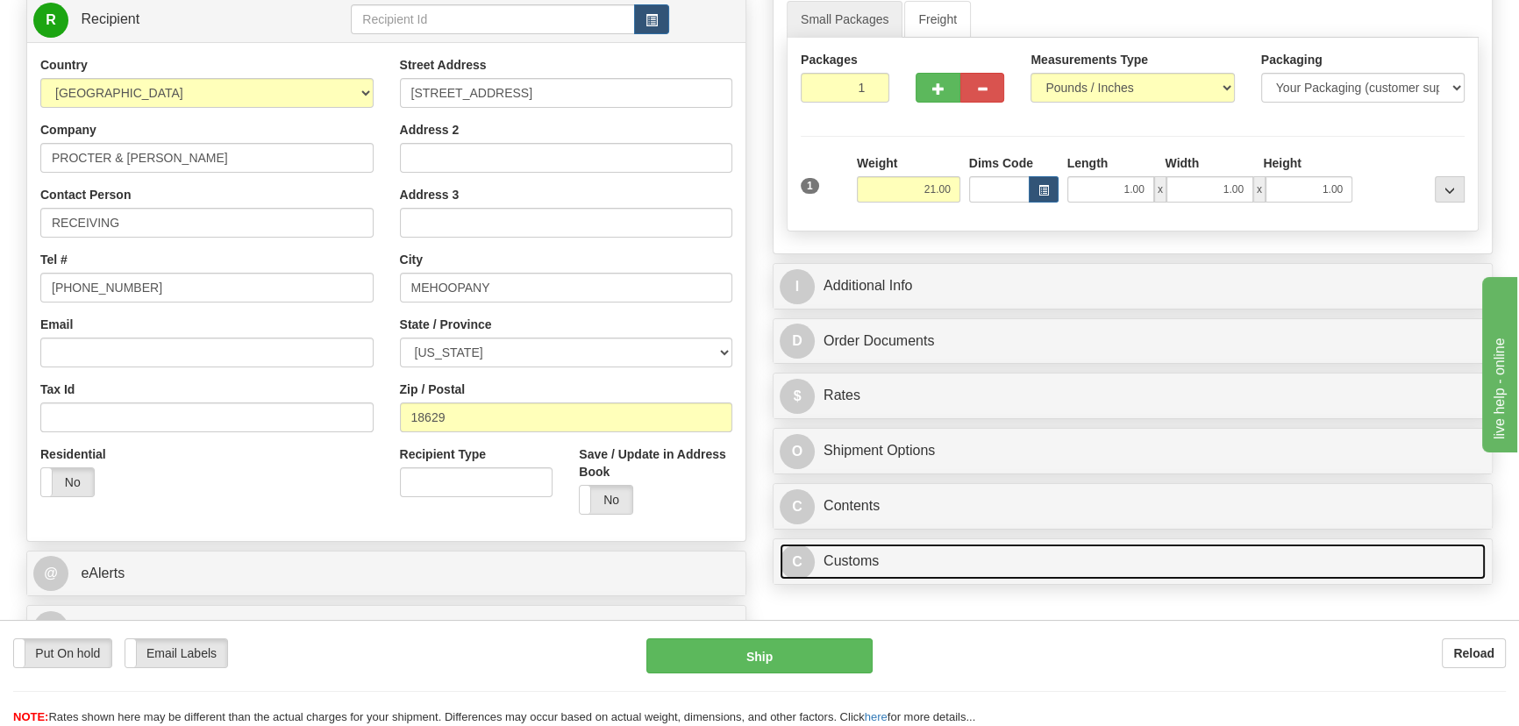
click at [1095, 568] on link "C Customs" at bounding box center [1133, 562] width 706 height 36
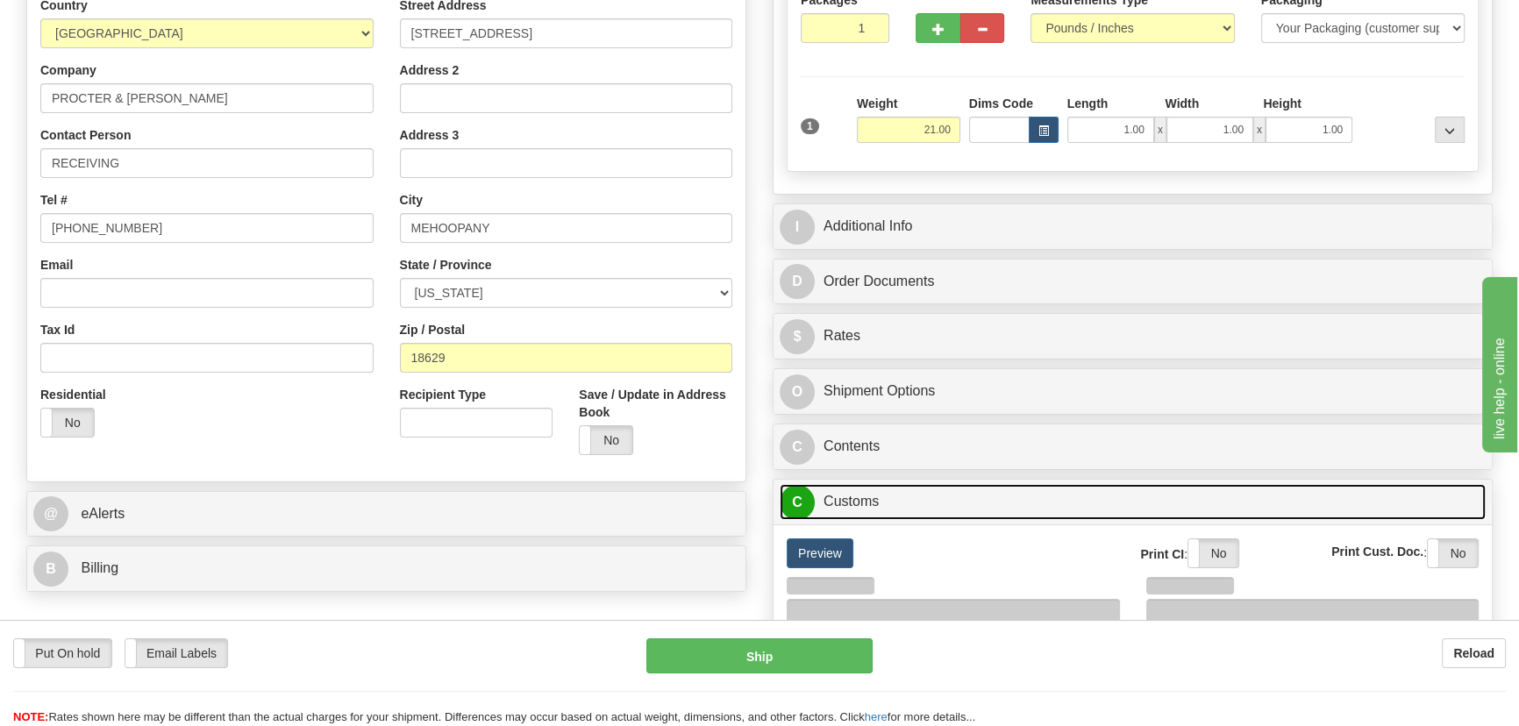
scroll to position [478, 0]
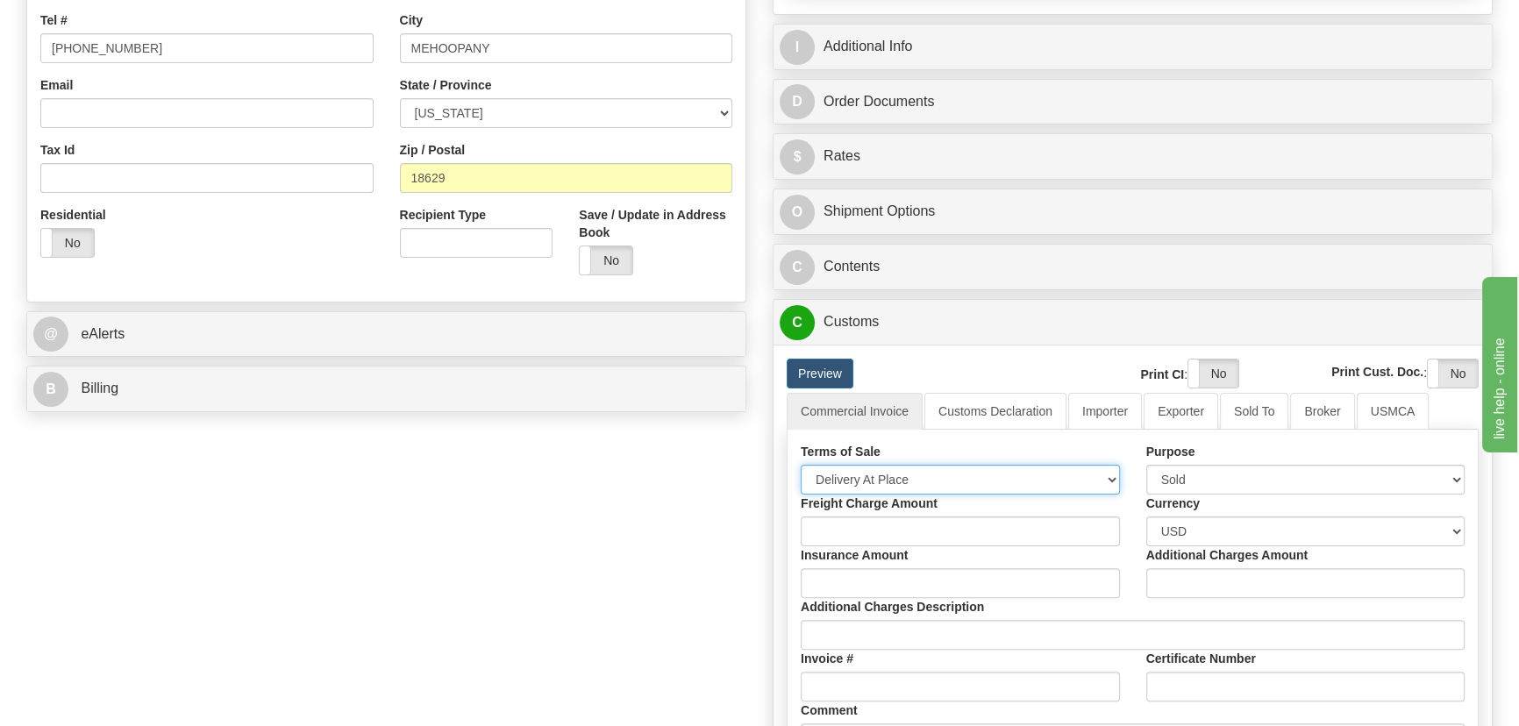
click at [916, 480] on select "Free Carrier Free On Board Ex Works Delivered Duty Unpaid Delivered Duty Paid C…" at bounding box center [960, 480] width 319 height 30
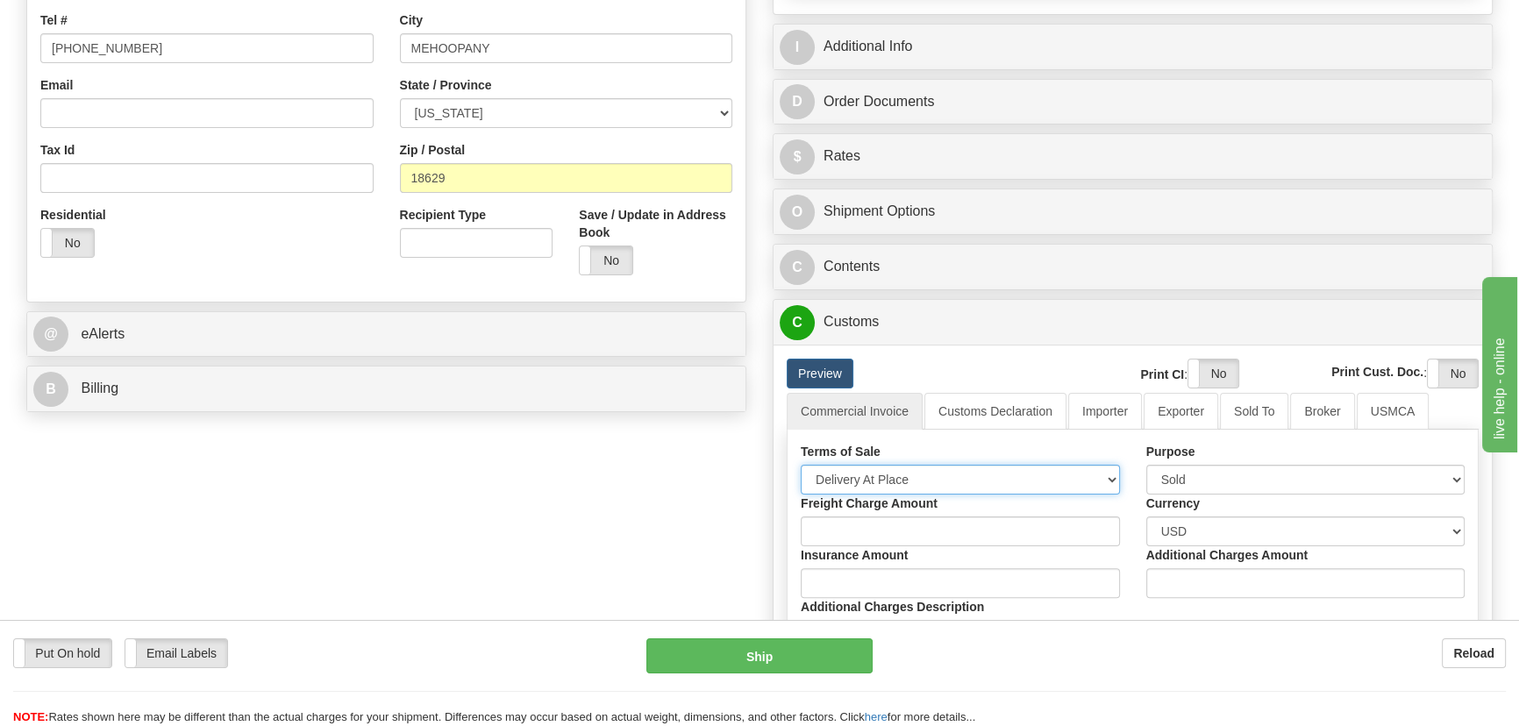
select select "7"
click at [801, 465] on select "Free Carrier Free On Board Ex Works Delivered Duty Unpaid Delivered Duty Paid C…" at bounding box center [960, 480] width 319 height 30
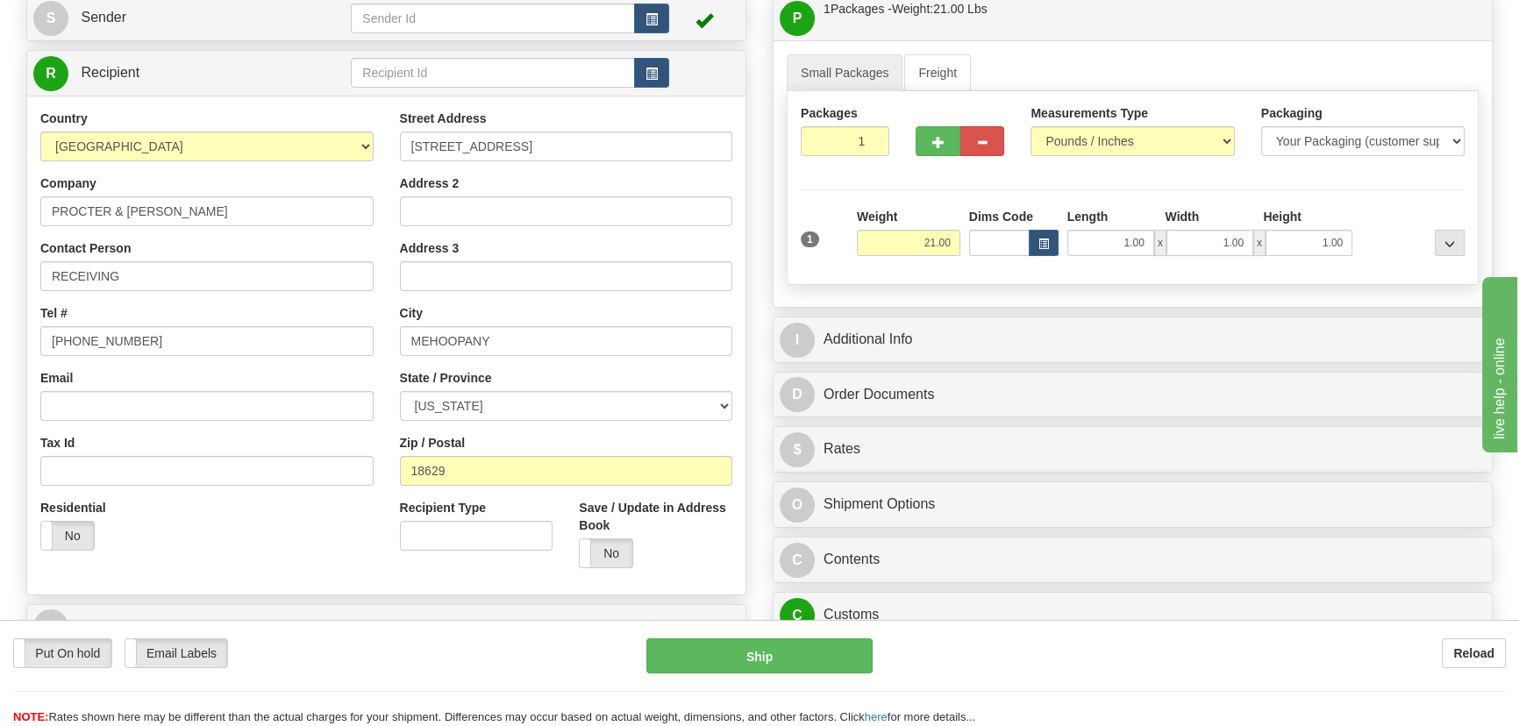
scroll to position [159, 0]
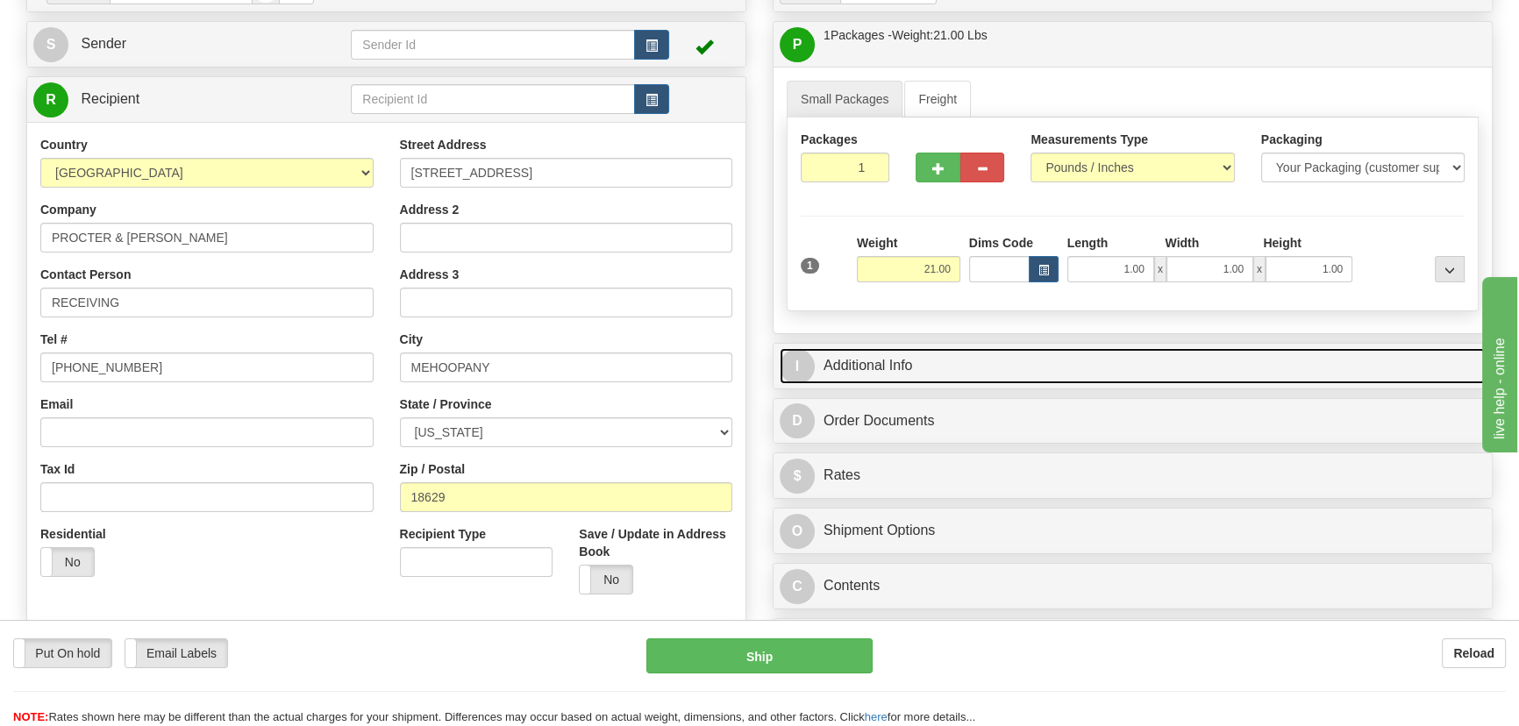
click at [1210, 354] on link "I Additional Info" at bounding box center [1133, 366] width 706 height 36
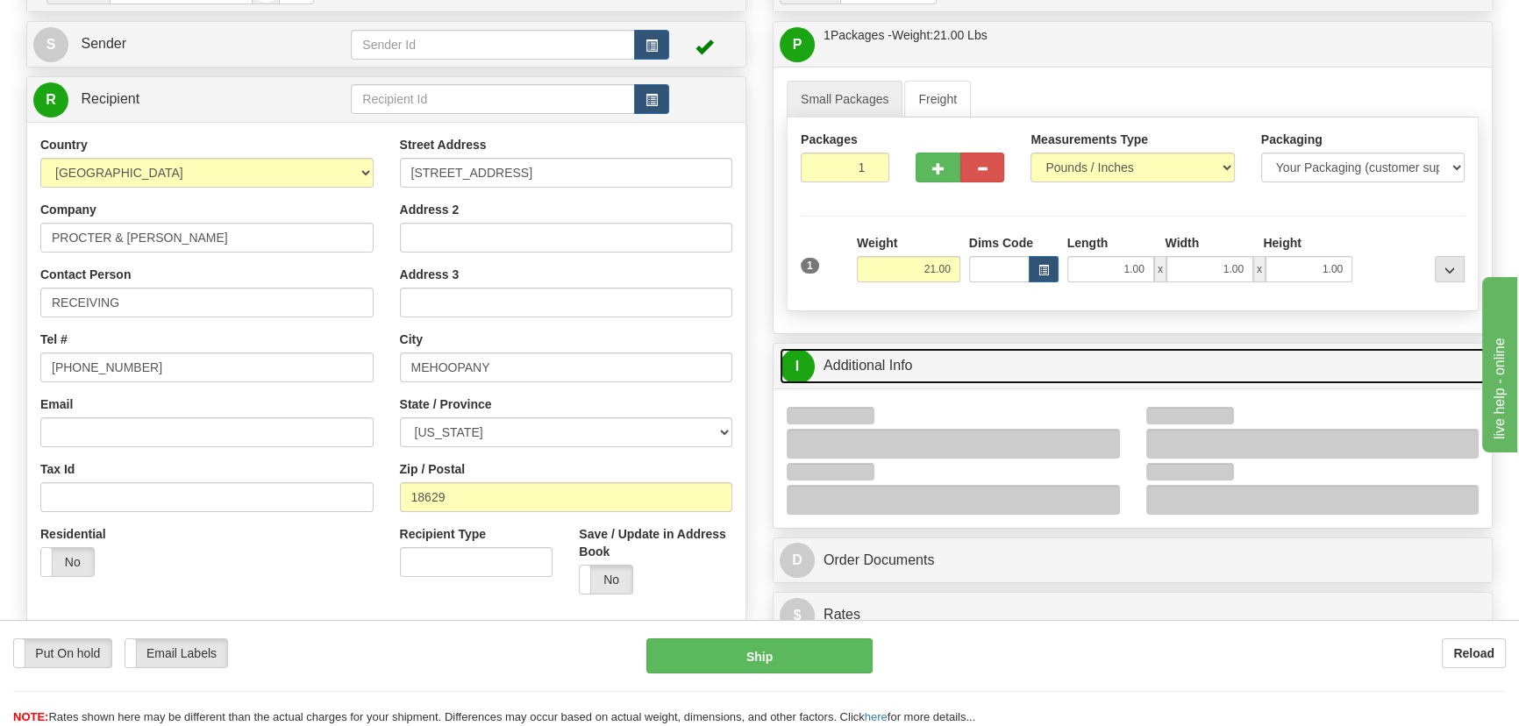
scroll to position [398, 0]
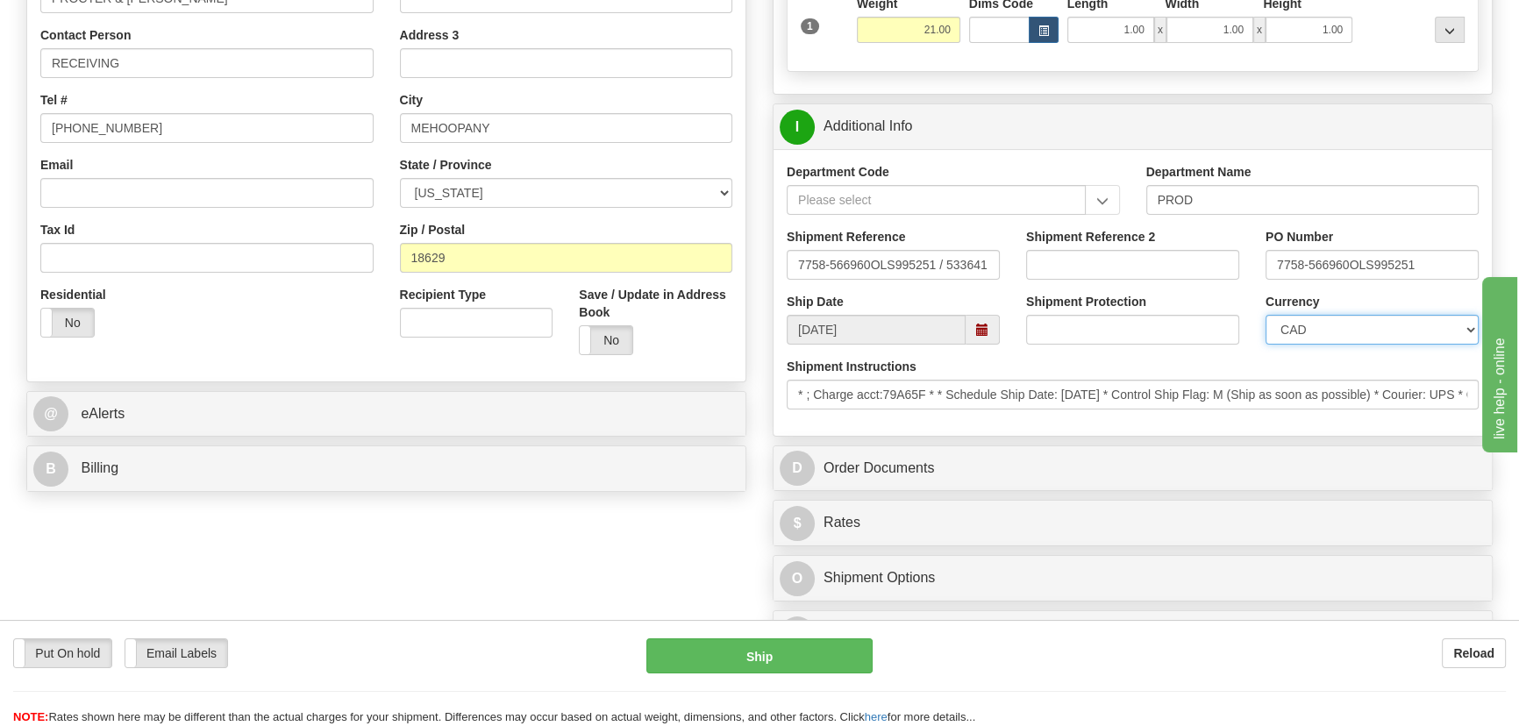
click at [1325, 326] on select "CAD USD EUR ZAR [PERSON_NAME] ARN AUD AUS AWG BBD BFR BGN BHD BMD BND BRC BRL C…" at bounding box center [1372, 330] width 213 height 30
select select "1"
click at [1266, 315] on select "CAD USD EUR ZAR [PERSON_NAME] ARN AUD AUS AWG BBD BFR BGN BHD BMD BND BRC BRL C…" at bounding box center [1372, 330] width 213 height 30
click at [1081, 263] on input "Shipment Reference 2" at bounding box center [1132, 265] width 213 height 30
drag, startPoint x: 1117, startPoint y: 263, endPoint x: 926, endPoint y: 261, distance: 190.4
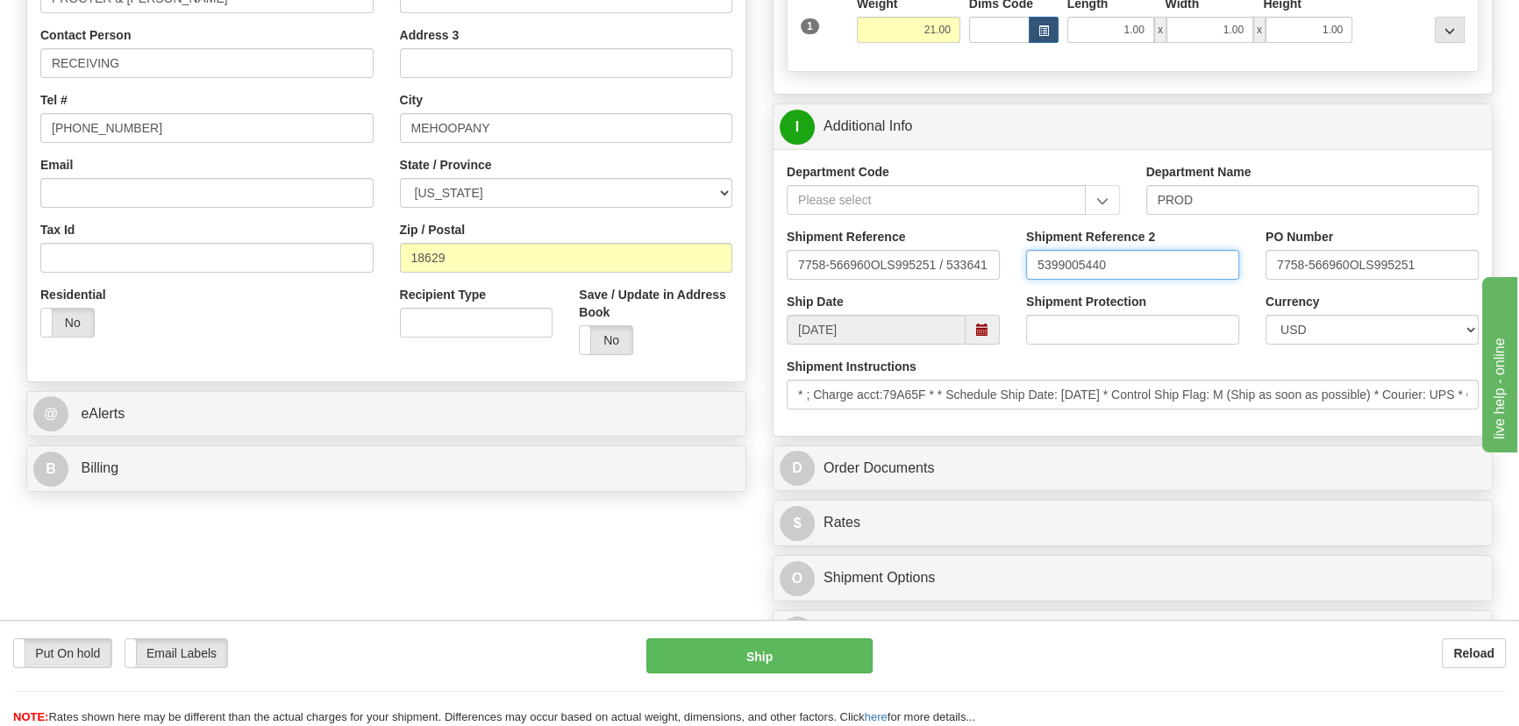
click at [926, 261] on div "Shipment Reference 7758-566960OLS995251 / 533641 Shipment Reference 2 539900544…" at bounding box center [1133, 260] width 718 height 65
type input "5399005440"
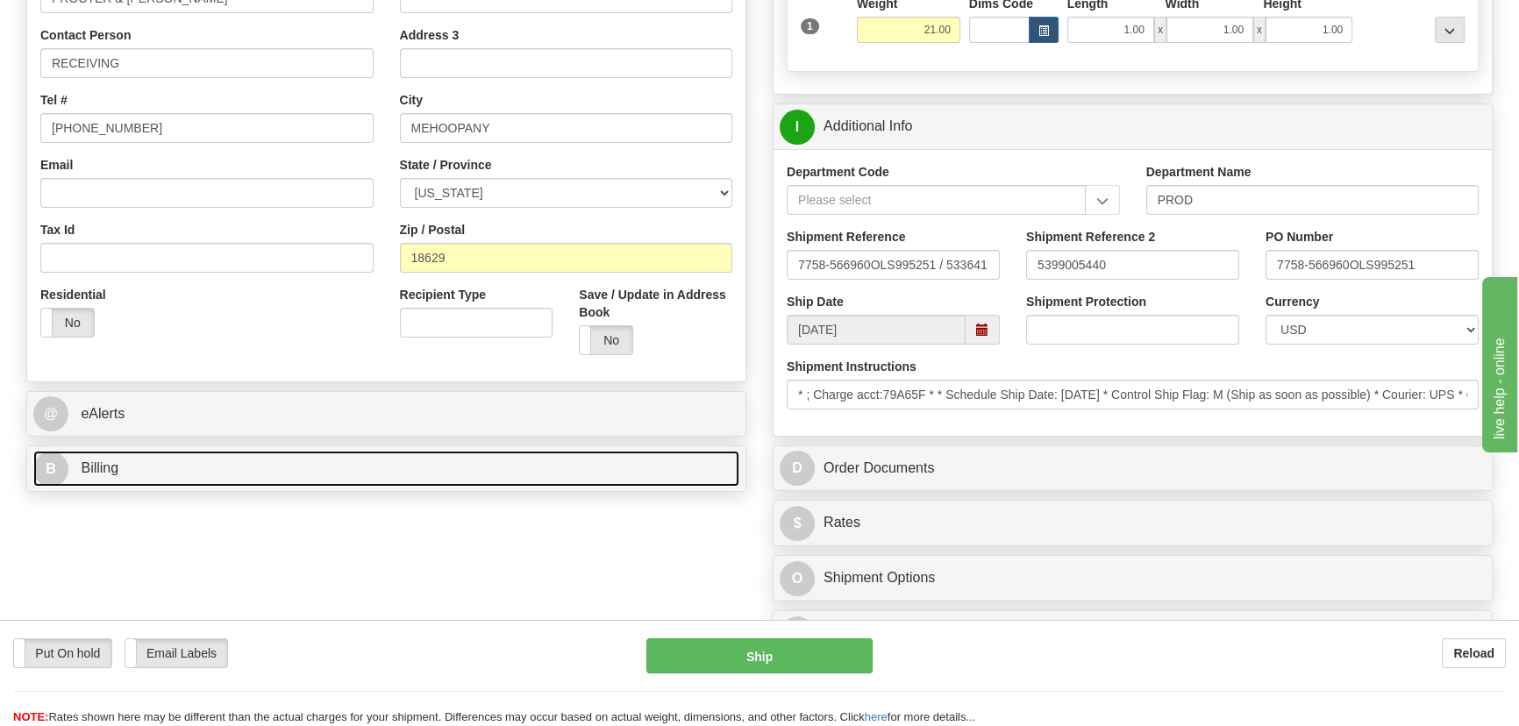
click at [286, 466] on link "B Billing" at bounding box center [386, 469] width 706 height 36
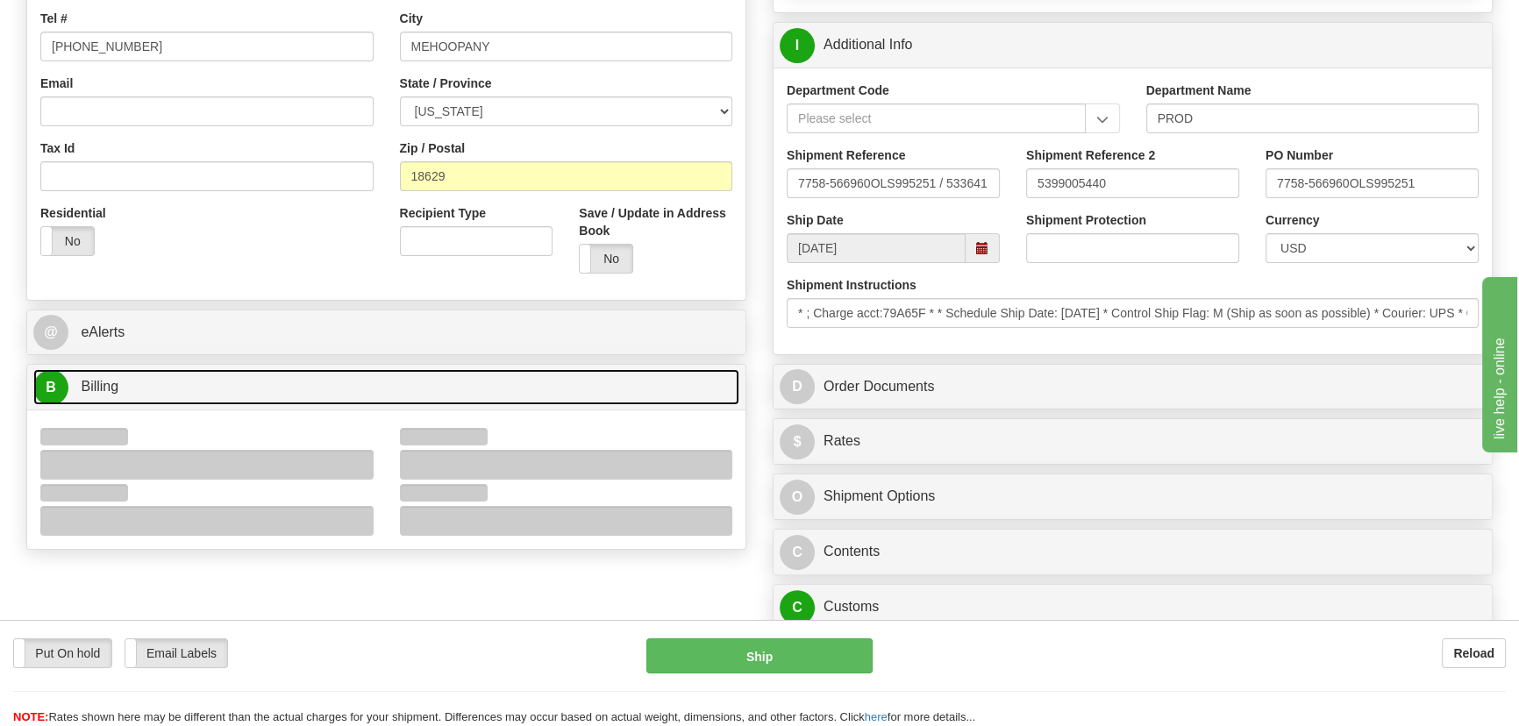
scroll to position [558, 0]
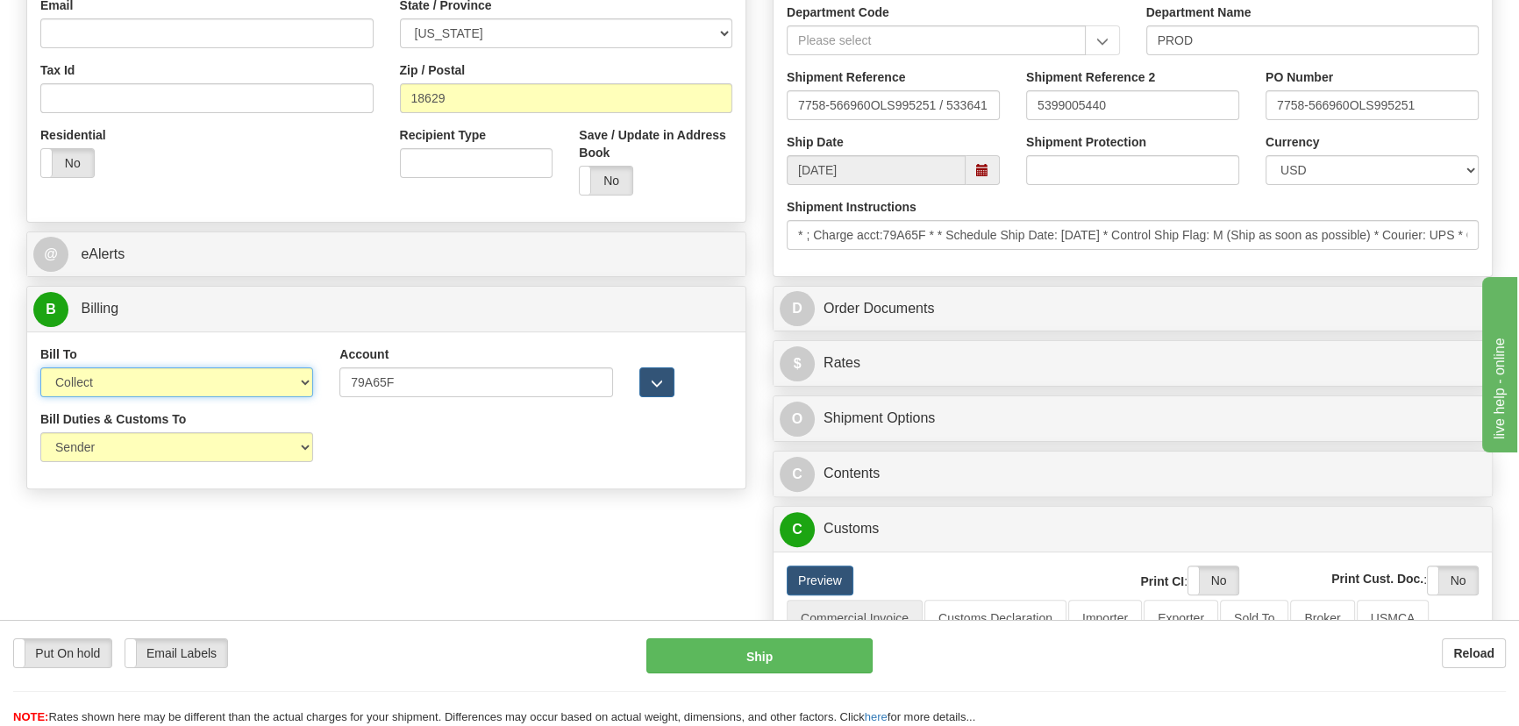
click at [149, 390] on select "Sender Recipient Third Party Collect" at bounding box center [176, 383] width 273 height 30
select select "1"
click at [40, 368] on select "Sender Recipient Third Party Collect" at bounding box center [176, 383] width 273 height 30
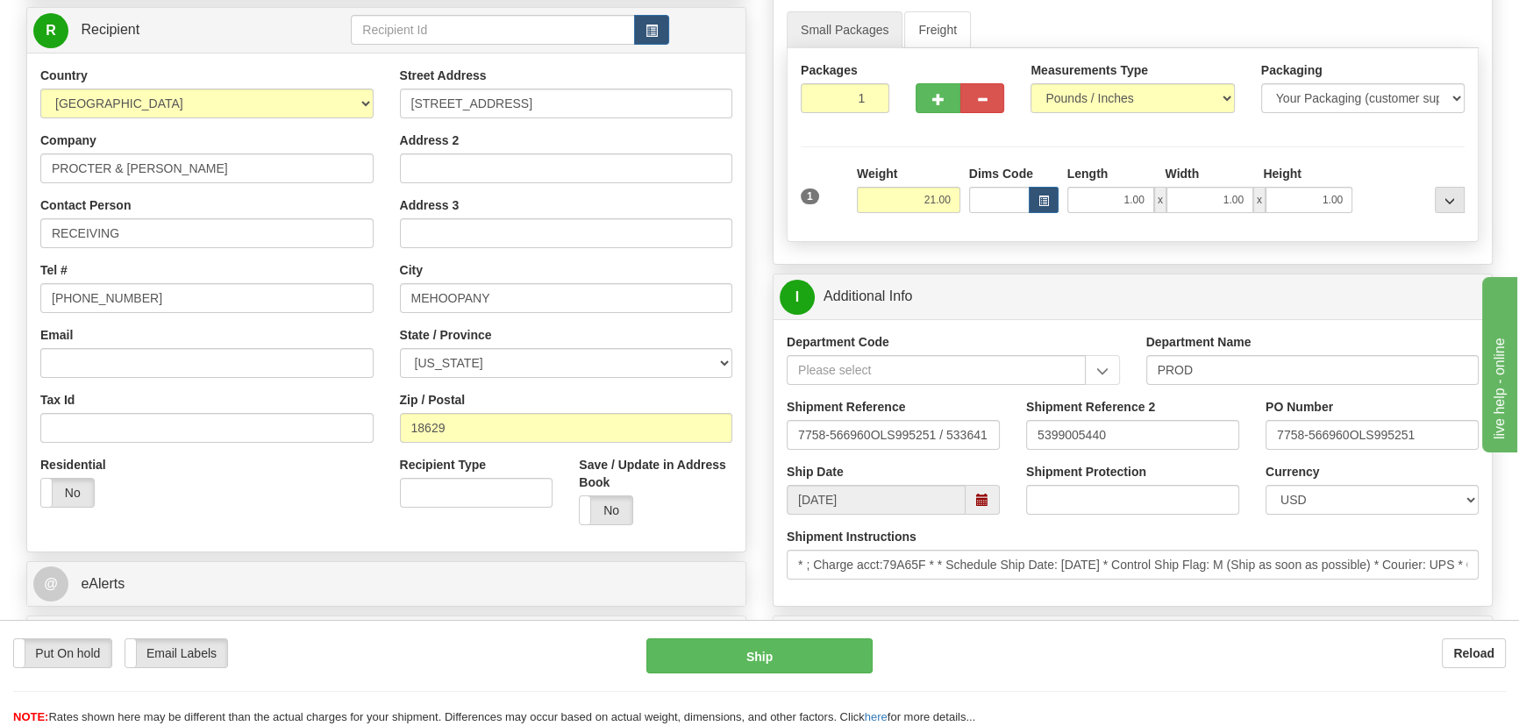
scroll to position [0, 0]
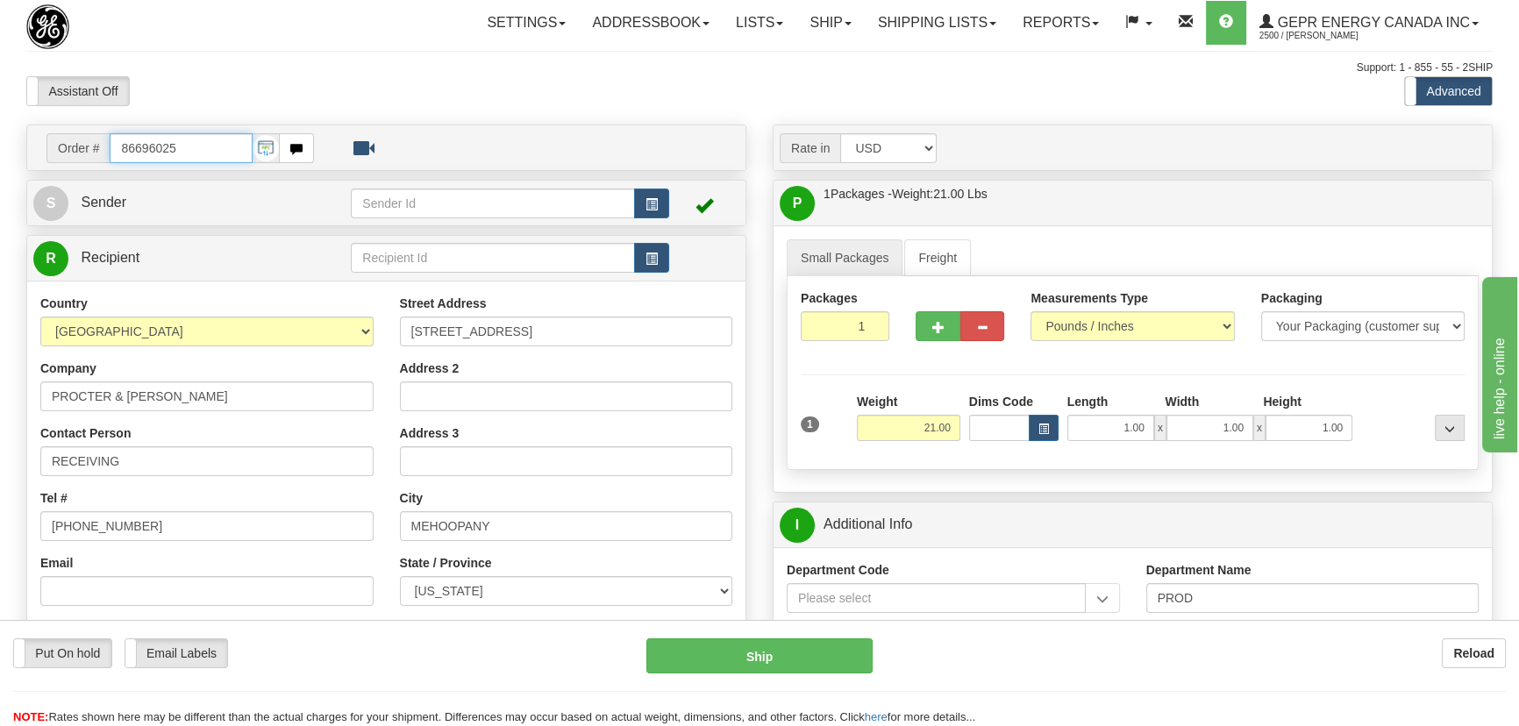
drag, startPoint x: 176, startPoint y: 156, endPoint x: 77, endPoint y: 152, distance: 99.2
click at [77, 152] on div "Order # 86696025" at bounding box center [180, 148] width 268 height 30
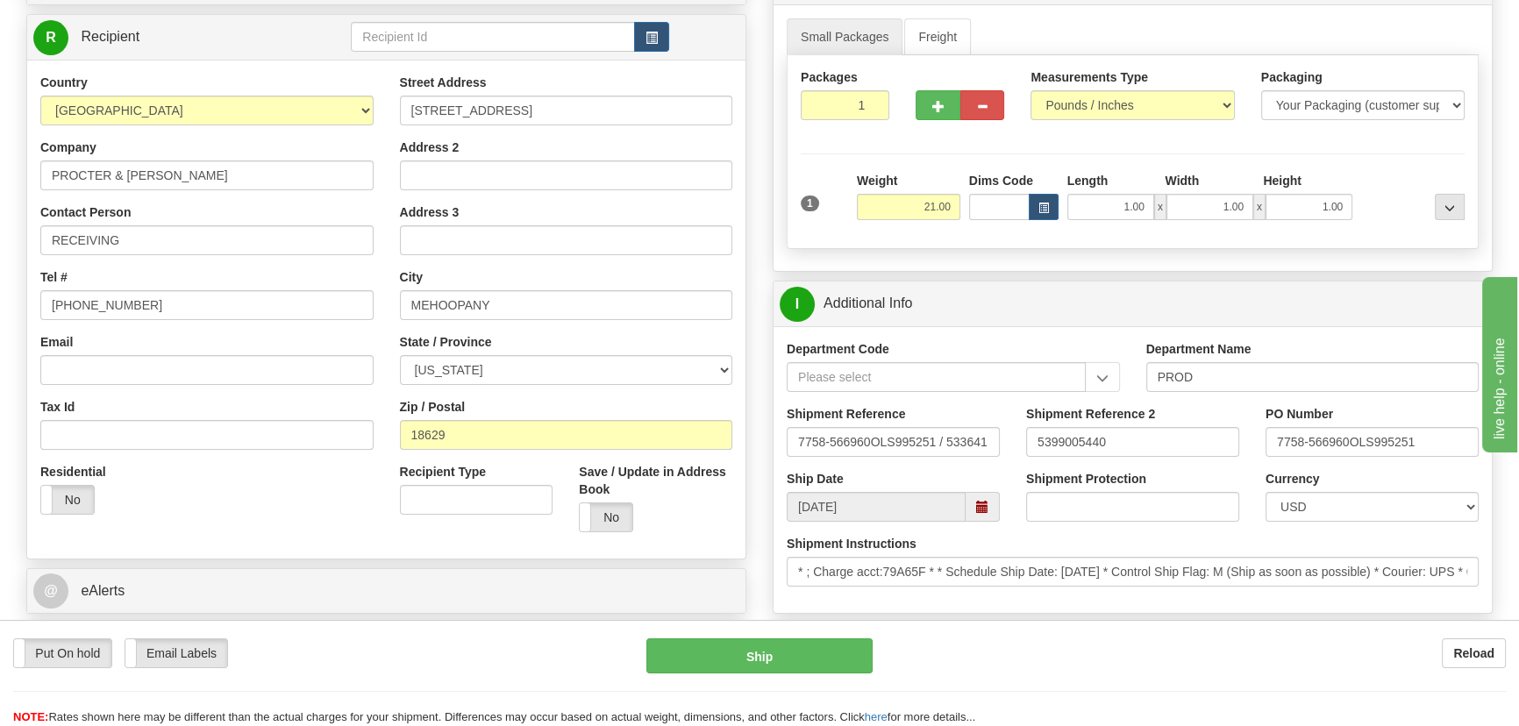
scroll to position [239, 0]
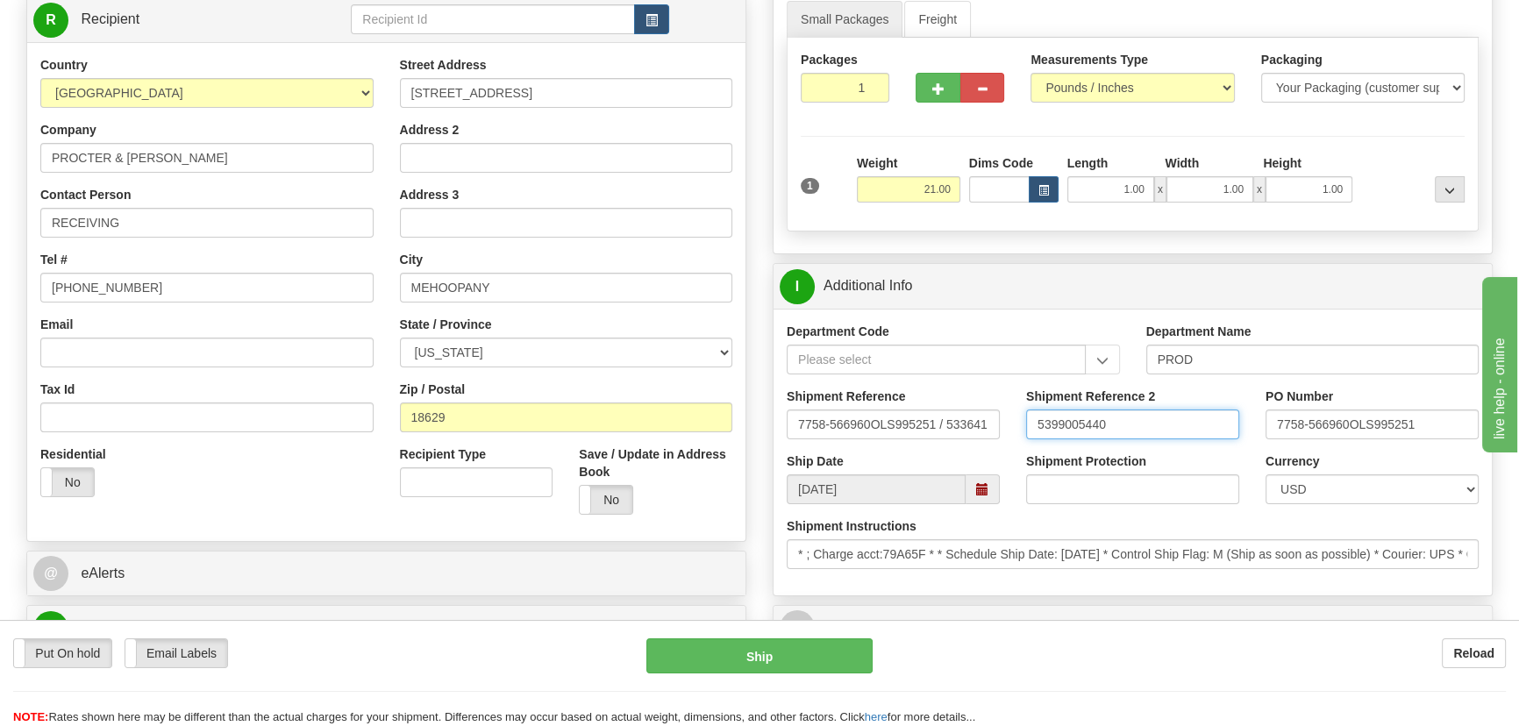
drag, startPoint x: 1166, startPoint y: 429, endPoint x: 1015, endPoint y: 414, distance: 151.6
click at [1015, 414] on div "Shipment Reference 2 5399005440" at bounding box center [1132, 420] width 239 height 65
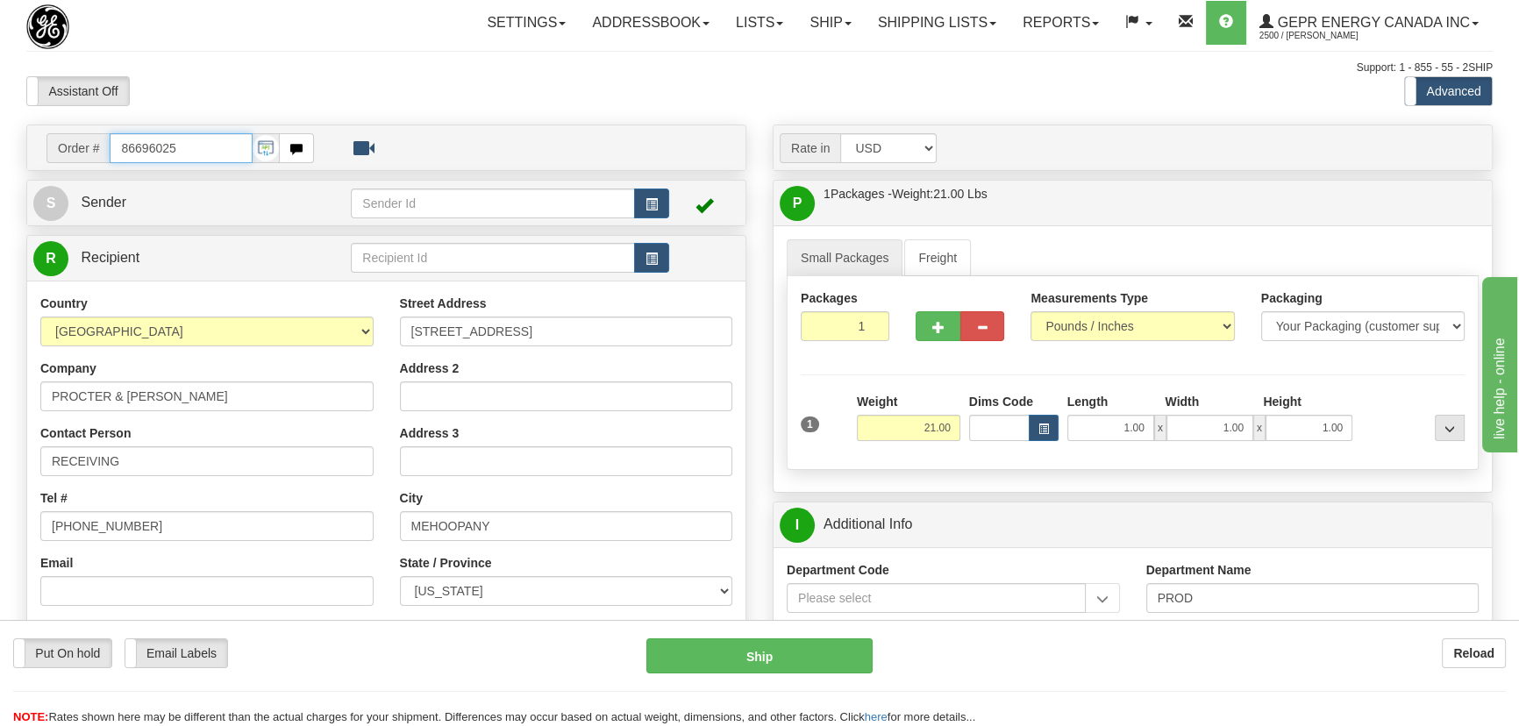
drag, startPoint x: 200, startPoint y: 148, endPoint x: 0, endPoint y: 138, distance: 200.3
click at [430, 65] on body "Training Course Close Toggle navigation Settings Shipping Preferences New Recip…" at bounding box center [765, 363] width 1531 height 726
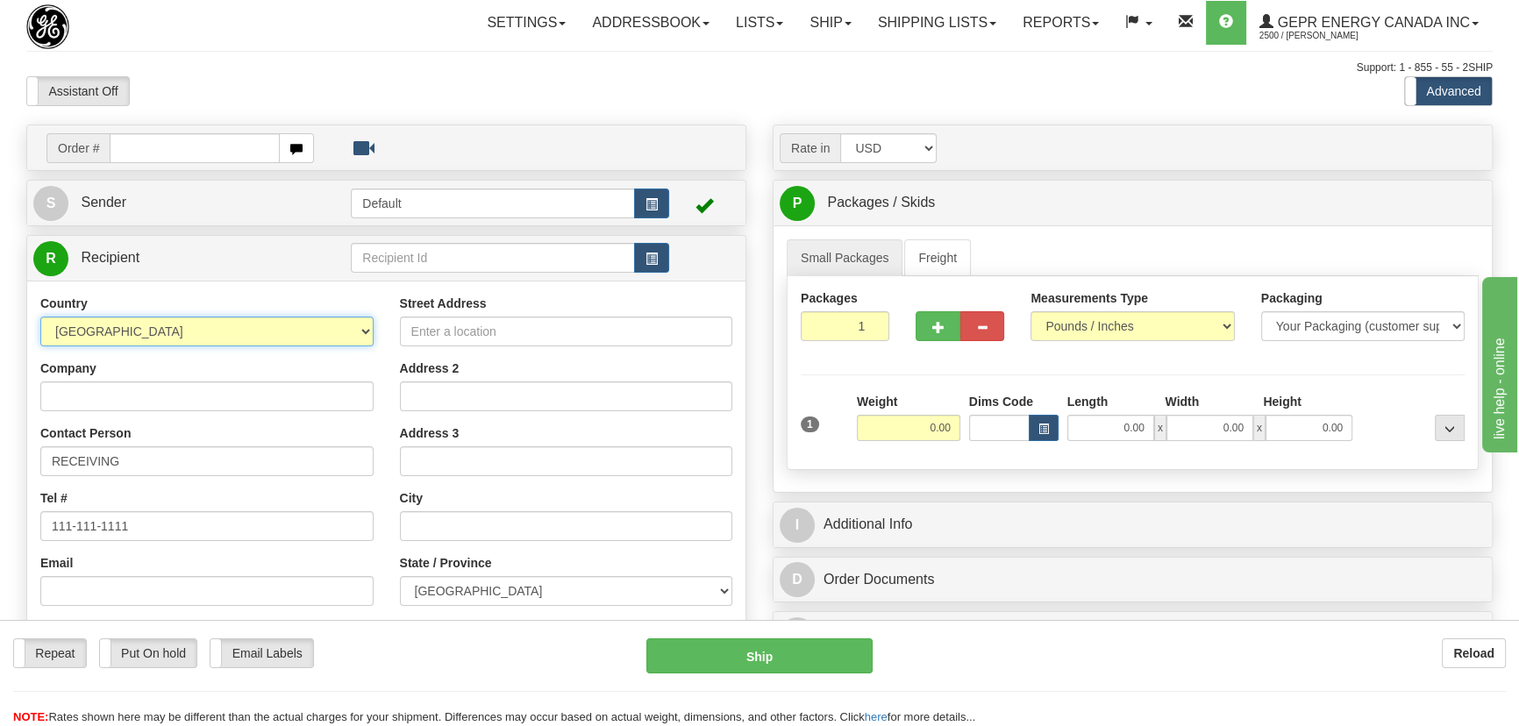
click at [308, 325] on select "[GEOGRAPHIC_DATA] [GEOGRAPHIC_DATA] [GEOGRAPHIC_DATA] [GEOGRAPHIC_DATA] [US_STA…" at bounding box center [206, 332] width 333 height 30
select select "US"
click at [40, 317] on select "[GEOGRAPHIC_DATA] [GEOGRAPHIC_DATA] [GEOGRAPHIC_DATA] [GEOGRAPHIC_DATA] [US_STA…" at bounding box center [206, 332] width 333 height 30
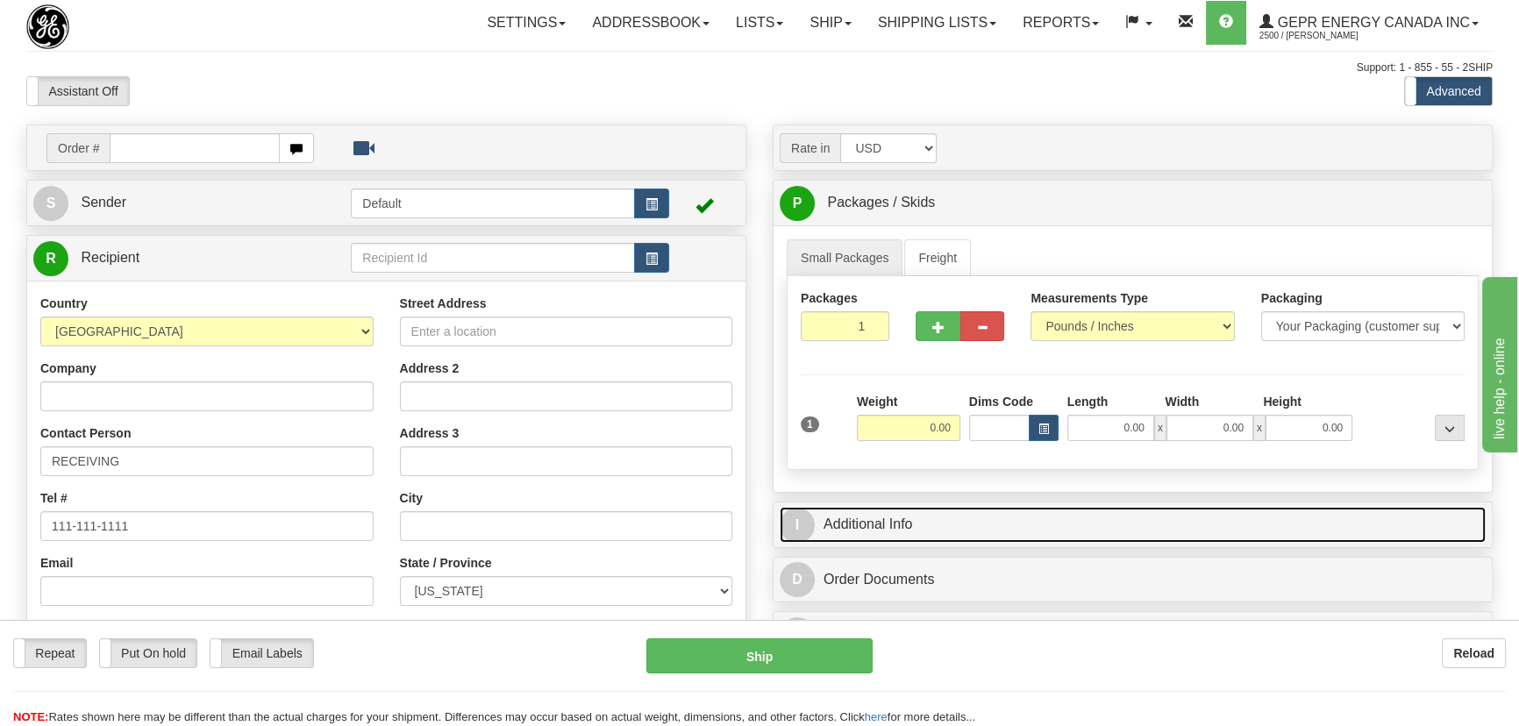
click at [1027, 525] on link "I Additional Info" at bounding box center [1133, 525] width 706 height 36
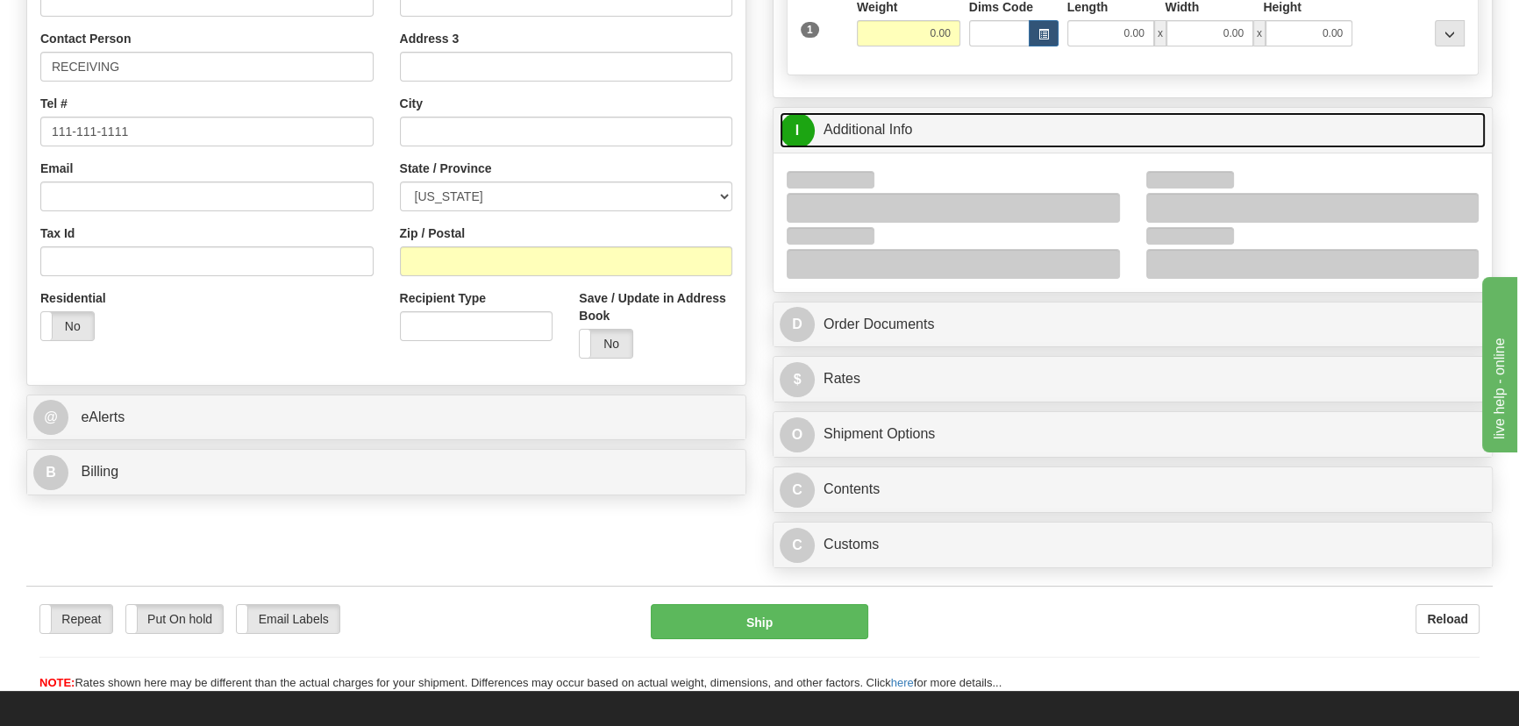
scroll to position [398, 0]
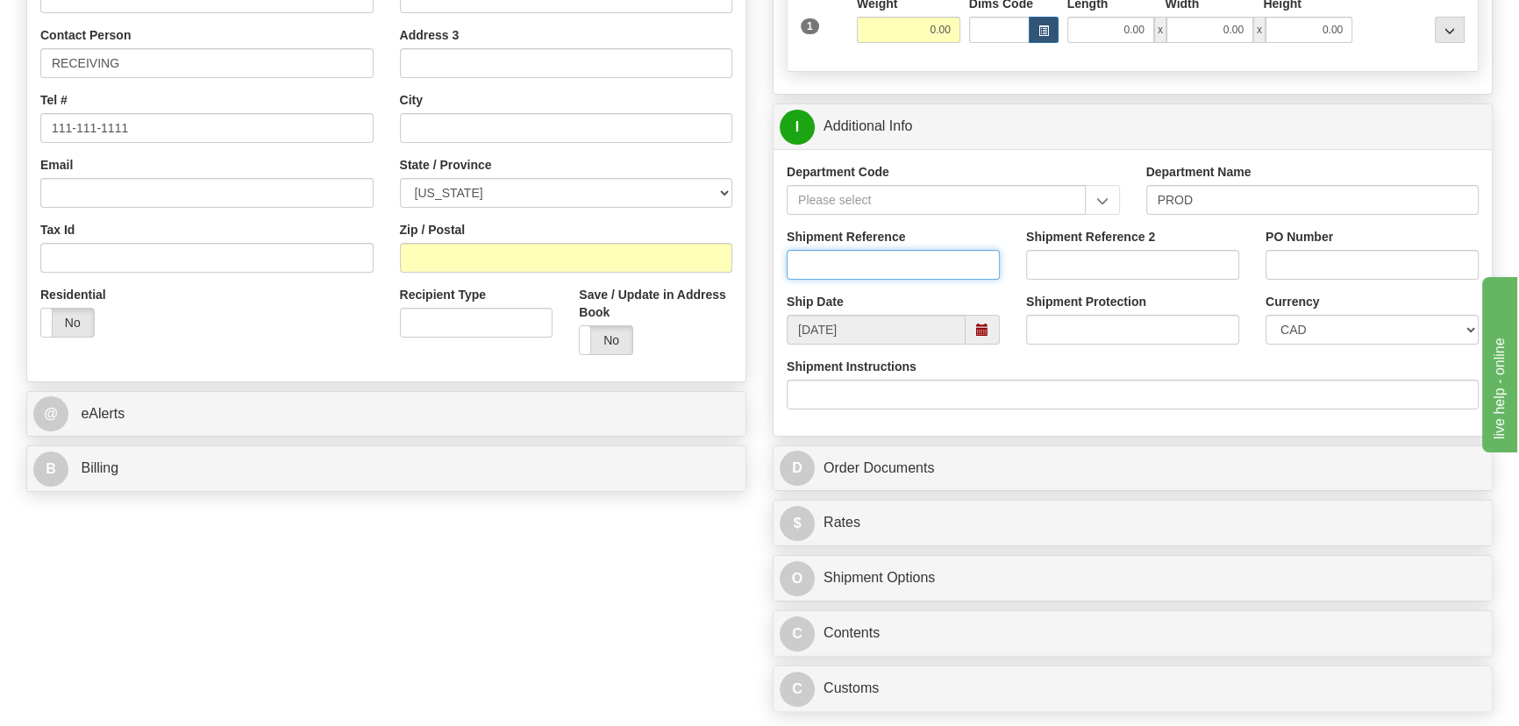
click at [937, 253] on input "Shipment Reference" at bounding box center [893, 265] width 213 height 30
paste input "5399005440"
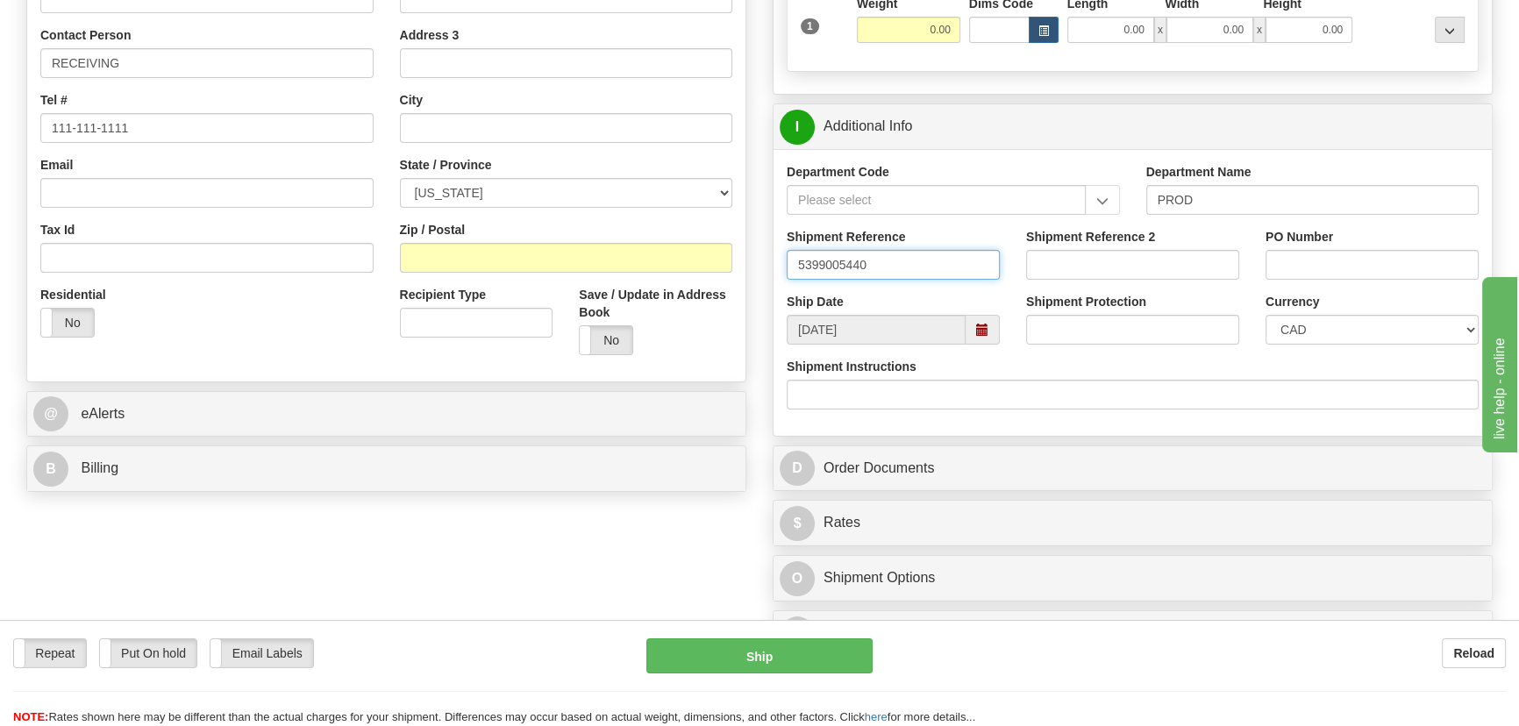
type input "5399005440"
click at [1363, 250] on input "PO Number" at bounding box center [1372, 265] width 213 height 30
paste input "7758-566960OLS99525166"
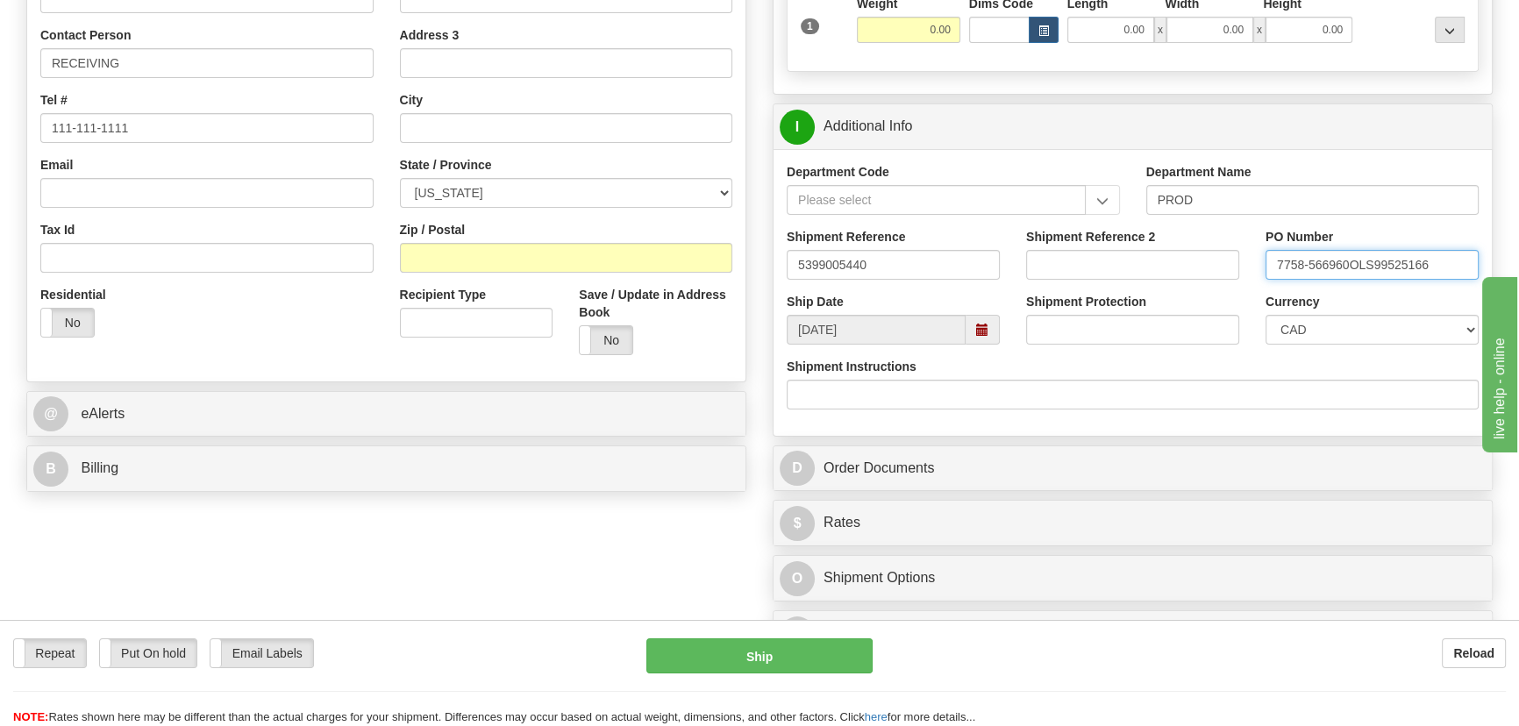
type input "7758-566960OLS99525166"
click at [1307, 322] on select "CAD USD EUR ZAR RON ANG ARN AUD AUS AWG BBD BFR BGN BHD BMD BND BRC BRL CHP CKZ…" at bounding box center [1372, 330] width 213 height 30
select select "1"
click at [1266, 315] on select "CAD USD EUR ZAR RON ANG ARN AUD AUS AWG BBD BFR BGN BHD BMD BND BRC BRL CHP CKZ…" at bounding box center [1372, 330] width 213 height 30
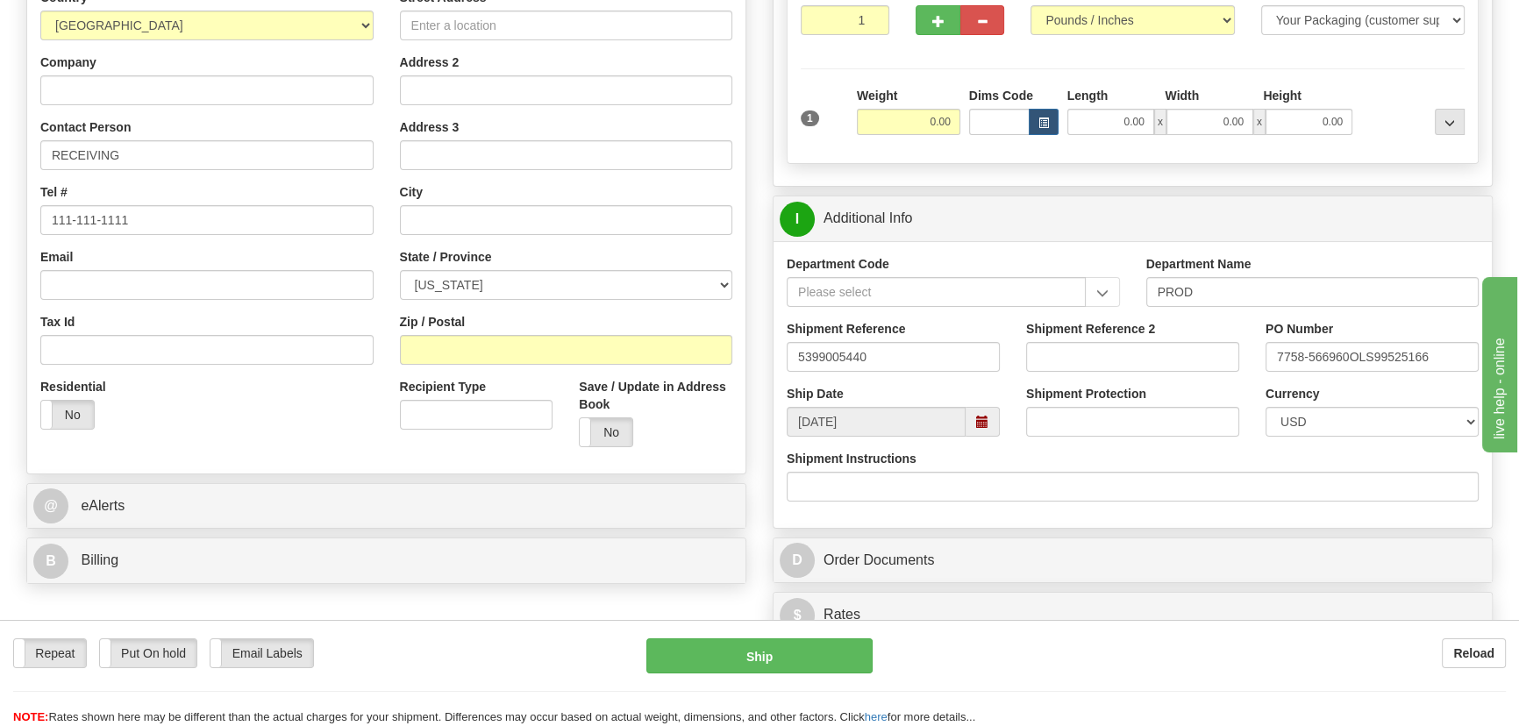
scroll to position [159, 0]
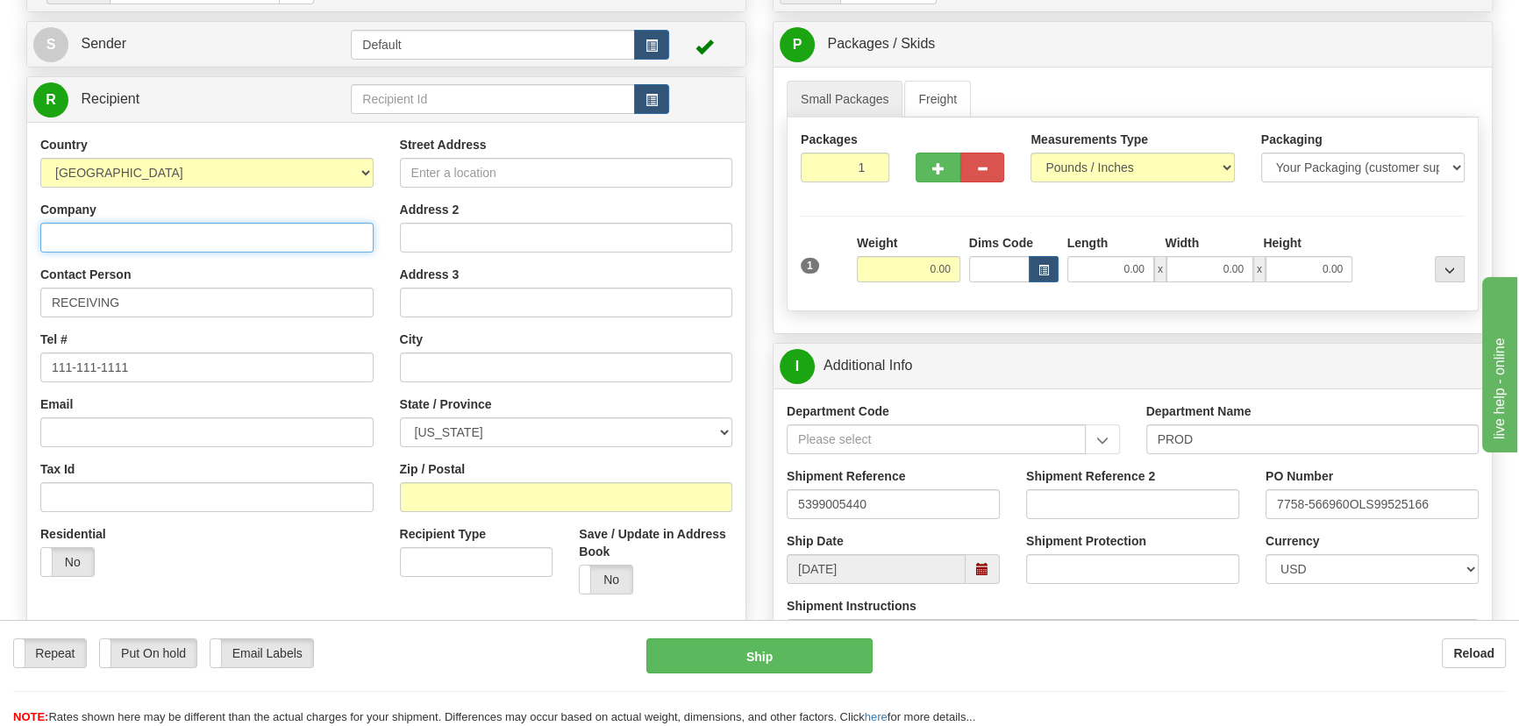
click at [262, 241] on input "Company" at bounding box center [206, 238] width 333 height 30
paste input "PROCTER & GAMBLE"
type input "PROCTER & GAMBLE"
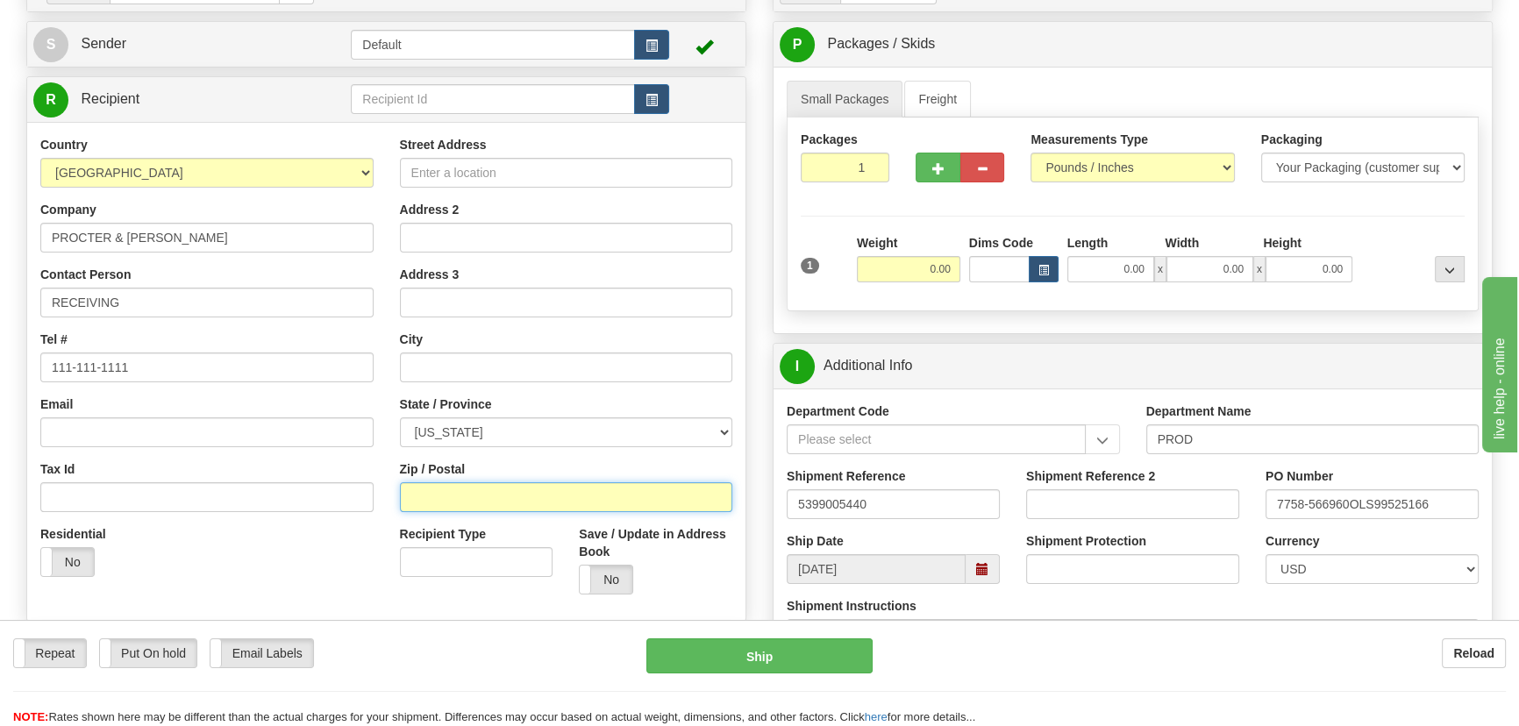
click at [499, 491] on input "Zip / Postal" at bounding box center [566, 497] width 333 height 30
paste input "18629"
type input "18629"
click at [177, 599] on div "Country AFGHANISTAN ALAND ISLANDS ALBANIA ALGERIA AMERICAN SAMOA ANDORRA ANGOLA…" at bounding box center [386, 372] width 718 height 472
type input "MEHOOPANY"
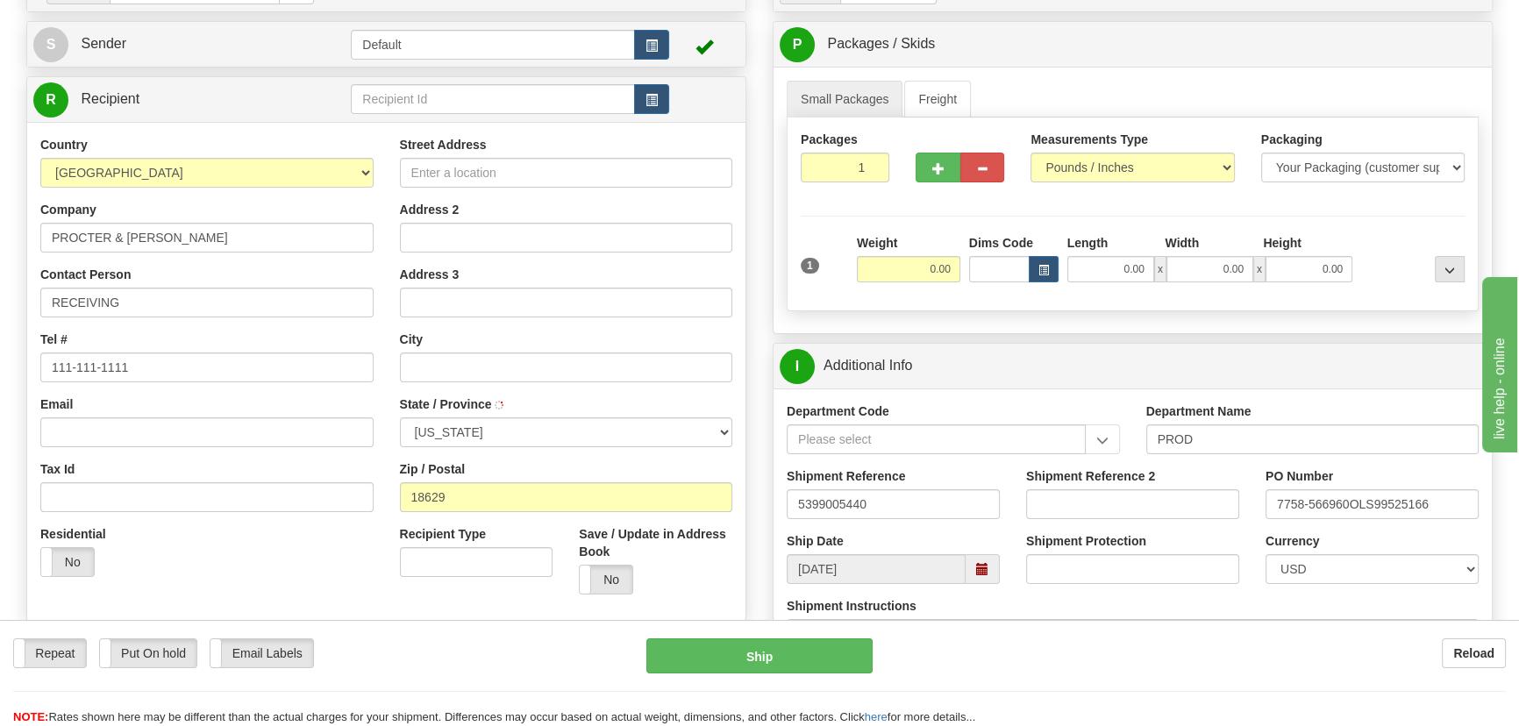
select select "PA"
drag, startPoint x: 917, startPoint y: 268, endPoint x: 979, endPoint y: 283, distance: 64.0
click at [979, 283] on div "1 Weight 0.00 Dims Code 0.00" at bounding box center [1133, 265] width 673 height 62
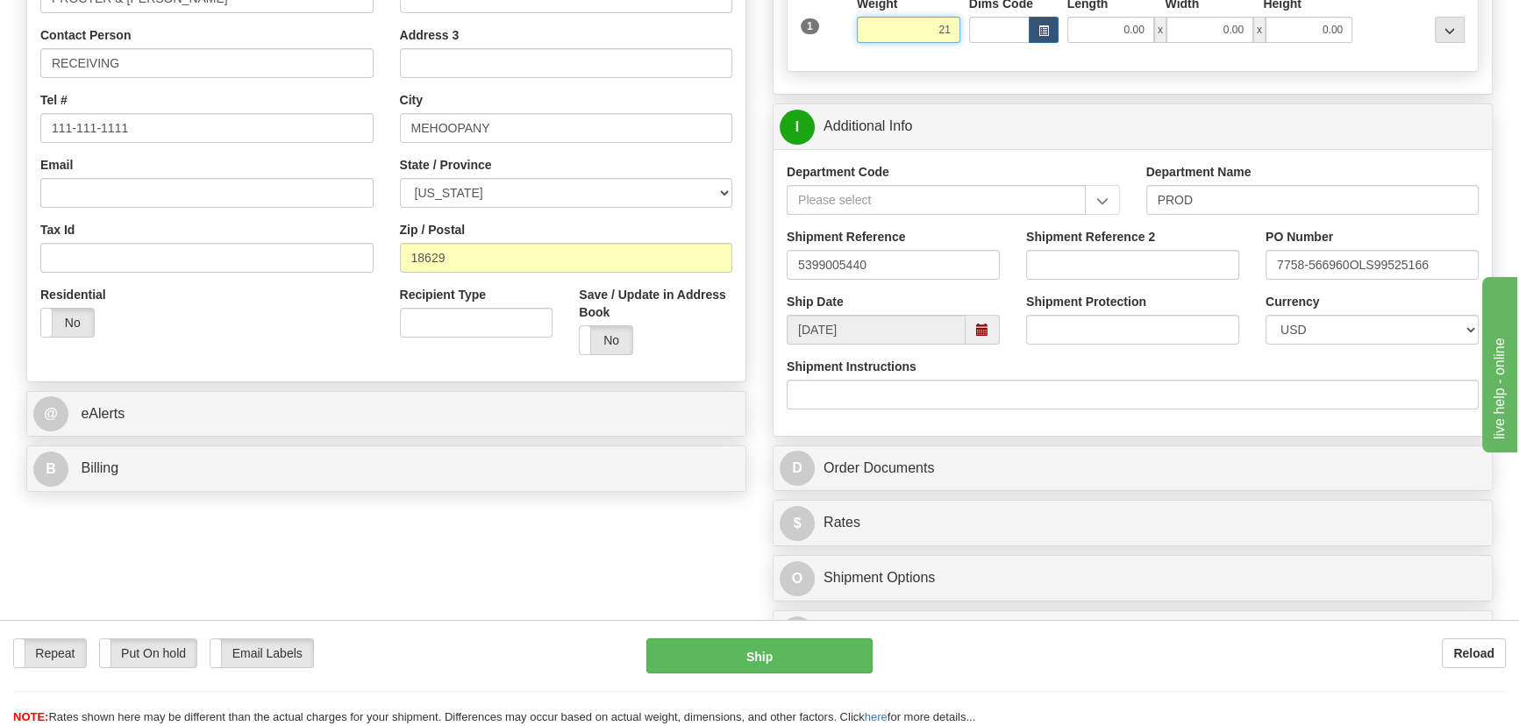
scroll to position [638, 0]
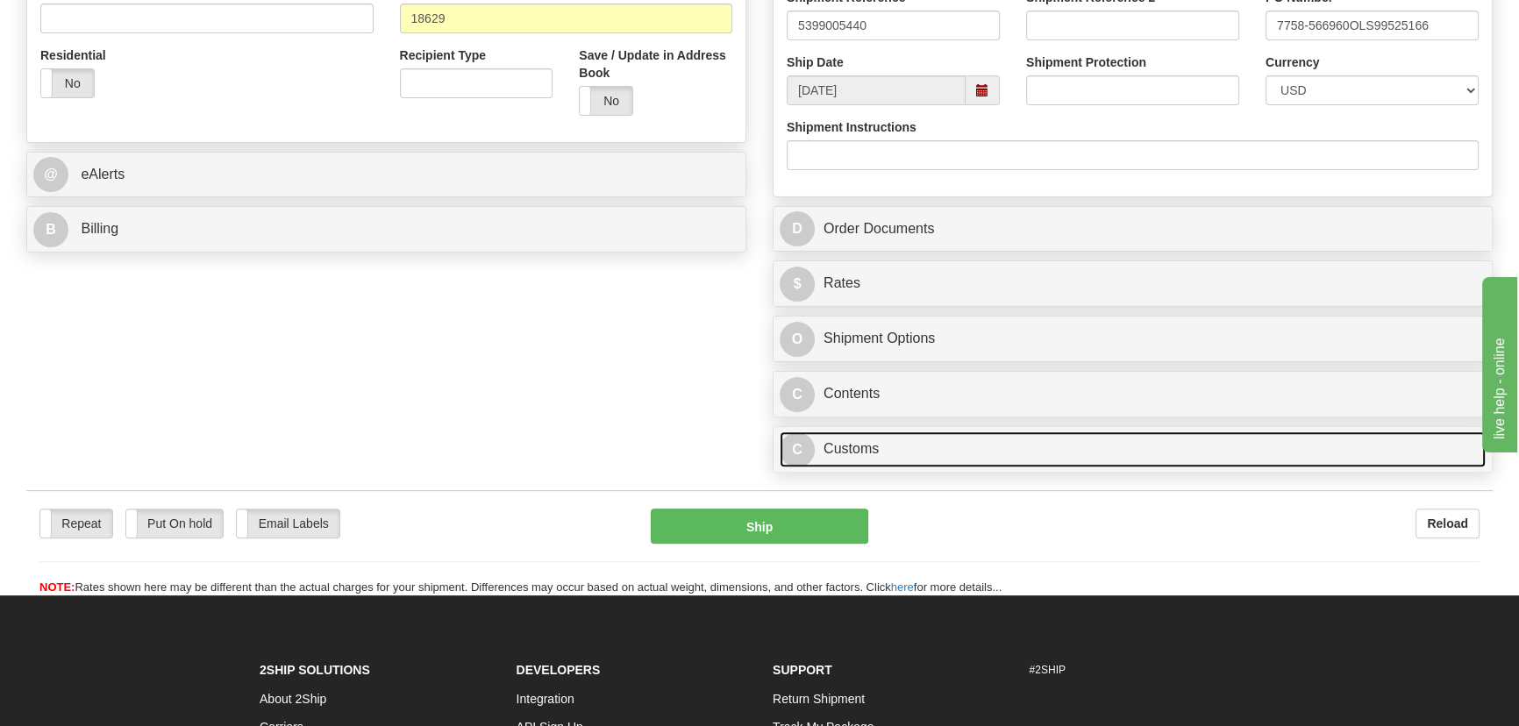
type input "21.00"
click at [1029, 446] on link "C Customs" at bounding box center [1133, 450] width 706 height 36
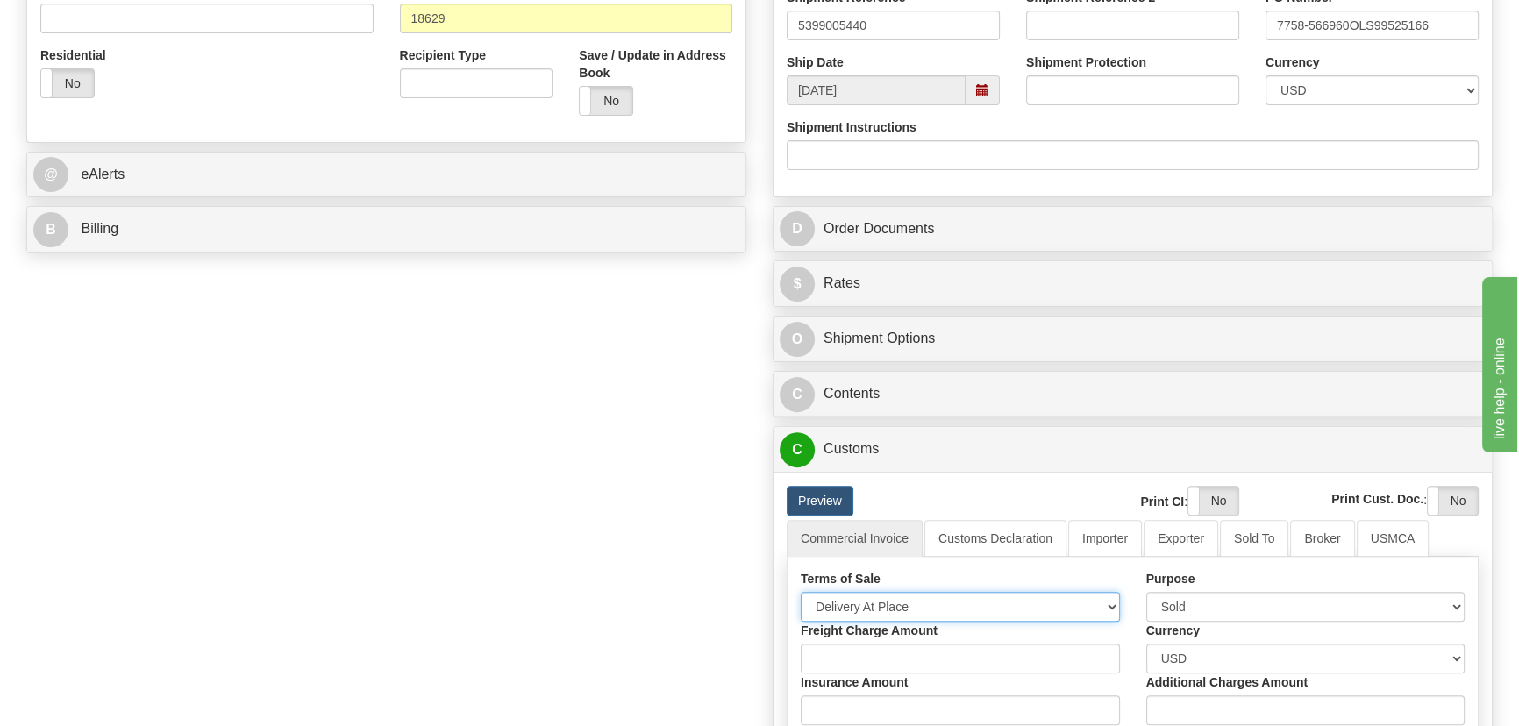
click at [937, 614] on select "Free Carrier Free On Board Ex Works Delivered Duty Unpaid Delivered Duty Paid C…" at bounding box center [960, 607] width 319 height 30
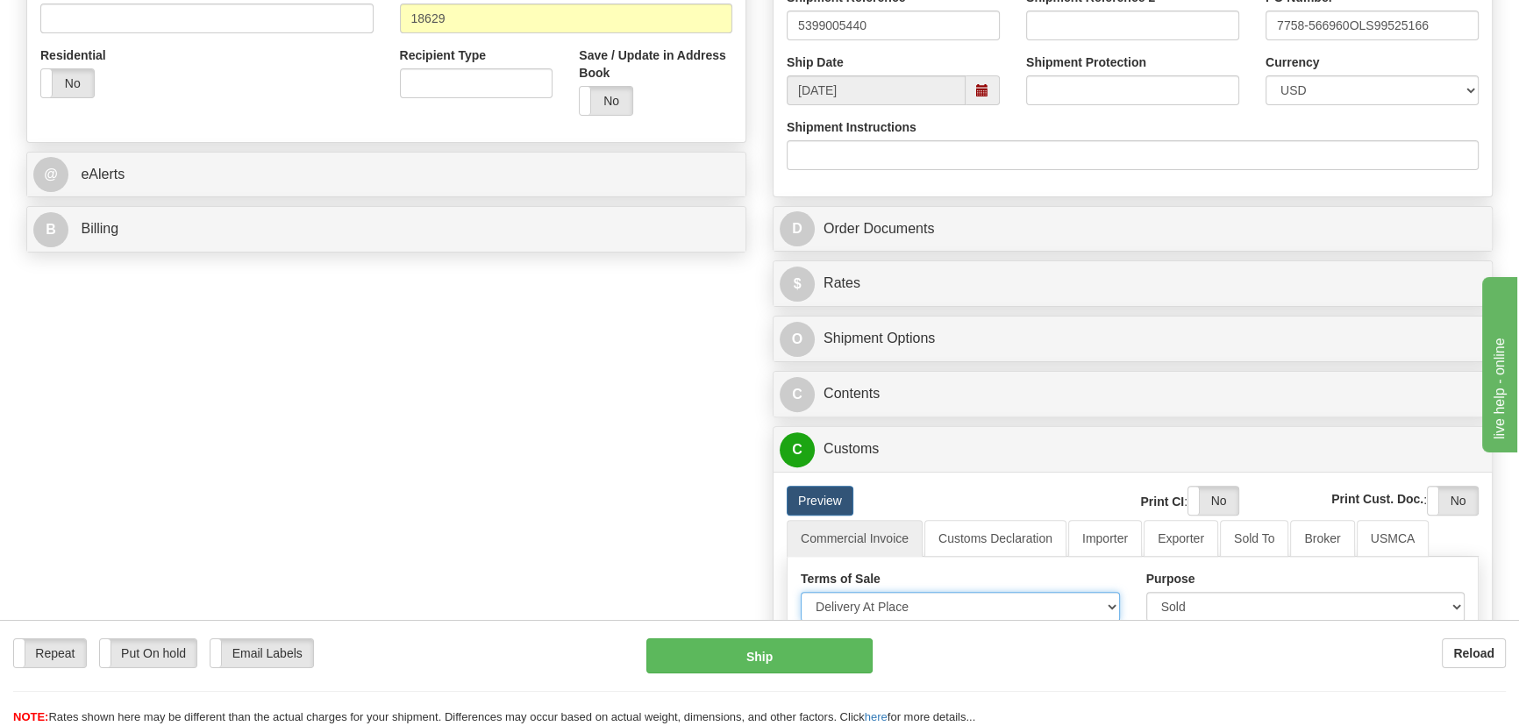
select select "7"
click at [801, 592] on select "Free Carrier Free On Board Ex Works Delivered Duty Unpaid Delivered Duty Paid C…" at bounding box center [960, 607] width 319 height 30
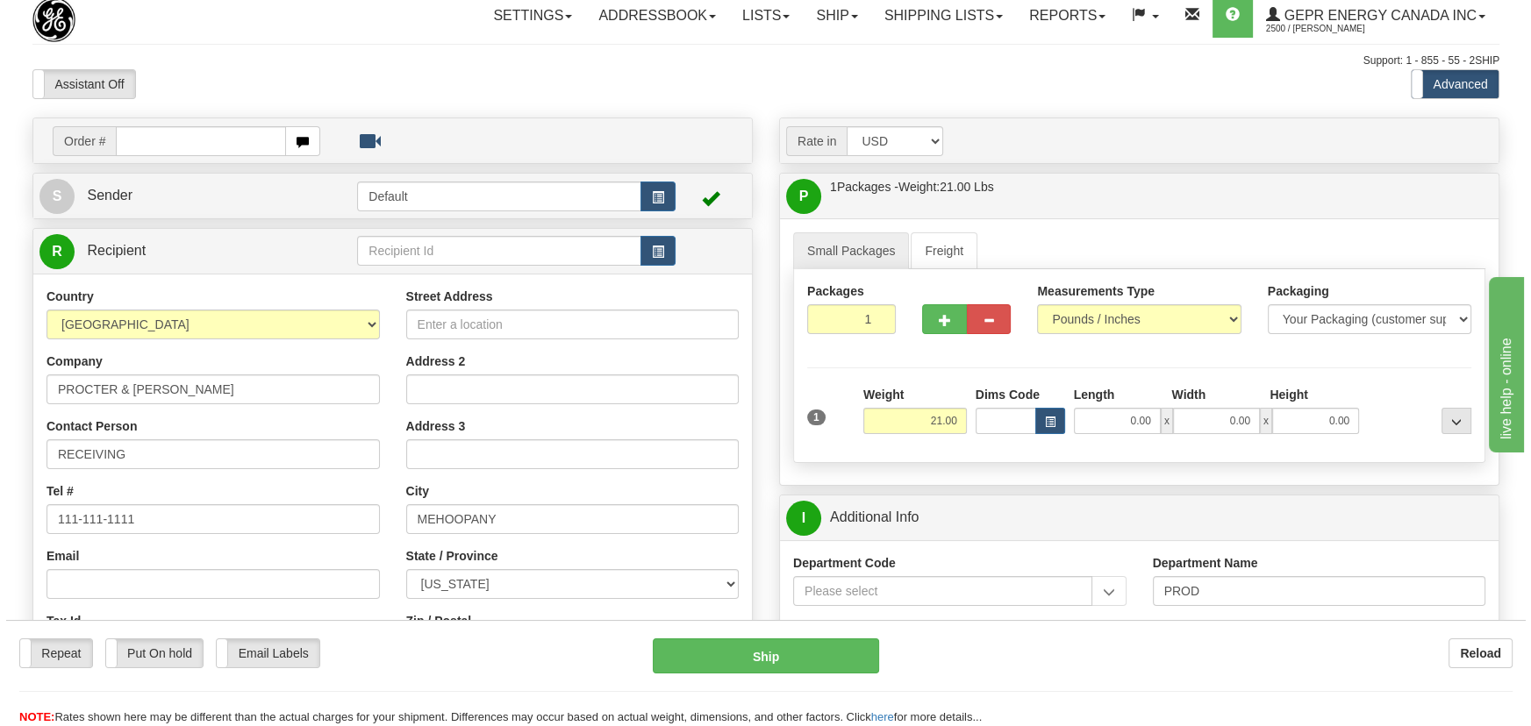
scroll to position [0, 0]
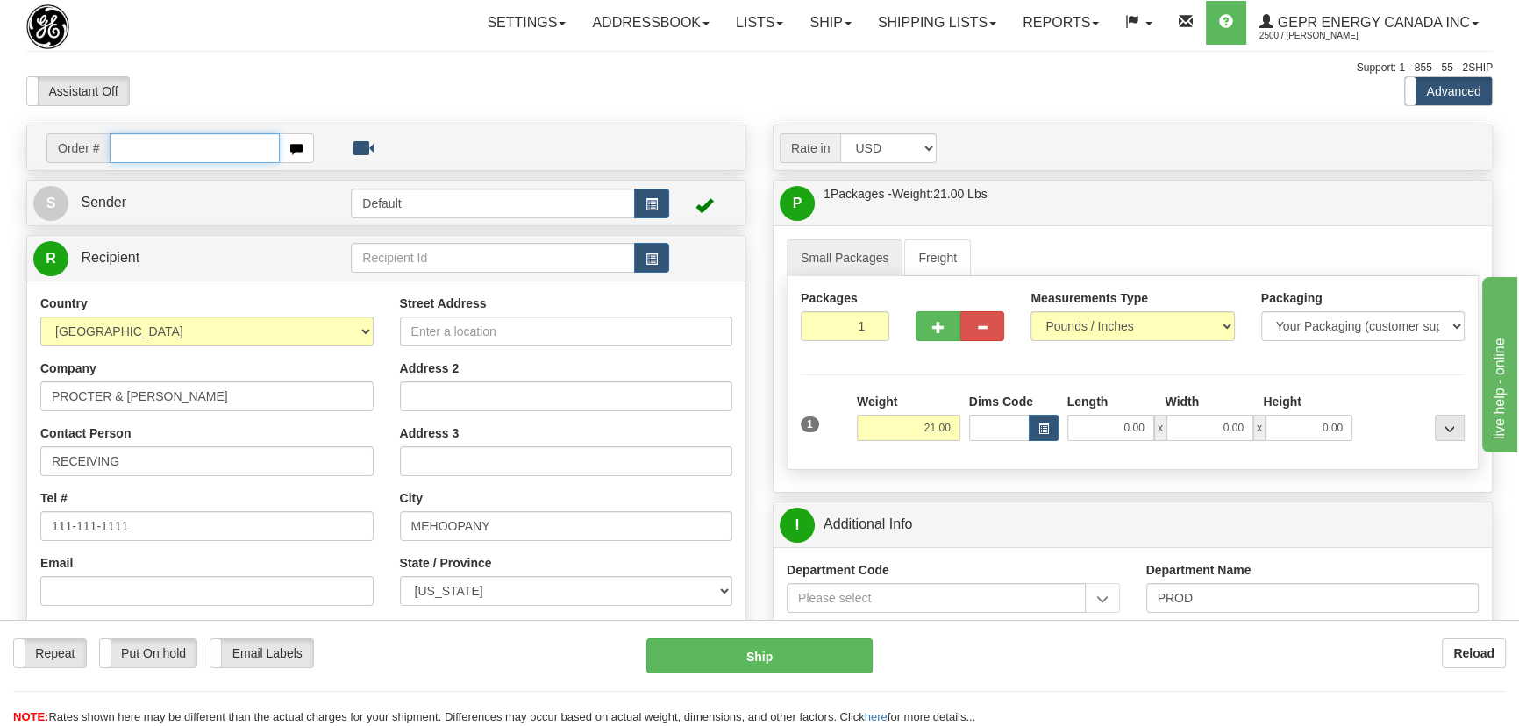
click at [224, 149] on input "text" at bounding box center [195, 148] width 170 height 30
paste input "86696025"
type input "86696025"
click at [262, 105] on body "Training Course Close Toggle navigation Settings Shipping Preferences New Recip…" at bounding box center [765, 363] width 1531 height 726
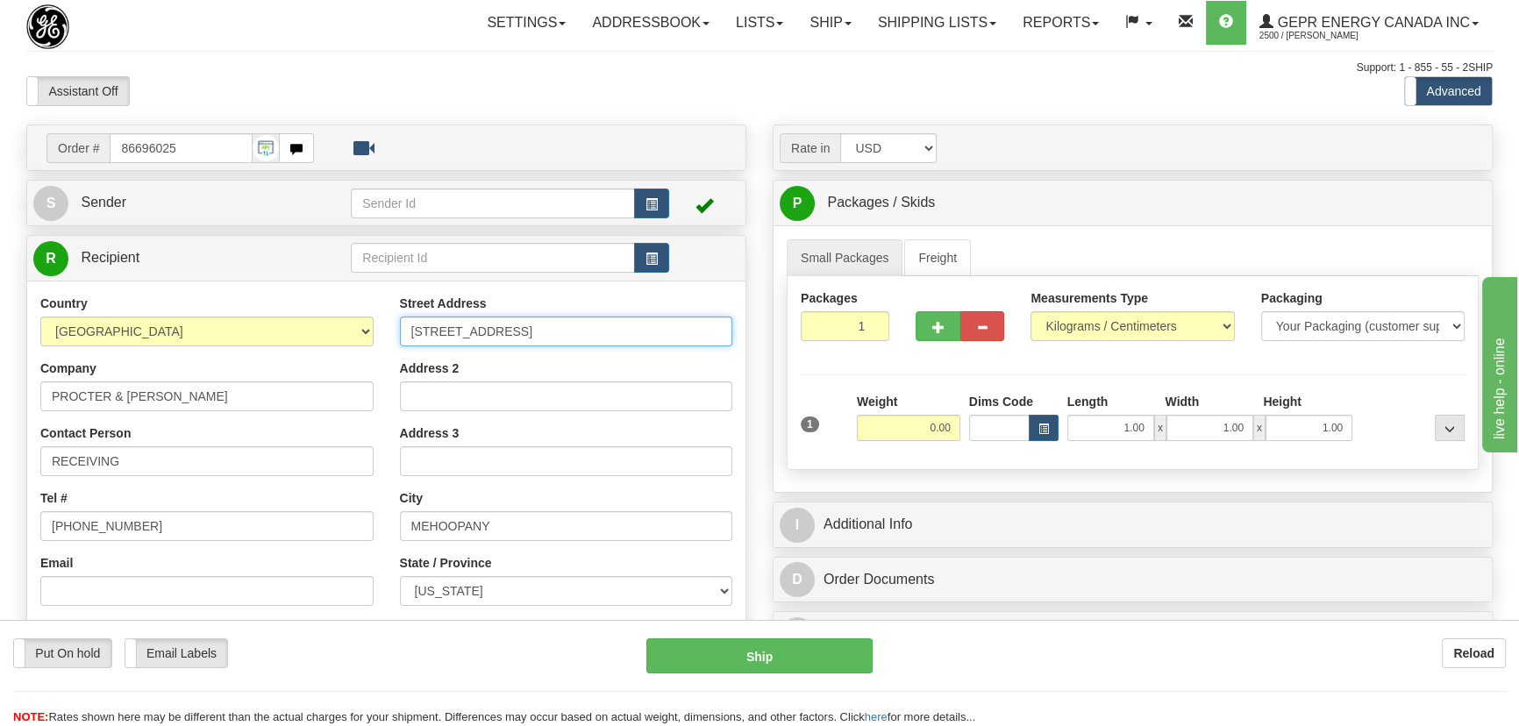
drag, startPoint x: 604, startPoint y: 336, endPoint x: 403, endPoint y: 336, distance: 201.8
click at [403, 336] on input "5188 STATE RD 87, BLDG 14F" at bounding box center [566, 332] width 333 height 30
drag, startPoint x: 201, startPoint y: 149, endPoint x: 0, endPoint y: 154, distance: 201.0
click at [0, 154] on div "Toggle navigation Settings Shipping Preferences Fields Preferences New" at bounding box center [759, 494] width 1519 height 989
click at [213, 75] on body "Training Course Close Toggle navigation Settings Shipping Preferences New Recip…" at bounding box center [759, 363] width 1519 height 726
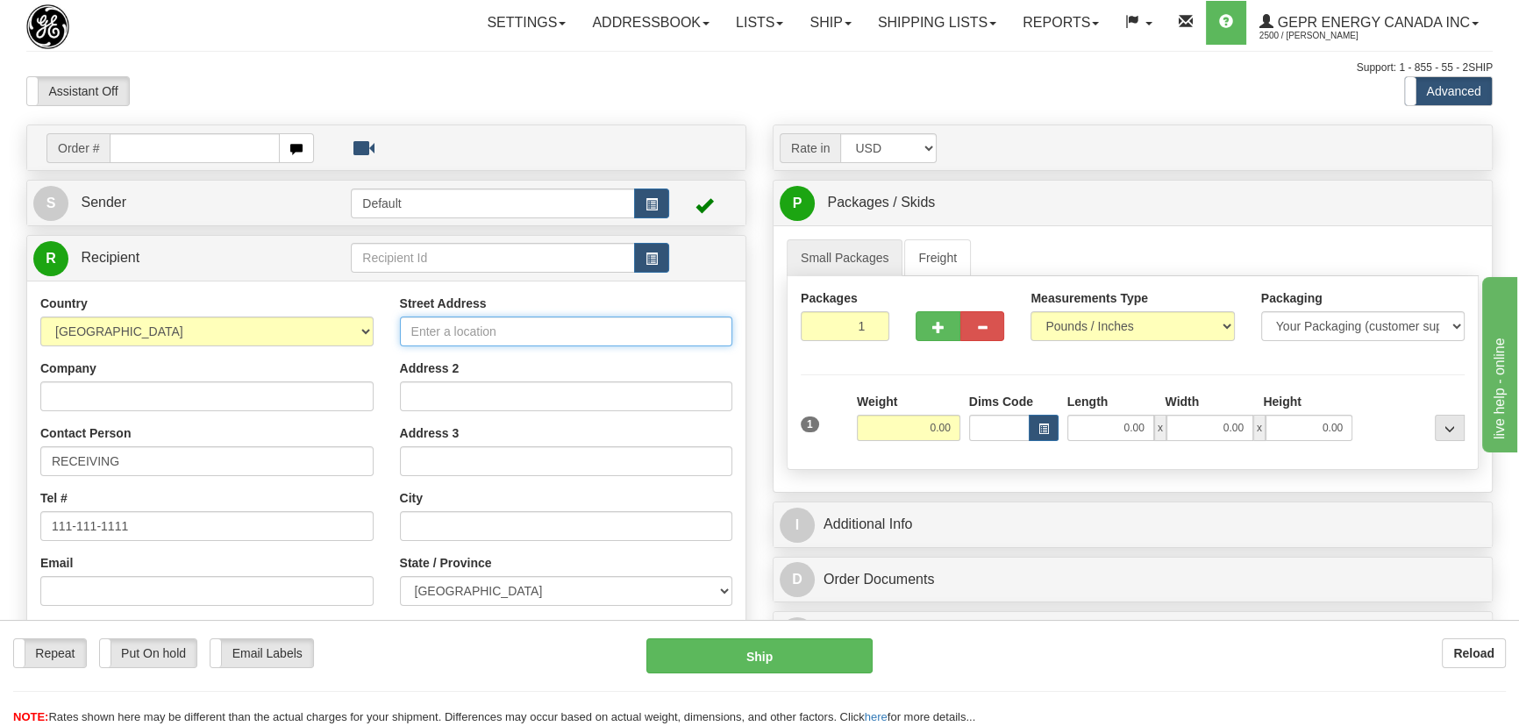
drag, startPoint x: 499, startPoint y: 331, endPoint x: 114, endPoint y: 335, distance: 385.1
click at [499, 331] on input "Street Address" at bounding box center [566, 332] width 333 height 30
paste input "[STREET_ADDRESS]"
type input "[STREET_ADDRESS]"
click at [133, 342] on select "[GEOGRAPHIC_DATA] [GEOGRAPHIC_DATA] [GEOGRAPHIC_DATA] [GEOGRAPHIC_DATA] [US_STA…" at bounding box center [206, 332] width 333 height 30
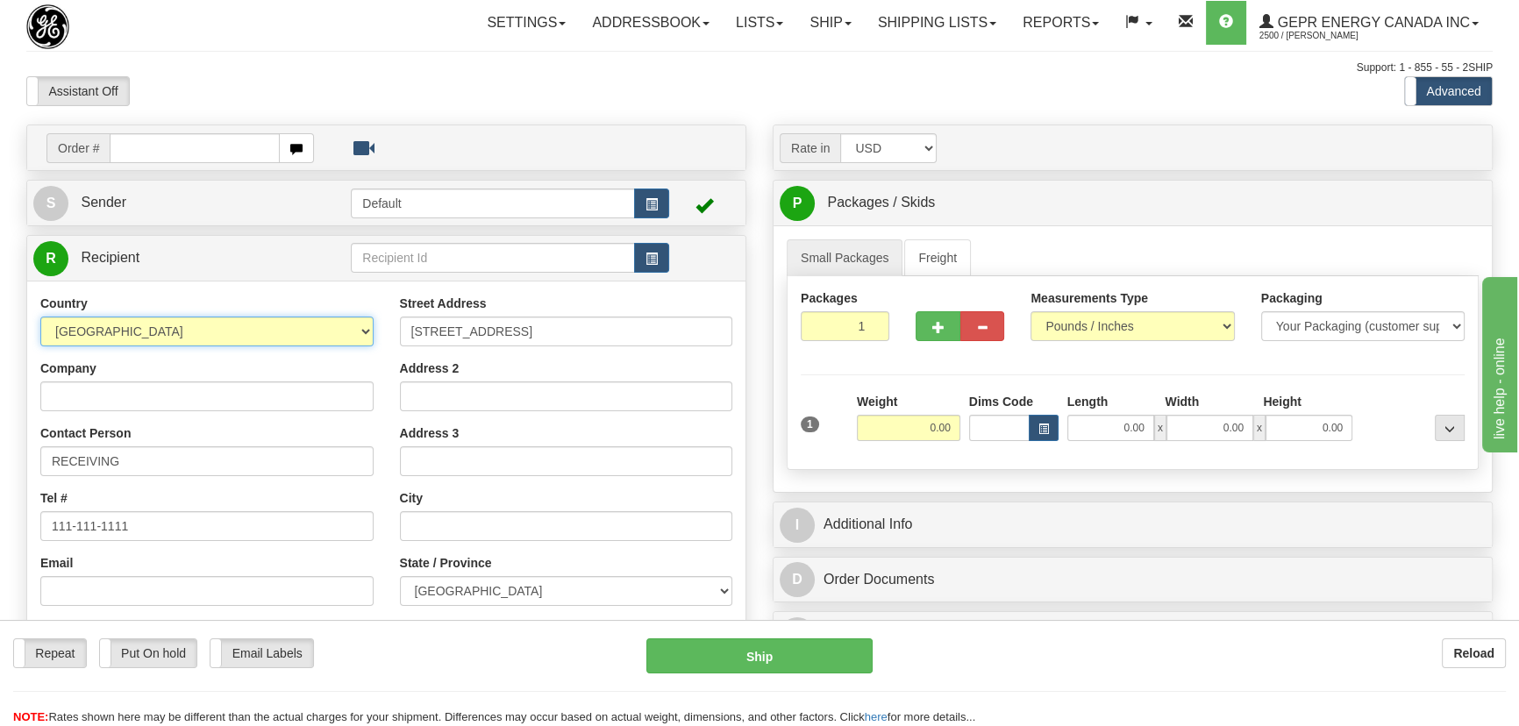
select select "US"
click at [40, 317] on select "[GEOGRAPHIC_DATA] [GEOGRAPHIC_DATA] [GEOGRAPHIC_DATA] [GEOGRAPHIC_DATA] [US_STA…" at bounding box center [206, 332] width 333 height 30
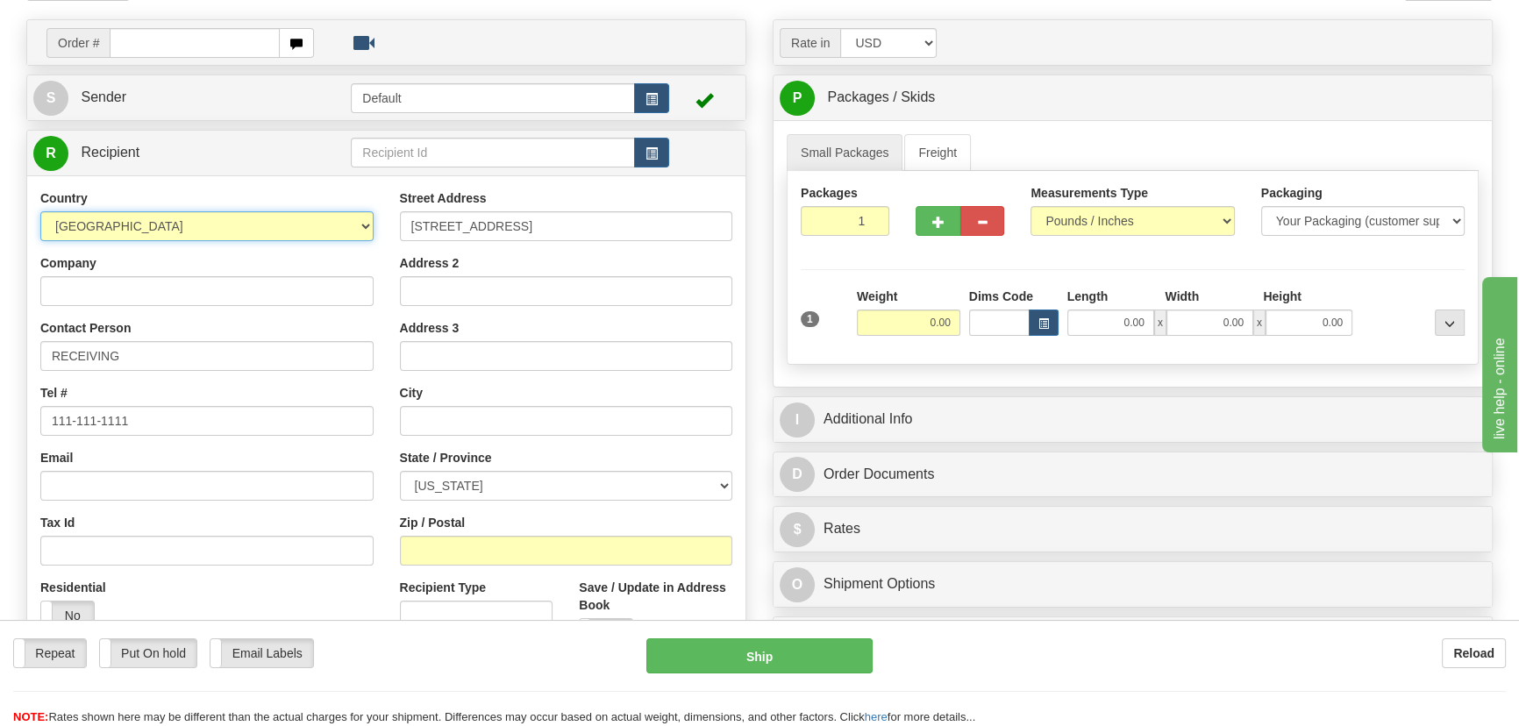
scroll to position [239, 0]
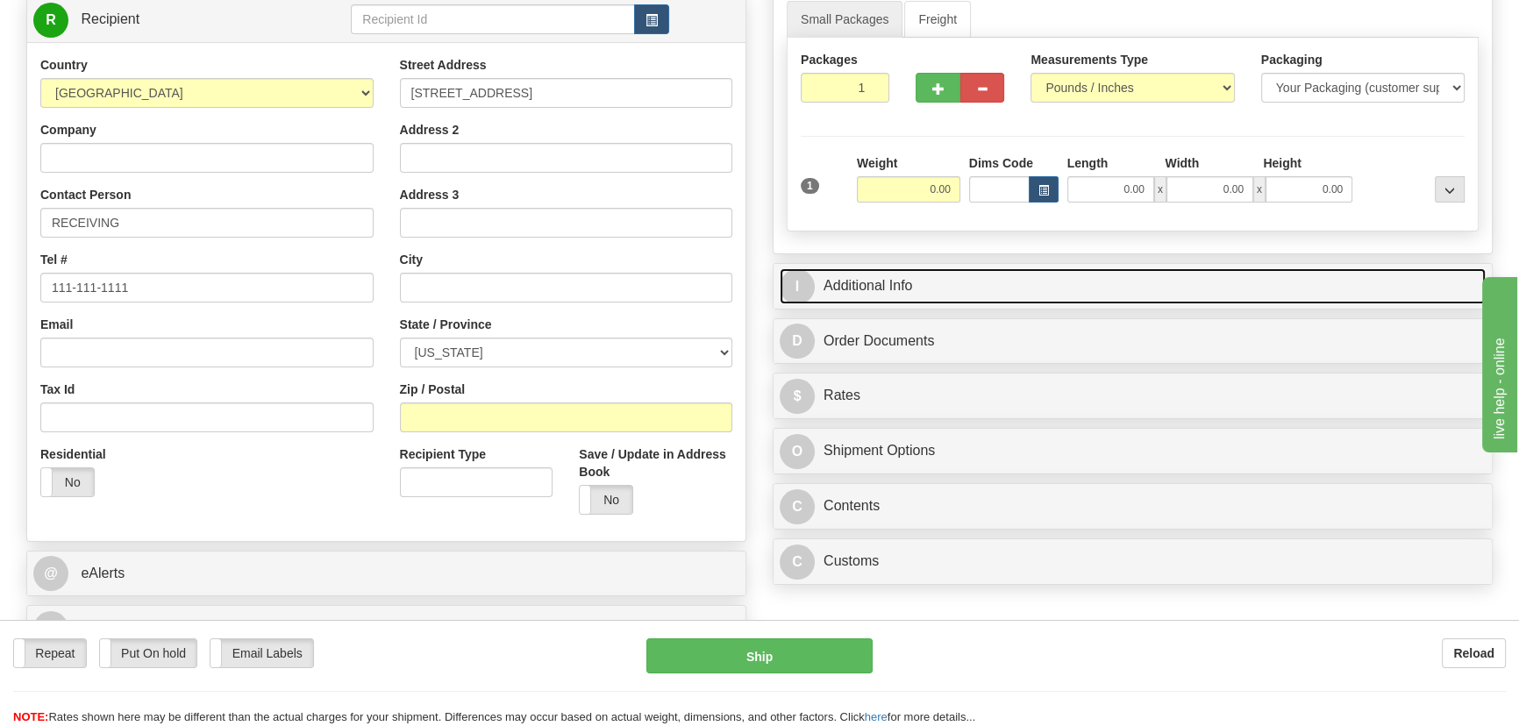
click at [1088, 282] on link "I Additional Info" at bounding box center [1133, 286] width 706 height 36
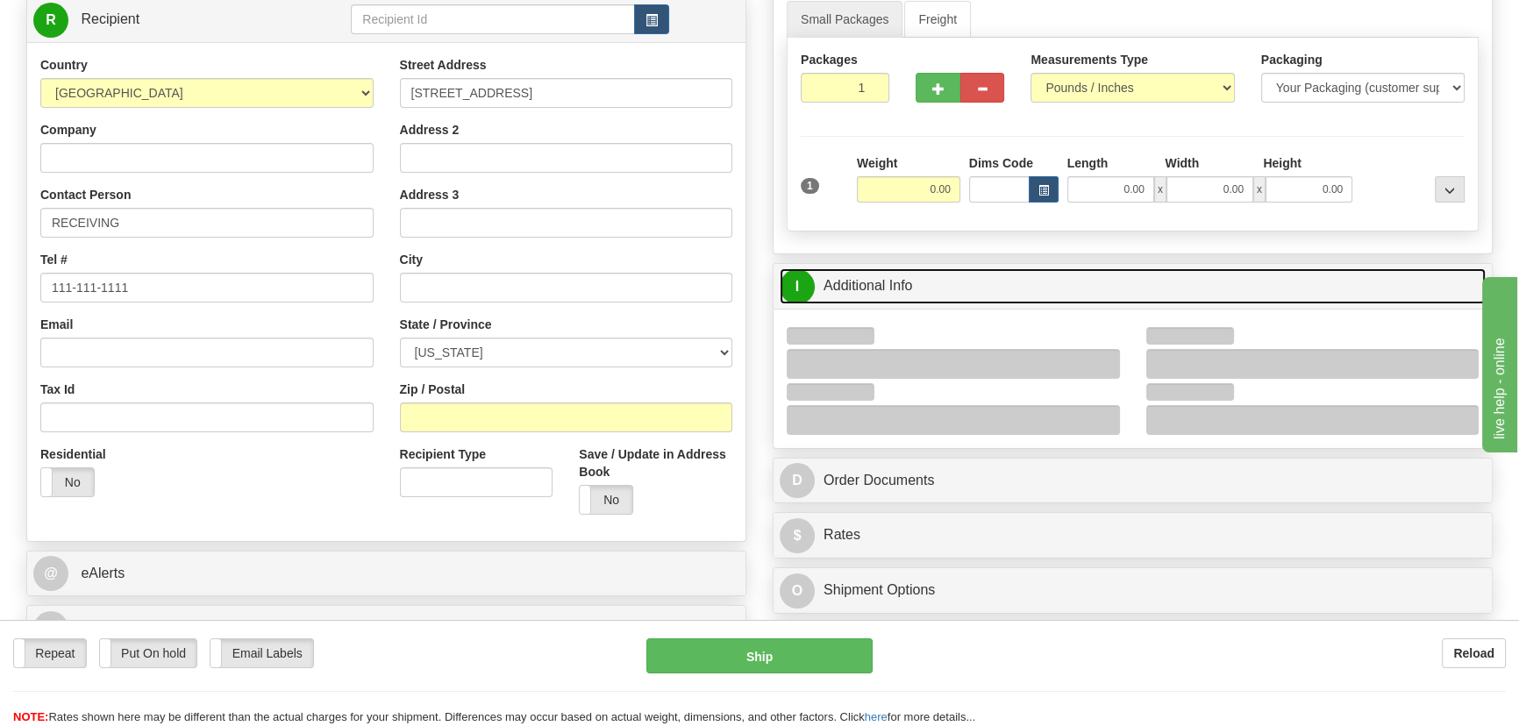
scroll to position [478, 0]
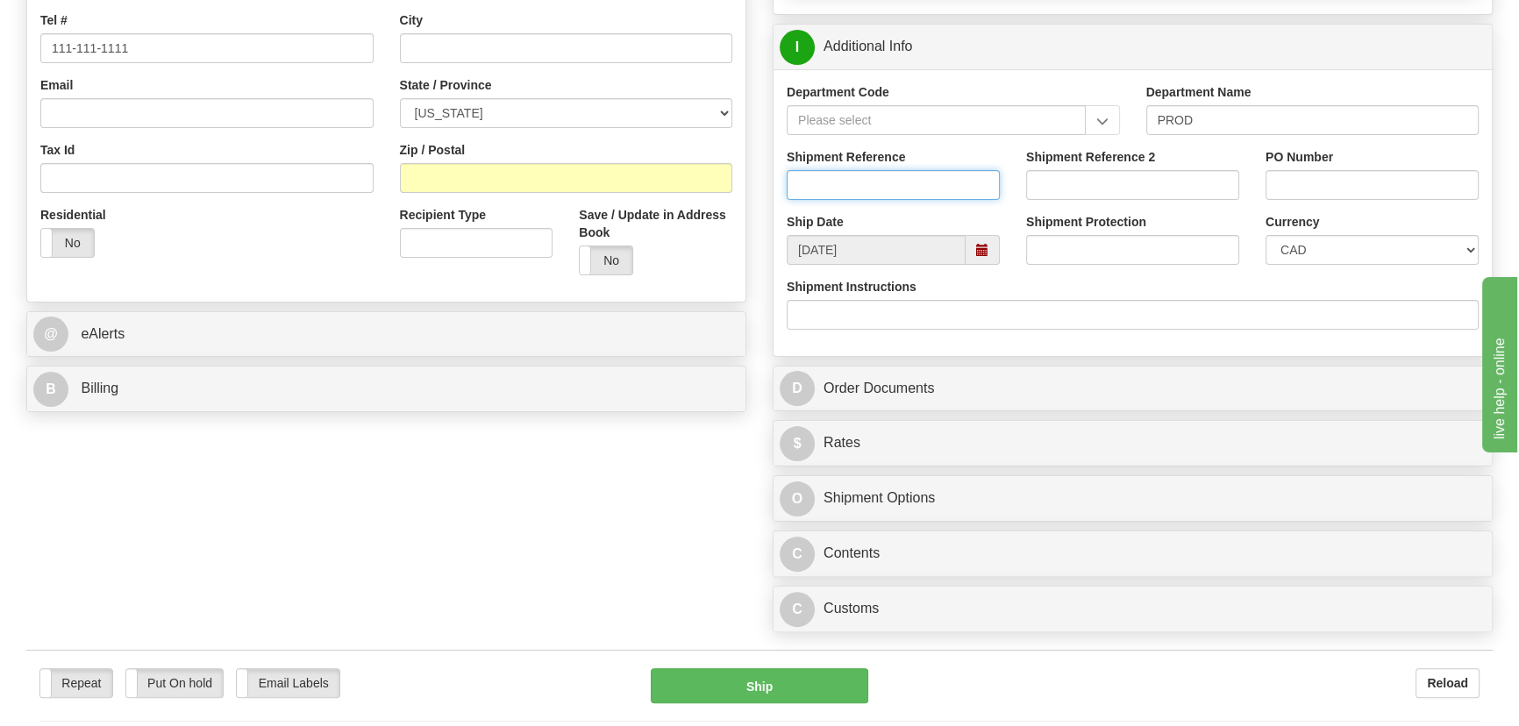
click at [921, 175] on input "Shipment Reference" at bounding box center [893, 185] width 213 height 30
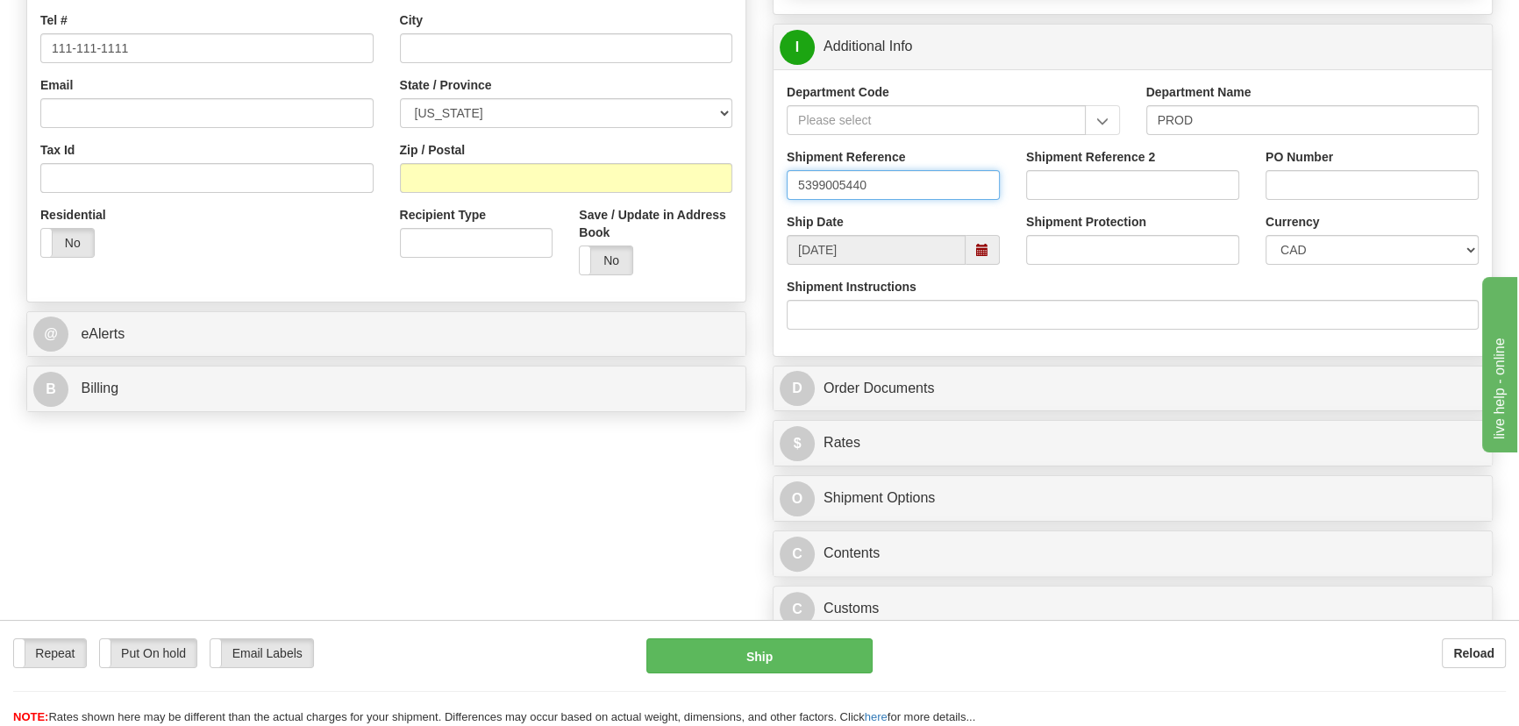
type input "5399005440"
click at [1354, 175] on input "PO Number" at bounding box center [1372, 185] width 213 height 30
paste input "7758-566960OLS99525166"
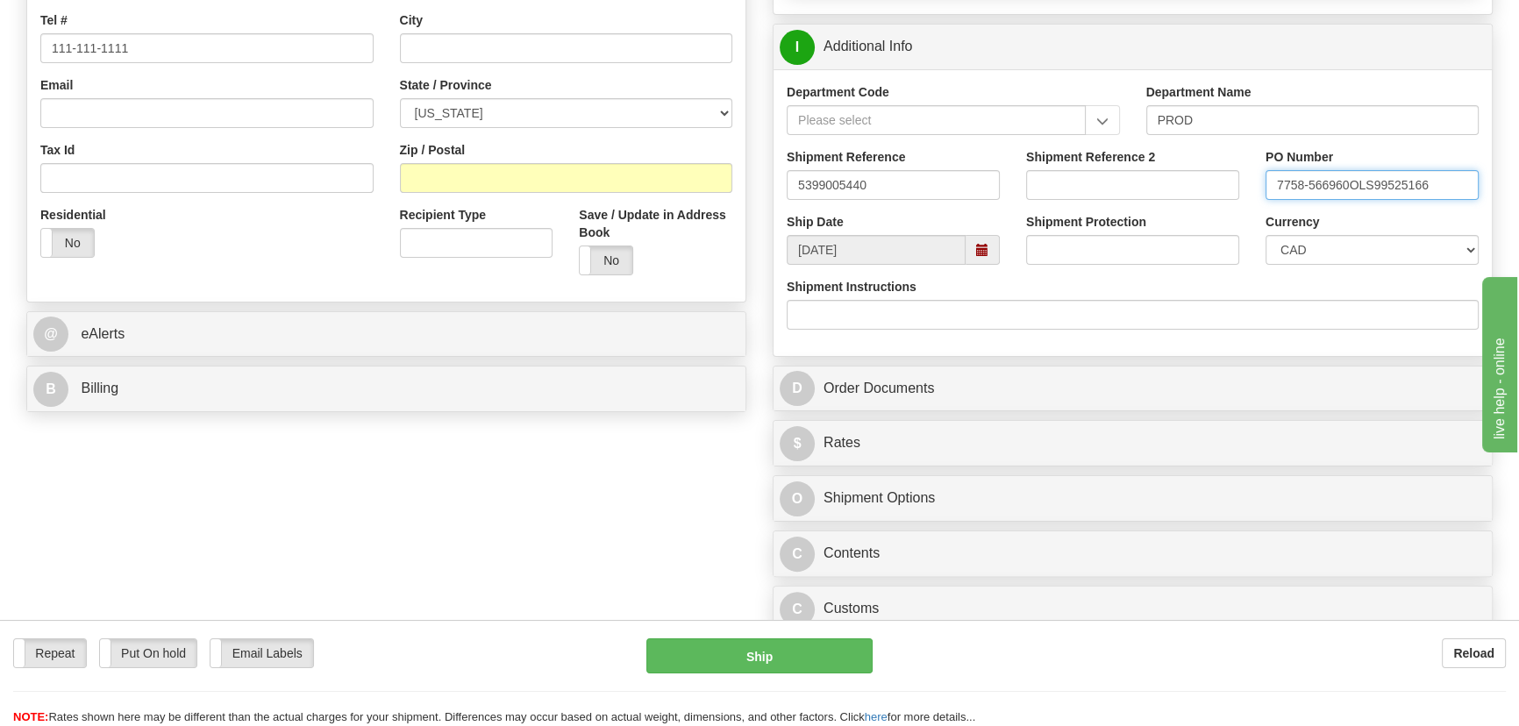
type input "7758-566960OLS99525166"
click at [1296, 247] on select "CAD USD EUR ZAR [PERSON_NAME] ARN AUD AUS AWG BBD BFR BGN BHD BMD BND BRC BRL C…" at bounding box center [1372, 250] width 213 height 30
select select "1"
click at [1266, 235] on select "CAD USD EUR ZAR [PERSON_NAME] ARN AUD AUS AWG BBD BFR BGN BHD BMD BND BRC BRL C…" at bounding box center [1372, 250] width 213 height 30
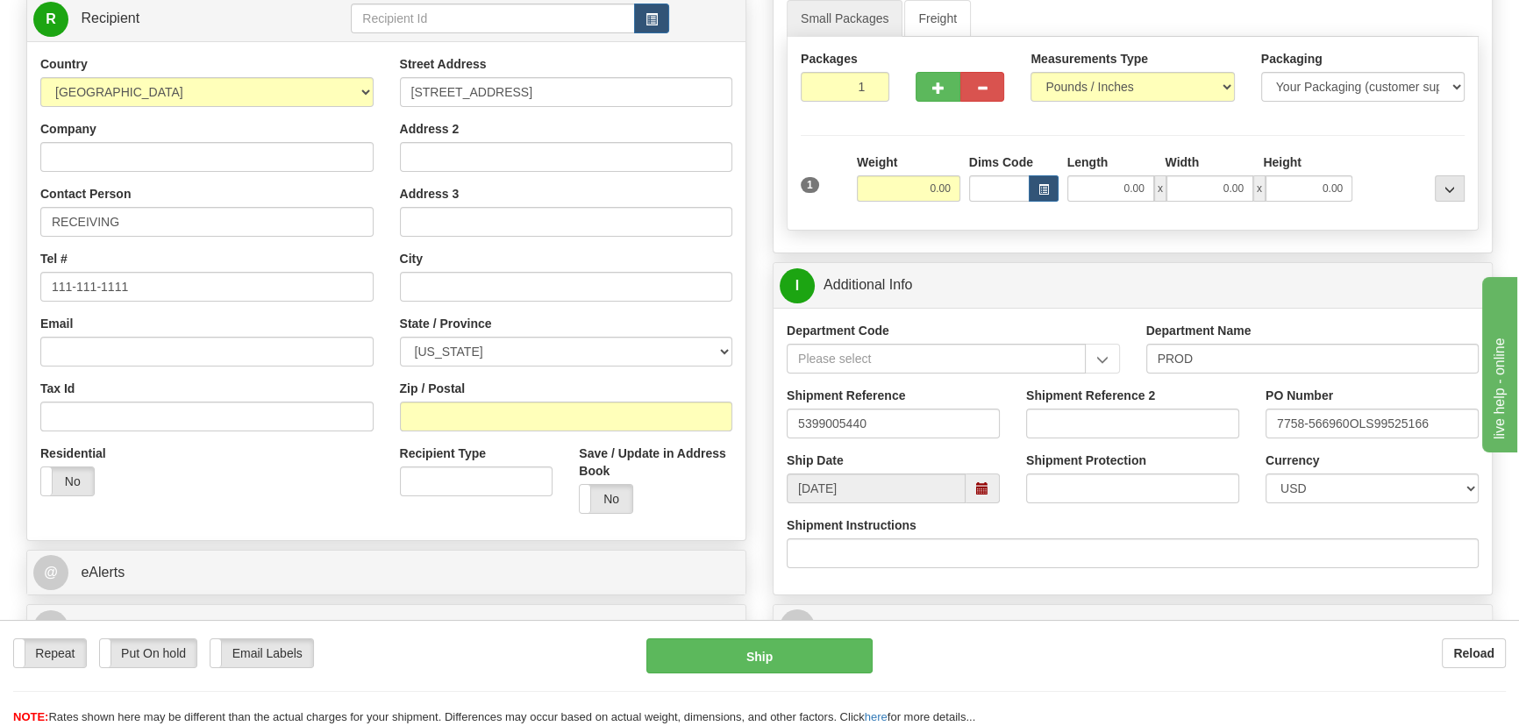
scroll to position [239, 0]
click at [272, 156] on input "Company" at bounding box center [206, 158] width 333 height 30
paste input "PROCTER & [PERSON_NAME]"
type input "PROCTER & [PERSON_NAME]"
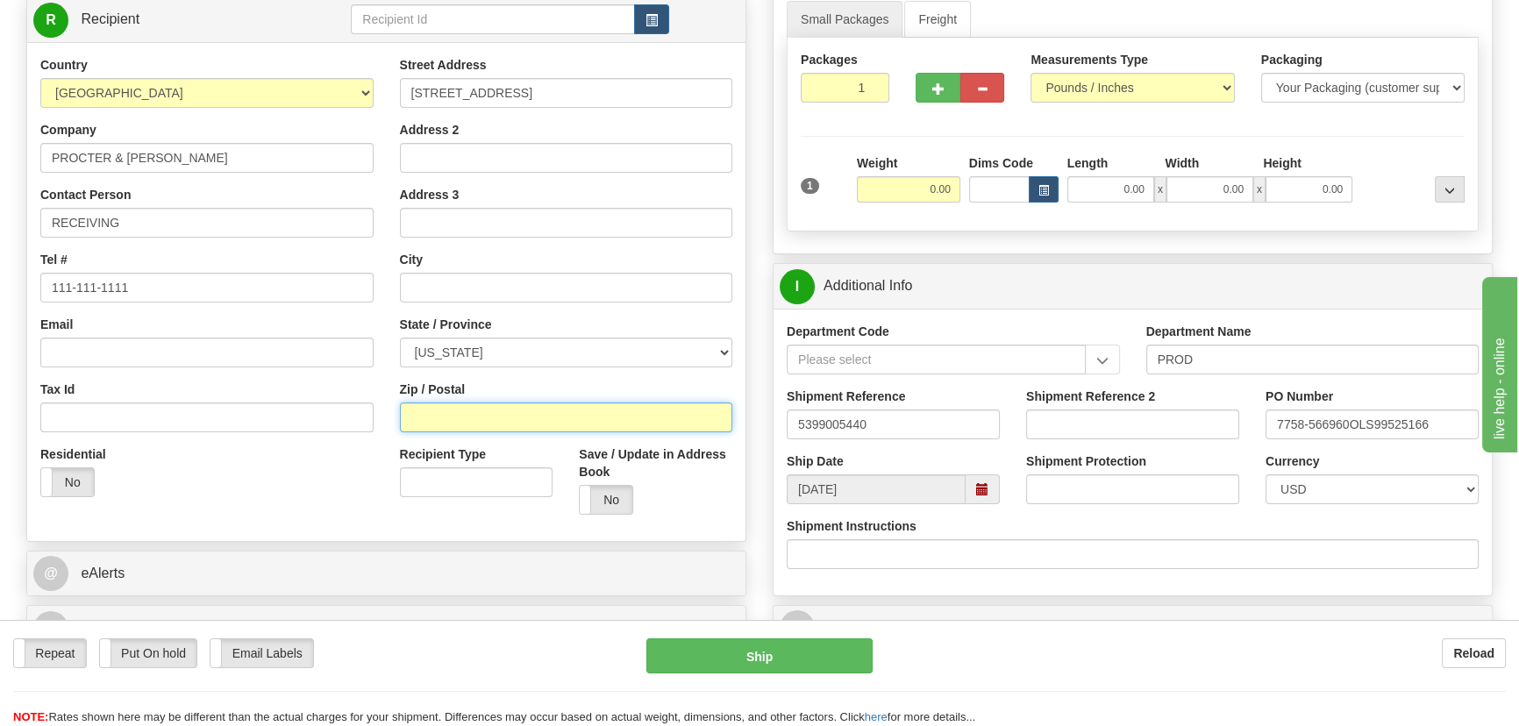
click at [522, 403] on input "Zip / Postal" at bounding box center [566, 418] width 333 height 30
paste input "18629"
type input "18629"
click at [342, 454] on div "Residential Yes No" at bounding box center [207, 478] width 360 height 65
type input "MEHOOPANY"
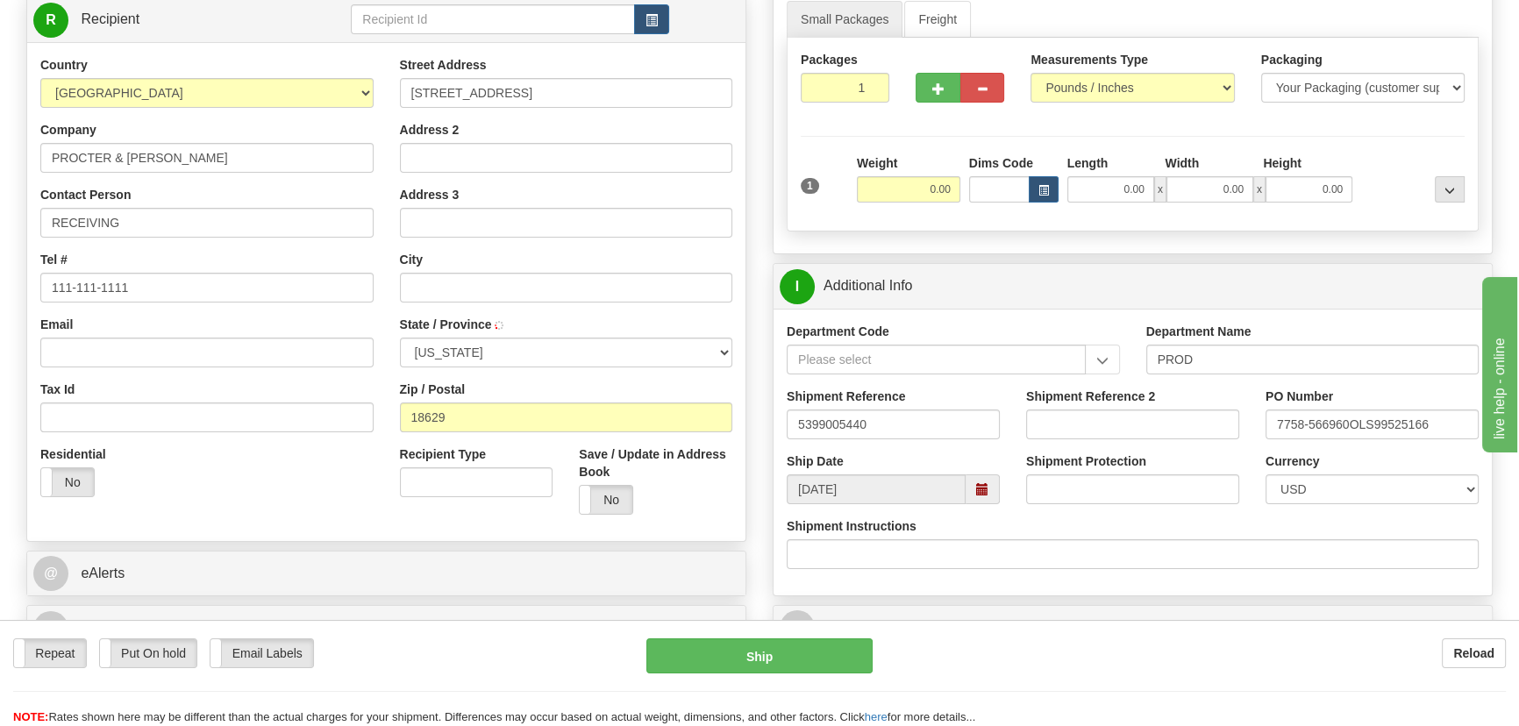
select select "PA"
drag, startPoint x: 925, startPoint y: 187, endPoint x: 975, endPoint y: 205, distance: 53.3
click at [987, 201] on div "1 Weight 0.00 Dims Code 0.00" at bounding box center [1133, 185] width 673 height 62
type input "21.00"
drag, startPoint x: 871, startPoint y: 427, endPoint x: 738, endPoint y: 395, distance: 137.2
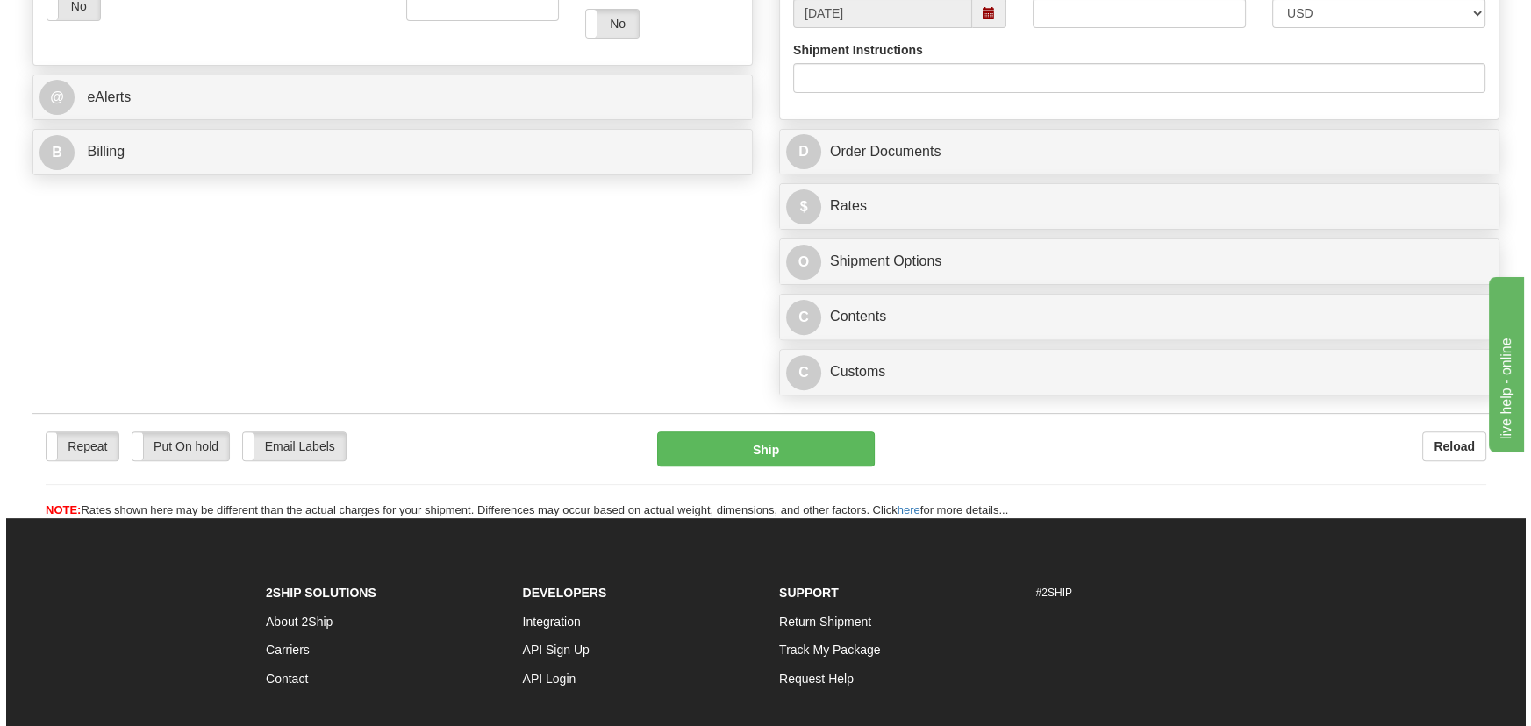
scroll to position [797, 0]
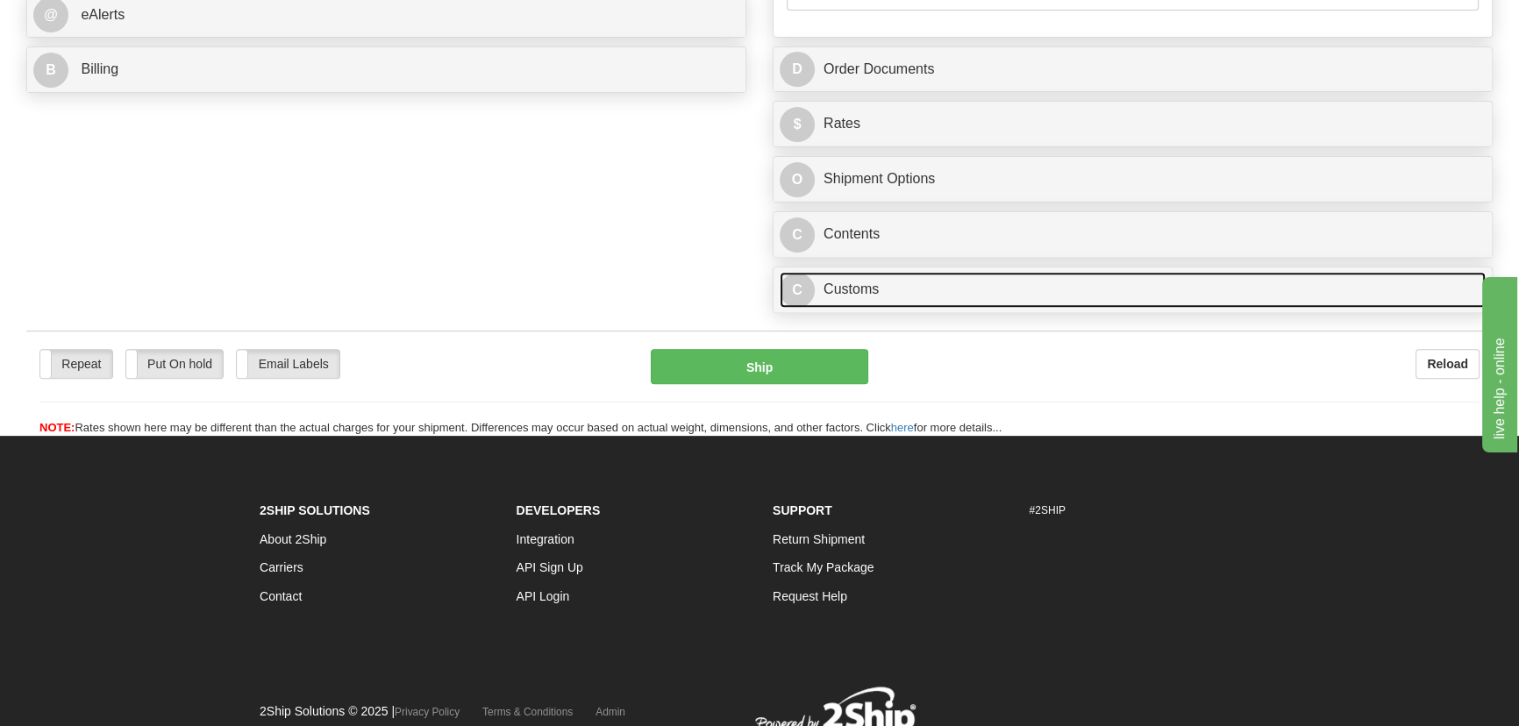
click at [990, 289] on link "C Customs" at bounding box center [1133, 290] width 706 height 36
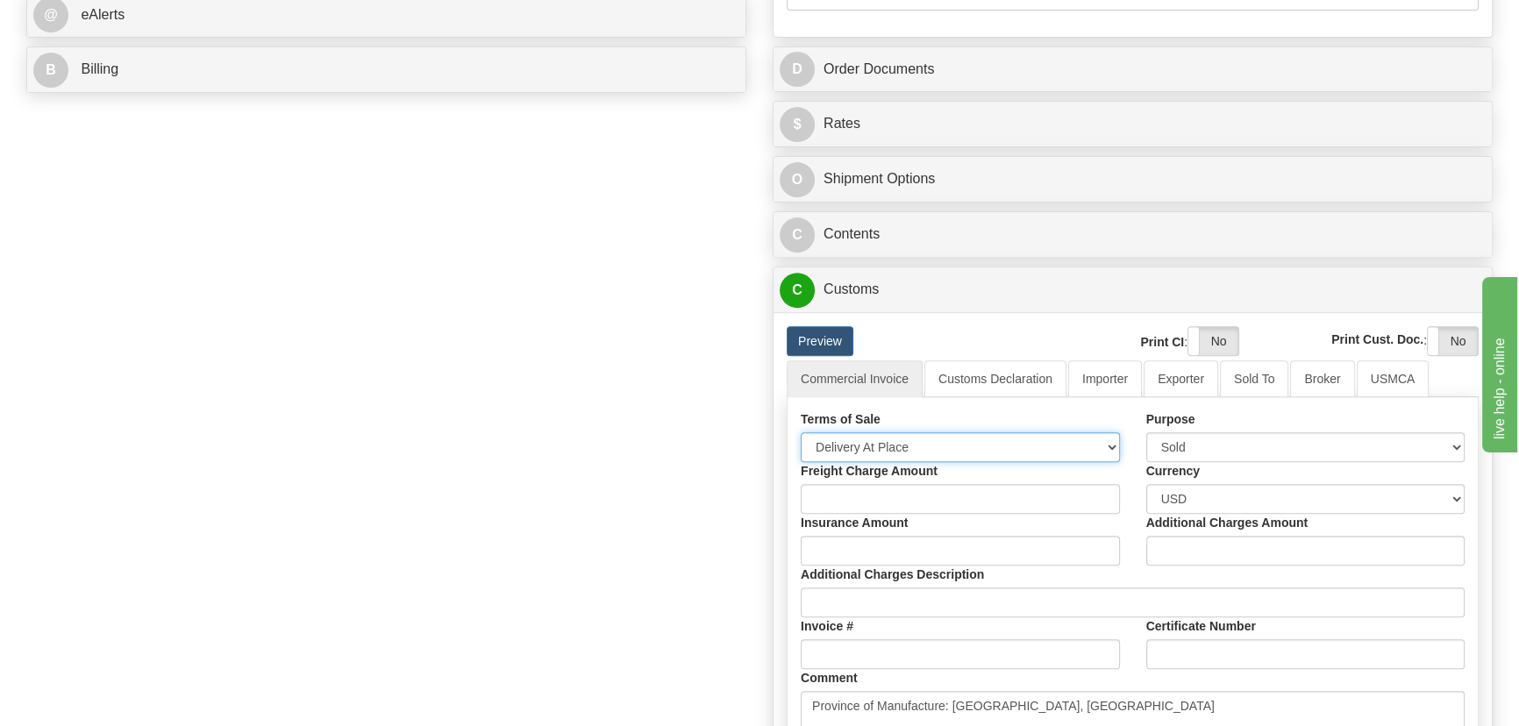
click at [901, 440] on select "Free Carrier Free On Board Ex Works Delivered Duty Unpaid Delivered Duty Paid C…" at bounding box center [960, 447] width 319 height 30
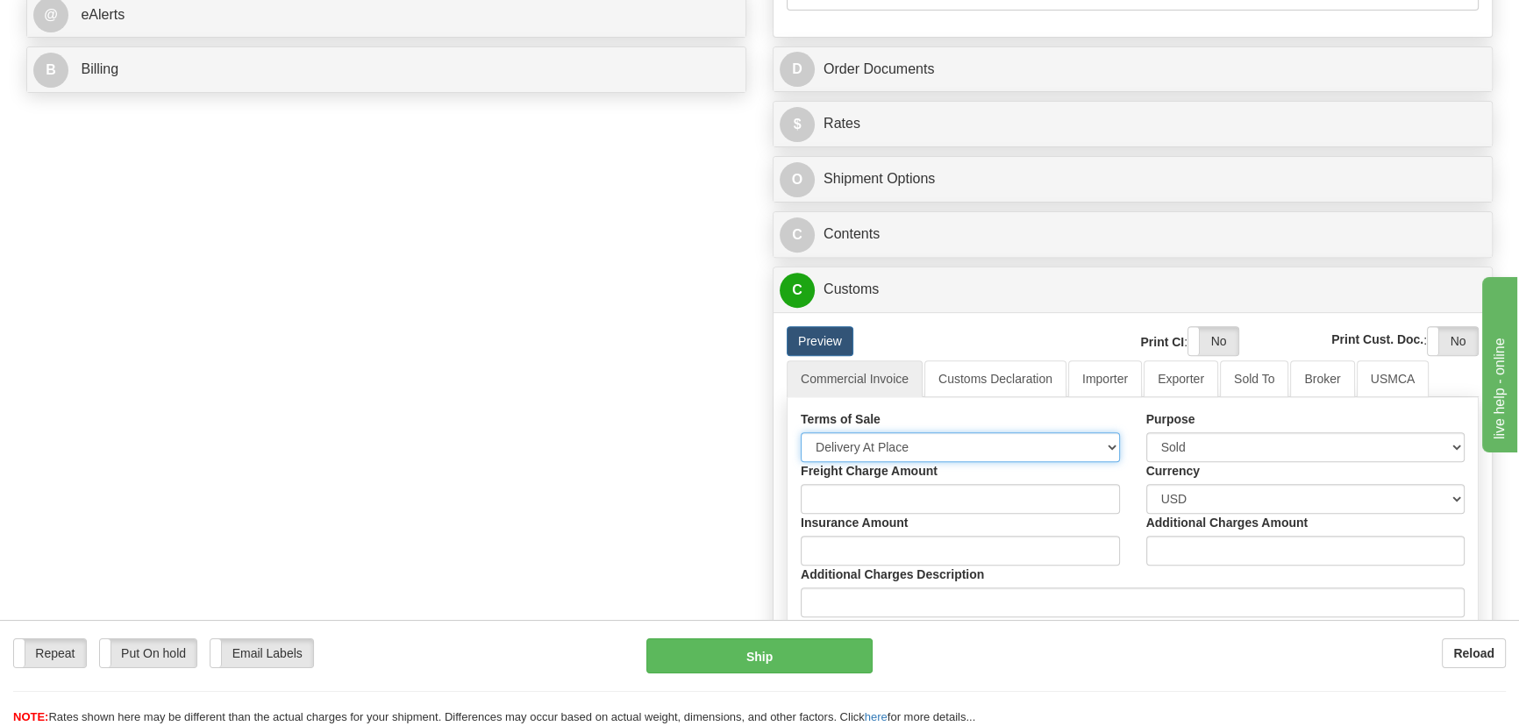
select select "7"
click at [801, 432] on select "Free Carrier Free On Board Ex Works Delivered Duty Unpaid Delivered Duty Paid C…" at bounding box center [960, 447] width 319 height 30
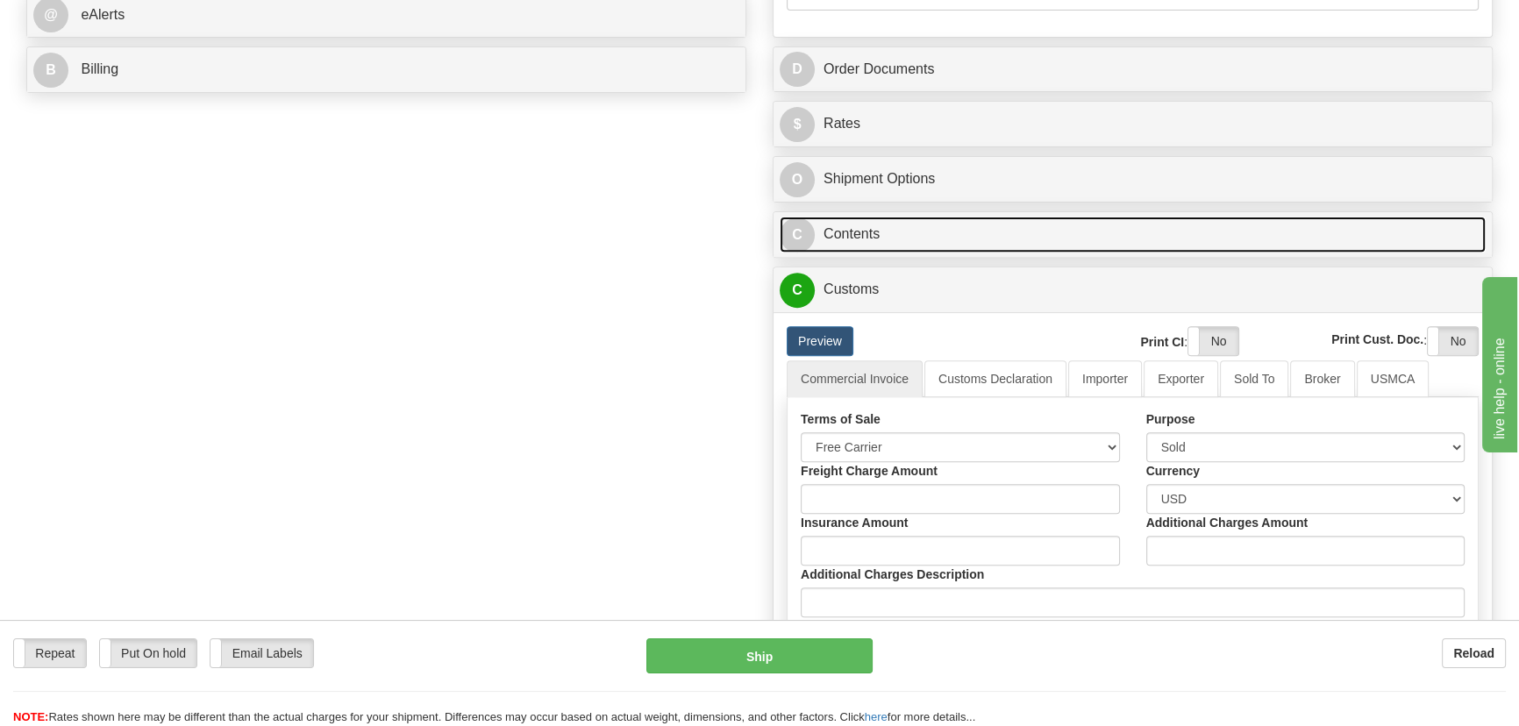
click at [1169, 230] on link "C Contents" at bounding box center [1133, 235] width 706 height 36
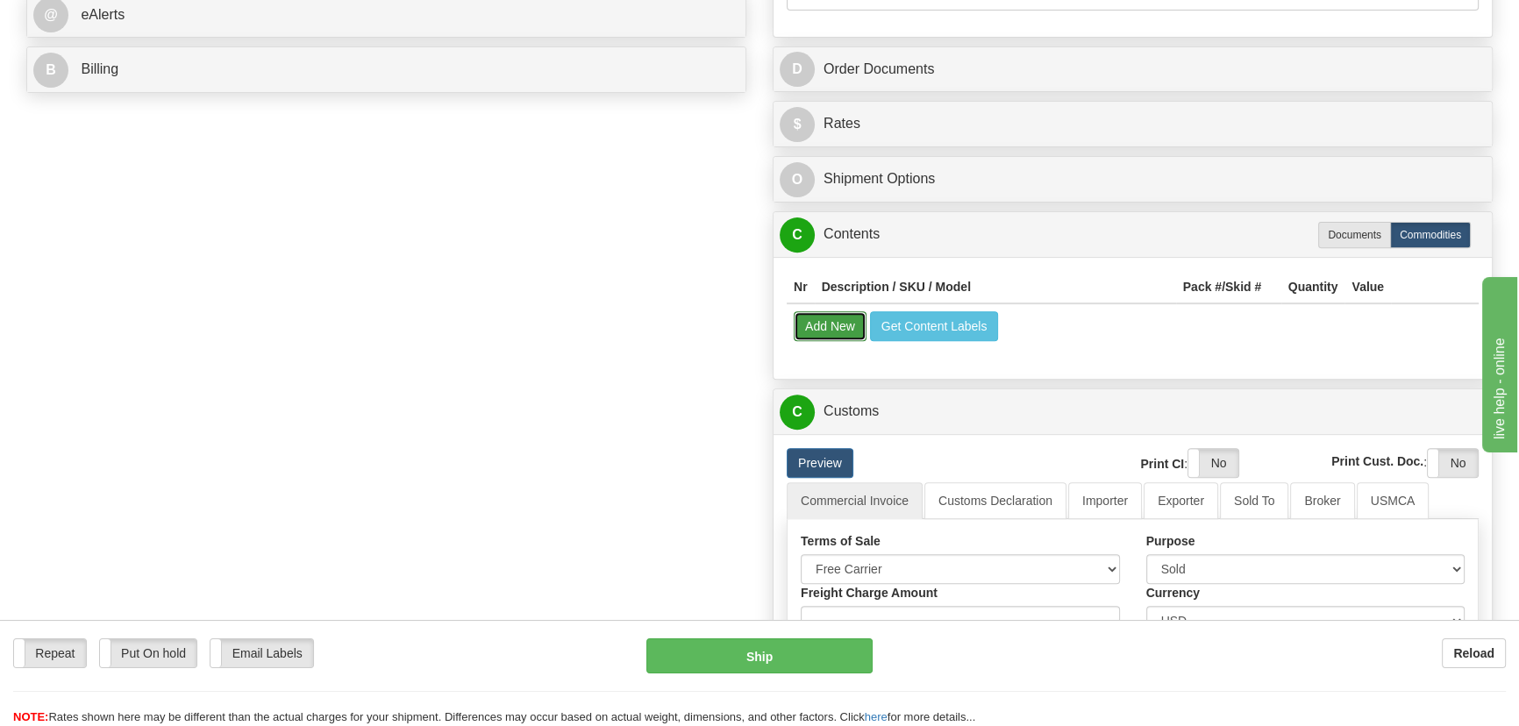
click at [838, 334] on button "Add New" at bounding box center [830, 326] width 73 height 30
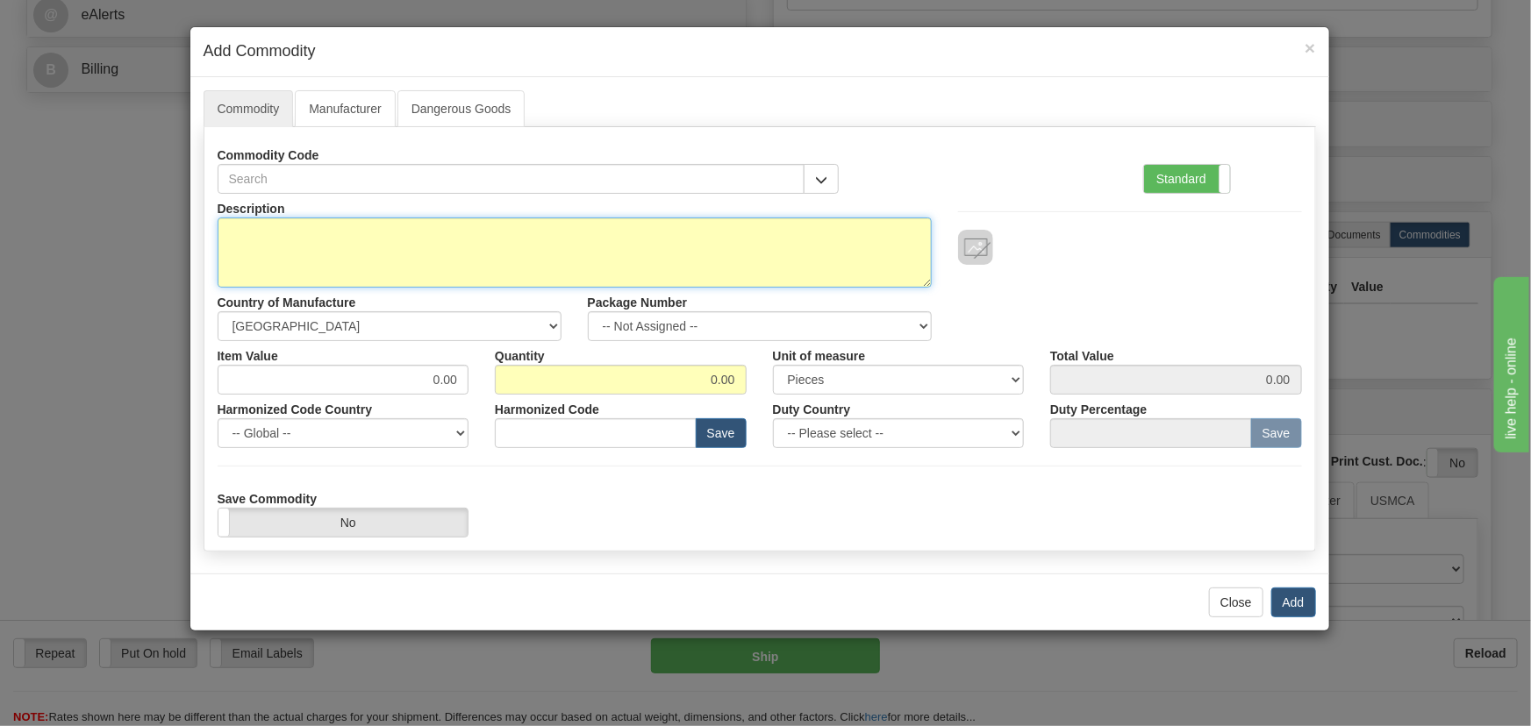
click at [686, 255] on textarea "Description" at bounding box center [575, 253] width 714 height 70
paste textarea "869EP5NN0BHNNANNMMPFB1ECNB4"
type textarea "869EP5NN0BHNNANNMMPFB1ECNB4"
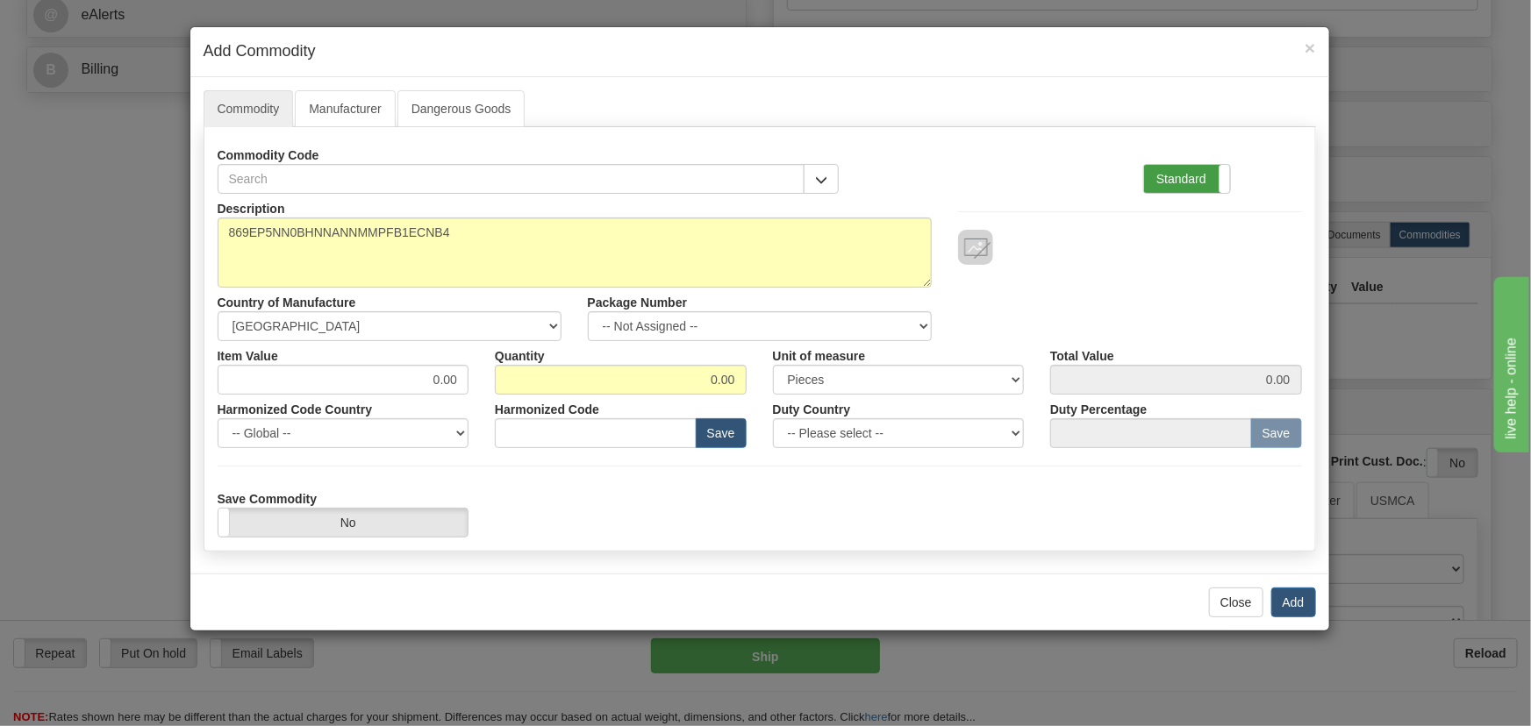
click at [1197, 183] on label "Standard" at bounding box center [1187, 179] width 86 height 28
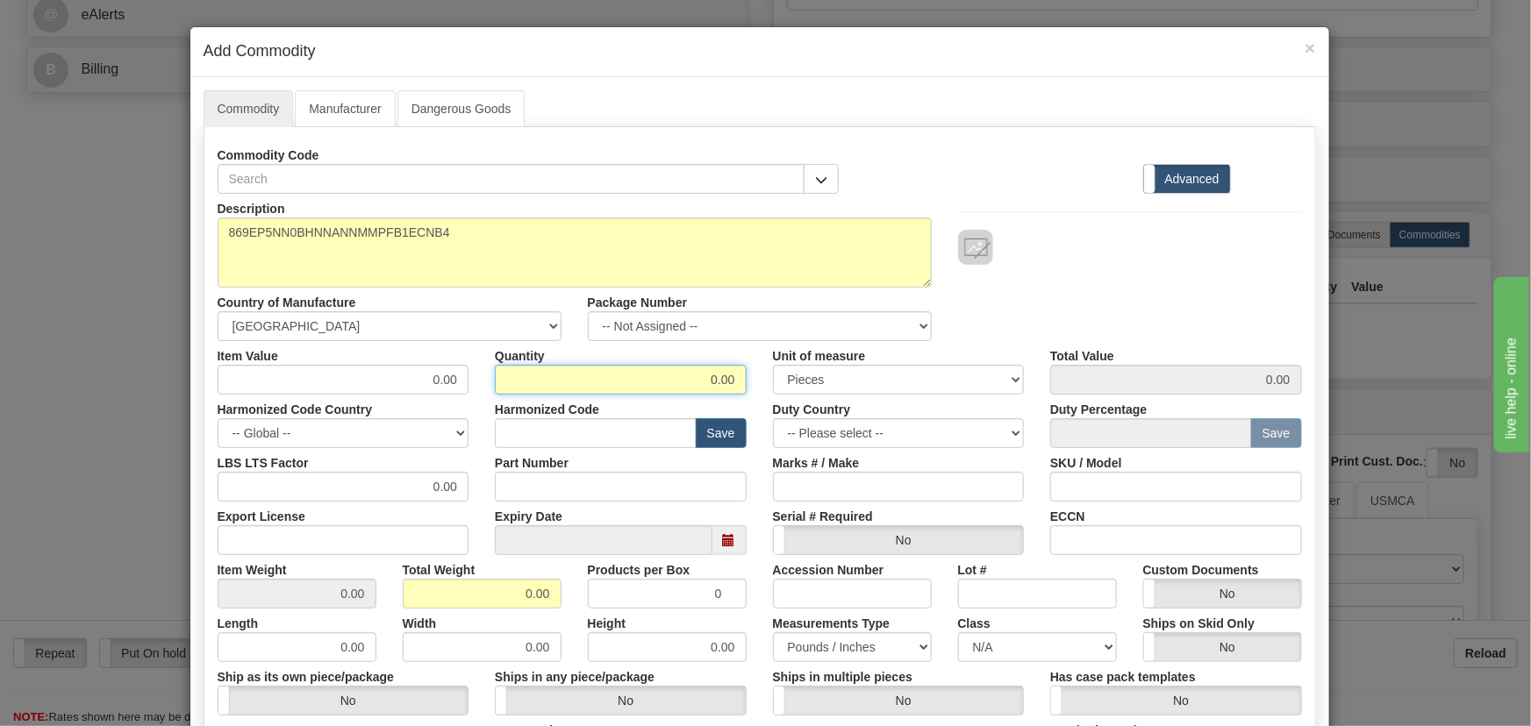
drag, startPoint x: 783, startPoint y: 394, endPoint x: 751, endPoint y: 435, distance: 52.5
click at [789, 399] on div "Description 869EP5NN0BHNNANNMMPFB1ECNB4 Country of Manufacture -- Unknown -- [G…" at bounding box center [760, 580] width 1084 height 772
type input "1"
drag, startPoint x: 546, startPoint y: 611, endPoint x: 583, endPoint y: 628, distance: 41.6
click at [584, 628] on div "Description 869EP5NN0BHNNANNMMPFB1ECNB4 Country of Manufacture -- Unknown -- AF…" at bounding box center [760, 580] width 1084 height 772
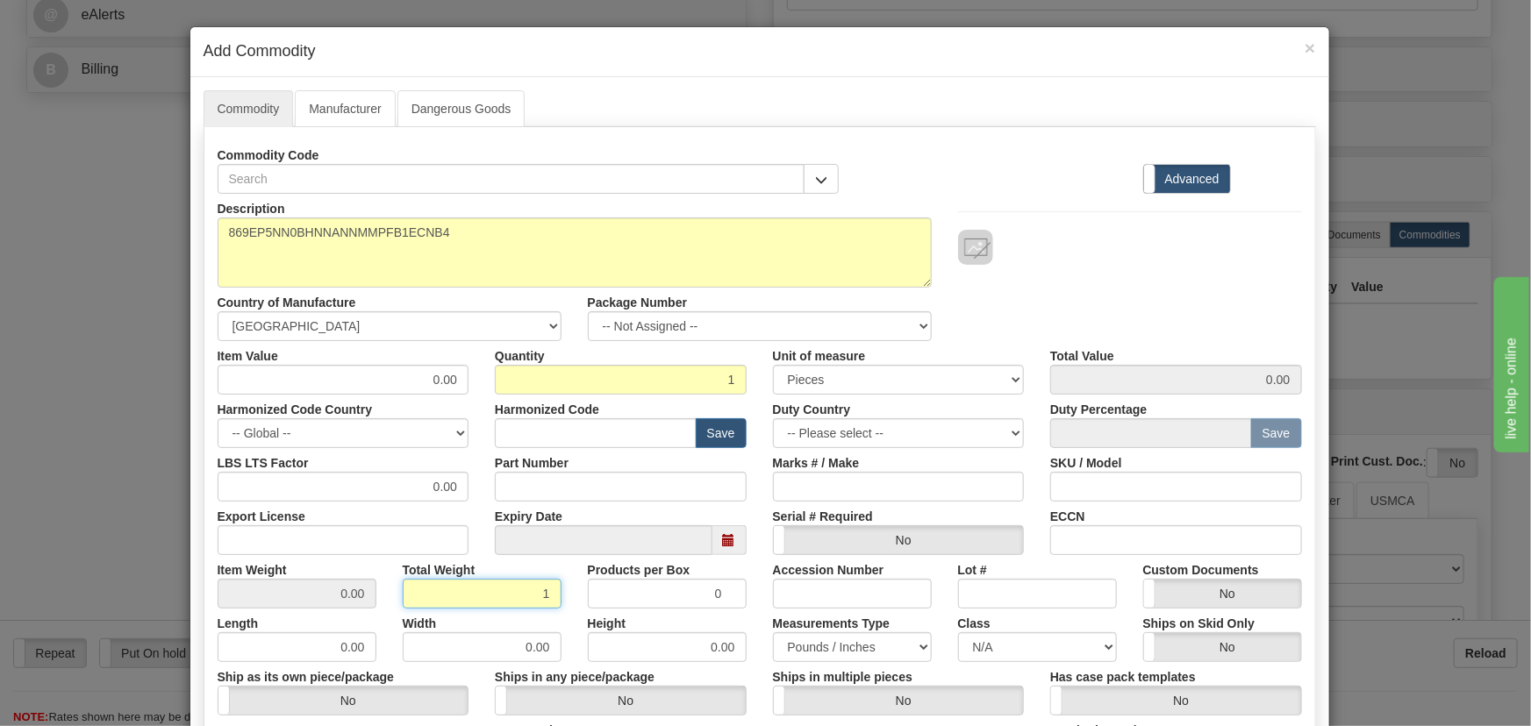
type input "1"
type input "1.0000"
click at [644, 432] on input "text" at bounding box center [596, 433] width 202 height 30
paste input "8537.10.9160"
type input "8537.10.9160"
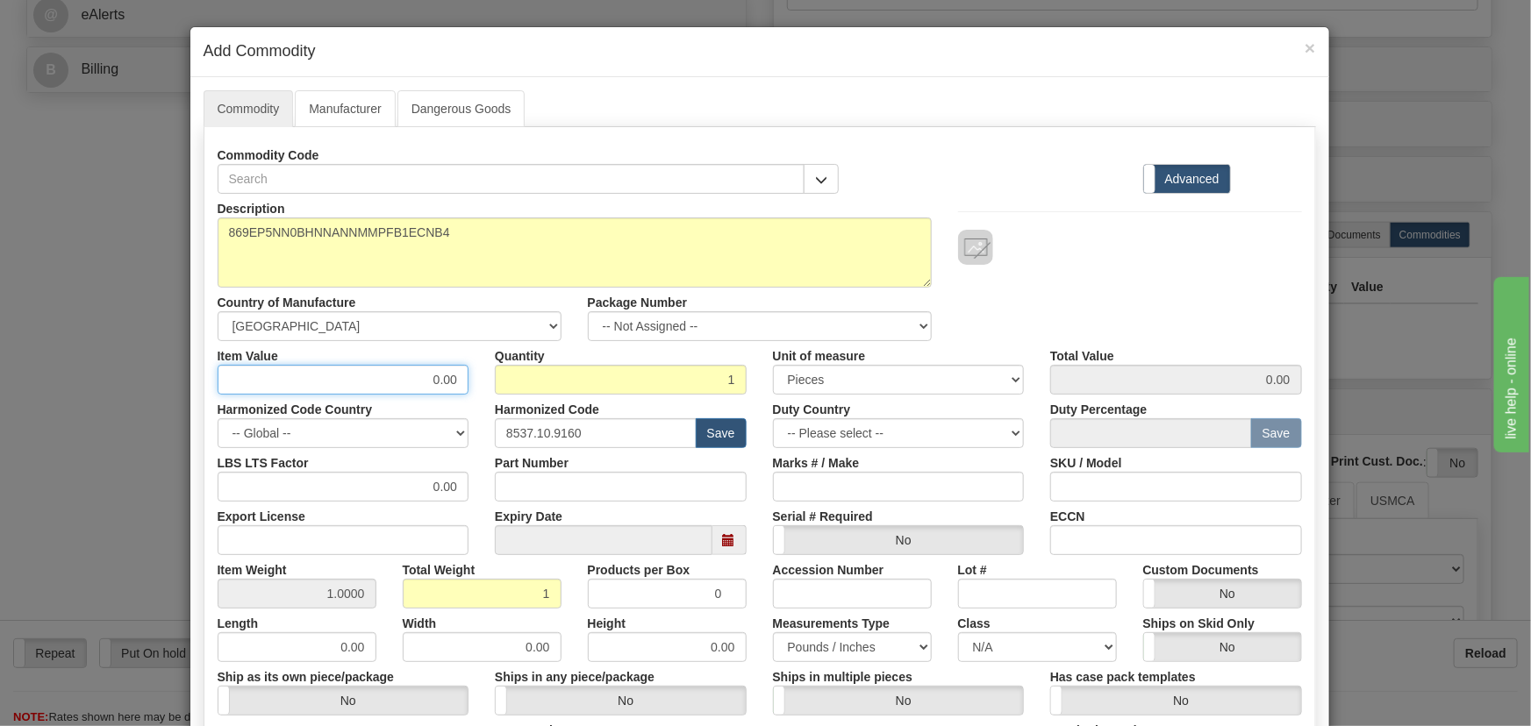
drag, startPoint x: 431, startPoint y: 385, endPoint x: 487, endPoint y: 397, distance: 57.3
click at [487, 397] on div "Description 869EP5NN0BHNNANNMMPFB1ECNB4 Country of Manufacture -- Unknown -- AF…" at bounding box center [760, 580] width 1084 height 772
paste input "3.228,98"
type input "3228.98"
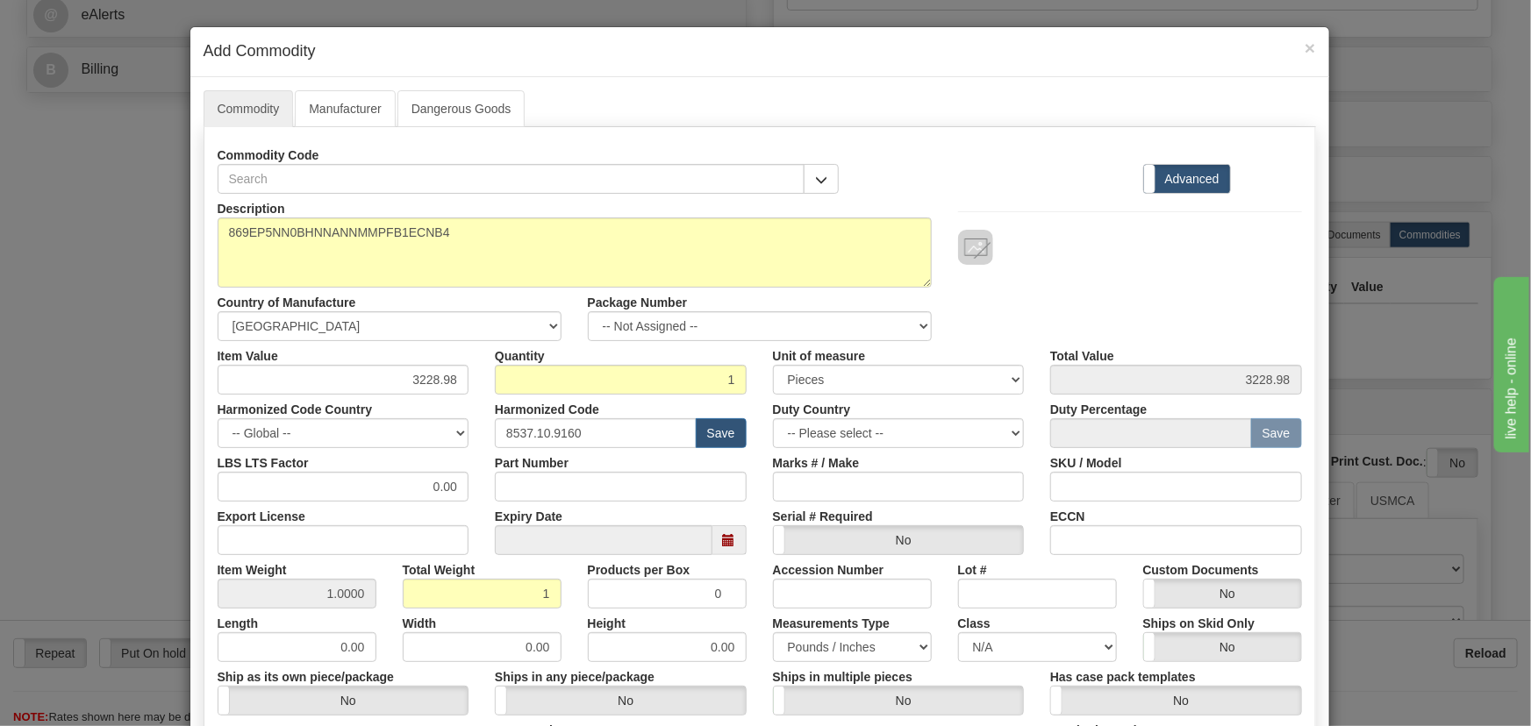
click at [1066, 255] on div at bounding box center [1130, 247] width 344 height 35
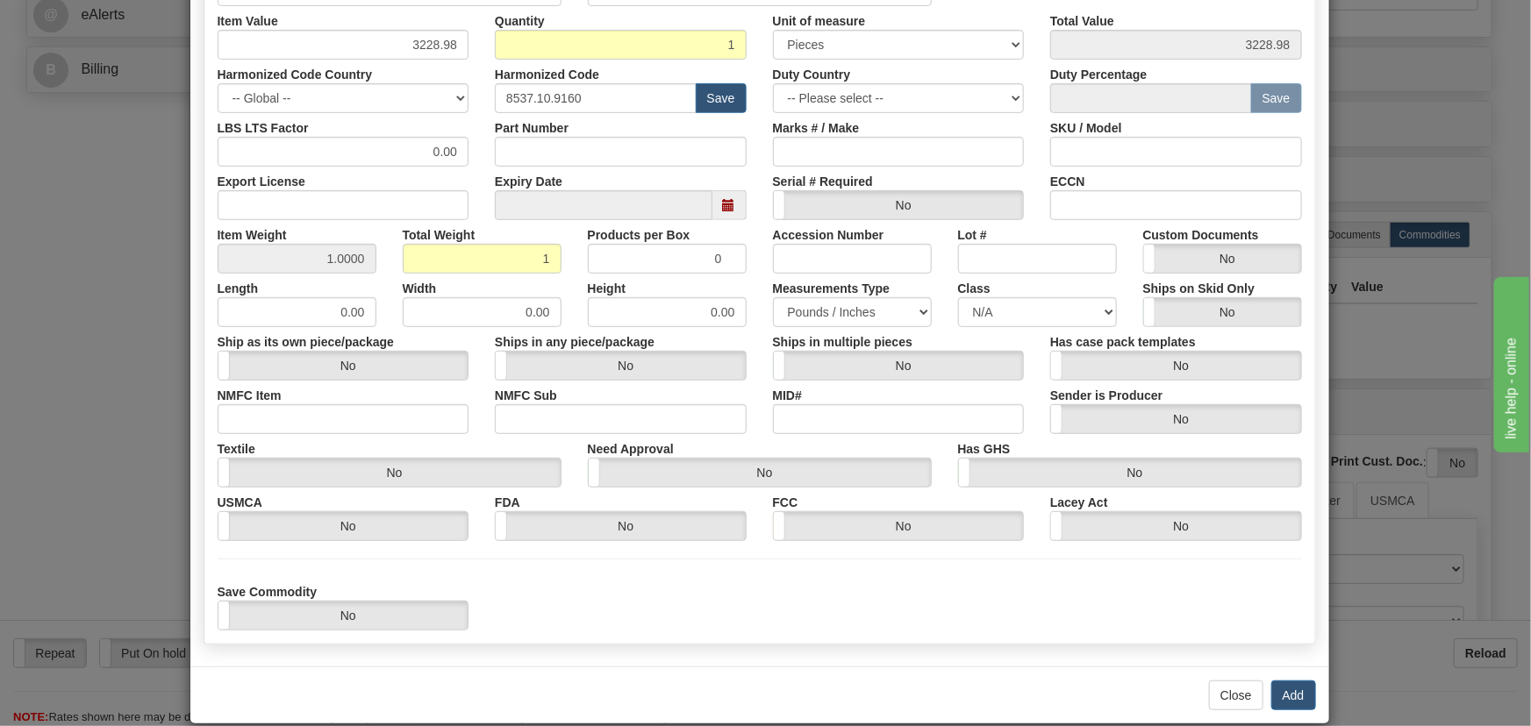
scroll to position [358, 0]
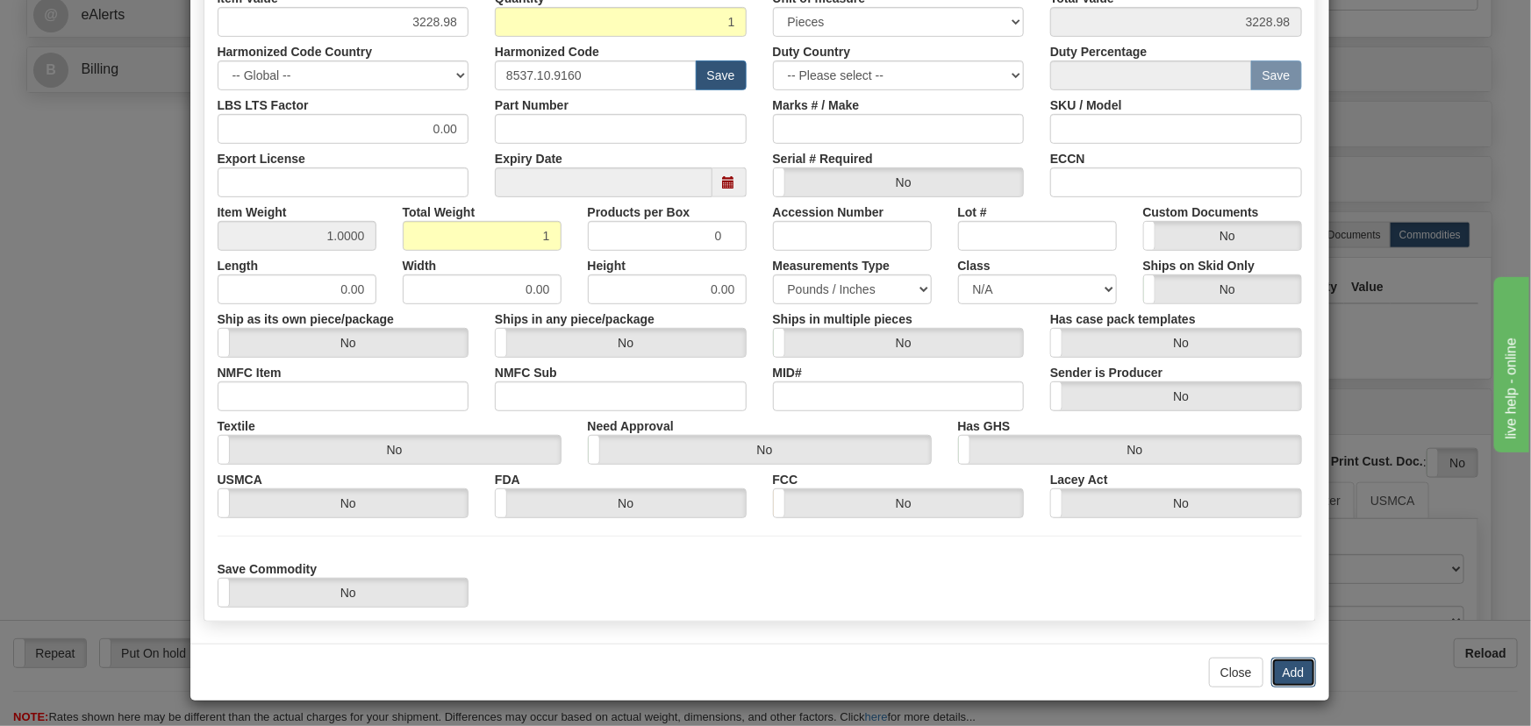
click at [1284, 664] on button "Add" at bounding box center [1293, 673] width 45 height 30
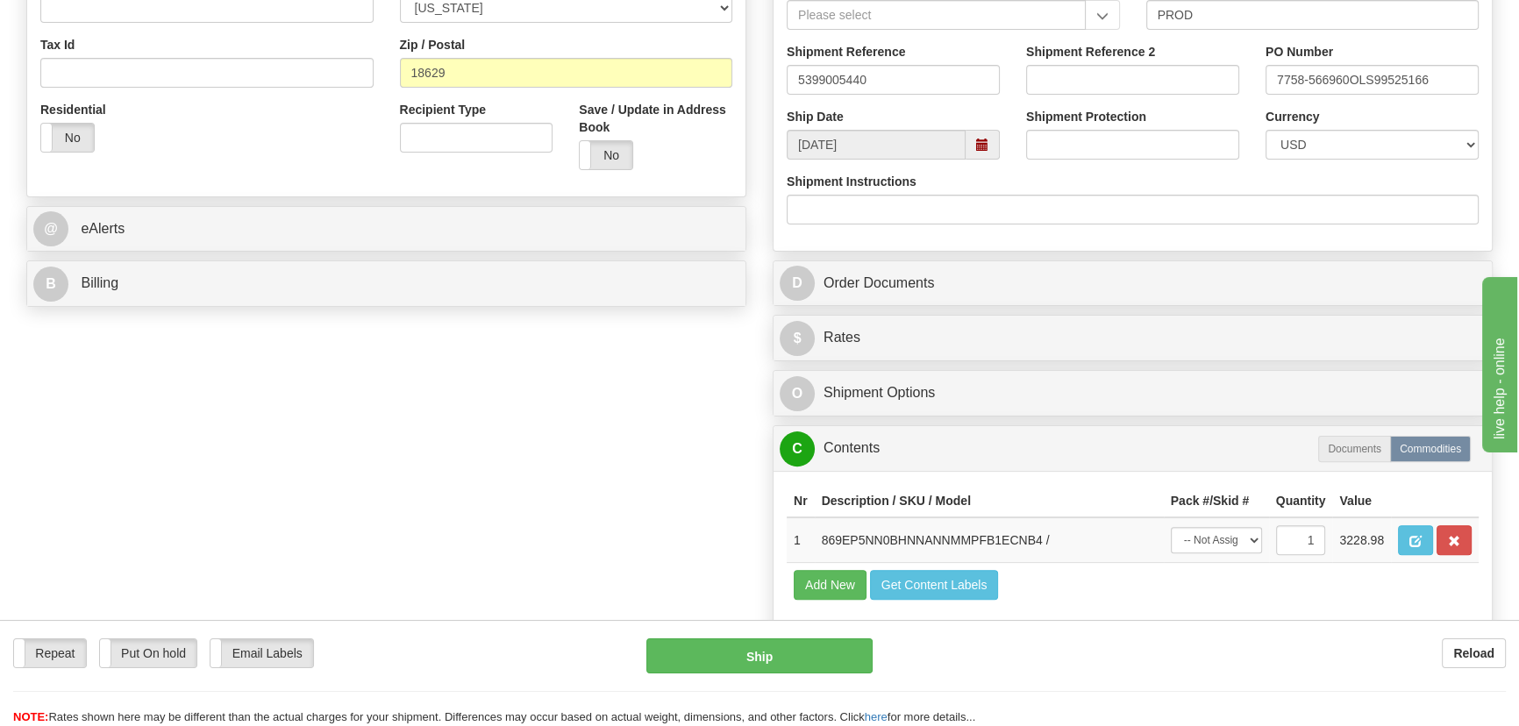
scroll to position [558, 0]
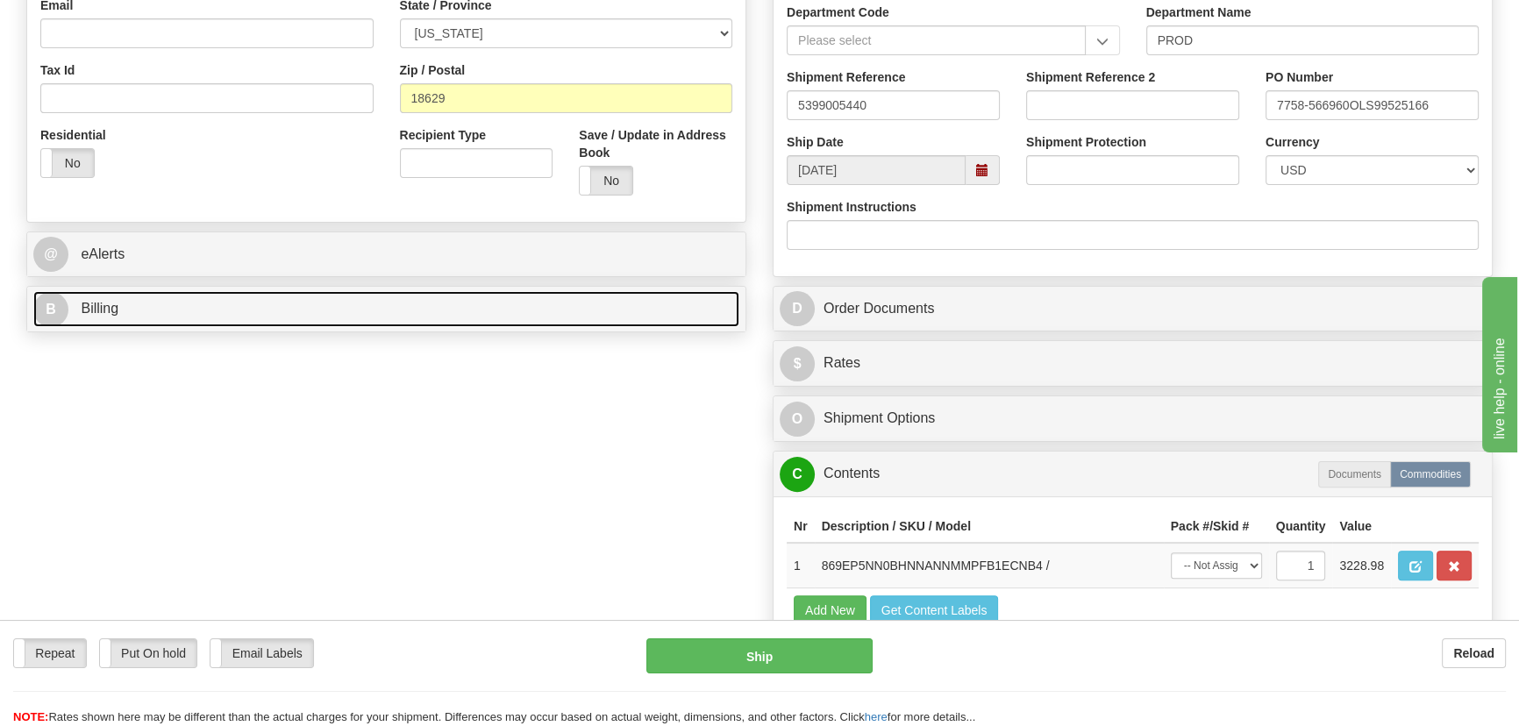
click at [331, 314] on link "B Billing" at bounding box center [386, 309] width 706 height 36
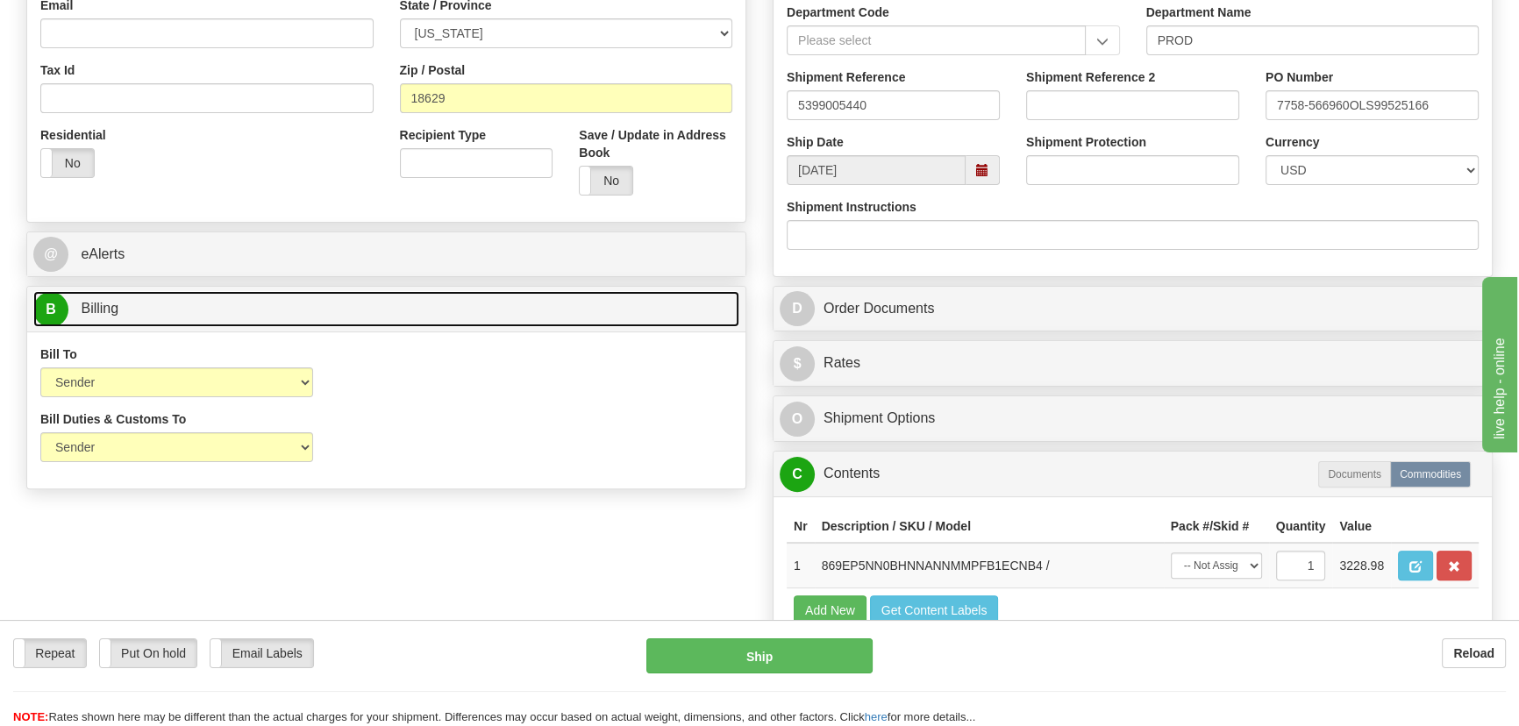
click at [331, 314] on link "B Billing" at bounding box center [386, 309] width 706 height 36
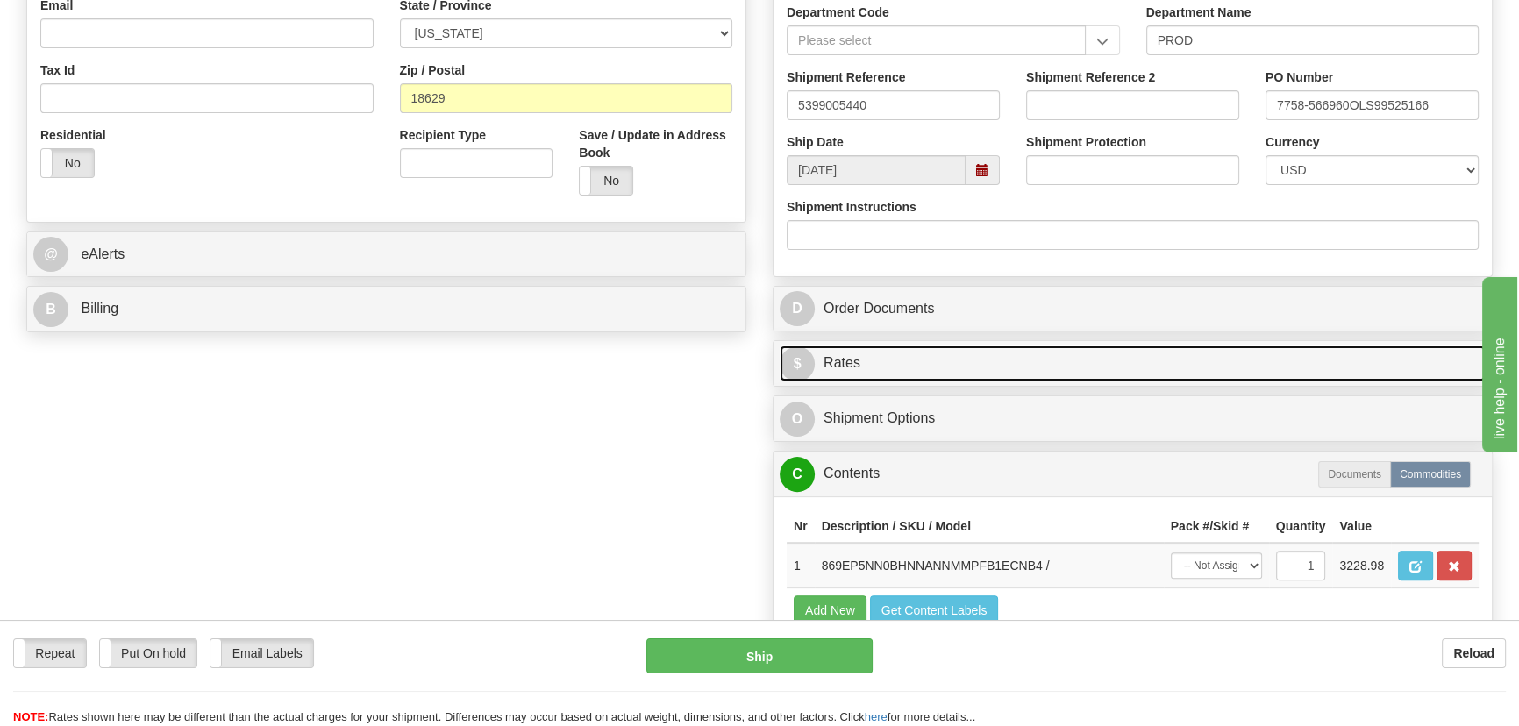
click at [1253, 376] on link "$ Rates" at bounding box center [1133, 364] width 706 height 36
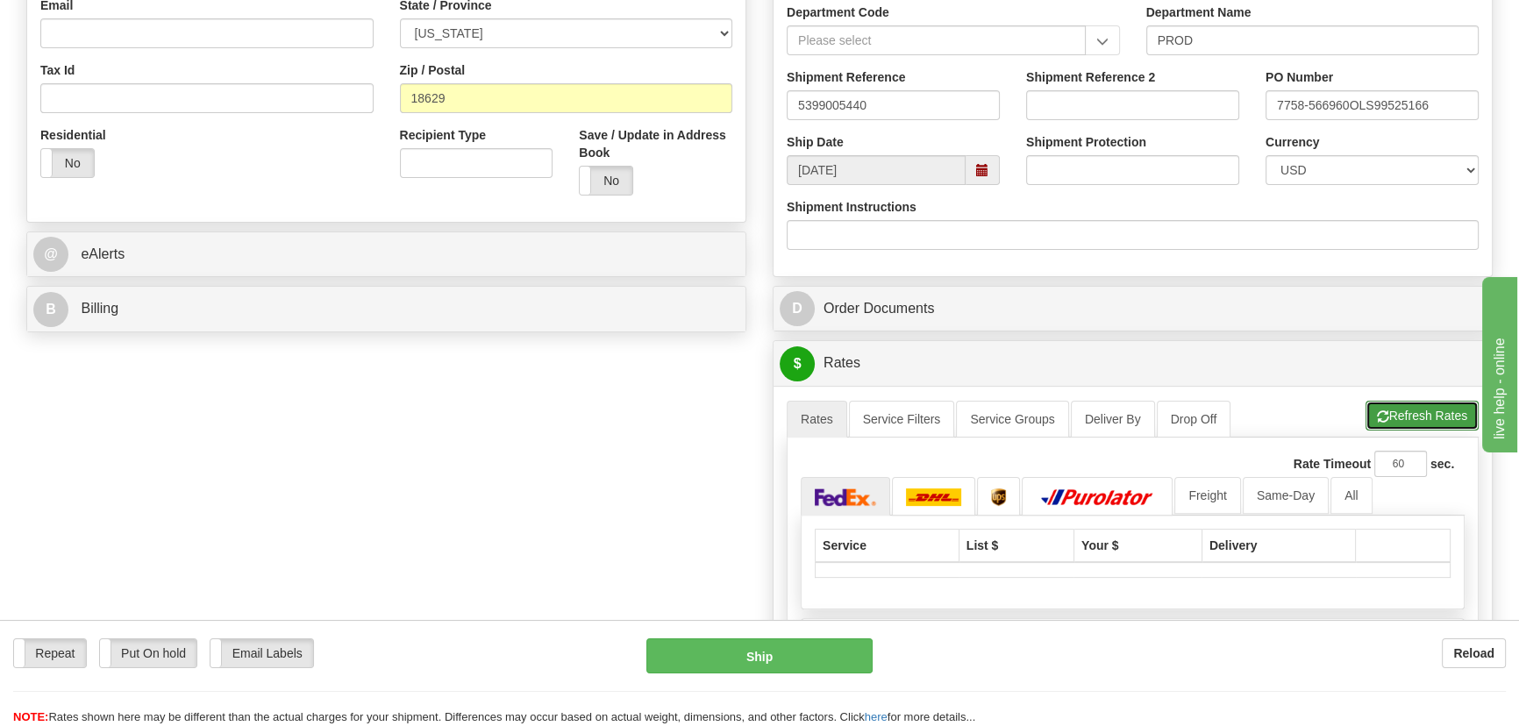
click at [1415, 414] on button "Refresh Rates" at bounding box center [1422, 416] width 113 height 30
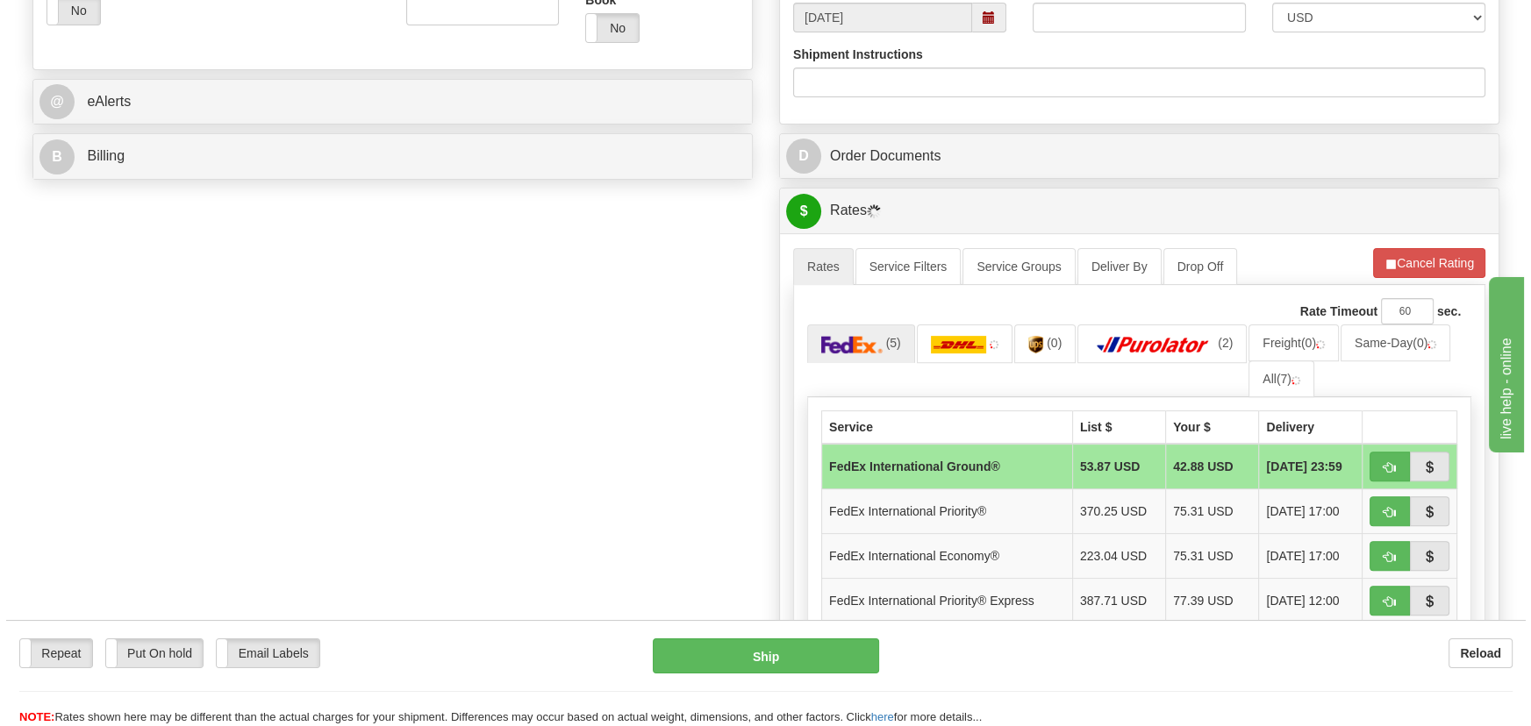
scroll to position [797, 0]
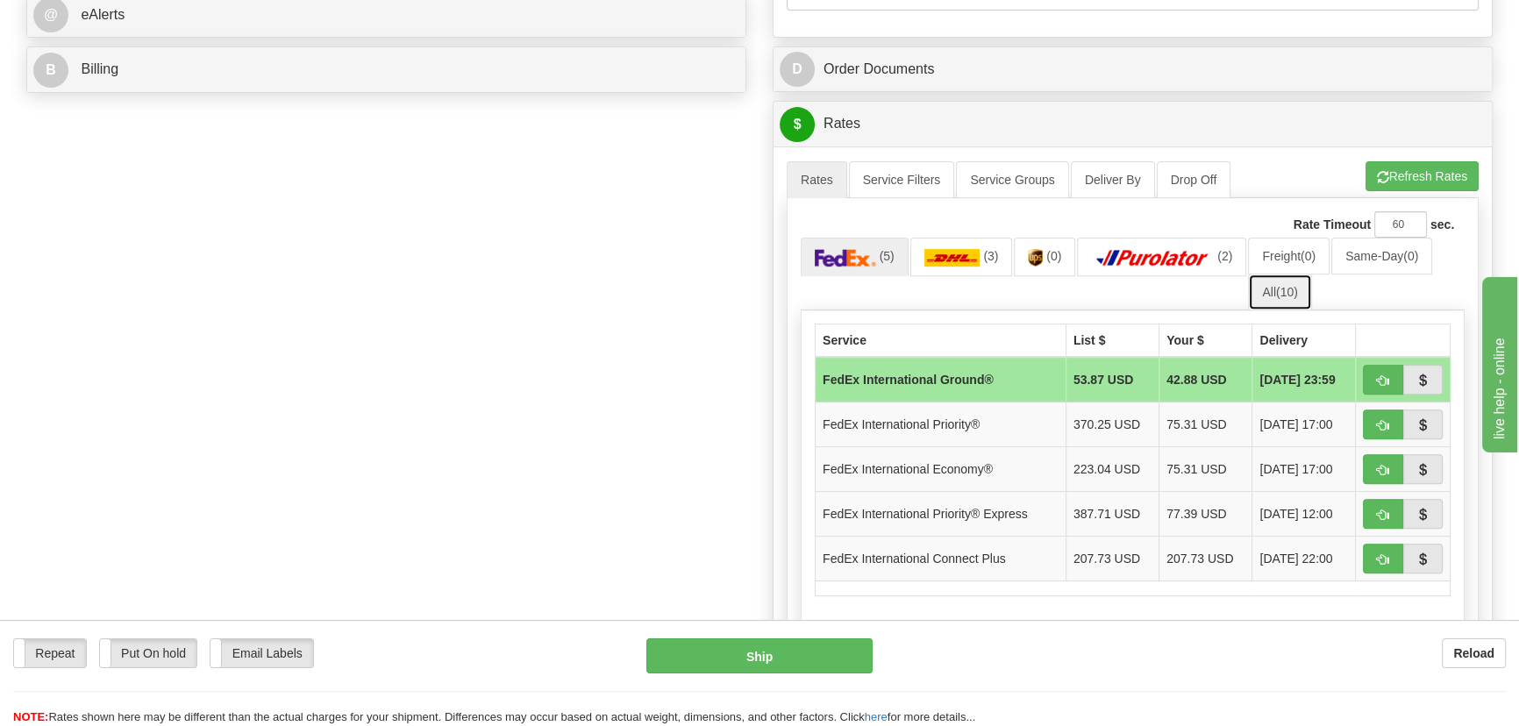
click at [1292, 303] on link "All (10)" at bounding box center [1279, 292] width 63 height 37
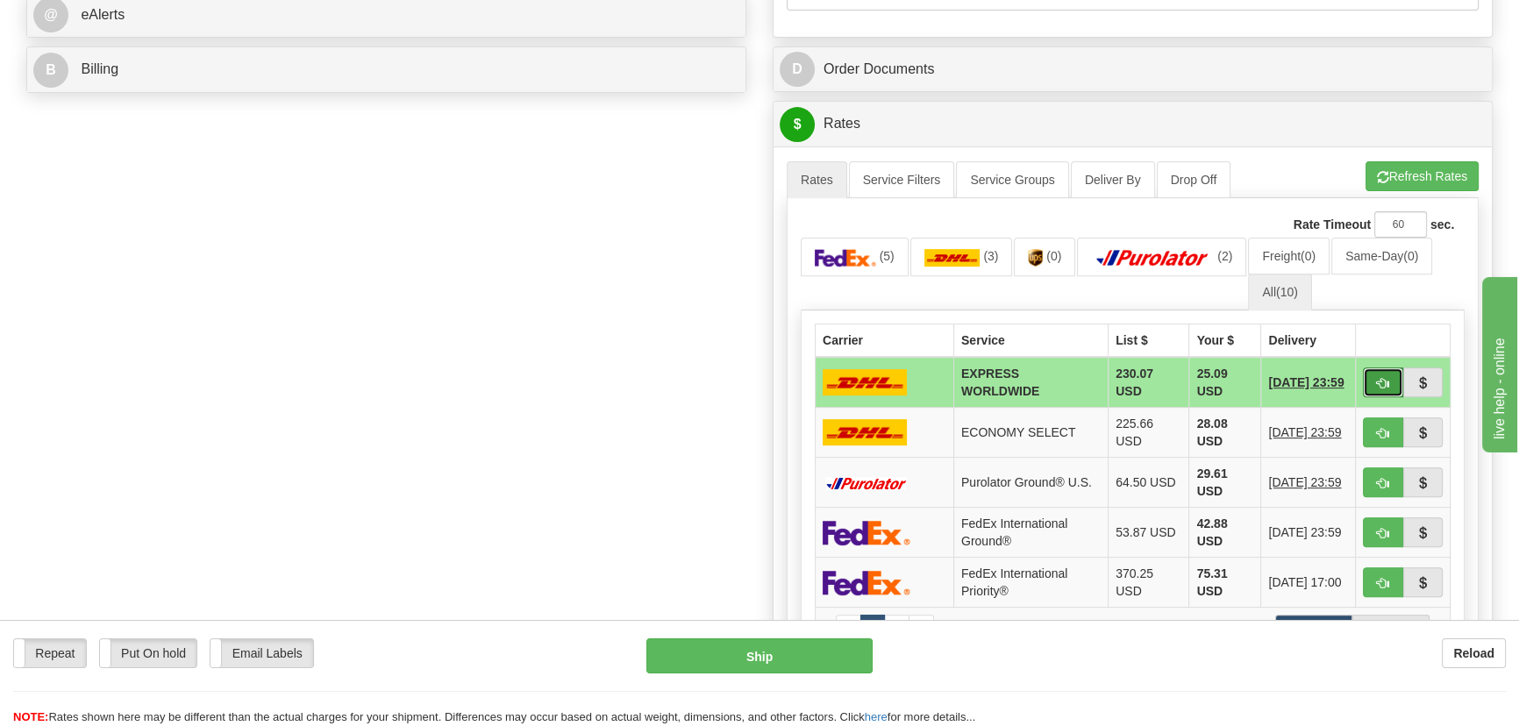
click at [1383, 385] on span "button" at bounding box center [1383, 383] width 12 height 11
type input "P"
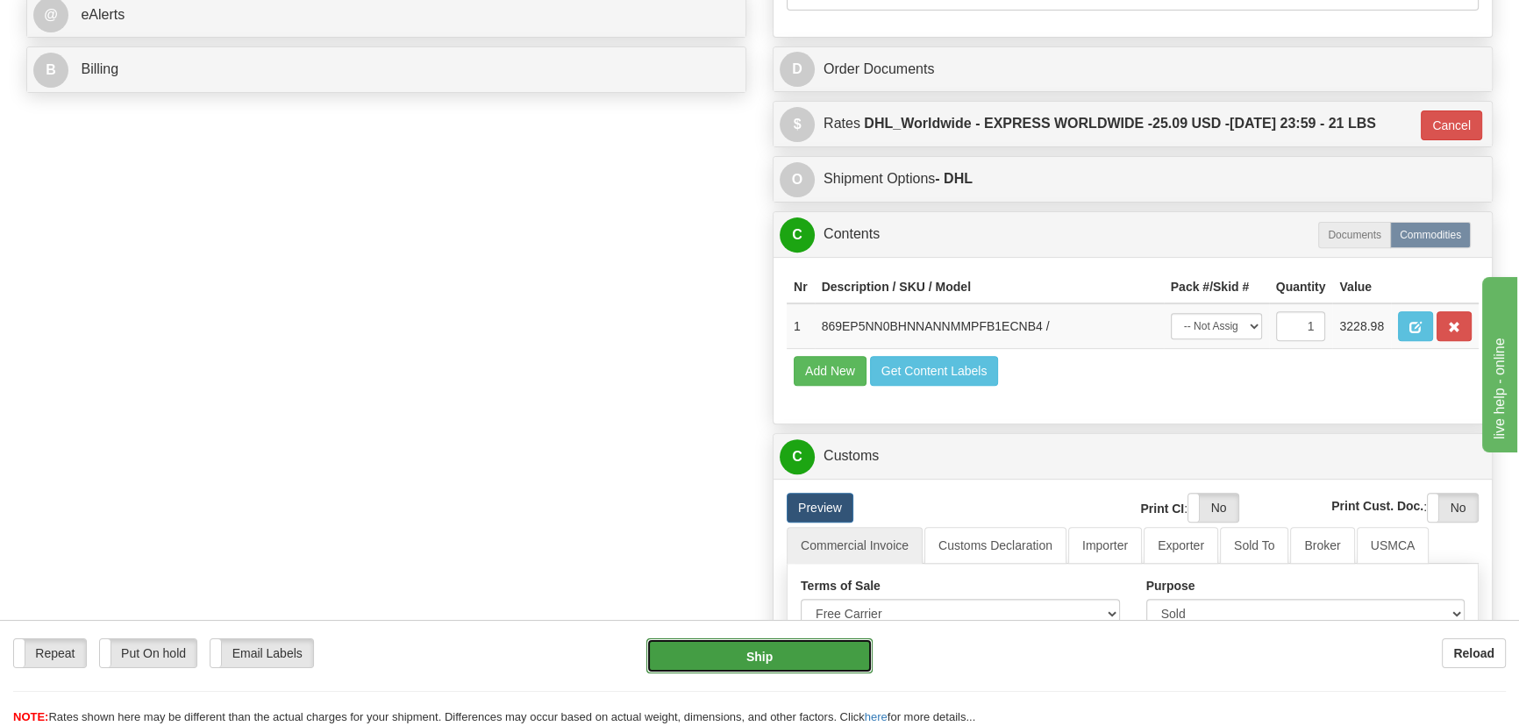
click at [801, 647] on button "Ship" at bounding box center [760, 656] width 227 height 35
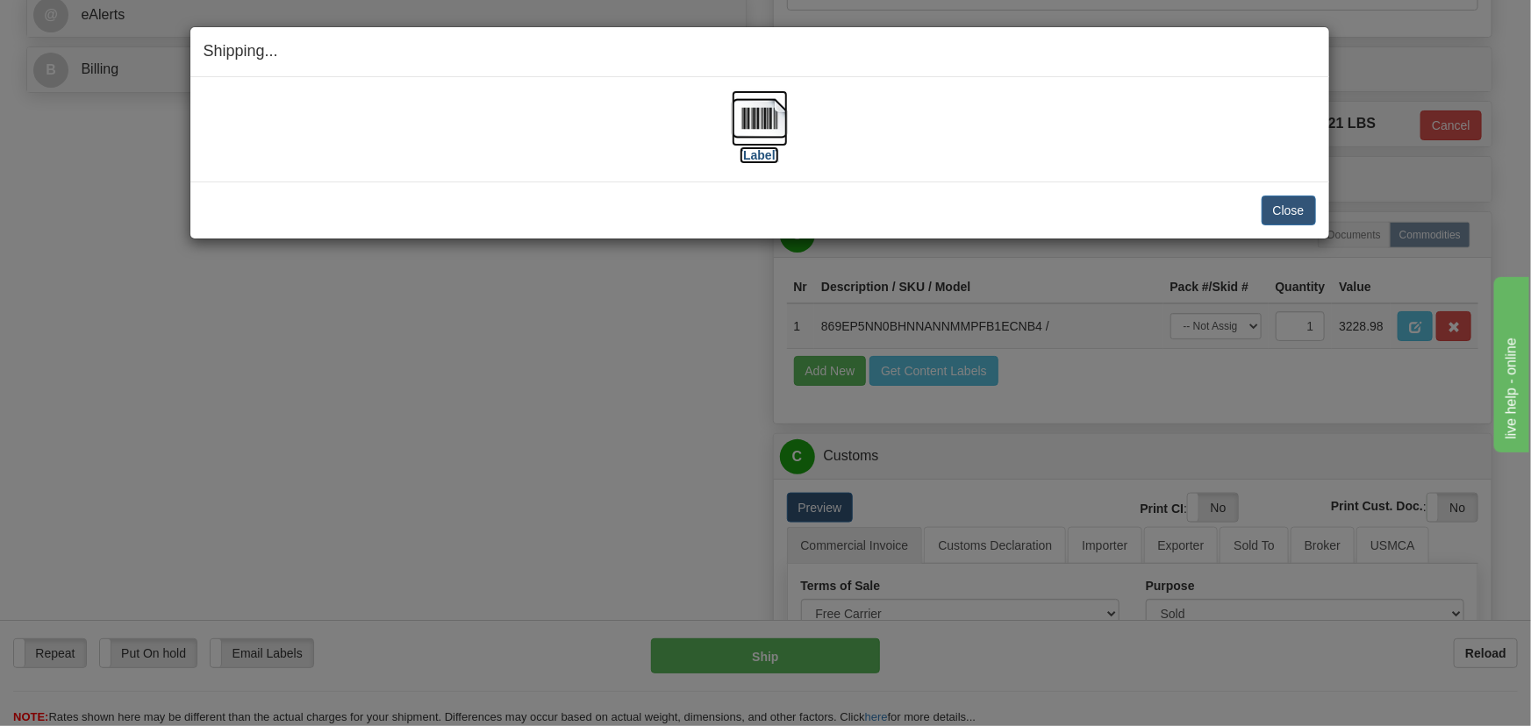
click at [769, 128] on img at bounding box center [760, 118] width 56 height 56
click at [1292, 203] on button "Close" at bounding box center [1288, 211] width 54 height 30
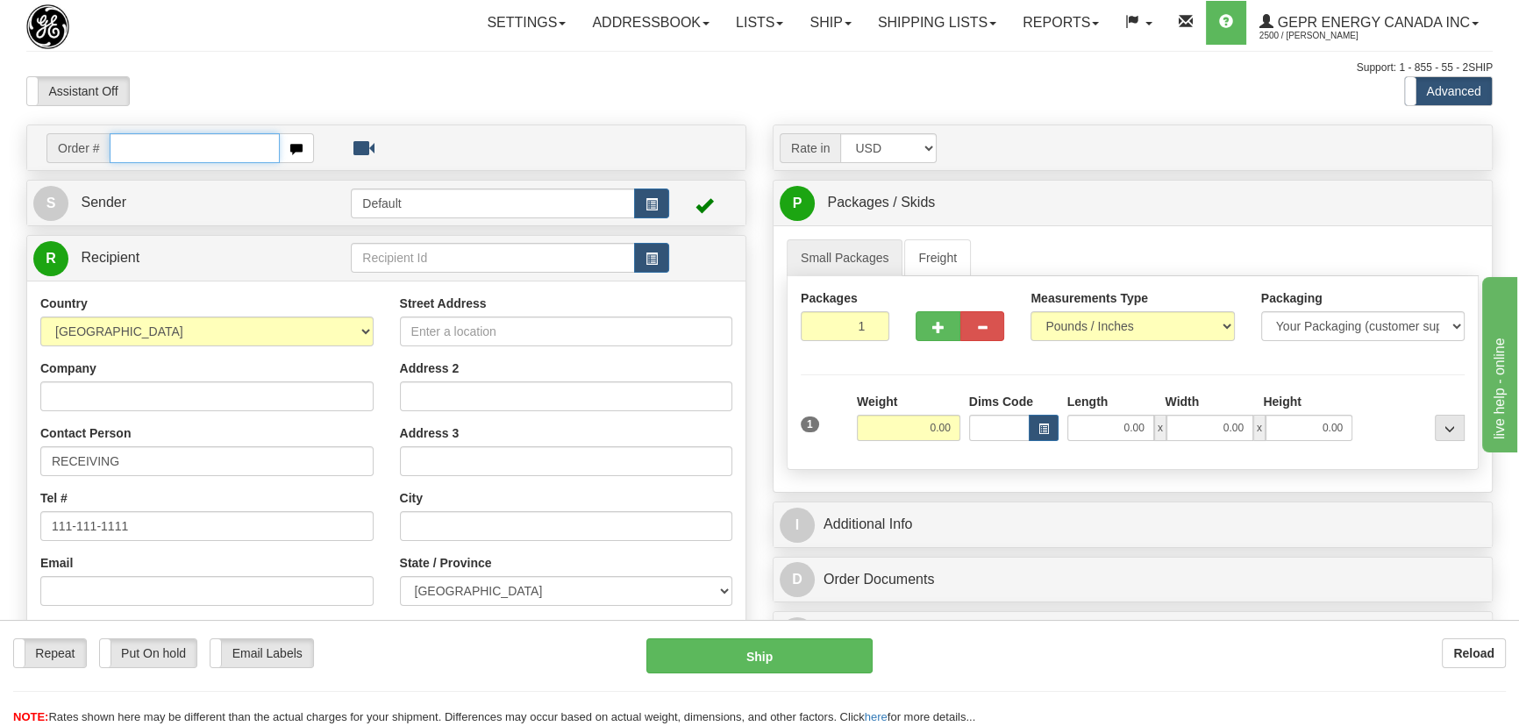
paste input "0086696024"
click at [135, 144] on input "0086696024" at bounding box center [195, 148] width 170 height 30
type input "86696024"
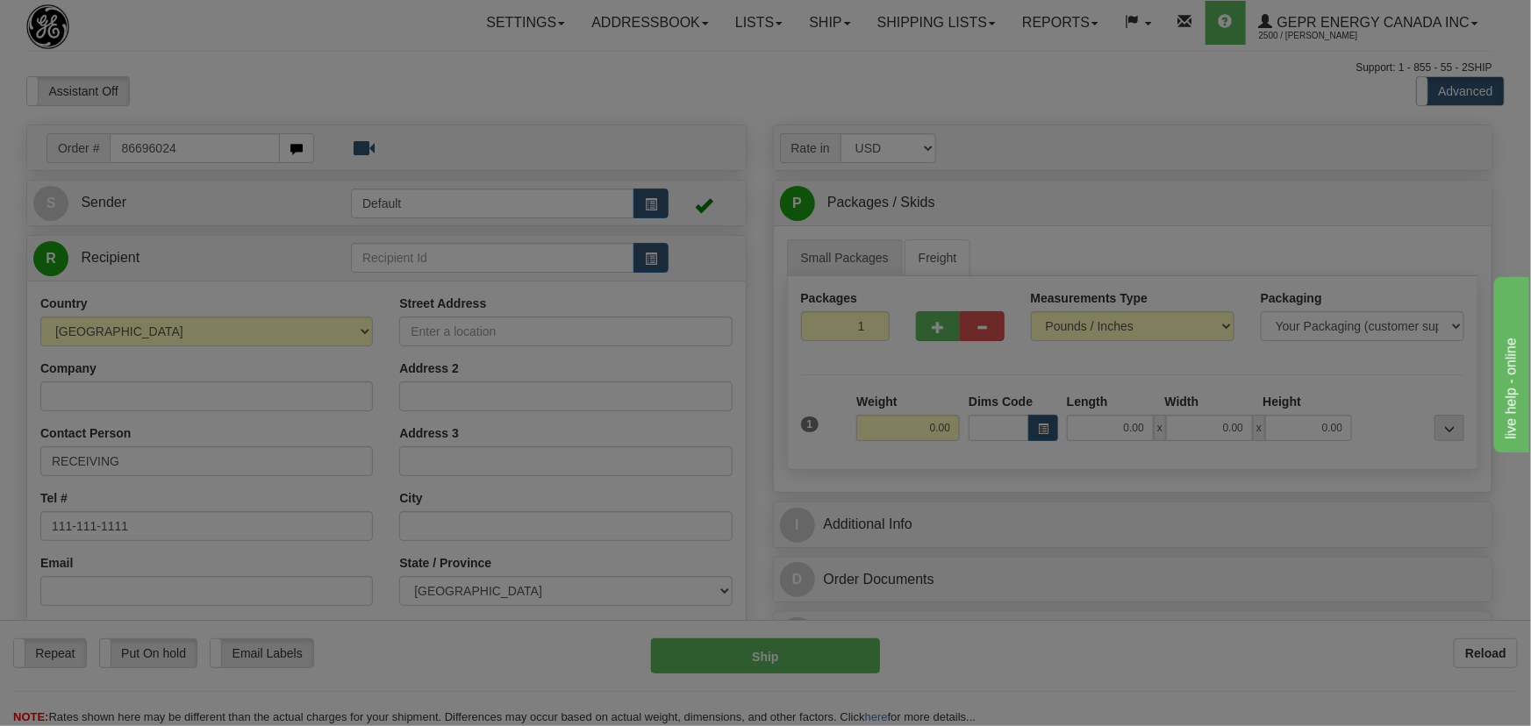
click at [504, 108] on body "Training Course Close Toggle navigation Settings Shipping Preferences New Recip…" at bounding box center [765, 363] width 1531 height 726
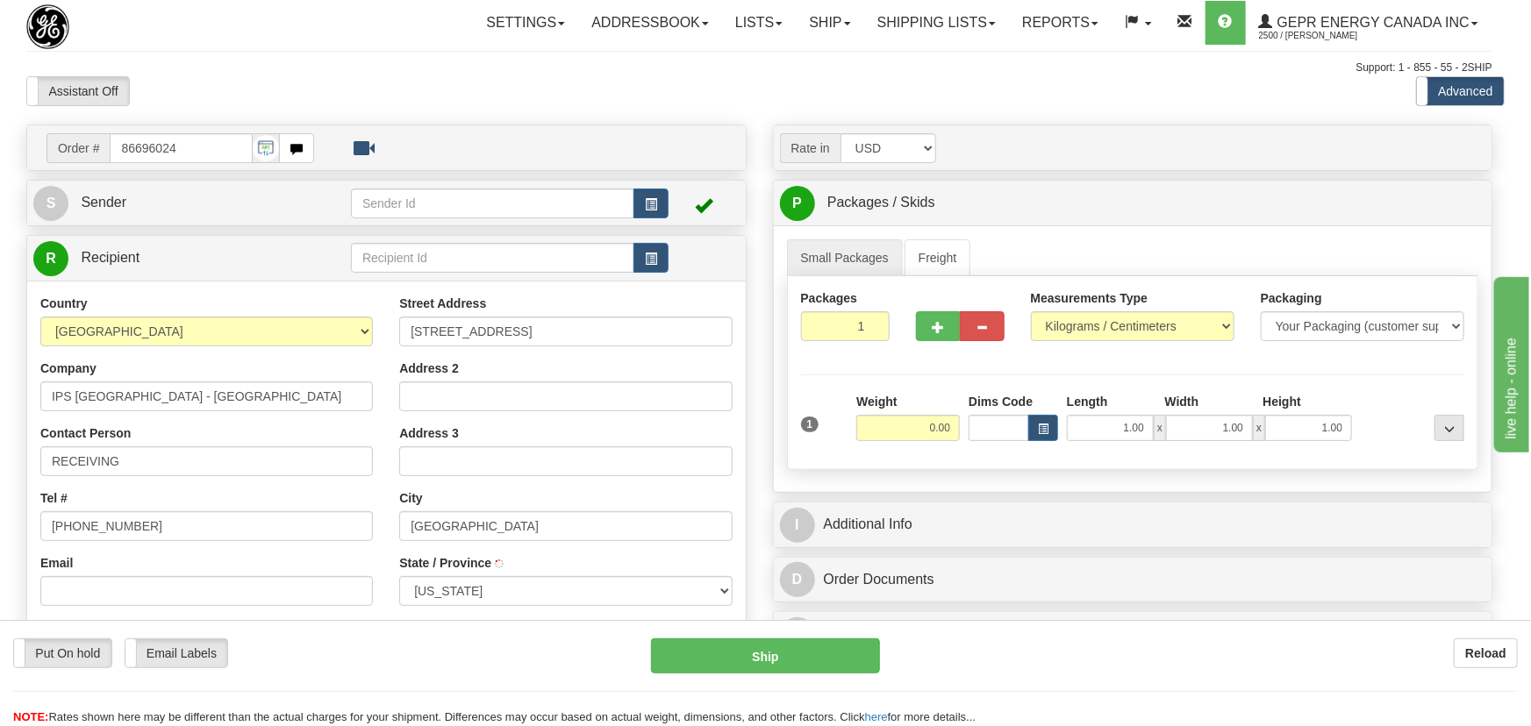
type input "[GEOGRAPHIC_DATA]"
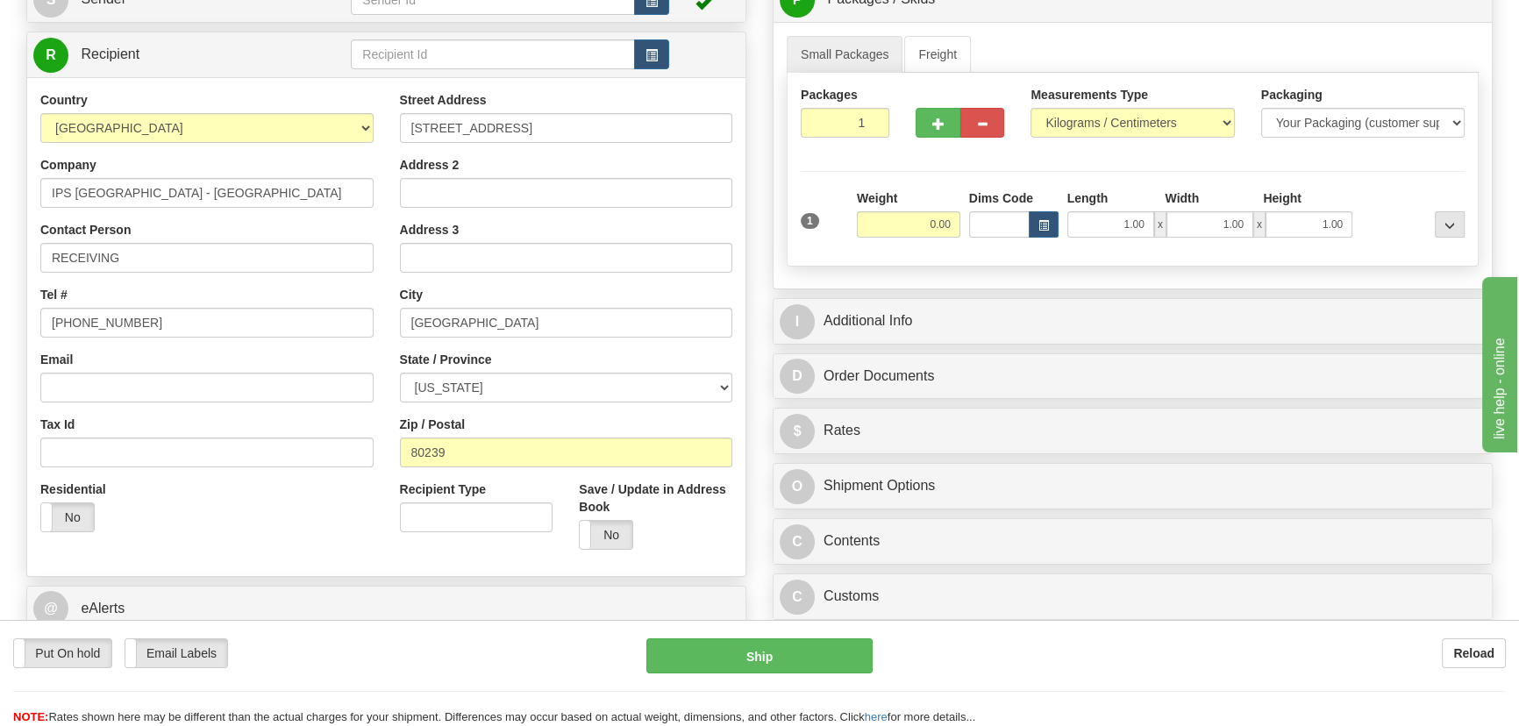
scroll to position [239, 0]
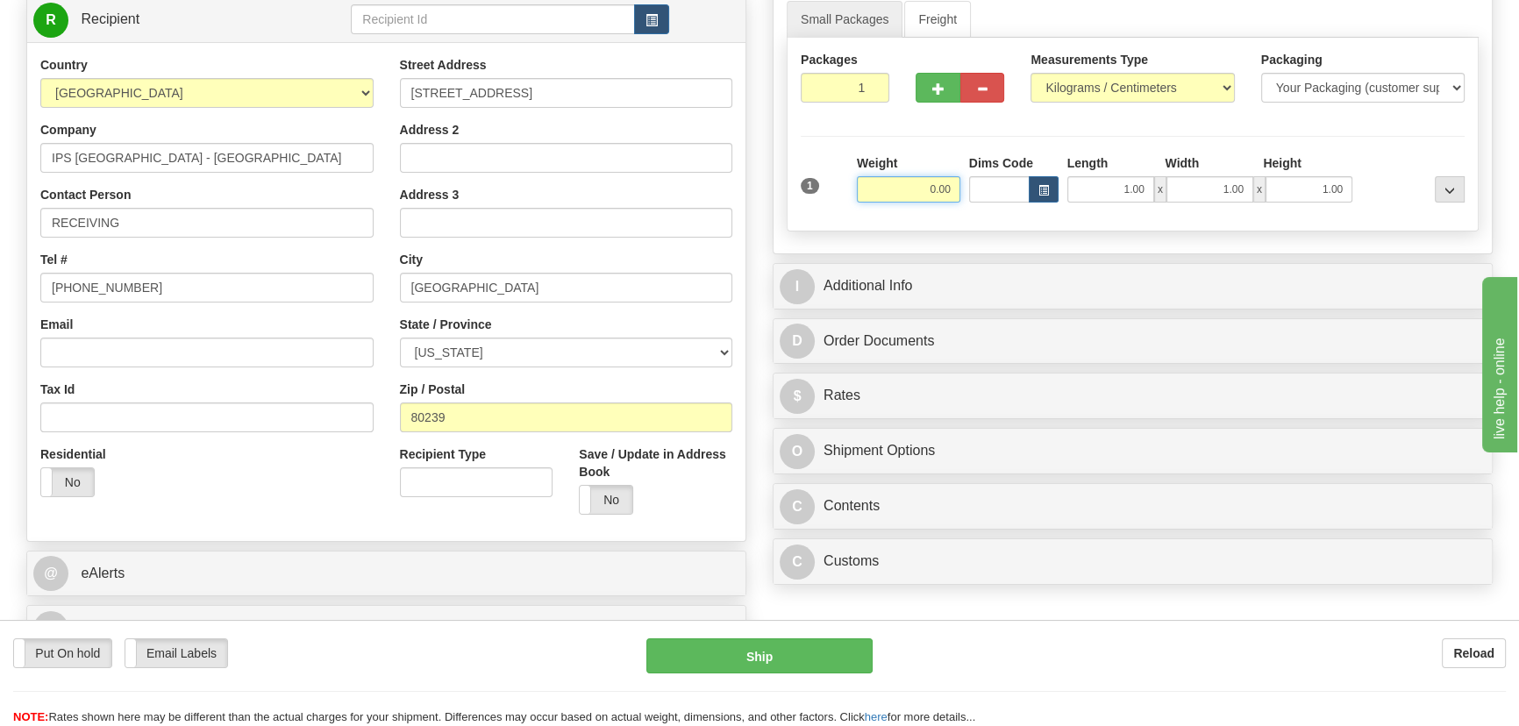
drag, startPoint x: 919, startPoint y: 187, endPoint x: 979, endPoint y: 197, distance: 60.6
click at [975, 197] on div "1 Weight 0.00 Dims Code 1.00" at bounding box center [1133, 185] width 673 height 62
type input "21.00"
click at [1385, 150] on div "Packages 1 1 Measurements Type" at bounding box center [1133, 135] width 692 height 194
click at [1130, 86] on select "Pounds / Inches Kilograms / Centimeters" at bounding box center [1133, 88] width 204 height 30
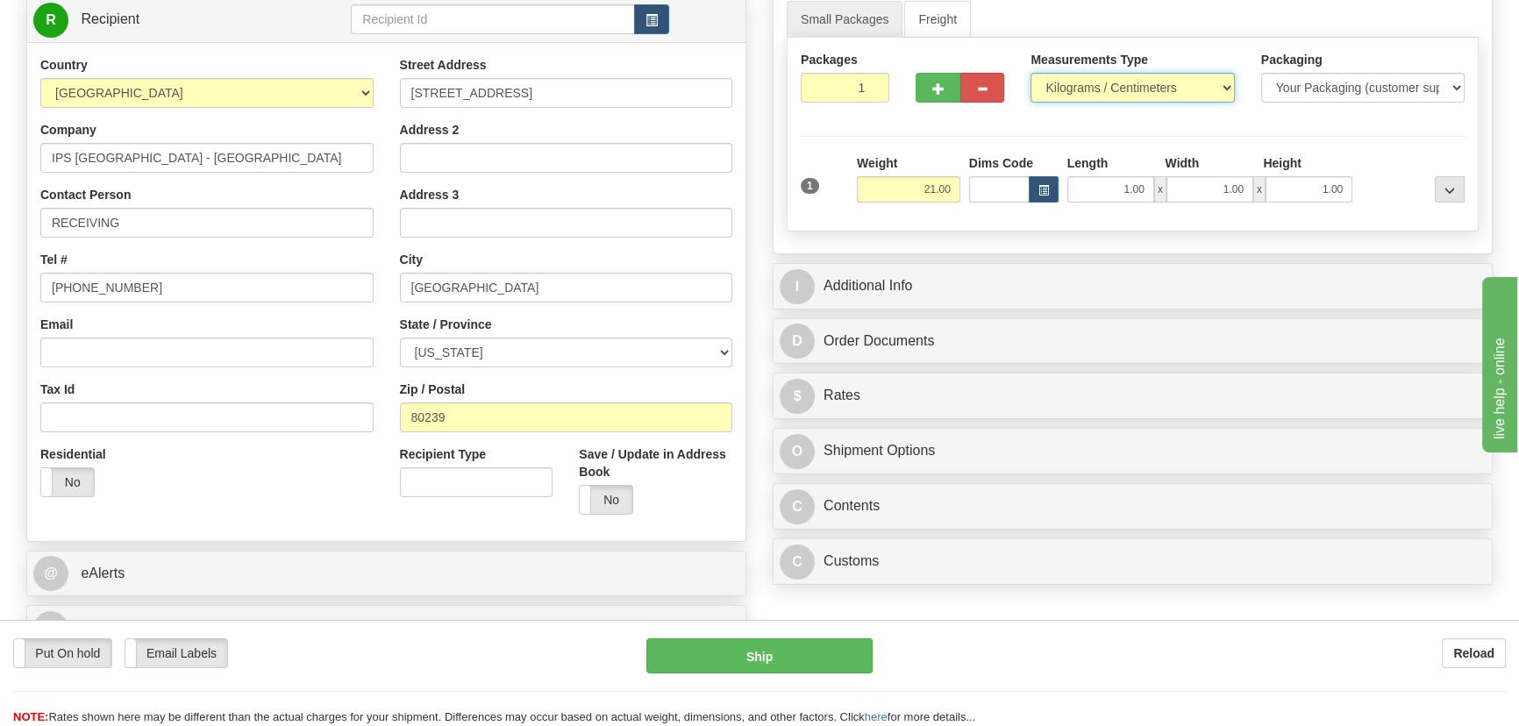
select select "0"
click at [1031, 73] on select "Pounds / Inches Kilograms / Centimeters" at bounding box center [1133, 88] width 204 height 30
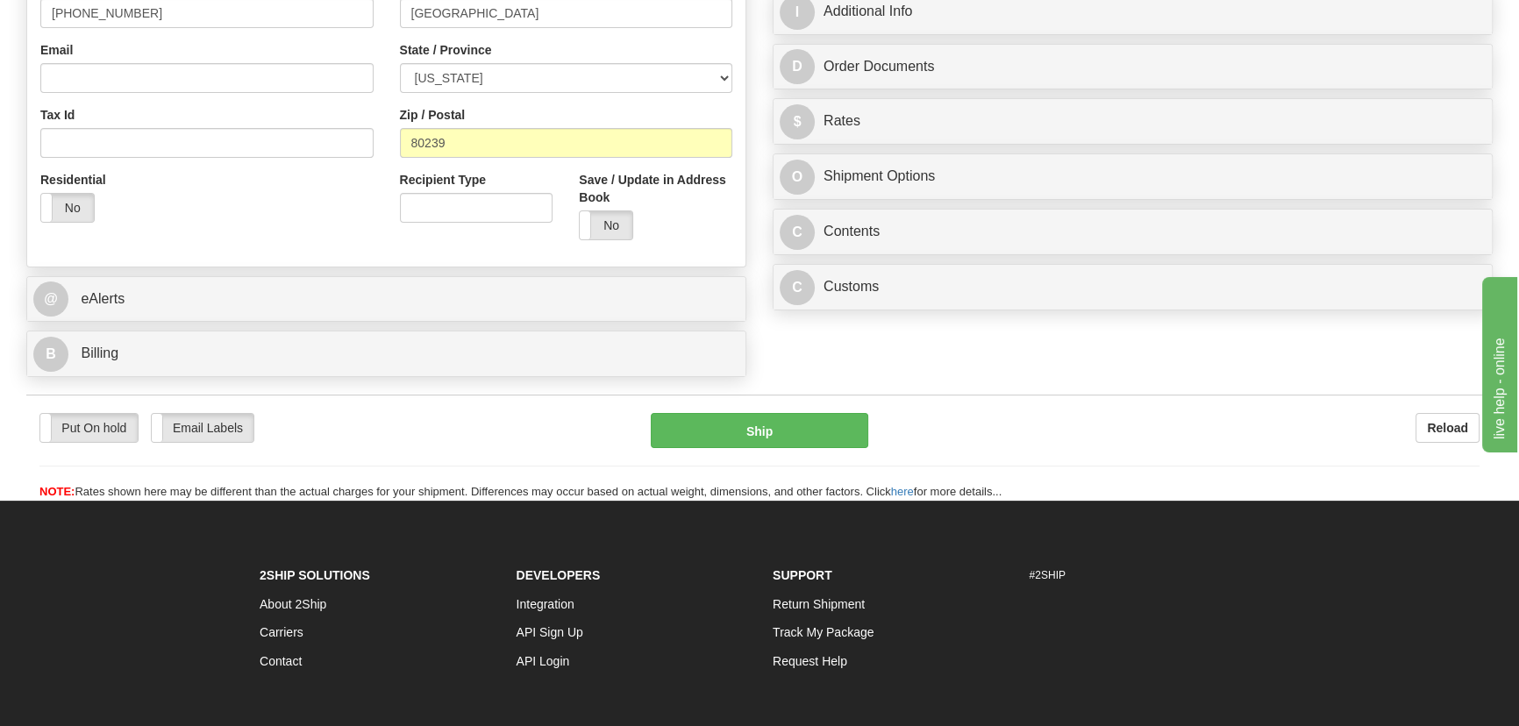
scroll to position [558, 0]
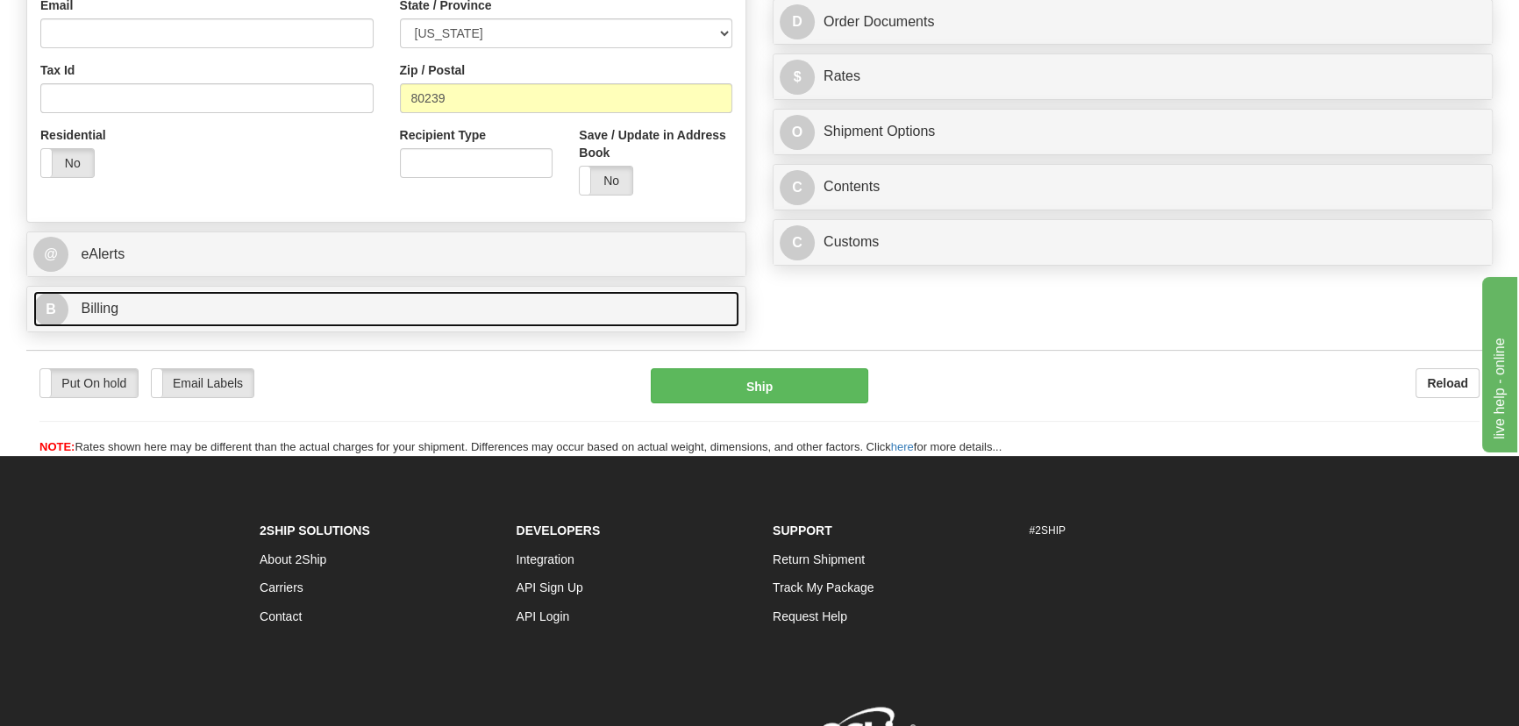
click at [342, 304] on link "B Billing" at bounding box center [386, 309] width 706 height 36
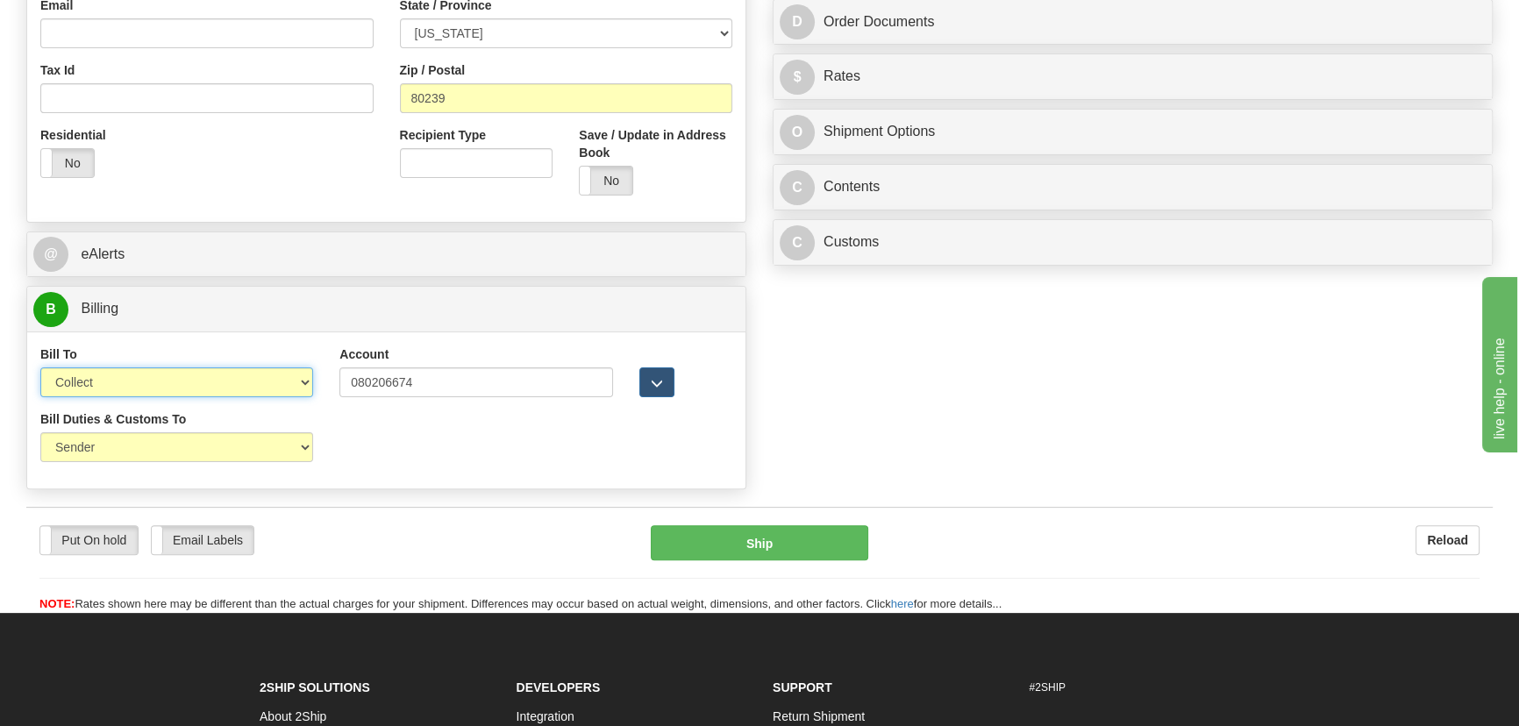
click at [192, 376] on select "Sender Recipient Third Party Collect" at bounding box center [176, 383] width 273 height 30
select select "2"
click at [40, 368] on select "Sender Recipient Third Party Collect" at bounding box center [176, 383] width 273 height 30
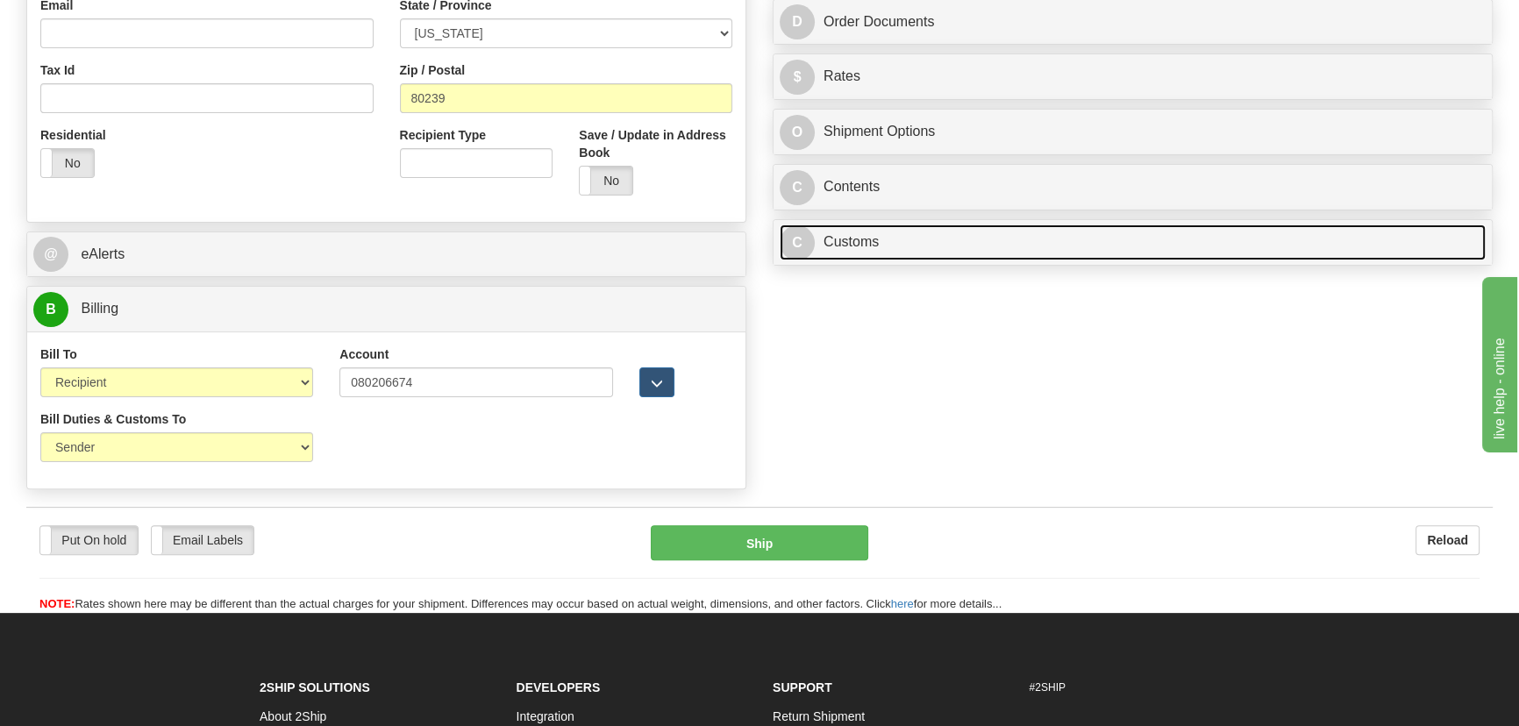
click at [1079, 253] on link "C Customs" at bounding box center [1133, 243] width 706 height 36
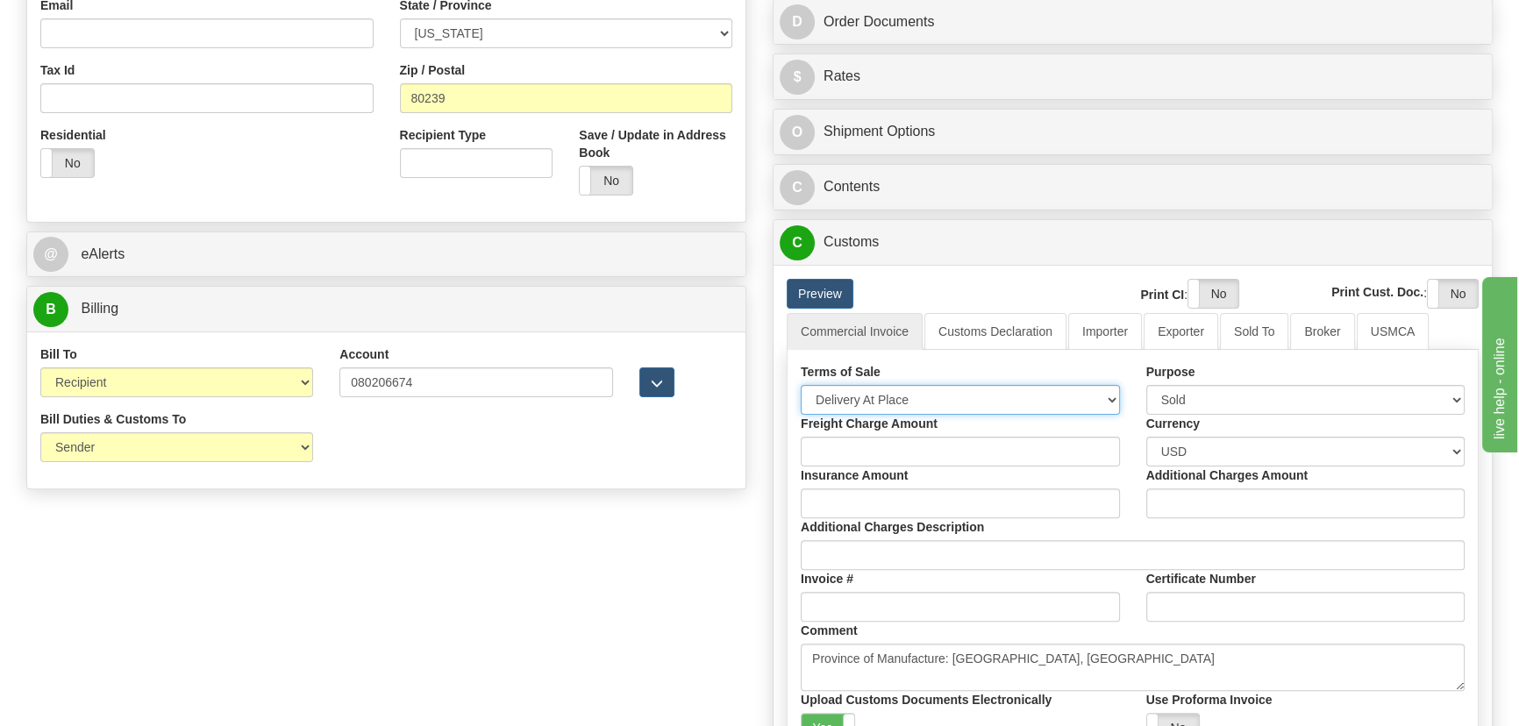
click at [911, 393] on select "Free Carrier Free On Board Ex Works Delivered Duty Unpaid Delivered Duty Paid C…" at bounding box center [960, 400] width 319 height 30
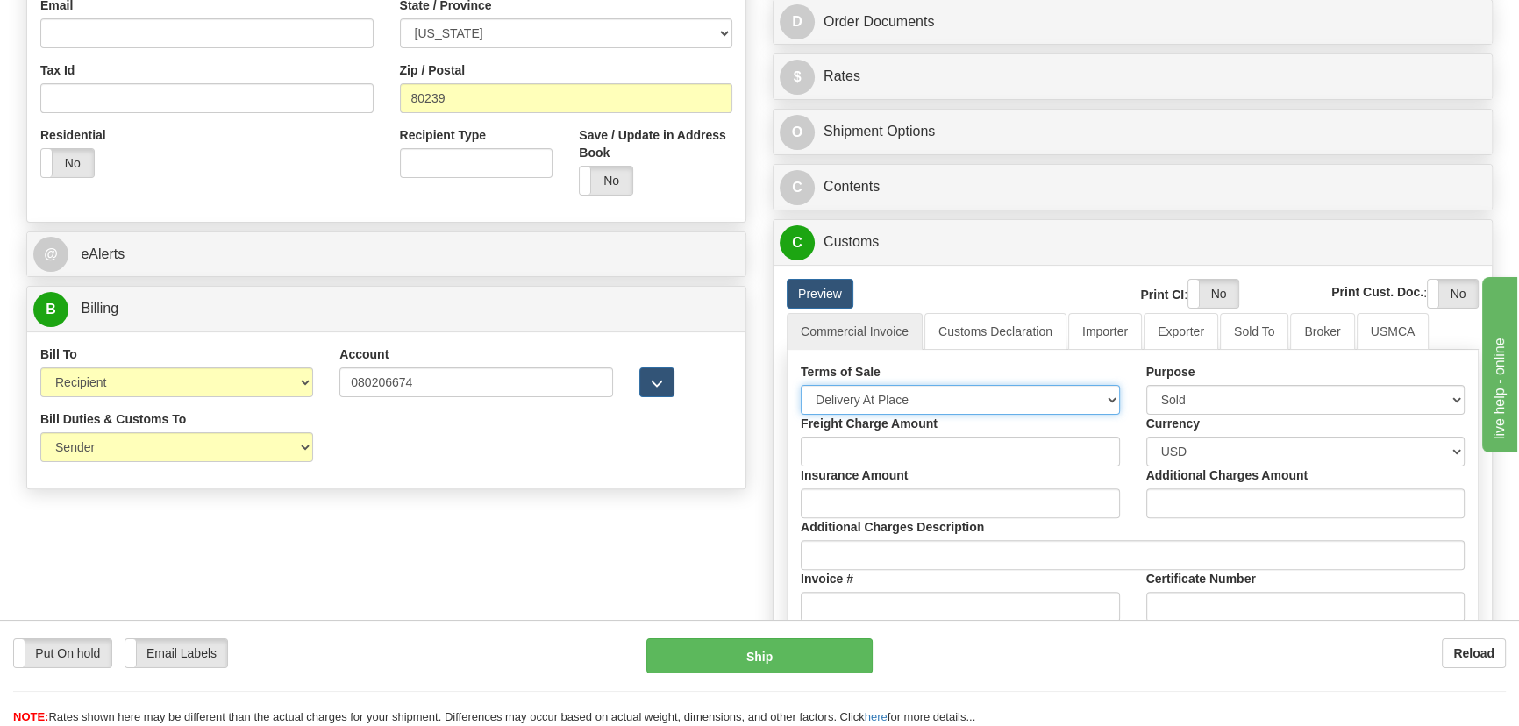
select select "7"
click at [801, 385] on select "Free Carrier Free On Board Ex Works Delivered Duty Unpaid Delivered Duty Paid C…" at bounding box center [960, 400] width 319 height 30
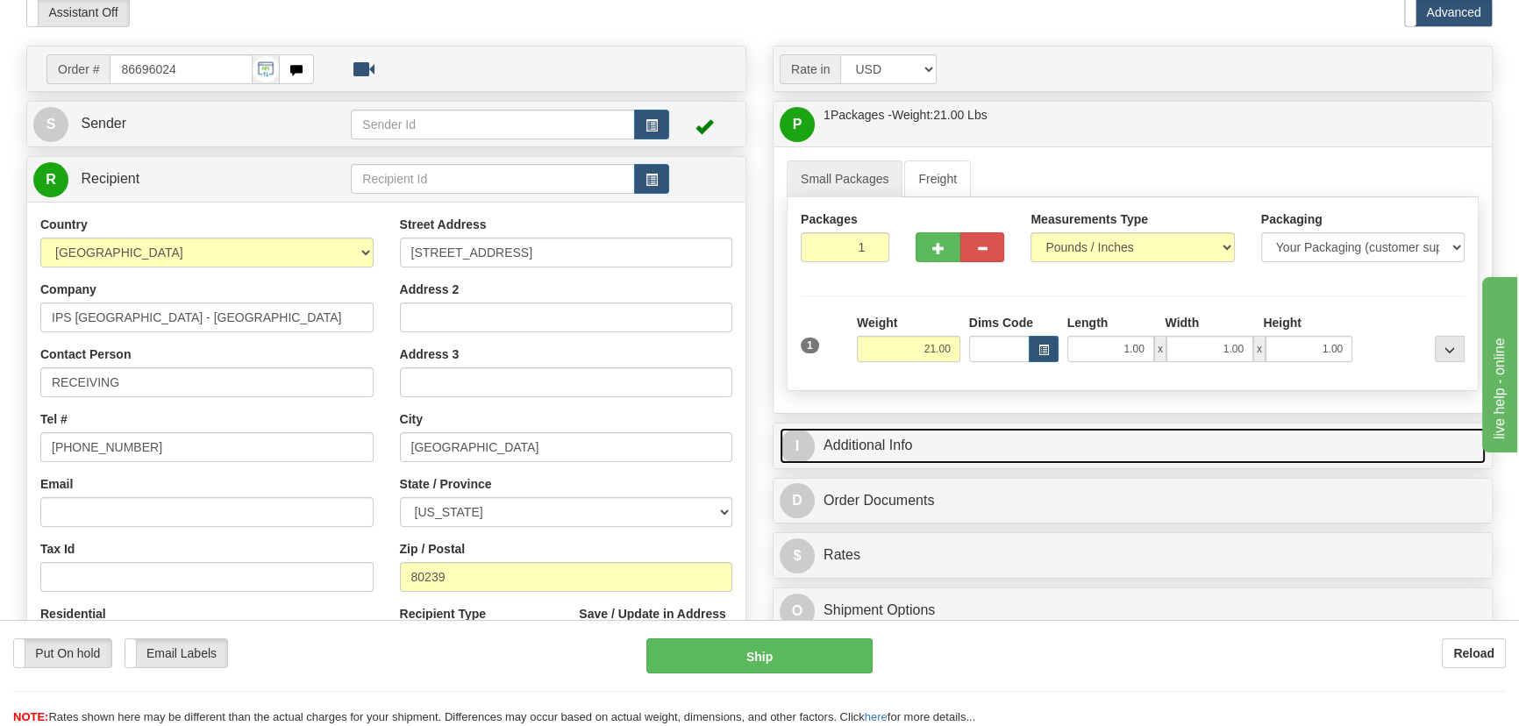
click at [1214, 439] on link "I Additional Info" at bounding box center [1133, 446] width 706 height 36
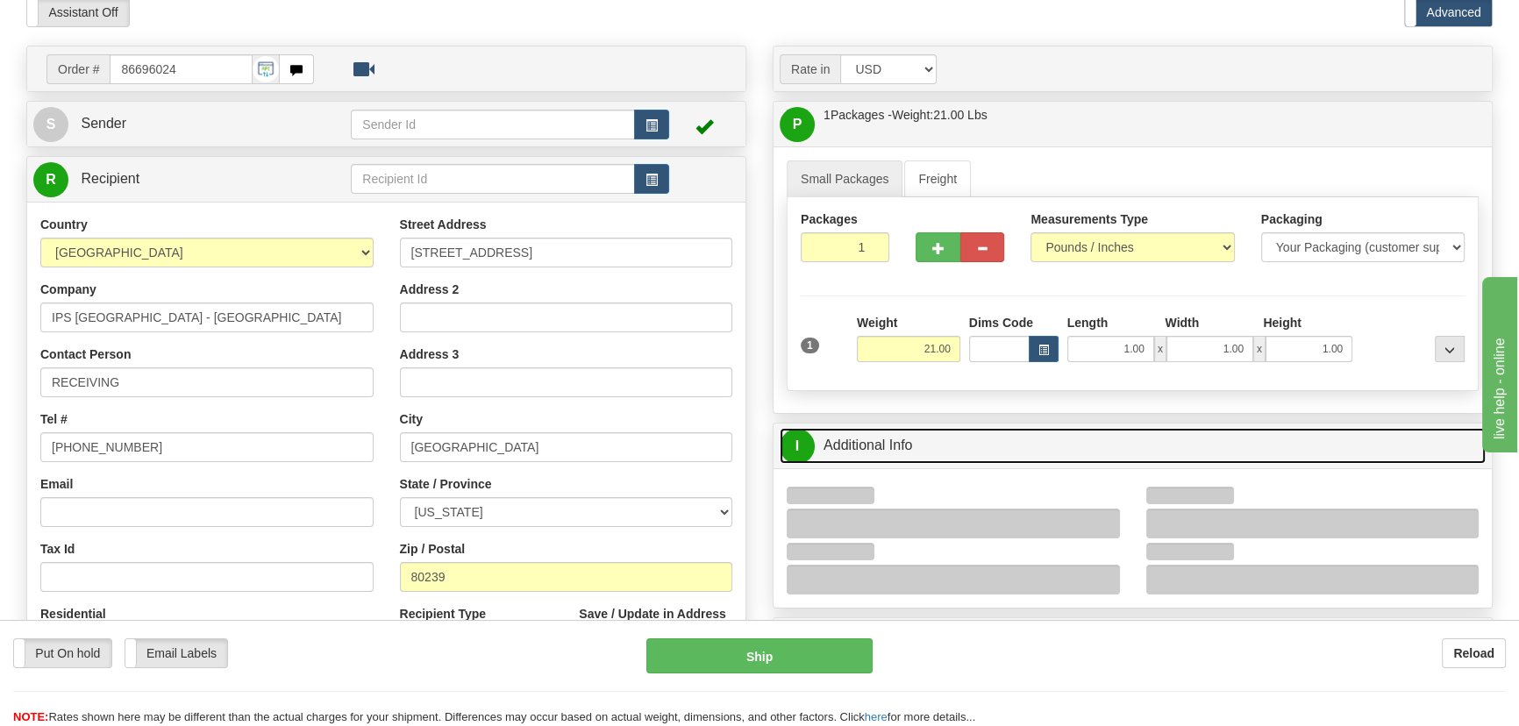
scroll to position [318, 0]
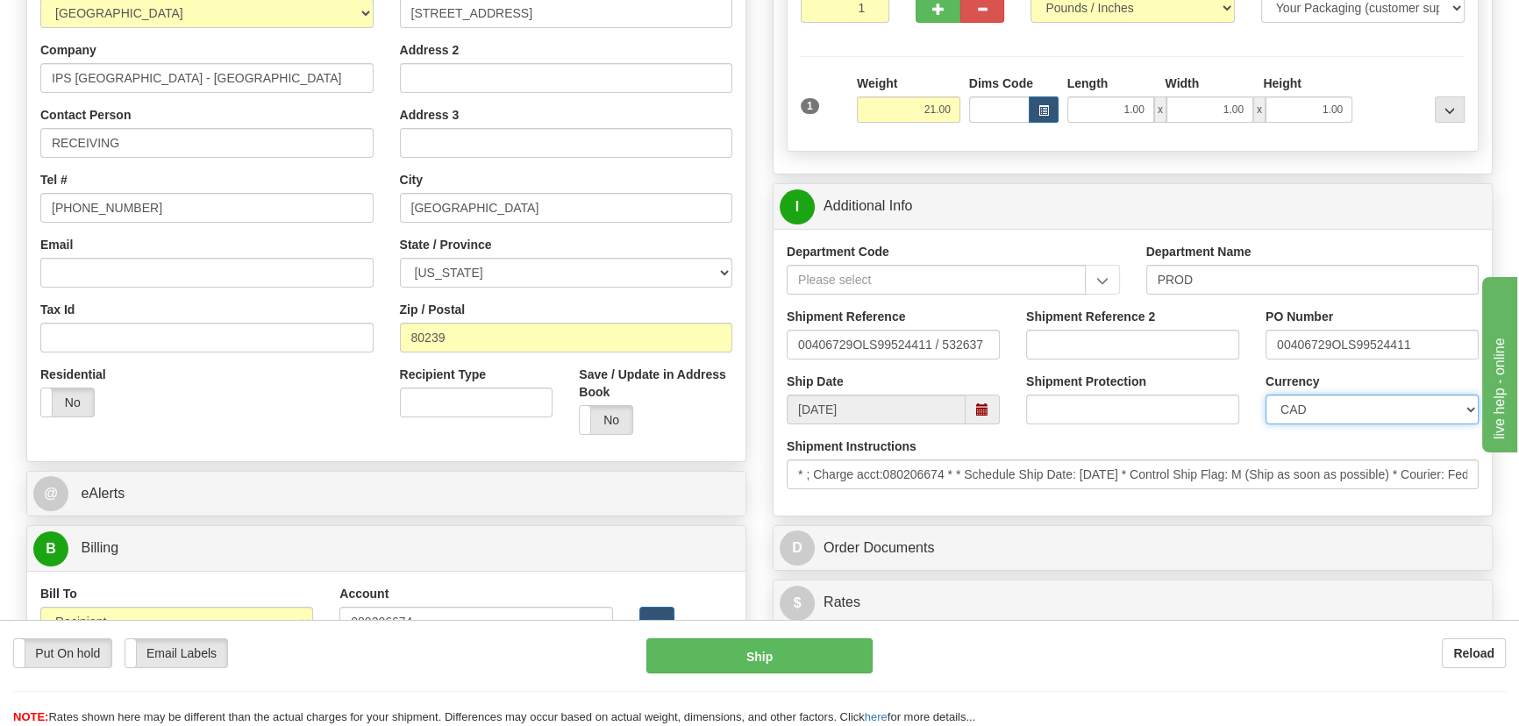
click at [1364, 412] on select "CAD USD EUR ZAR [PERSON_NAME] ARN AUD AUS AWG BBD BFR BGN BHD BMD BND BRC BRL C…" at bounding box center [1372, 410] width 213 height 30
select select "1"
click at [1266, 395] on select "CAD USD EUR ZAR [PERSON_NAME] ARN AUD AUS AWG BBD BFR BGN BHD BMD BND BRC BRL C…" at bounding box center [1372, 410] width 213 height 30
click at [1084, 339] on input "Shipment Reference 2" at bounding box center [1132, 345] width 213 height 30
drag, startPoint x: 1190, startPoint y: 352, endPoint x: 896, endPoint y: 344, distance: 294.9
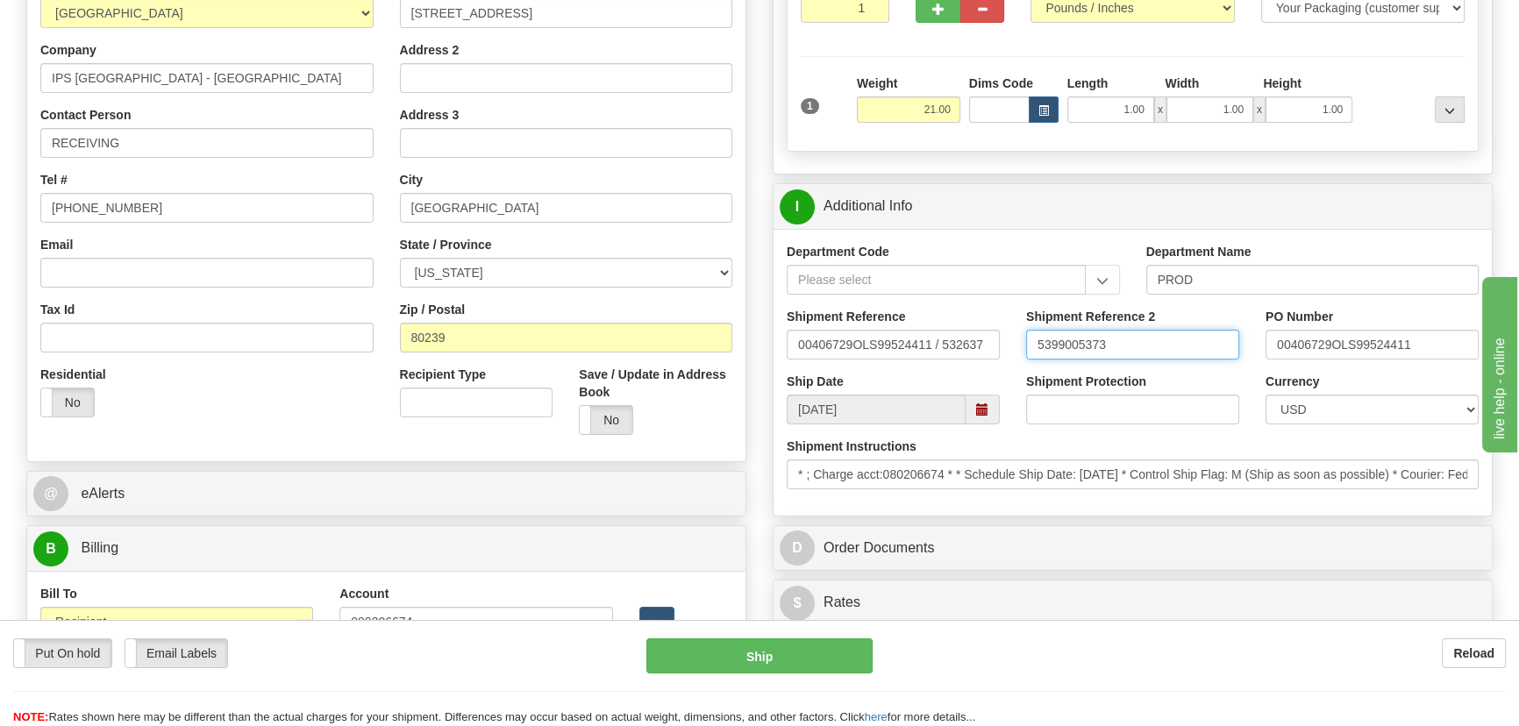
click at [896, 344] on div "Shipment Reference 00406729OLS99524411 / 532637 Shipment Reference 2 5399005373…" at bounding box center [1133, 340] width 718 height 65
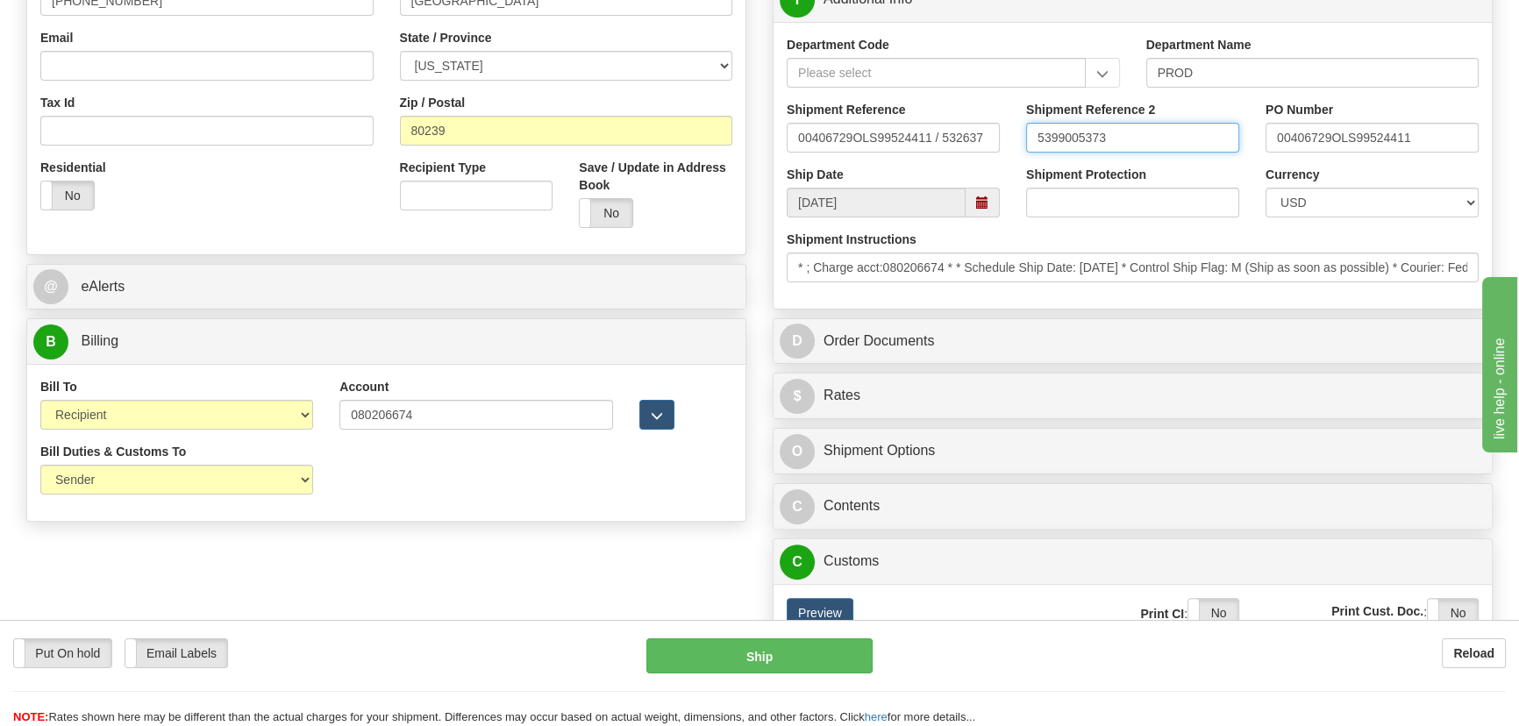
scroll to position [558, 0]
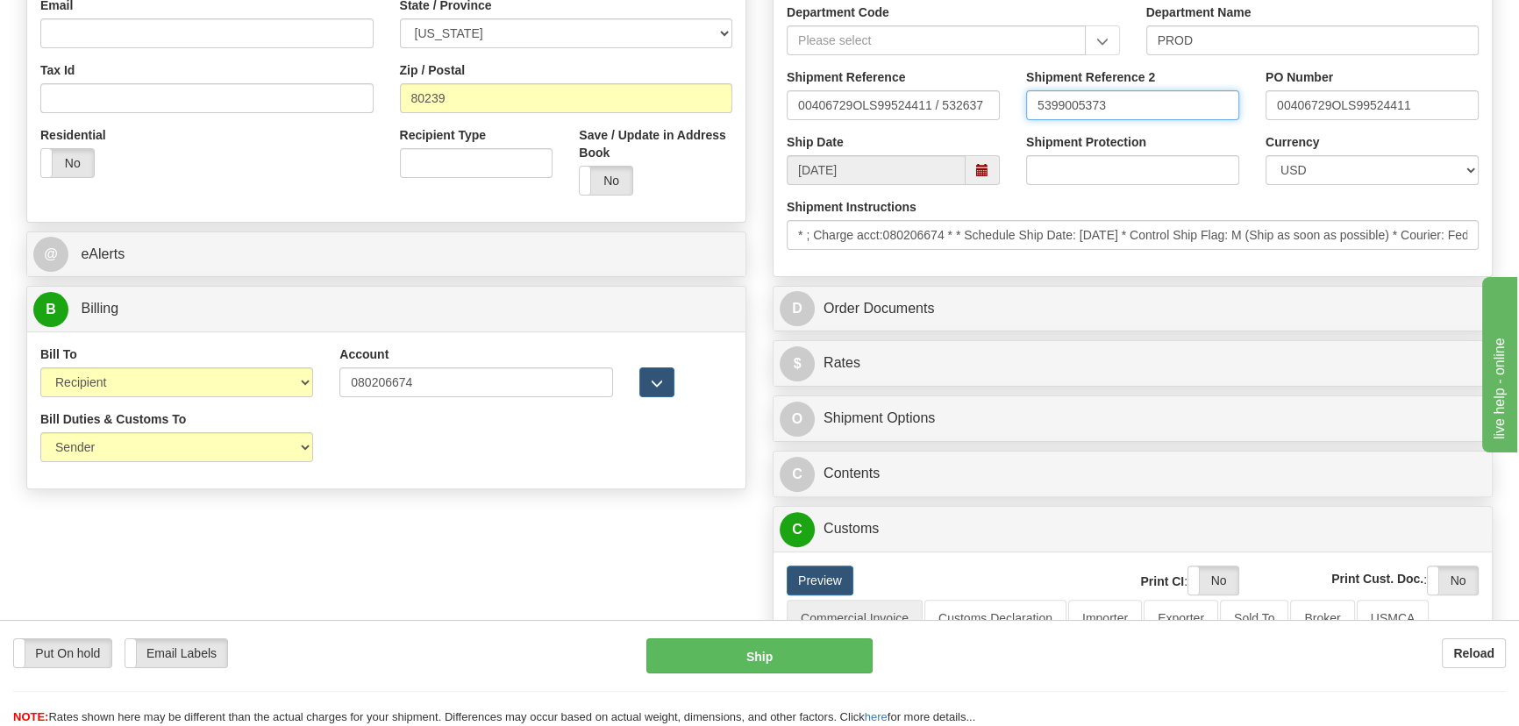
type input "5399005373"
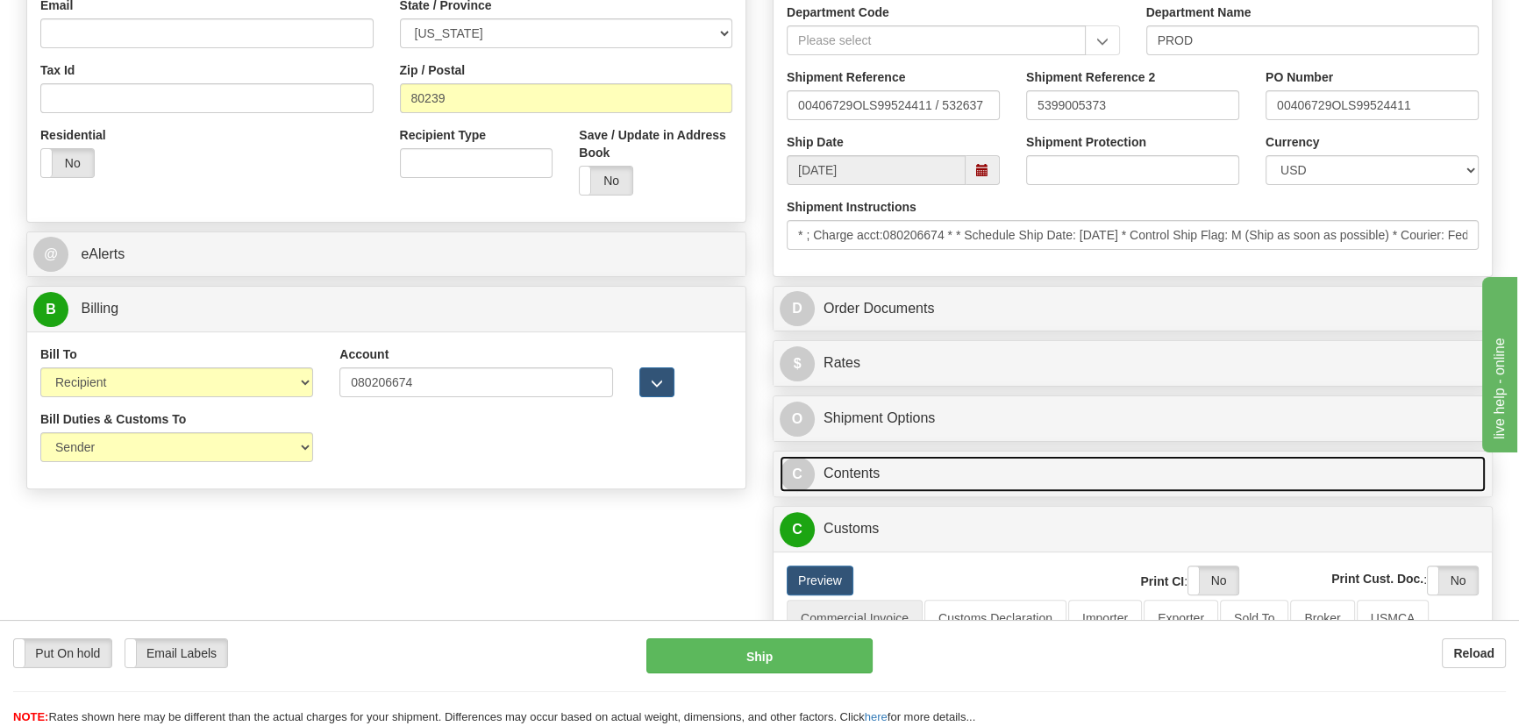
click at [1246, 477] on link "C Contents" at bounding box center [1133, 474] width 706 height 36
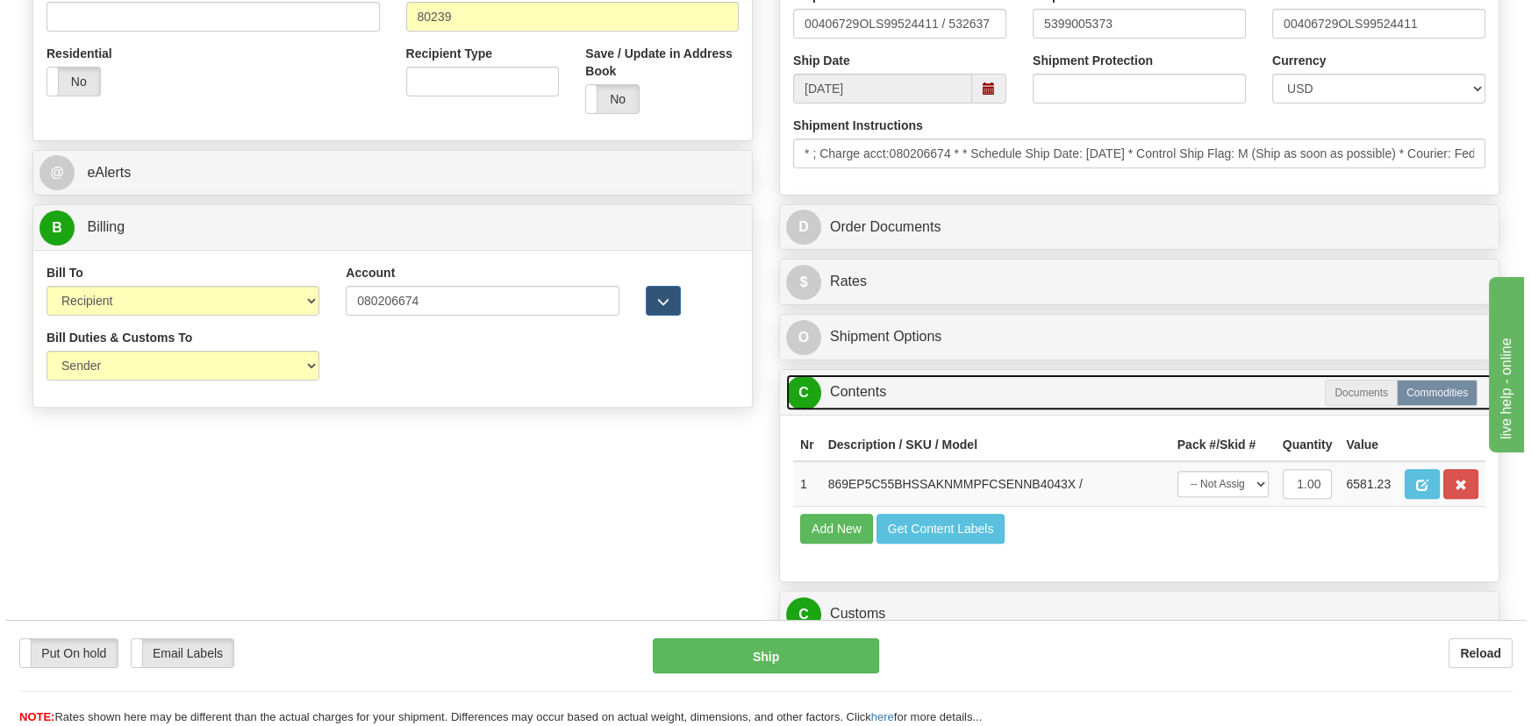
scroll to position [718, 0]
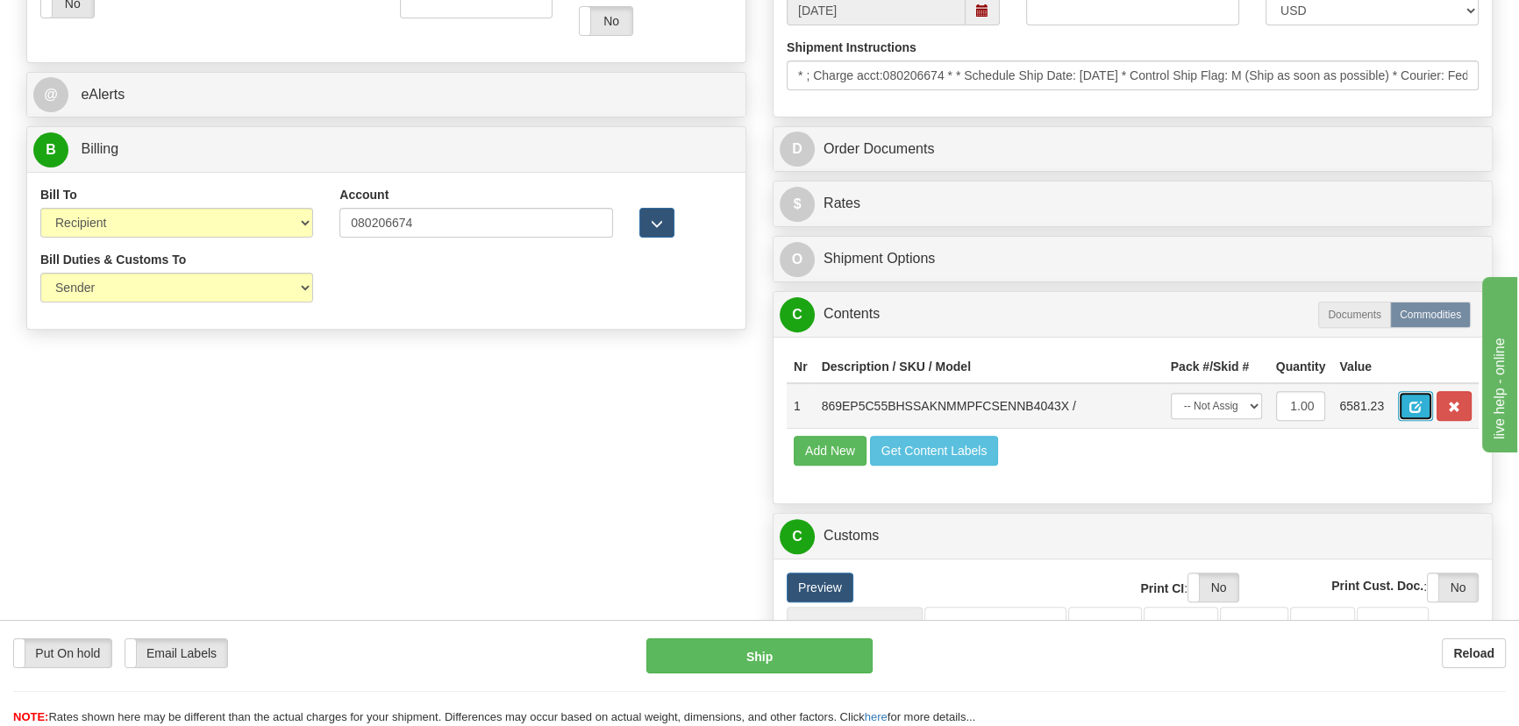
click at [1421, 406] on span "button" at bounding box center [1416, 407] width 12 height 11
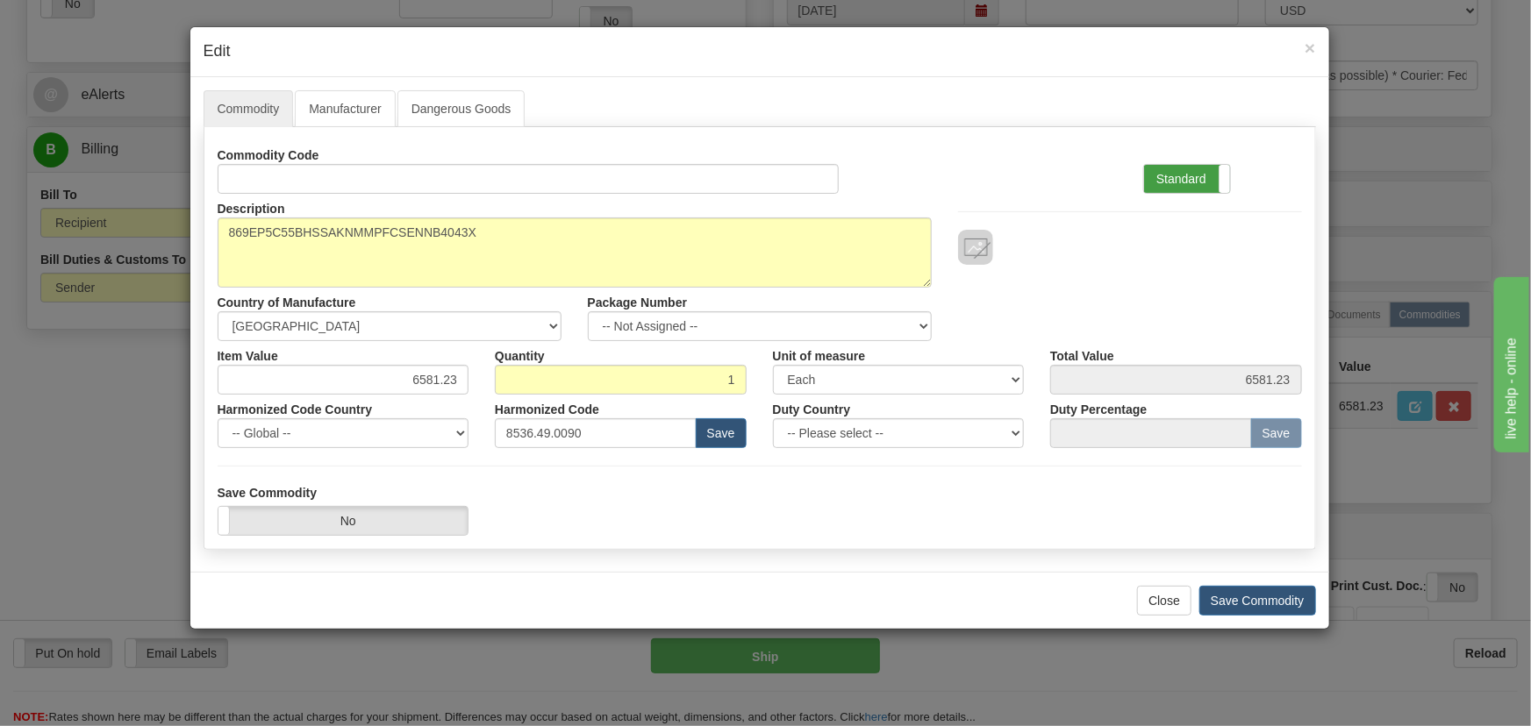
click at [1212, 180] on label "Standard" at bounding box center [1187, 179] width 86 height 28
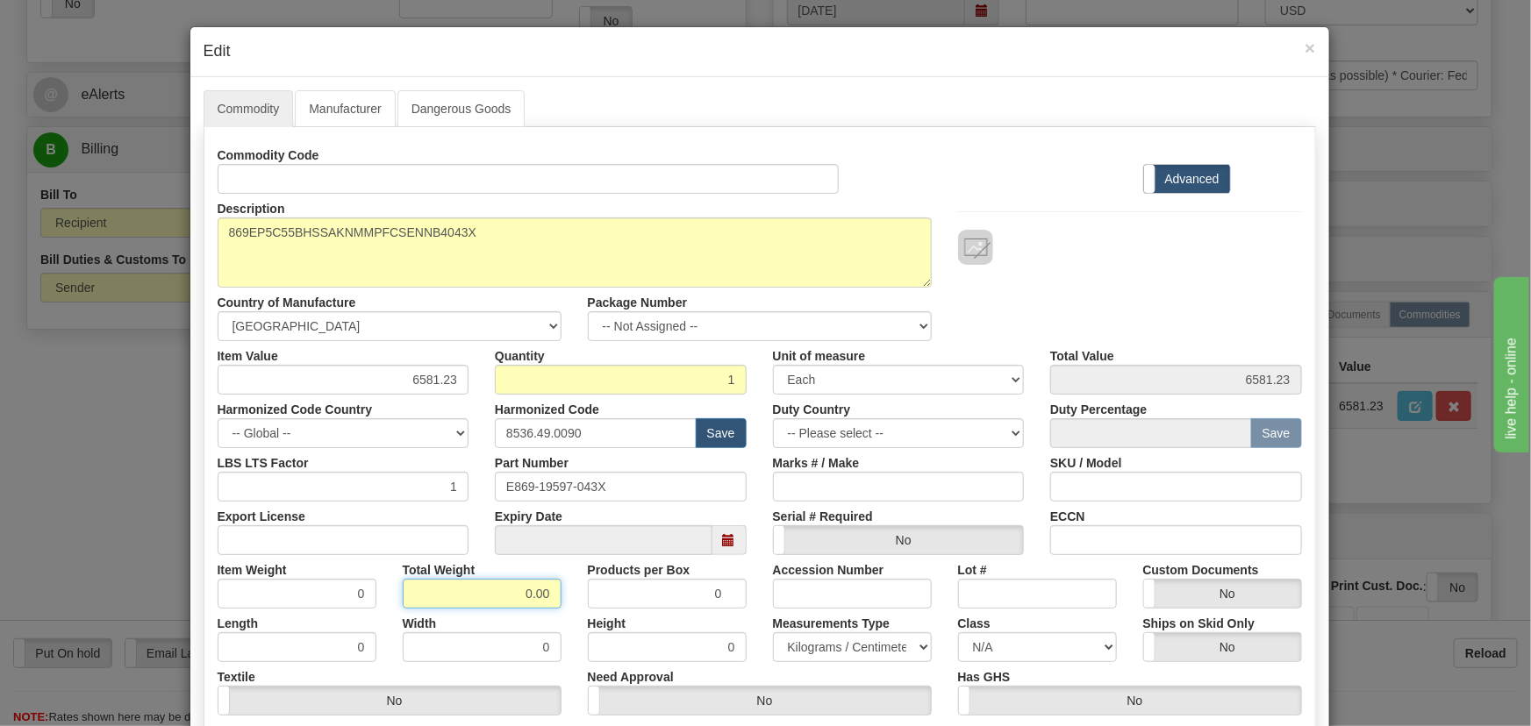
drag, startPoint x: 583, startPoint y: 605, endPoint x: 618, endPoint y: 618, distance: 37.5
click at [598, 611] on div "Commodity Code Standard Advanced Description 869EP5C55BHSSAKNMMPFCSENNB4043X Co…" at bounding box center [760, 454] width 1084 height 629
type input "1"
type input "1.0000"
drag, startPoint x: 405, startPoint y: 378, endPoint x: 502, endPoint y: 407, distance: 100.7
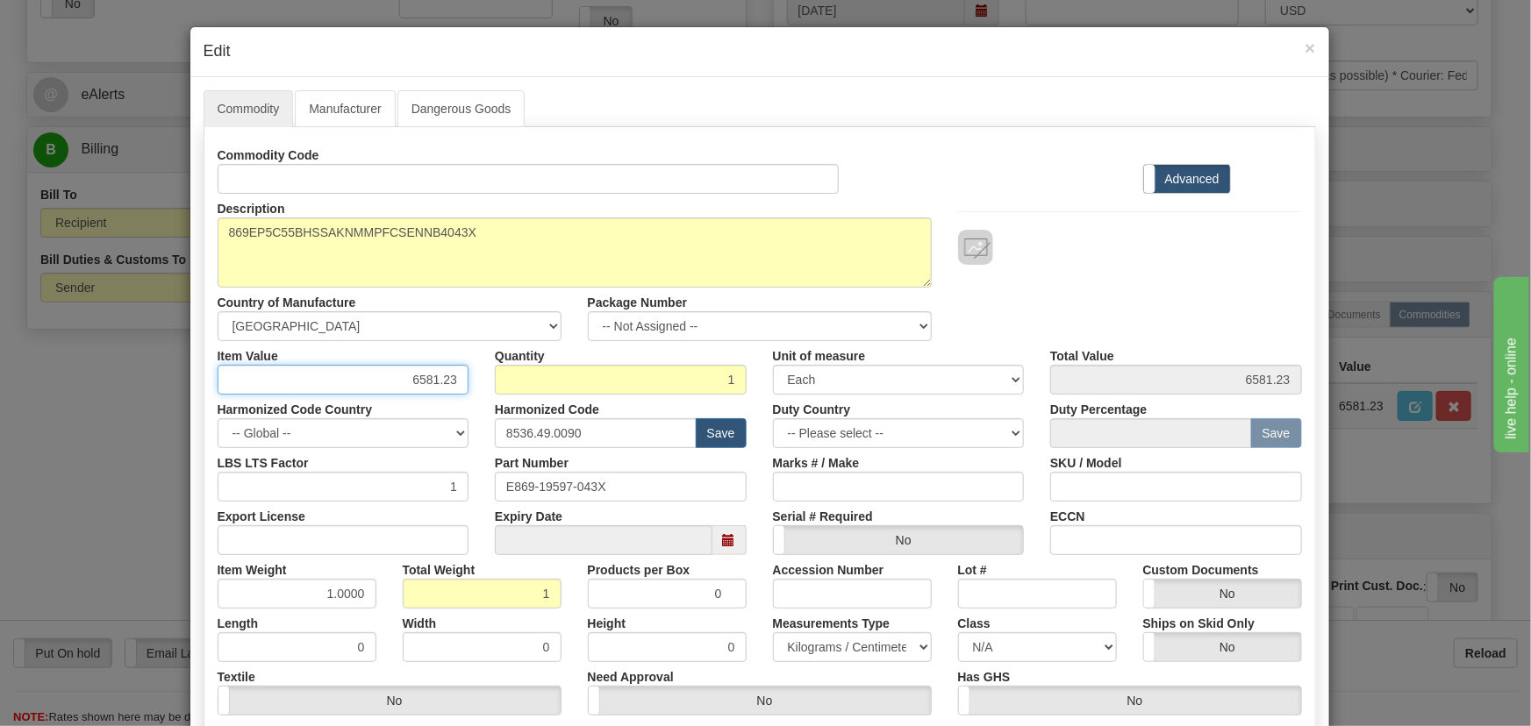
click at [489, 397] on div "Commodity Code Standard Advanced Description 869EP5C55BHSSAKNMMPFCSENNB4043X Co…" at bounding box center [760, 454] width 1084 height 629
paste input "4.097,14"
type input "4097.14"
click at [1118, 289] on div "Description 869EP5C55BHSSAKNMMPFCSENNB4043X Country of Manufacture -- Unknown -…" at bounding box center [759, 267] width 1111 height 147
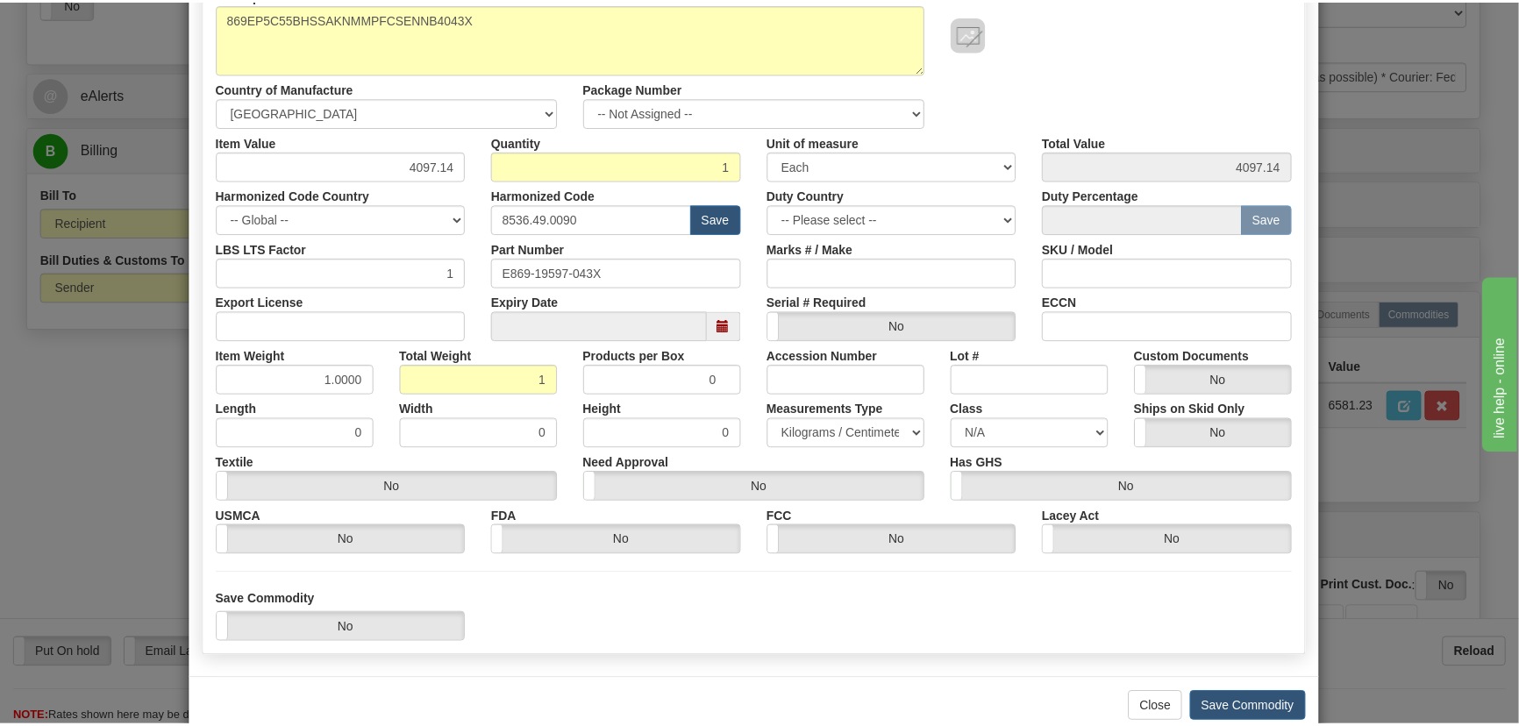
scroll to position [249, 0]
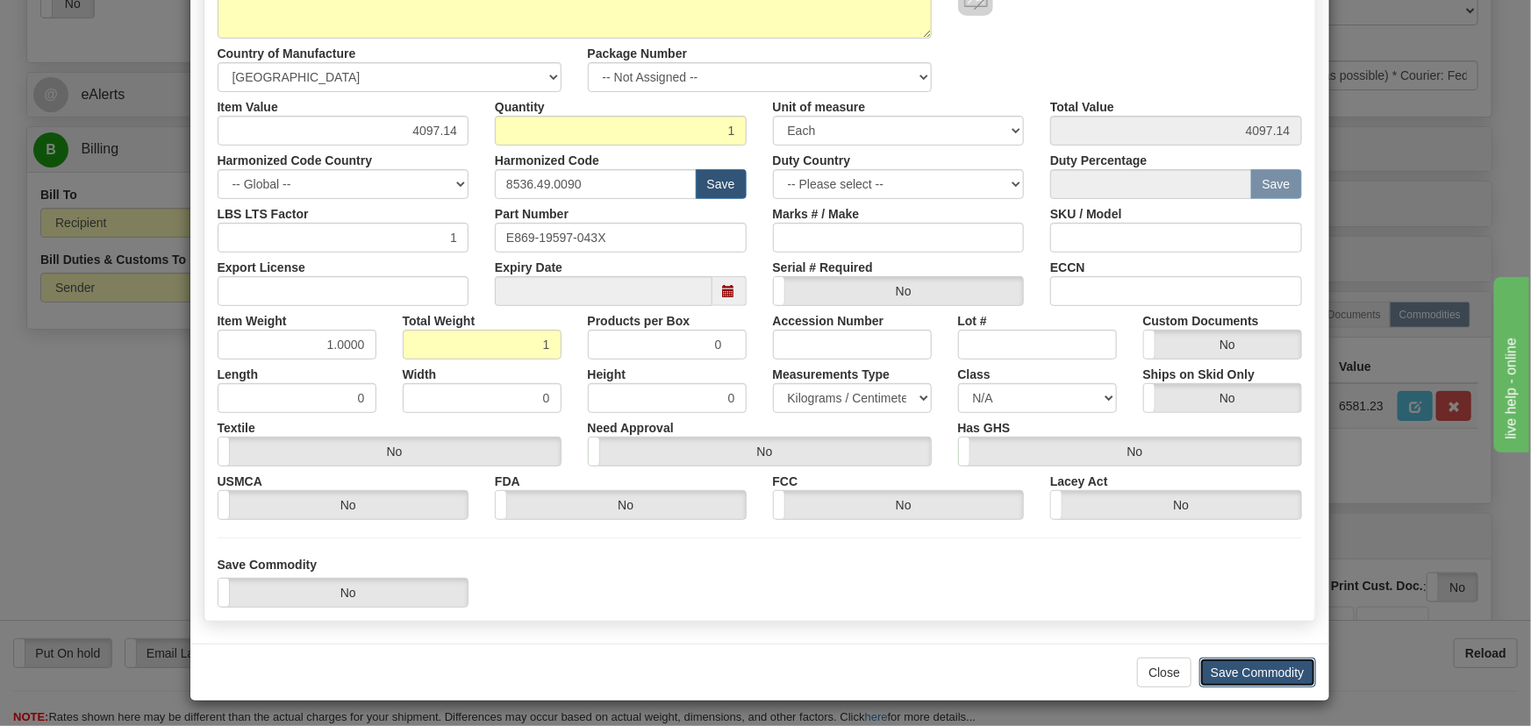
click at [1260, 678] on button "Save Commodity" at bounding box center [1257, 673] width 117 height 30
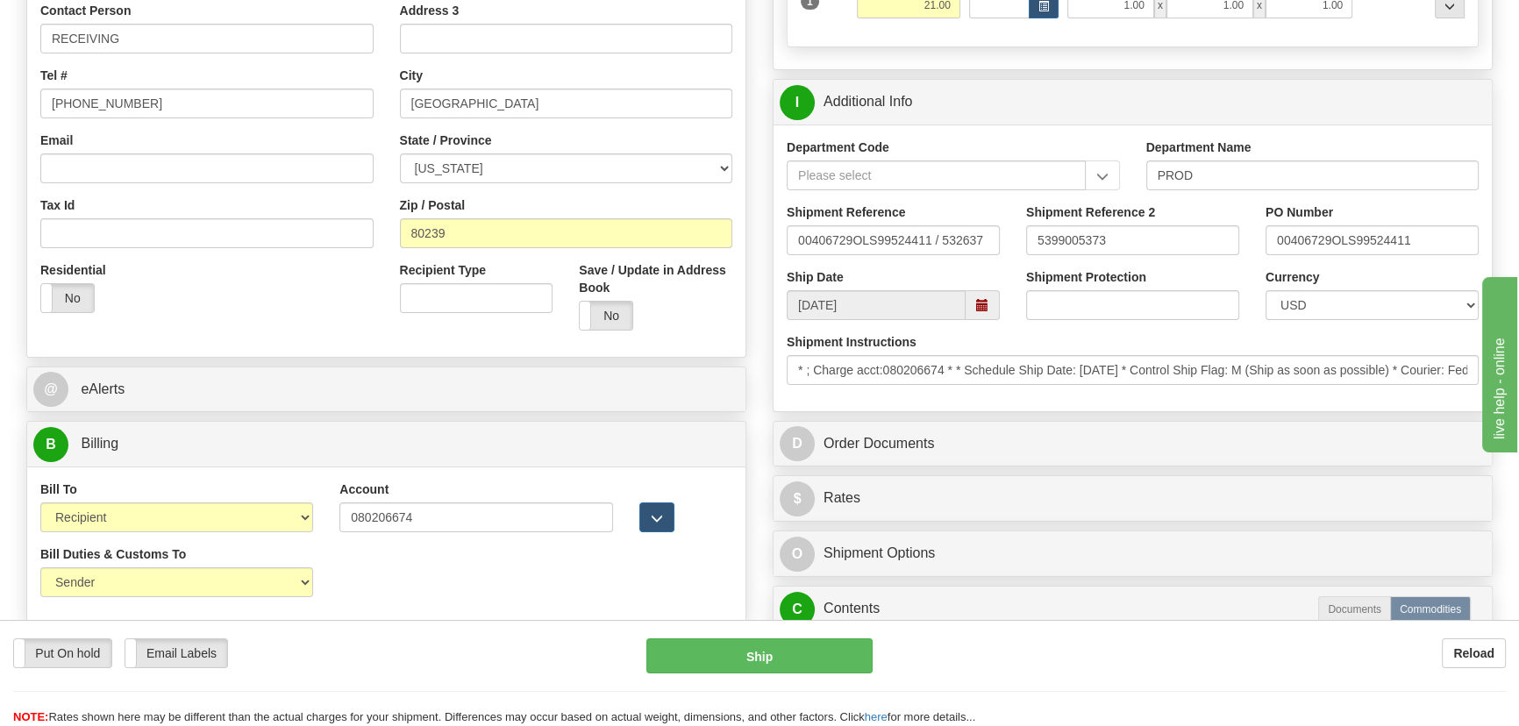
scroll to position [398, 0]
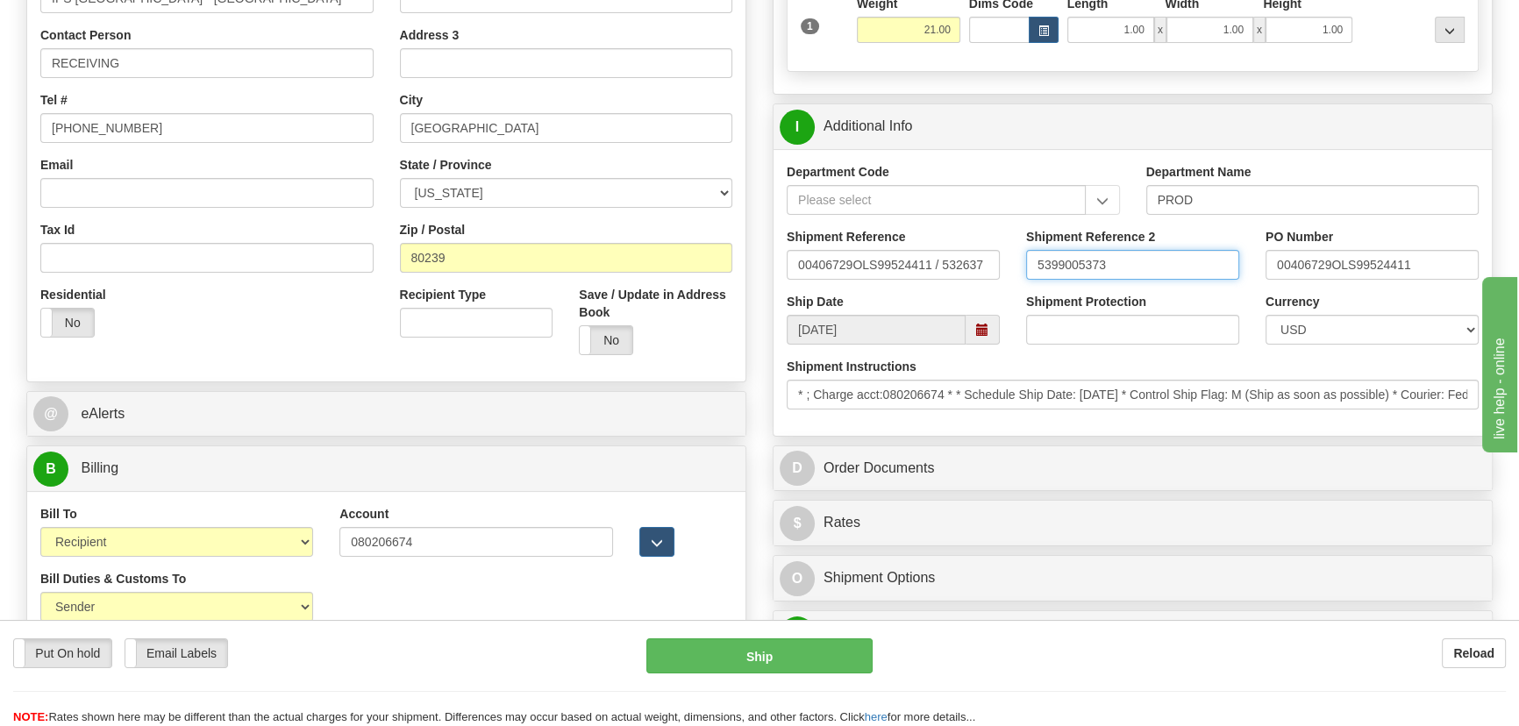
drag, startPoint x: 1147, startPoint y: 254, endPoint x: 890, endPoint y: 246, distance: 257.2
click at [890, 246] on div "Shipment Reference 00406729OLS99524411 / 532637 Shipment Reference 2 5399005373…" at bounding box center [1133, 260] width 718 height 65
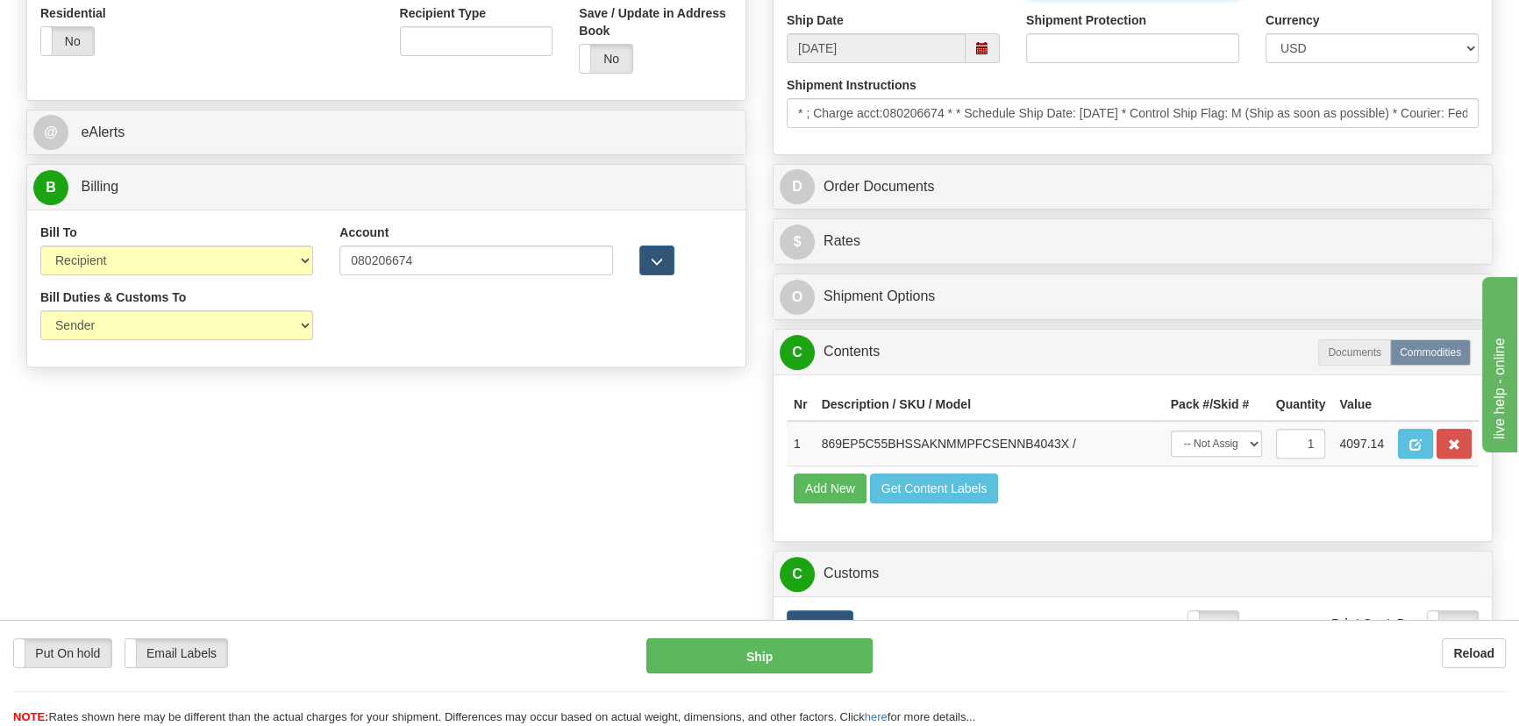
scroll to position [718, 0]
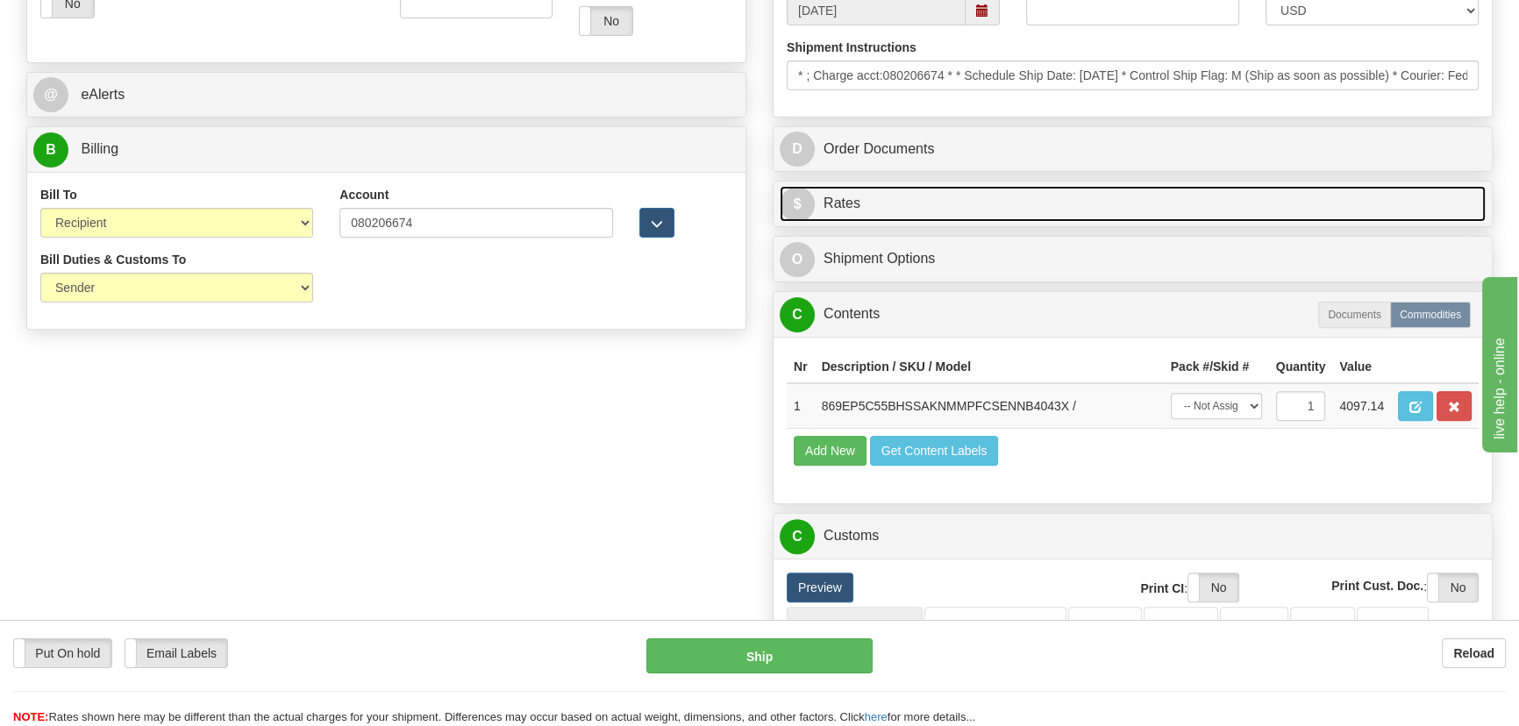
click at [1192, 210] on link "$ Rates" at bounding box center [1133, 204] width 706 height 36
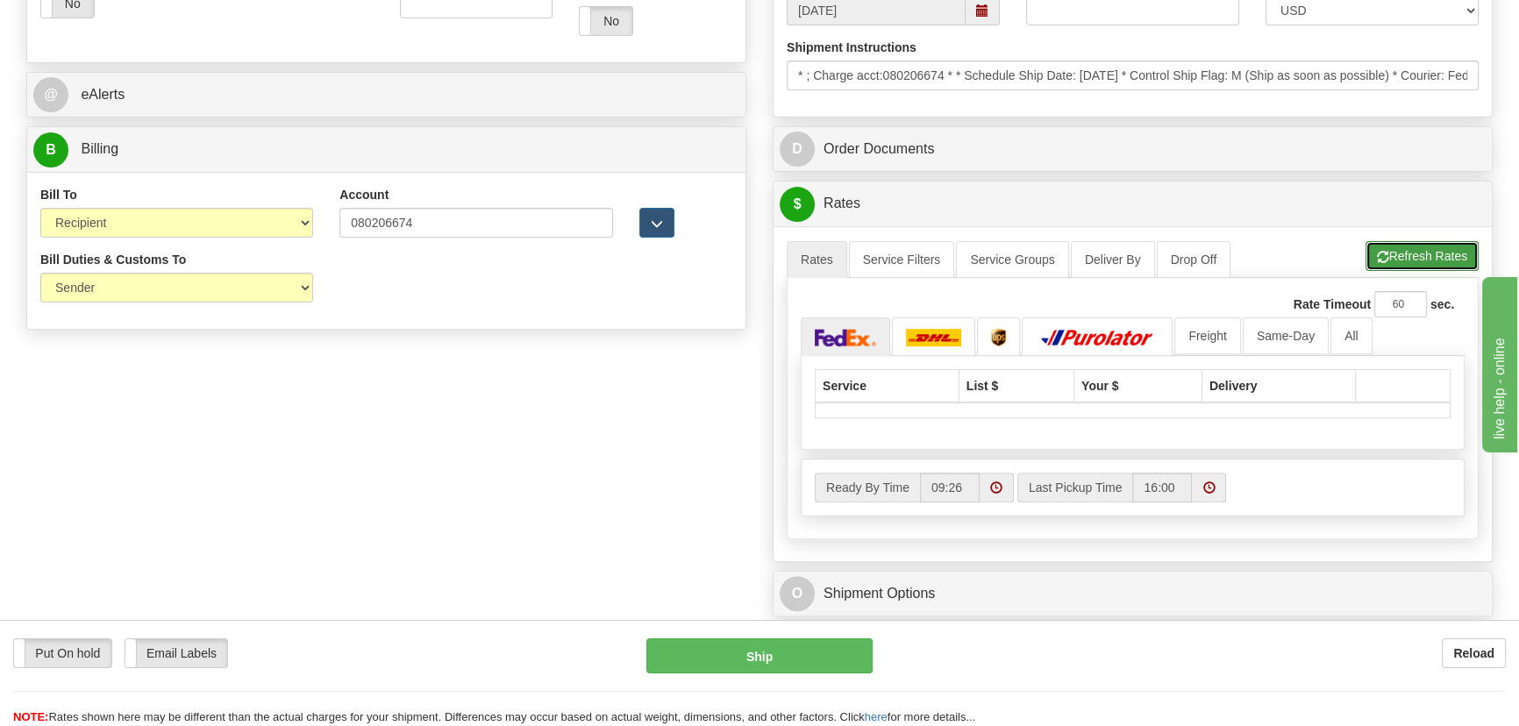
click at [1390, 257] on button "Refresh Rates" at bounding box center [1422, 256] width 113 height 30
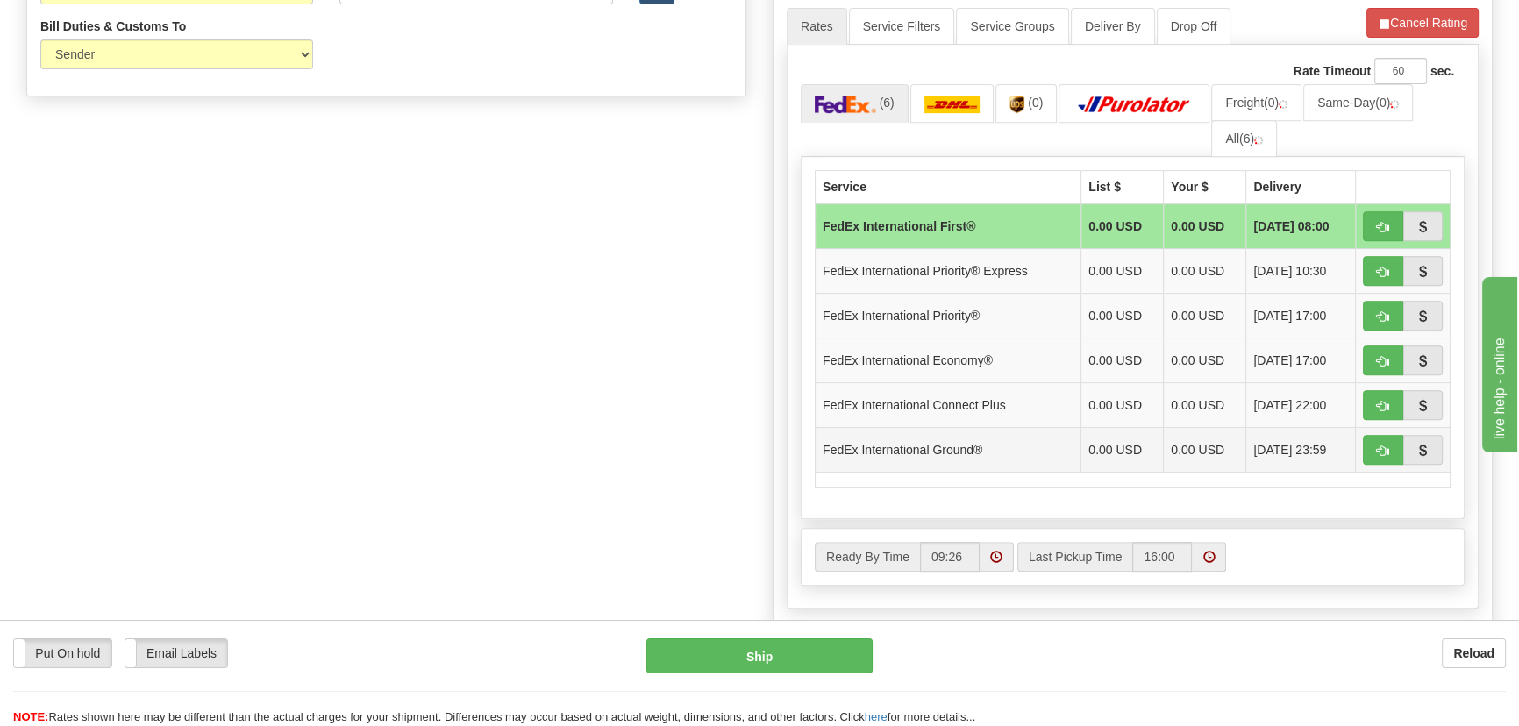
scroll to position [956, 0]
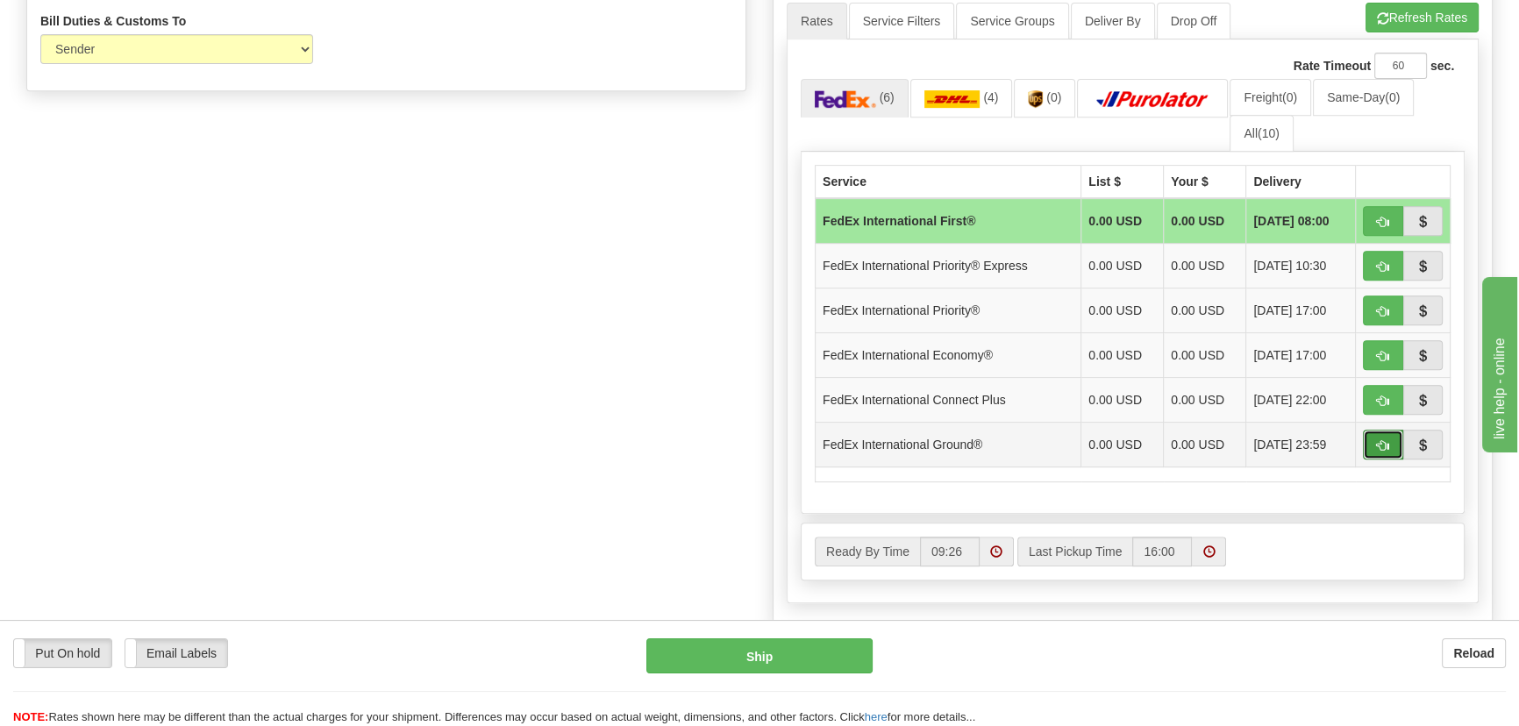
click at [1383, 444] on span "button" at bounding box center [1383, 445] width 12 height 11
type input "92"
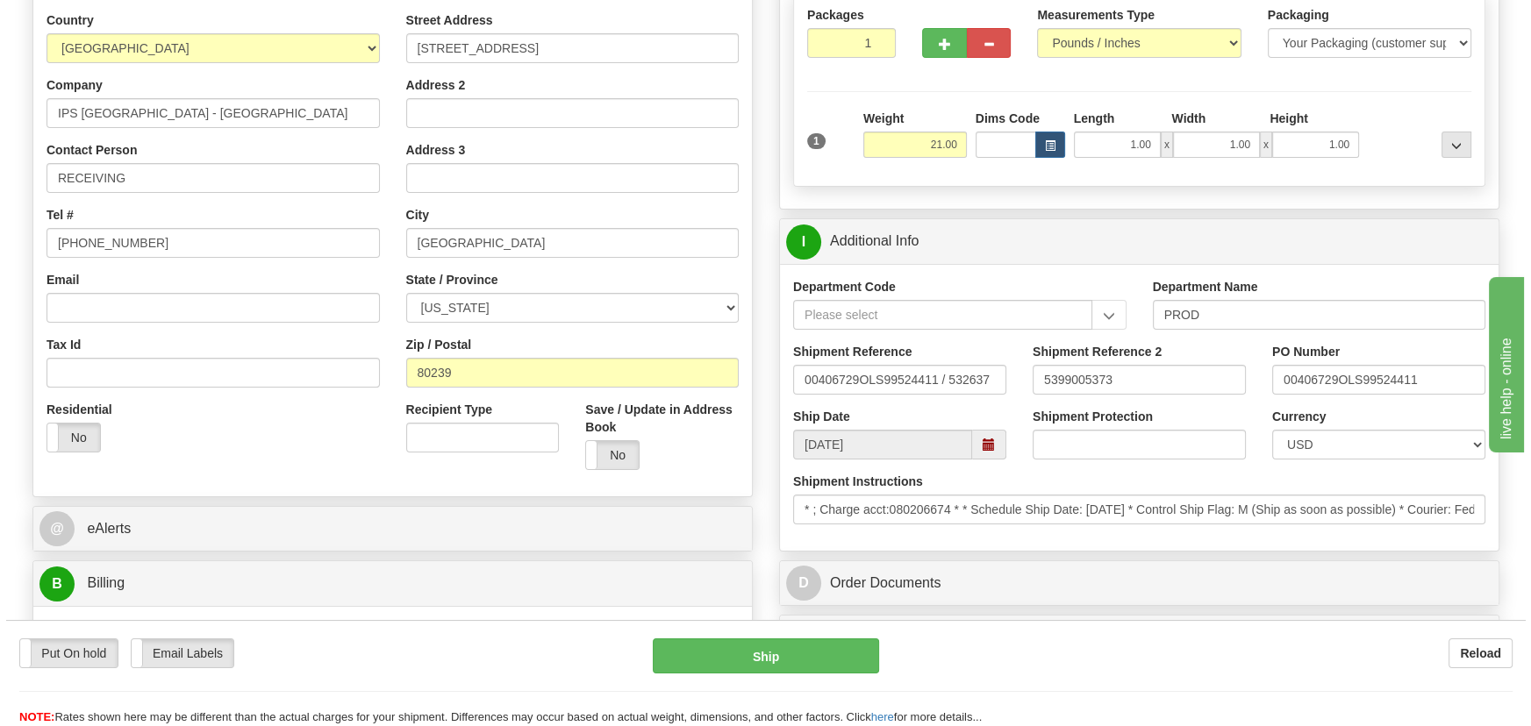
scroll to position [159, 0]
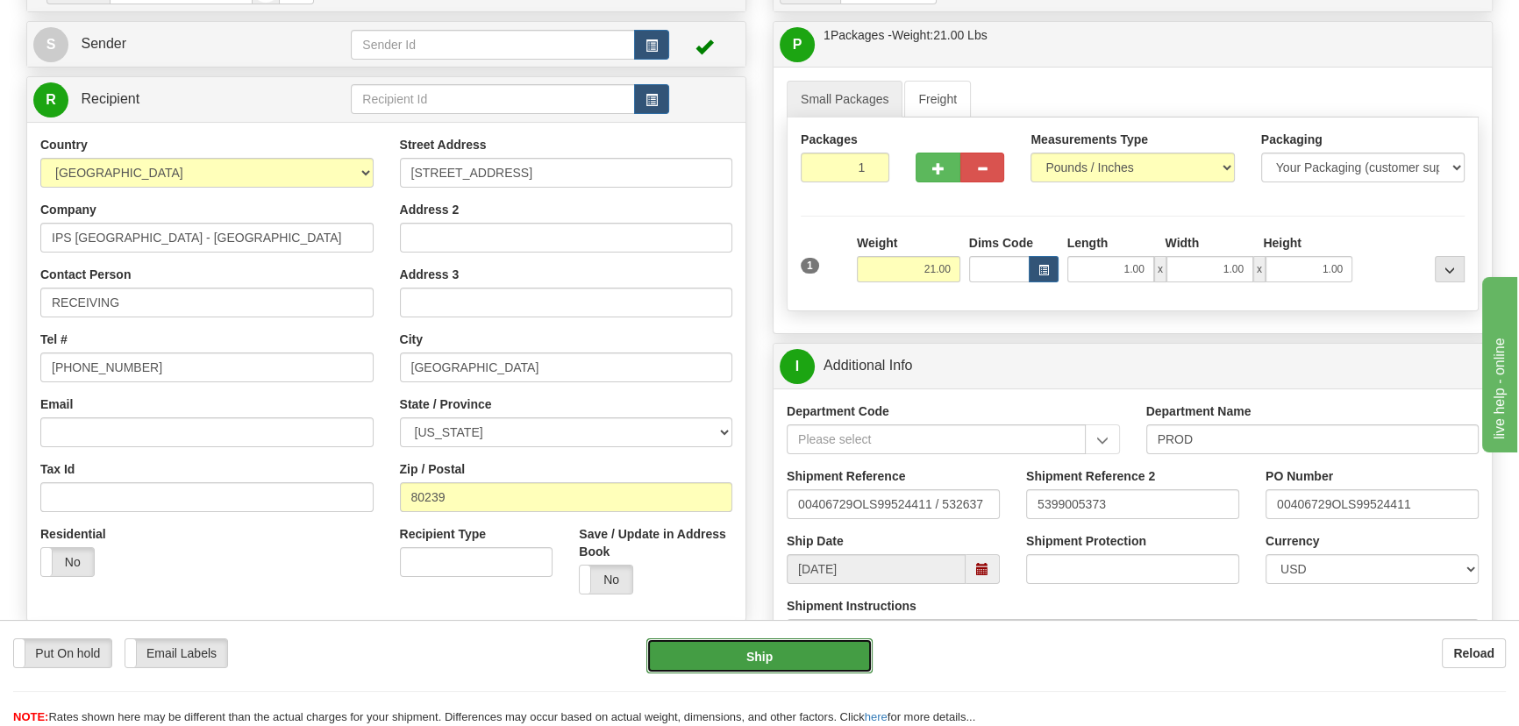
click at [791, 658] on button "Ship" at bounding box center [760, 656] width 227 height 35
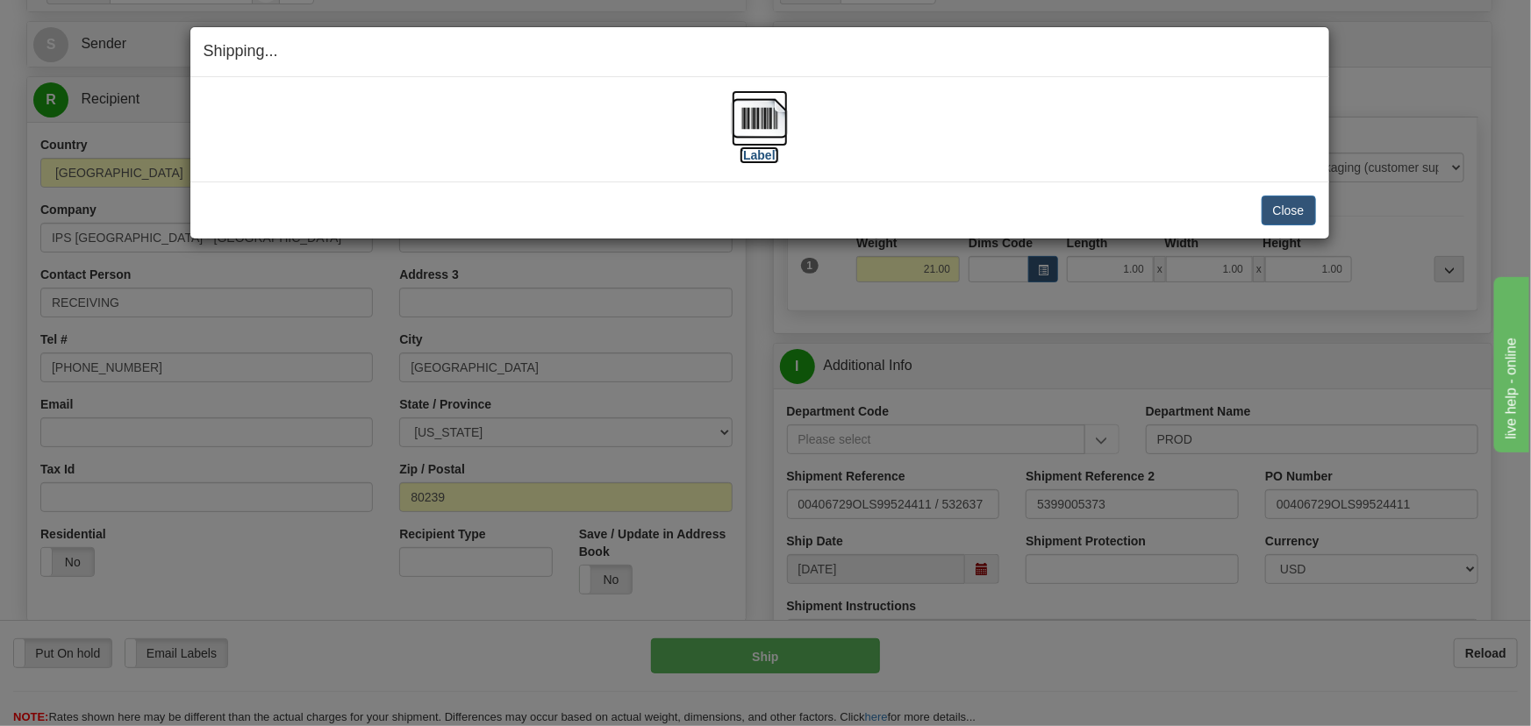
click at [761, 132] on img at bounding box center [760, 118] width 56 height 56
click at [1282, 213] on button "Close" at bounding box center [1288, 211] width 54 height 30
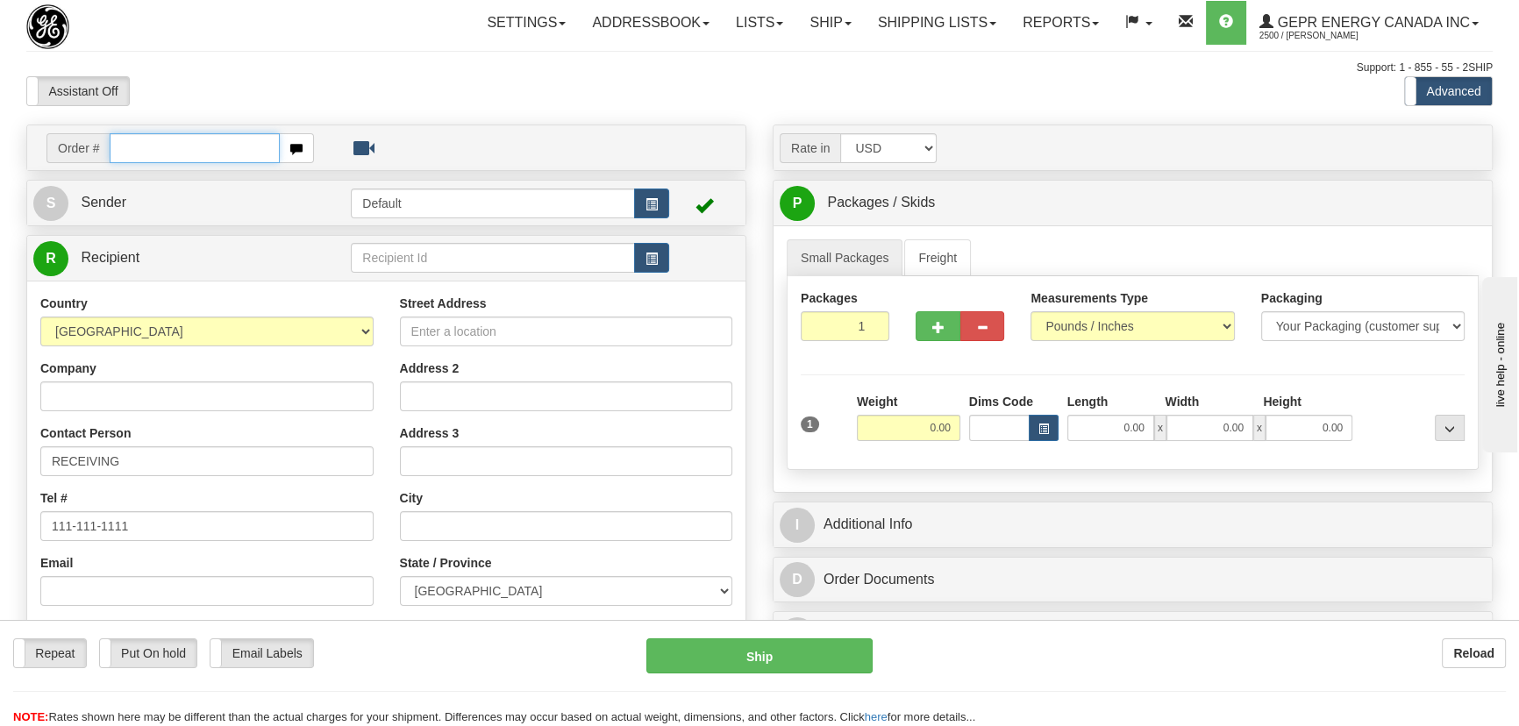
paste input "0086696021"
click at [132, 149] on input "0086696021" at bounding box center [195, 148] width 170 height 30
type input "86696021"
click at [447, 88] on body "Training Course Close Toggle navigation Settings Shipping Preferences New Recip…" at bounding box center [765, 363] width 1531 height 726
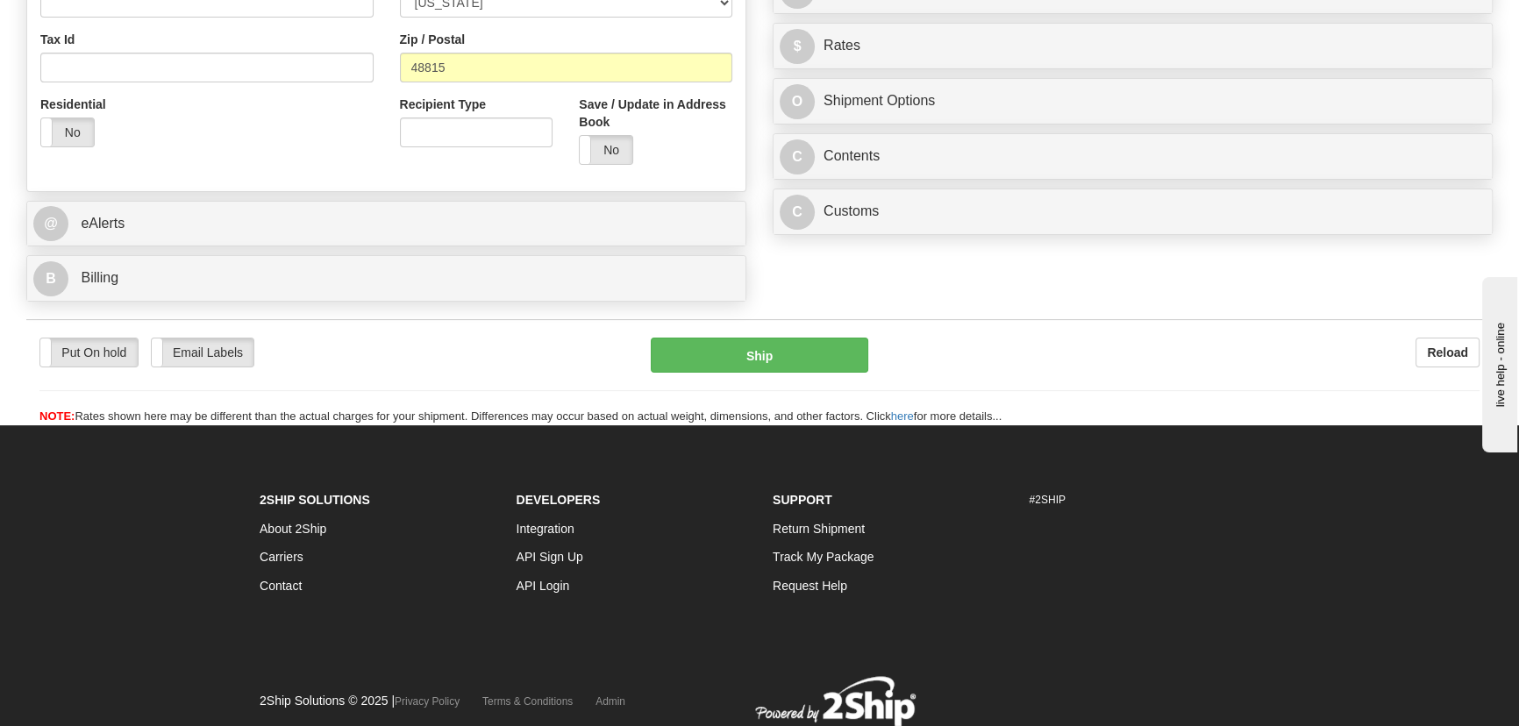
scroll to position [638, 0]
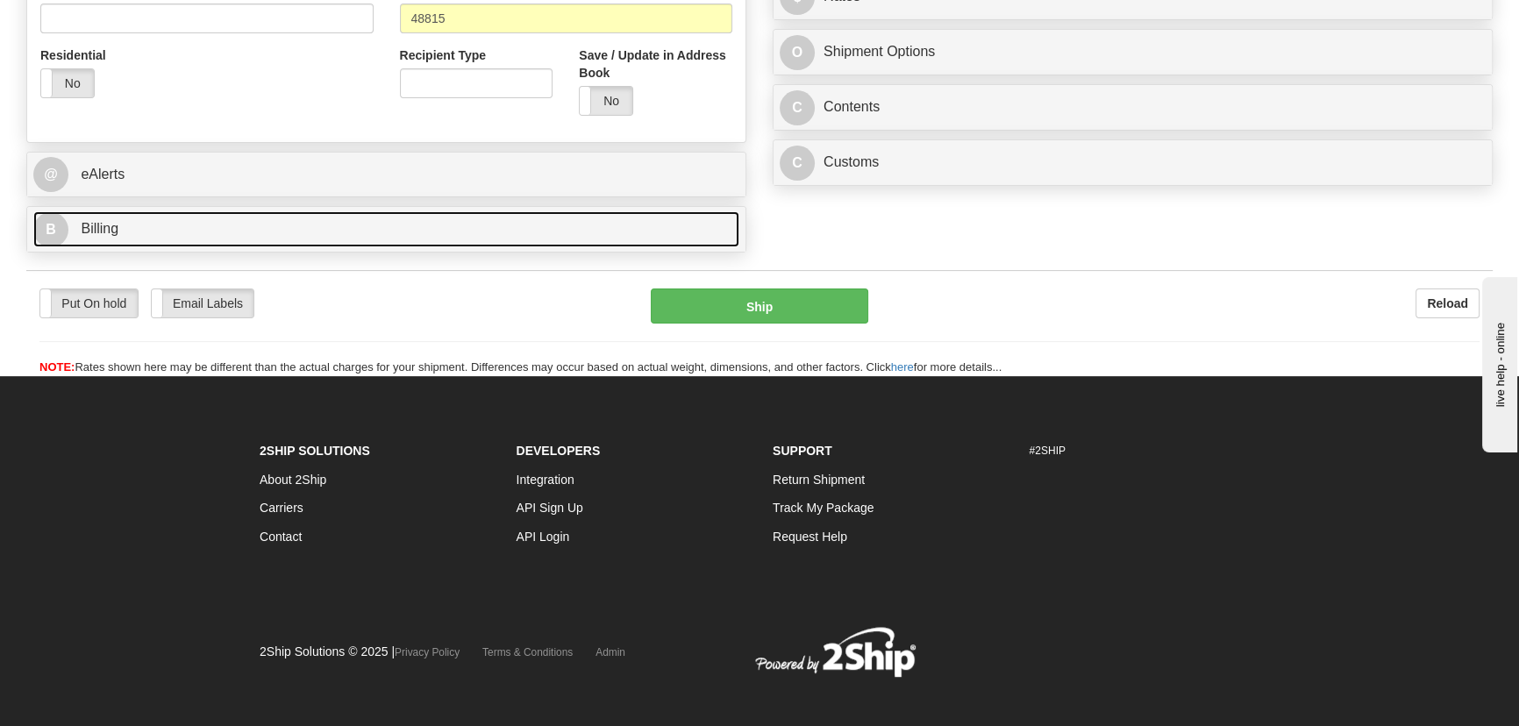
click at [574, 227] on link "B Billing" at bounding box center [386, 229] width 706 height 36
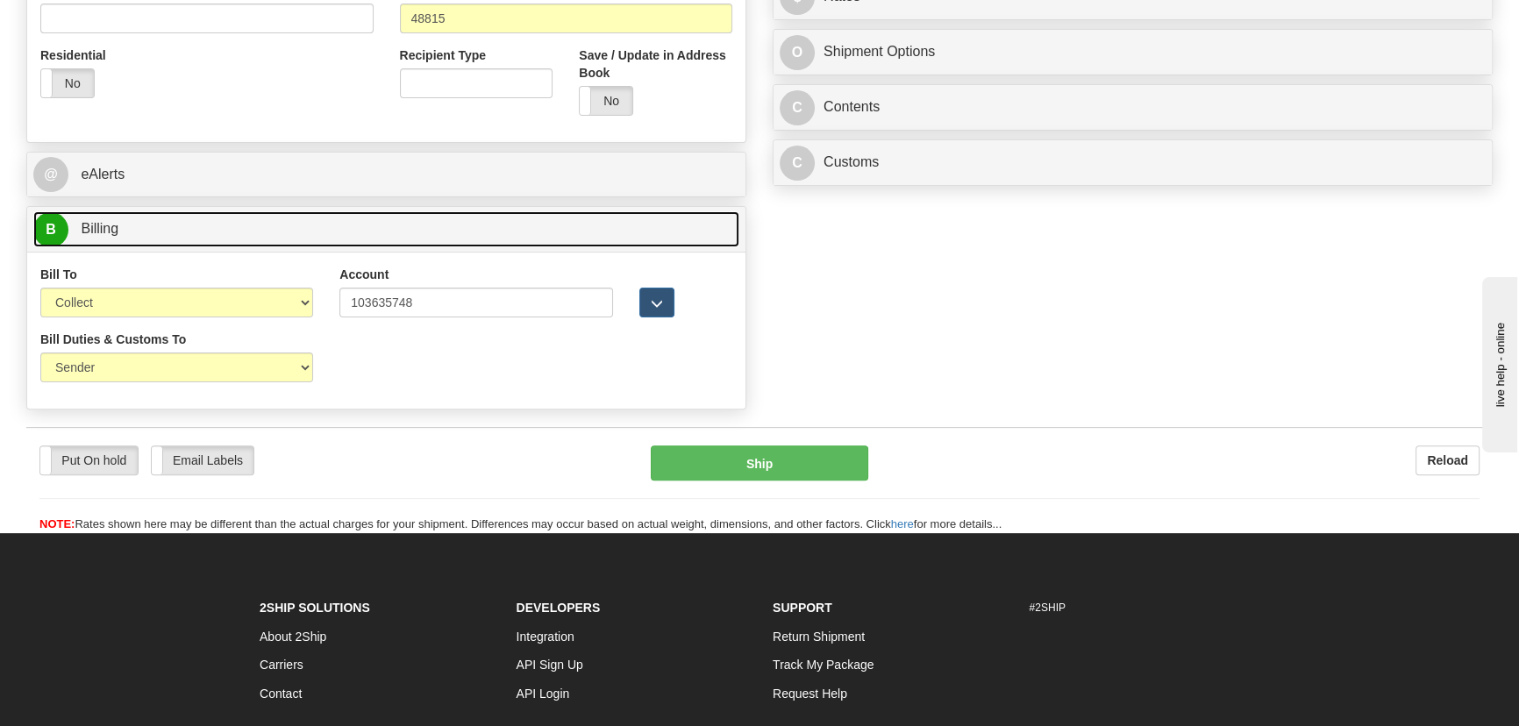
click at [574, 227] on link "B Billing" at bounding box center [386, 229] width 706 height 36
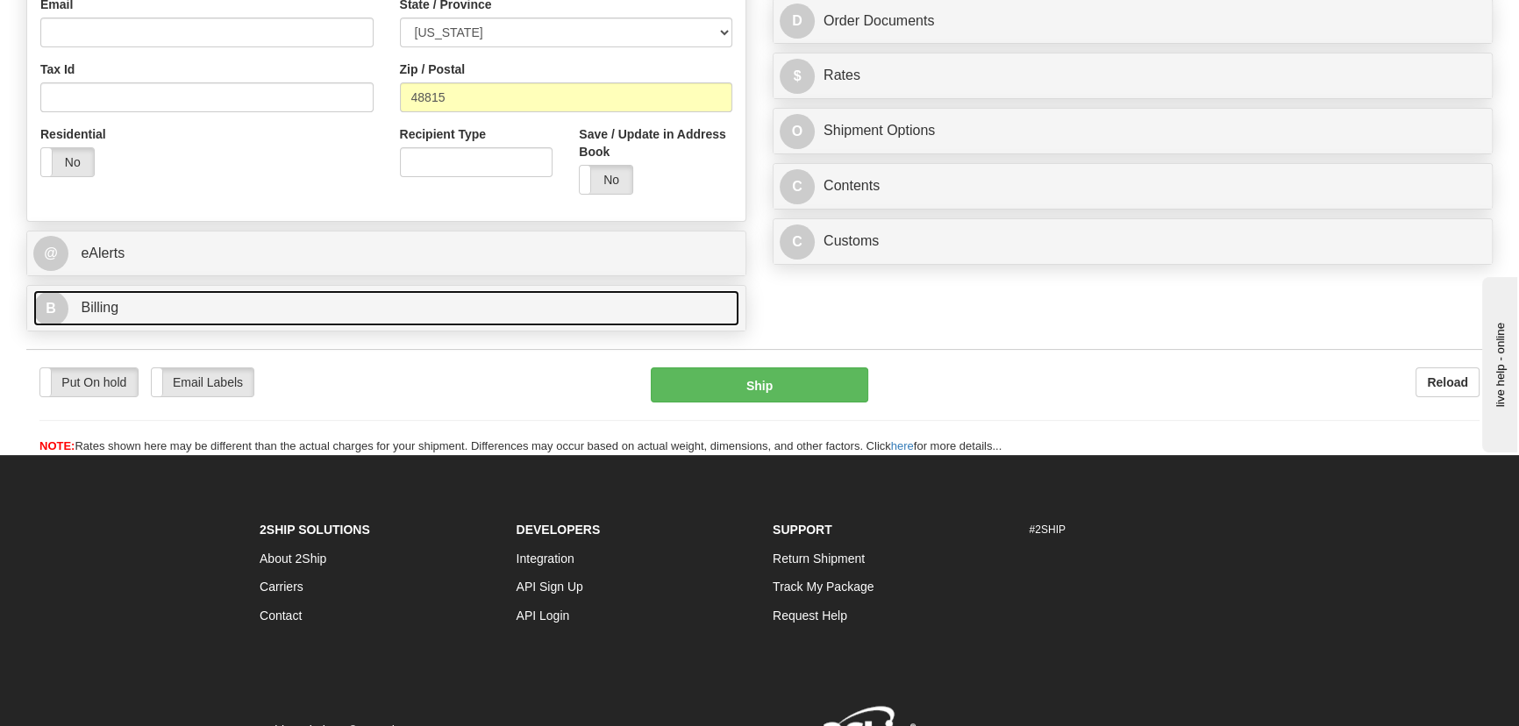
scroll to position [398, 0]
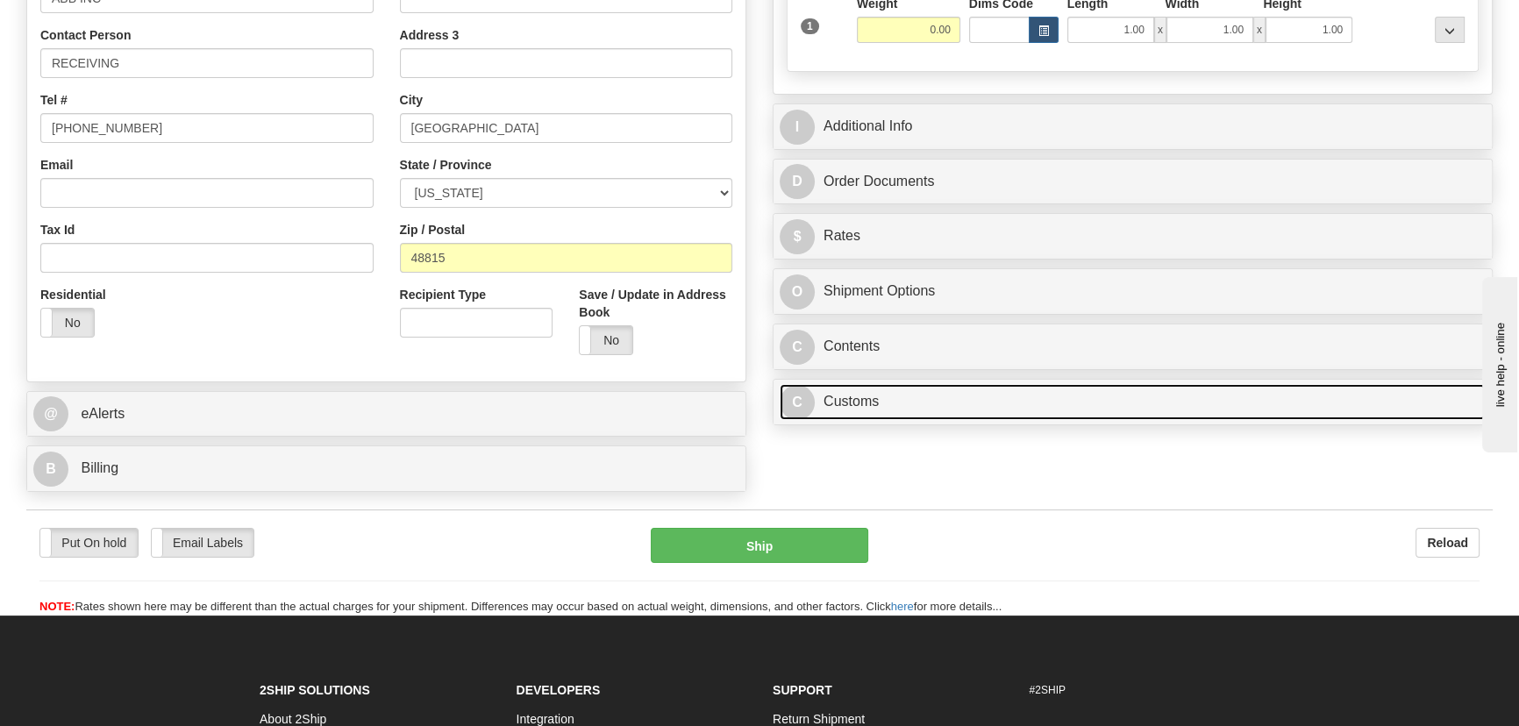
click at [1025, 399] on link "C Customs" at bounding box center [1133, 402] width 706 height 36
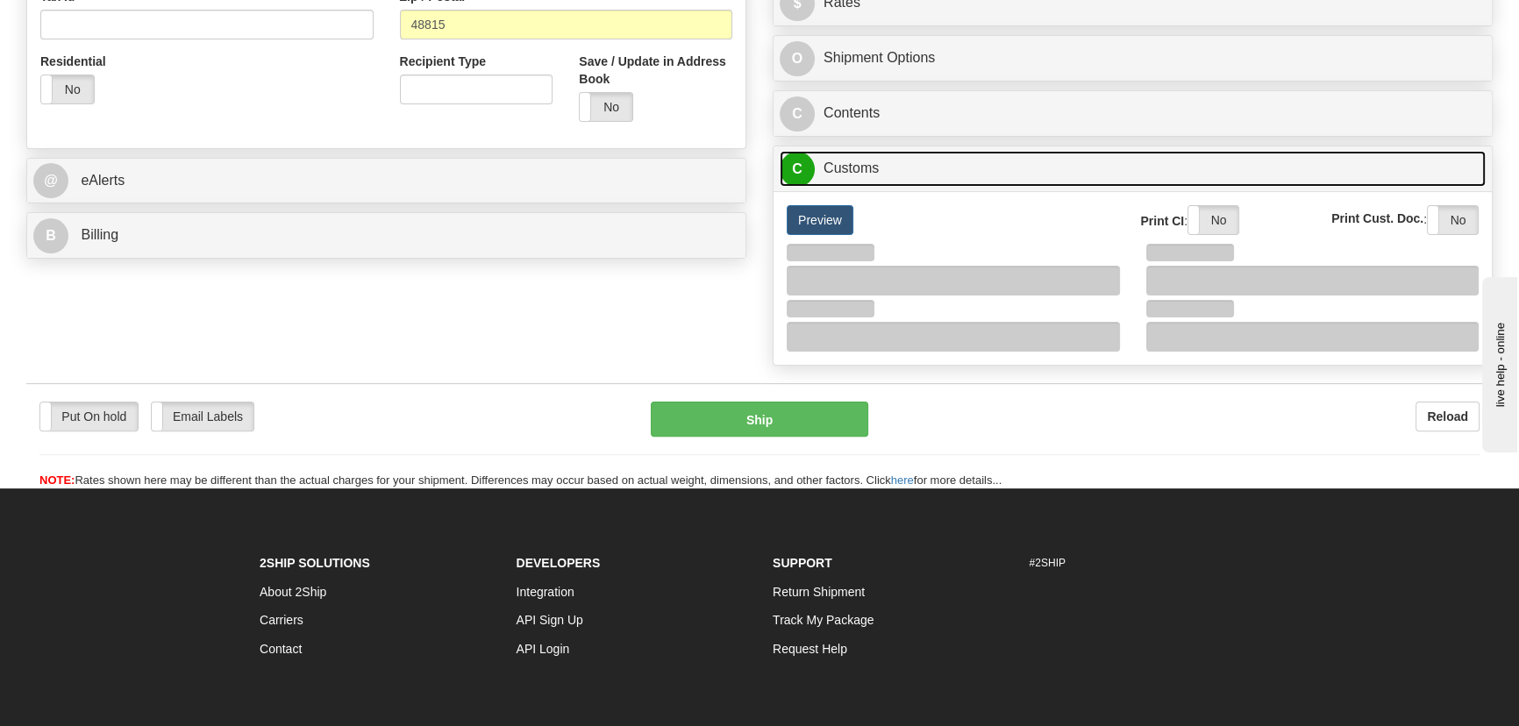
scroll to position [638, 0]
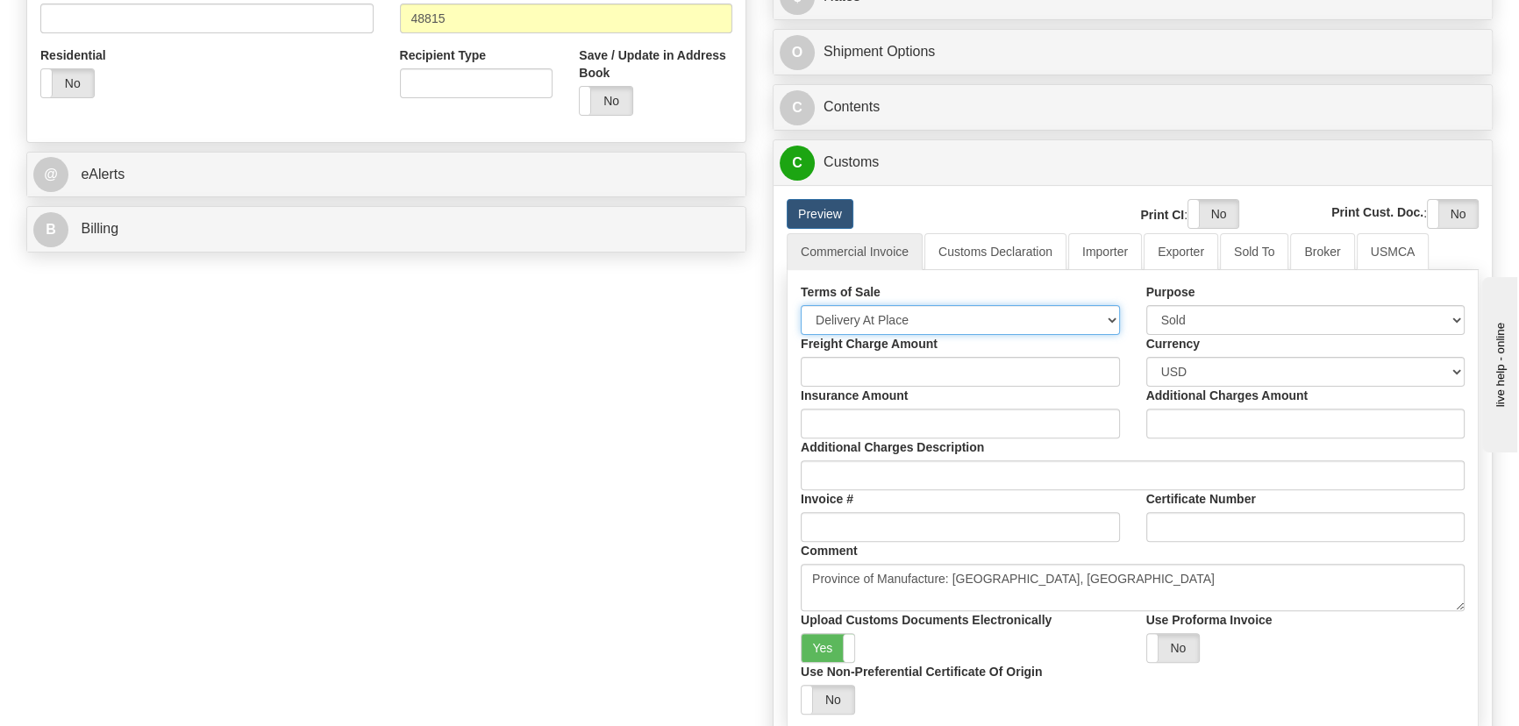
drag, startPoint x: 920, startPoint y: 313, endPoint x: 910, endPoint y: 332, distance: 21.2
click at [920, 314] on select "Free Carrier Free On Board Ex Works Delivered Duty Unpaid Delivered Duty Paid C…" at bounding box center [960, 320] width 319 height 30
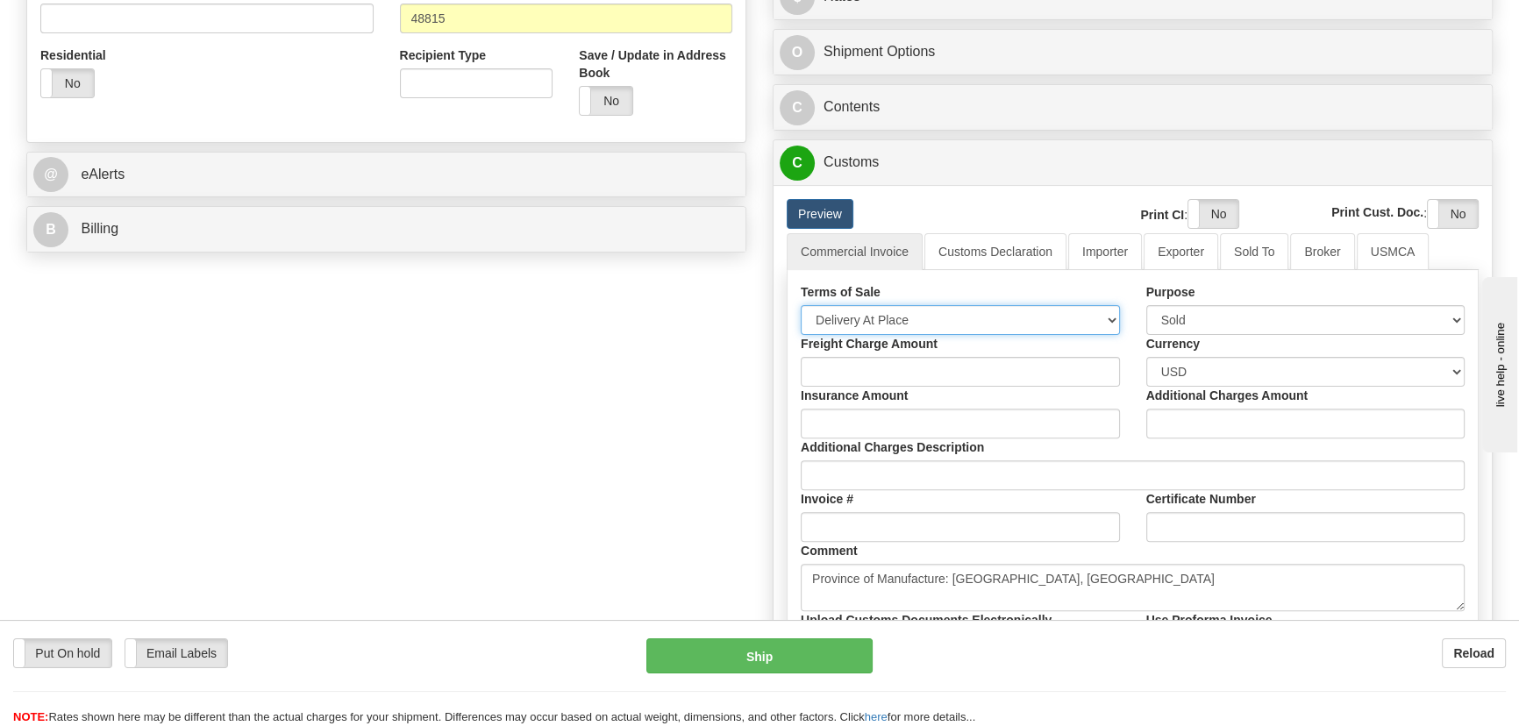
select select "7"
click at [801, 305] on select "Free Carrier Free On Board Ex Works Delivered Duty Unpaid Delivered Duty Paid C…" at bounding box center [960, 320] width 319 height 30
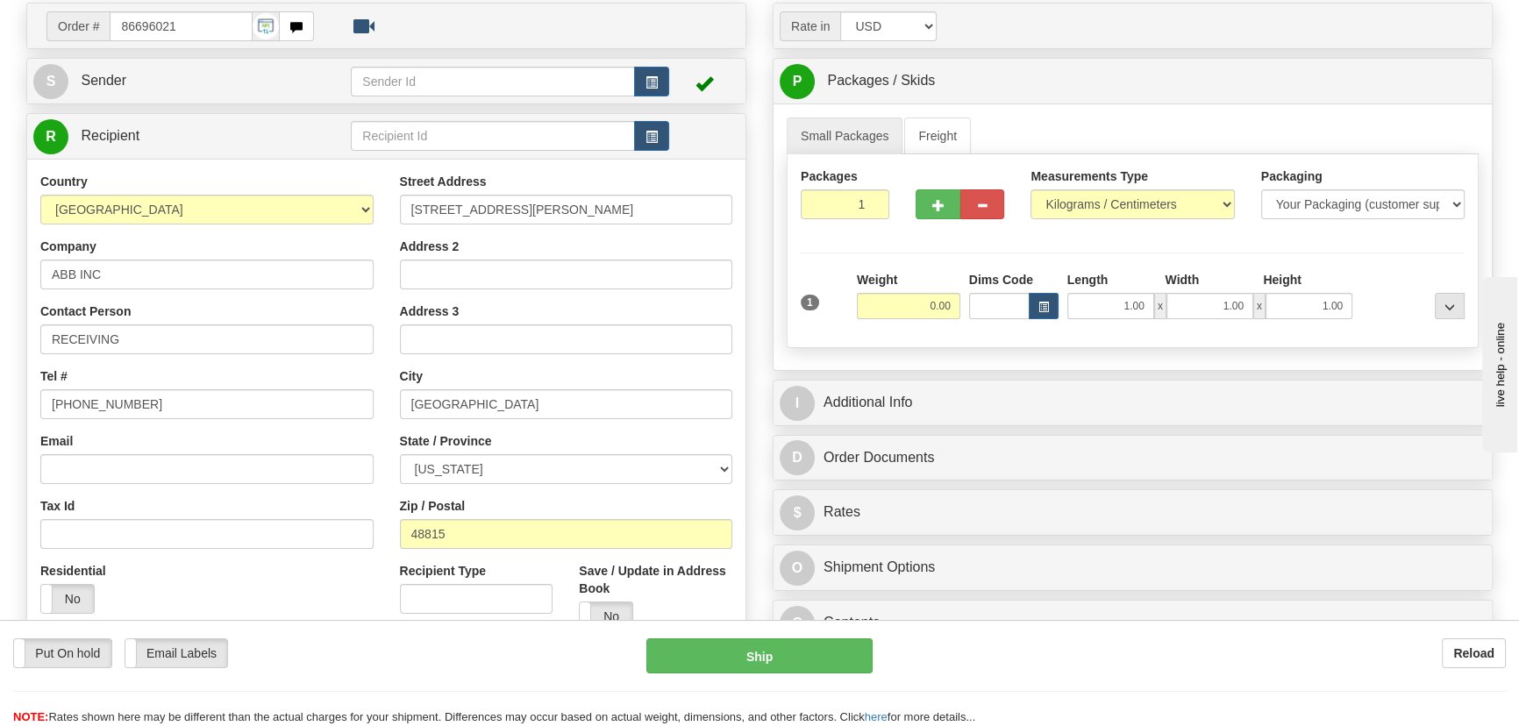
scroll to position [0, 0]
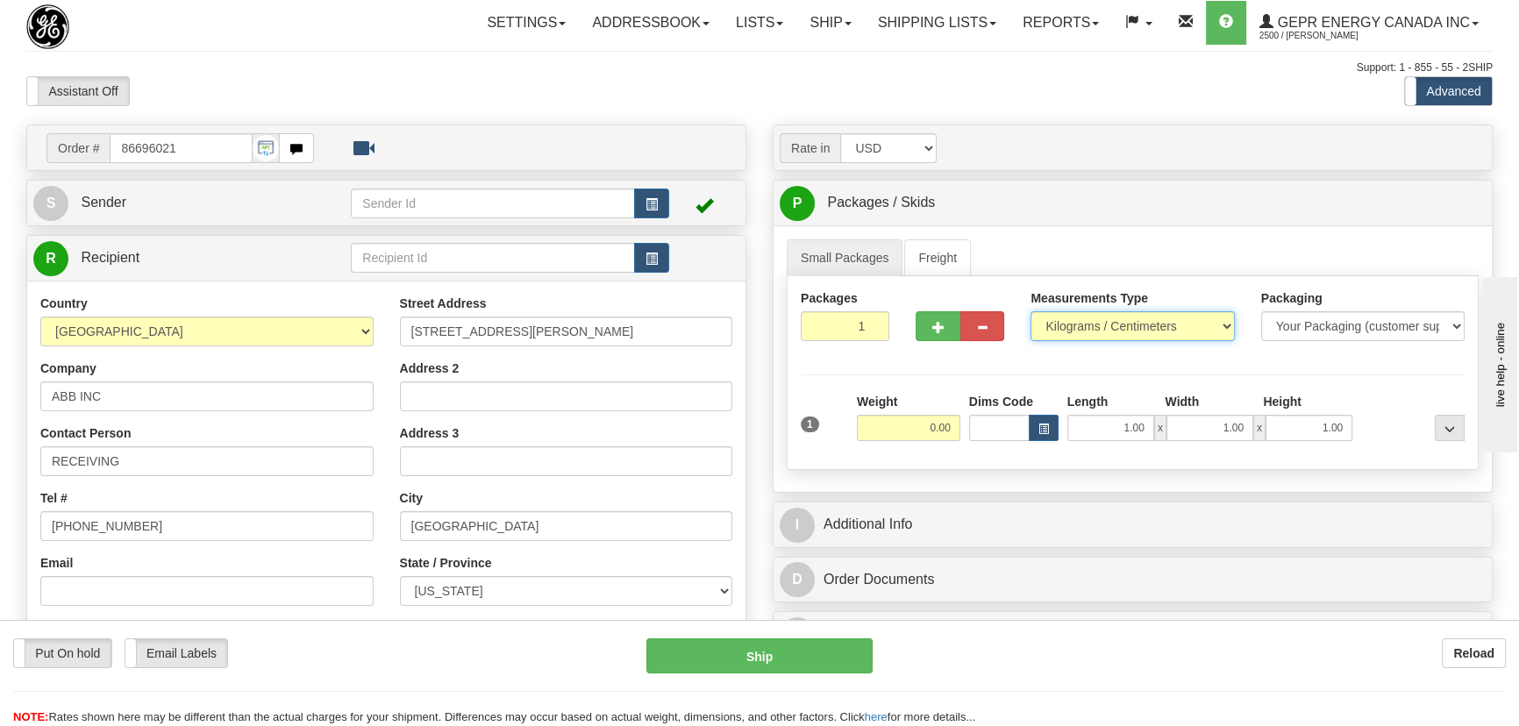
click at [1093, 327] on select "Pounds / Inches Kilograms / Centimeters" at bounding box center [1133, 326] width 204 height 30
select select "0"
click at [1031, 311] on select "Pounds / Inches Kilograms / Centimeters" at bounding box center [1133, 326] width 204 height 30
drag, startPoint x: 922, startPoint y: 427, endPoint x: 982, endPoint y: 441, distance: 62.1
click at [983, 440] on div "1 Weight 0.00 Dims Code 1.00" at bounding box center [1133, 424] width 673 height 62
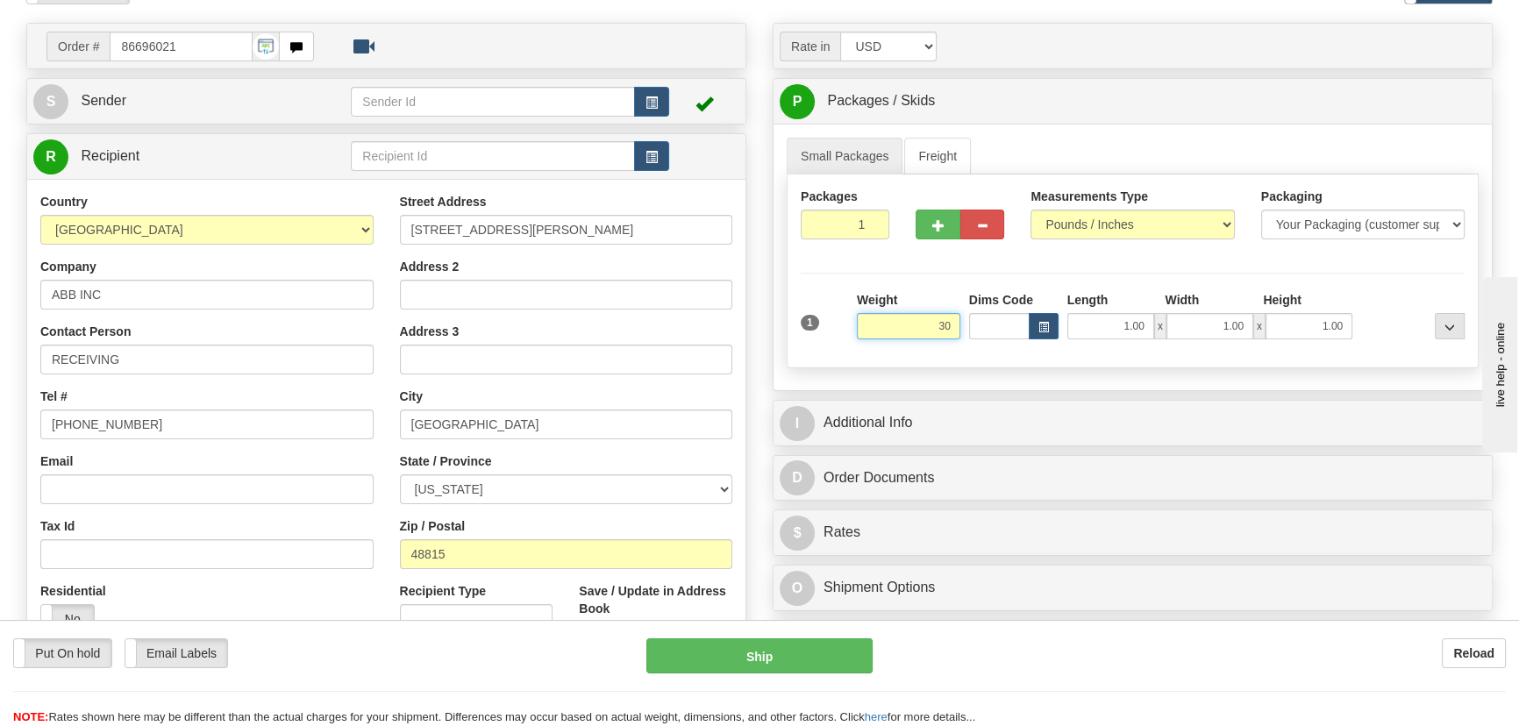
scroll to position [318, 0]
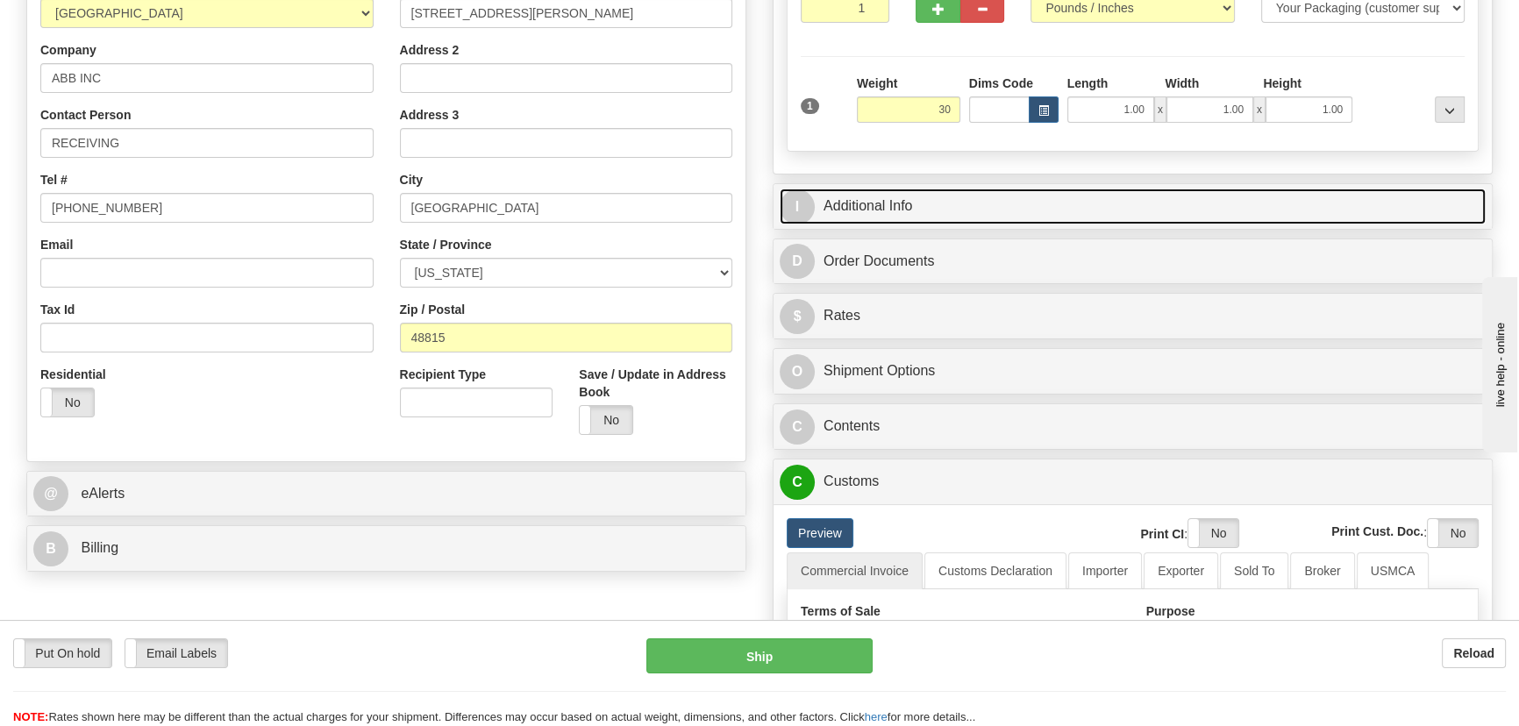
type input "30.00"
click at [1318, 195] on link "I Additional Info" at bounding box center [1133, 207] width 706 height 36
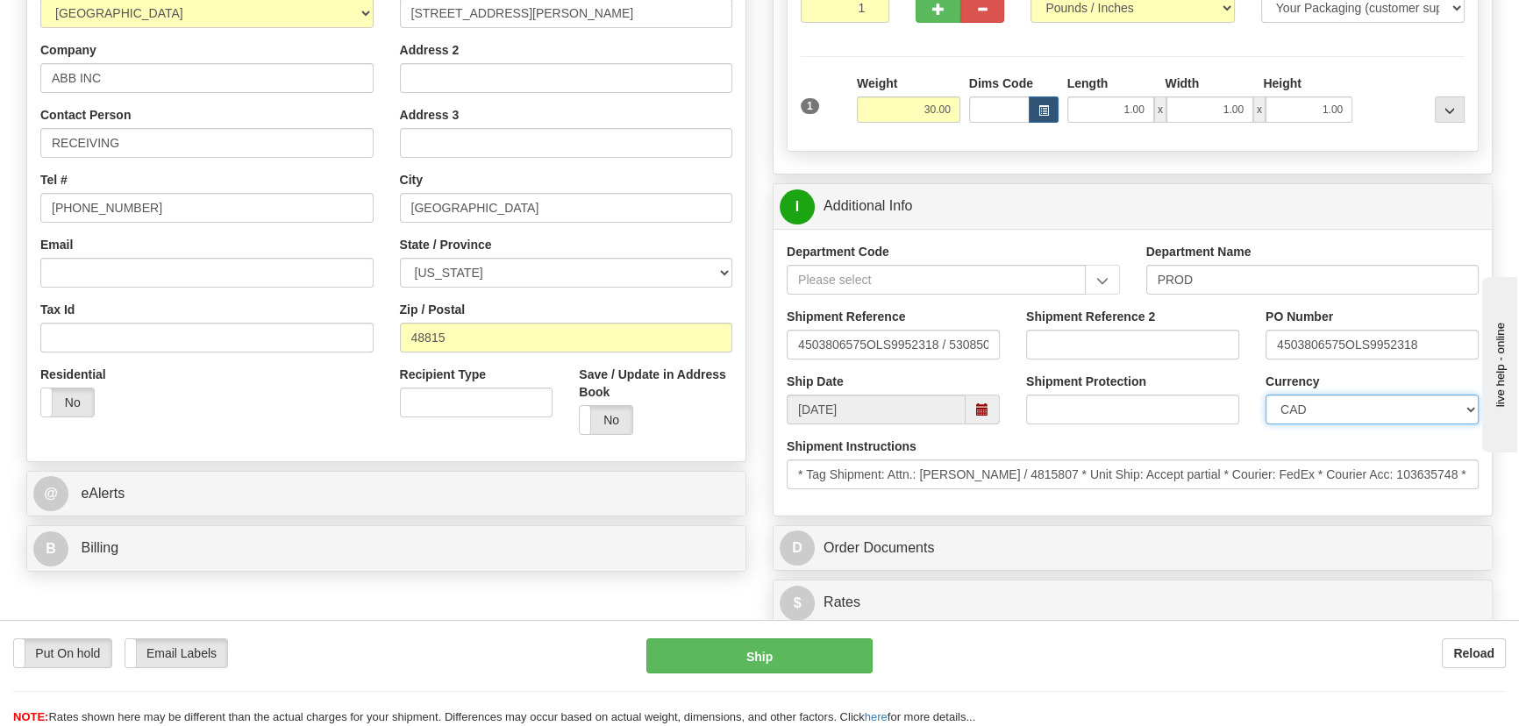
click at [1364, 419] on select "CAD USD EUR ZAR RON ANG ARN AUD AUS AWG BBD BFR BGN BHD BMD BND BRC BRL CHP CKZ…" at bounding box center [1372, 410] width 213 height 30
click at [1266, 395] on select "CAD USD EUR ZAR RON ANG ARN AUD AUS AWG BBD BFR BGN BHD BMD BND BRC BRL CHP CKZ…" at bounding box center [1372, 410] width 213 height 30
click at [1338, 401] on select "CAD USD EUR ZAR RON ANG ARN AUD AUS AWG BBD BFR BGN BHD BMD BND BRC BRL CHP CKZ…" at bounding box center [1372, 410] width 213 height 30
select select "1"
click at [1266, 395] on select "CAD USD EUR ZAR RON ANG ARN AUD AUS AWG BBD BFR BGN BHD BMD BND BRC BRL CHP CKZ…" at bounding box center [1372, 410] width 213 height 30
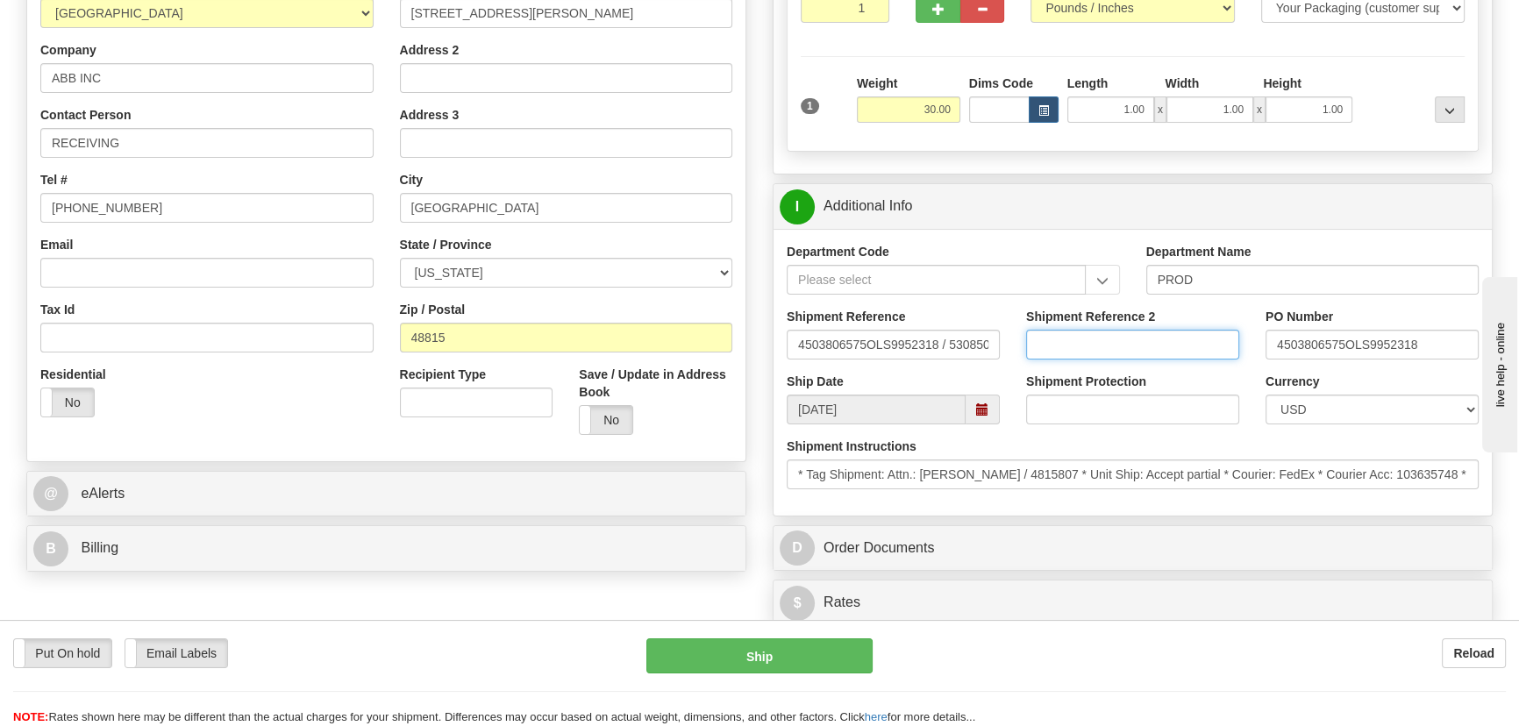
click at [1189, 342] on input "Shipment Reference 2" at bounding box center [1132, 345] width 213 height 30
drag, startPoint x: 1189, startPoint y: 342, endPoint x: 936, endPoint y: 339, distance: 252.7
click at [939, 339] on div "Shipment Reference 4503806575OLS9952318 / 530850 Shipment Reference 2 539900519…" at bounding box center [1133, 340] width 718 height 65
type input "5399005190"
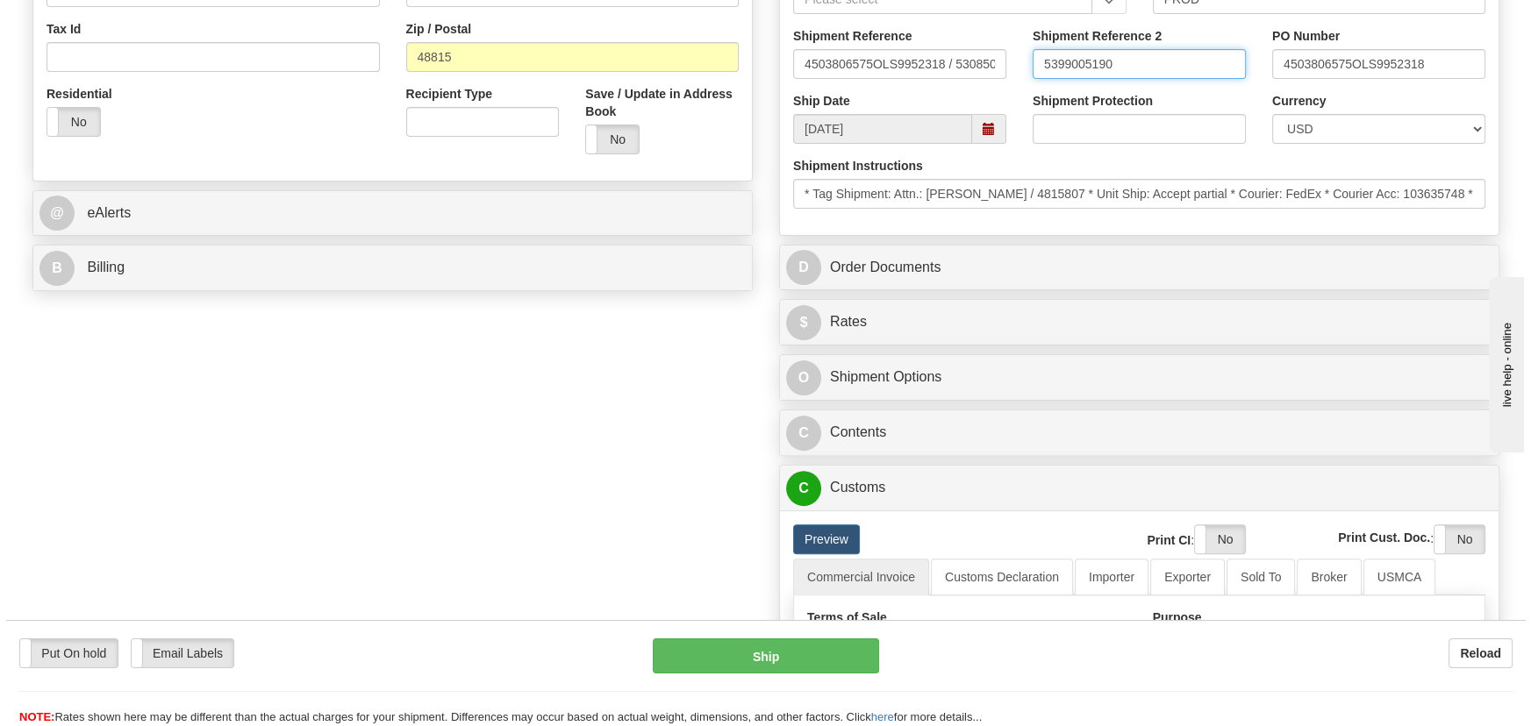
scroll to position [638, 0]
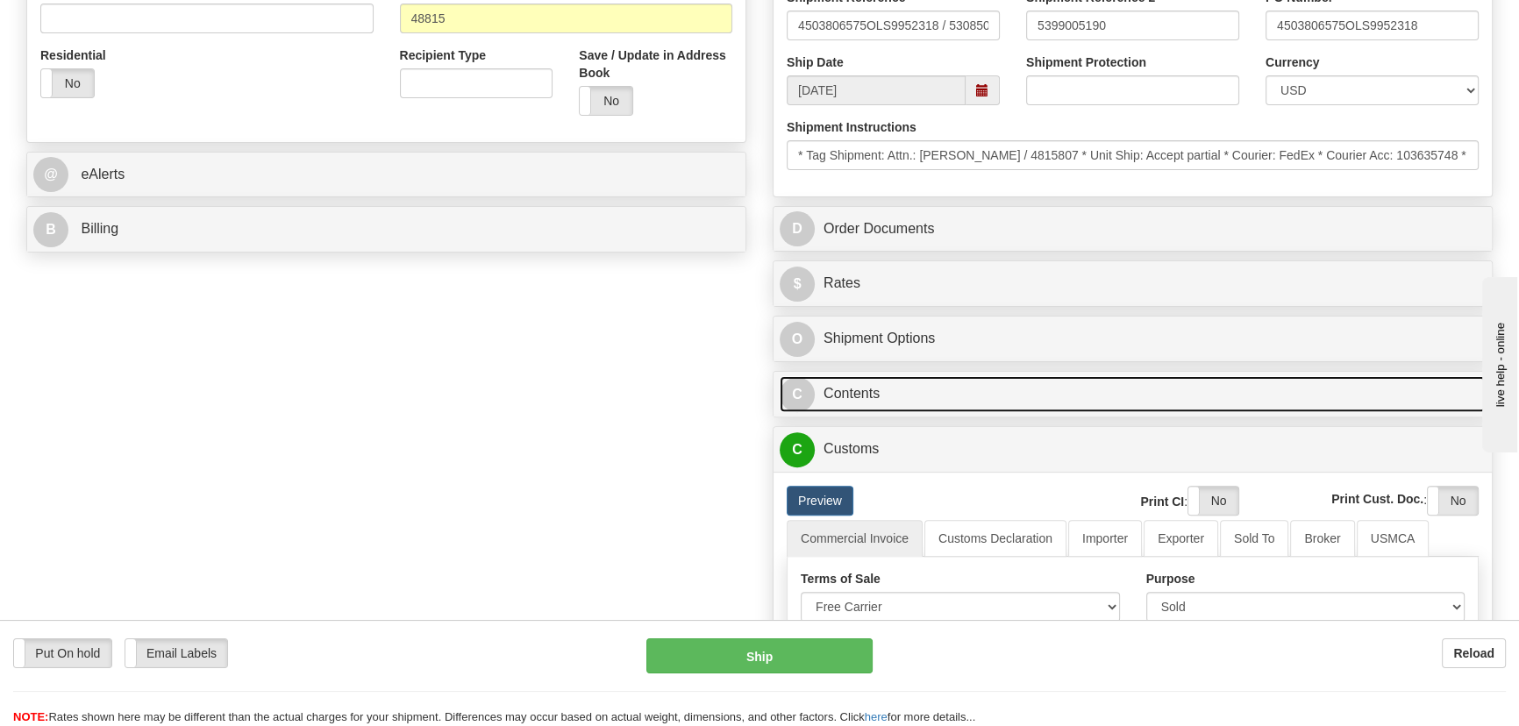
click at [1117, 404] on link "C Contents" at bounding box center [1133, 394] width 706 height 36
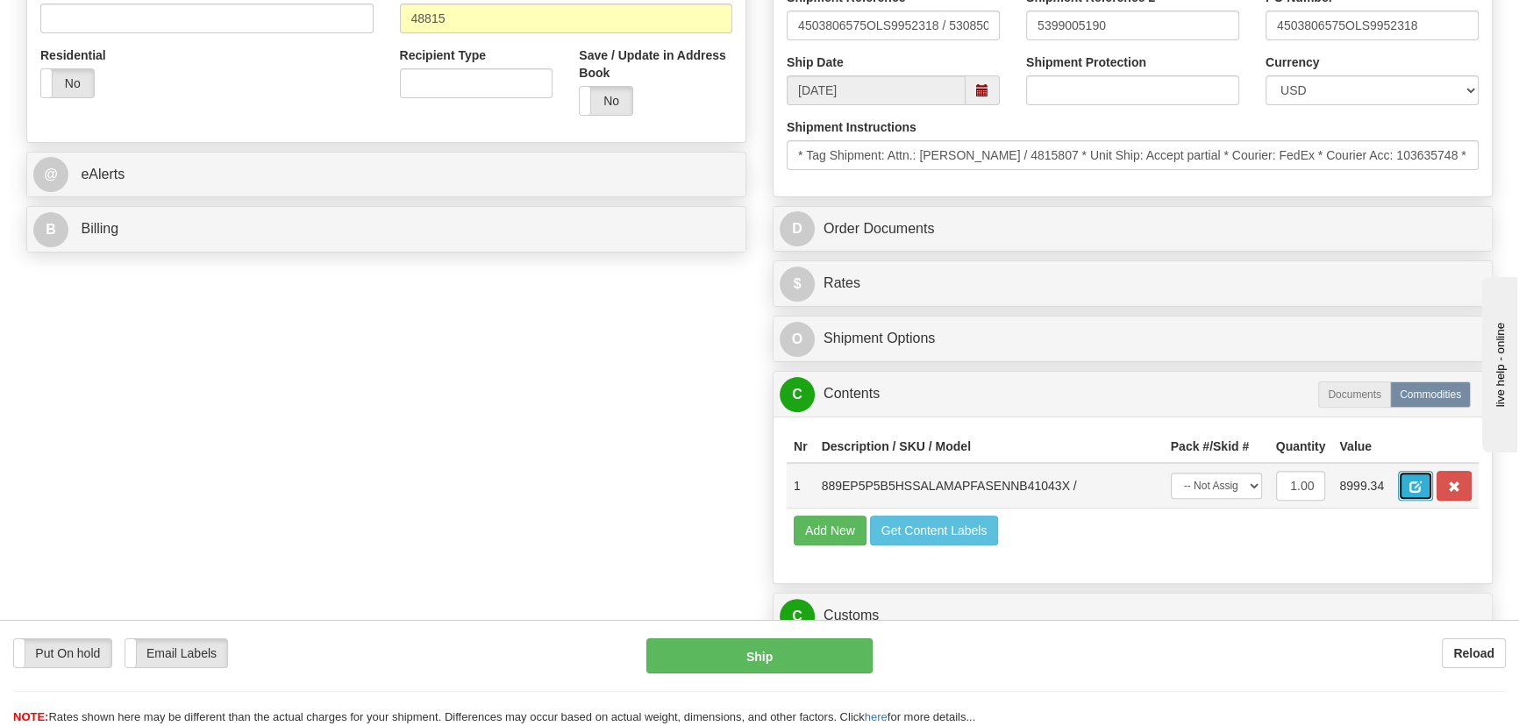
click at [1404, 490] on button "button" at bounding box center [1415, 486] width 35 height 30
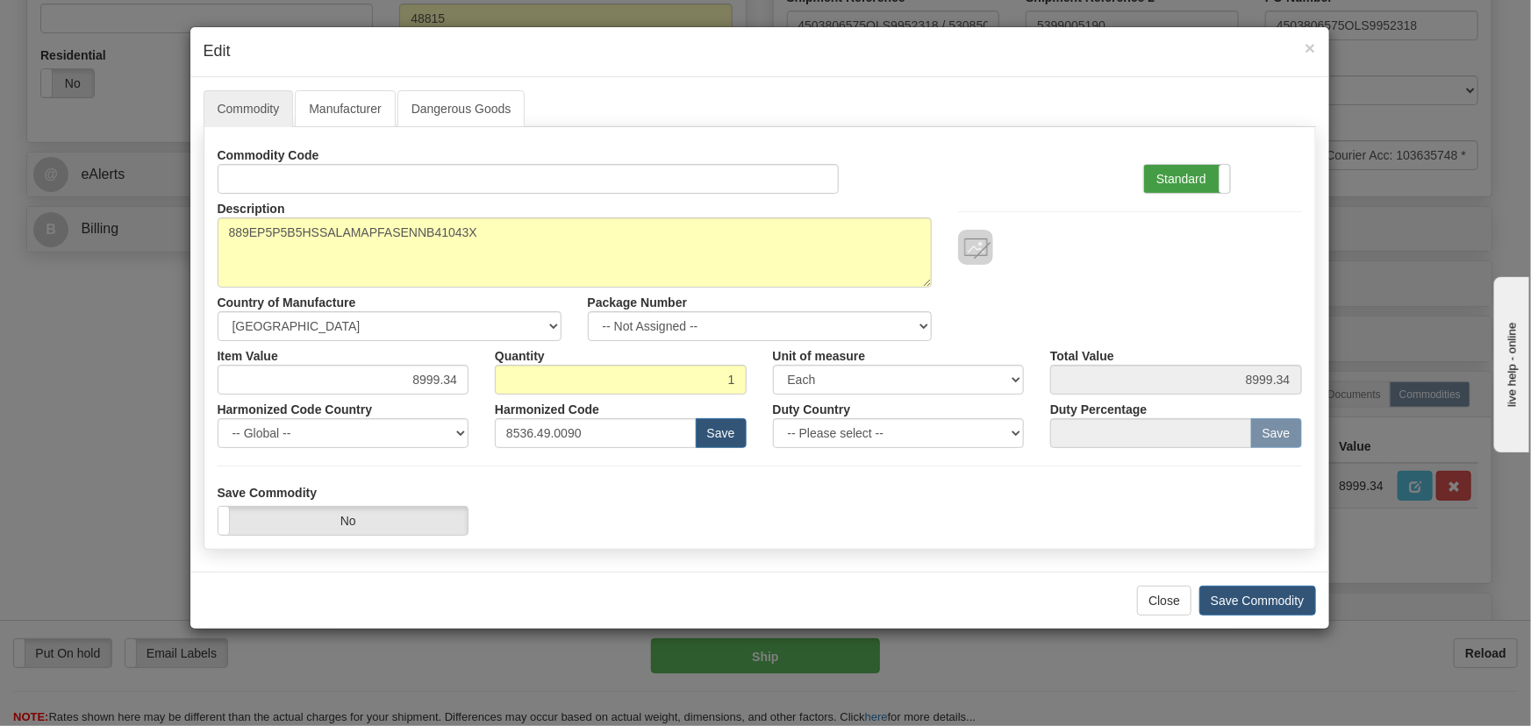
click at [1180, 168] on label "Standard" at bounding box center [1187, 179] width 86 height 28
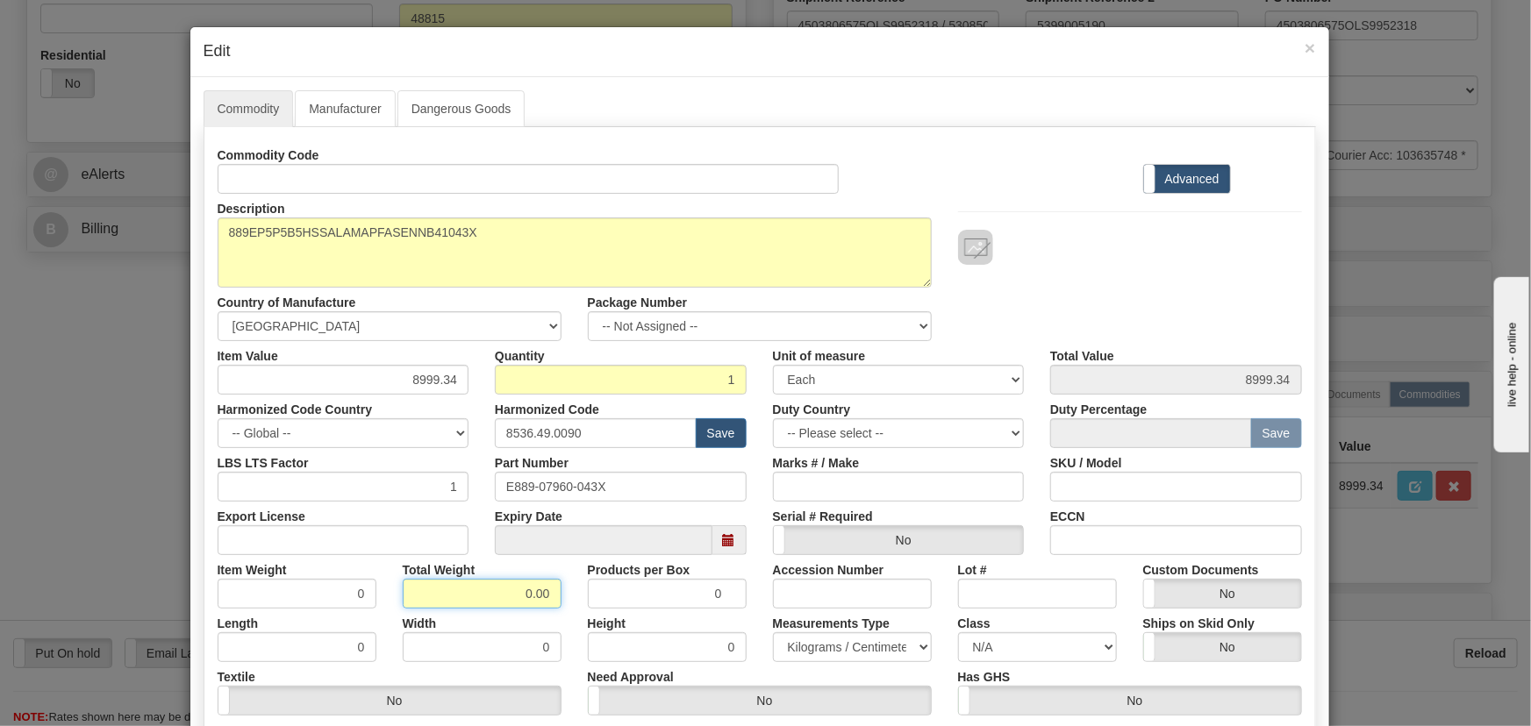
drag, startPoint x: 553, startPoint y: 597, endPoint x: 566, endPoint y: 600, distance: 13.6
click at [566, 599] on div "Total Weight 0.00" at bounding box center [481, 582] width 185 height 54
type input "1"
type input "1.0000"
drag, startPoint x: 400, startPoint y: 372, endPoint x: 508, endPoint y: 407, distance: 113.5
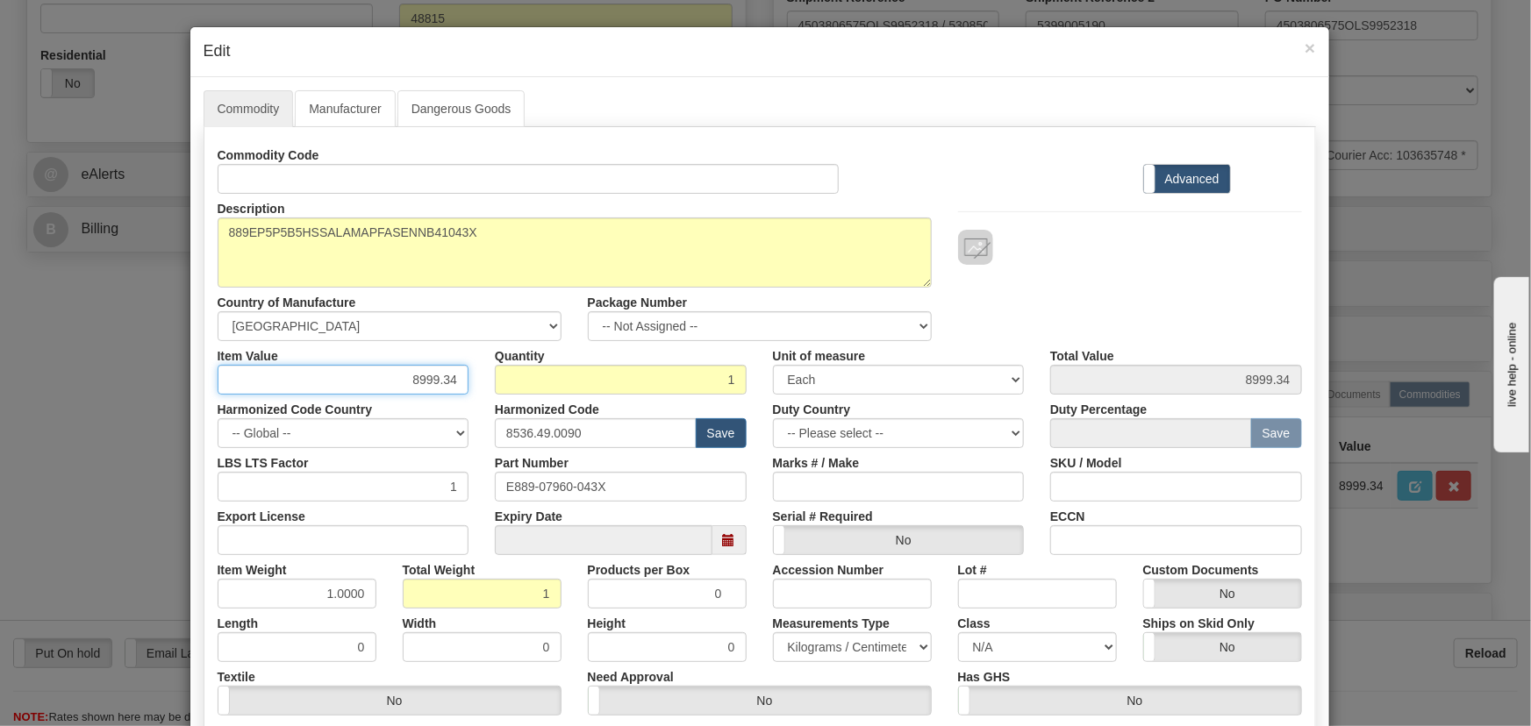
click at [511, 402] on div "Commodity Code Standard Advanced Description 889EP5P5B5HSSALAMAPFASENNB41043X C…" at bounding box center [760, 454] width 1084 height 629
paste input "7.452,21"
type input "7452.21"
click at [1097, 250] on div at bounding box center [1130, 247] width 344 height 35
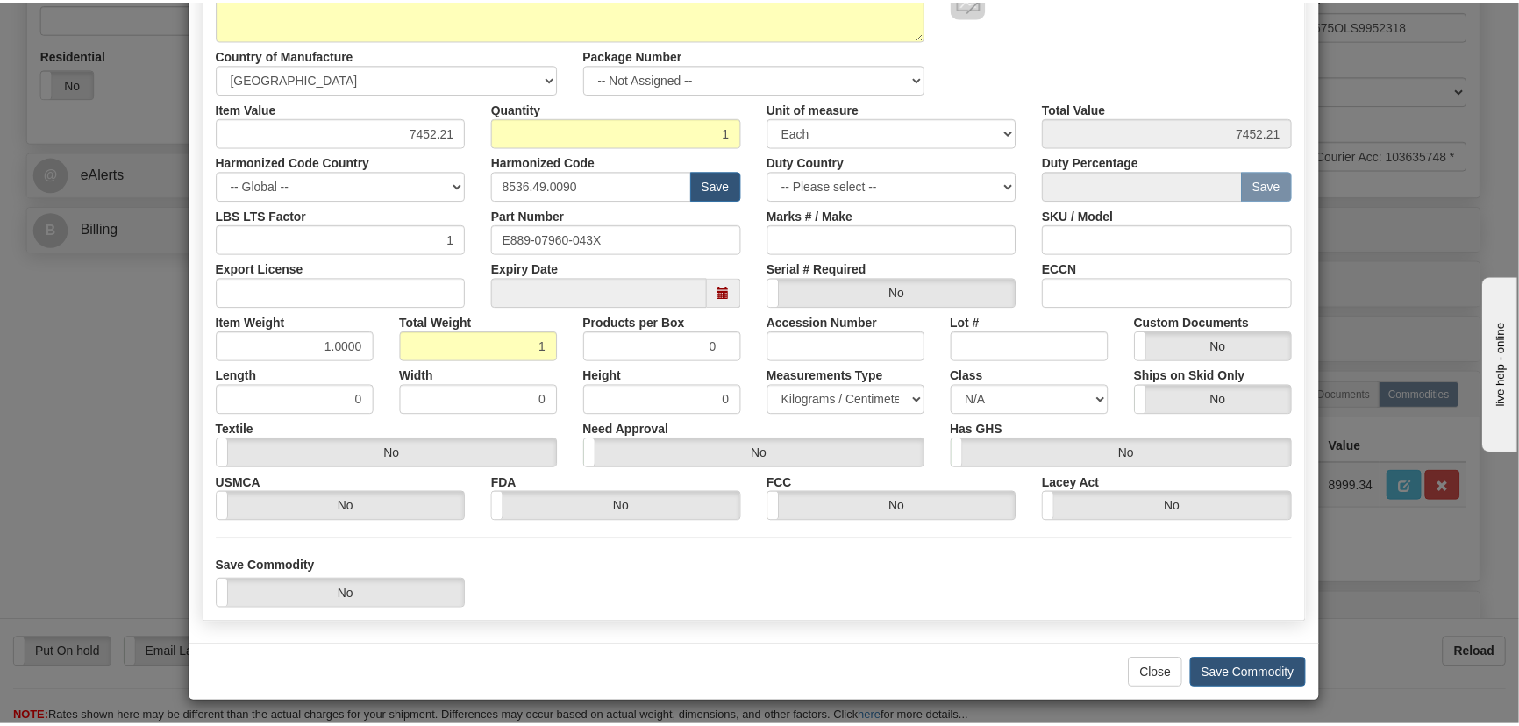
scroll to position [249, 0]
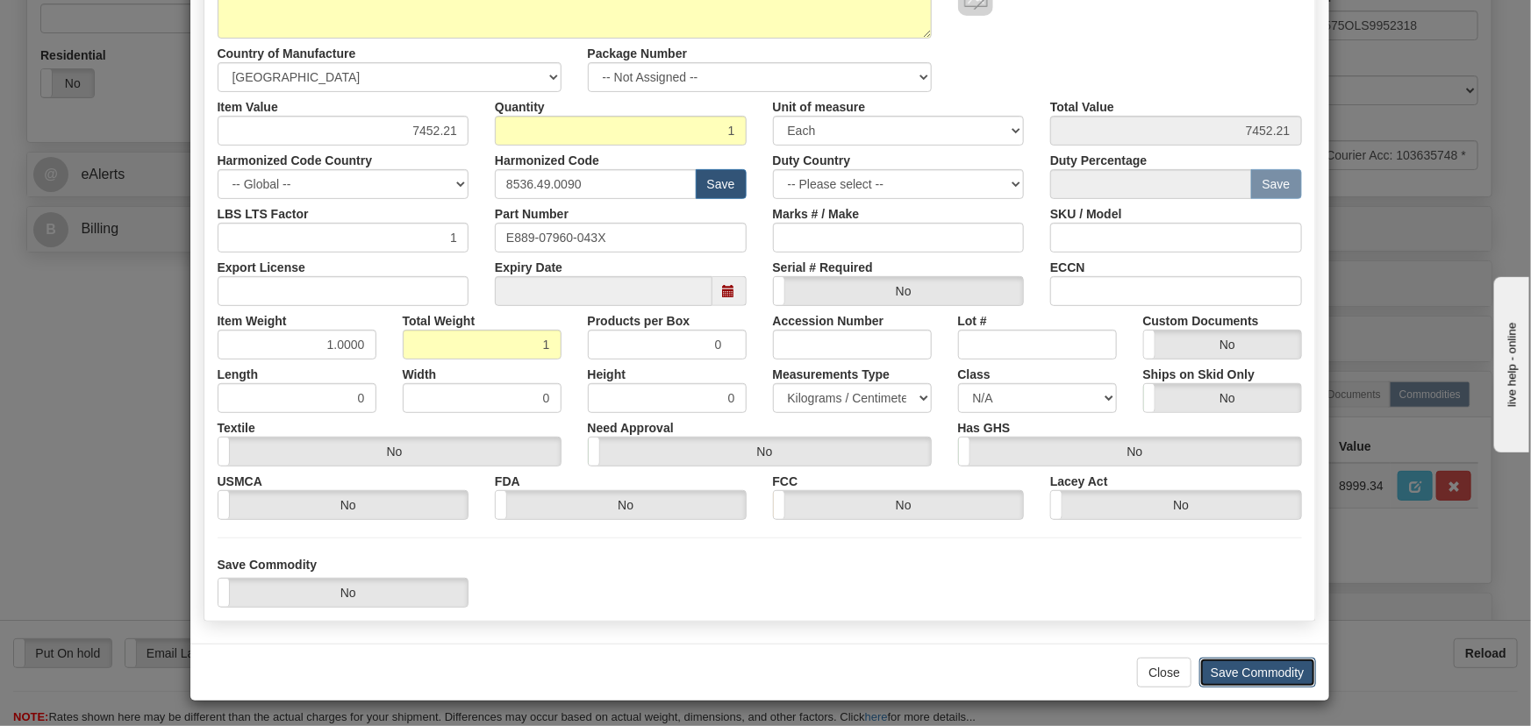
click at [1248, 664] on button "Save Commodity" at bounding box center [1257, 673] width 117 height 30
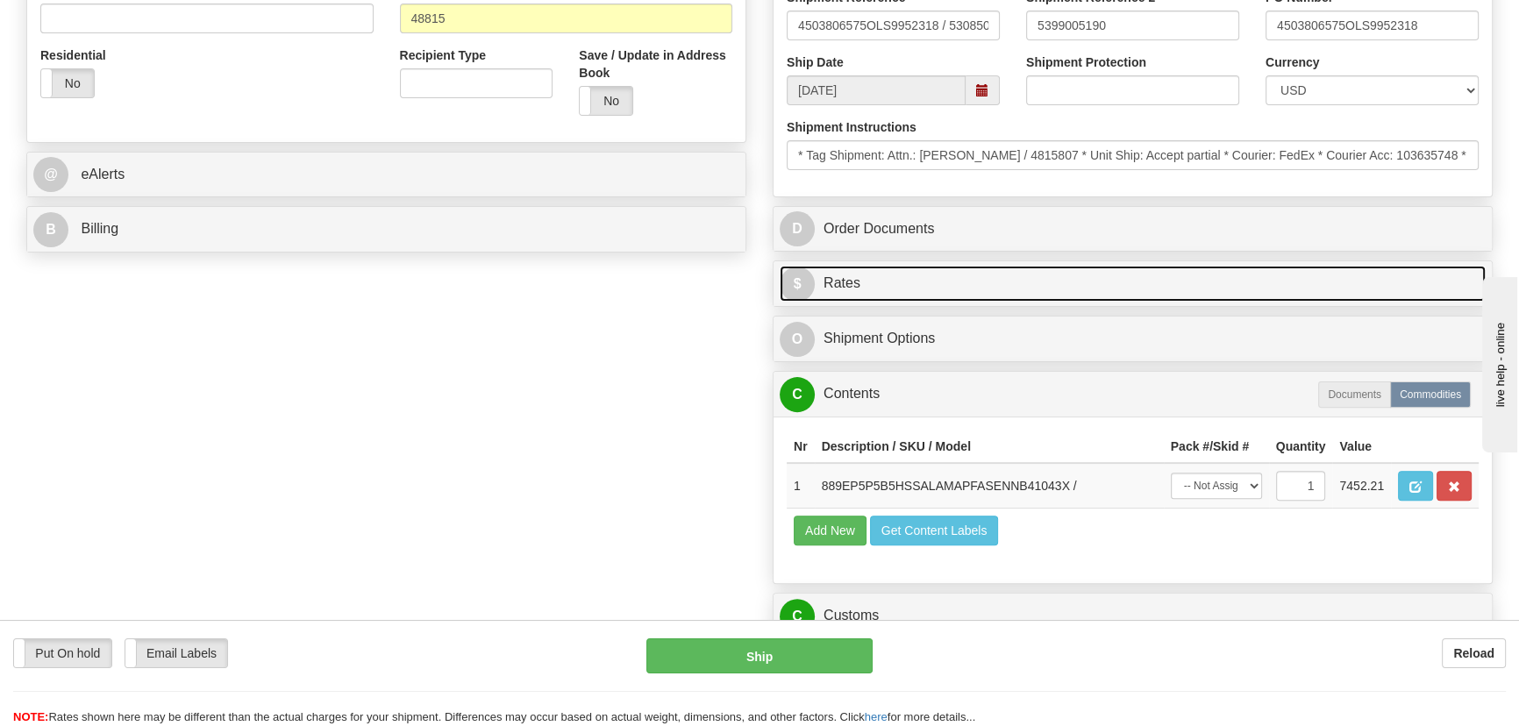
click at [1349, 277] on link "$ Rates" at bounding box center [1133, 284] width 706 height 36
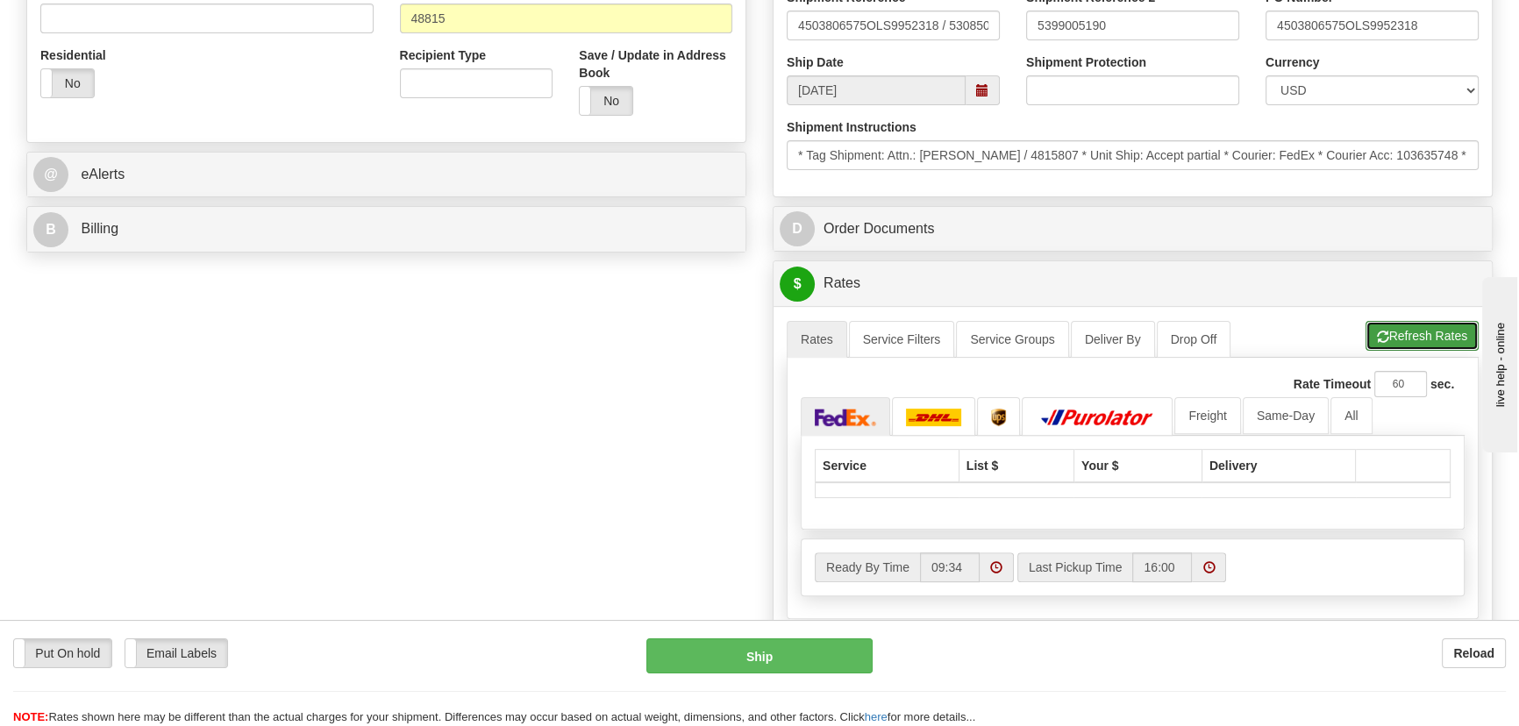
click at [1435, 333] on button "Refresh Rates" at bounding box center [1422, 336] width 113 height 30
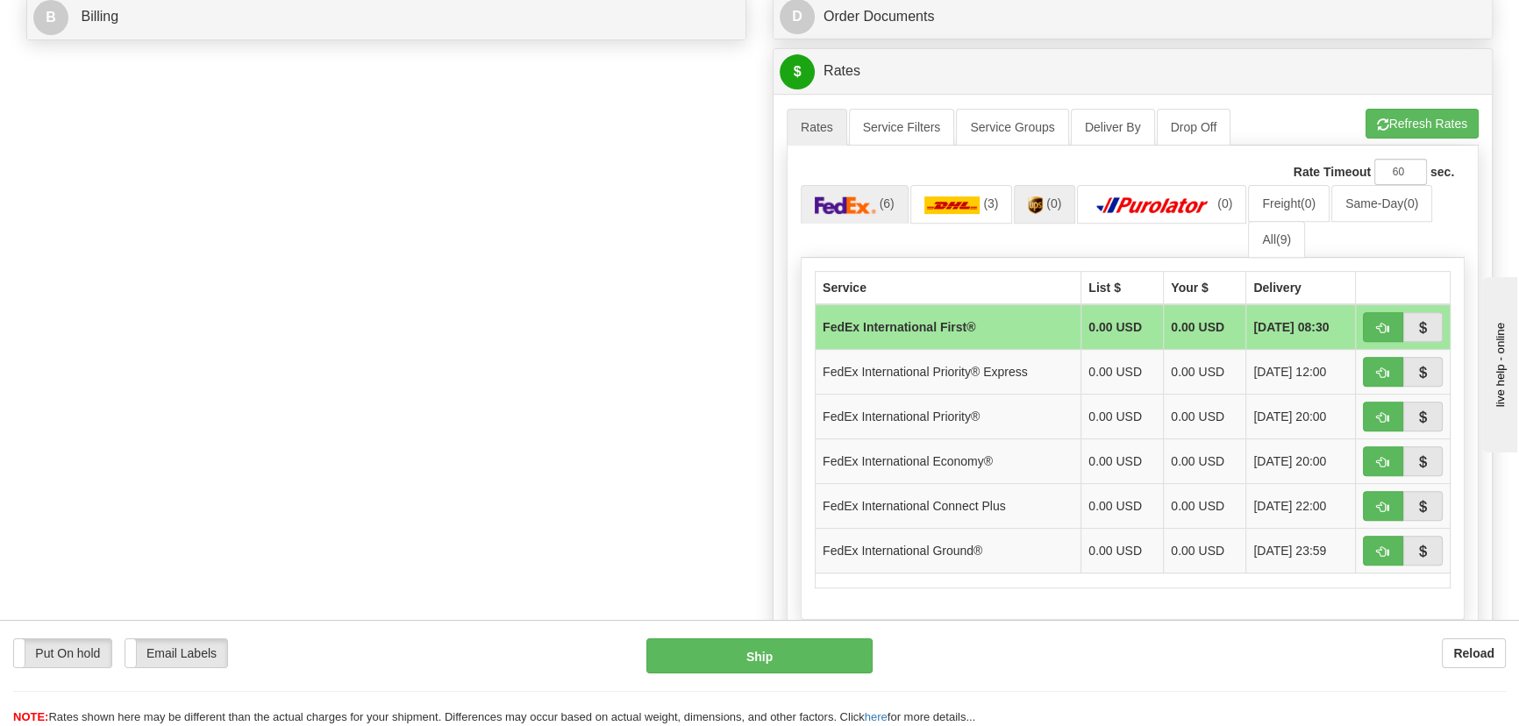
scroll to position [956, 0]
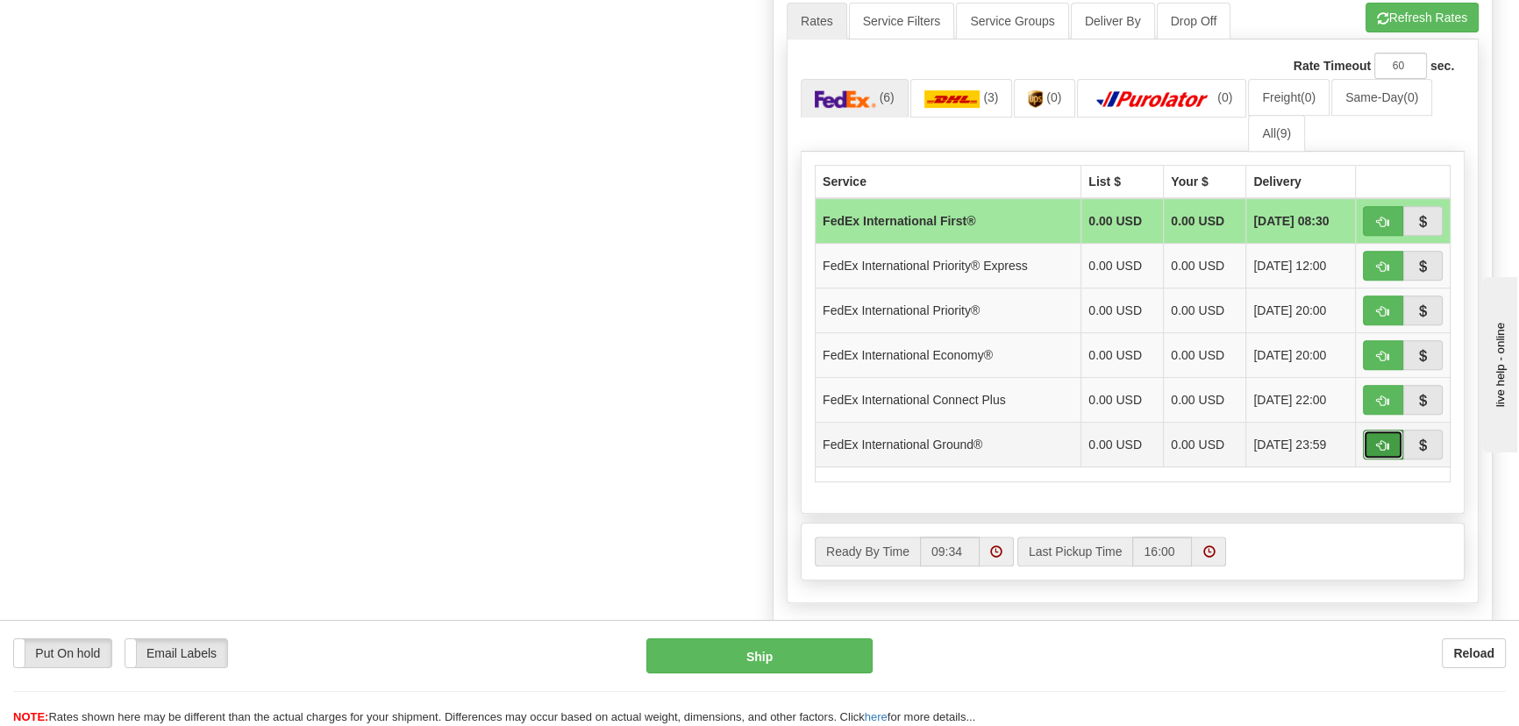
click at [1386, 440] on span "button" at bounding box center [1383, 445] width 12 height 11
type input "92"
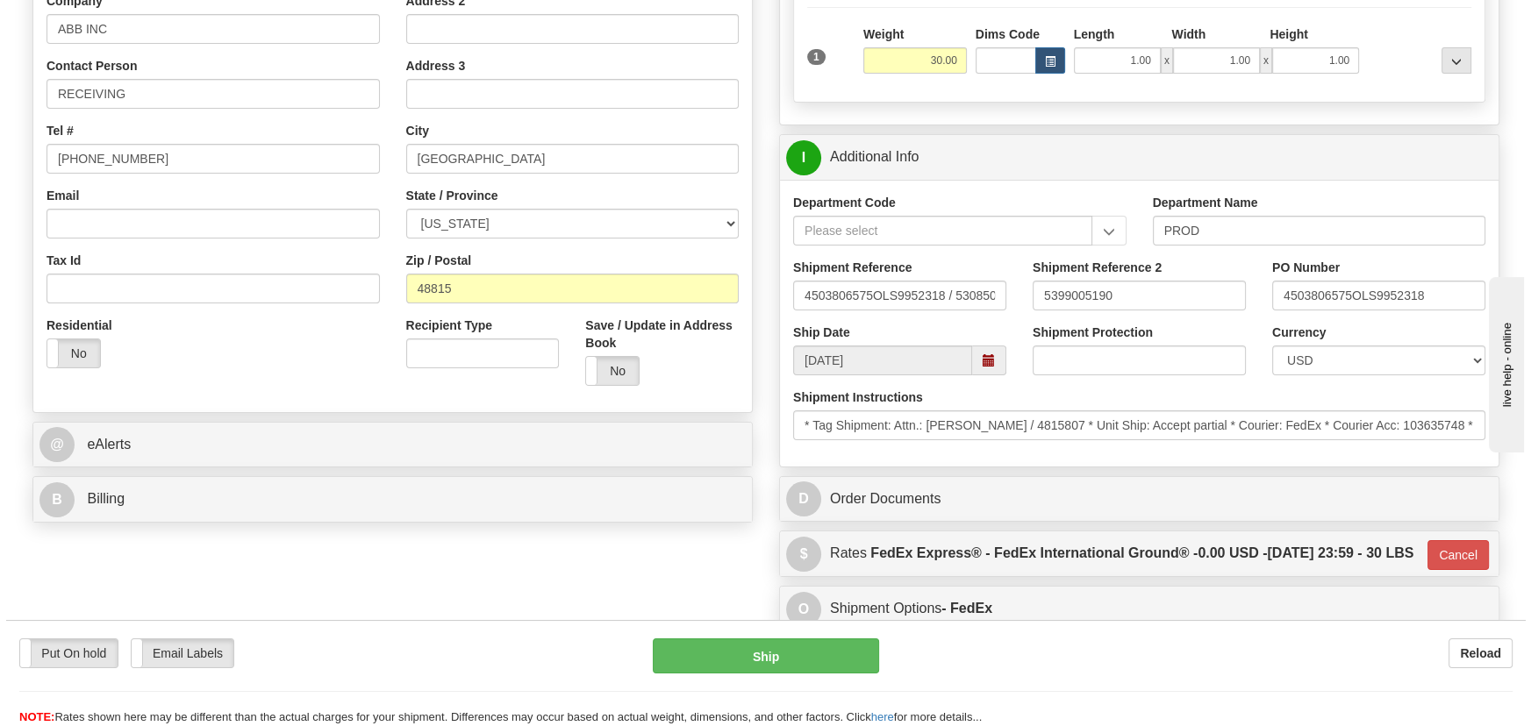
scroll to position [353, 0]
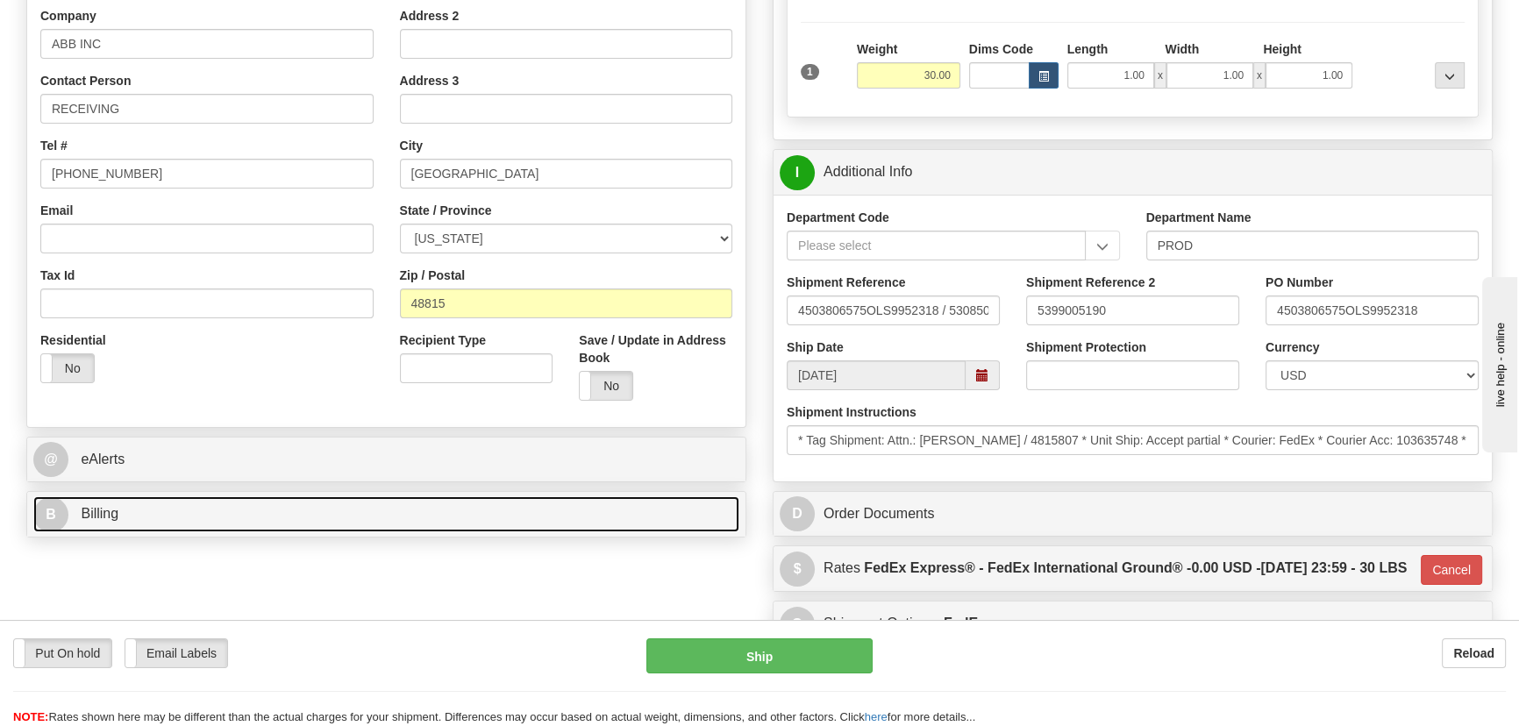
click at [505, 509] on link "B Billing" at bounding box center [386, 515] width 706 height 36
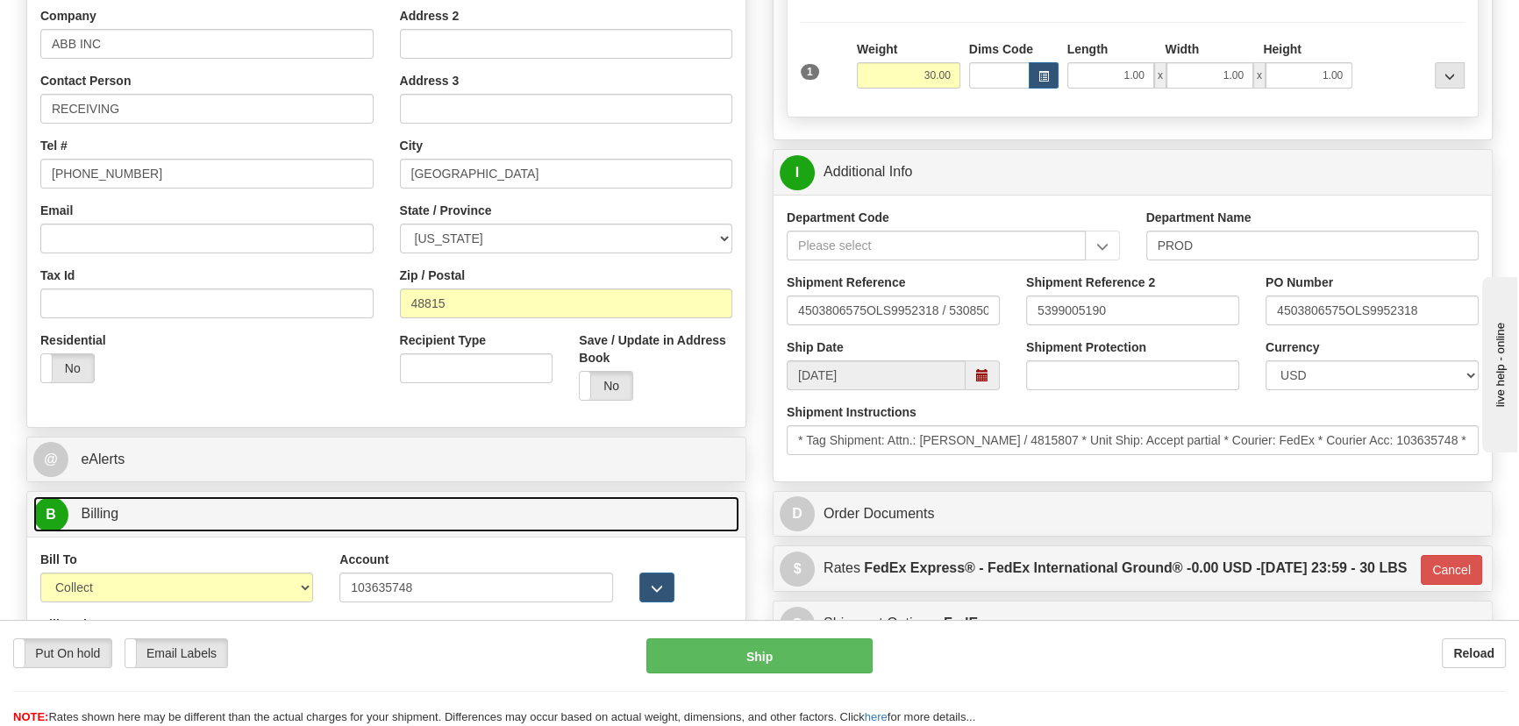
click at [505, 509] on link "B Billing" at bounding box center [386, 515] width 706 height 36
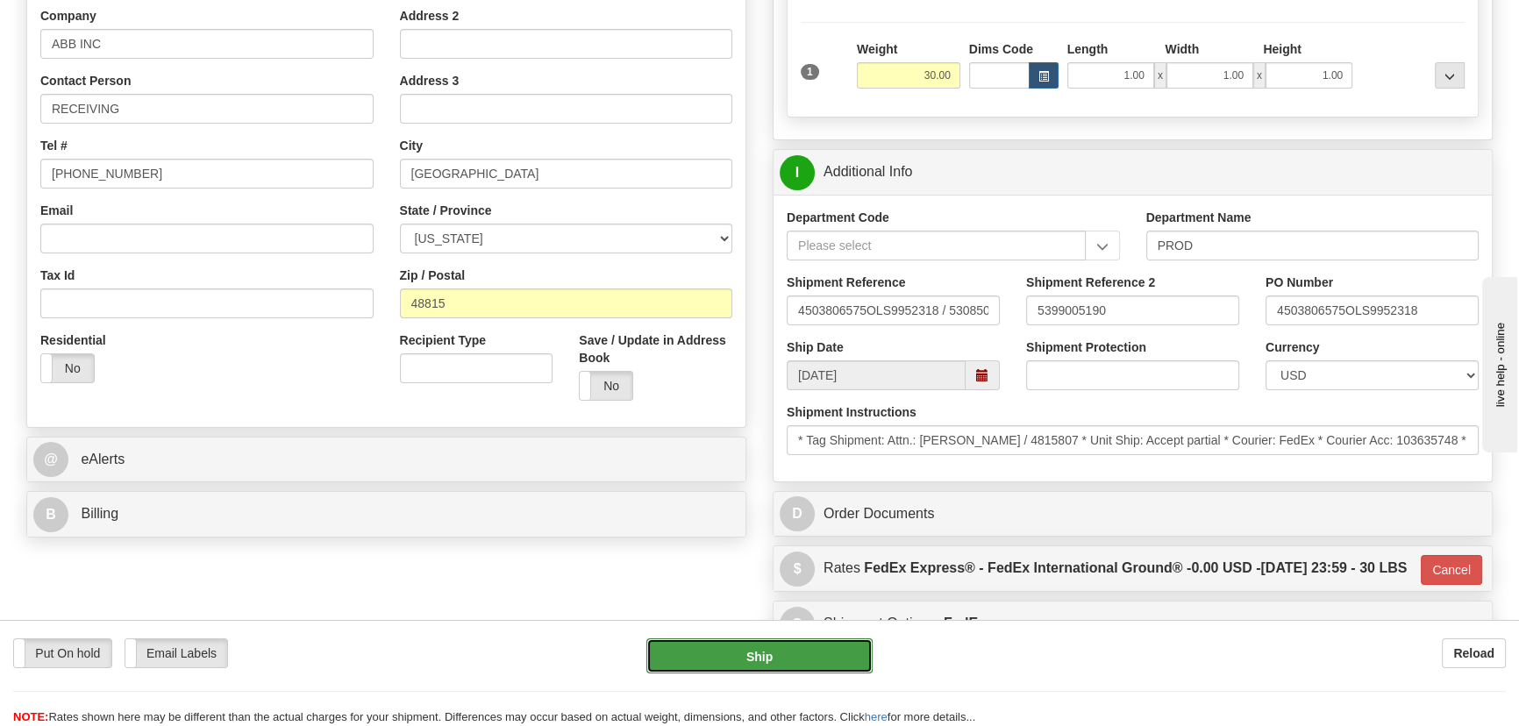
click at [754, 666] on button "Ship" at bounding box center [760, 656] width 227 height 35
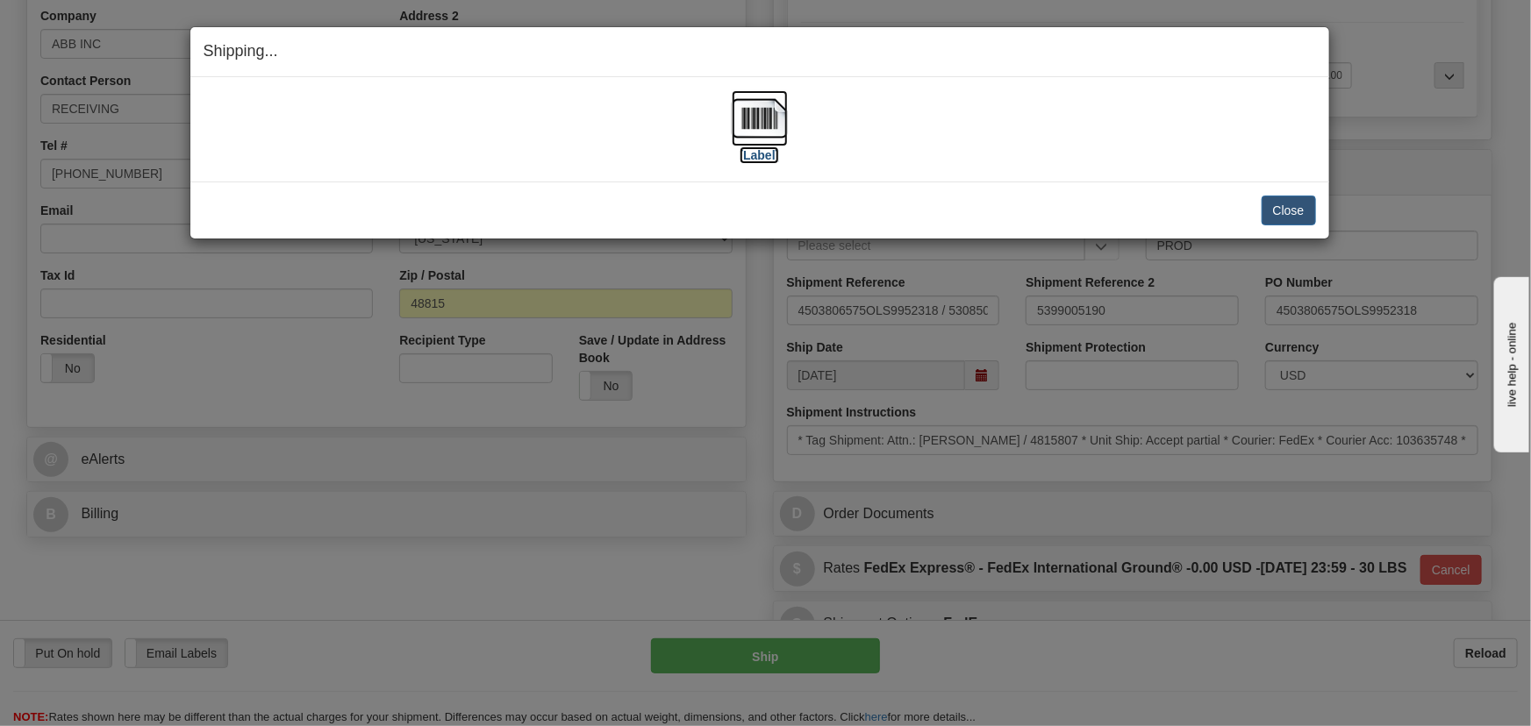
click at [763, 104] on img at bounding box center [760, 118] width 56 height 56
click at [1282, 203] on button "Close" at bounding box center [1288, 211] width 54 height 30
